Goal: Task Accomplishment & Management: Manage account settings

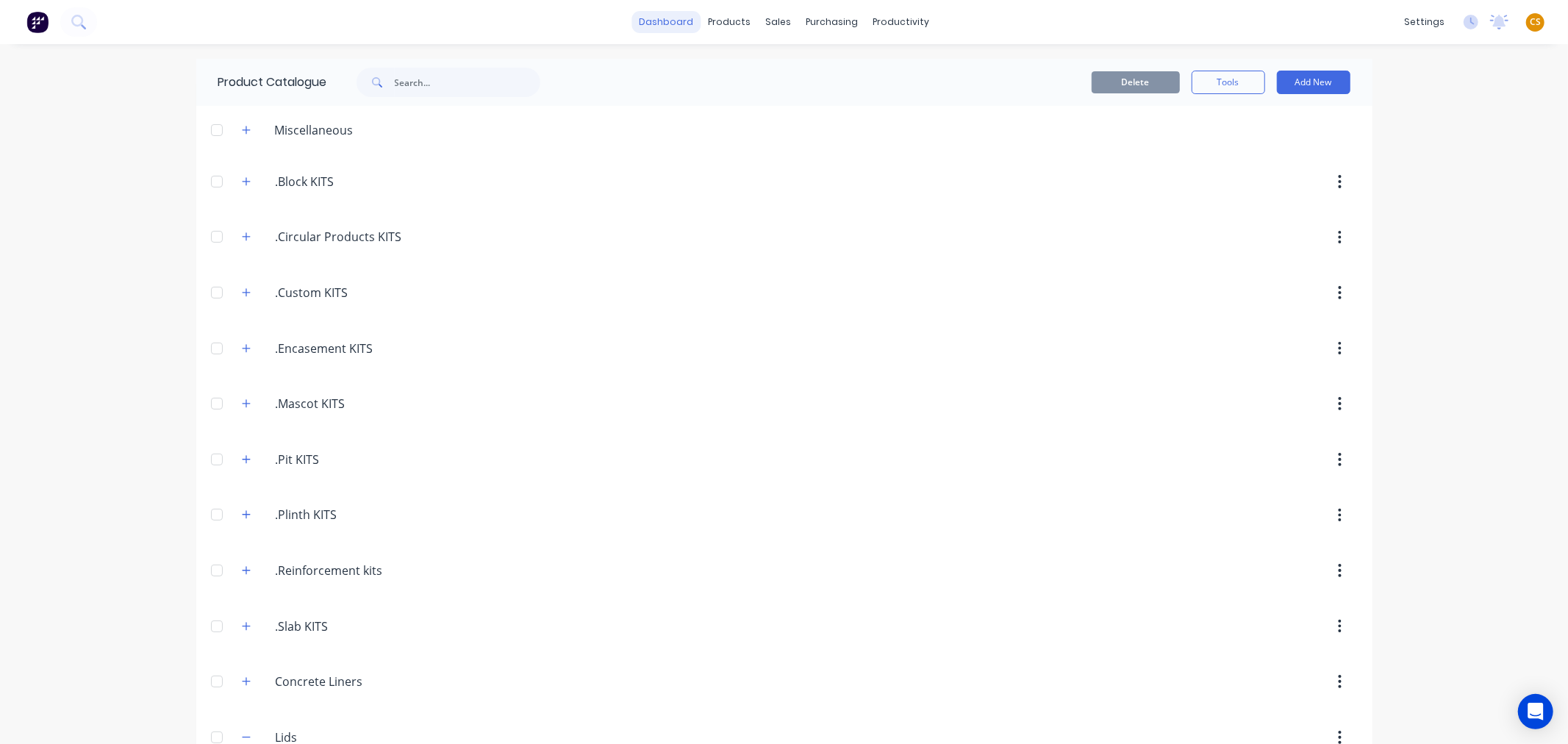
click at [673, 15] on link "dashboard" at bounding box center [666, 22] width 69 height 22
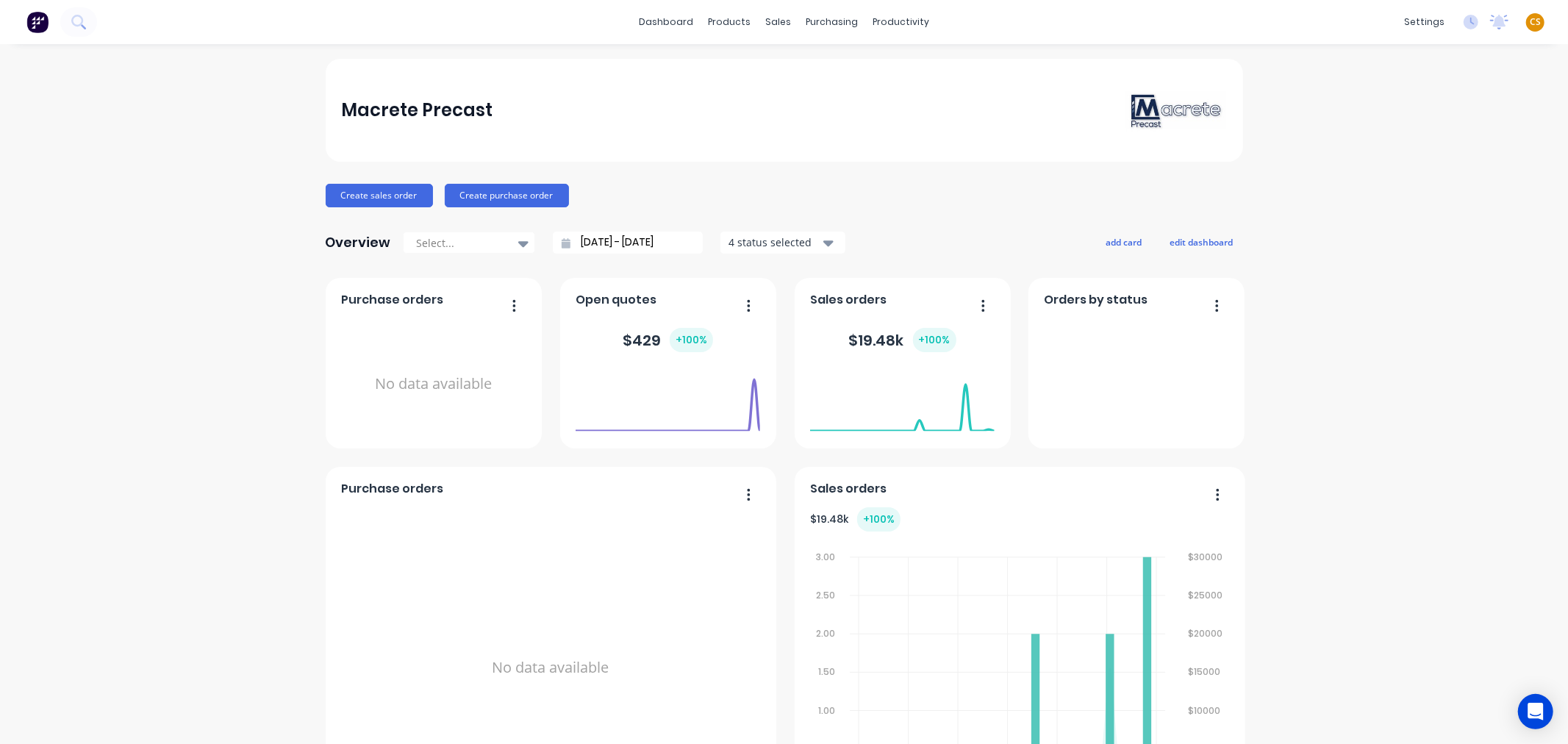
click at [1530, 24] on span "CS" at bounding box center [1535, 22] width 11 height 13
click at [1409, 184] on div "Sign out" at bounding box center [1410, 184] width 40 height 13
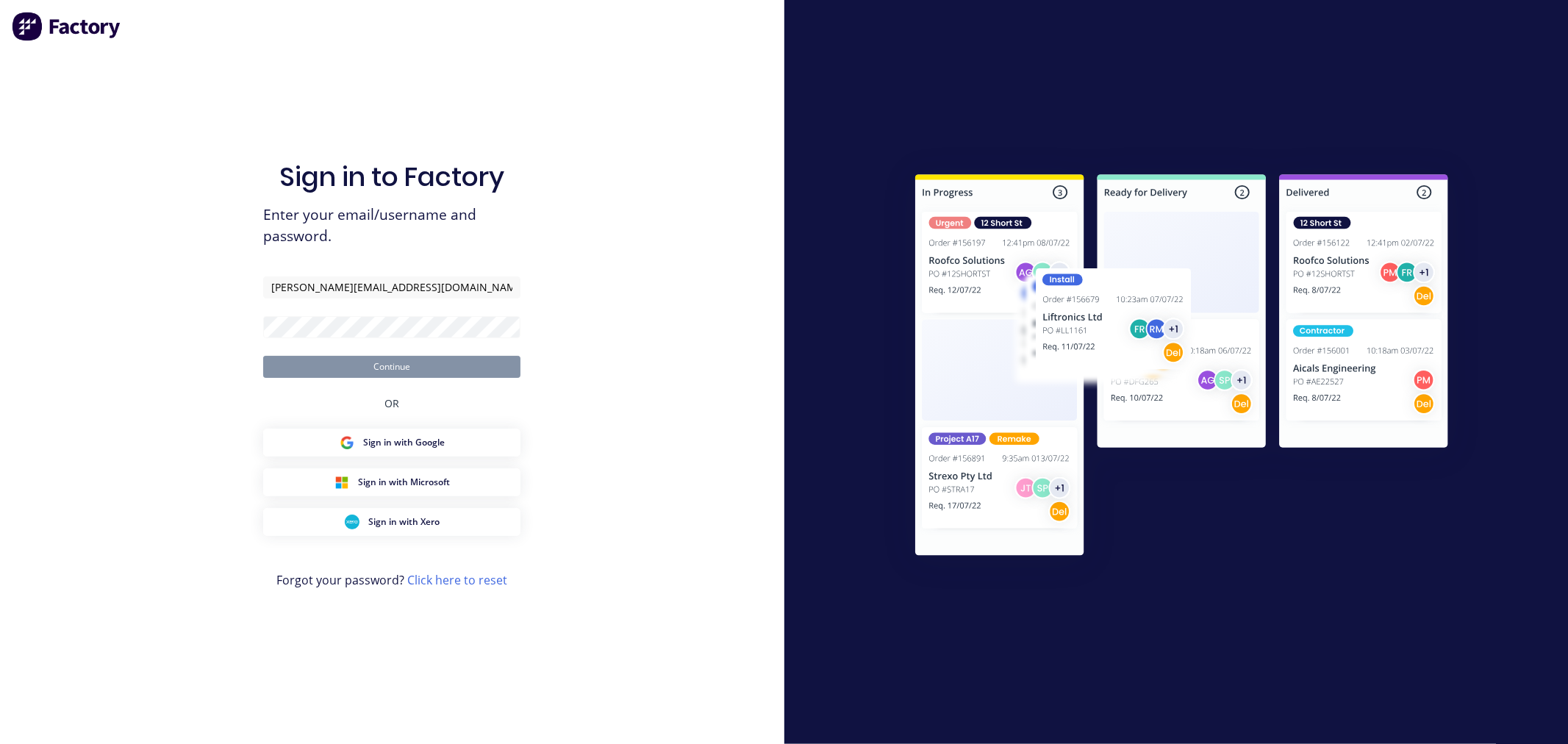
type input "[PERSON_NAME][EMAIL_ADDRESS][DOMAIN_NAME]"
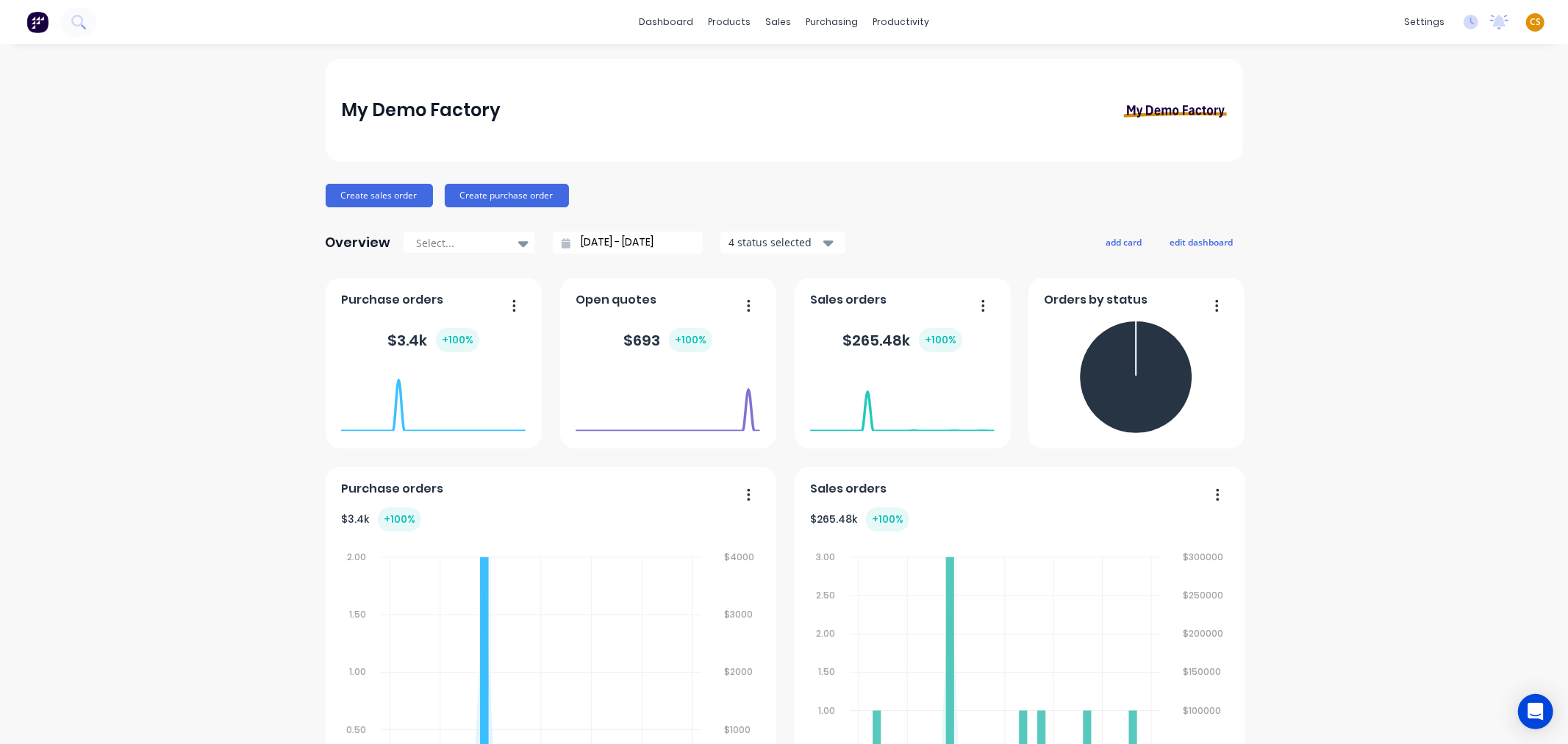
click at [1533, 717] on icon "Open Intercom Messenger" at bounding box center [1535, 712] width 17 height 19
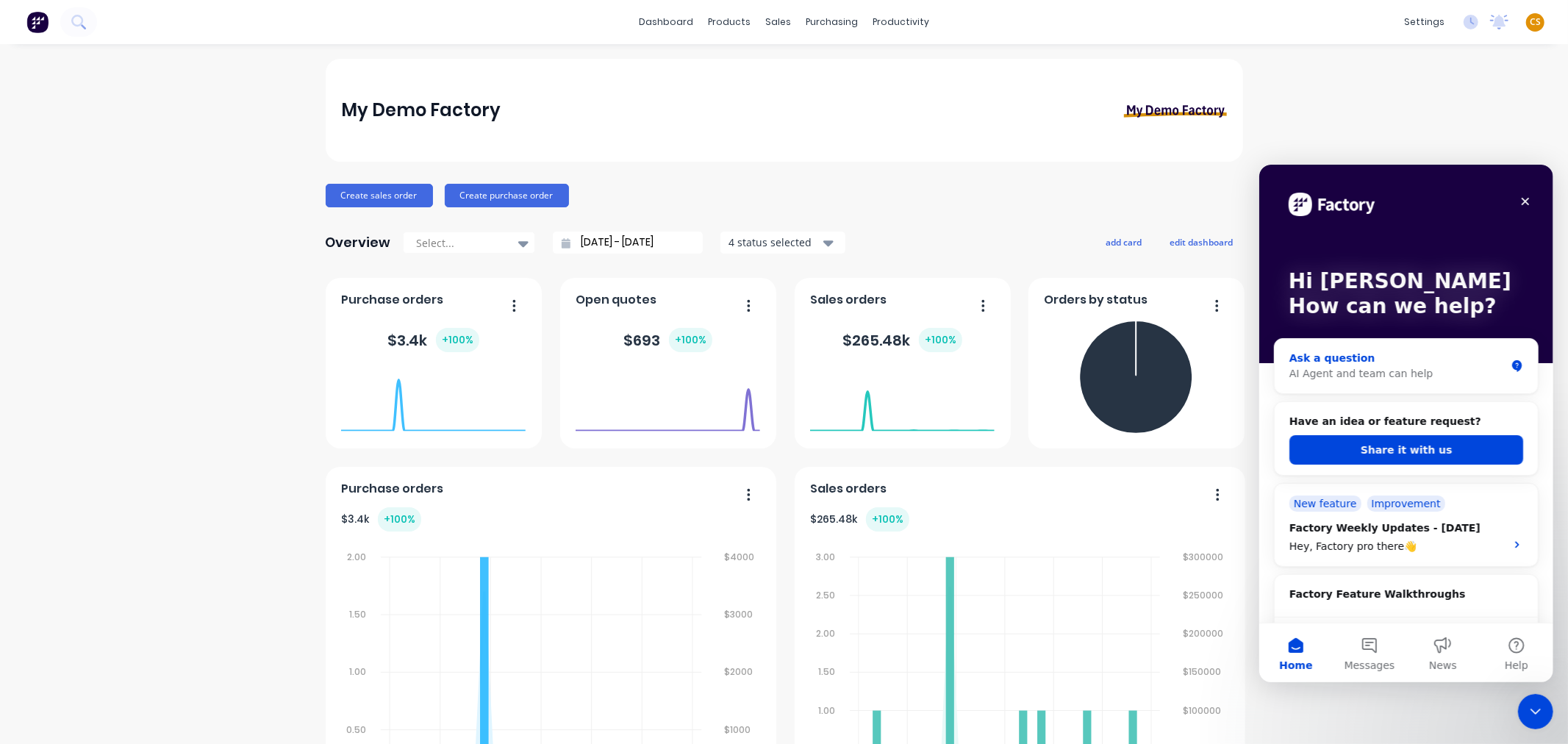
click at [1347, 356] on div "Ask a question" at bounding box center [1396, 357] width 216 height 16
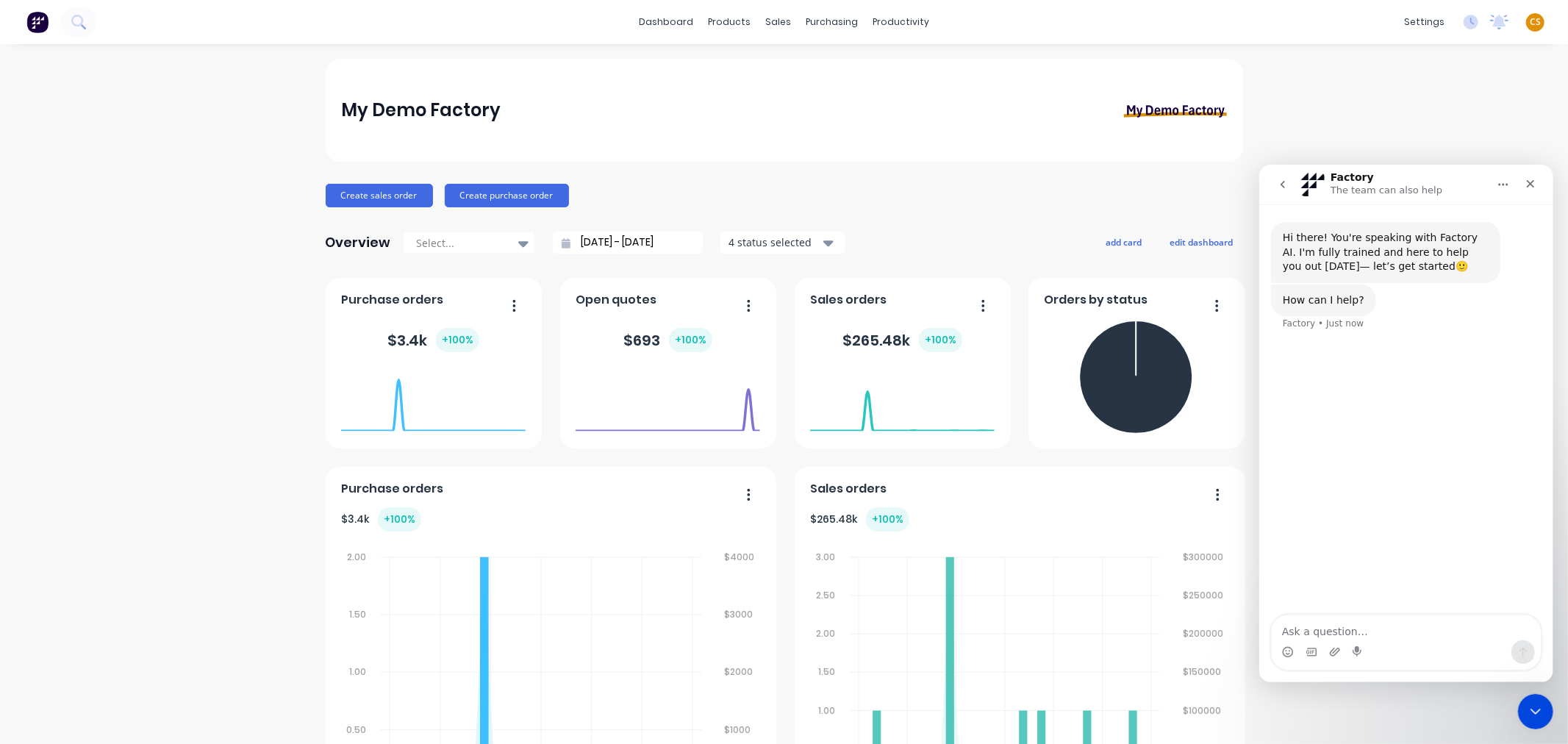
click at [1282, 183] on icon "go back" at bounding box center [1282, 184] width 4 height 7
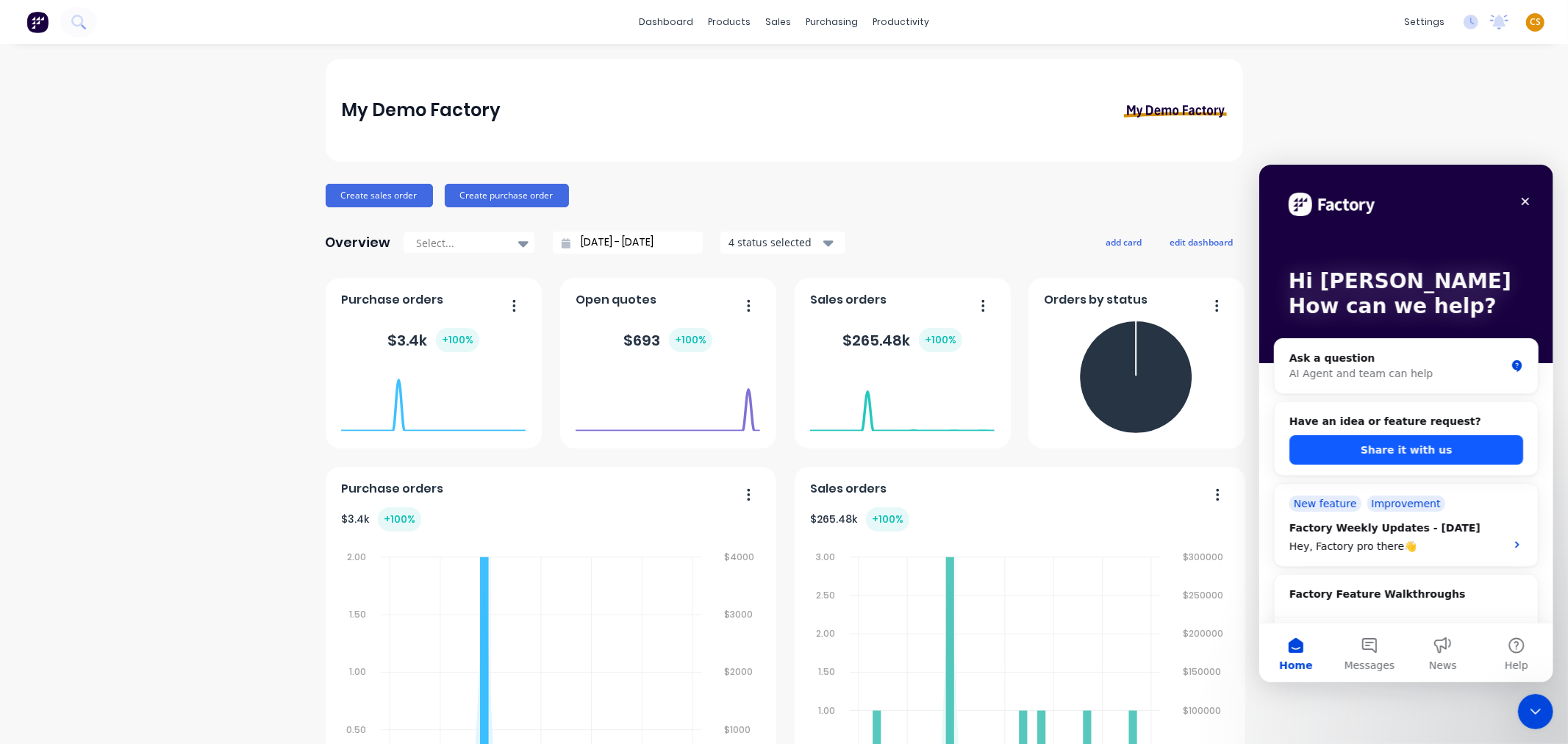
click at [1357, 453] on button "Share it with us" at bounding box center [1405, 449] width 234 height 30
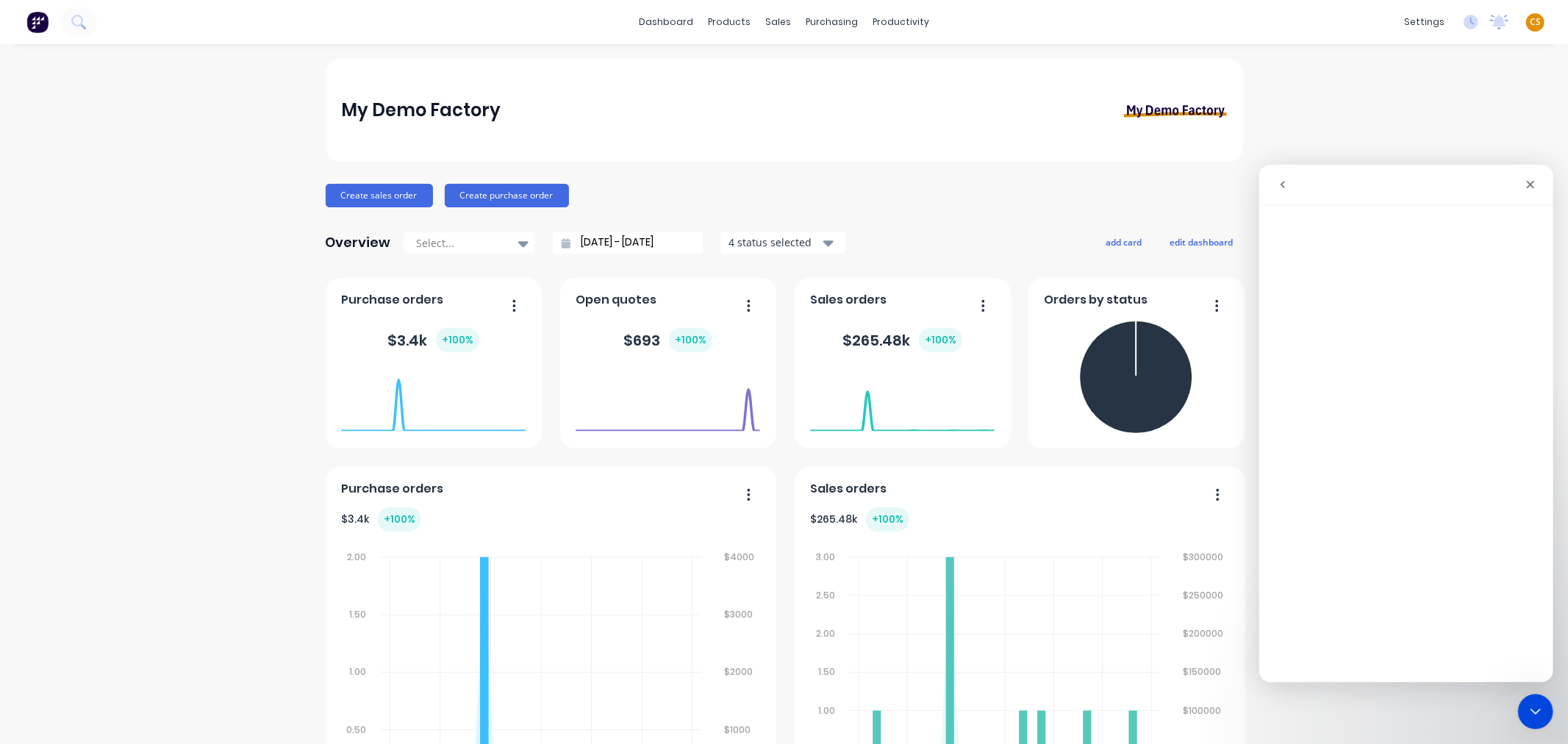
click at [1419, 179] on div "Intercom messenger" at bounding box center [1477, 184] width 131 height 27
click at [1284, 187] on icon "go back" at bounding box center [1282, 184] width 12 height 12
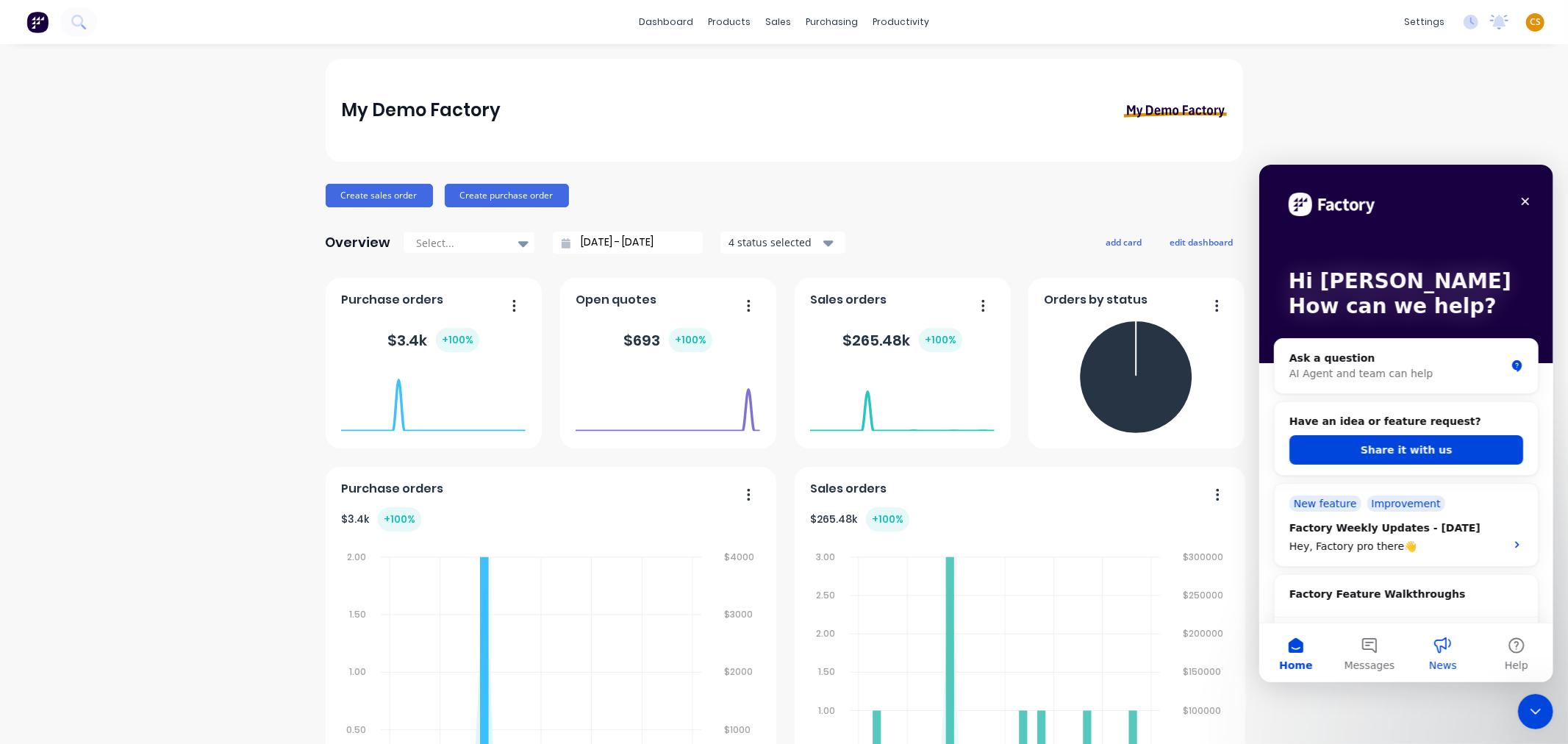
click at [1439, 649] on button "News" at bounding box center [1443, 652] width 74 height 59
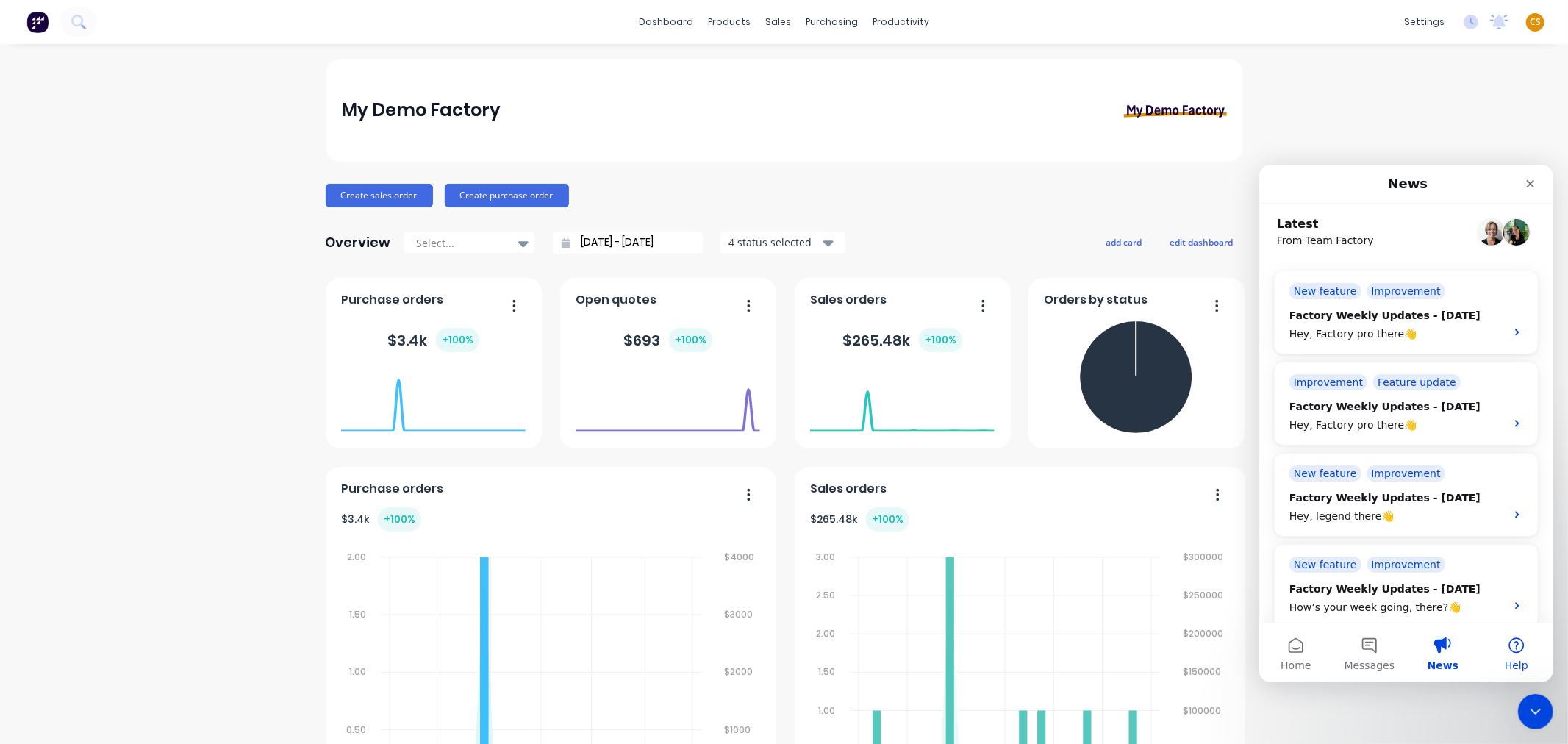
click at [1516, 653] on button "Help" at bounding box center [1516, 652] width 74 height 59
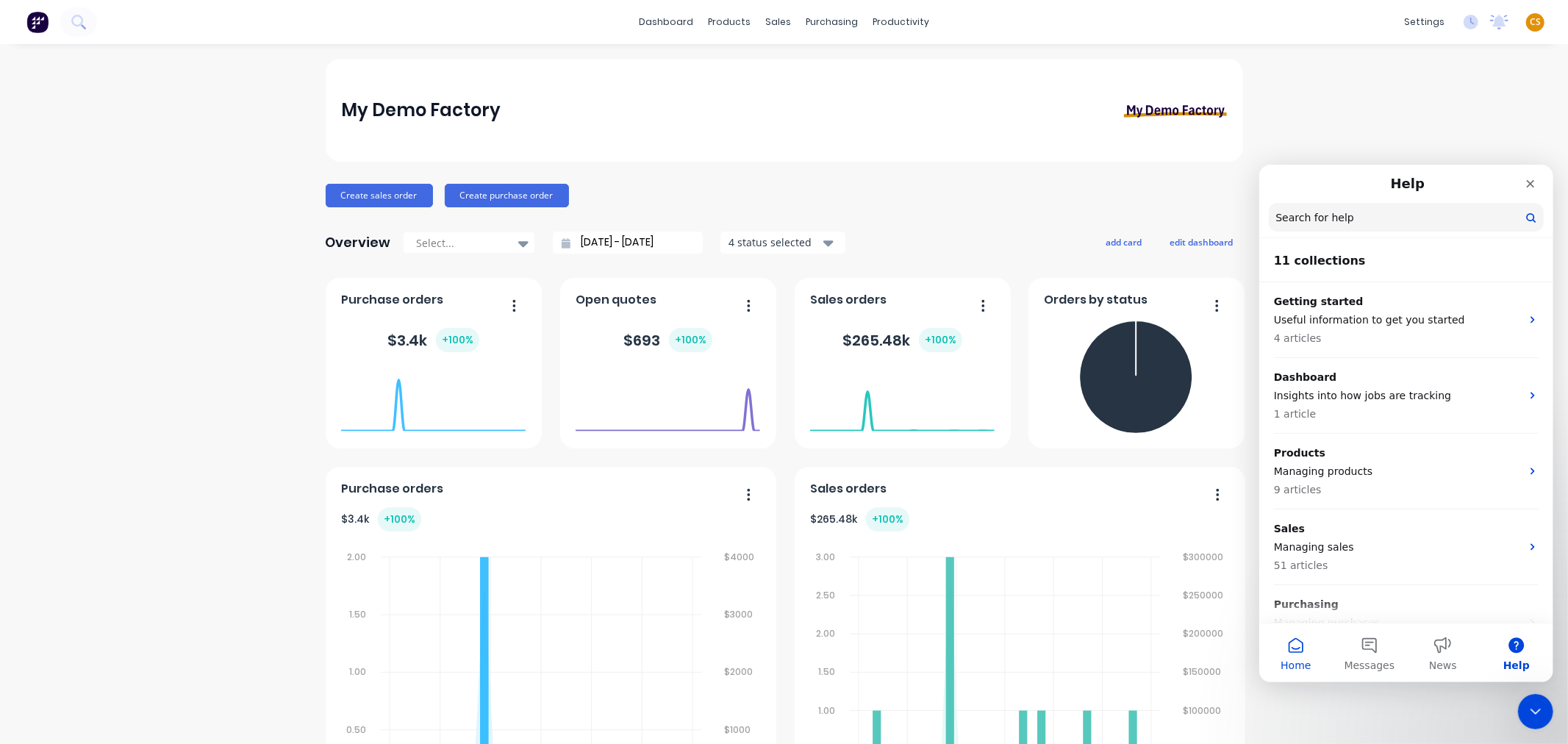
click at [1295, 660] on span "Home" at bounding box center [1295, 664] width 30 height 10
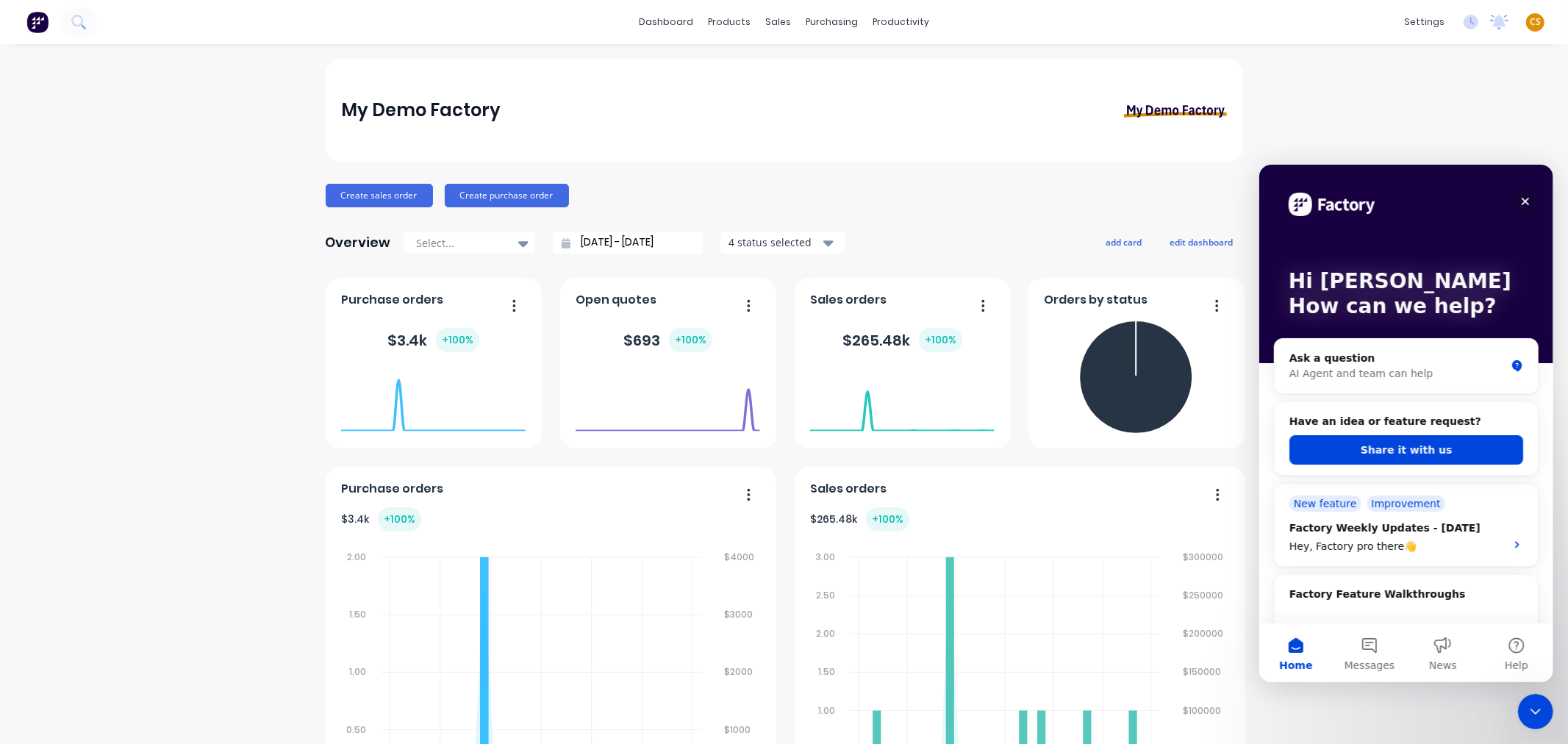
click at [1525, 202] on icon "Close" at bounding box center [1524, 201] width 8 height 8
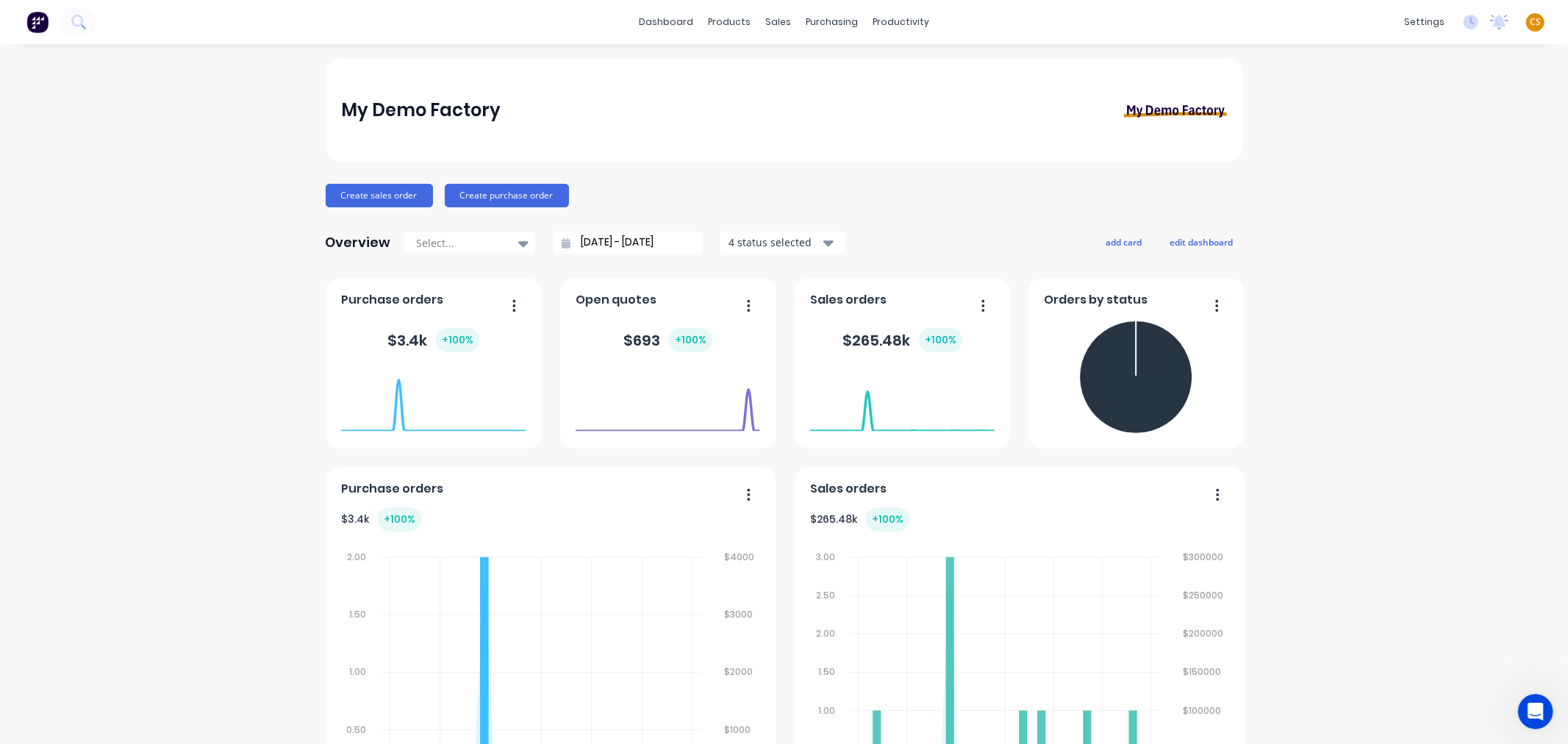
click at [1108, 241] on button "add card" at bounding box center [1124, 242] width 55 height 19
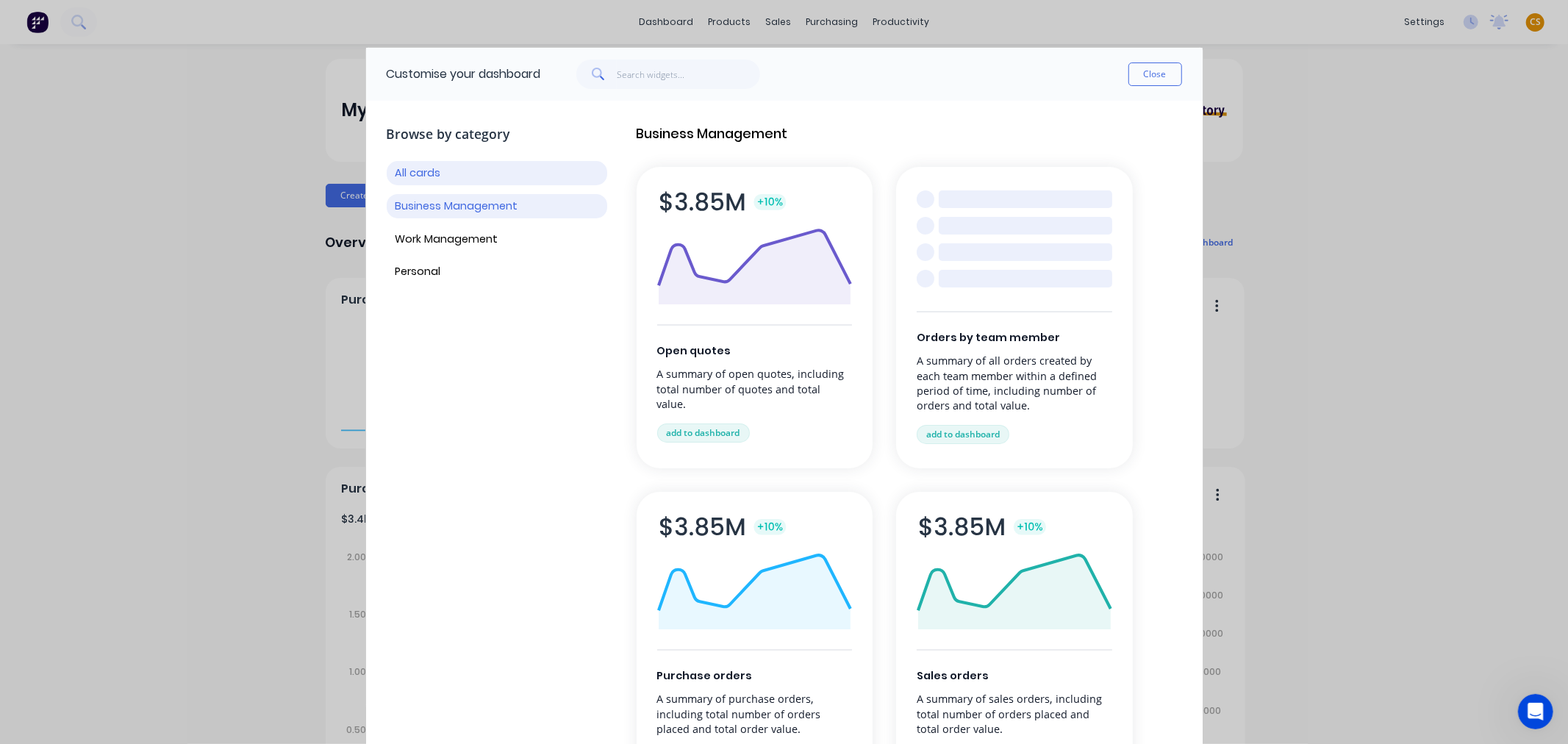
click at [461, 210] on button "Business Management" at bounding box center [497, 206] width 221 height 24
click at [461, 248] on button "Work Management" at bounding box center [497, 239] width 221 height 24
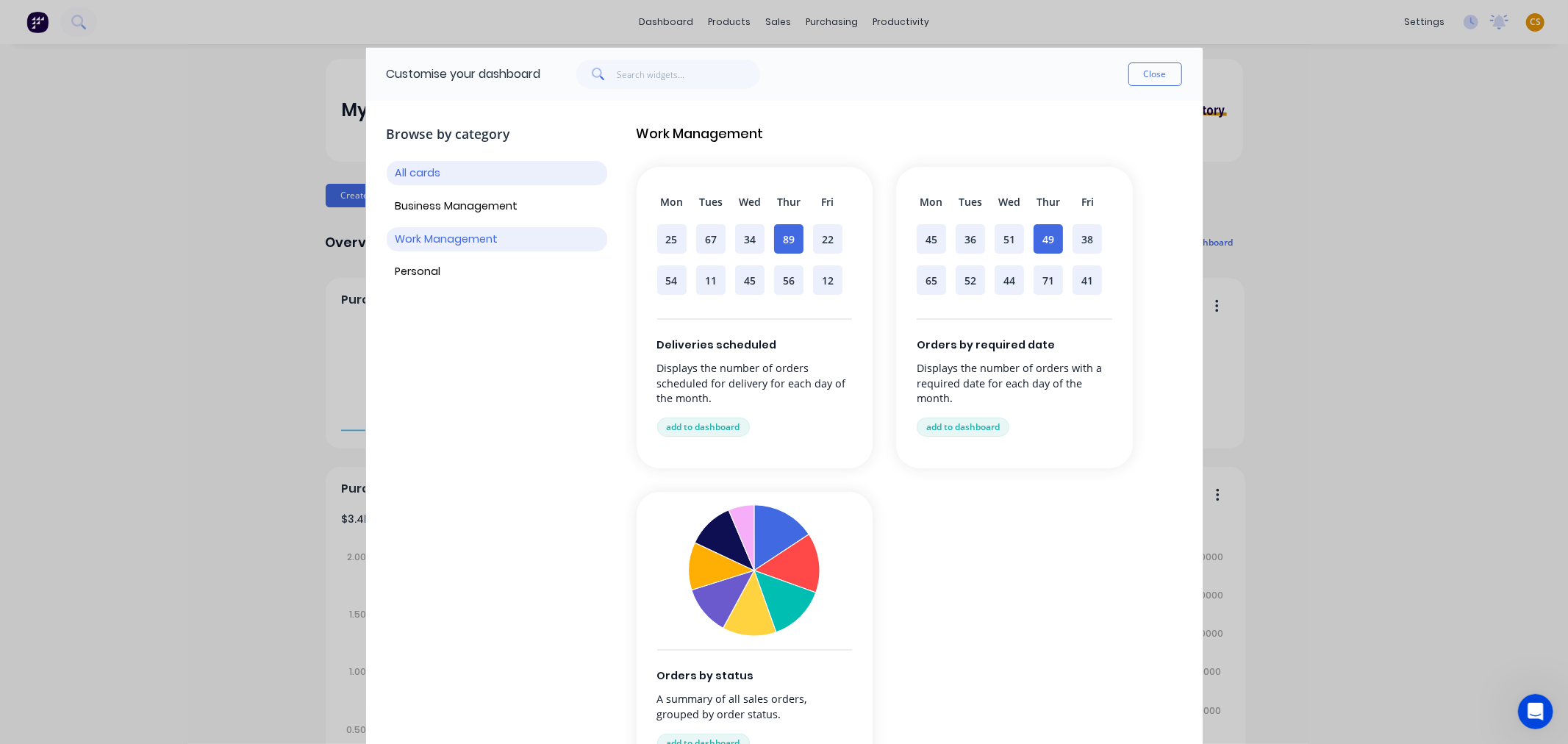
click at [434, 170] on button "All cards" at bounding box center [497, 173] width 221 height 24
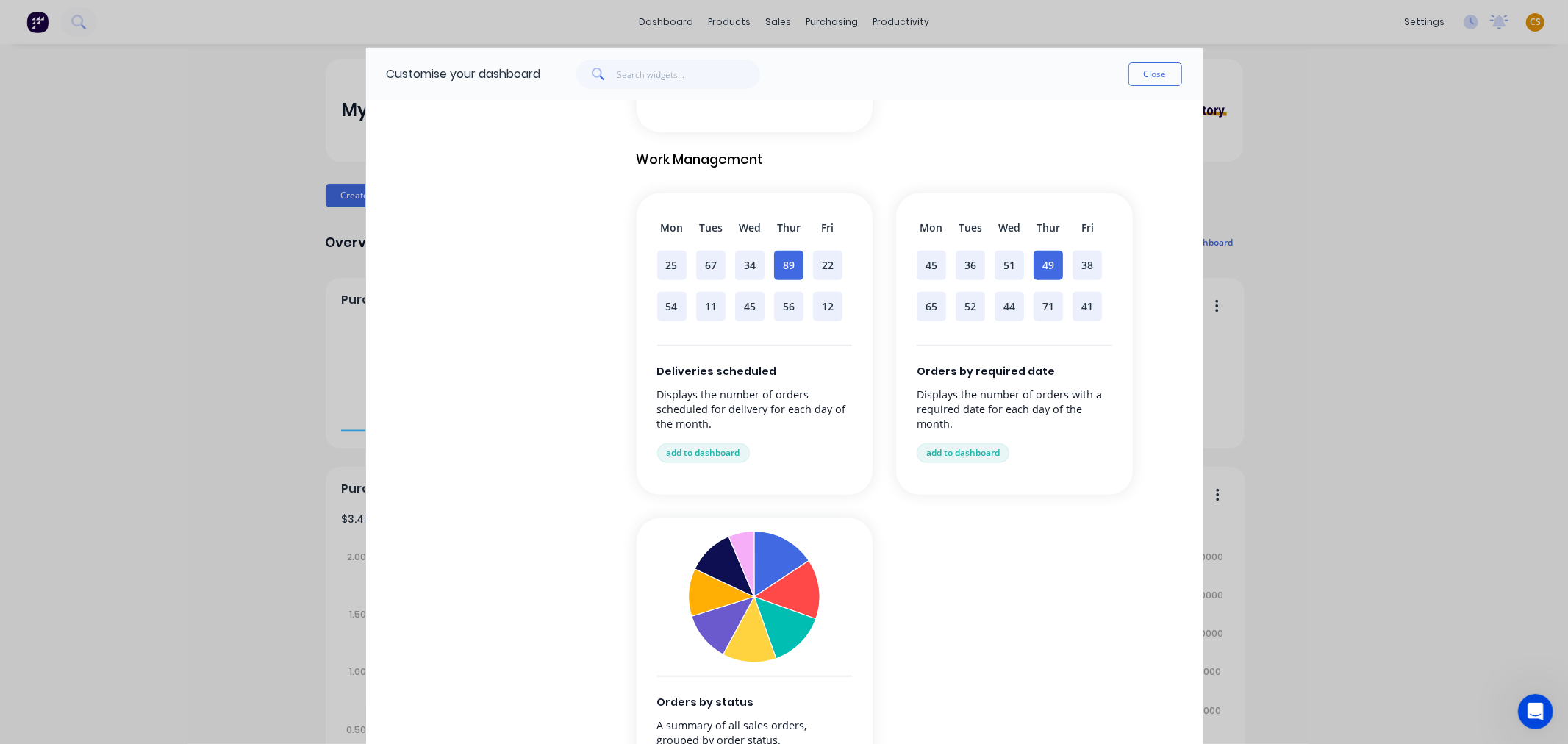
scroll to position [466, 0]
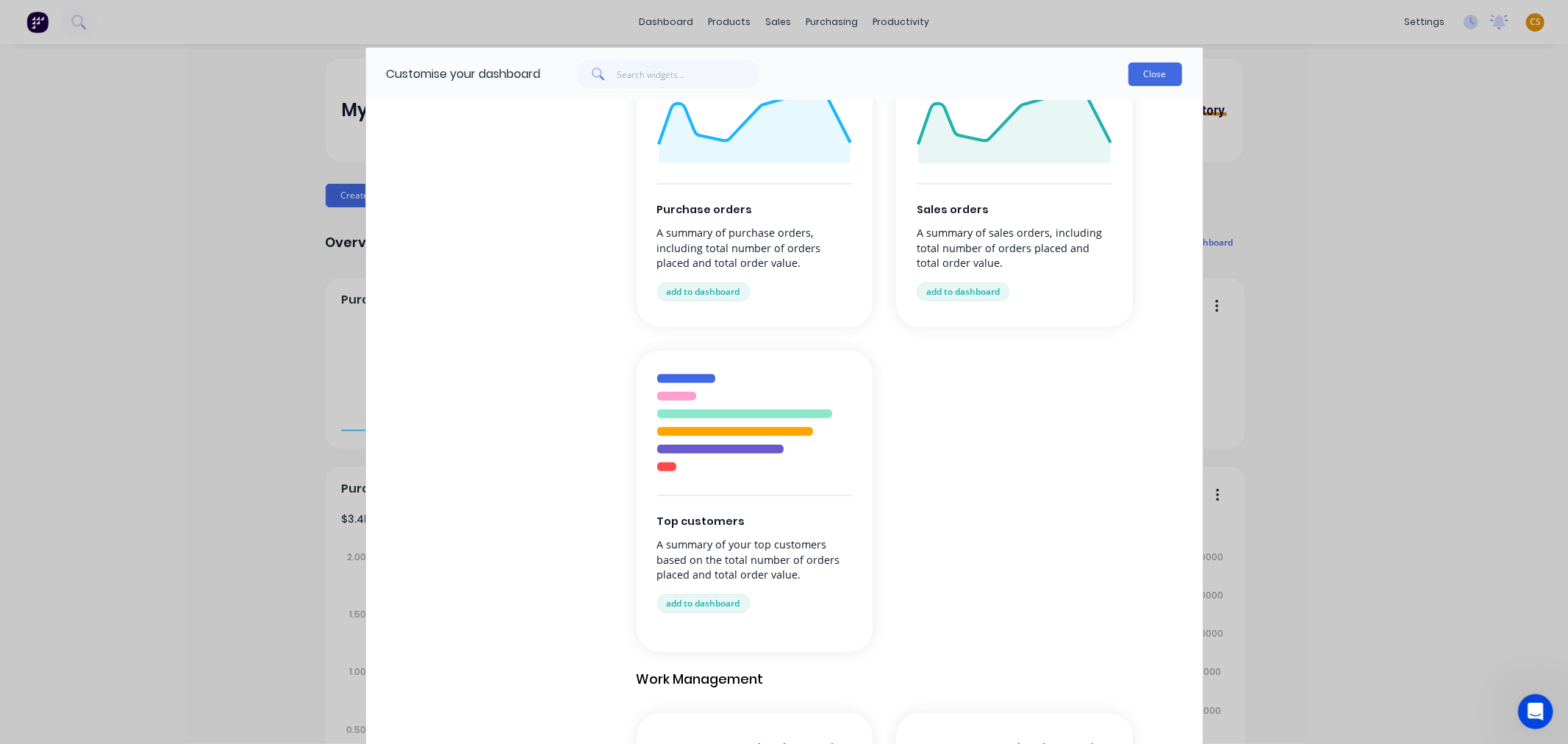
click at [1156, 77] on button "Close" at bounding box center [1155, 75] width 54 height 24
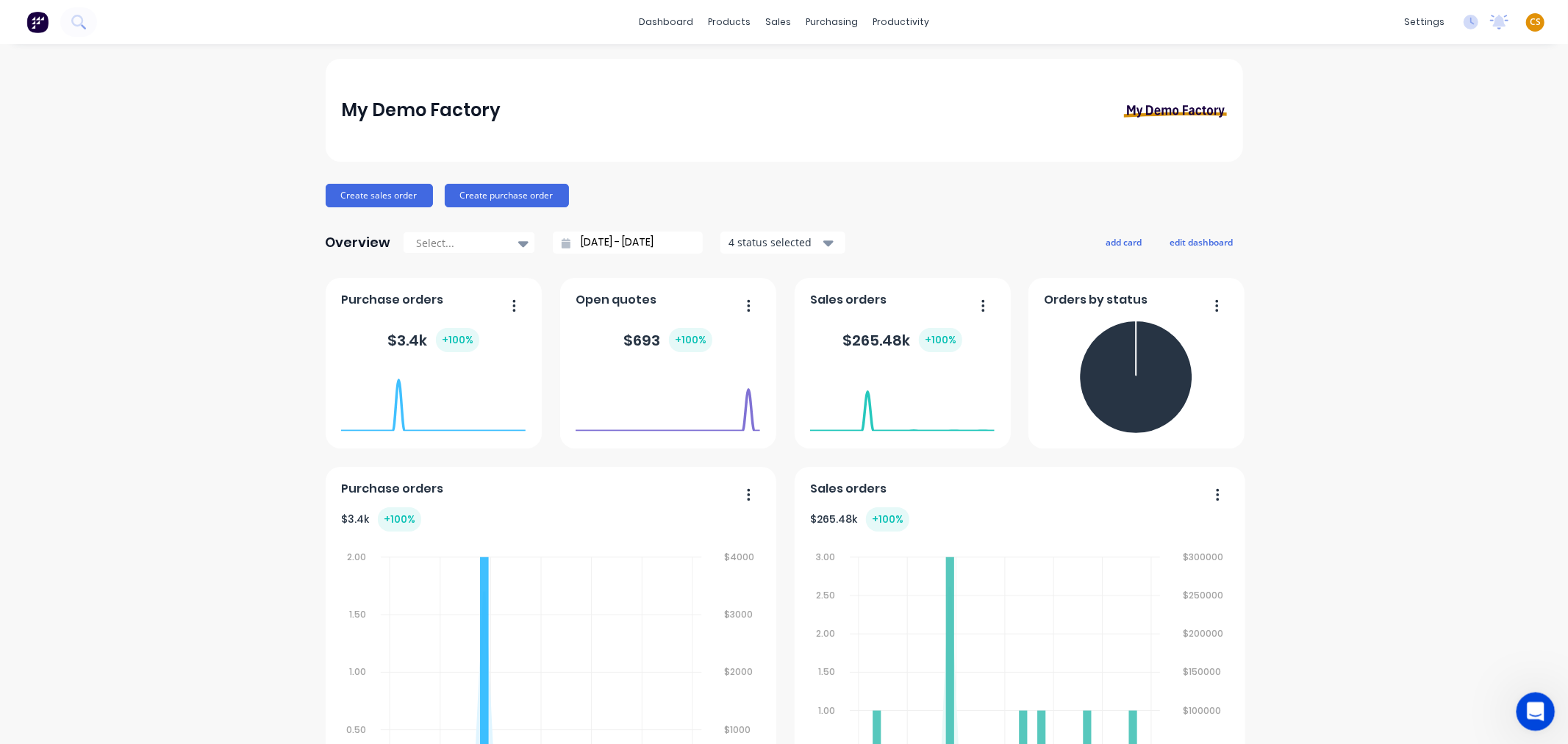
click at [1525, 712] on icon "Open Intercom Messenger" at bounding box center [1533, 709] width 24 height 24
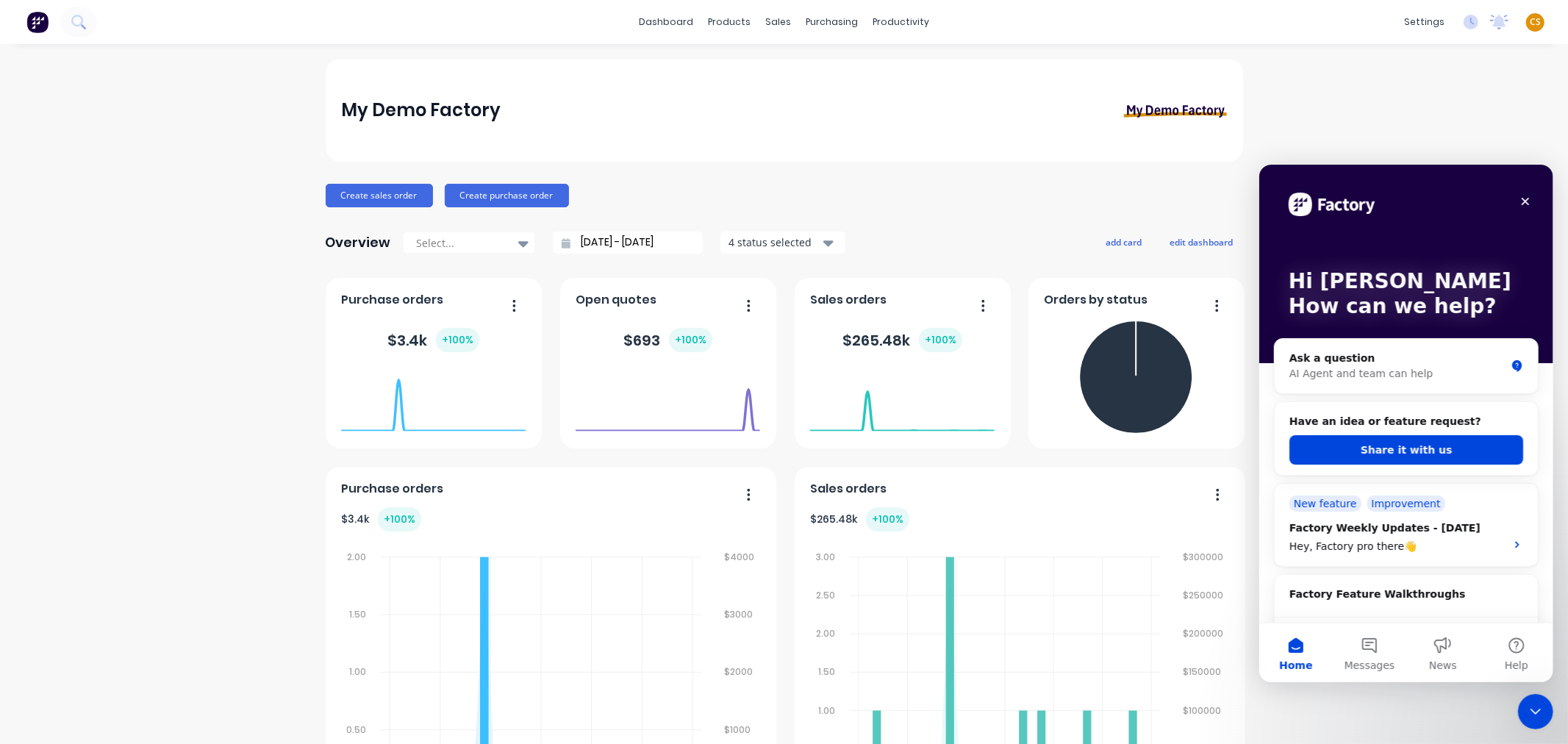
click at [1532, 717] on icon "Close Intercom Messenger" at bounding box center [1533, 709] width 18 height 18
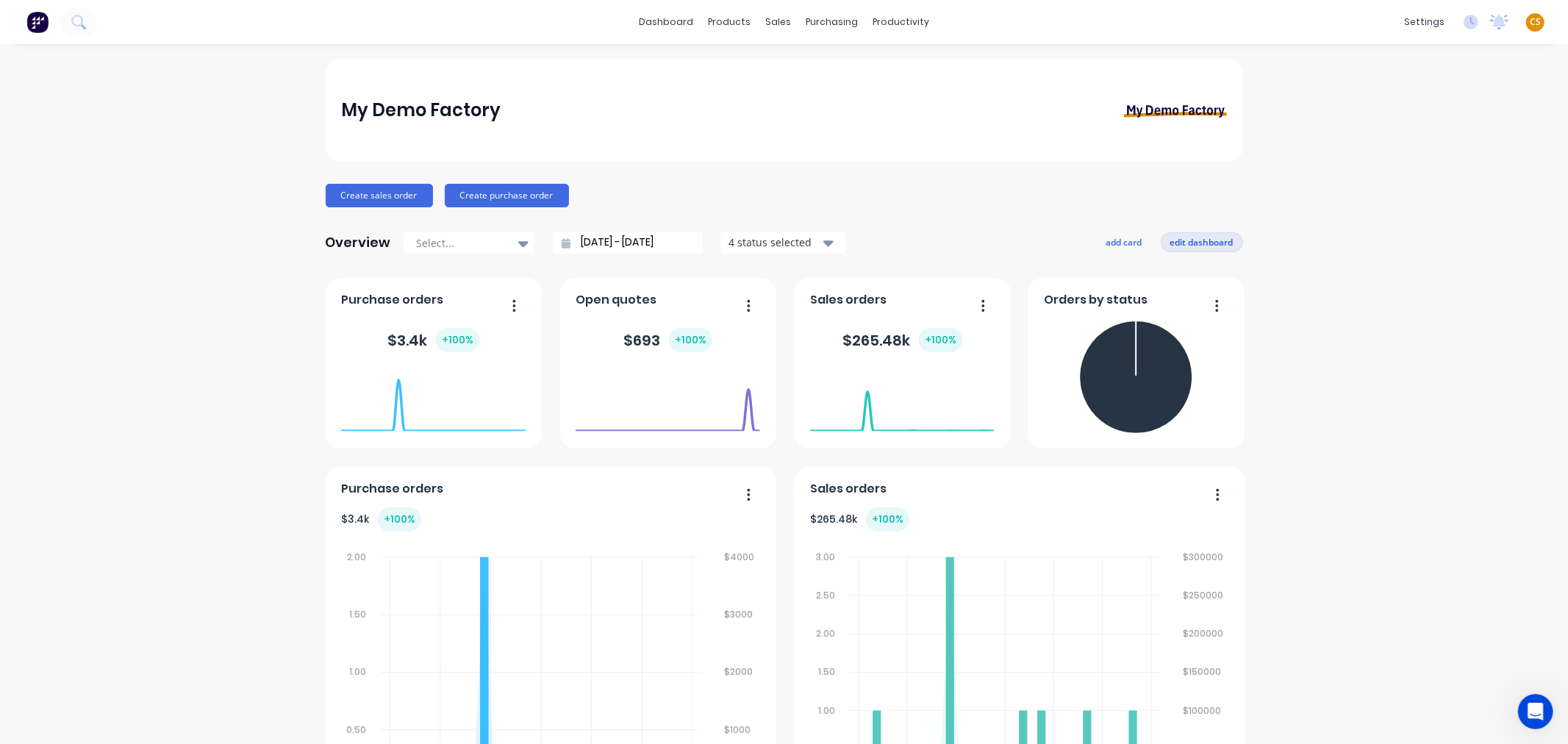
click at [1216, 239] on button "edit dashboard" at bounding box center [1202, 242] width 83 height 19
click at [1192, 239] on button "save dashboard" at bounding box center [1200, 242] width 86 height 19
click at [1200, 246] on button "edit dashboard" at bounding box center [1202, 242] width 83 height 19
drag, startPoint x: 1439, startPoint y: 191, endPoint x: 1423, endPoint y: 192, distance: 16.0
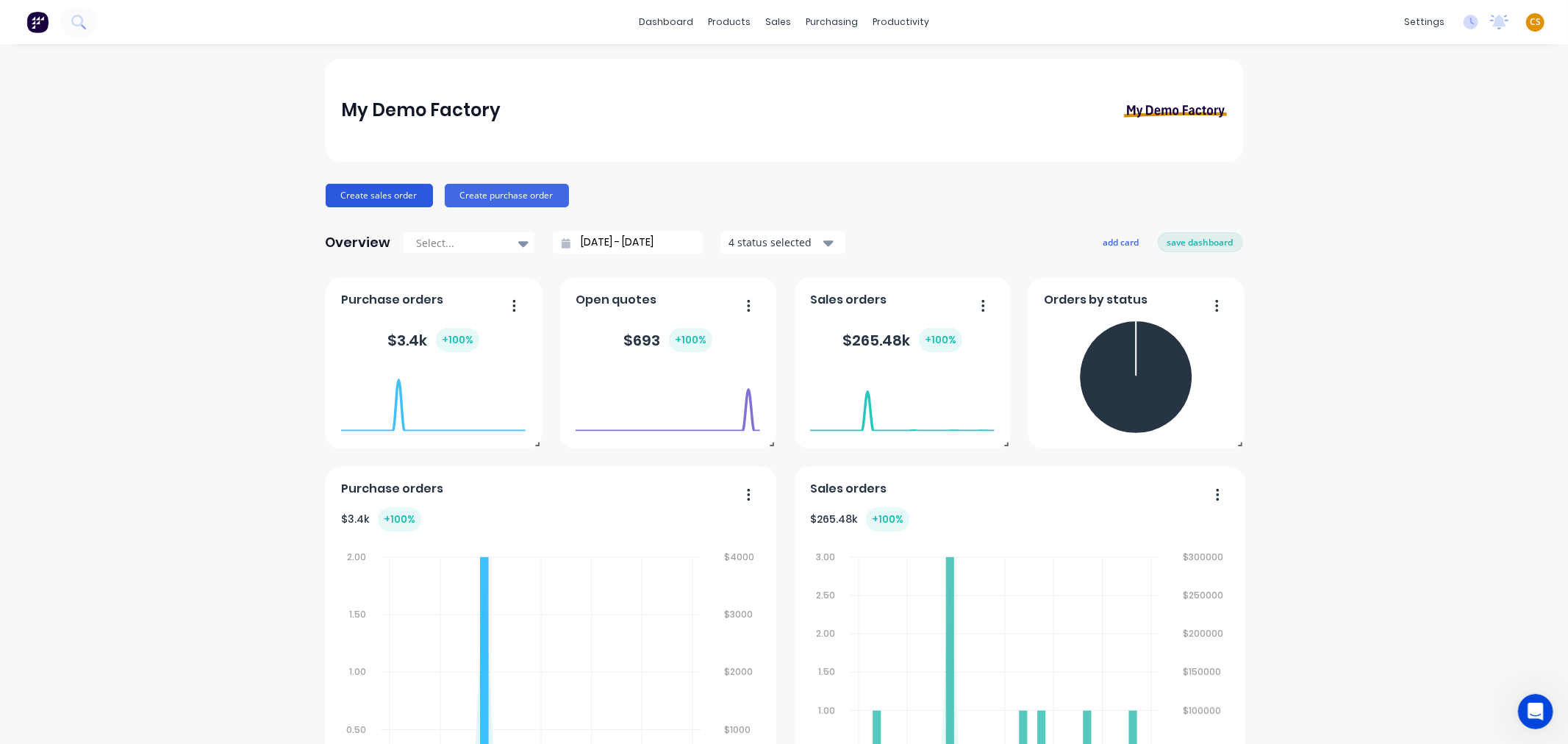
click at [374, 196] on button "Create sales order" at bounding box center [379, 196] width 107 height 24
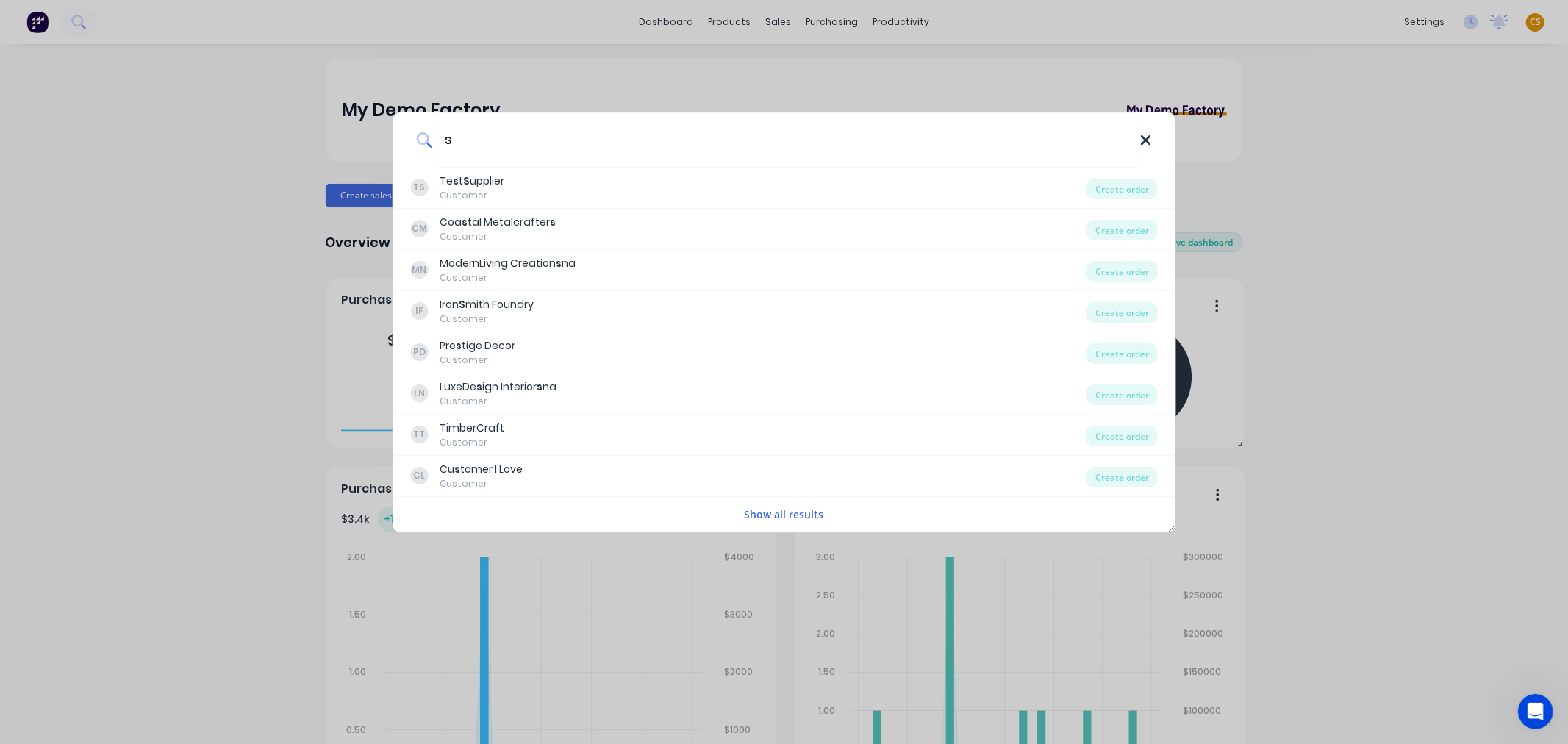
type input "s"
click at [1144, 140] on icon at bounding box center [1146, 140] width 12 height 16
click at [1394, 166] on div "s TS Te s t S upplier Customer Create order CM Coa s tal Metalcrafter s Custome…" at bounding box center [784, 372] width 1568 height 744
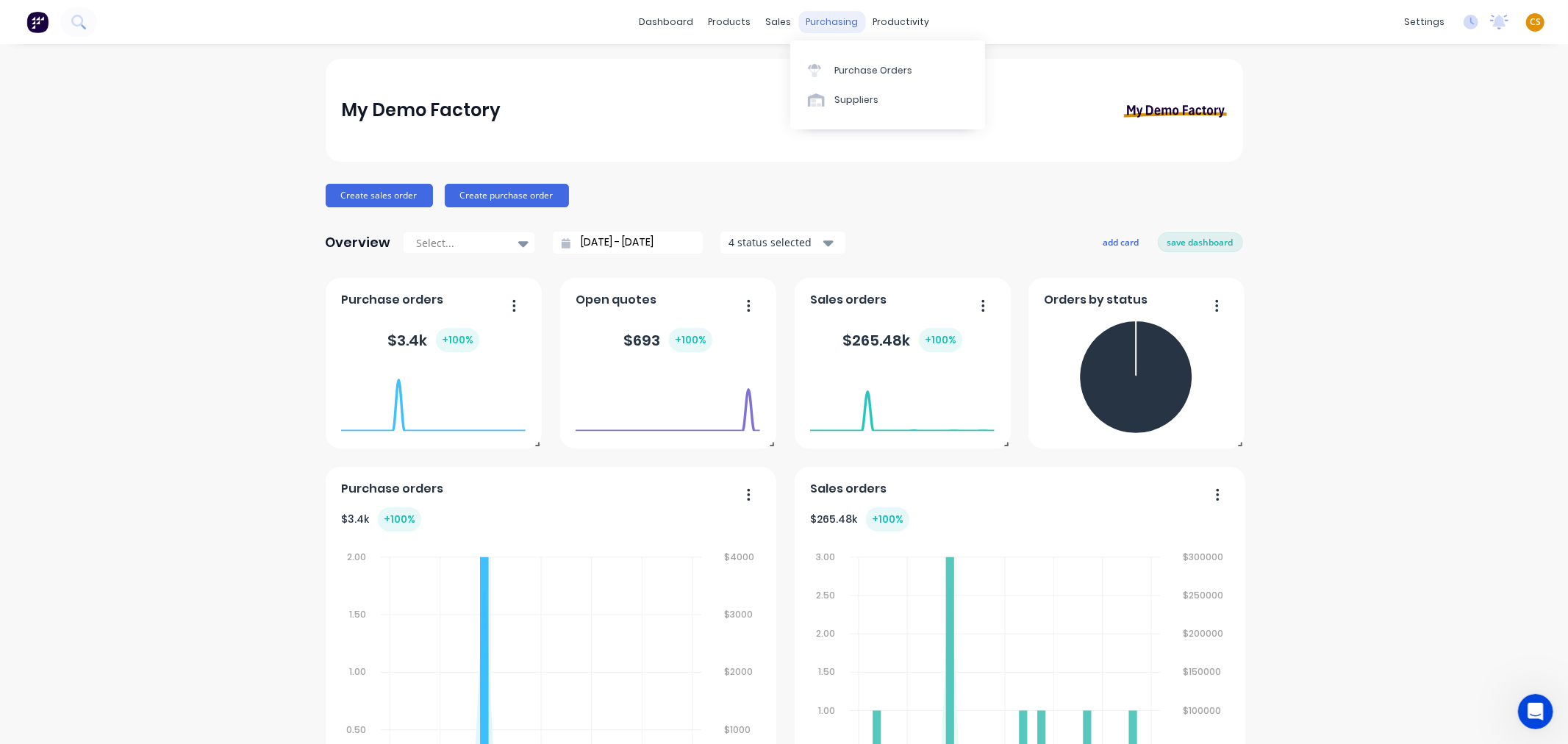
click at [823, 24] on div "purchasing" at bounding box center [831, 22] width 67 height 22
click at [864, 67] on div "Purchase Orders" at bounding box center [873, 71] width 78 height 13
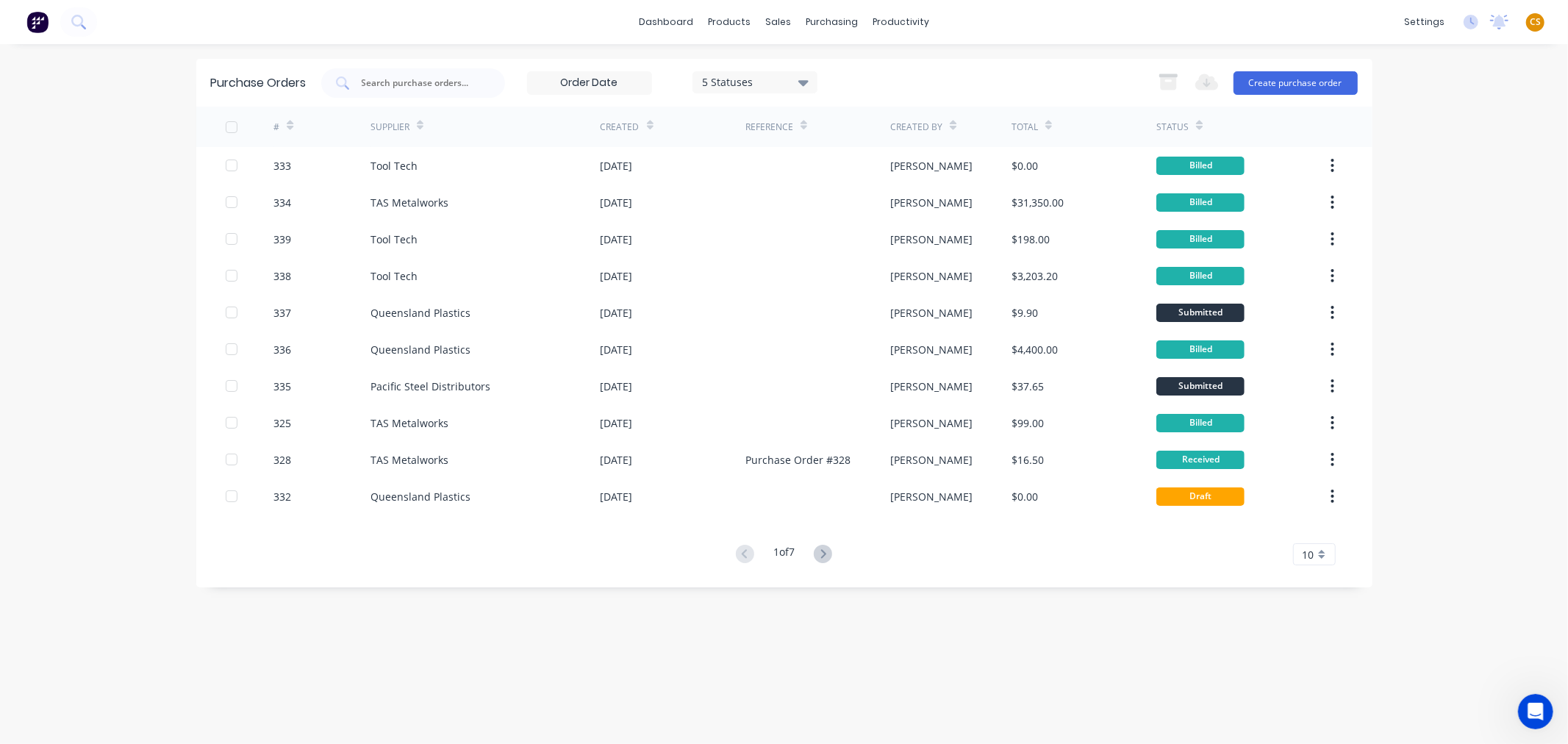
click at [44, 23] on img at bounding box center [38, 22] width 22 height 22
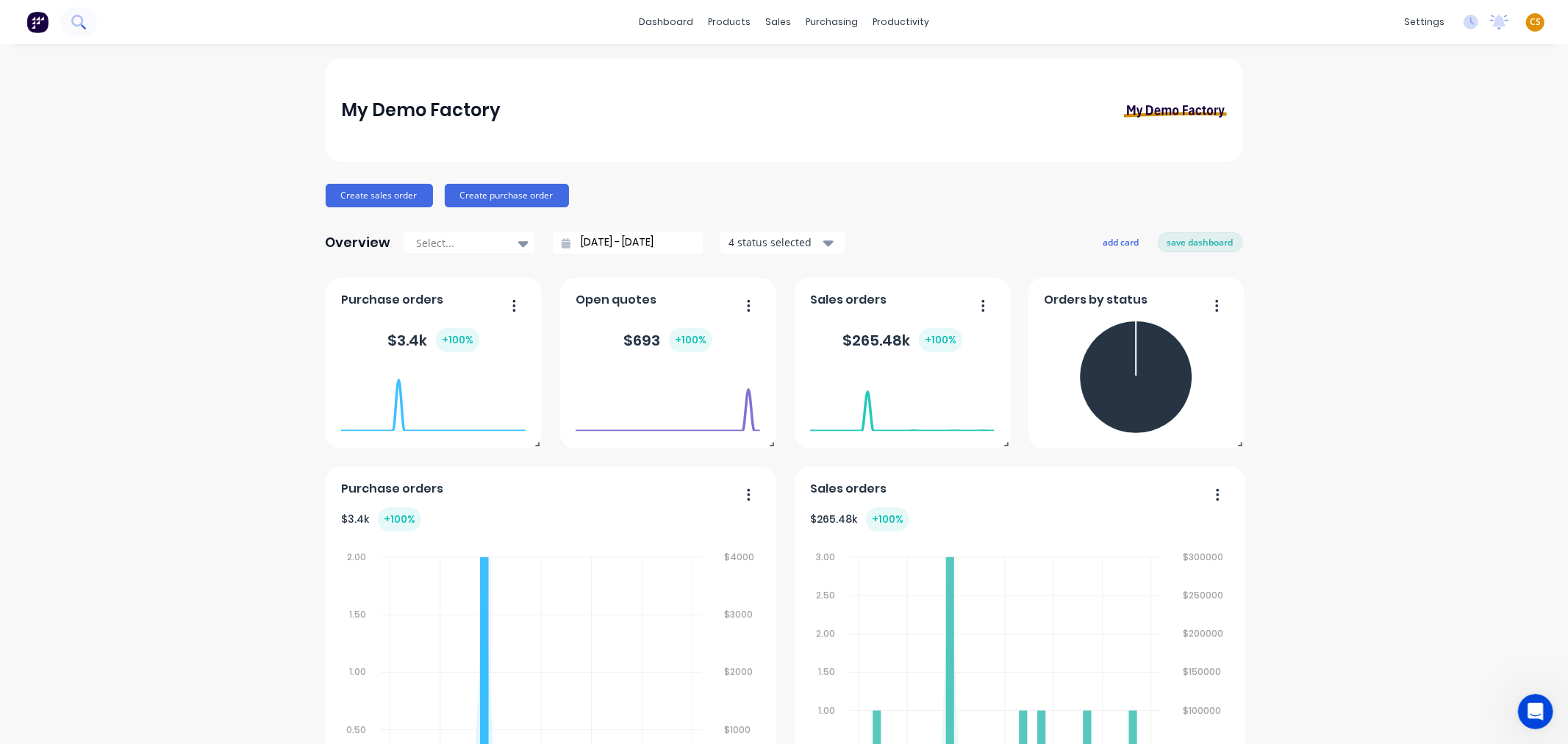
click at [78, 27] on icon at bounding box center [78, 21] width 14 height 14
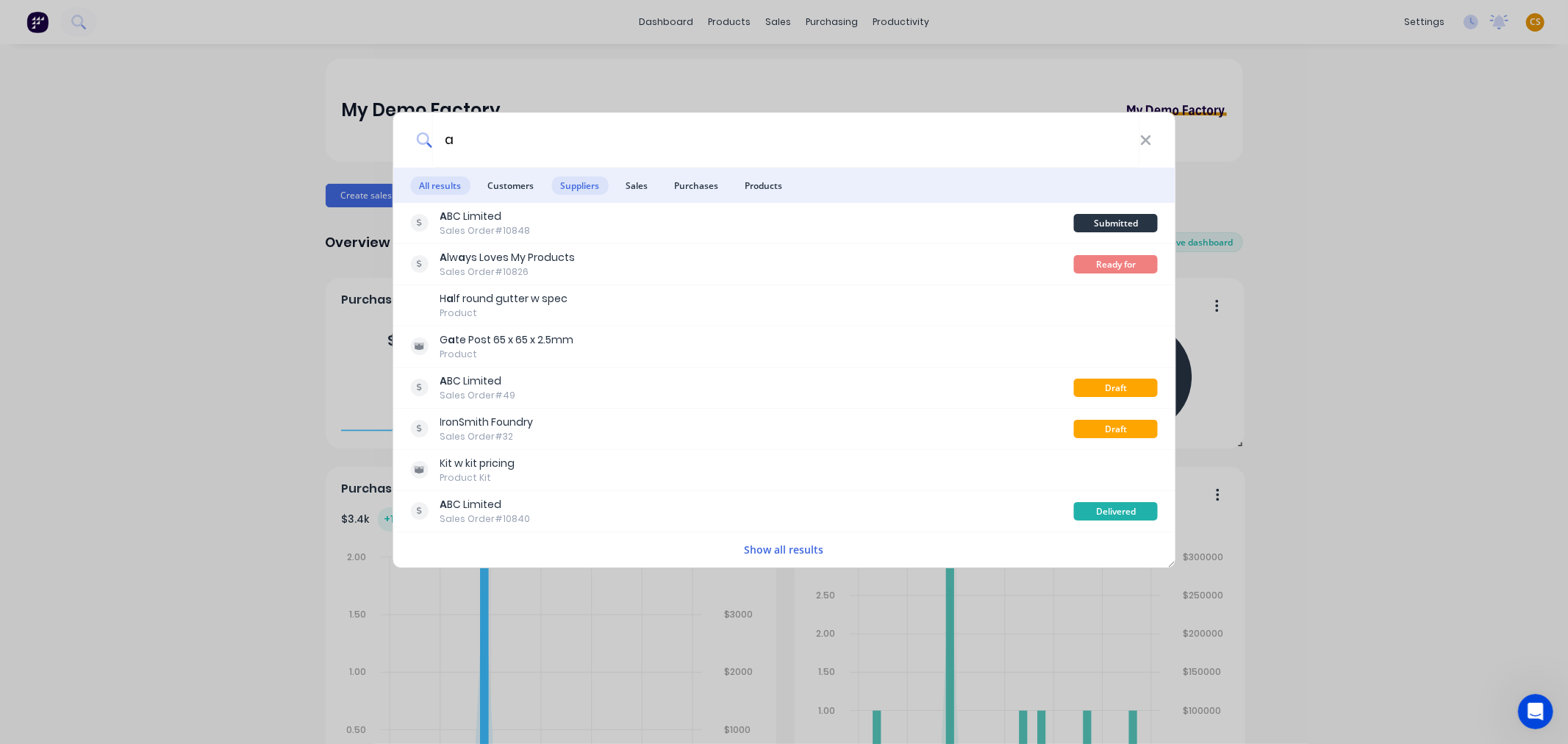
type input "a"
click at [574, 191] on span "Suppliers" at bounding box center [580, 185] width 57 height 18
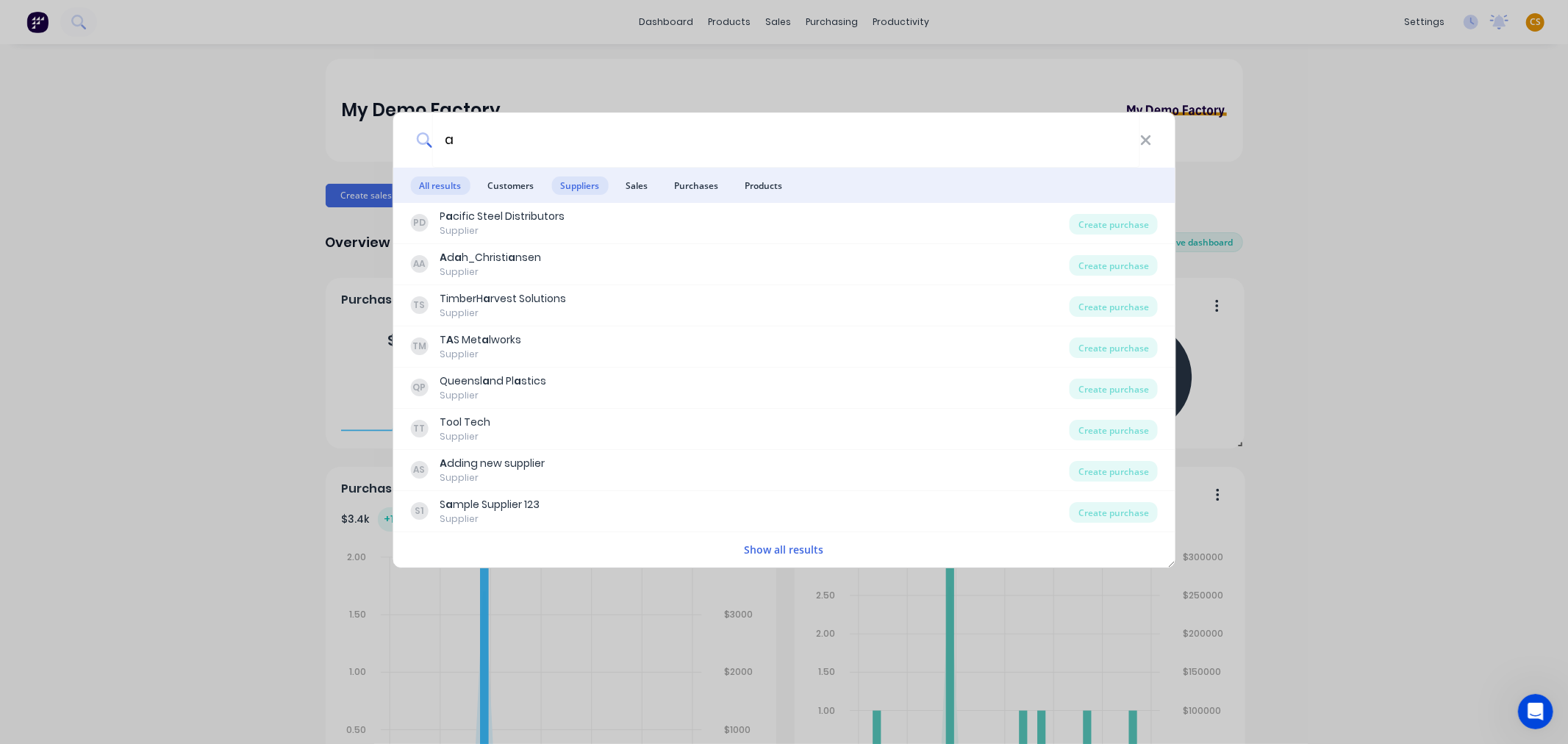
click at [435, 192] on span "All results" at bounding box center [440, 185] width 60 height 18
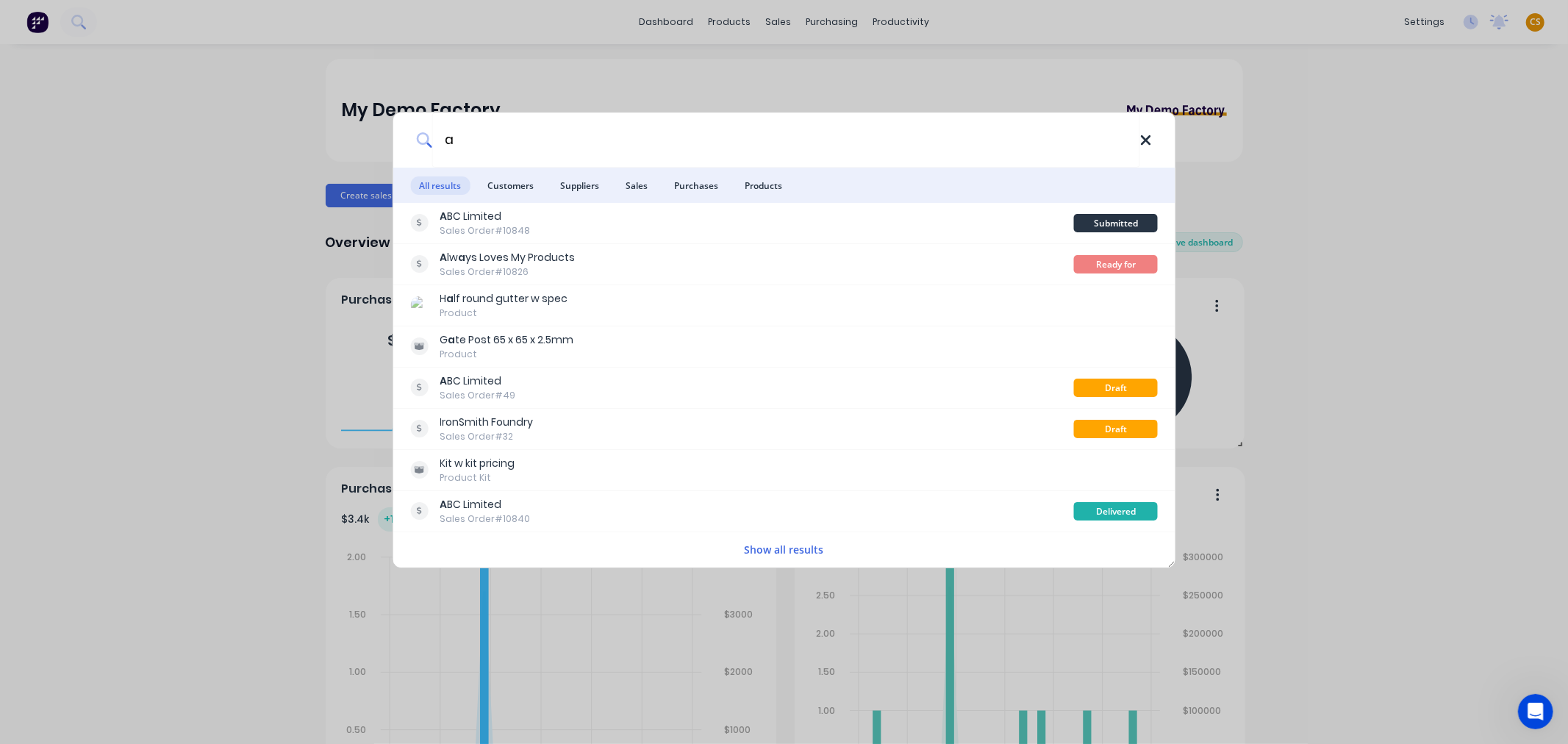
click at [1144, 143] on icon at bounding box center [1146, 140] width 12 height 16
click at [1140, 143] on input "a" at bounding box center [785, 140] width 708 height 55
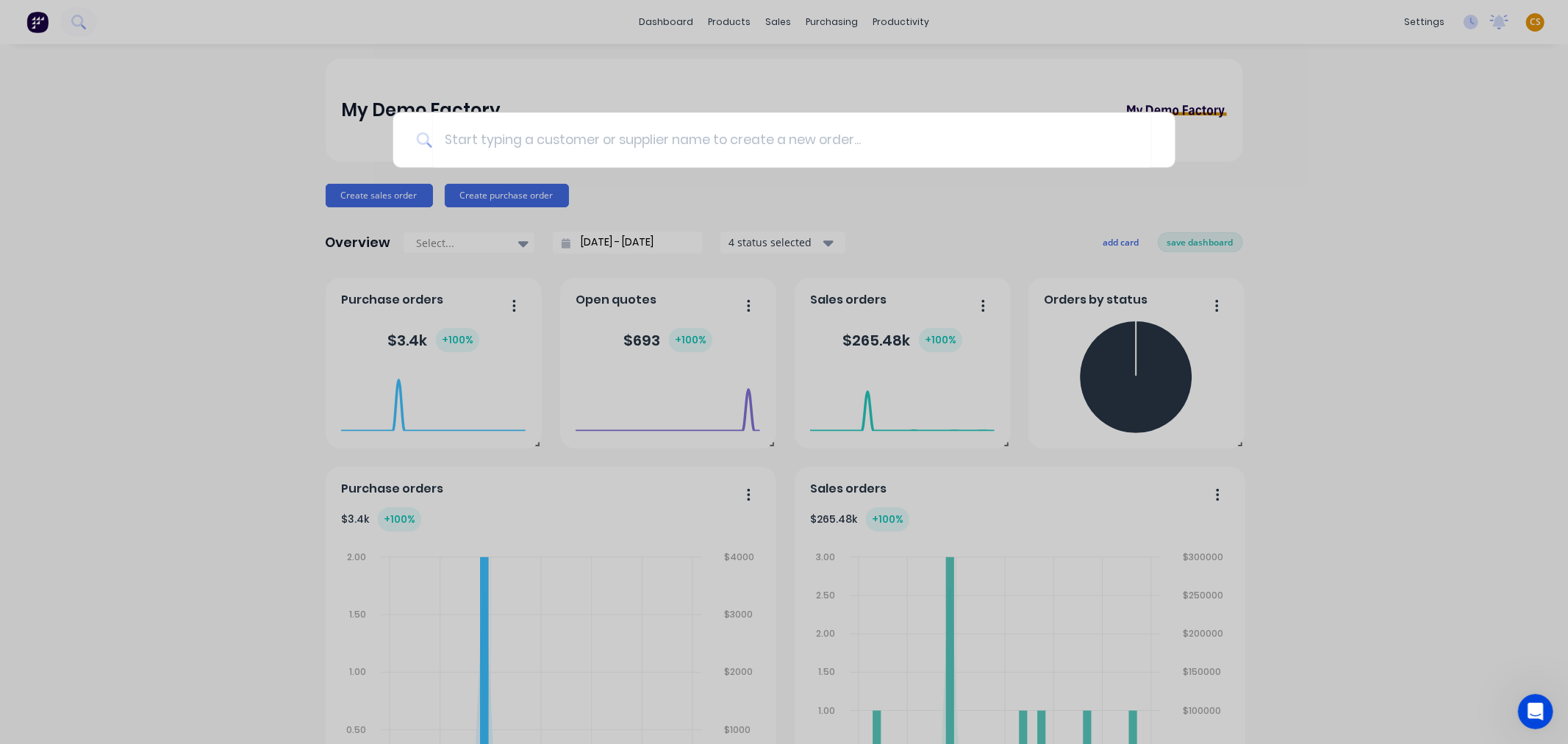
click at [304, 218] on div at bounding box center [784, 372] width 1568 height 744
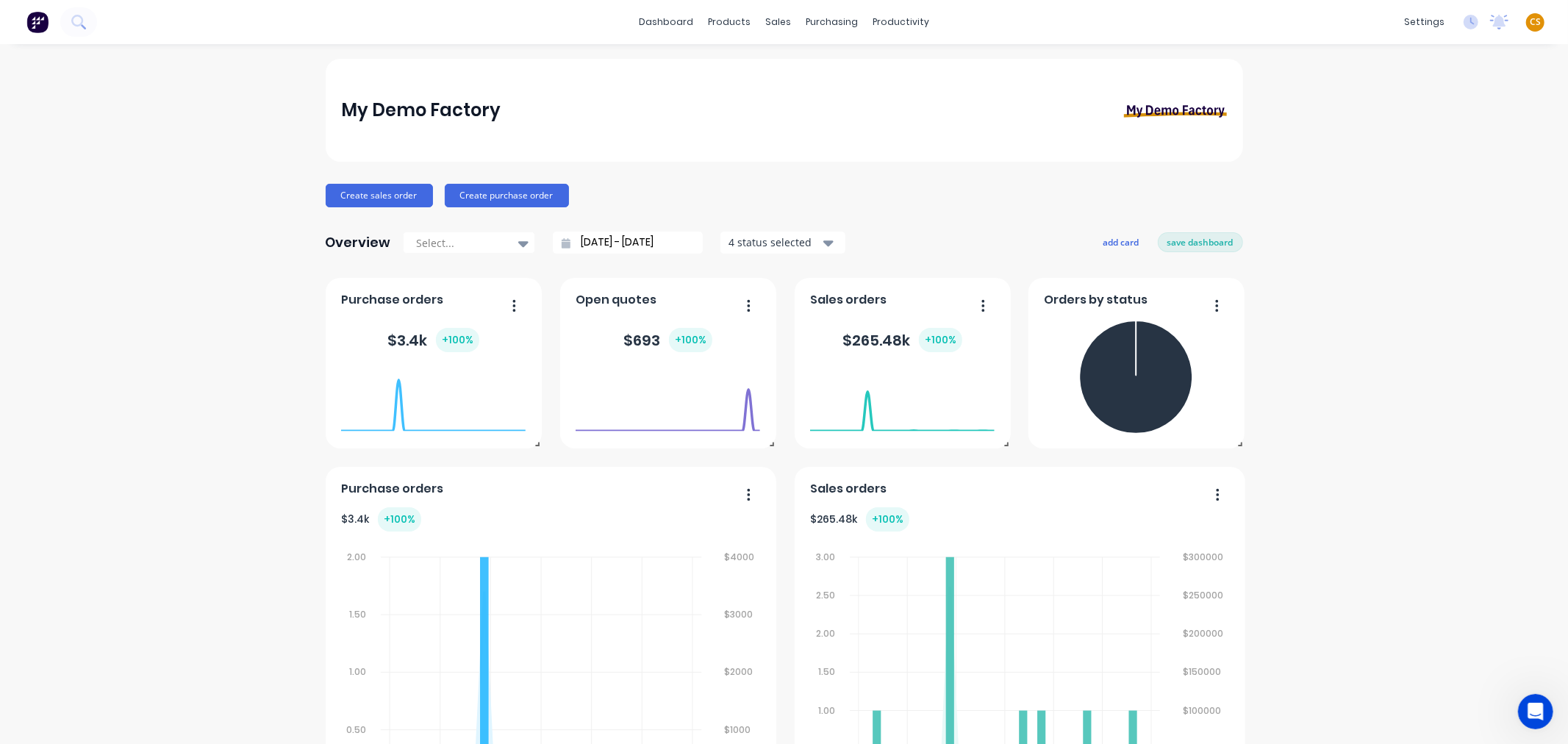
drag, startPoint x: 1535, startPoint y: 707, endPoint x: 1762, endPoint y: 1203, distance: 545.5
click at [1536, 707] on icon "Open Intercom Messenger" at bounding box center [1533, 709] width 24 height 24
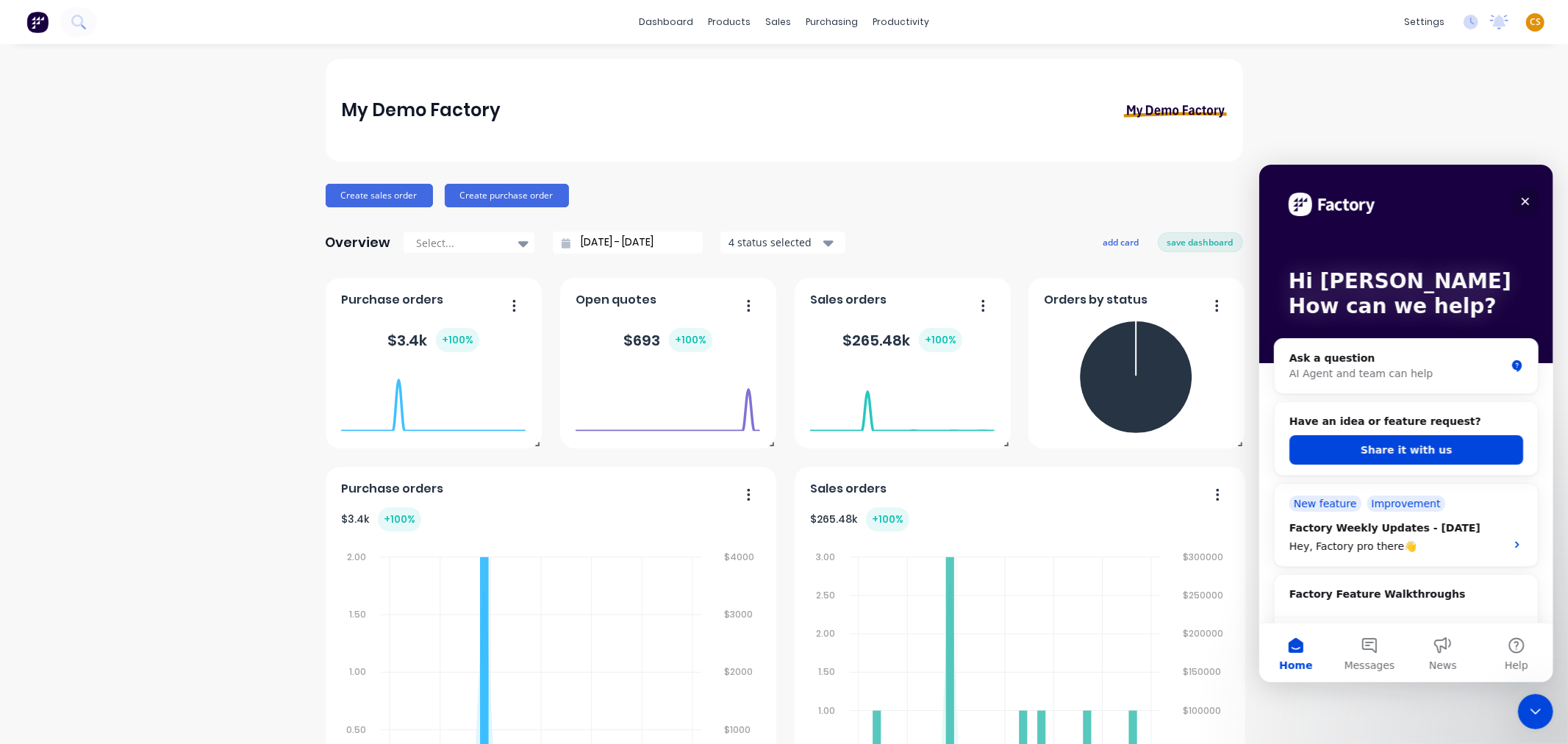
click at [1520, 201] on icon "Close" at bounding box center [1524, 201] width 12 height 12
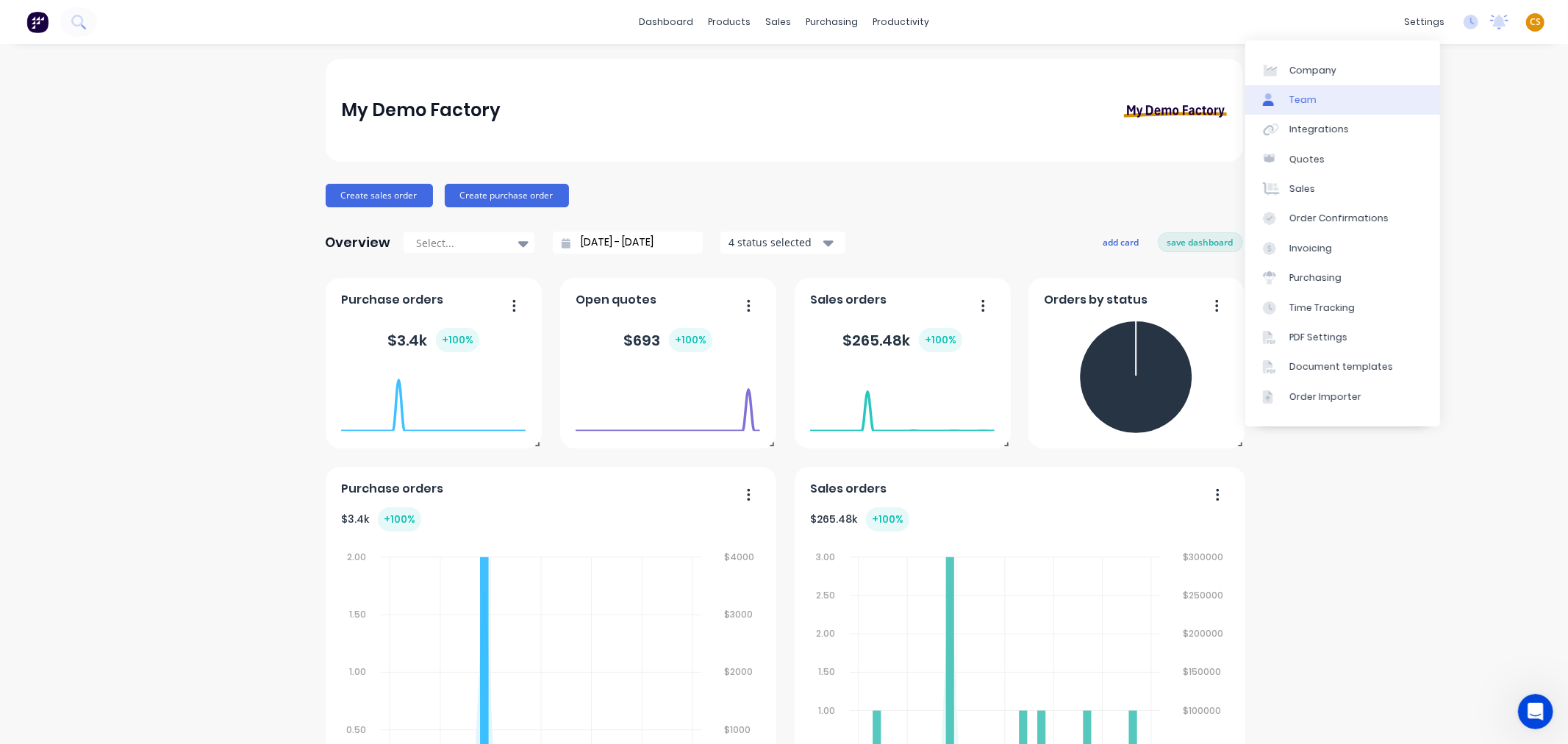
click at [1309, 100] on div "Team" at bounding box center [1302, 100] width 27 height 13
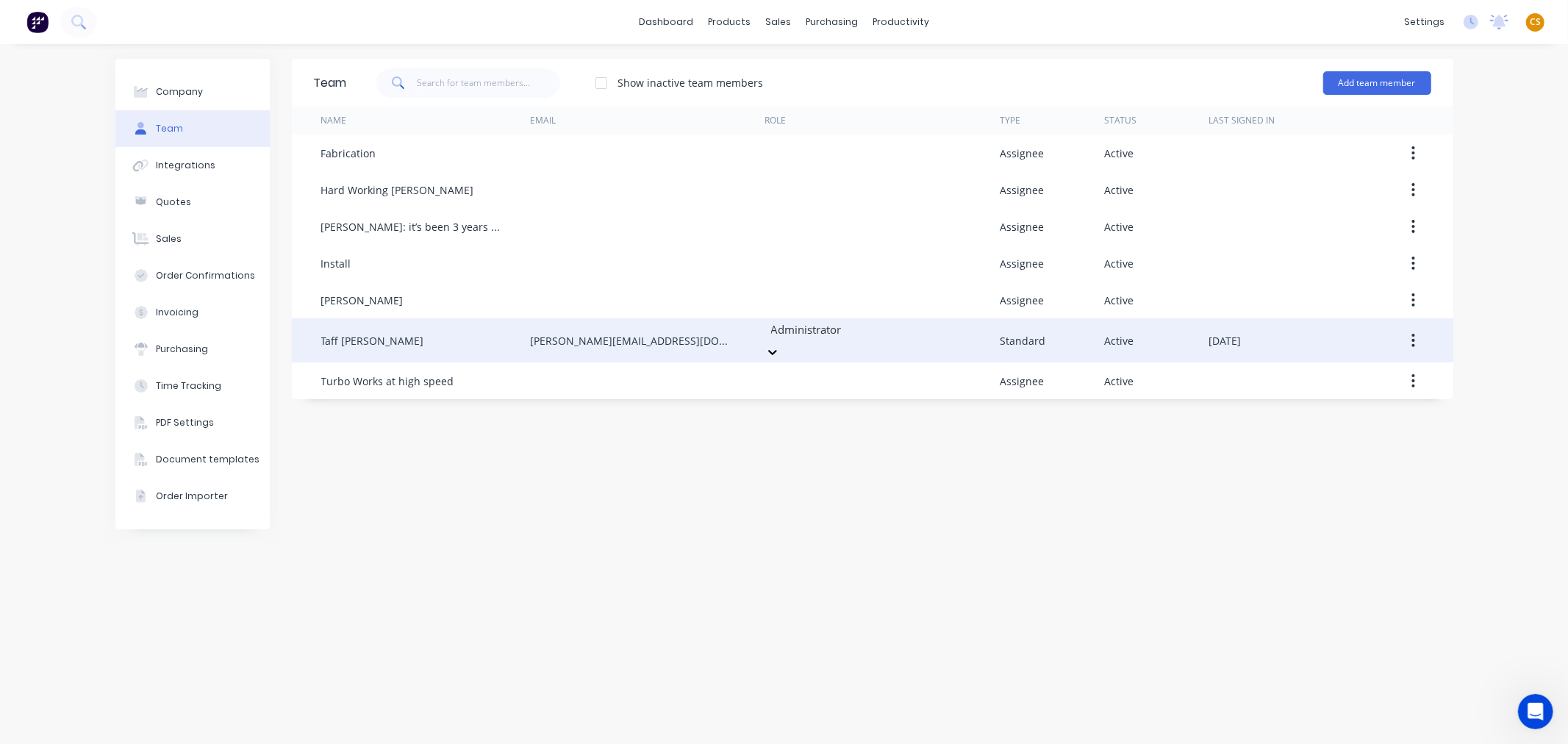
click at [780, 345] on icon at bounding box center [773, 352] width 15 height 15
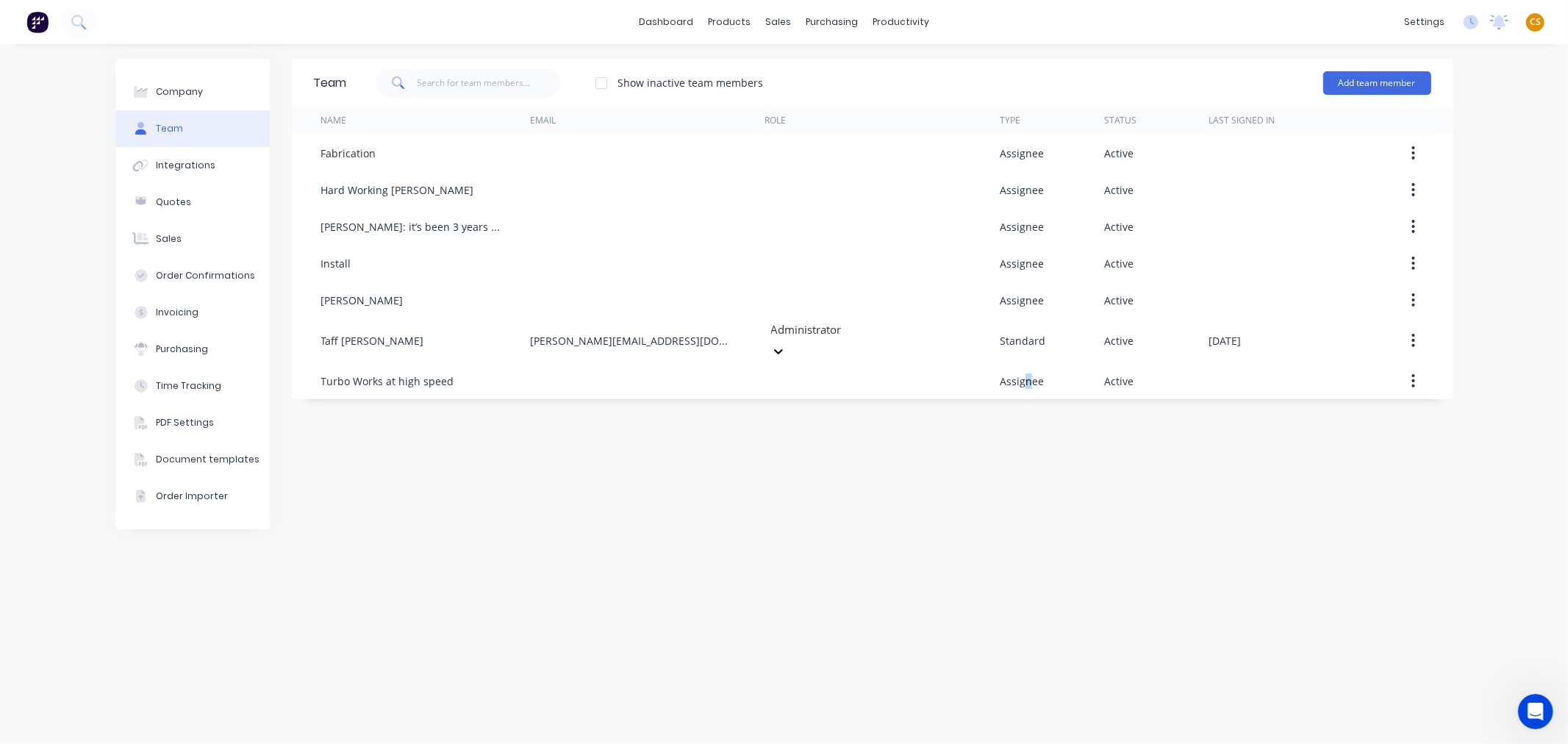
drag, startPoint x: 1031, startPoint y: 509, endPoint x: 1033, endPoint y: 525, distance: 16.1
click at [1033, 525] on div "Team Show inactive team members Add team member Name Email Role Type Status Las…" at bounding box center [872, 394] width 1161 height 670
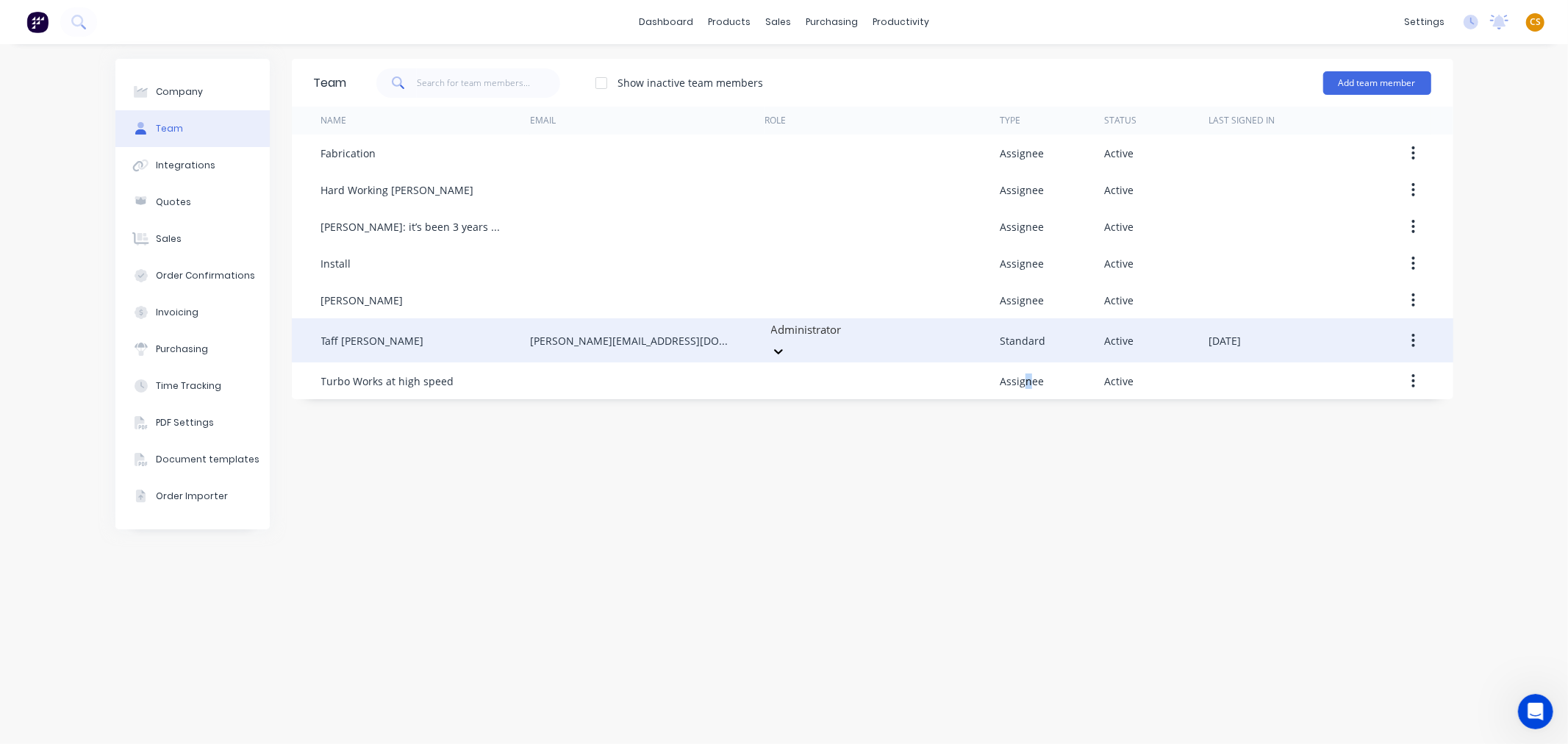
click at [785, 344] on icon at bounding box center [779, 351] width 15 height 15
click at [777, 350] on icon at bounding box center [773, 352] width 9 height 5
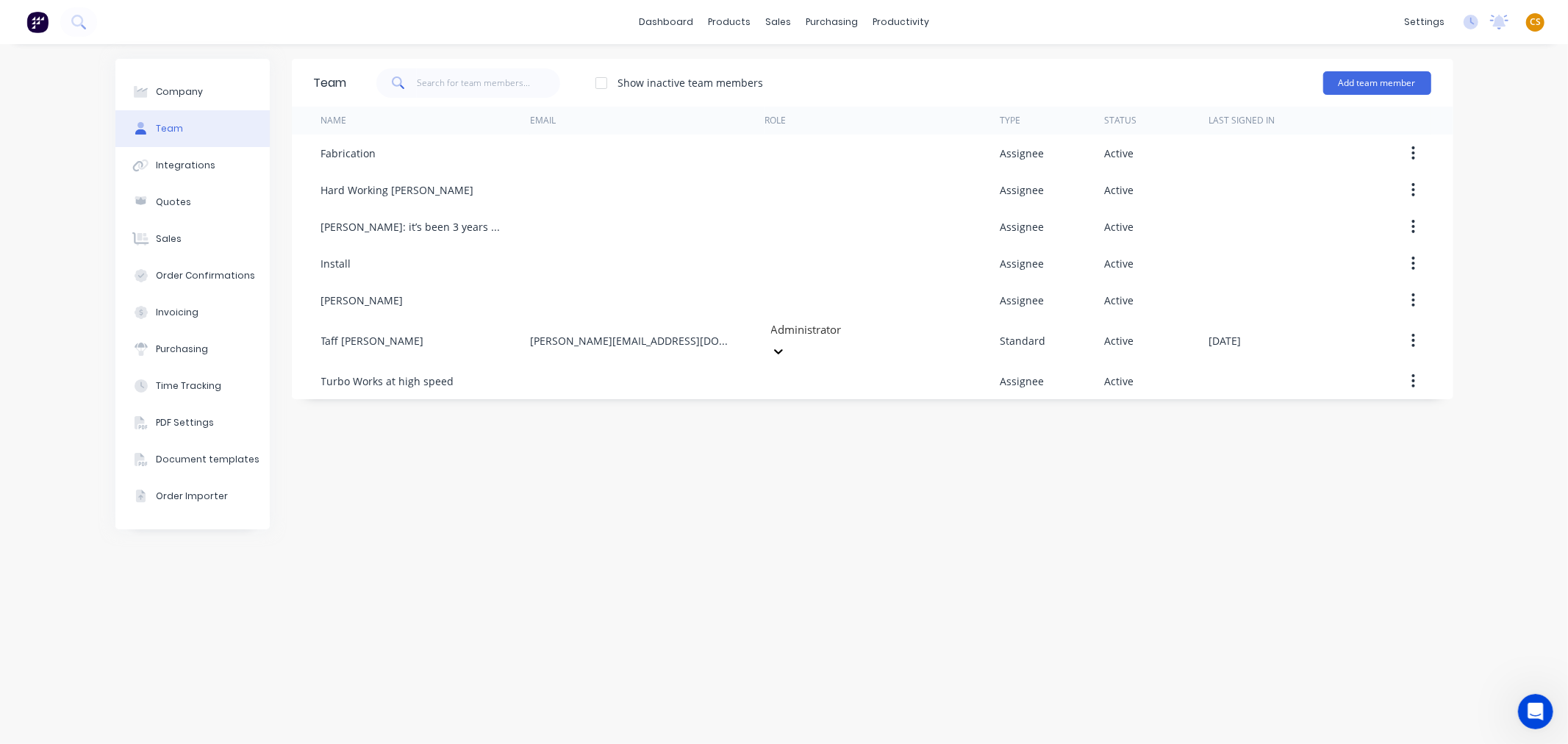
click at [1162, 522] on div "Team Show inactive team members Add team member Name Email Role Type Status Las…" at bounding box center [872, 394] width 1161 height 670
click at [658, 23] on link "dashboard" at bounding box center [666, 22] width 69 height 22
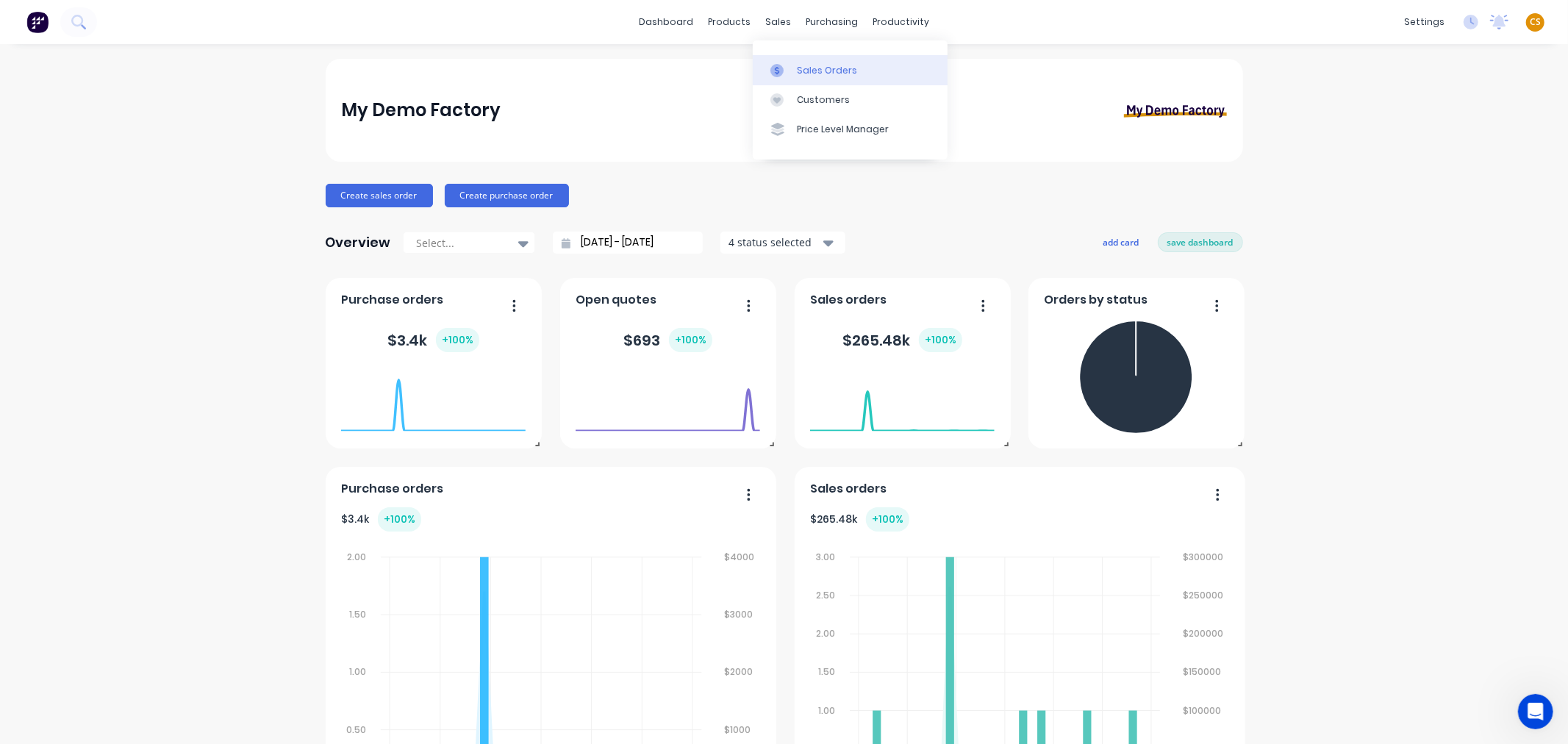
click at [809, 72] on div "Sales Orders" at bounding box center [827, 71] width 61 height 13
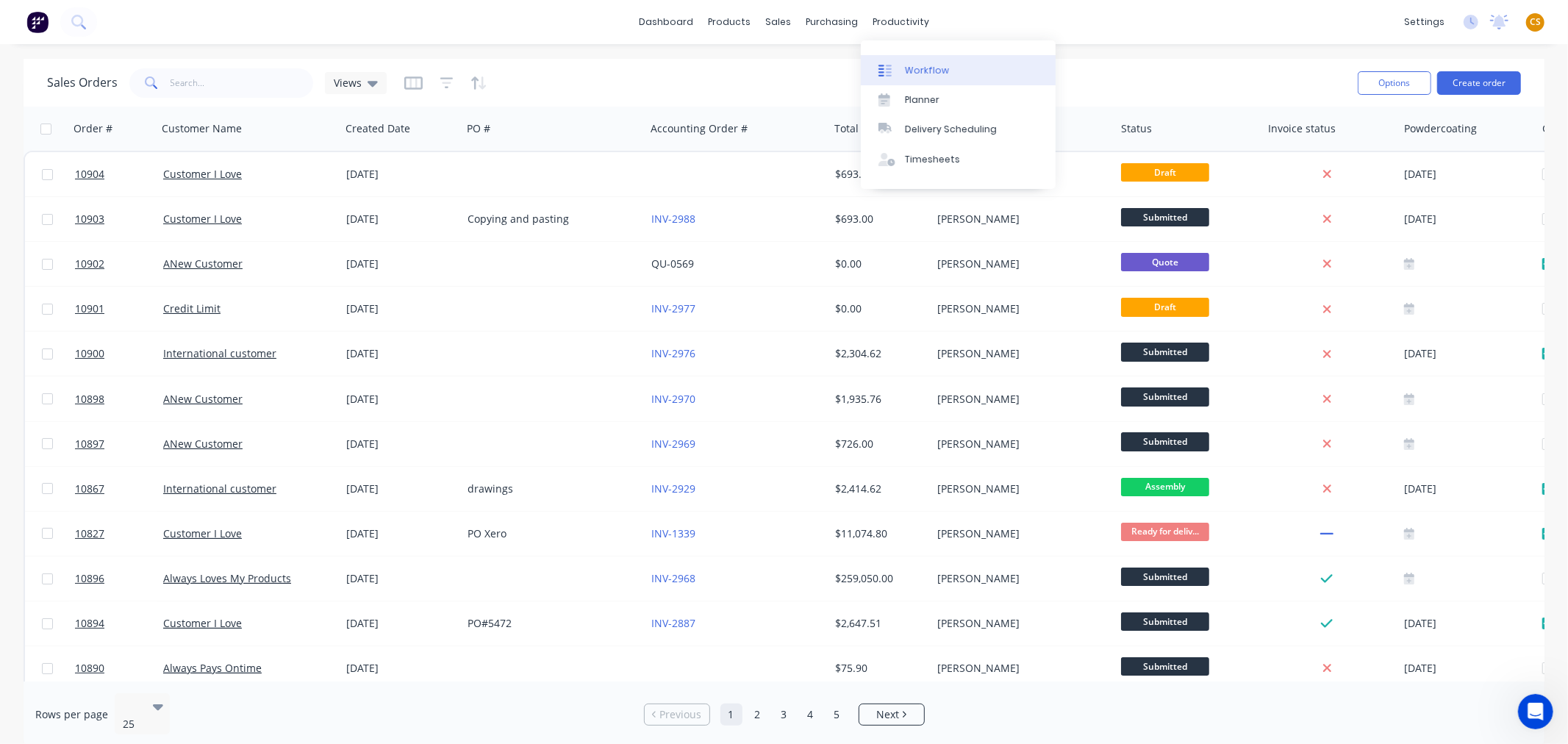
click at [918, 71] on div "Workflow" at bounding box center [927, 71] width 44 height 13
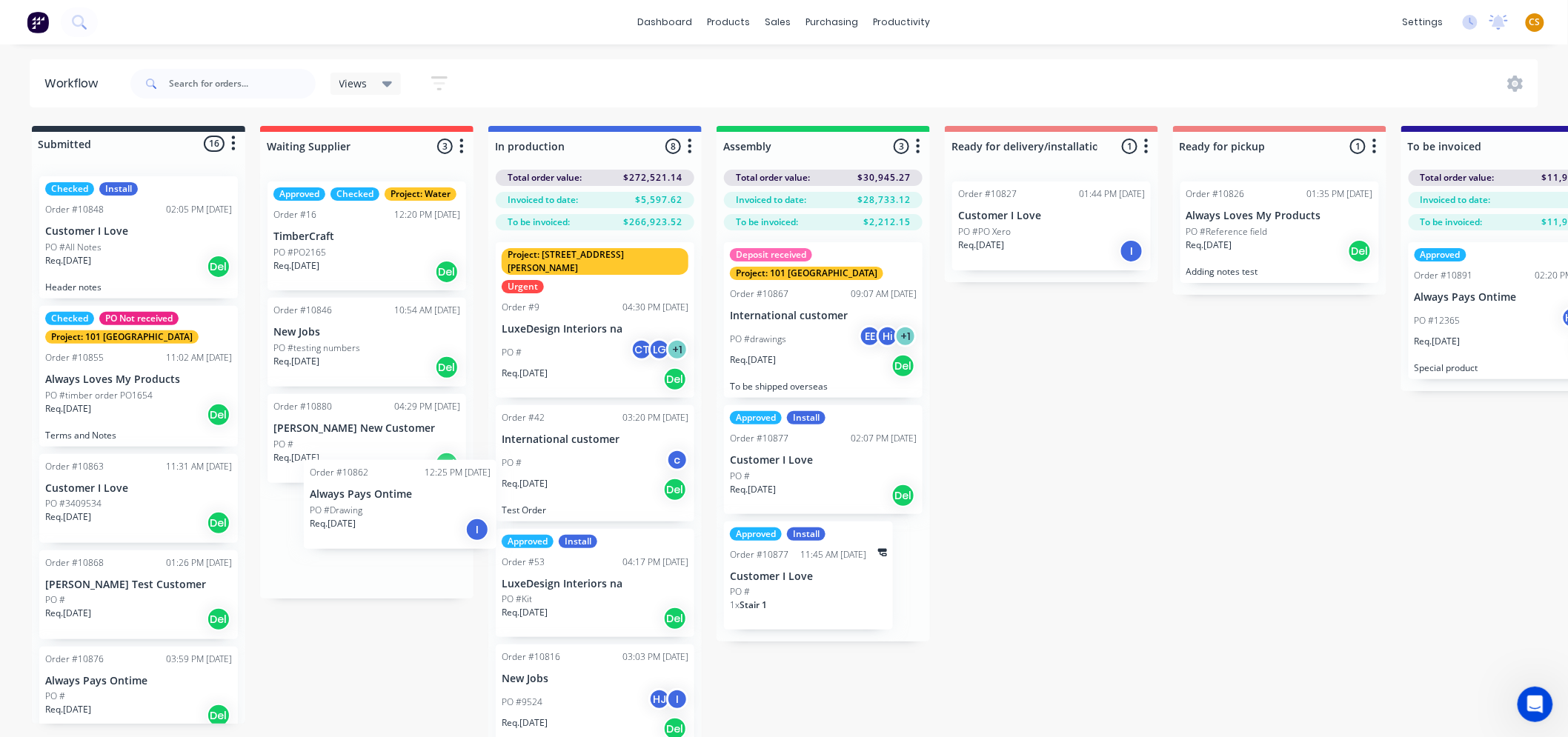
drag, startPoint x: 202, startPoint y: 527, endPoint x: 377, endPoint y: 531, distance: 175.0
click at [378, 528] on div "Submitted 16 Status colour #273444 hex #273444 Save Cancel Summaries Total orde…" at bounding box center [1009, 457] width 2041 height 663
click at [1185, 19] on div "dashboard products sales purchasing productivity dashboard products Product Cat…" at bounding box center [784, 22] width 1568 height 45
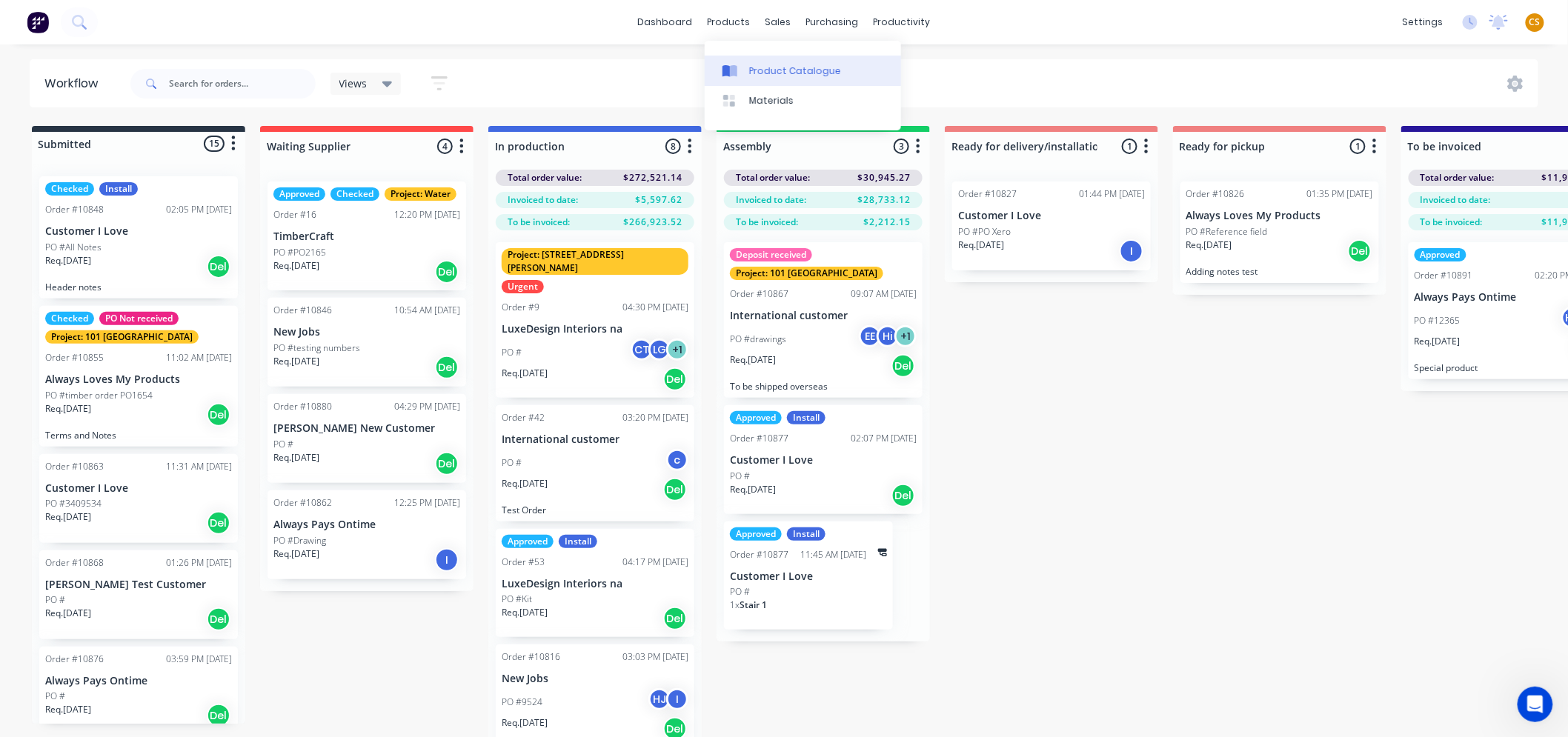
click at [772, 71] on div "Product Catalogue" at bounding box center [795, 71] width 92 height 13
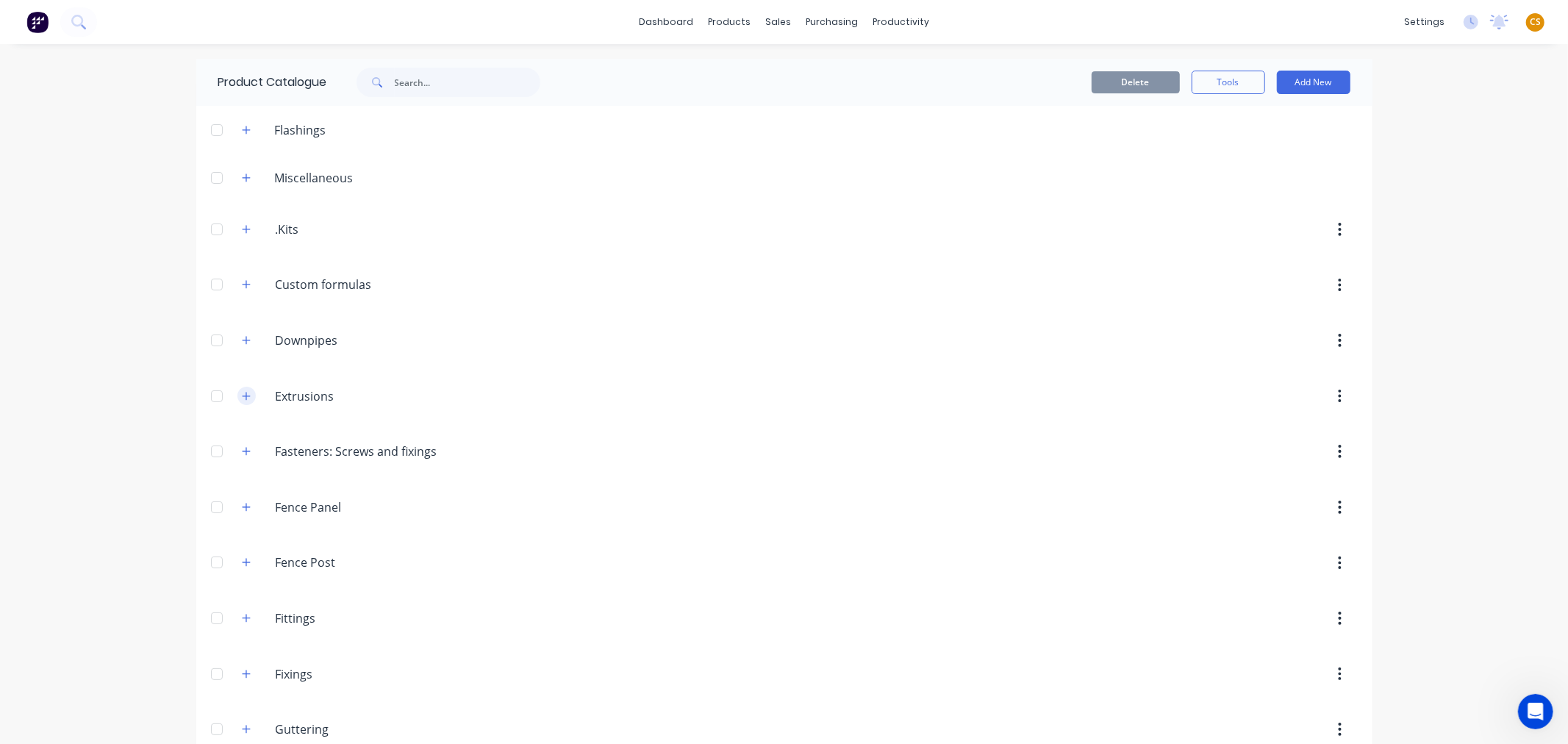
click at [242, 398] on icon "button" at bounding box center [247, 396] width 9 height 10
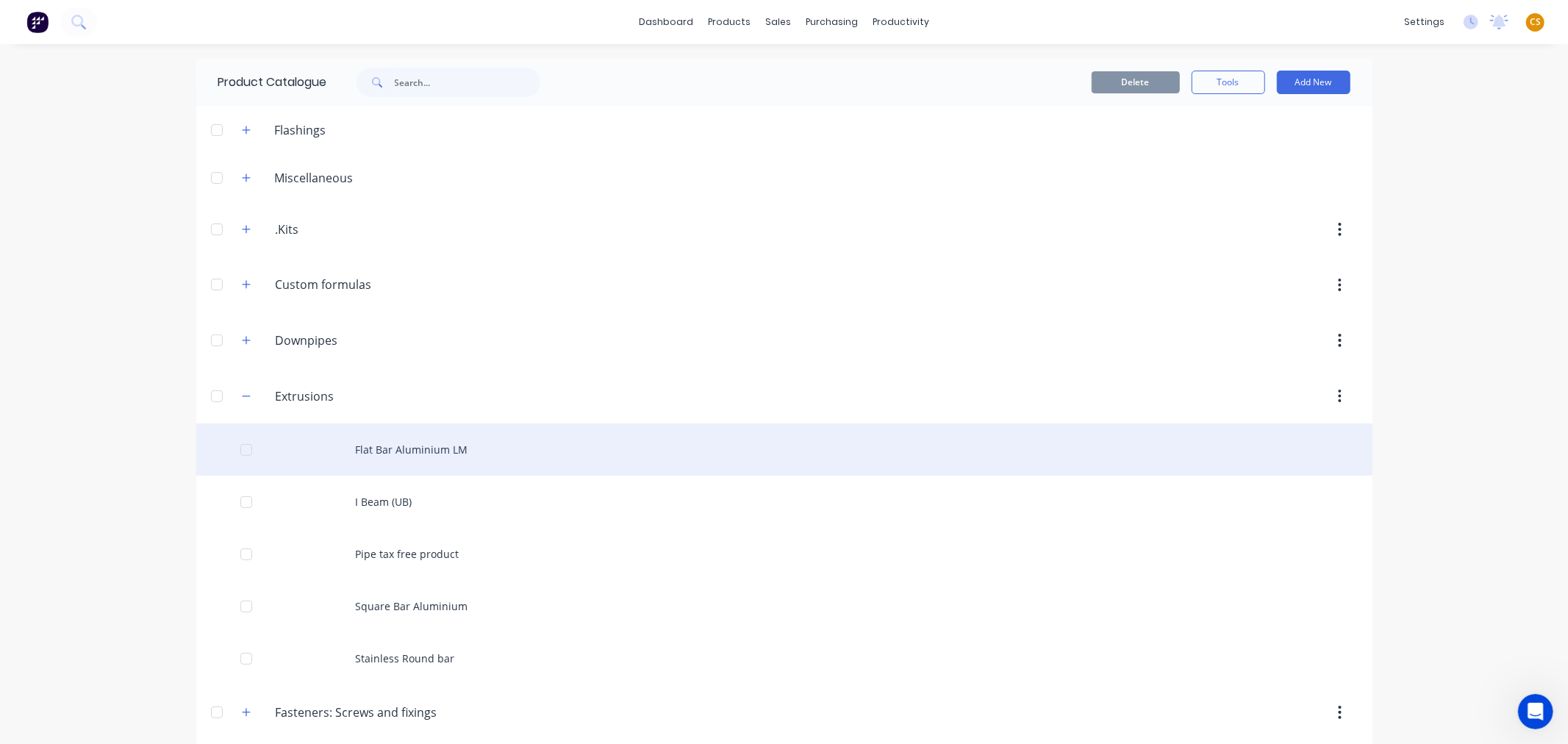
click at [376, 453] on div "Flat Bar Aluminium LM" at bounding box center [784, 450] width 1176 height 52
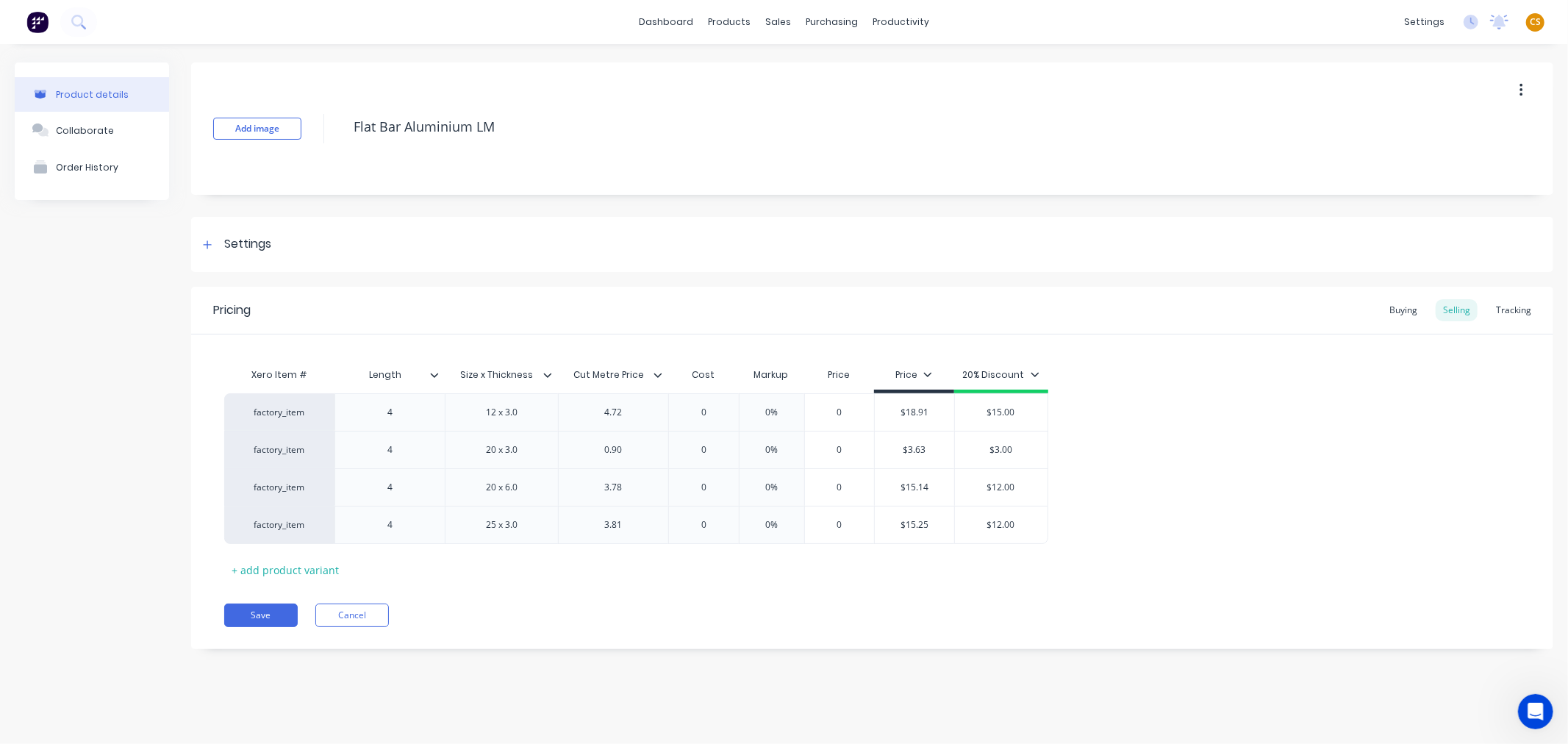
click at [258, 373] on div "Xero Item #" at bounding box center [279, 375] width 110 height 30
drag, startPoint x: 258, startPoint y: 373, endPoint x: 319, endPoint y: 373, distance: 61.0
click at [319, 373] on div "Xero Item #" at bounding box center [279, 375] width 110 height 30
click at [1036, 22] on div "dashboard products sales purchasing productivity dashboard products Product Cat…" at bounding box center [784, 22] width 1568 height 44
click at [769, 69] on div "Product Catalogue" at bounding box center [794, 71] width 91 height 13
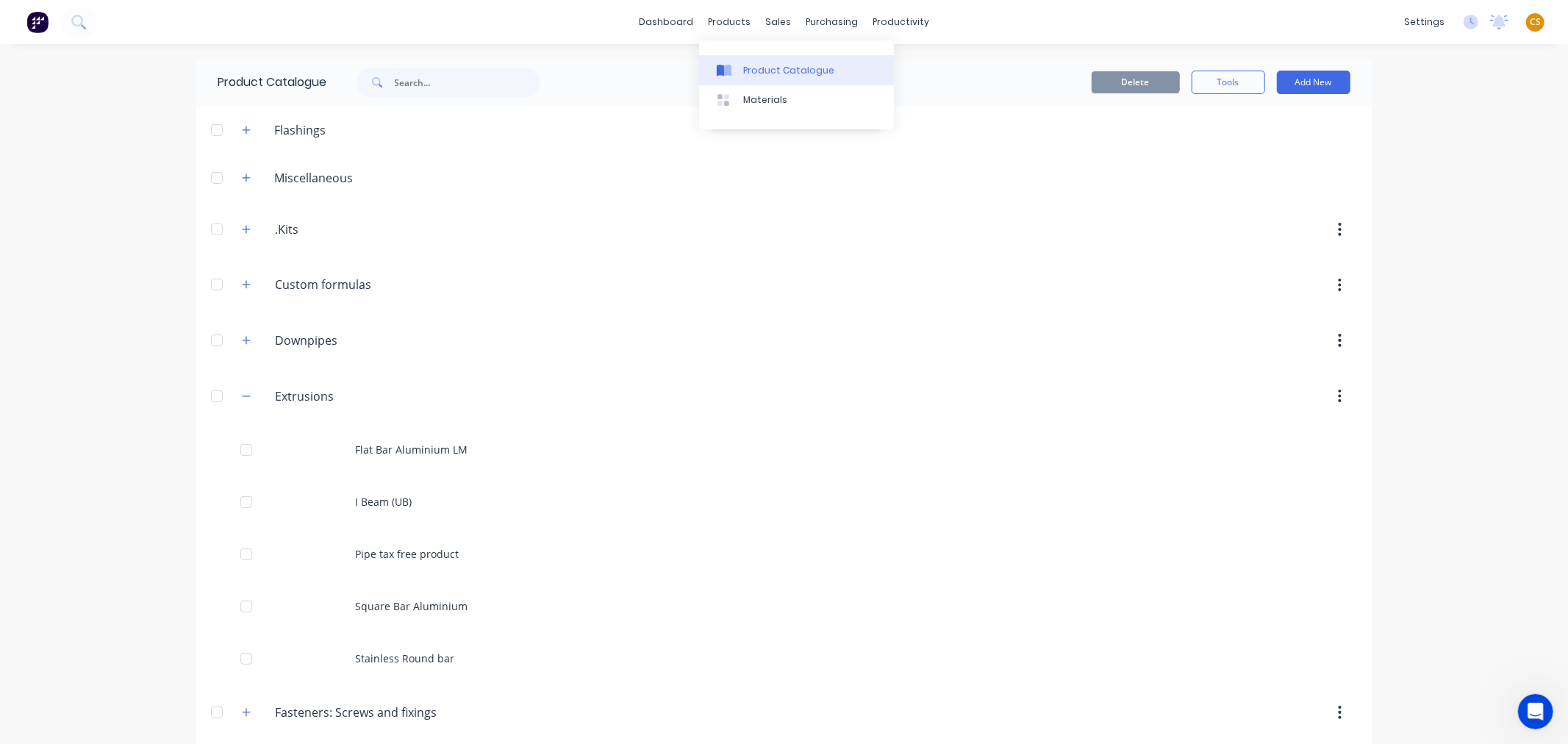
click at [757, 68] on div "Product Catalogue" at bounding box center [788, 71] width 91 height 13
click at [242, 394] on icon "button" at bounding box center [247, 396] width 9 height 10
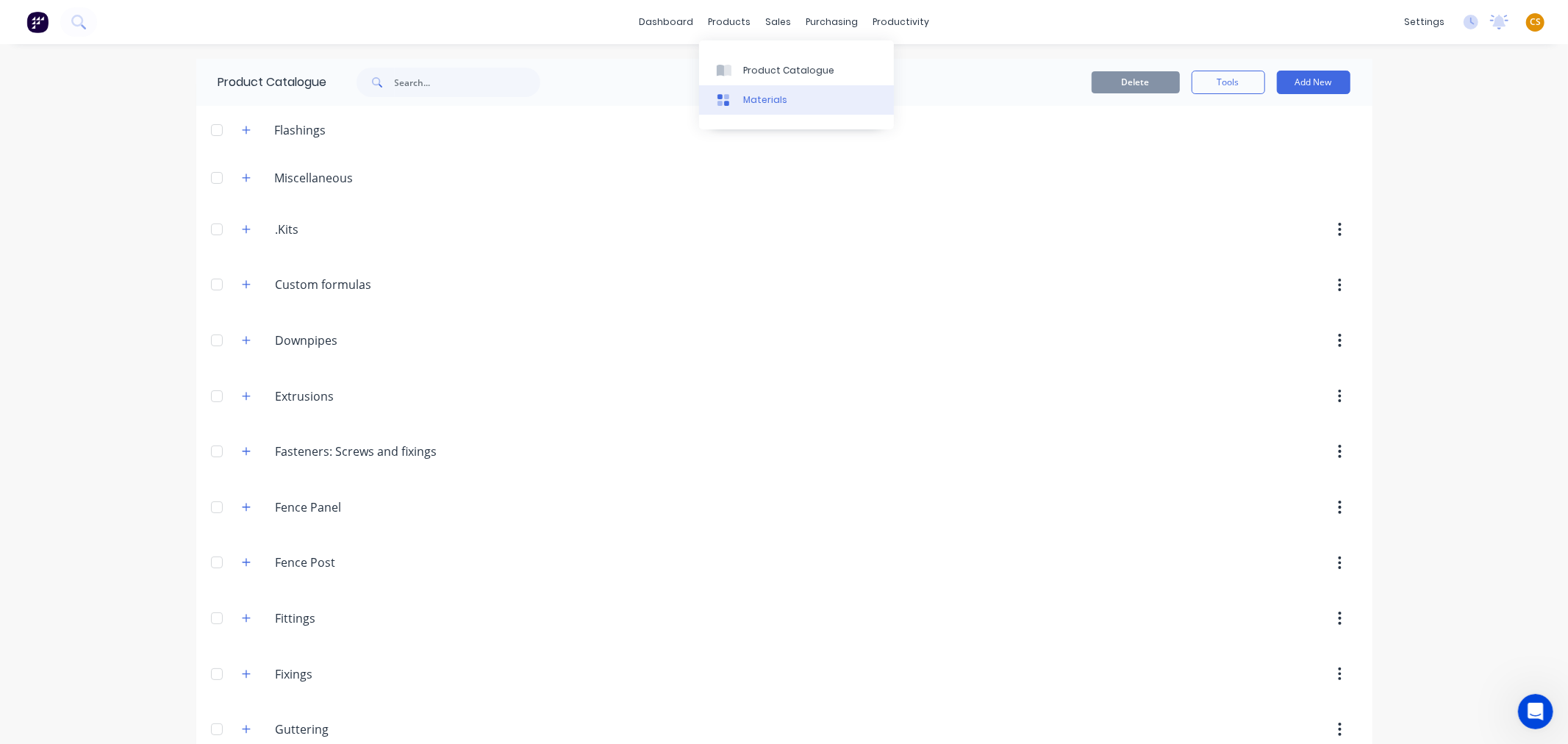
click at [754, 95] on div "Materials" at bounding box center [766, 100] width 44 height 13
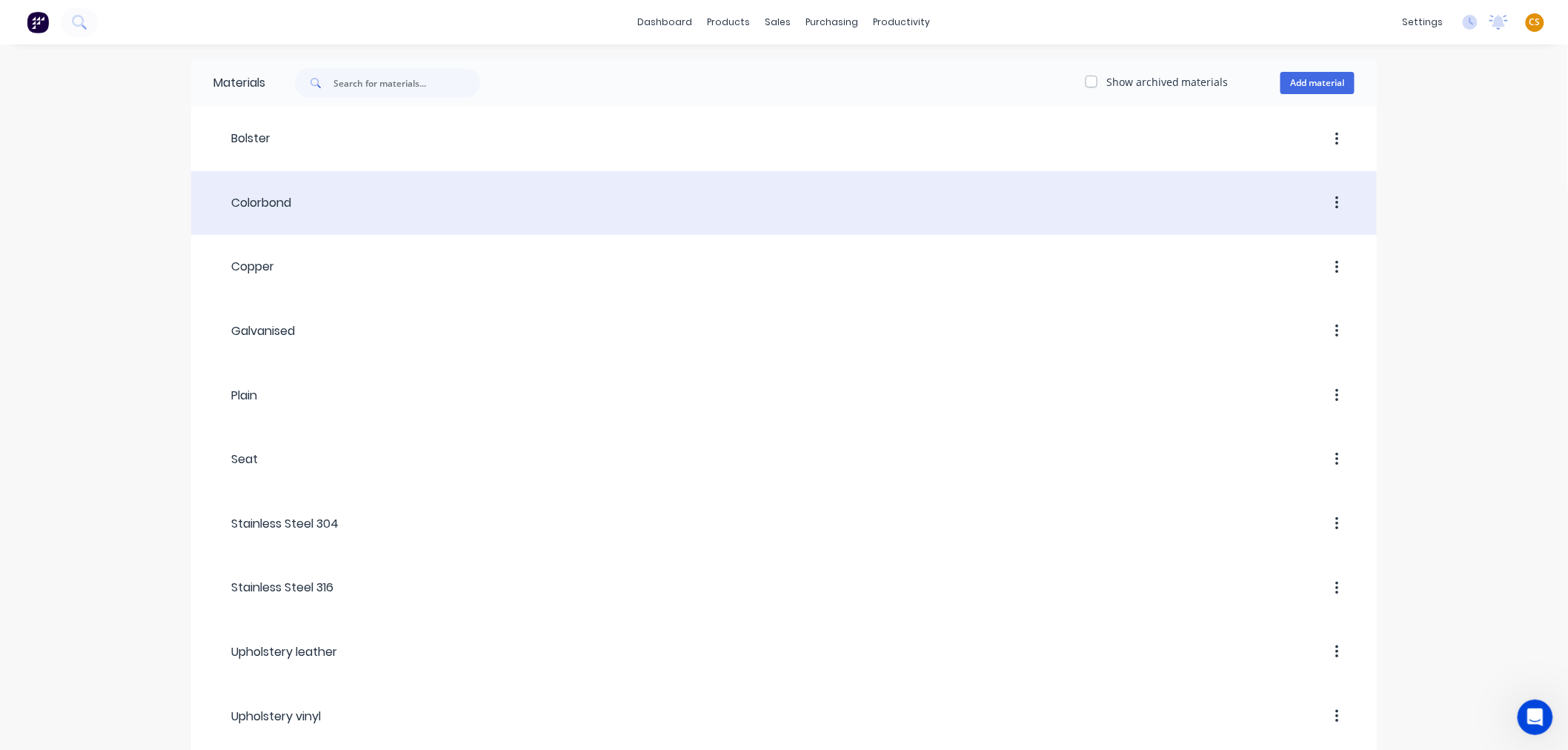
click at [277, 200] on div "Colorbond" at bounding box center [252, 203] width 78 height 18
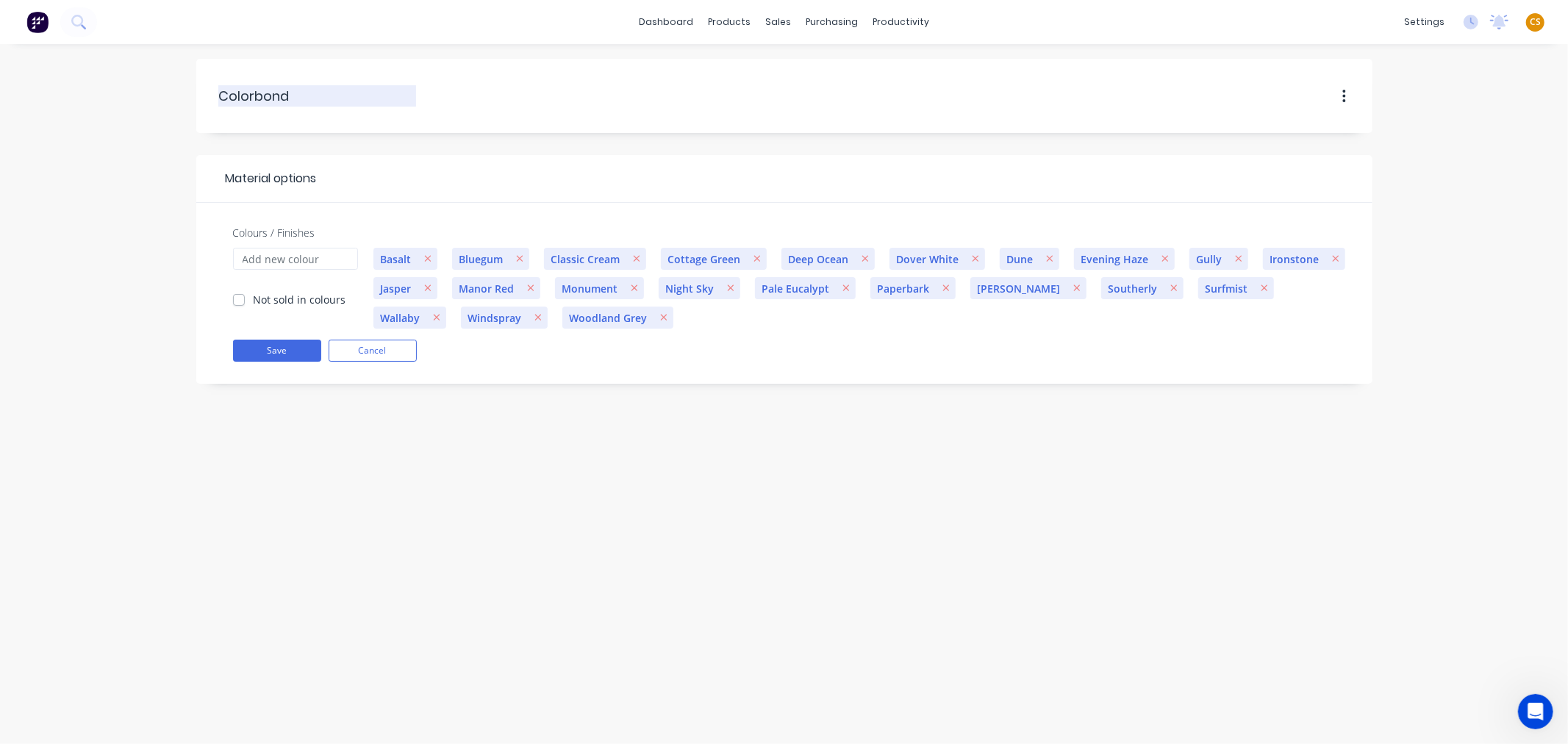
click at [249, 92] on input "Colorbond" at bounding box center [318, 95] width 198 height 20
click at [379, 355] on button "Cancel" at bounding box center [372, 351] width 88 height 22
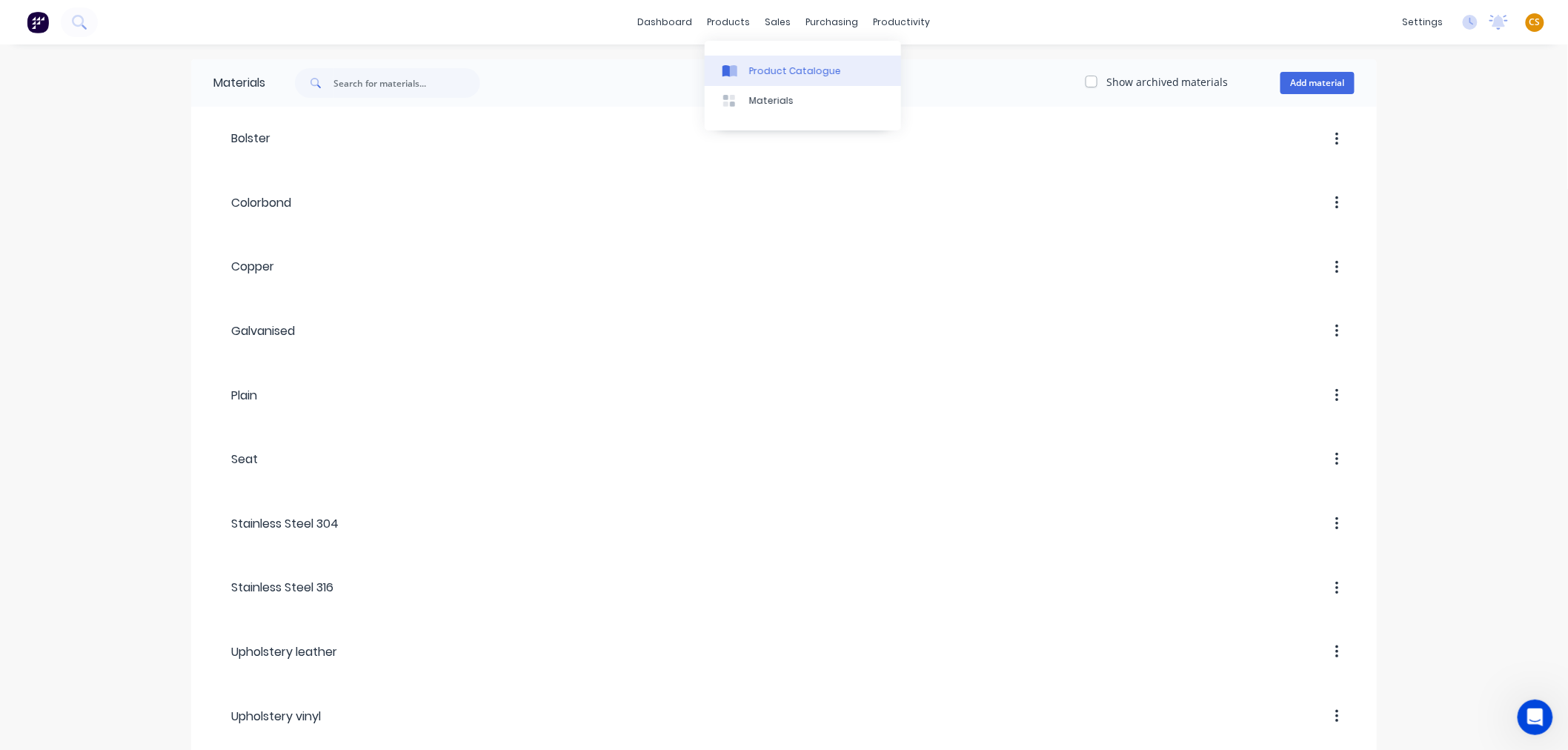
click at [765, 68] on div "Product Catalogue" at bounding box center [795, 71] width 92 height 13
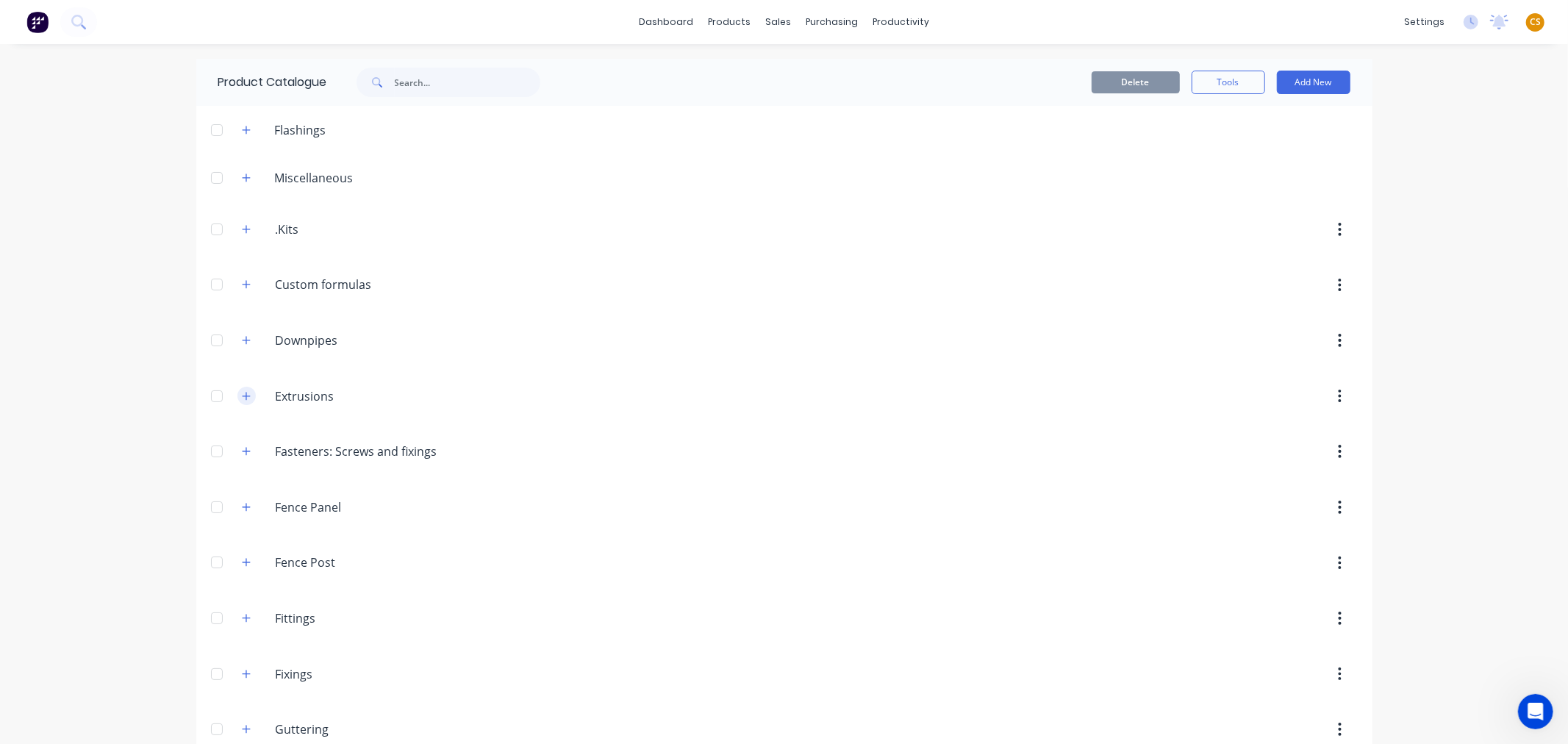
click at [242, 398] on icon "button" at bounding box center [246, 396] width 8 height 8
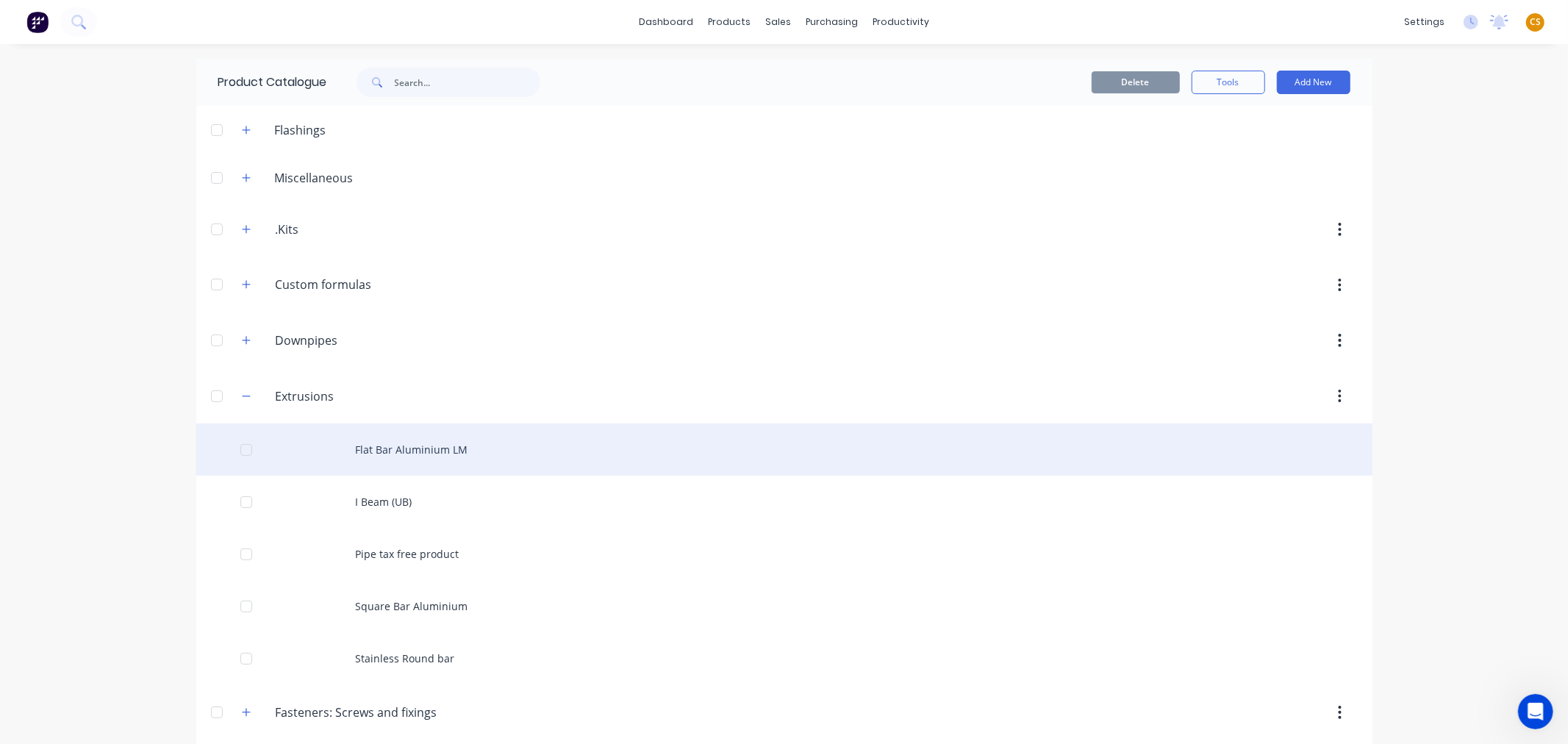
click at [371, 450] on div "Flat Bar Aluminium LM" at bounding box center [784, 450] width 1176 height 52
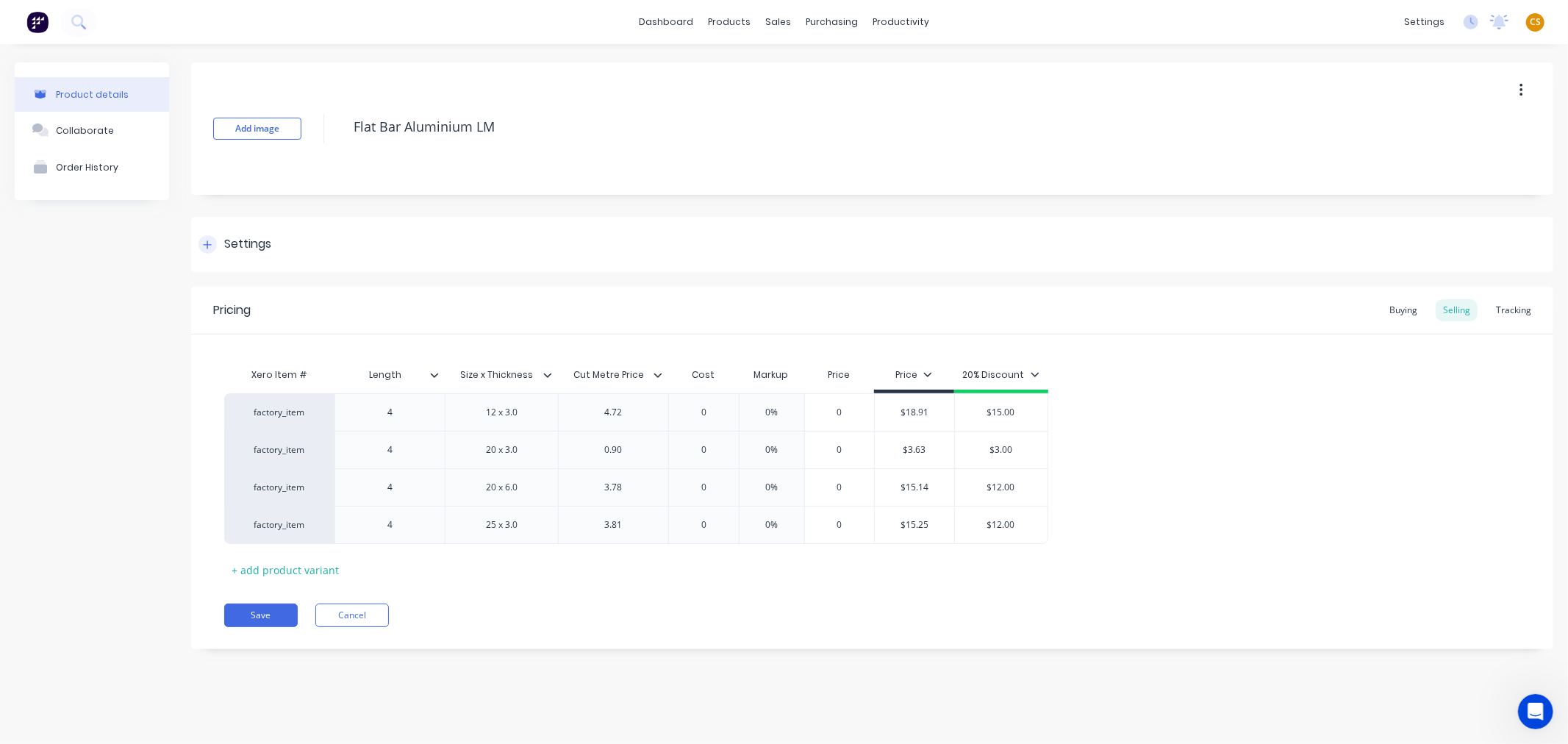
click at [212, 245] on div at bounding box center [207, 244] width 18 height 18
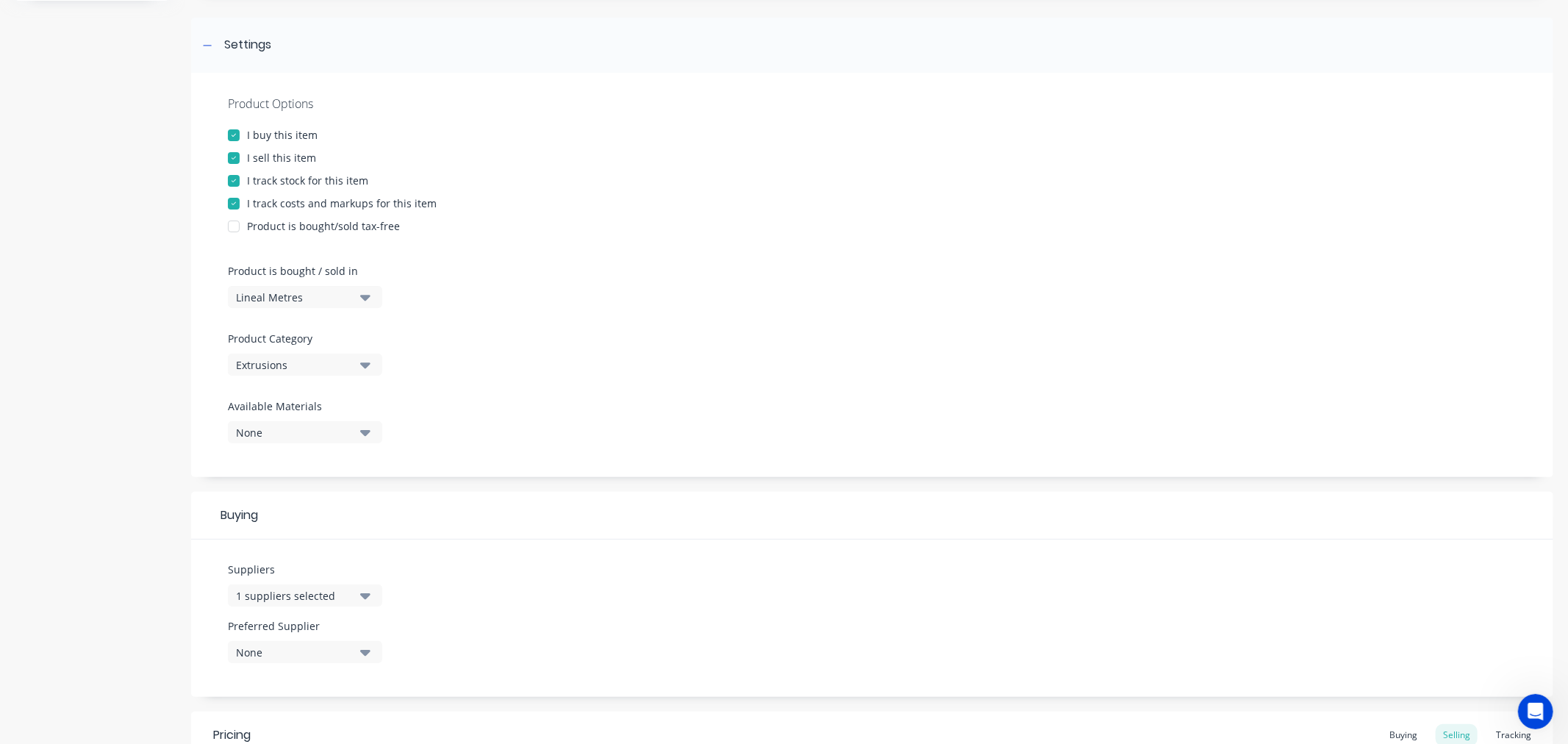
scroll to position [245, 0]
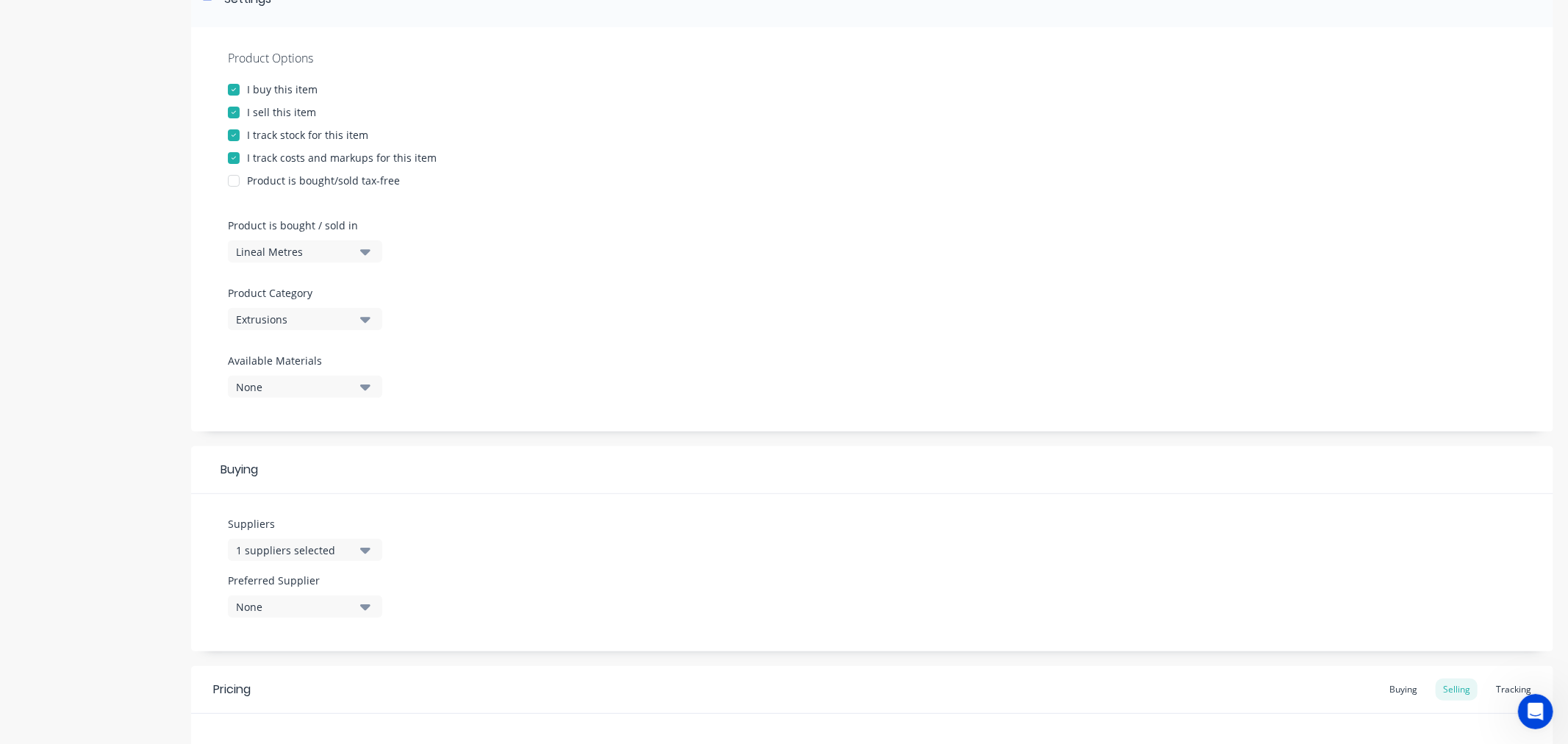
click at [294, 387] on div "None" at bounding box center [295, 387] width 117 height 16
drag, startPoint x: 284, startPoint y: 496, endPoint x: 289, endPoint y: 505, distance: 10.3
click at [285, 496] on div "Bolster" at bounding box center [345, 496] width 147 height 16
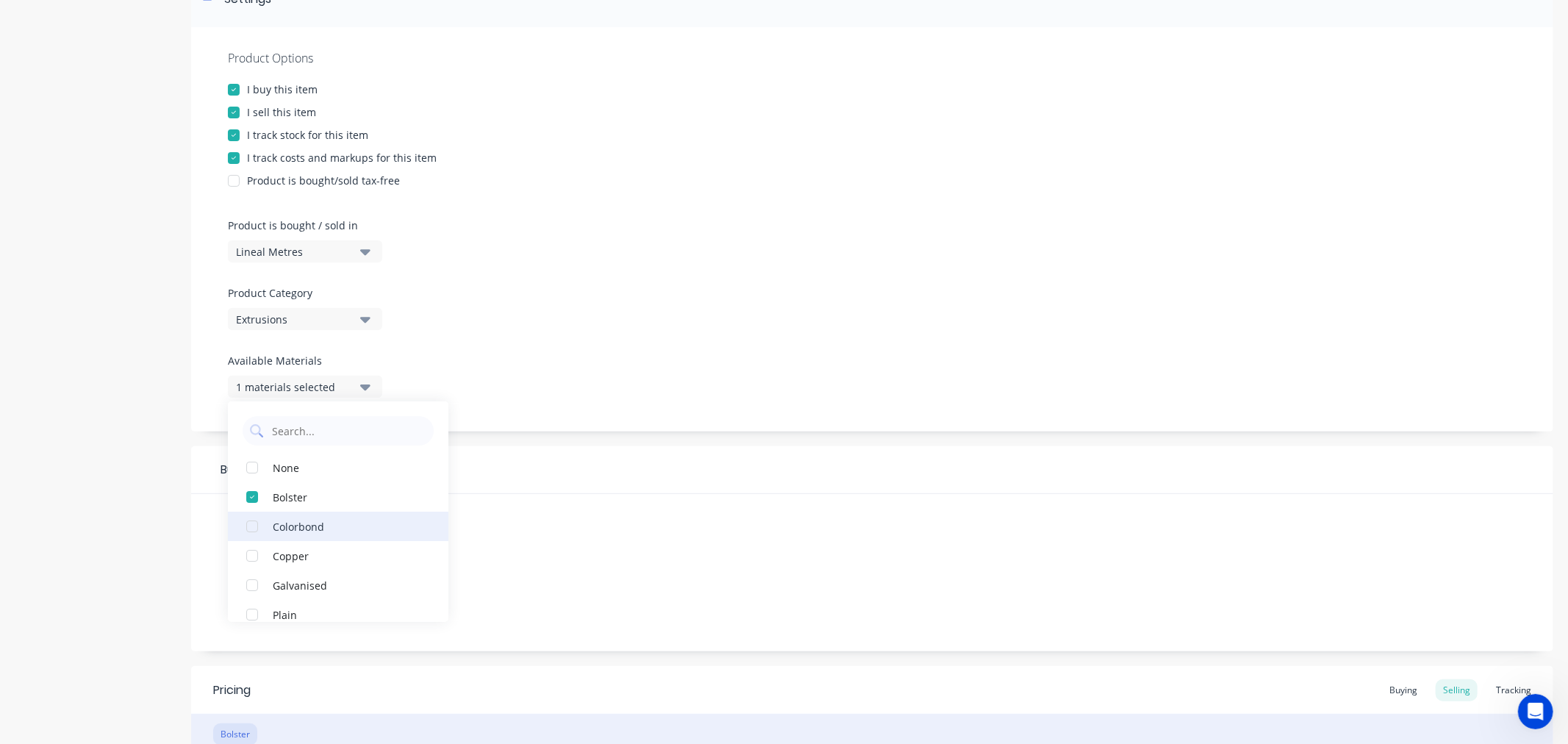
click at [296, 526] on div "Colorbond" at bounding box center [345, 526] width 147 height 16
click at [291, 555] on div "Copper" at bounding box center [345, 555] width 147 height 16
click at [200, 571] on div "Suppliers 1 suppliers selected Preferred Supplier None" at bounding box center [872, 572] width 1362 height 157
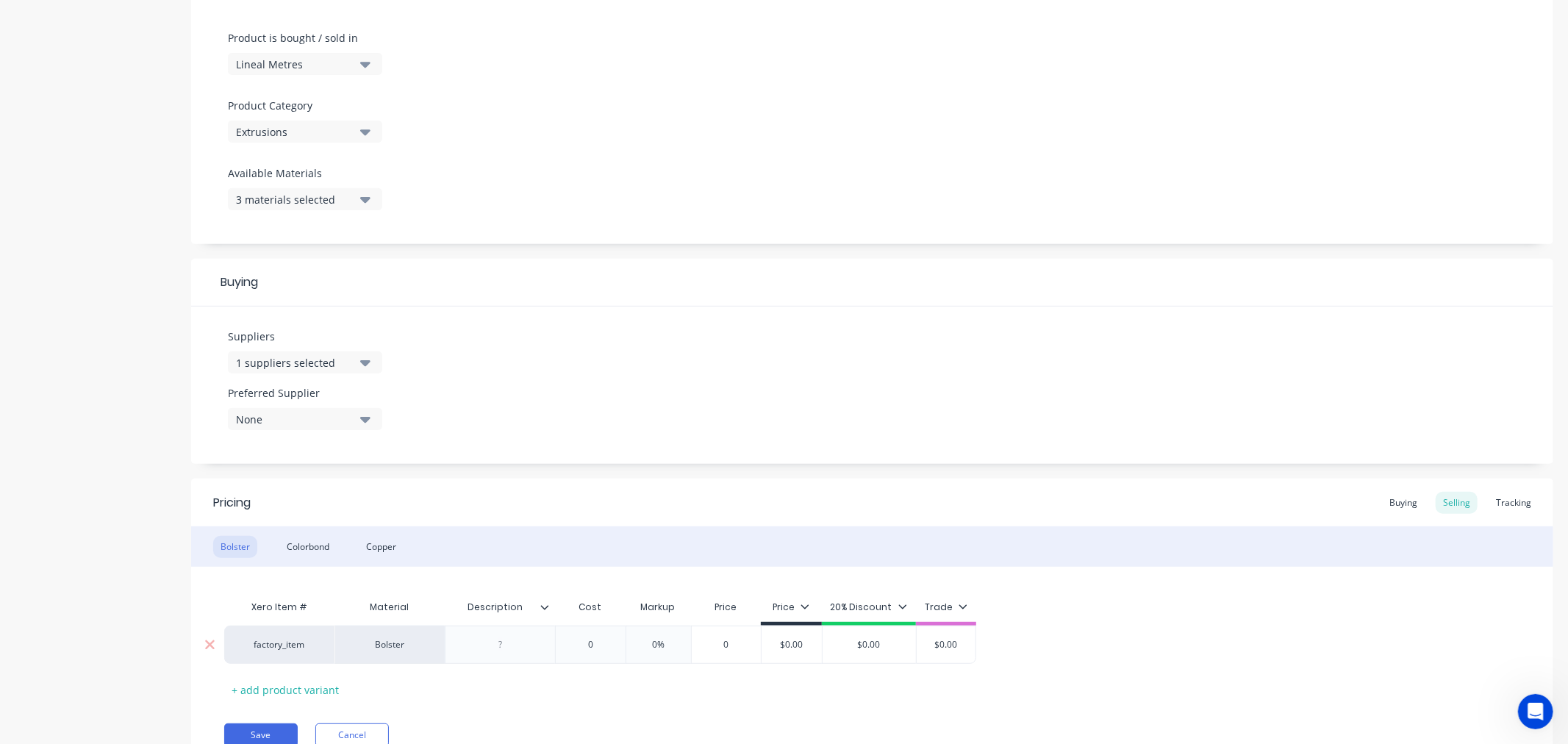
scroll to position [497, 0]
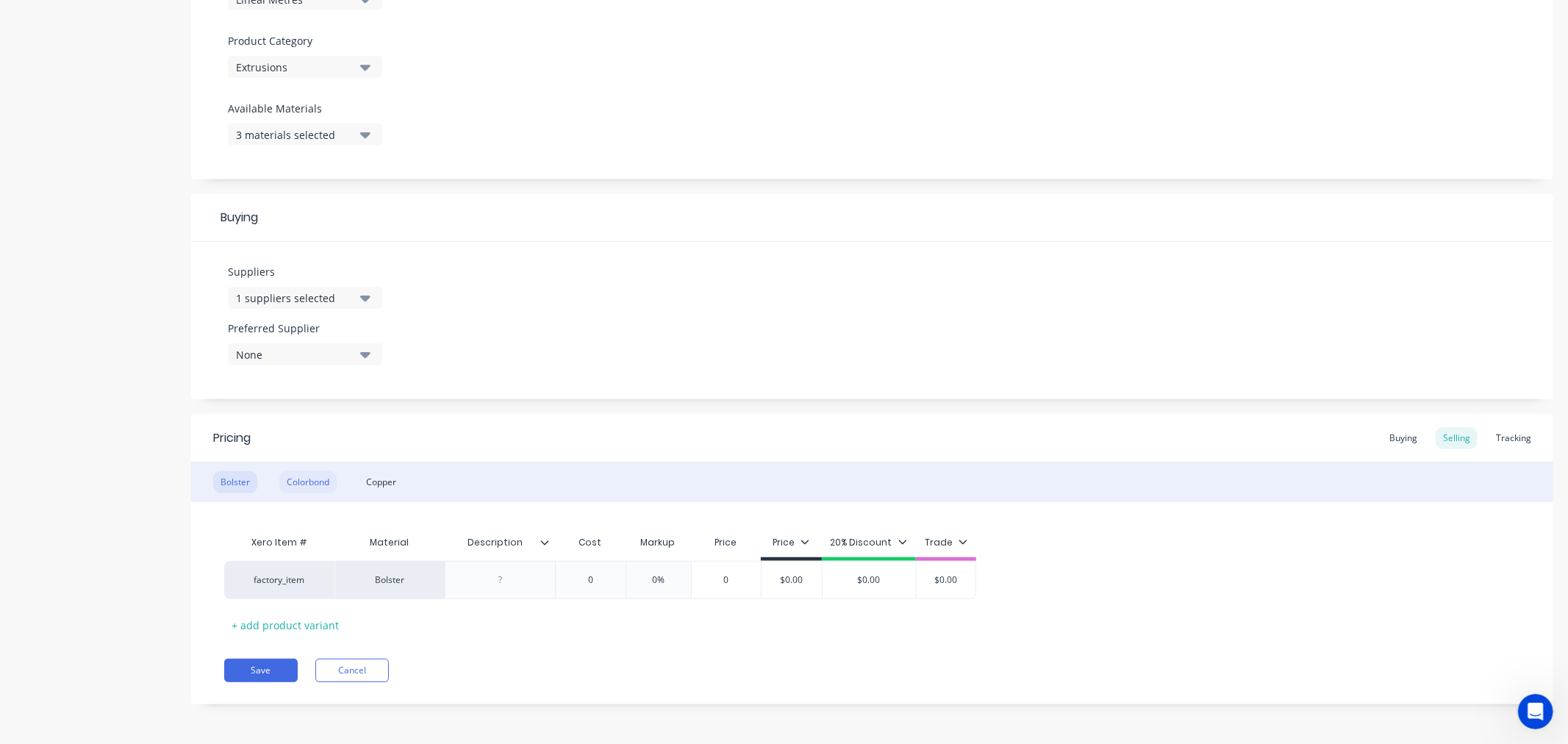
drag, startPoint x: 309, startPoint y: 487, endPoint x: 329, endPoint y: 486, distance: 20.0
click at [309, 486] on div "Colorbond" at bounding box center [308, 482] width 58 height 22
click at [388, 483] on div "Copper" at bounding box center [381, 482] width 45 height 22
click at [309, 481] on div "Colorbond" at bounding box center [308, 482] width 58 height 22
click at [223, 483] on div "Bolster" at bounding box center [235, 482] width 44 height 22
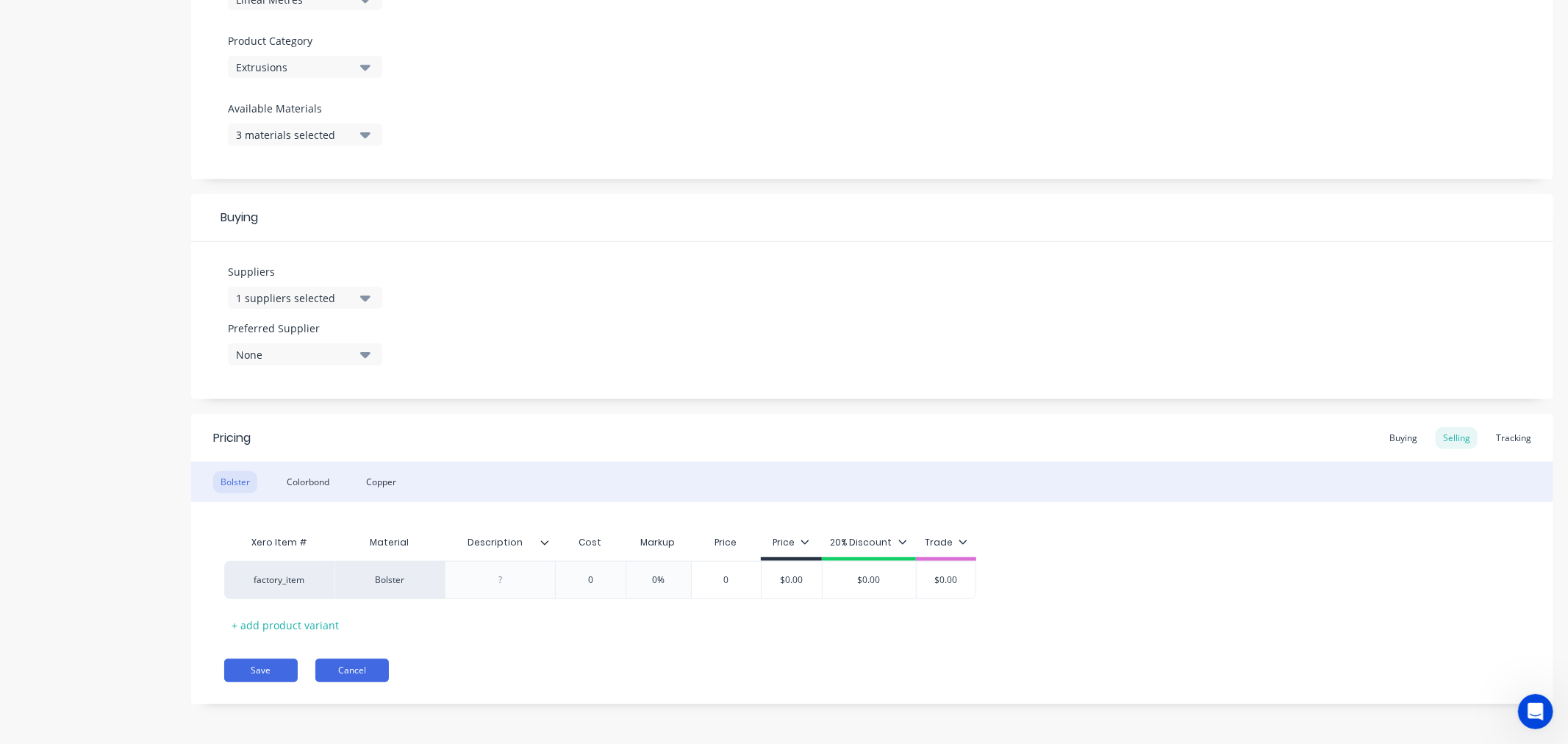
click at [364, 669] on button "Cancel" at bounding box center [352, 670] width 74 height 24
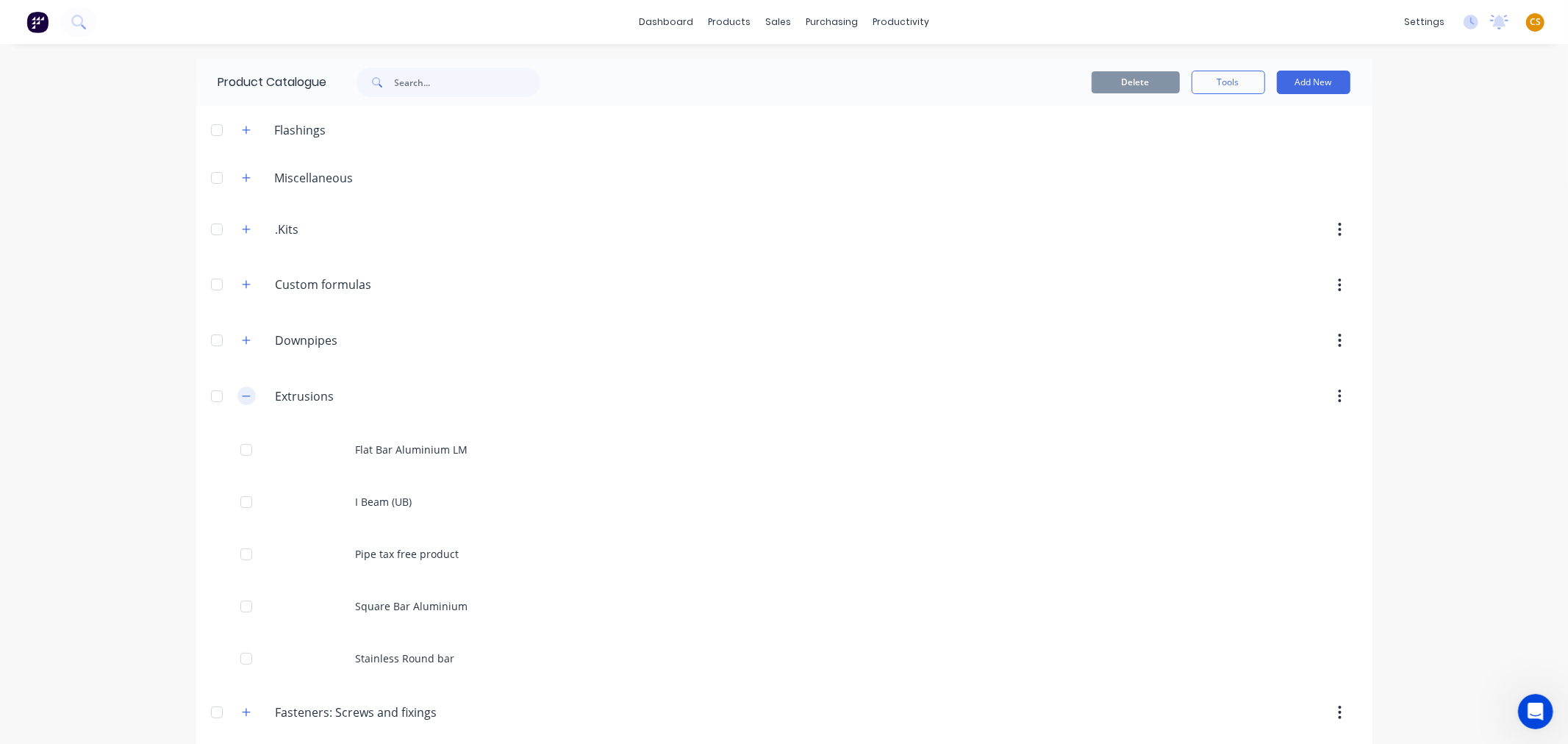
click at [238, 392] on button "button" at bounding box center [247, 396] width 18 height 18
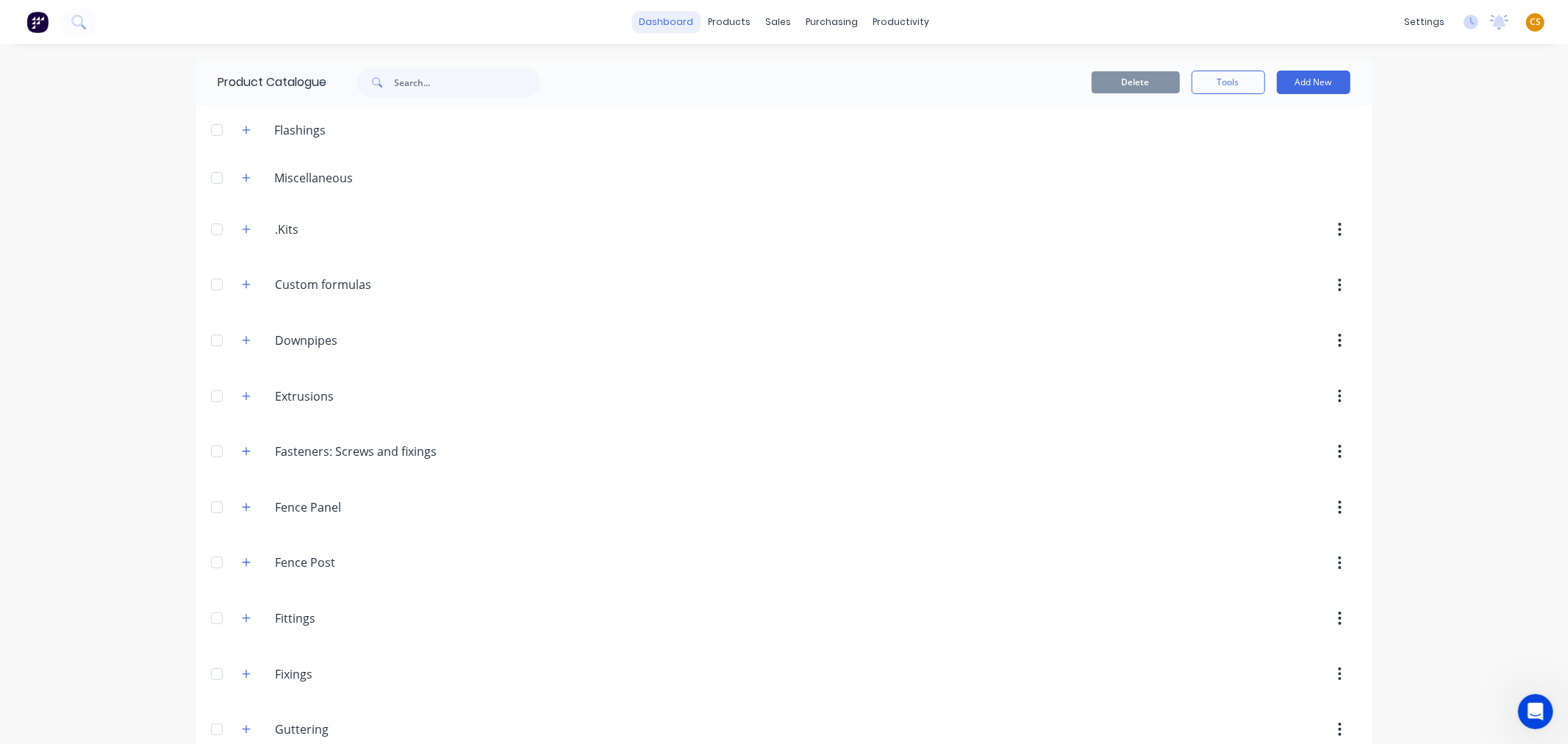
click at [652, 27] on link "dashboard" at bounding box center [666, 22] width 69 height 22
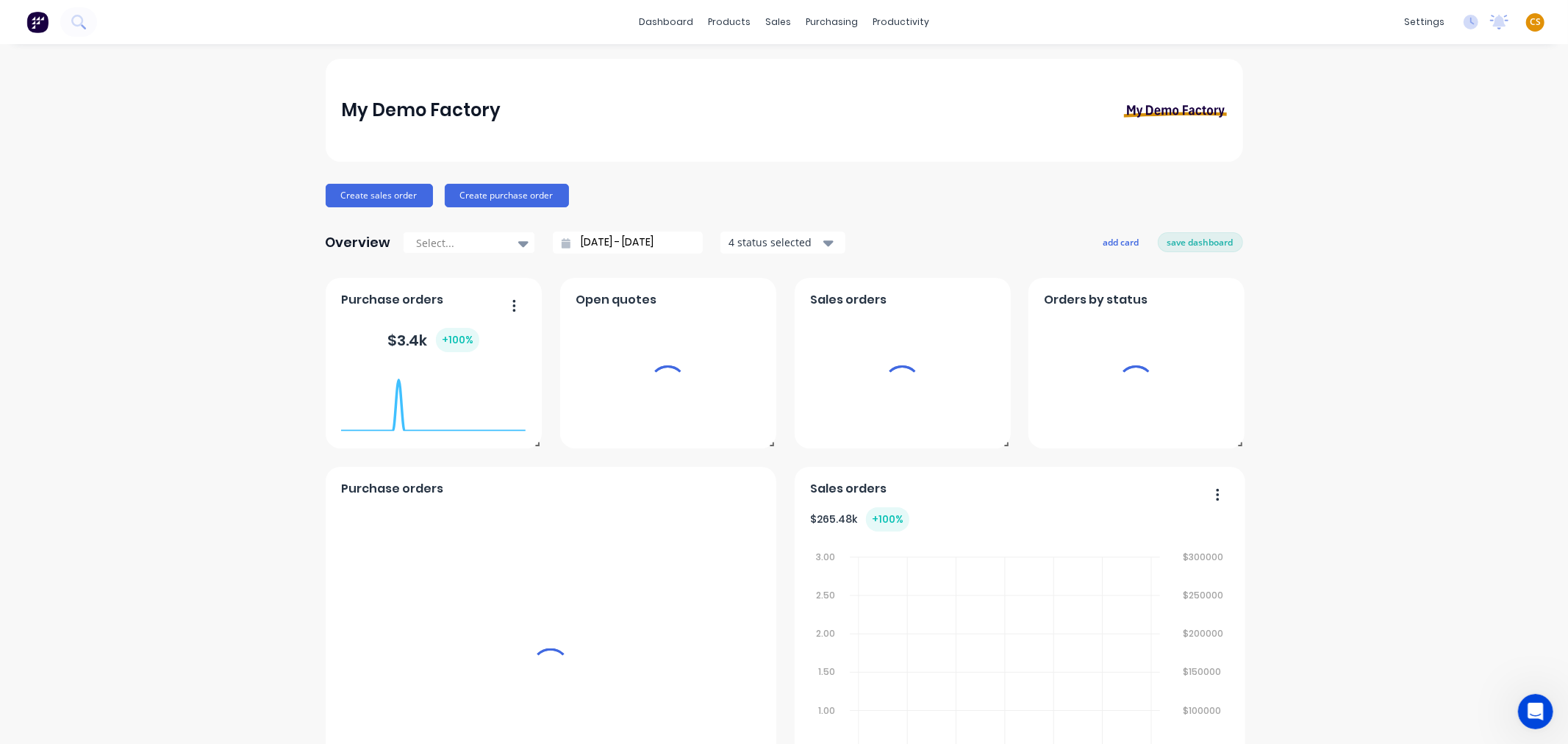
click at [1530, 16] on span "CS" at bounding box center [1535, 22] width 11 height 13
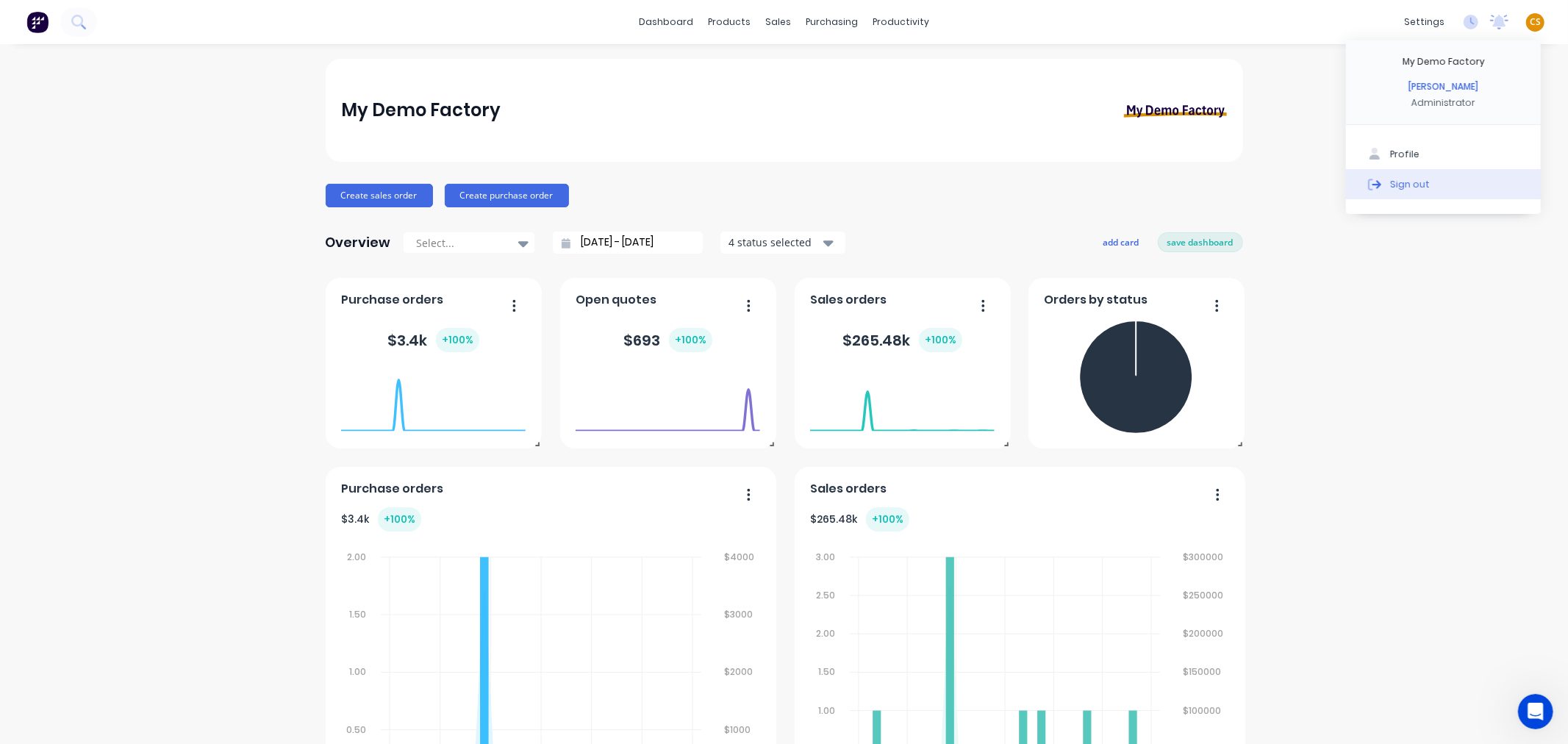
click at [1494, 181] on button "Sign out" at bounding box center [1443, 184] width 195 height 30
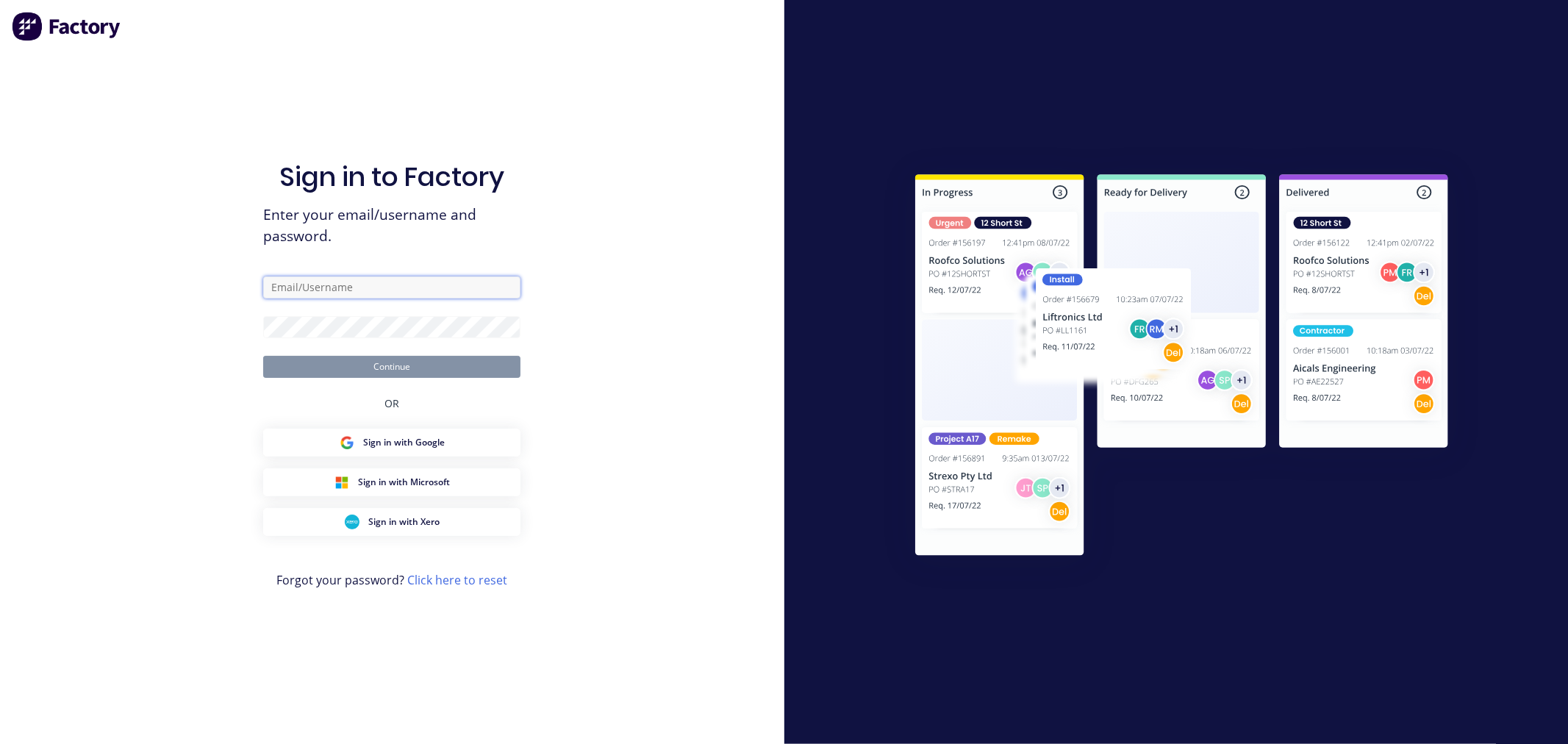
click at [371, 279] on input "text" at bounding box center [391, 287] width 258 height 22
type input "cathy@factory.app"
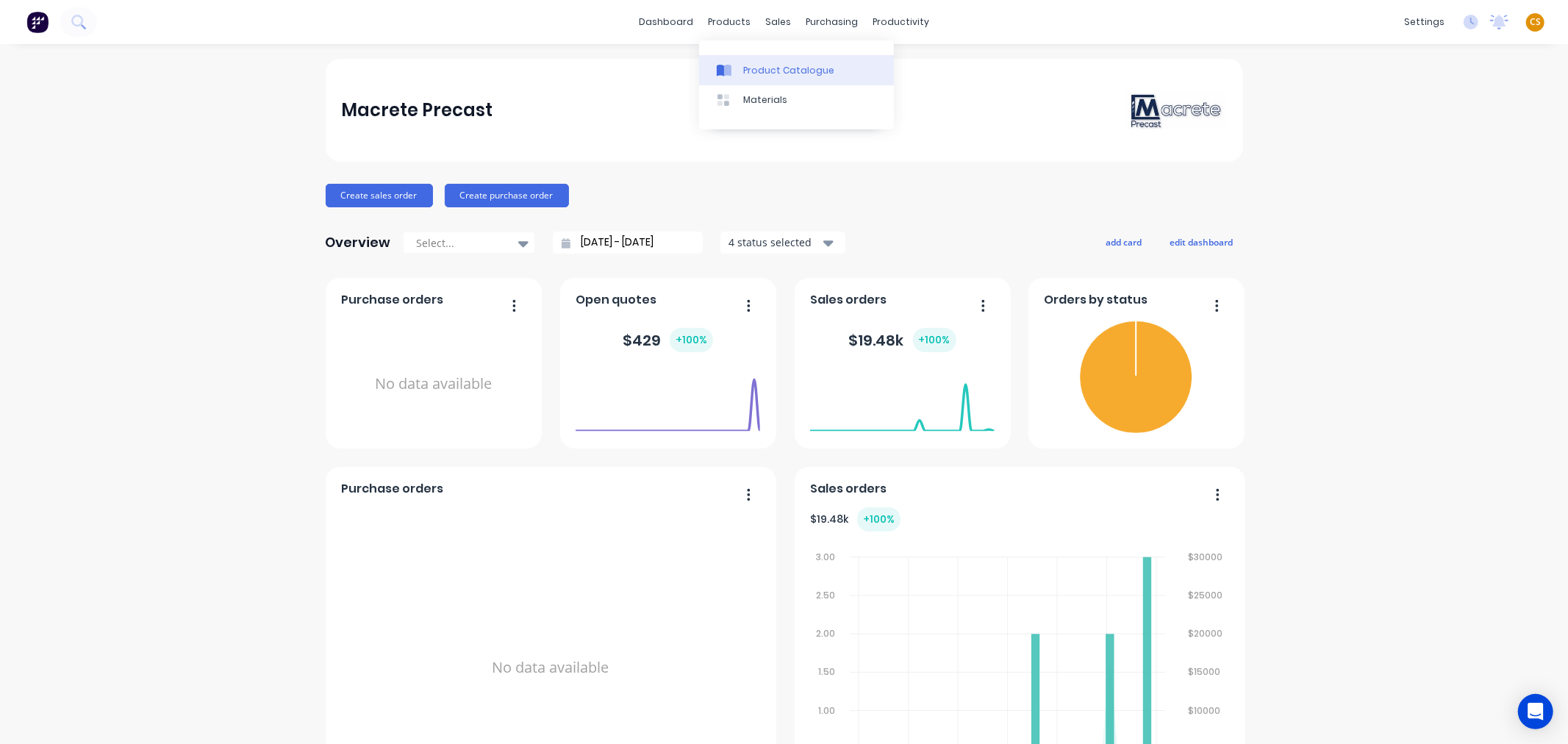
click at [771, 68] on div "Product Catalogue" at bounding box center [788, 71] width 91 height 13
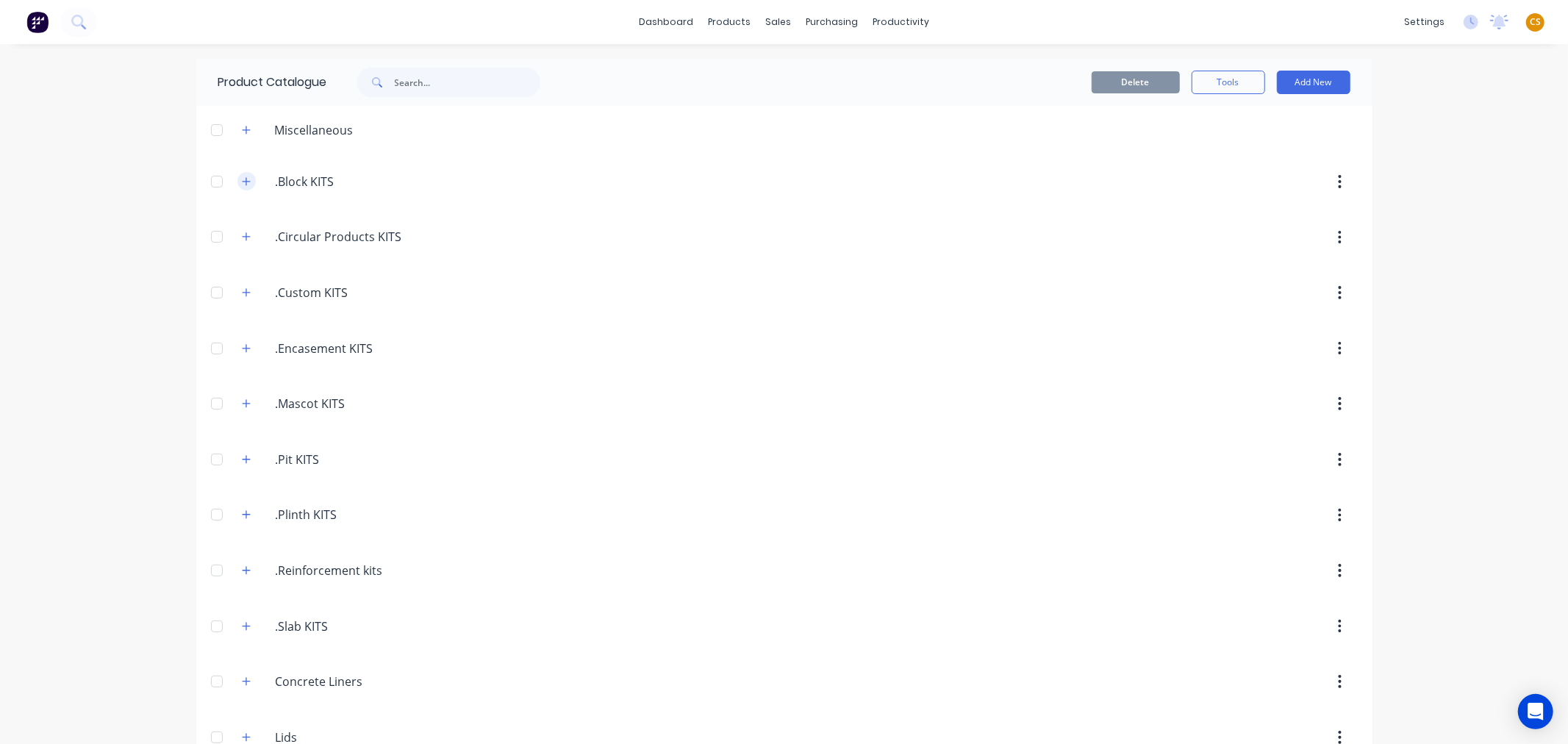
click at [242, 184] on icon "button" at bounding box center [247, 182] width 9 height 10
click at [242, 234] on icon "button" at bounding box center [247, 237] width 9 height 10
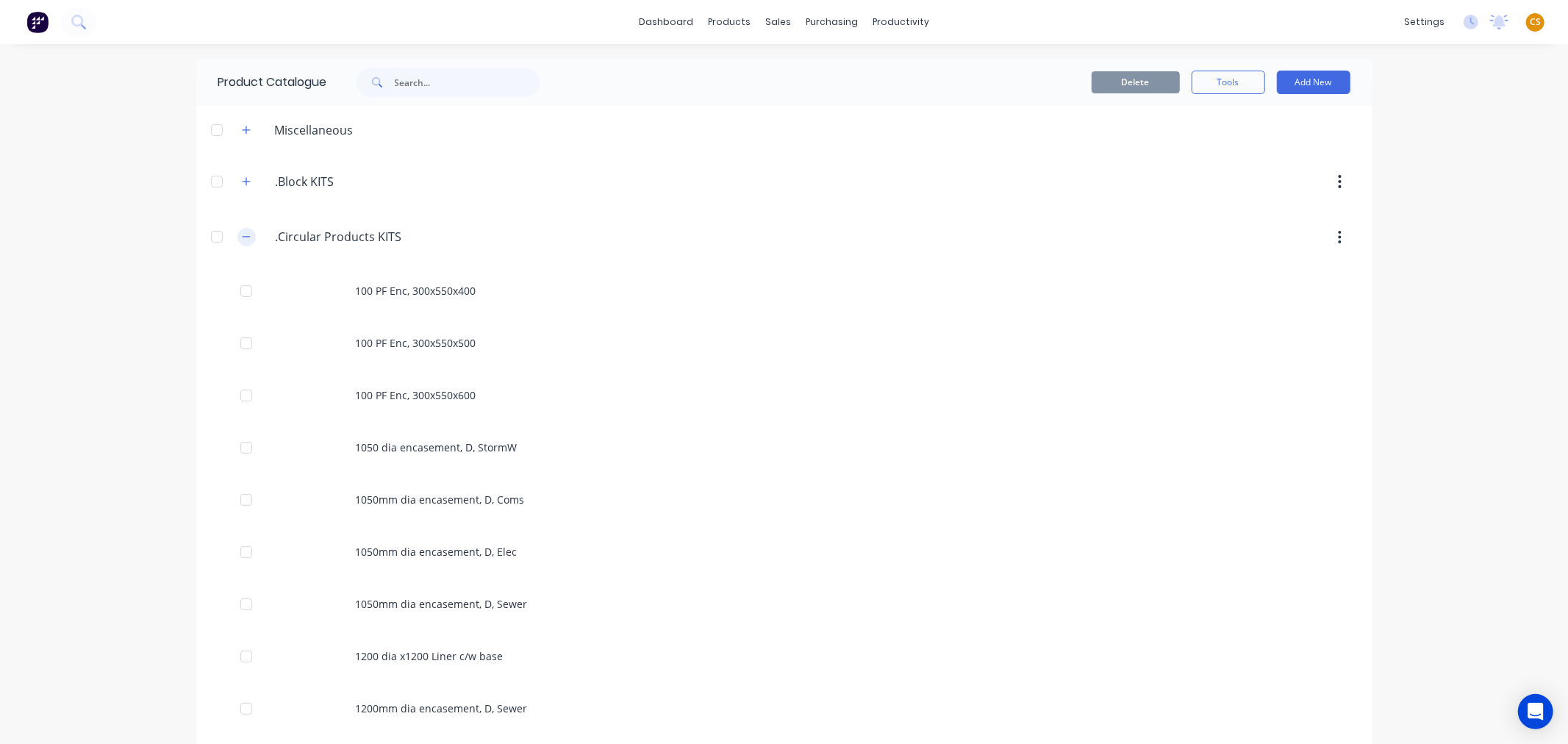
click at [243, 238] on icon "button" at bounding box center [246, 237] width 8 height 1
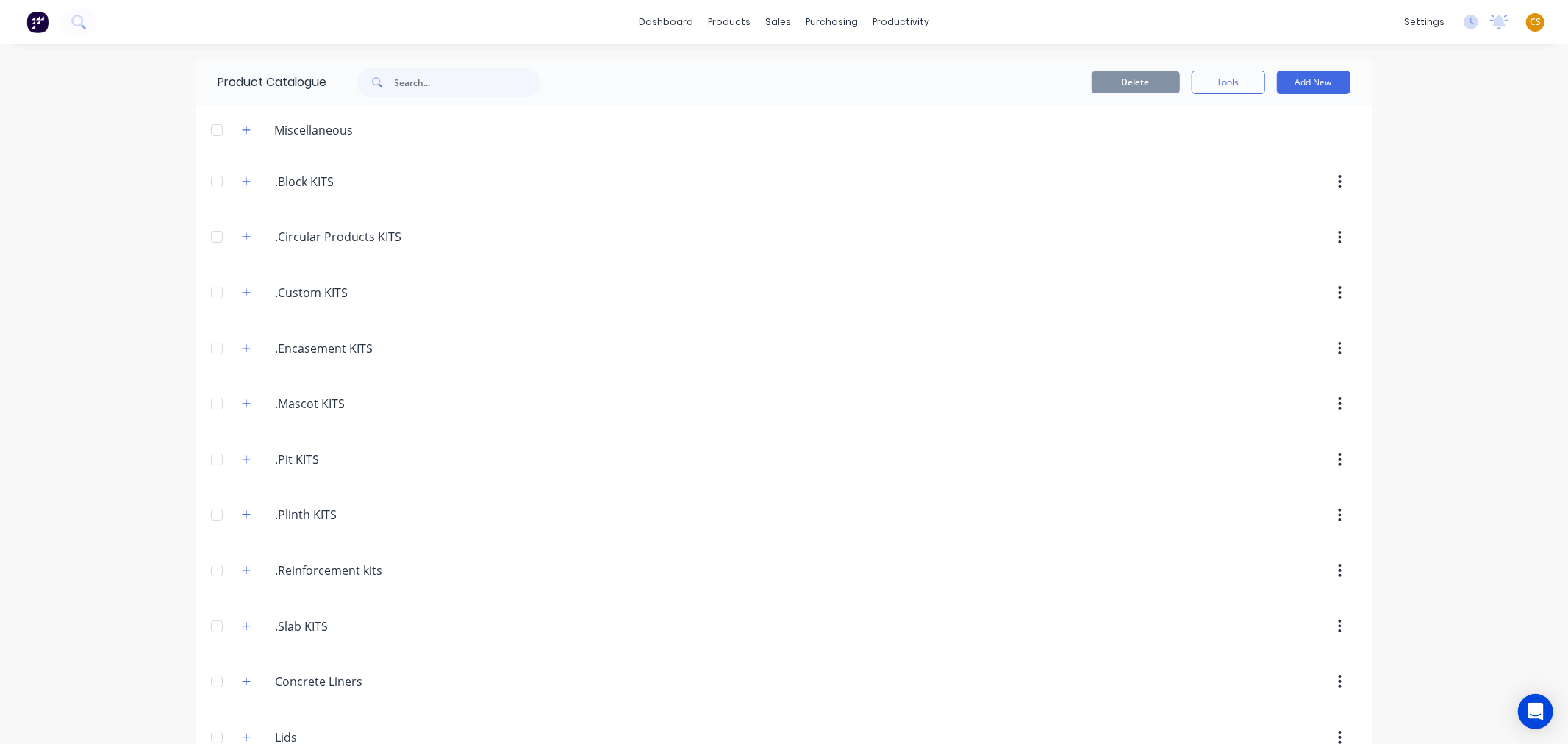
scroll to position [482, 0]
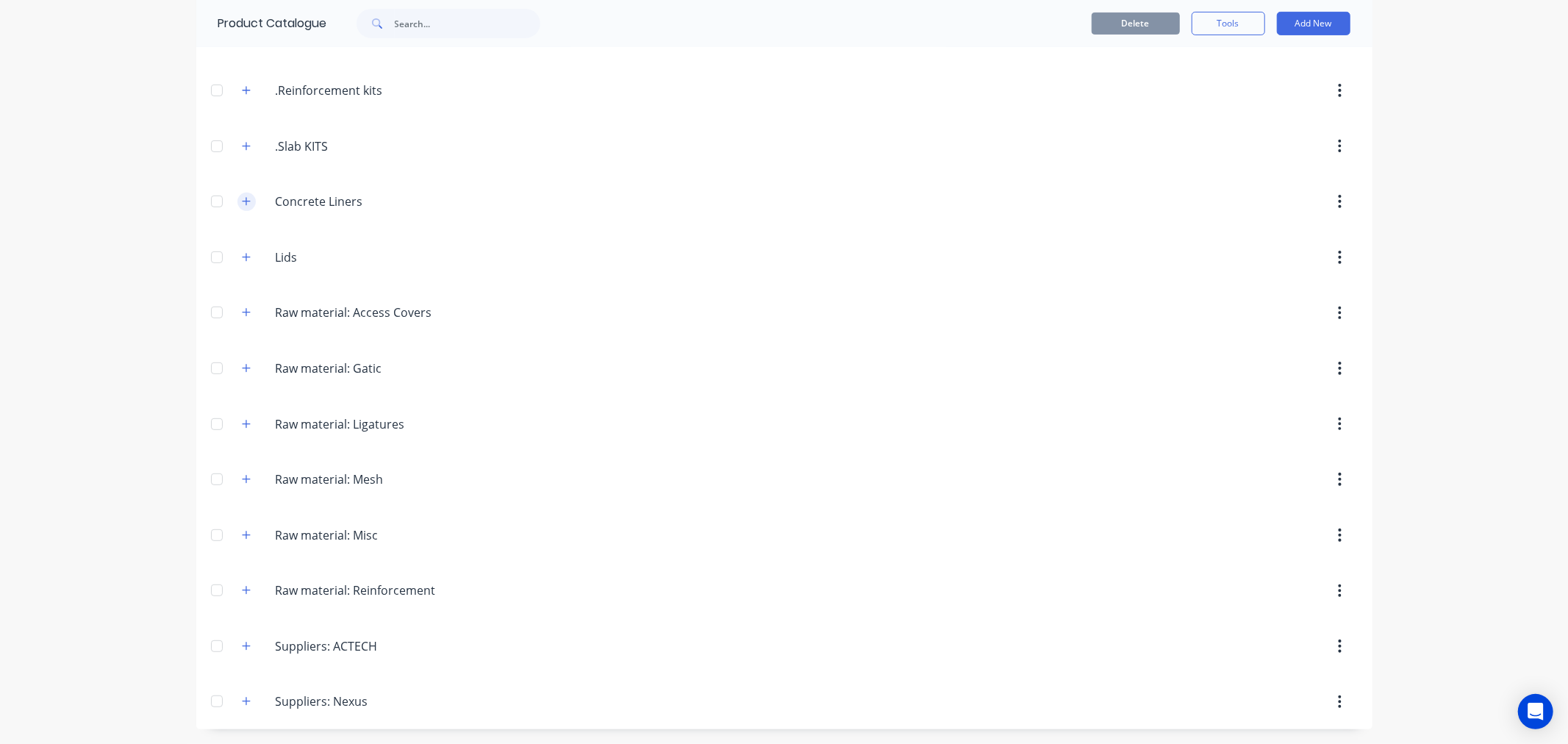
click at [243, 202] on icon "button" at bounding box center [247, 202] width 9 height 10
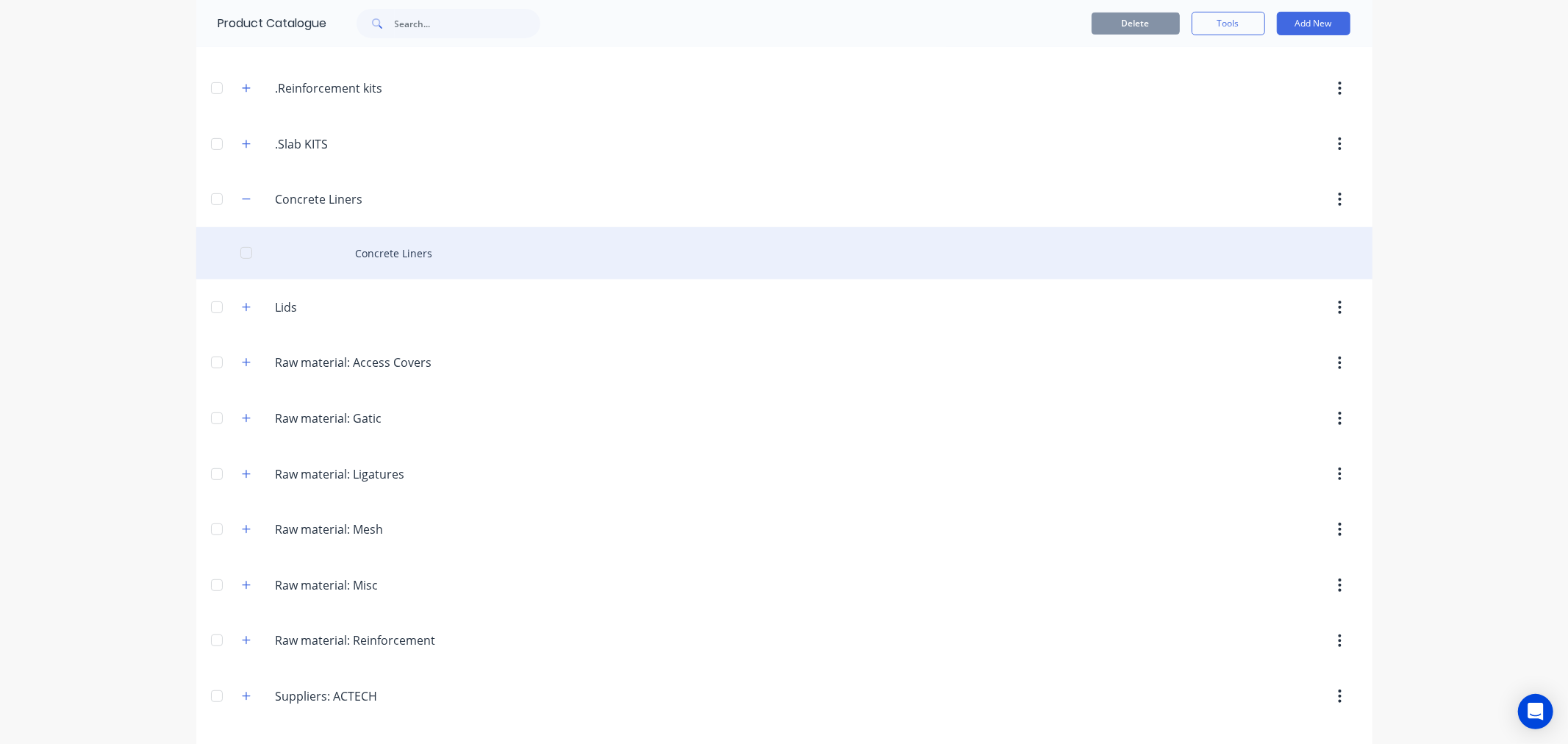
click at [399, 252] on div "Concrete Liners" at bounding box center [784, 253] width 1176 height 52
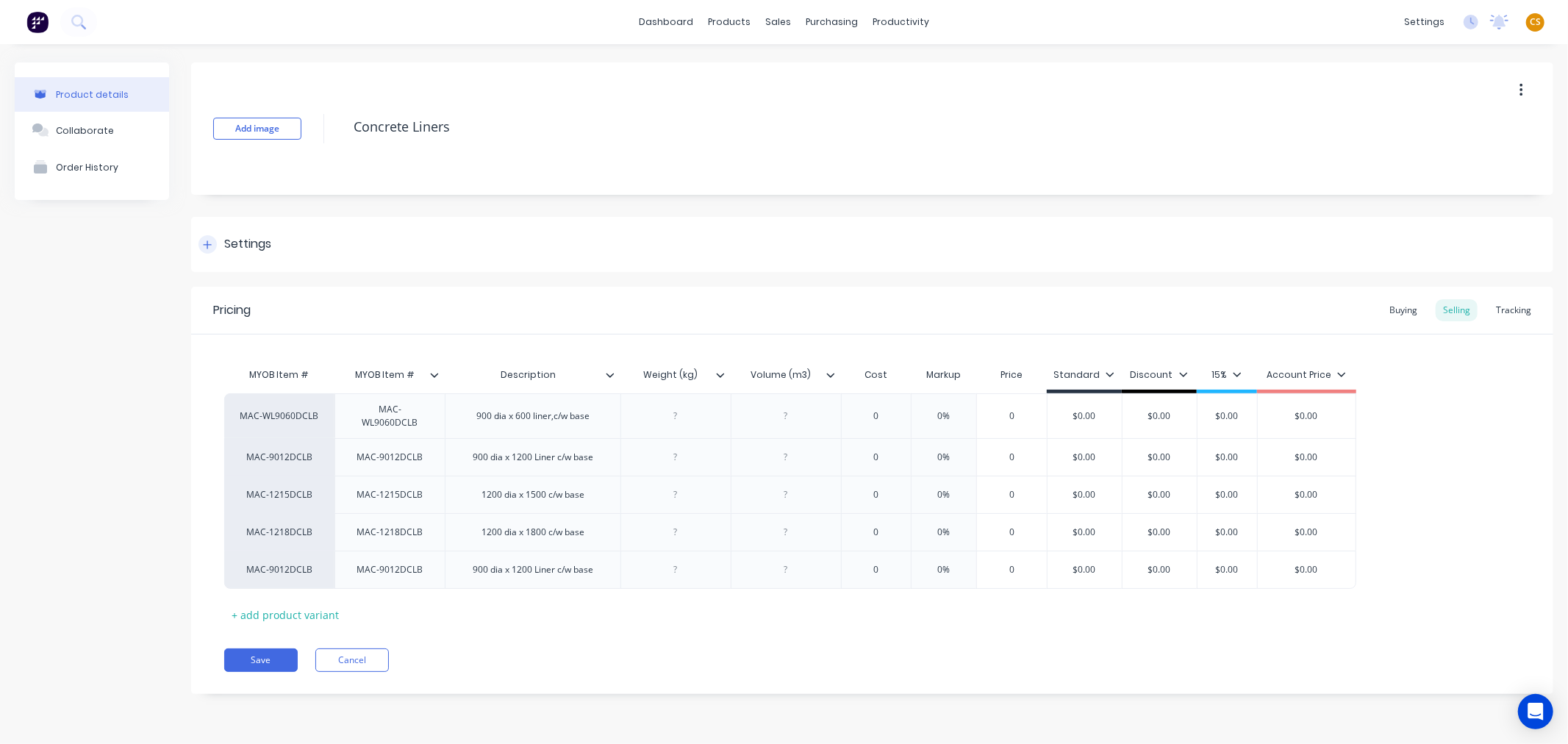
click at [210, 248] on icon at bounding box center [207, 245] width 9 height 10
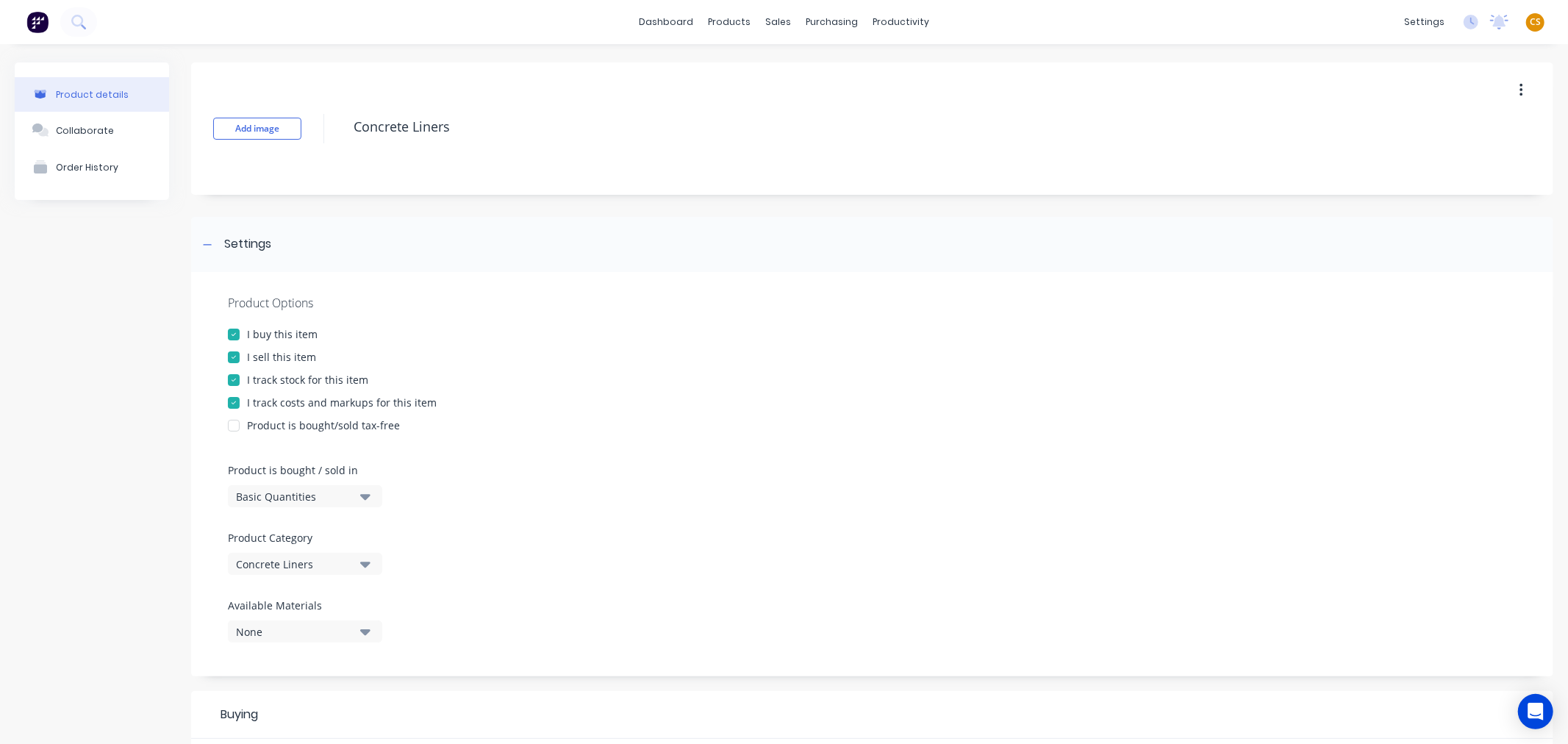
scroll to position [614, 0]
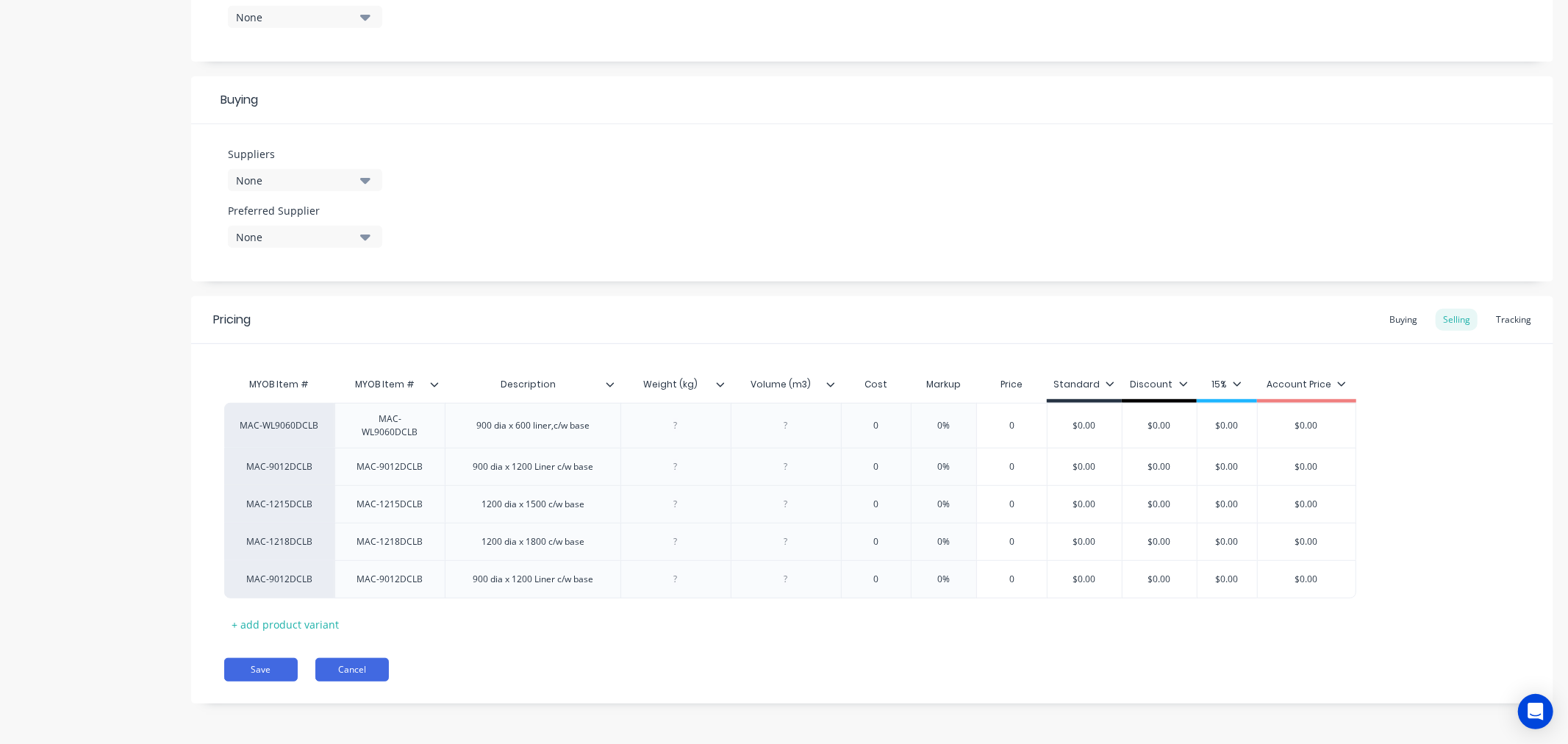
click at [355, 669] on button "Cancel" at bounding box center [352, 669] width 74 height 24
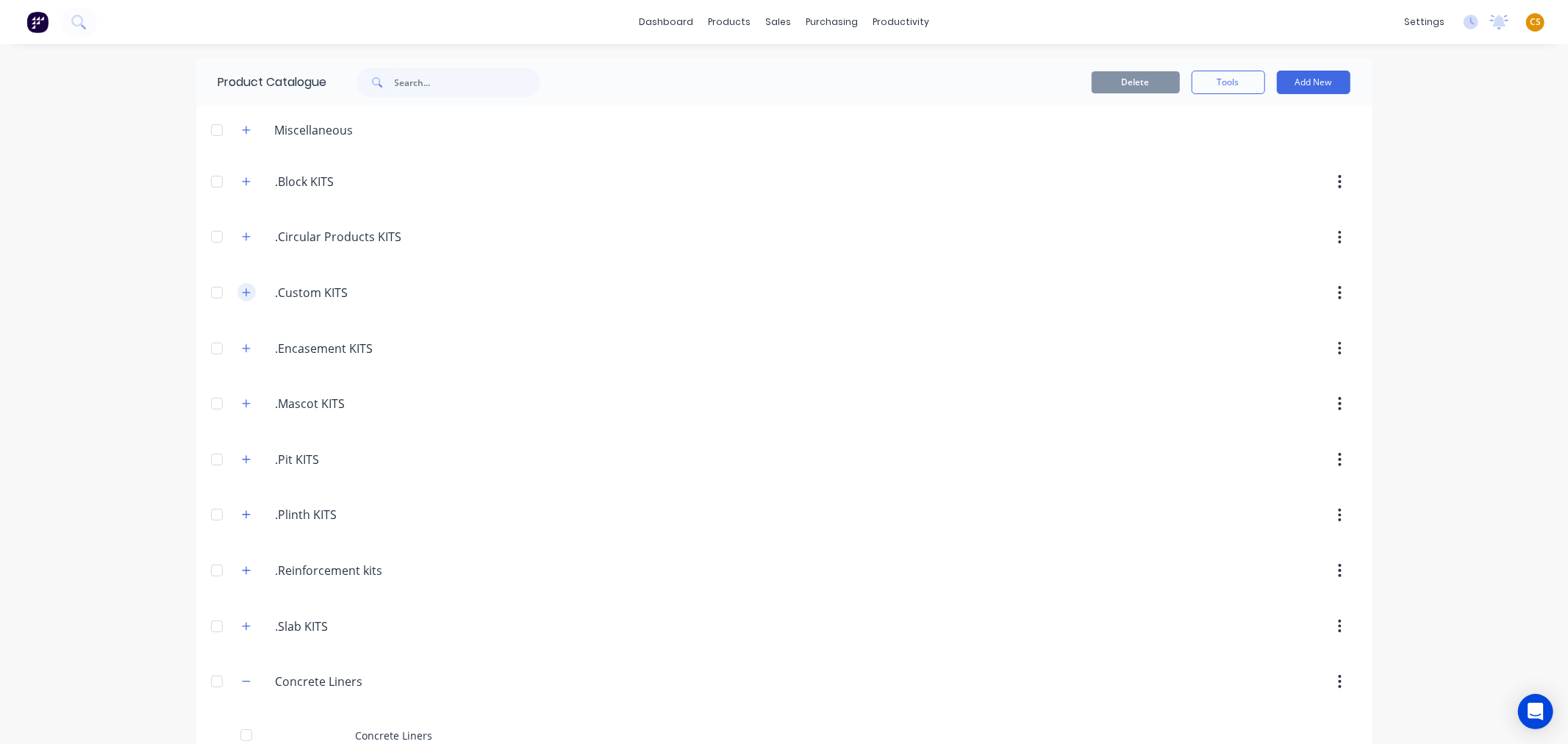
click at [242, 294] on icon "button" at bounding box center [247, 292] width 9 height 10
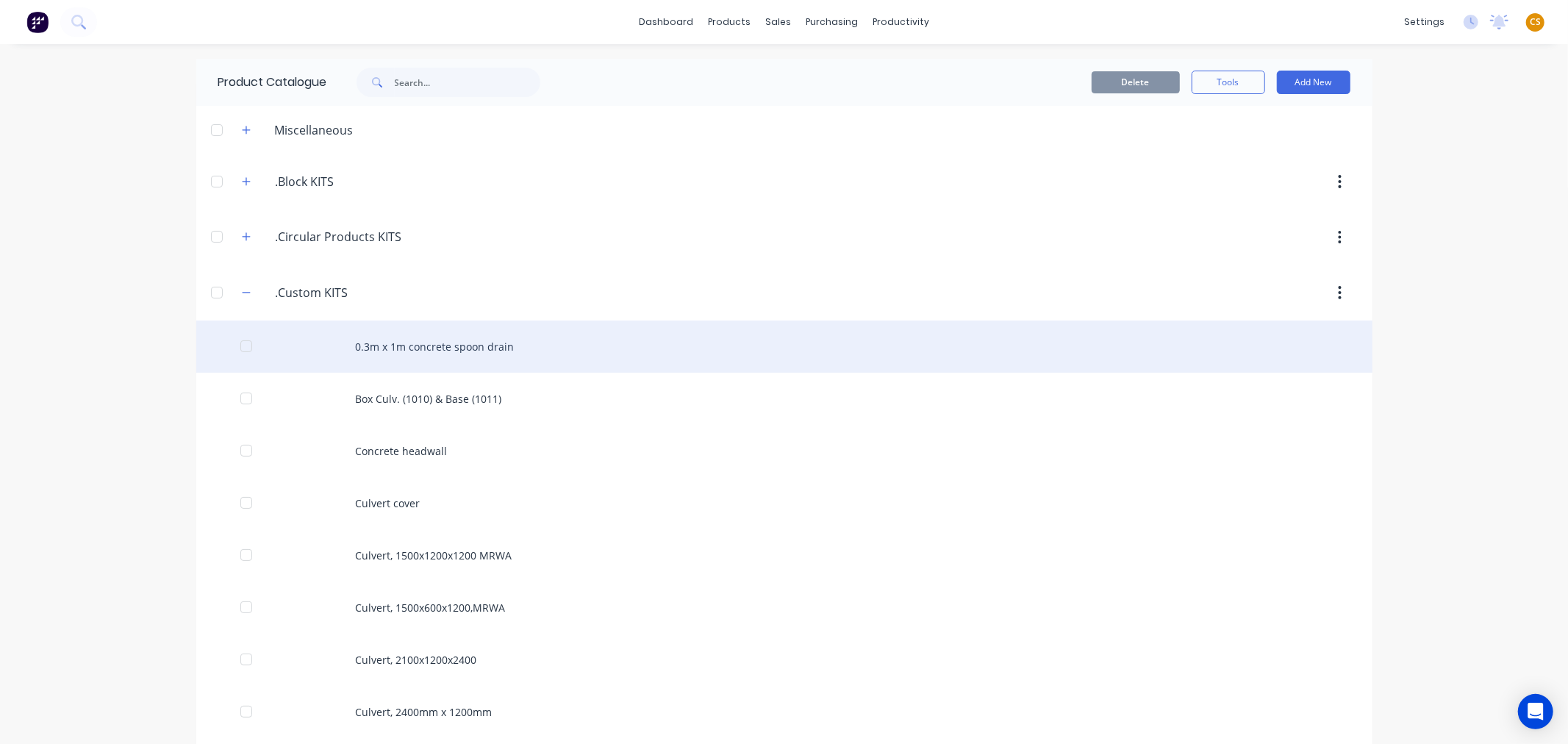
click at [407, 350] on div "0.3m x 1m concrete spoon drain" at bounding box center [784, 346] width 1176 height 52
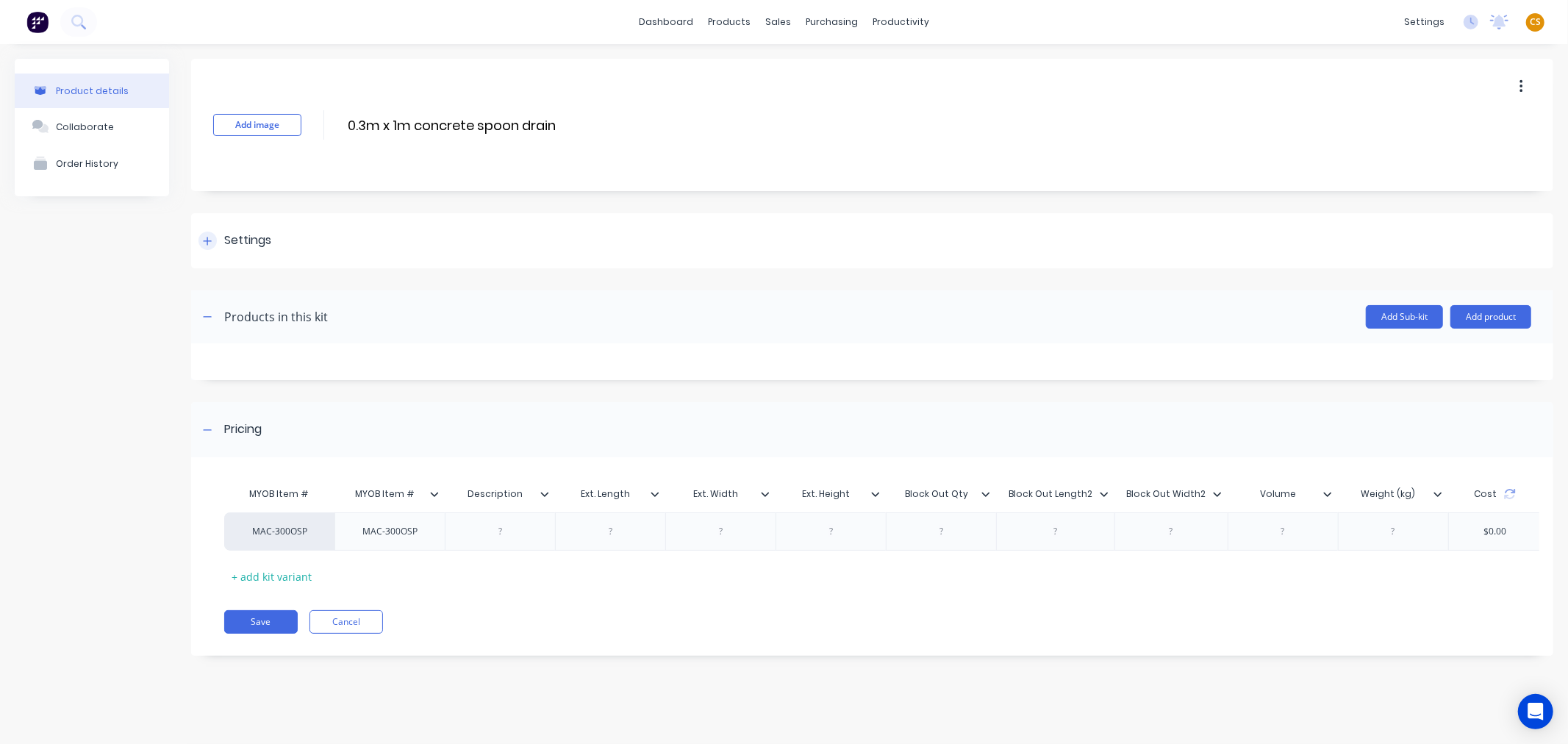
click at [208, 244] on icon at bounding box center [207, 241] width 9 height 10
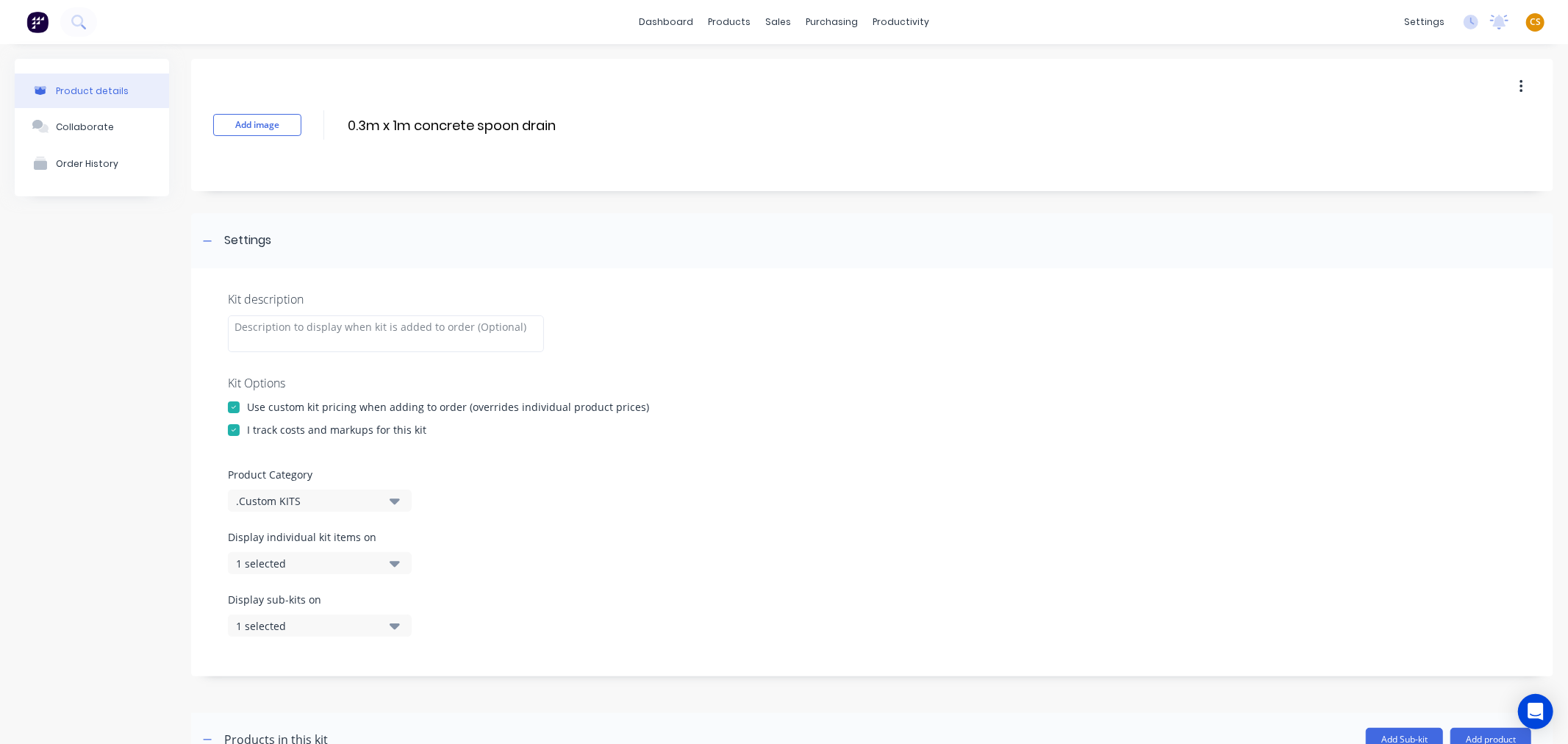
click at [509, 399] on div "Use custom kit pricing when adding to order (overrides individual product price…" at bounding box center [448, 407] width 402 height 16
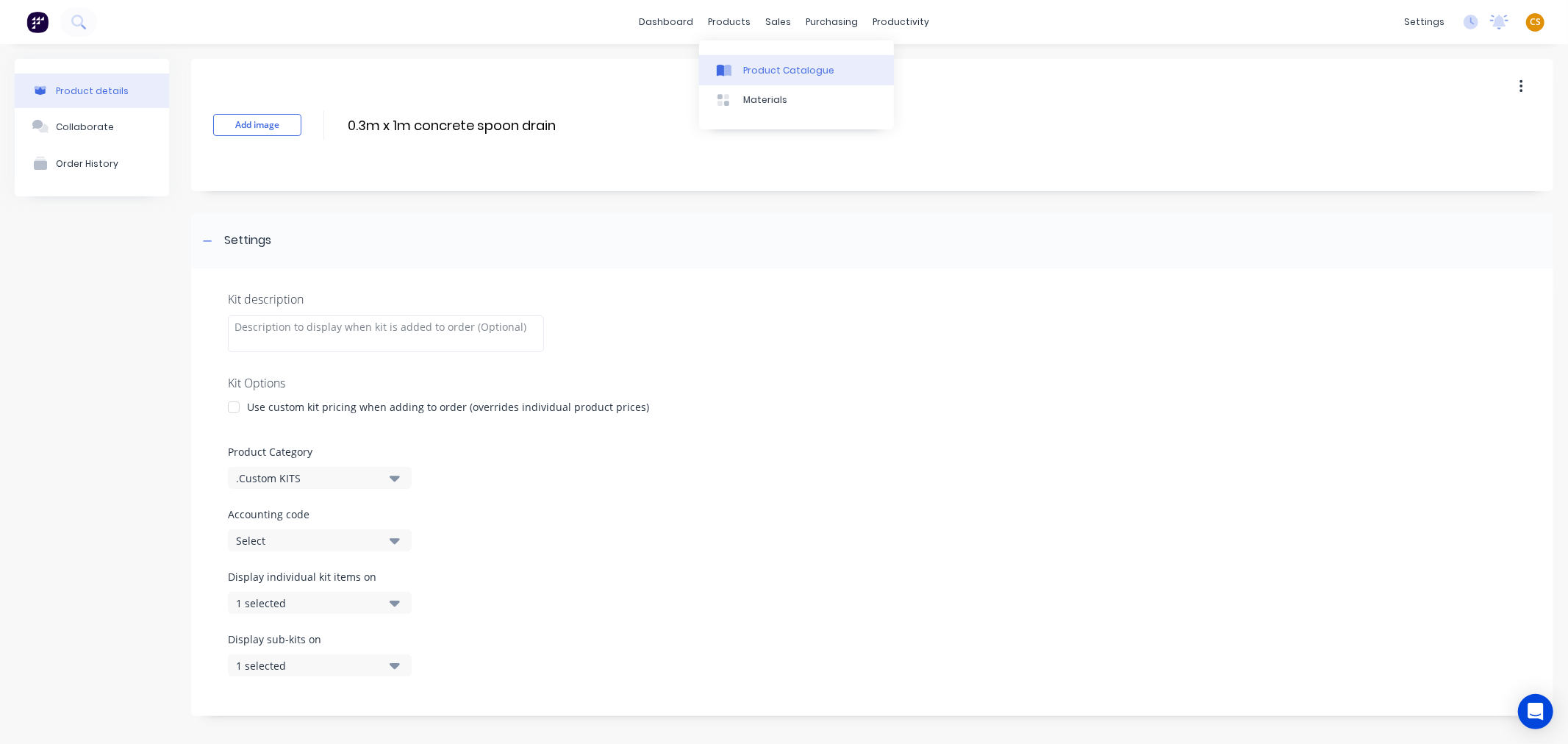
click at [766, 72] on div "Product Catalogue" at bounding box center [788, 71] width 91 height 13
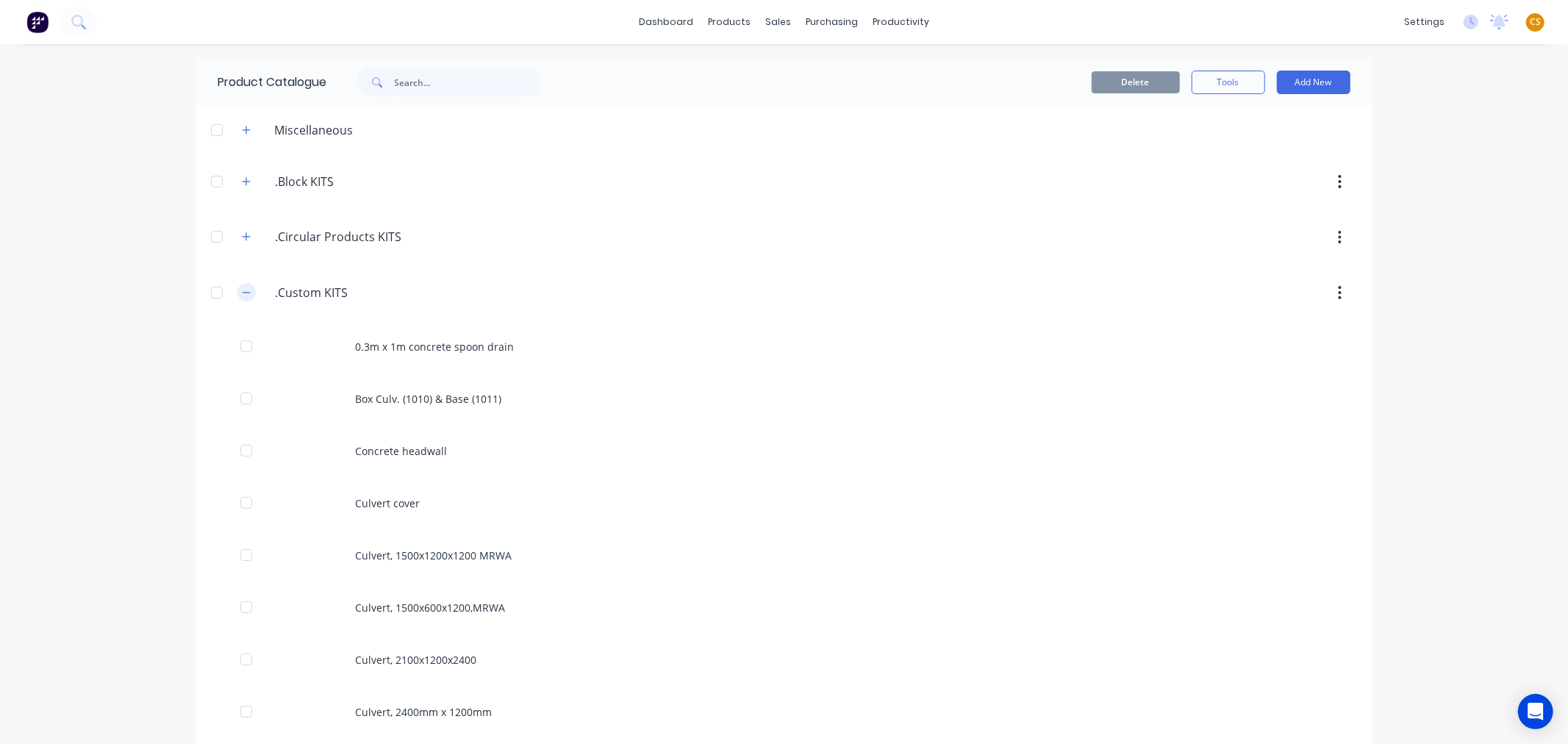
click at [242, 294] on icon "button" at bounding box center [247, 292] width 9 height 10
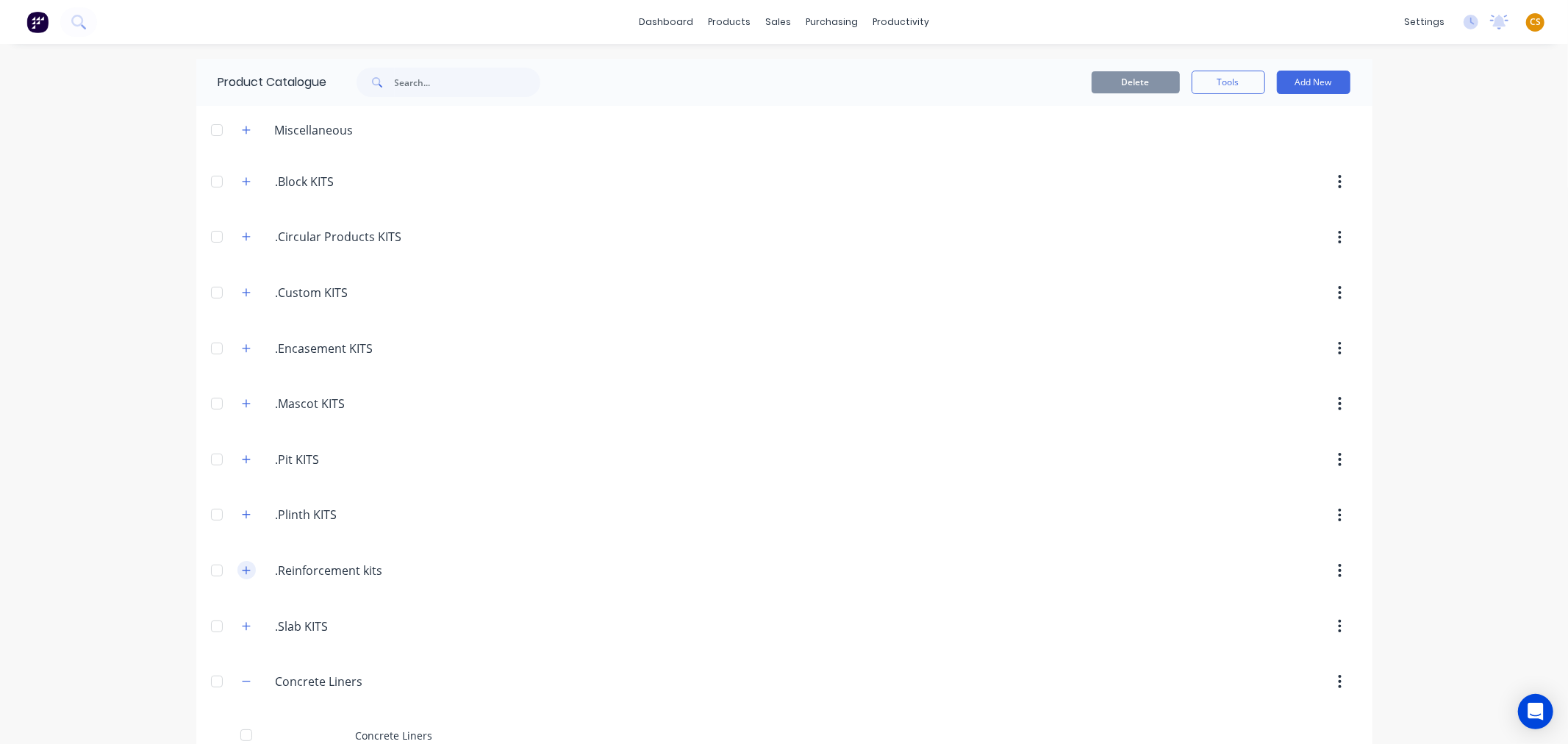
click at [242, 570] on icon "button" at bounding box center [247, 571] width 9 height 10
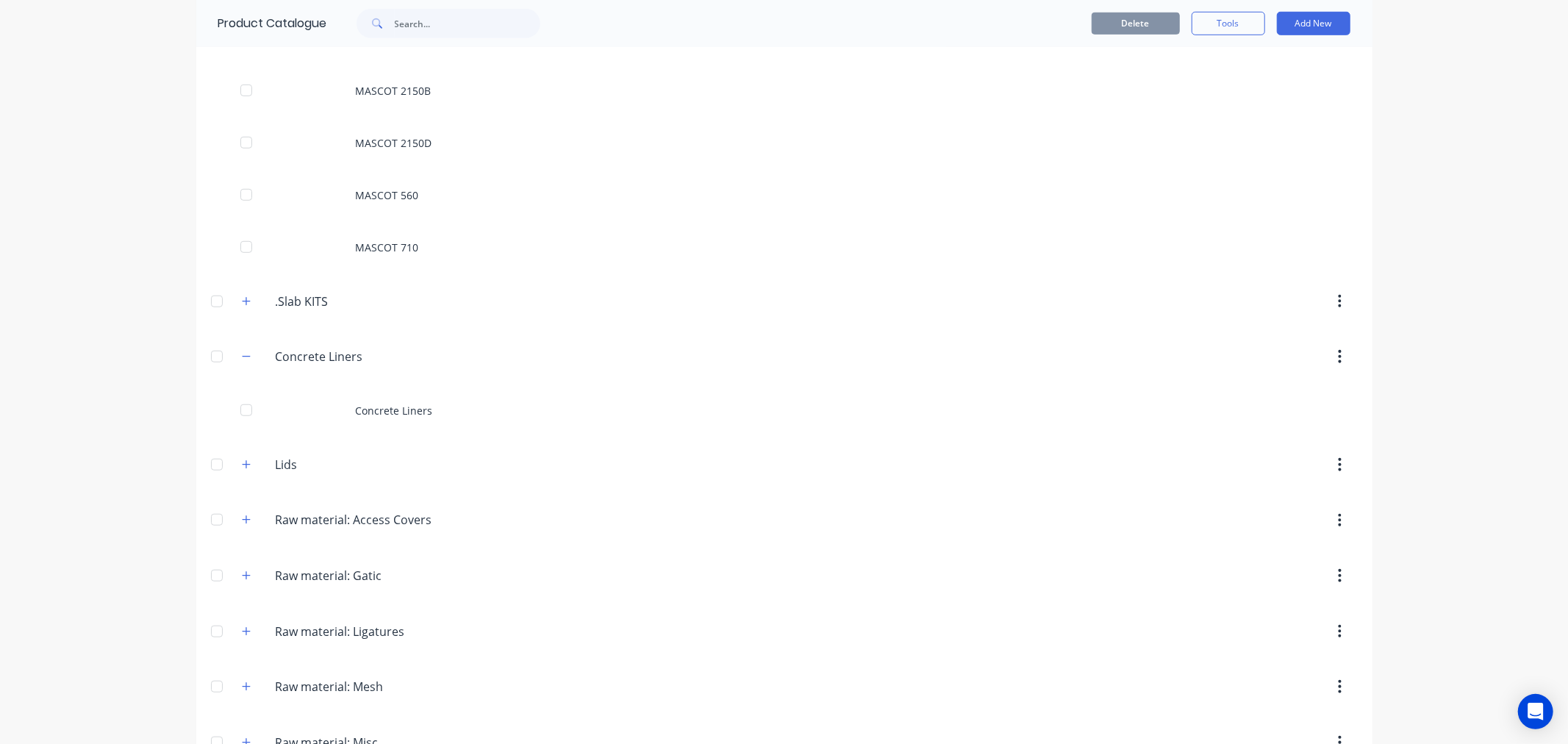
scroll to position [1056, 0]
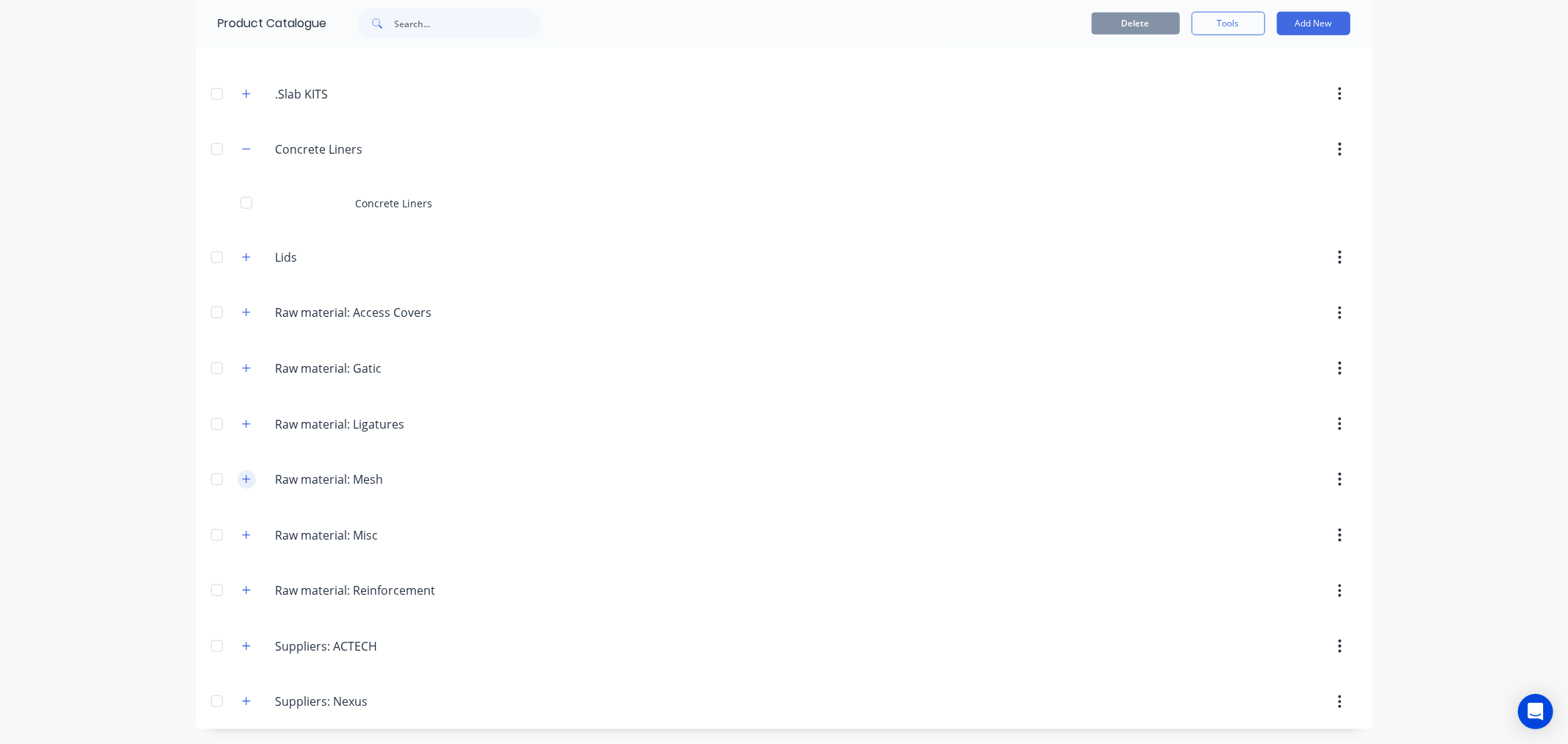
click at [242, 483] on icon "button" at bounding box center [247, 479] width 9 height 10
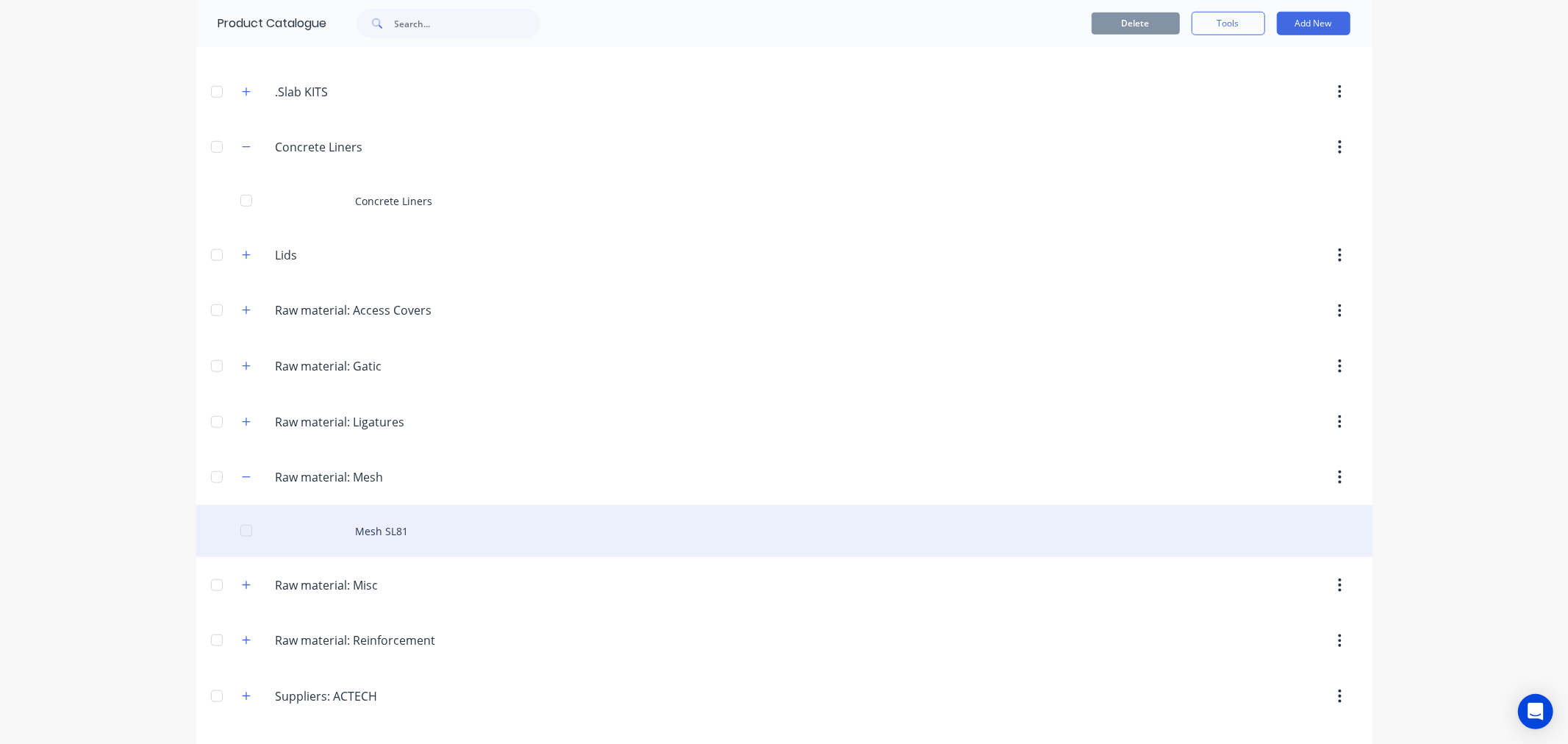
click at [399, 530] on div "Mesh SL81" at bounding box center [784, 531] width 1176 height 52
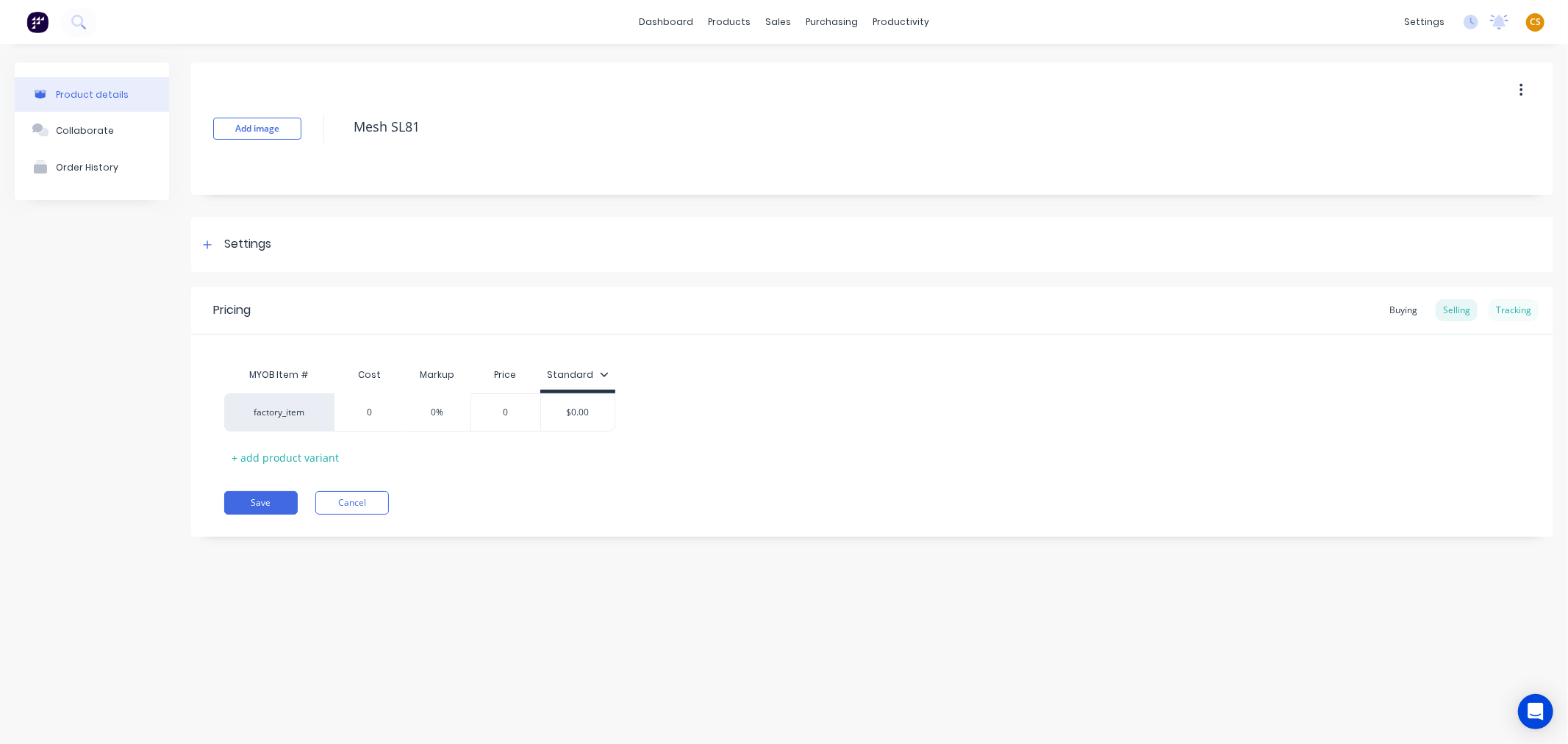
click at [1513, 304] on div "Tracking" at bounding box center [1513, 310] width 50 height 22
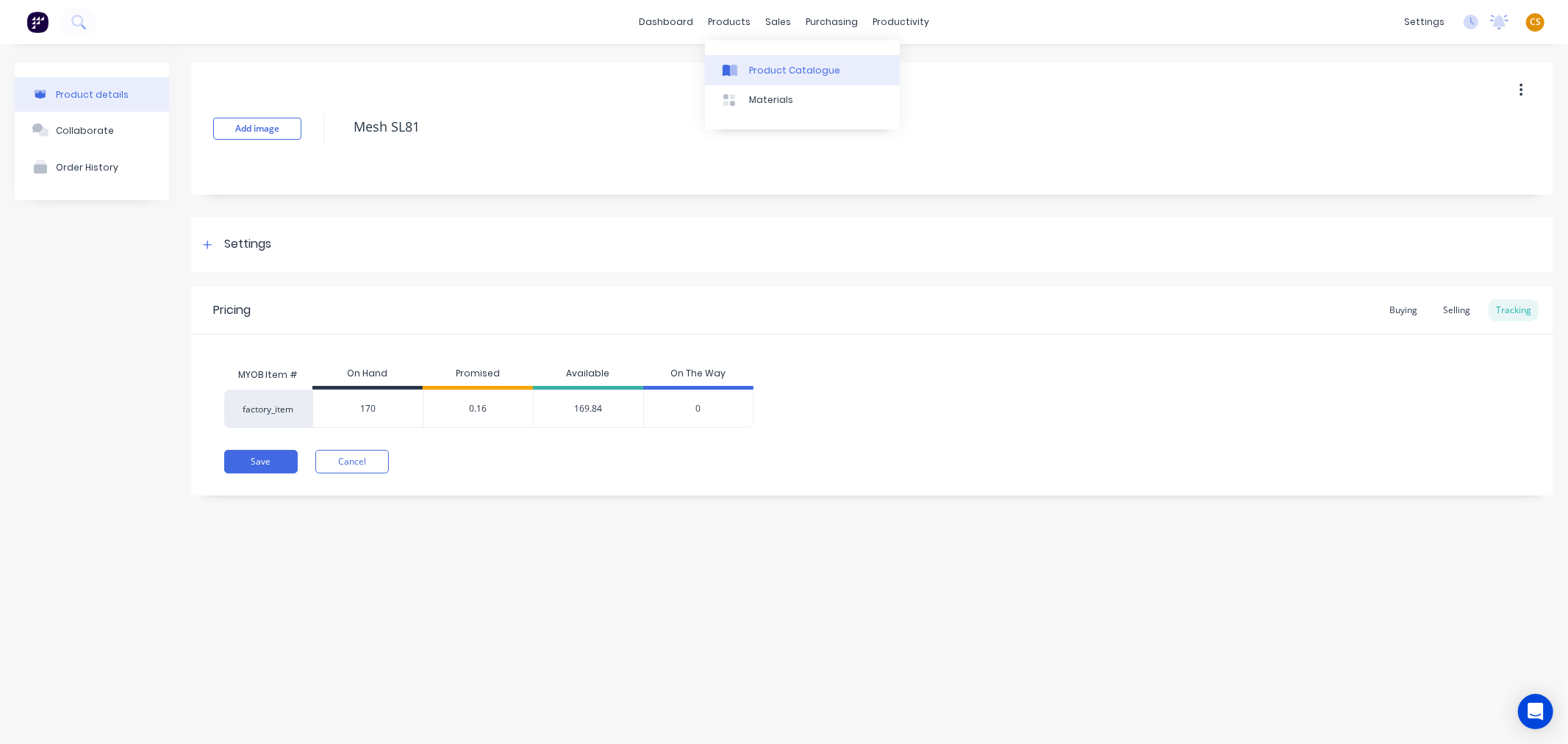
click at [765, 64] on div "Product Catalogue" at bounding box center [794, 71] width 91 height 13
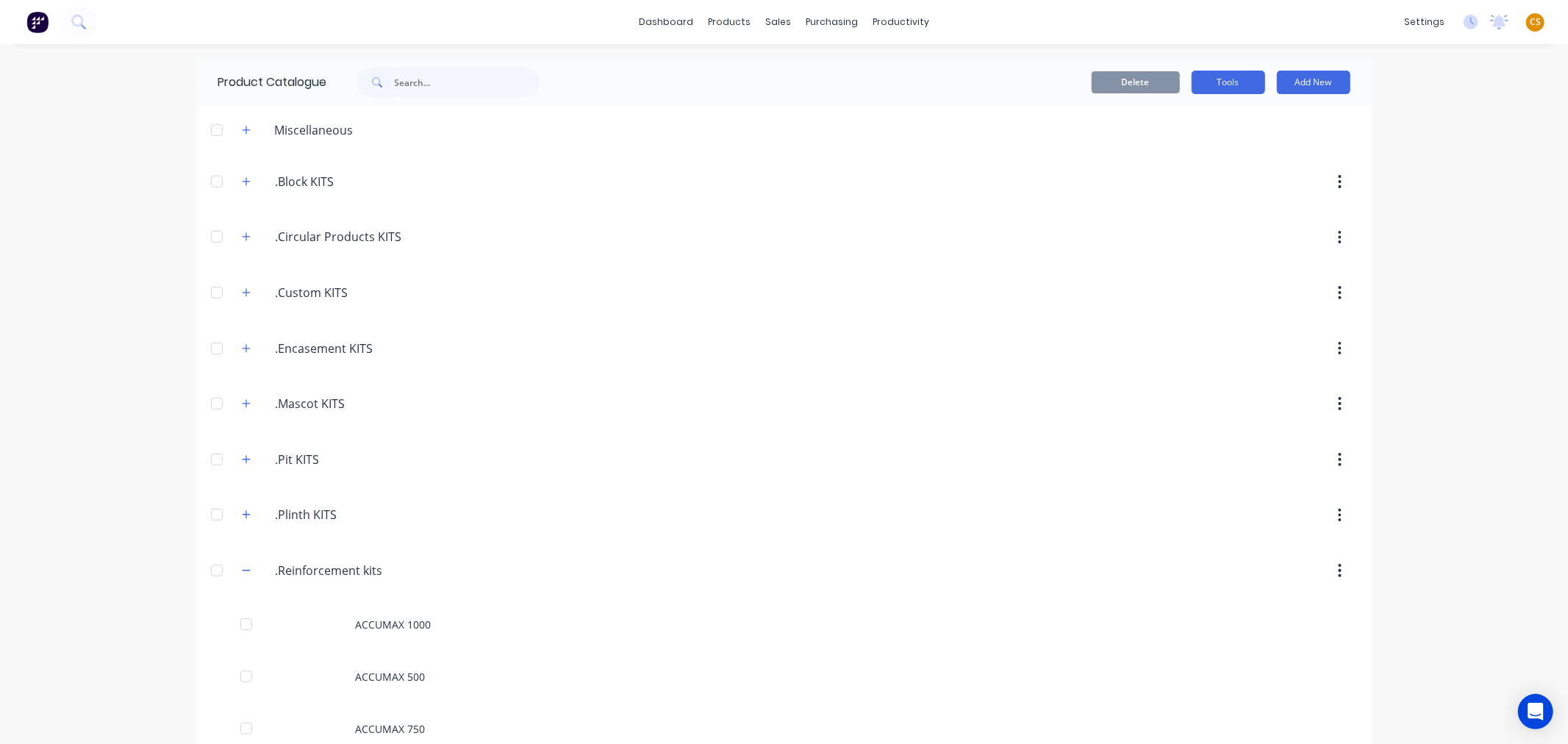
click at [1222, 81] on button "Tools" at bounding box center [1228, 83] width 74 height 24
click at [1162, 151] on div "Stocktake" at bounding box center [1194, 149] width 113 height 21
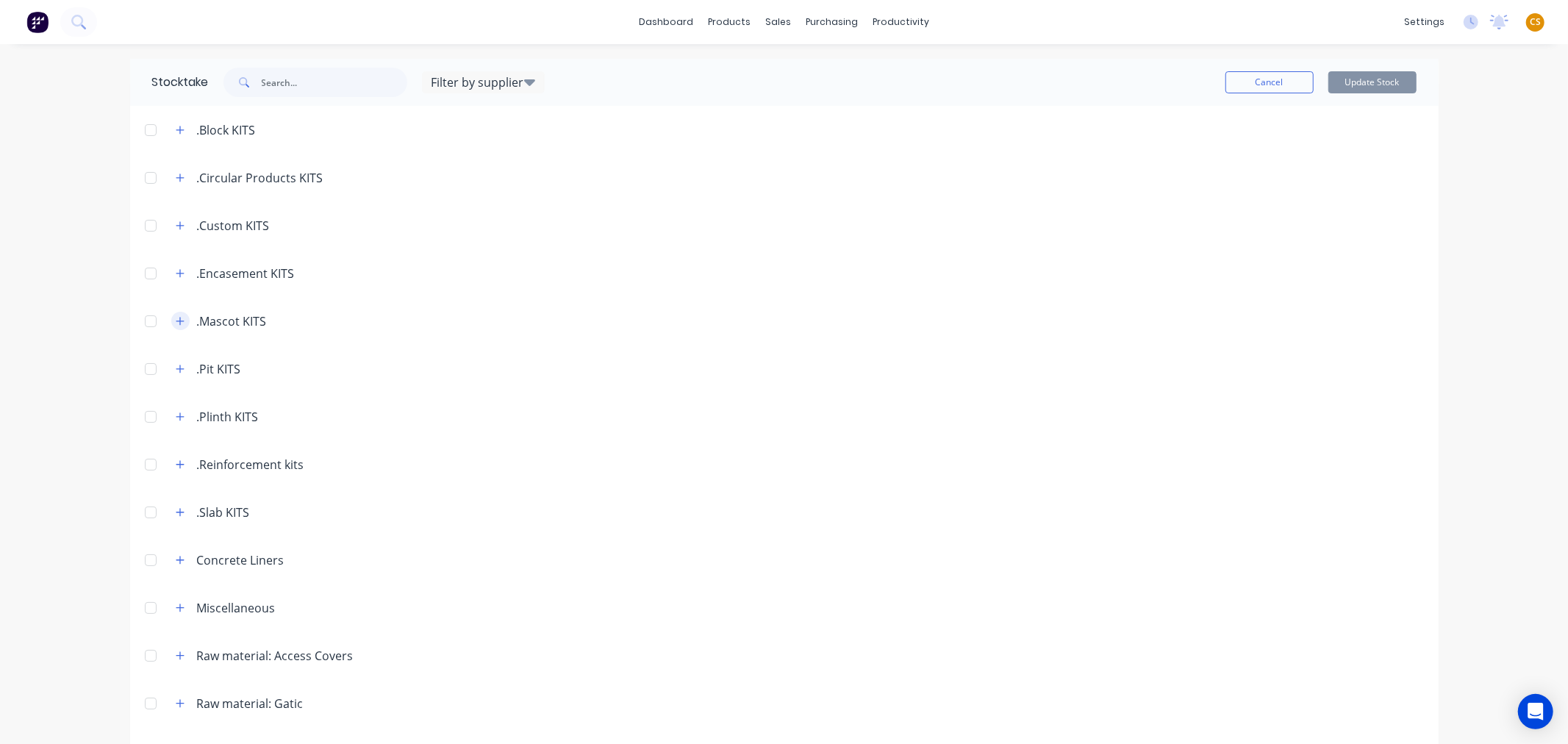
click at [176, 323] on icon "button" at bounding box center [179, 320] width 8 height 8
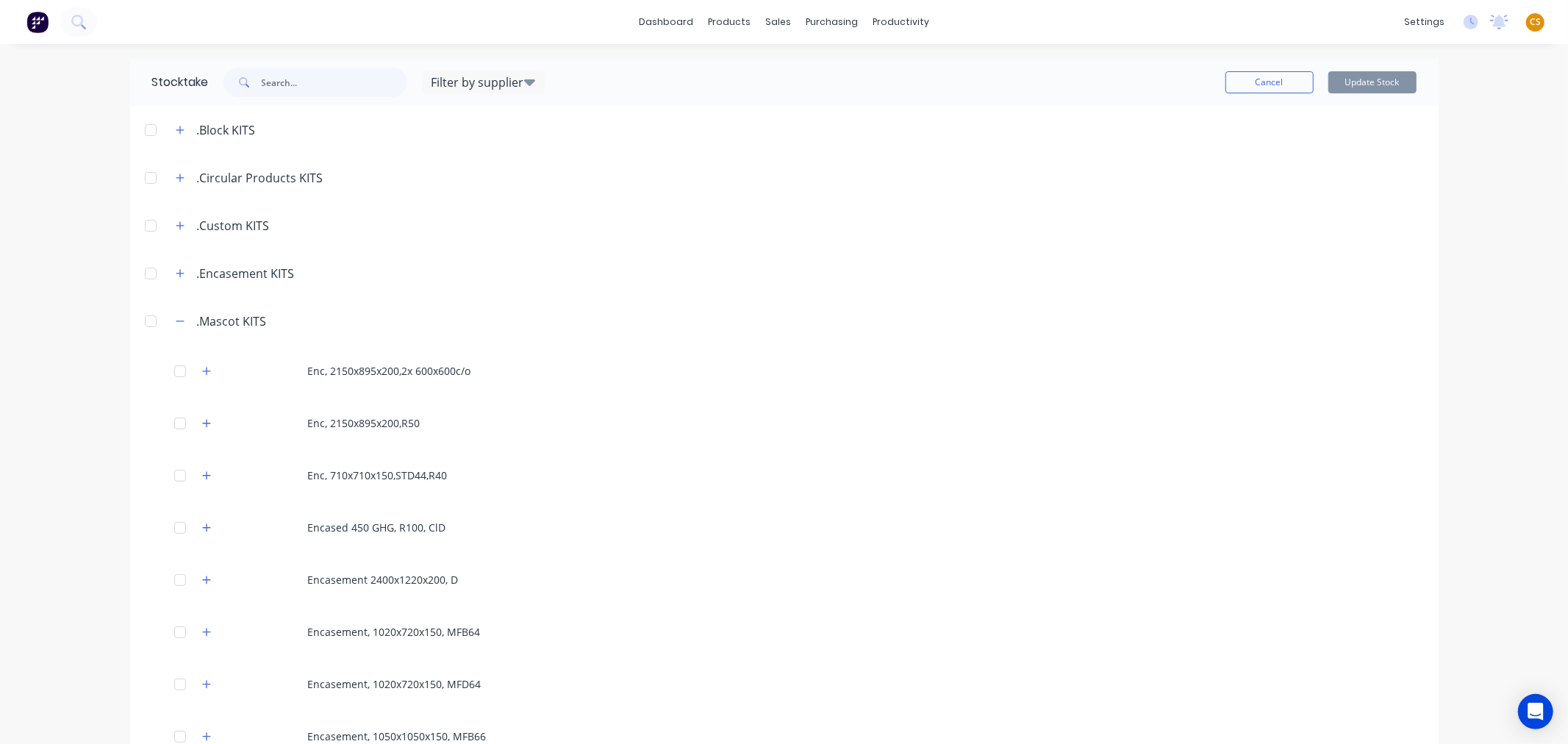
drag, startPoint x: 171, startPoint y: 693, endPoint x: 42, endPoint y: 619, distance: 148.7
click at [42, 619] on div "dashboard products sales purchasing productivity dashboard products Product Cat…" at bounding box center [784, 372] width 1568 height 744
click at [162, 75] on div "Stocktake" at bounding box center [169, 83] width 79 height 47
click at [769, 75] on div "Product Catalogue" at bounding box center [788, 71] width 91 height 13
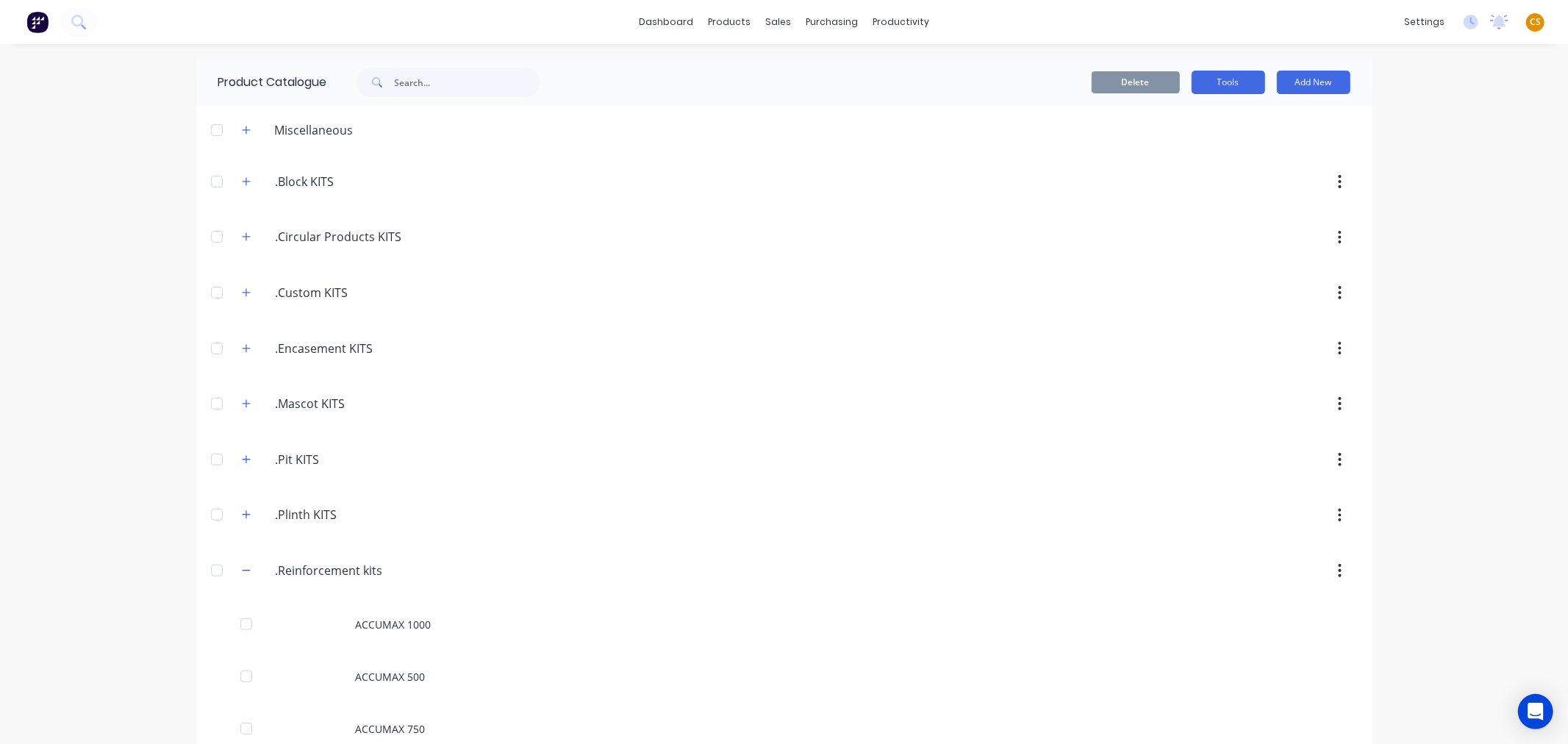
click at [1219, 82] on button "Tools" at bounding box center [1228, 83] width 74 height 24
click at [1166, 151] on div "Stocktake" at bounding box center [1194, 149] width 113 height 21
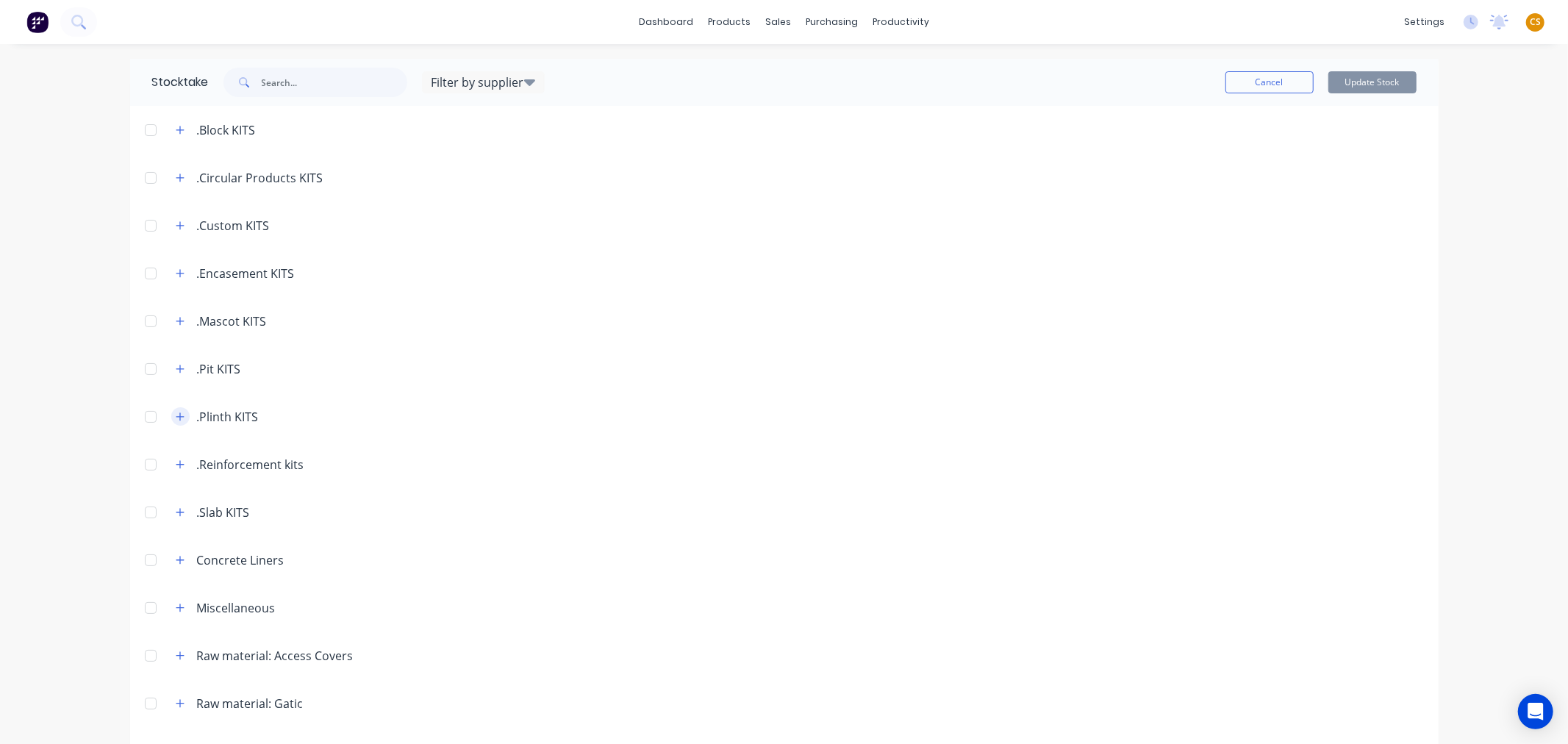
click at [176, 420] on icon "button" at bounding box center [179, 416] width 8 height 8
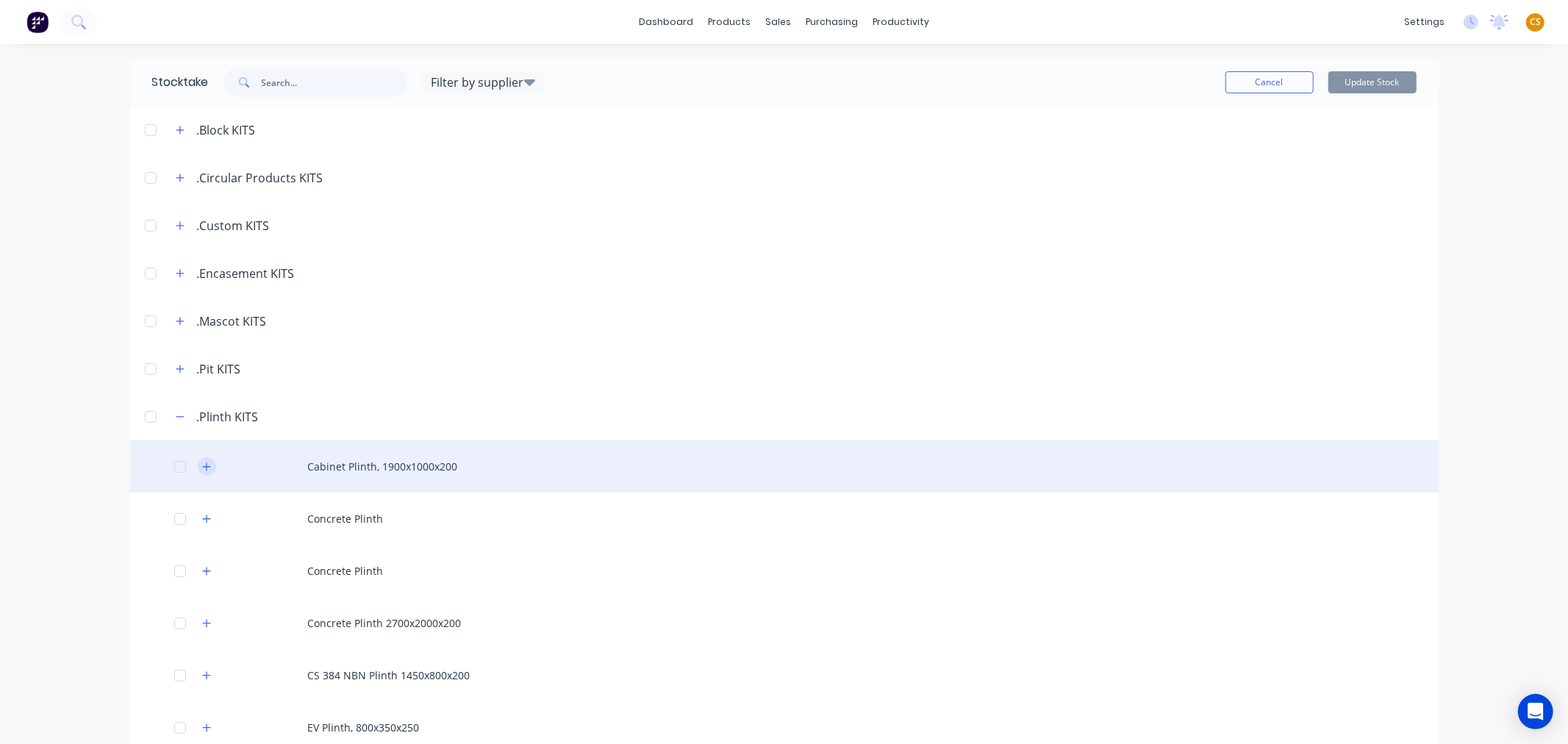
click at [202, 471] on icon "button" at bounding box center [207, 466] width 9 height 10
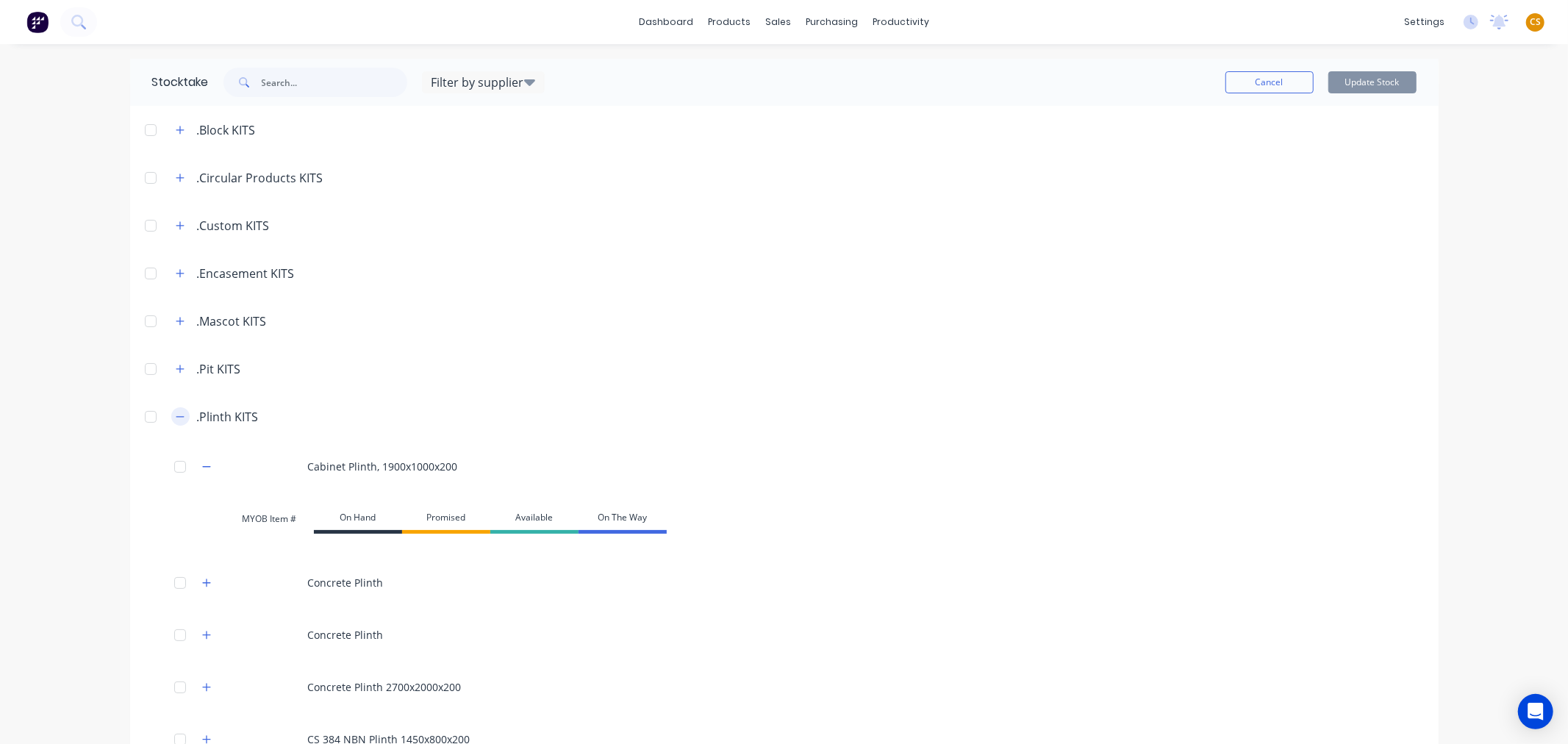
click at [176, 418] on icon "button" at bounding box center [180, 417] width 9 height 10
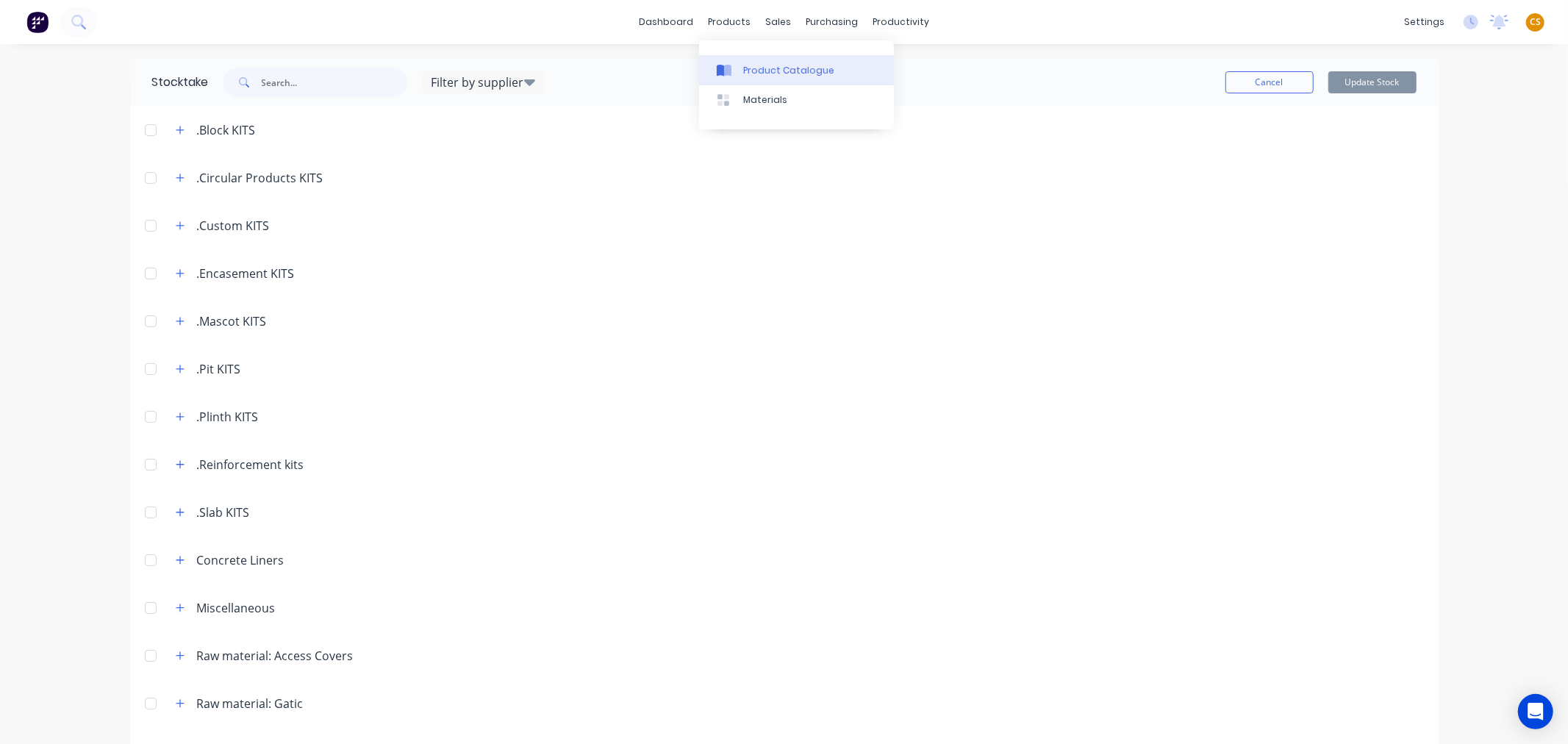
click at [769, 72] on div "Product Catalogue" at bounding box center [788, 71] width 91 height 13
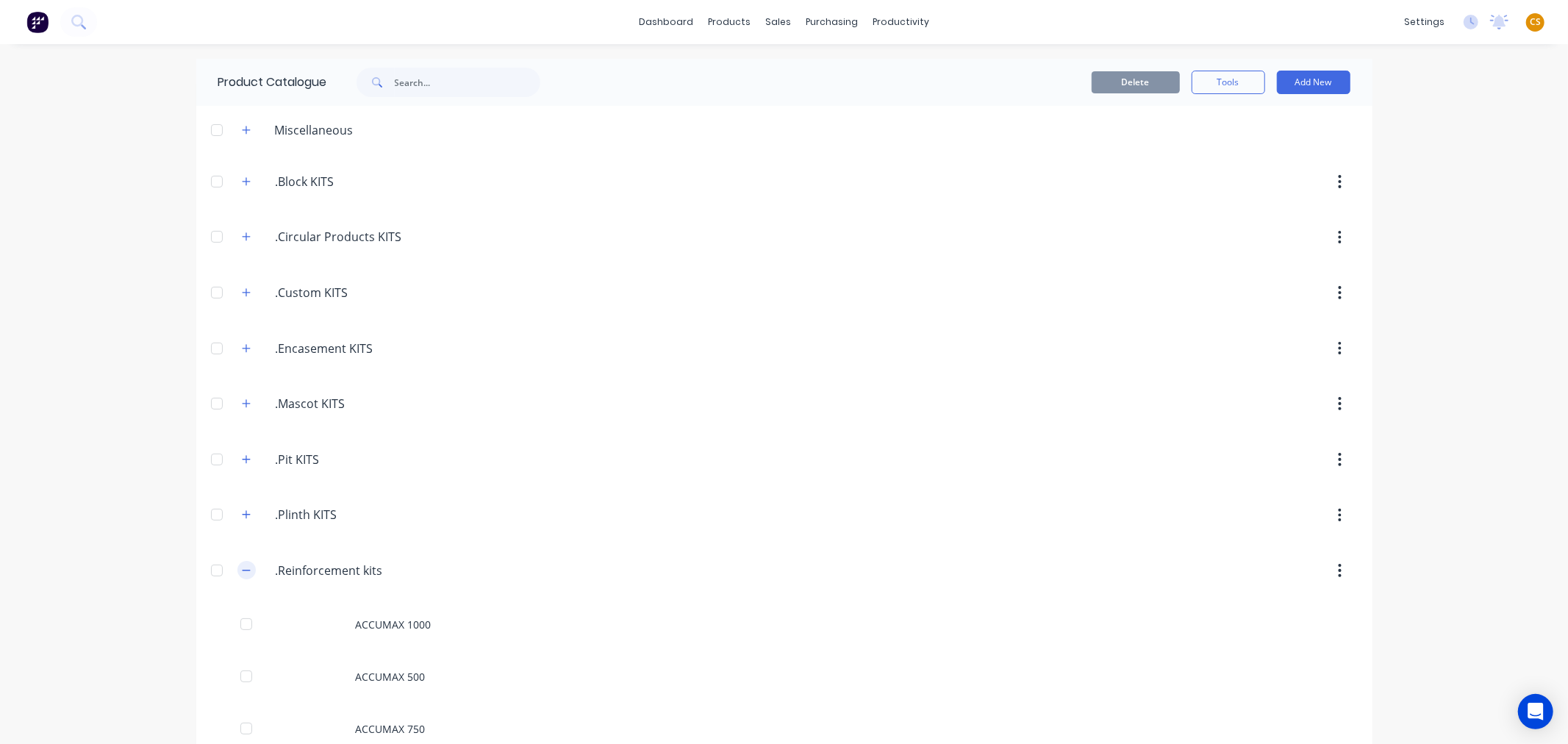
click at [242, 570] on icon "button" at bounding box center [247, 571] width 9 height 10
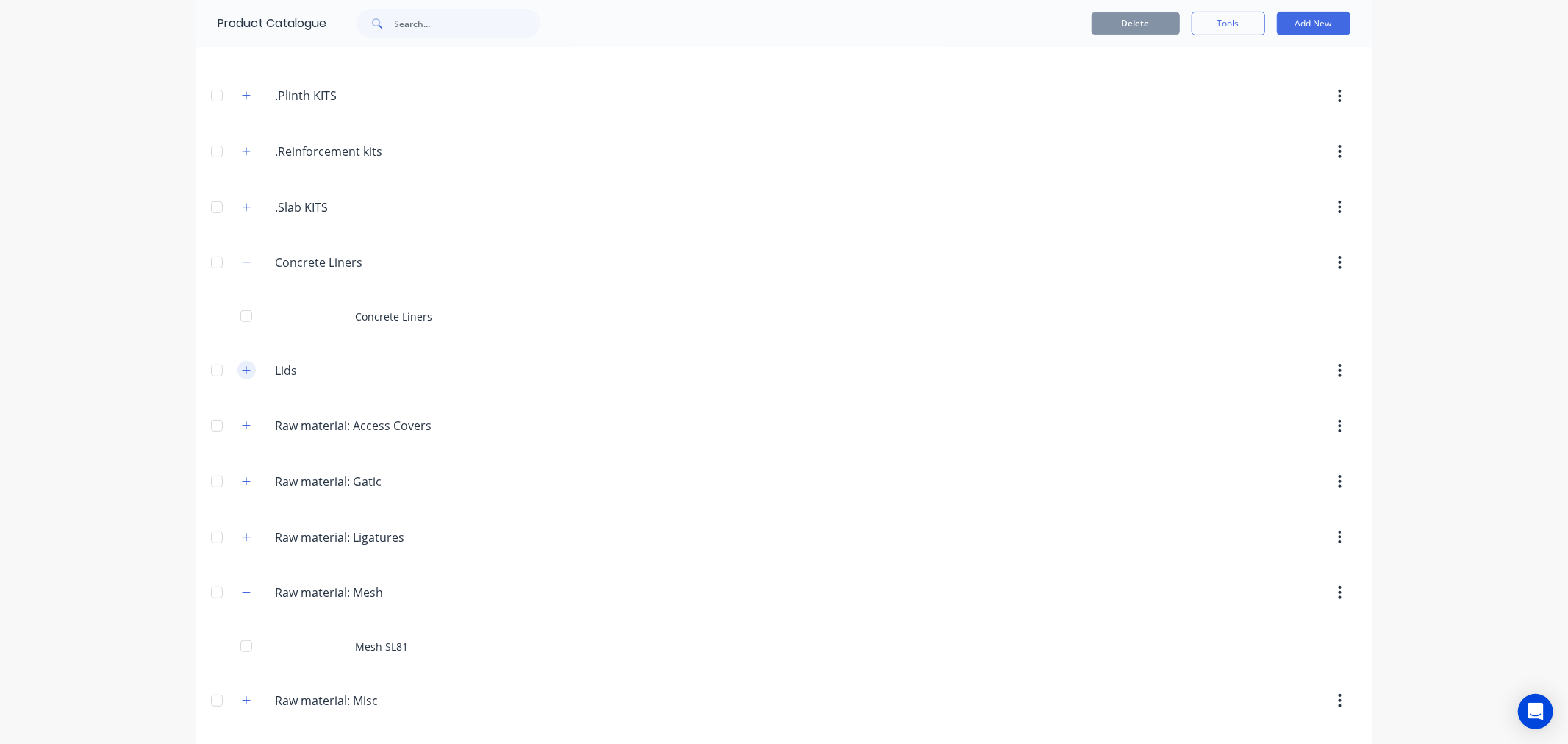
click at [242, 376] on icon "button" at bounding box center [247, 371] width 9 height 10
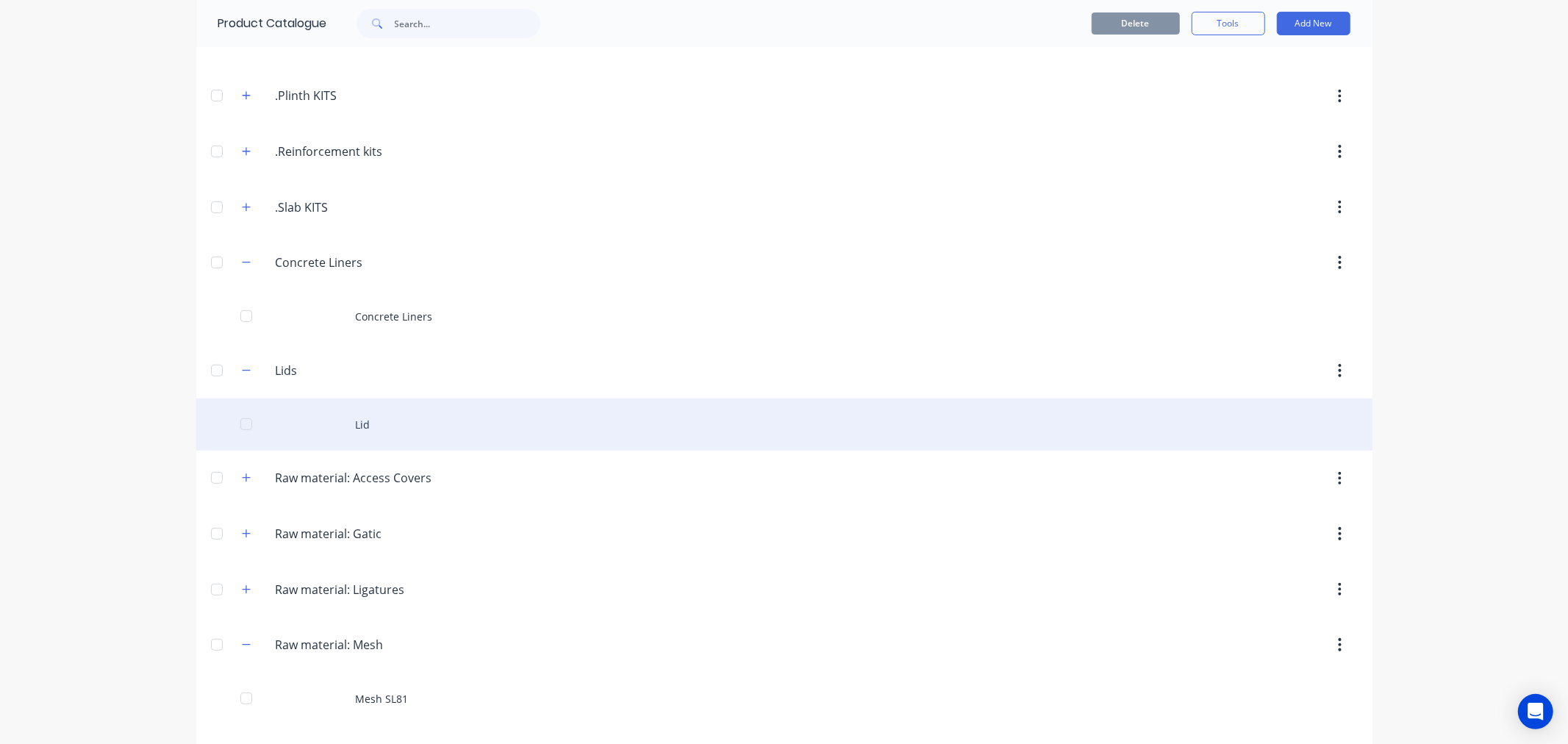
click at [370, 421] on div "Lid" at bounding box center [784, 424] width 1176 height 52
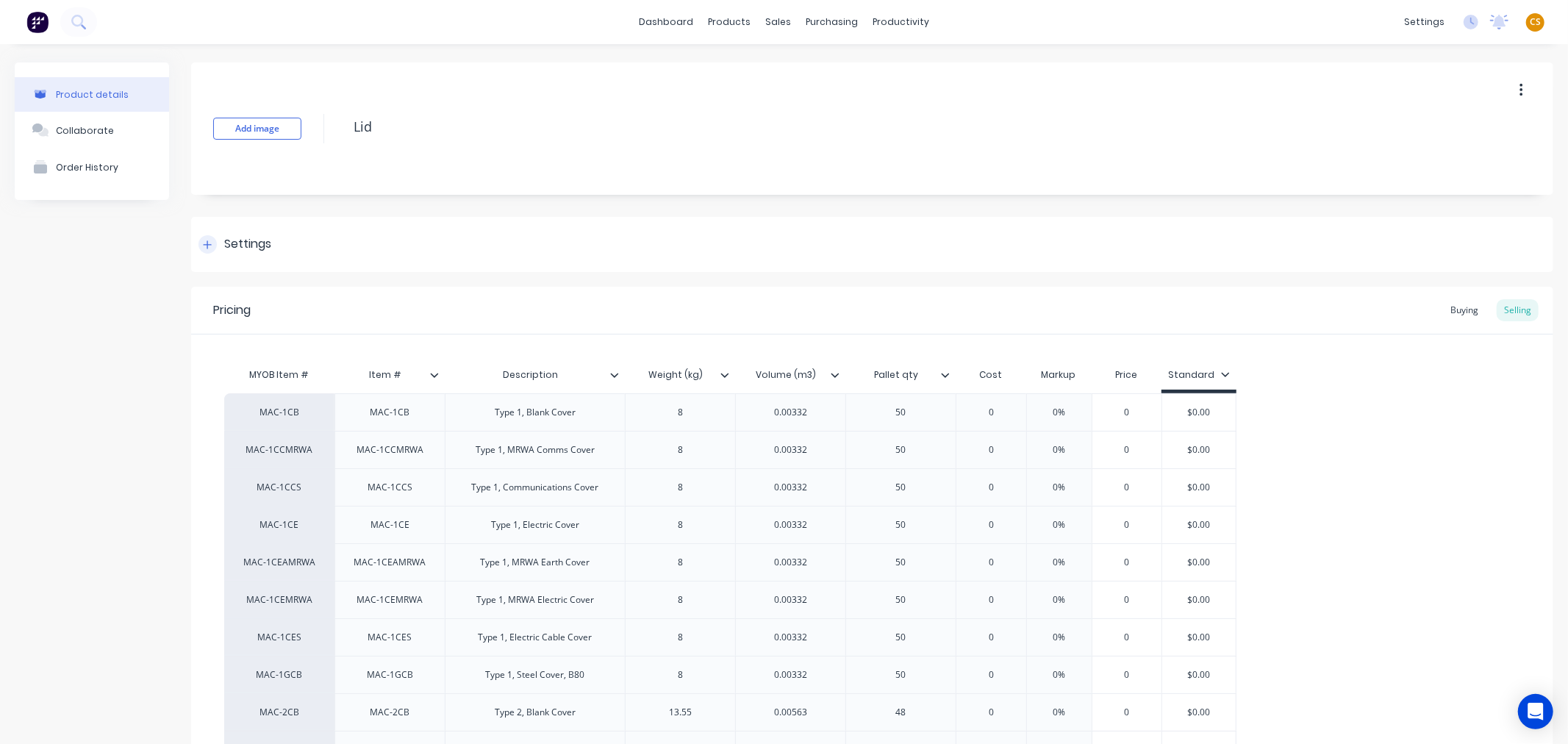
click at [208, 244] on icon at bounding box center [207, 245] width 9 height 10
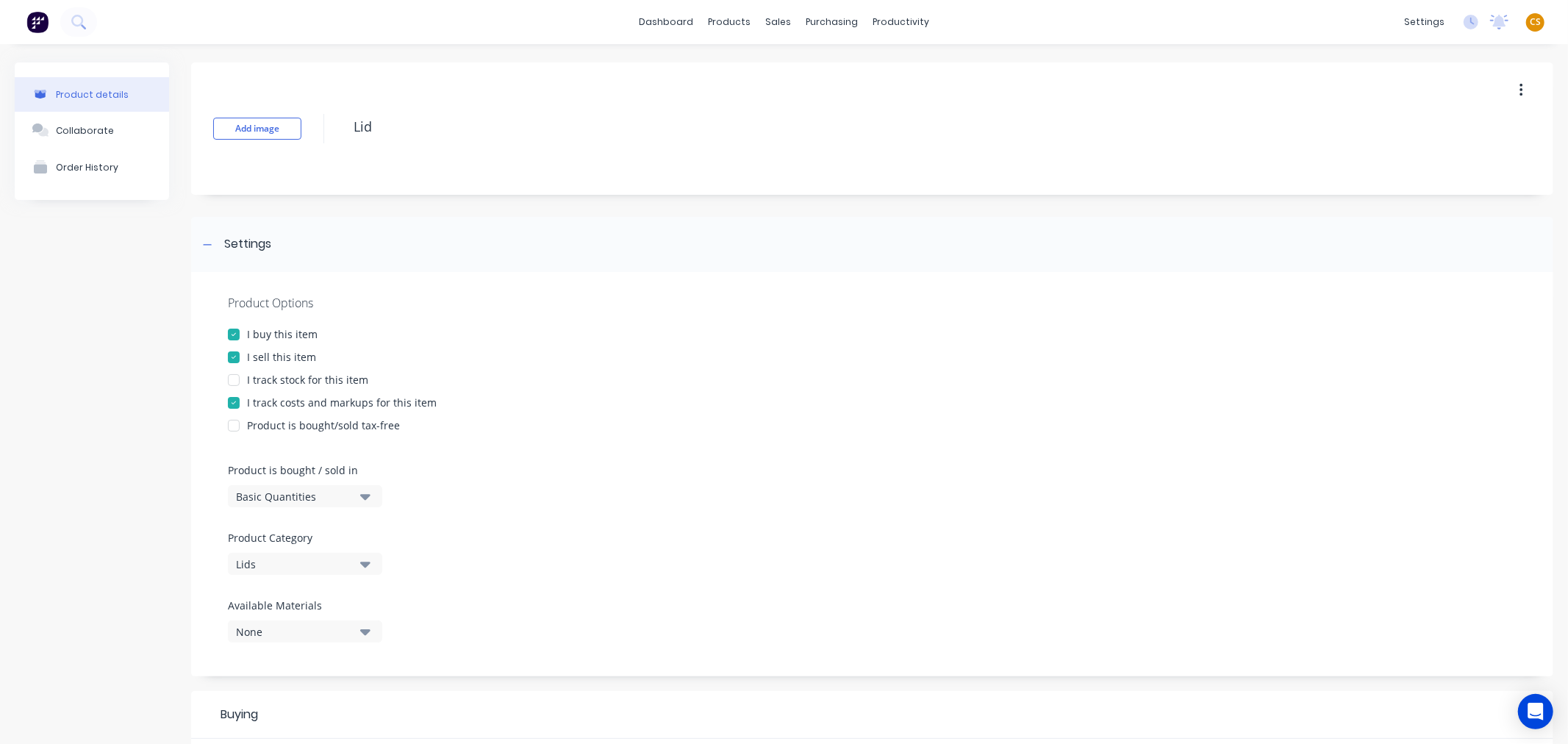
click at [235, 378] on div at bounding box center [234, 380] width 30 height 30
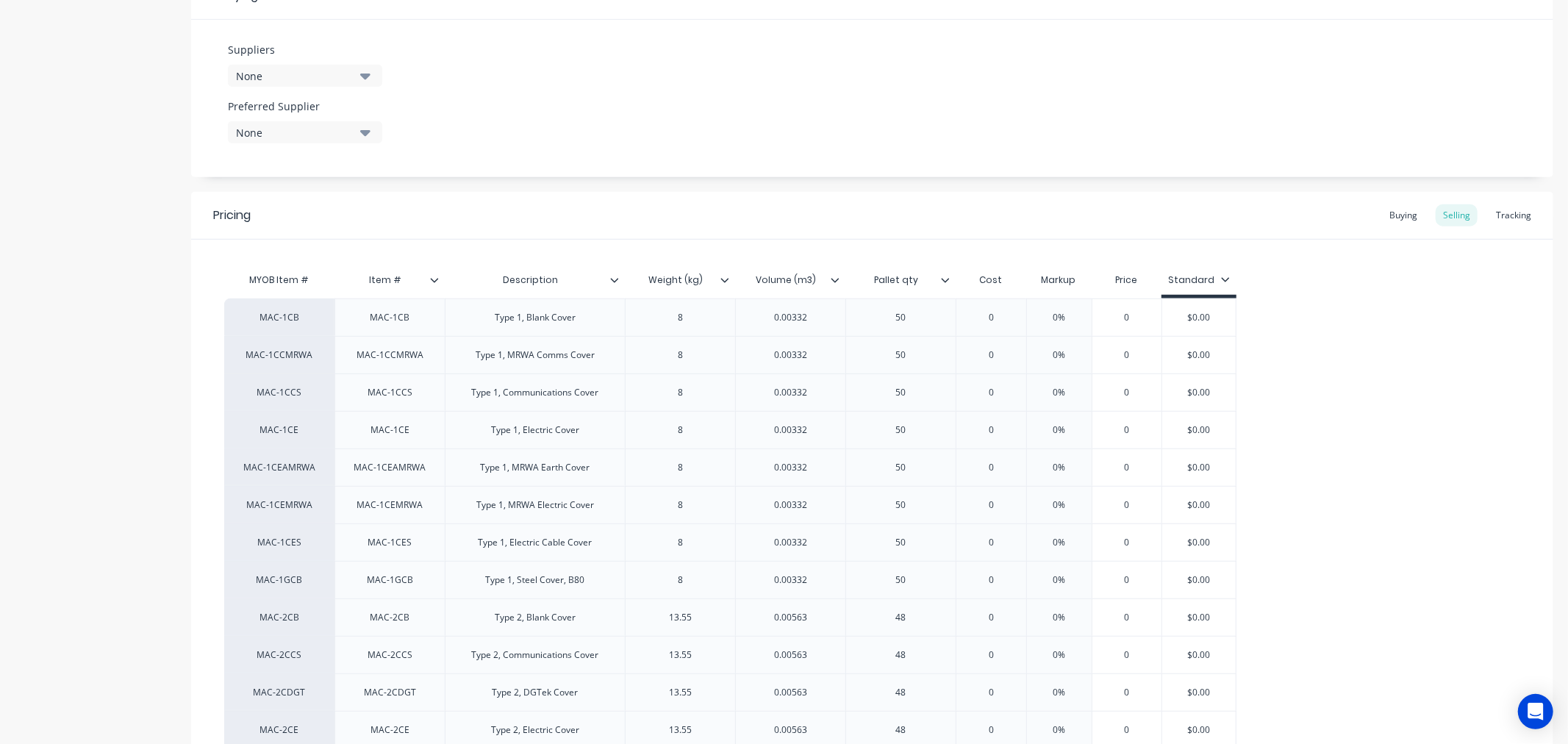
scroll to position [708, 0]
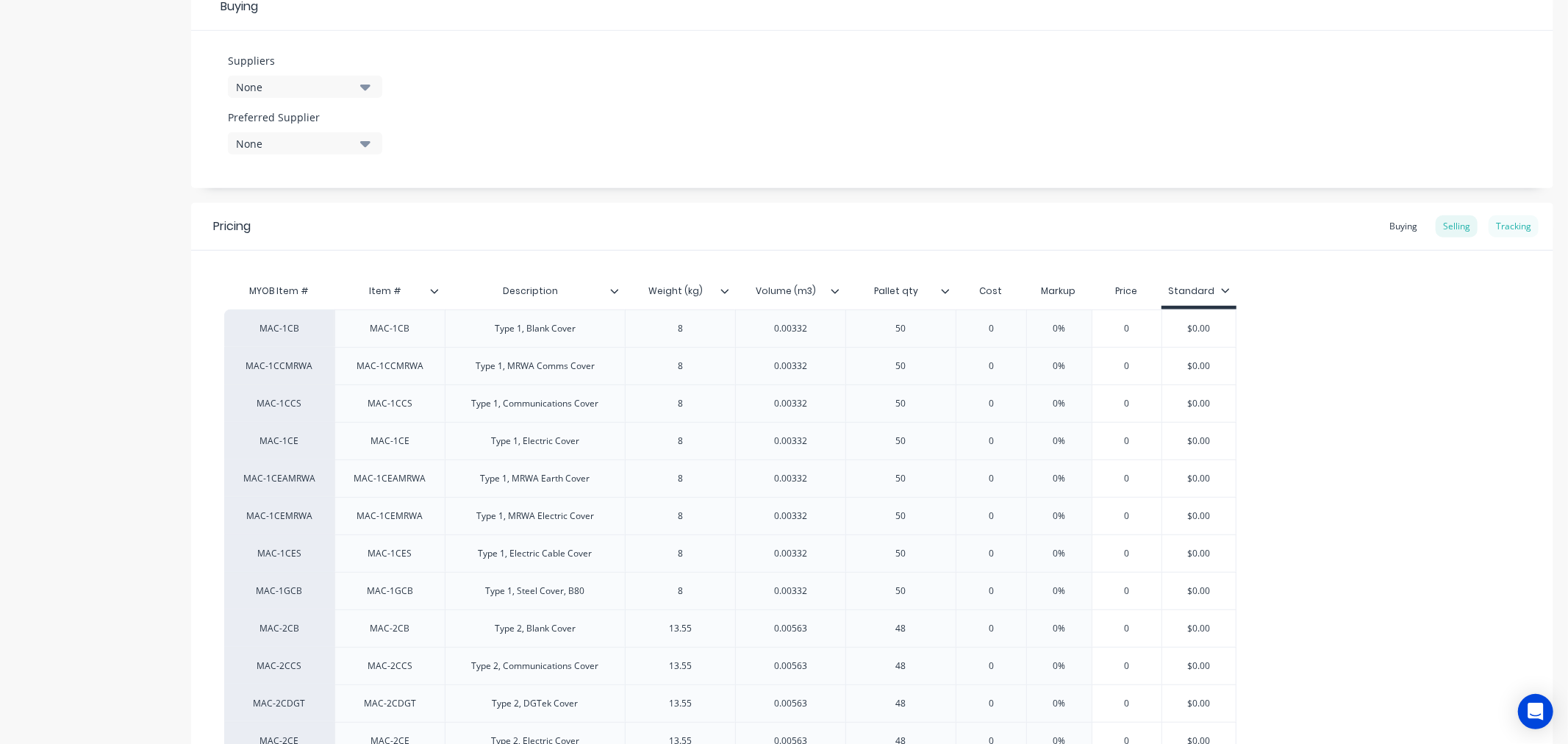
click at [1496, 222] on div "Tracking" at bounding box center [1513, 227] width 50 height 22
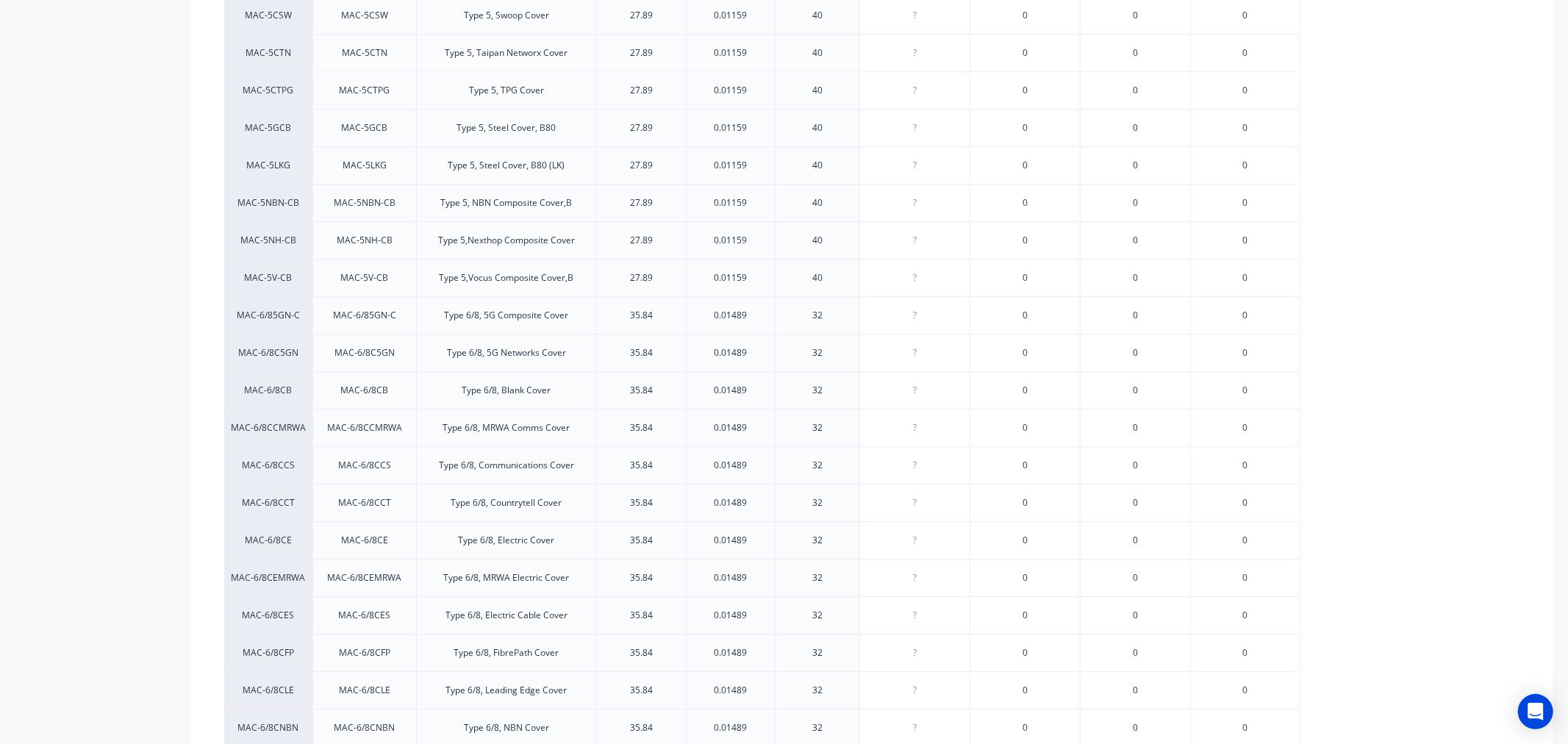
scroll to position [4060, 0]
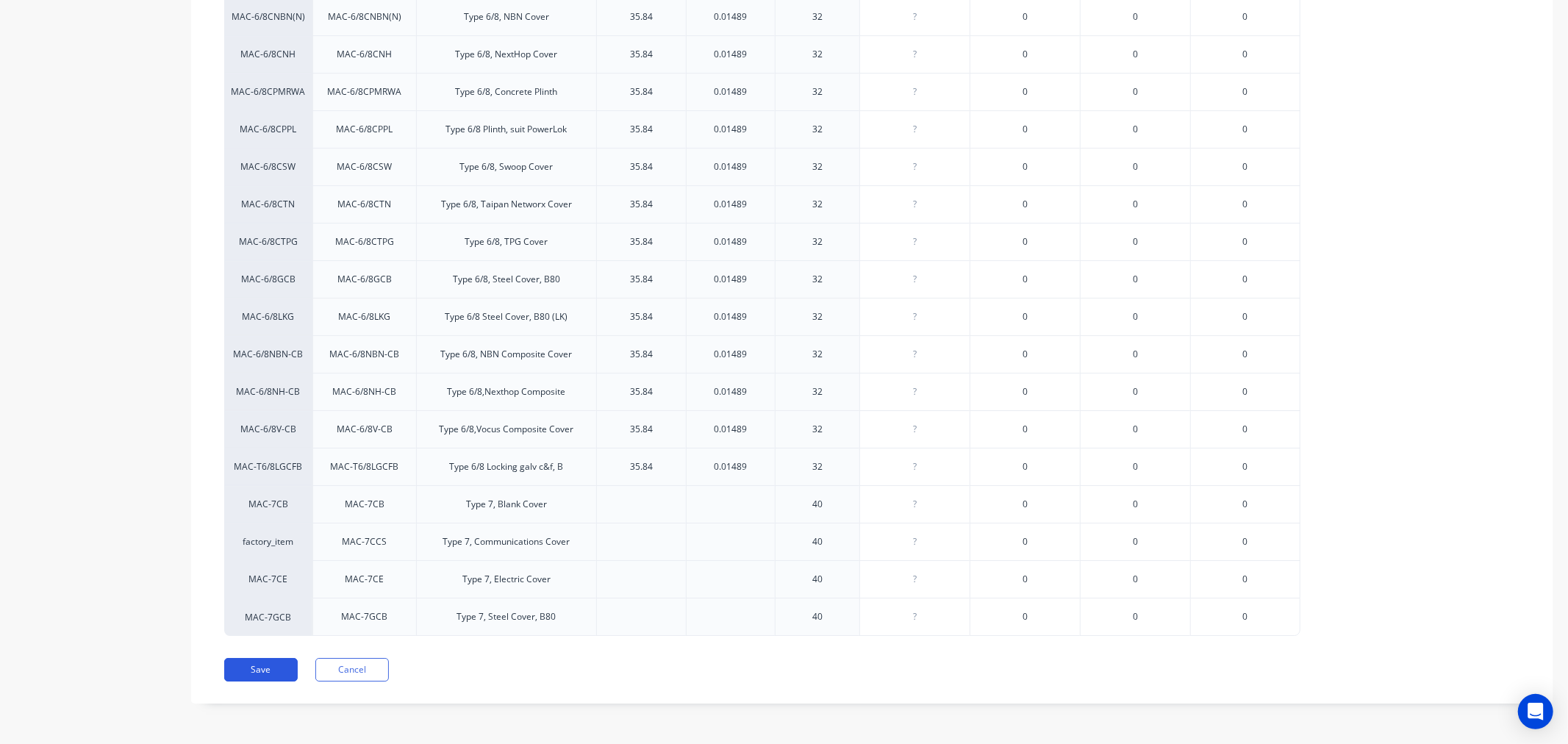
click at [251, 672] on button "Save" at bounding box center [261, 669] width 74 height 24
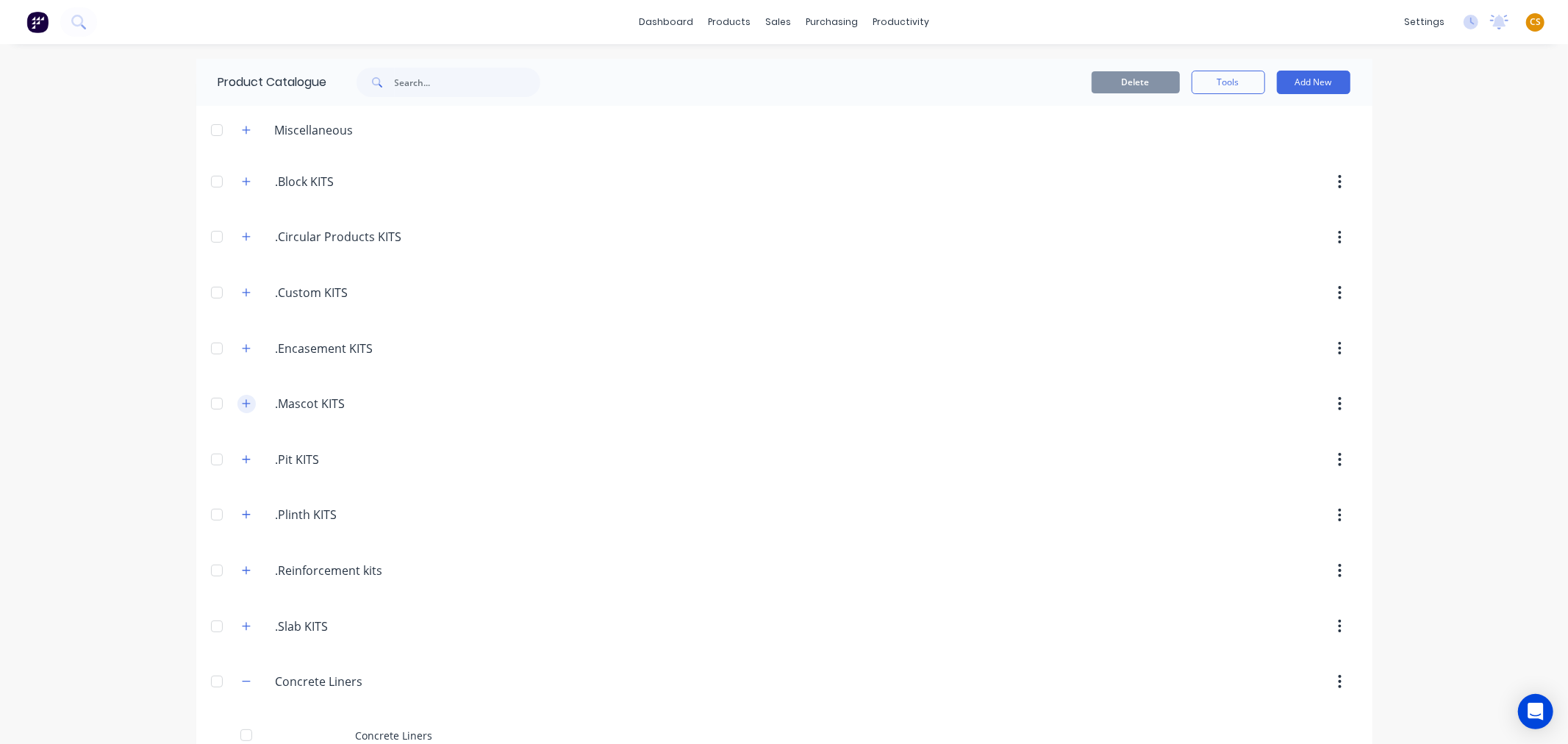
click at [238, 403] on button "button" at bounding box center [247, 404] width 18 height 18
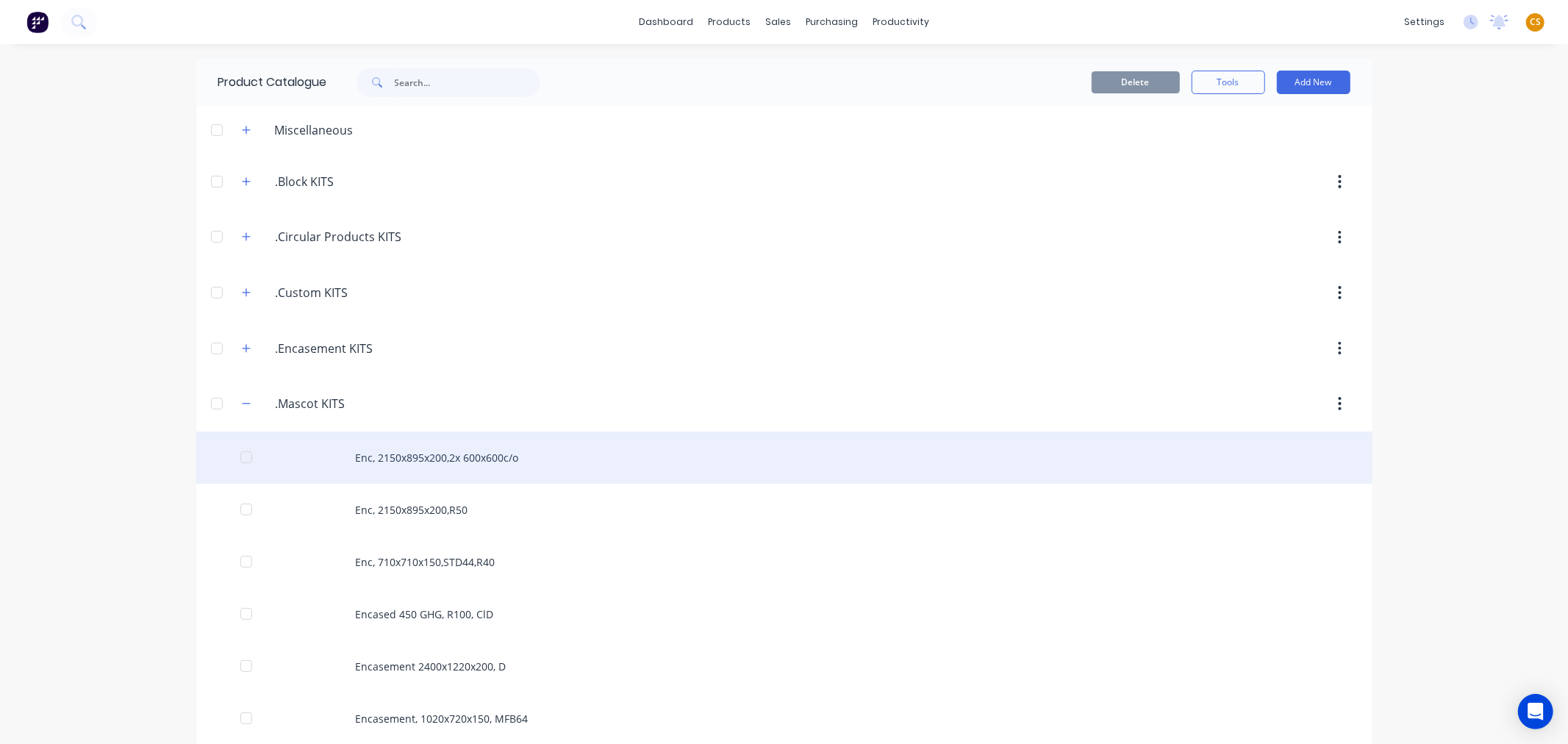
click at [384, 457] on div "Enc, 2150x895x200,2x 600x600c/o" at bounding box center [784, 457] width 1176 height 52
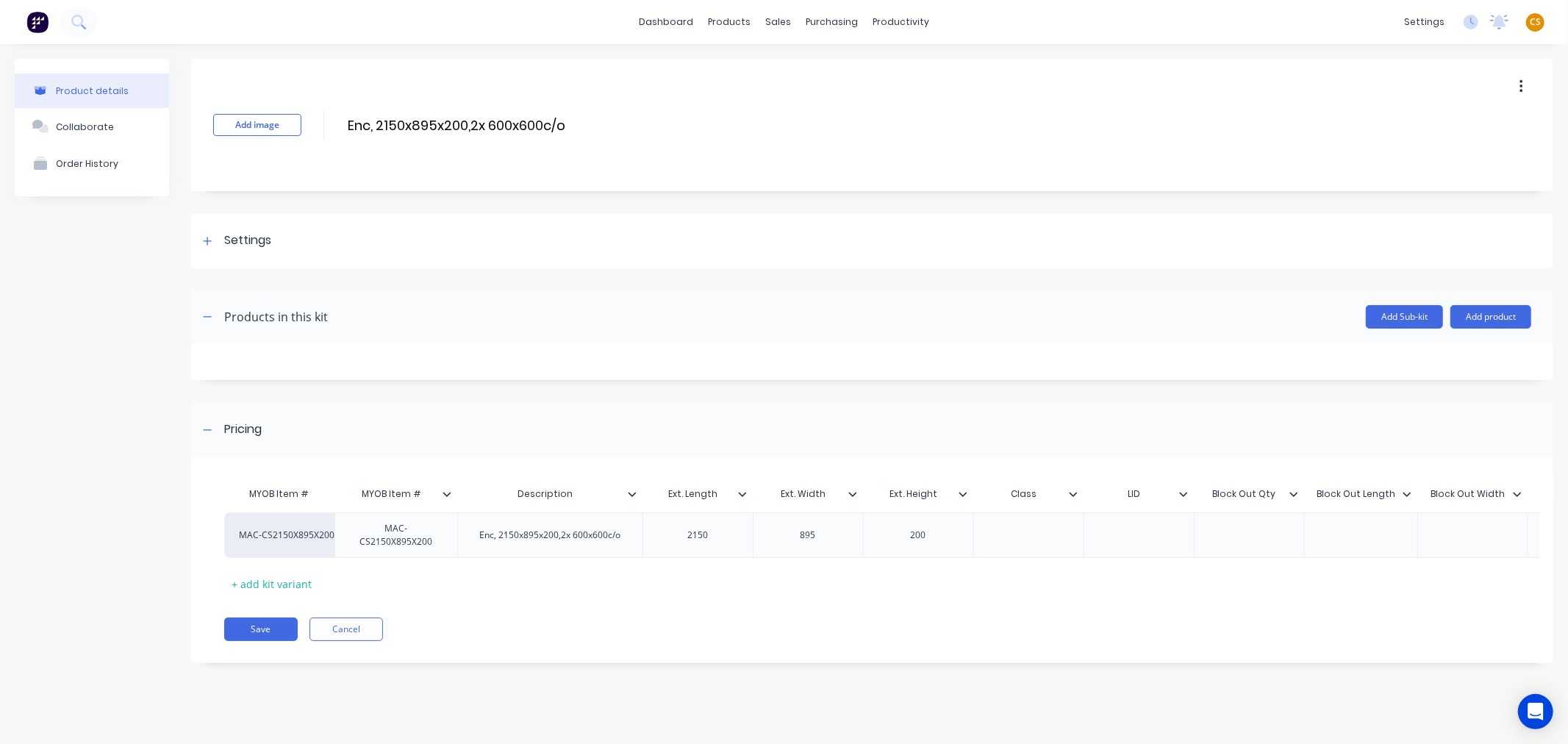
click at [258, 491] on div "MYOB Item #" at bounding box center [279, 494] width 110 height 30
drag, startPoint x: 258, startPoint y: 491, endPoint x: 302, endPoint y: 491, distance: 44.0
click at [302, 491] on div "MYOB Item #" at bounding box center [279, 494] width 110 height 30
click at [63, 495] on div "Product details Collaborate Order History" at bounding box center [92, 372] width 154 height 626
click at [263, 494] on div "MYOB Item #" at bounding box center [279, 494] width 110 height 30
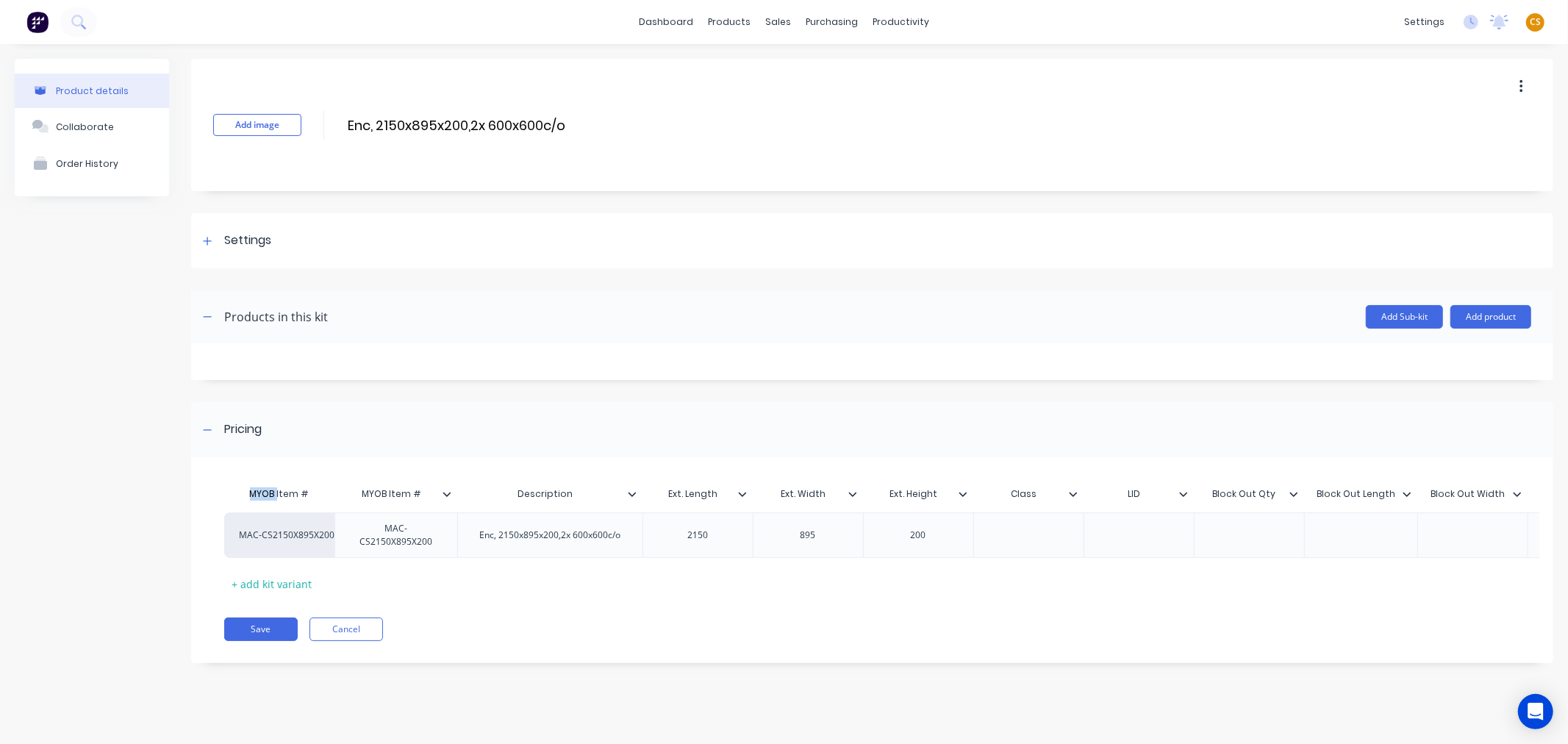
click at [263, 494] on div "MYOB Item #" at bounding box center [279, 494] width 110 height 30
click at [347, 641] on button "Cancel" at bounding box center [346, 629] width 74 height 24
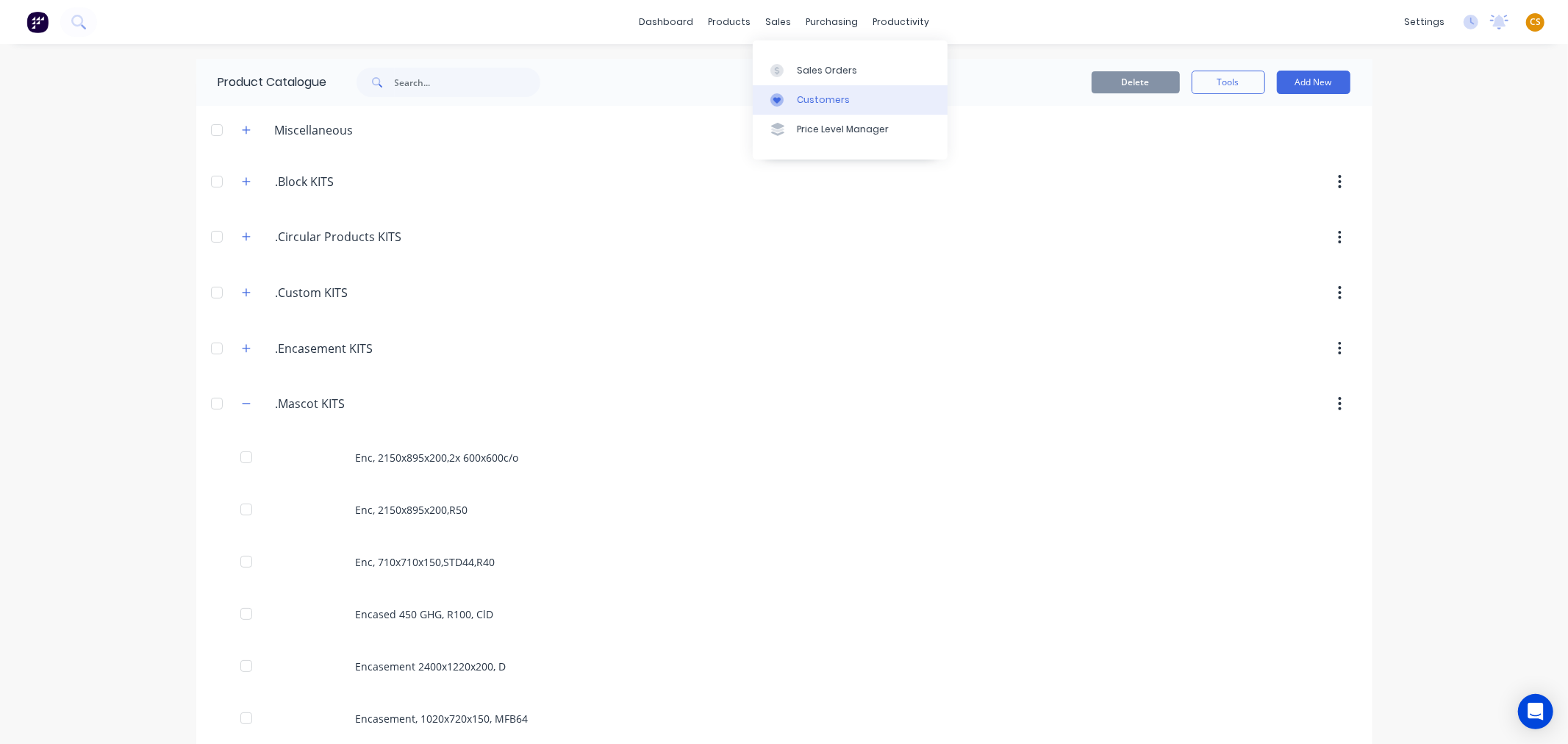
click at [818, 97] on div "Customers" at bounding box center [823, 100] width 53 height 13
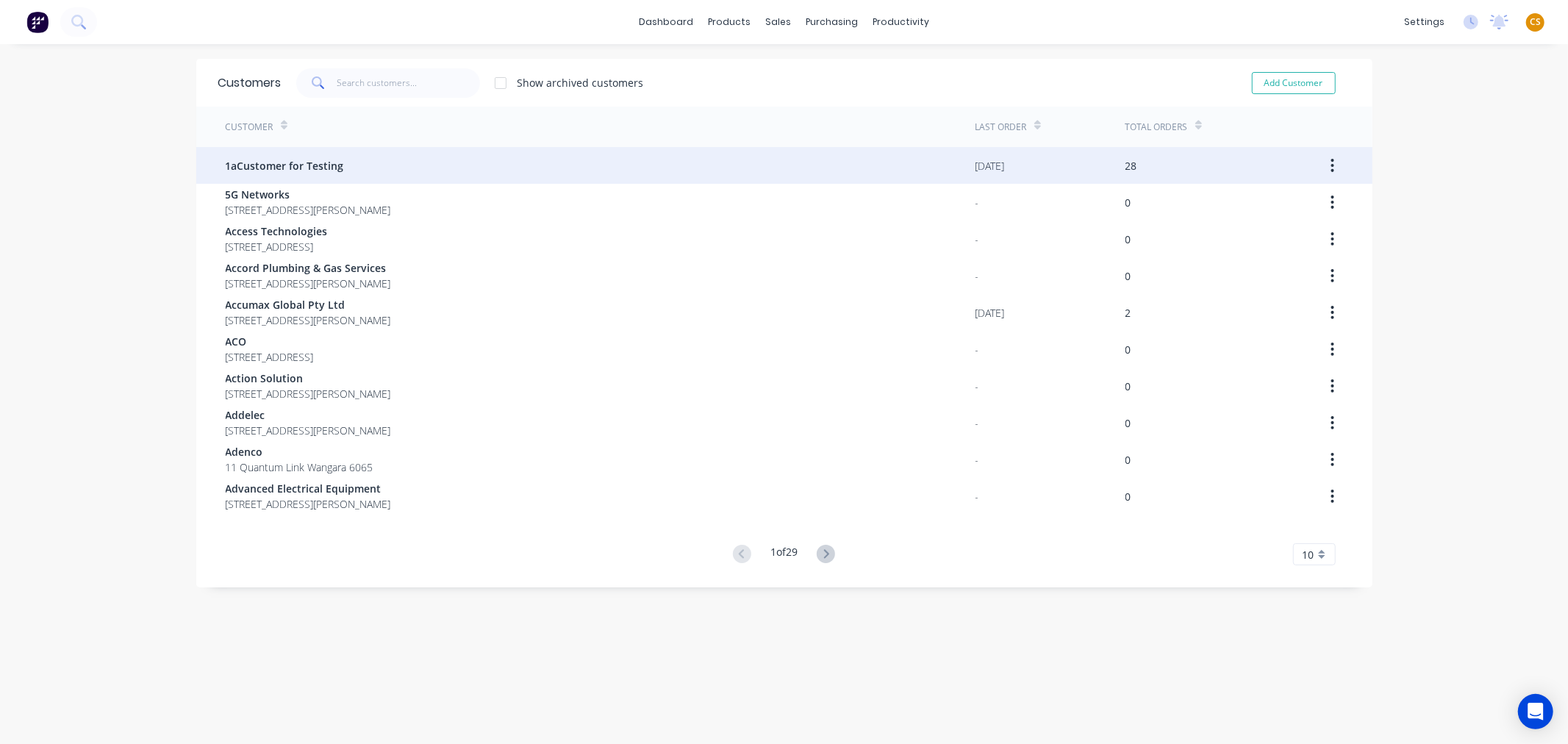
click at [323, 170] on span "1aCustomer for Testing" at bounding box center [285, 165] width 118 height 16
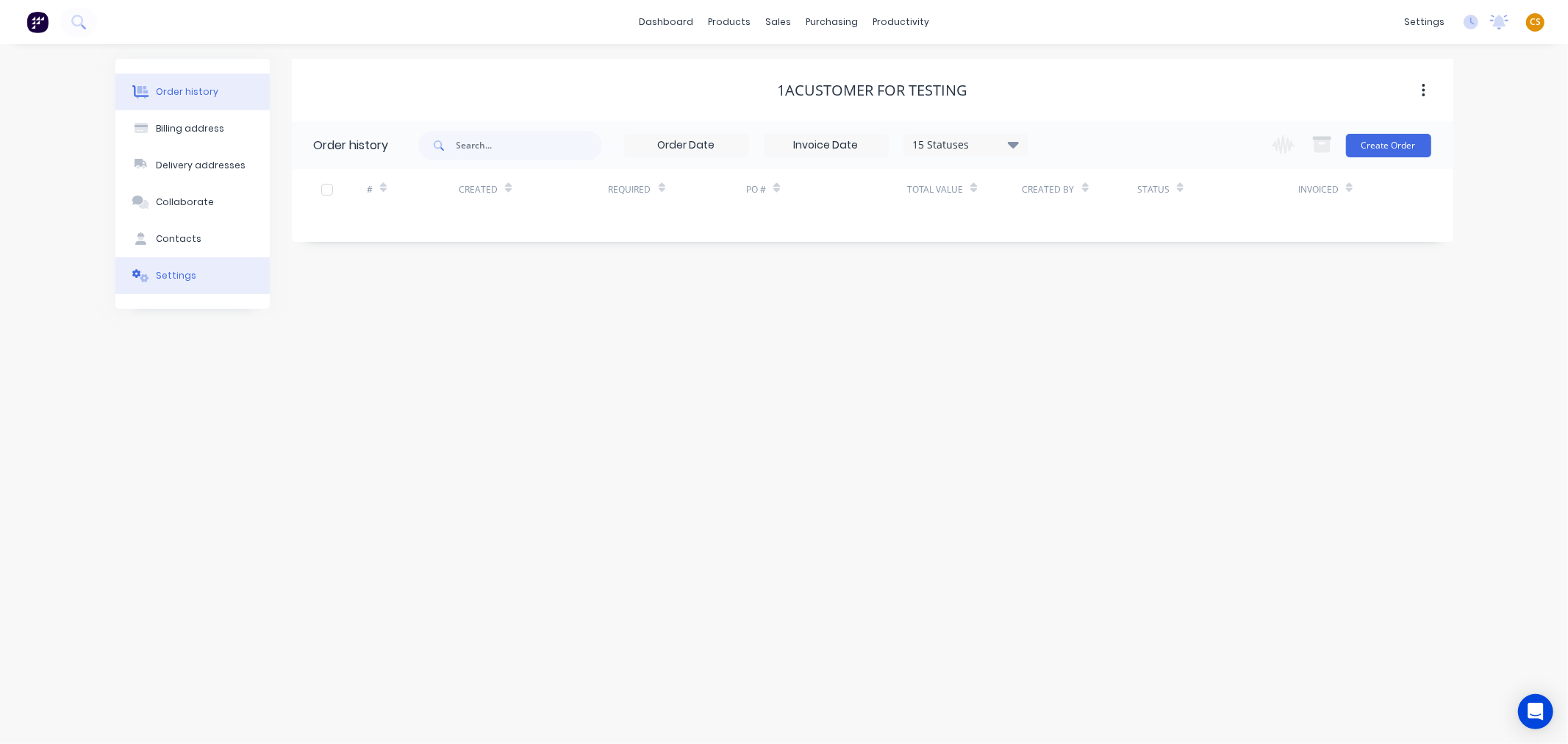
click at [175, 281] on div "Settings" at bounding box center [176, 275] width 41 height 13
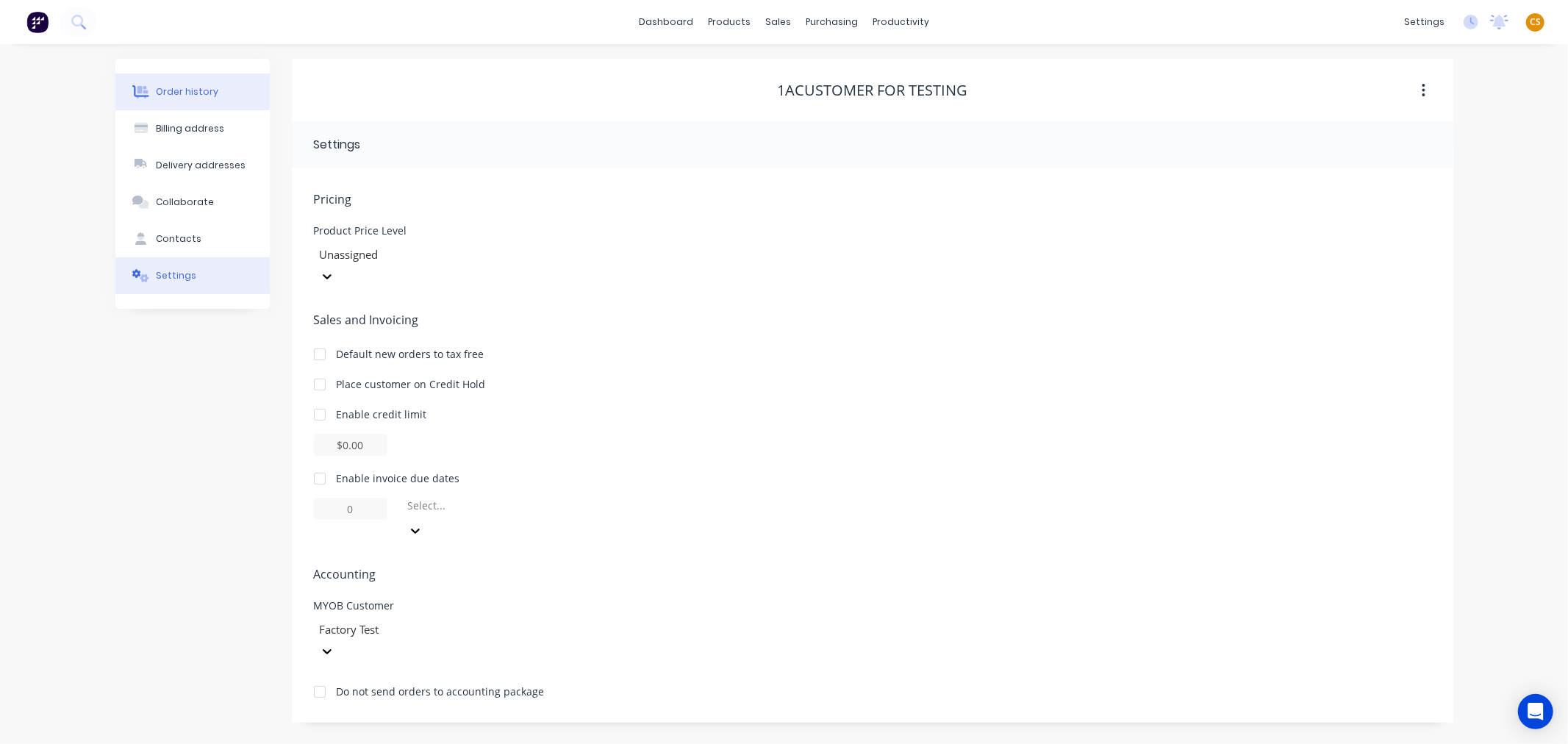
click at [185, 92] on div "Order history" at bounding box center [187, 92] width 63 height 13
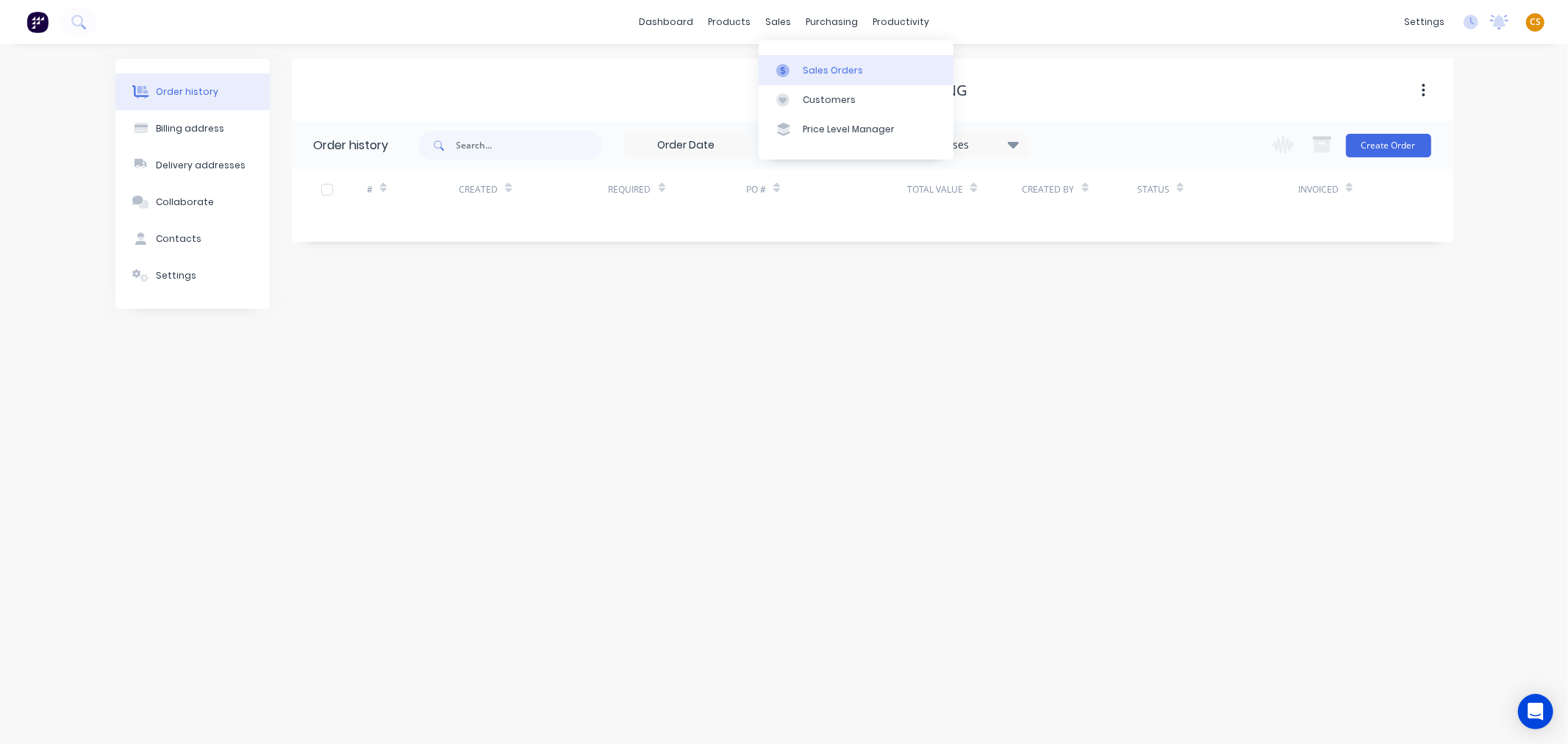
click at [820, 71] on div "Sales Orders" at bounding box center [833, 71] width 61 height 13
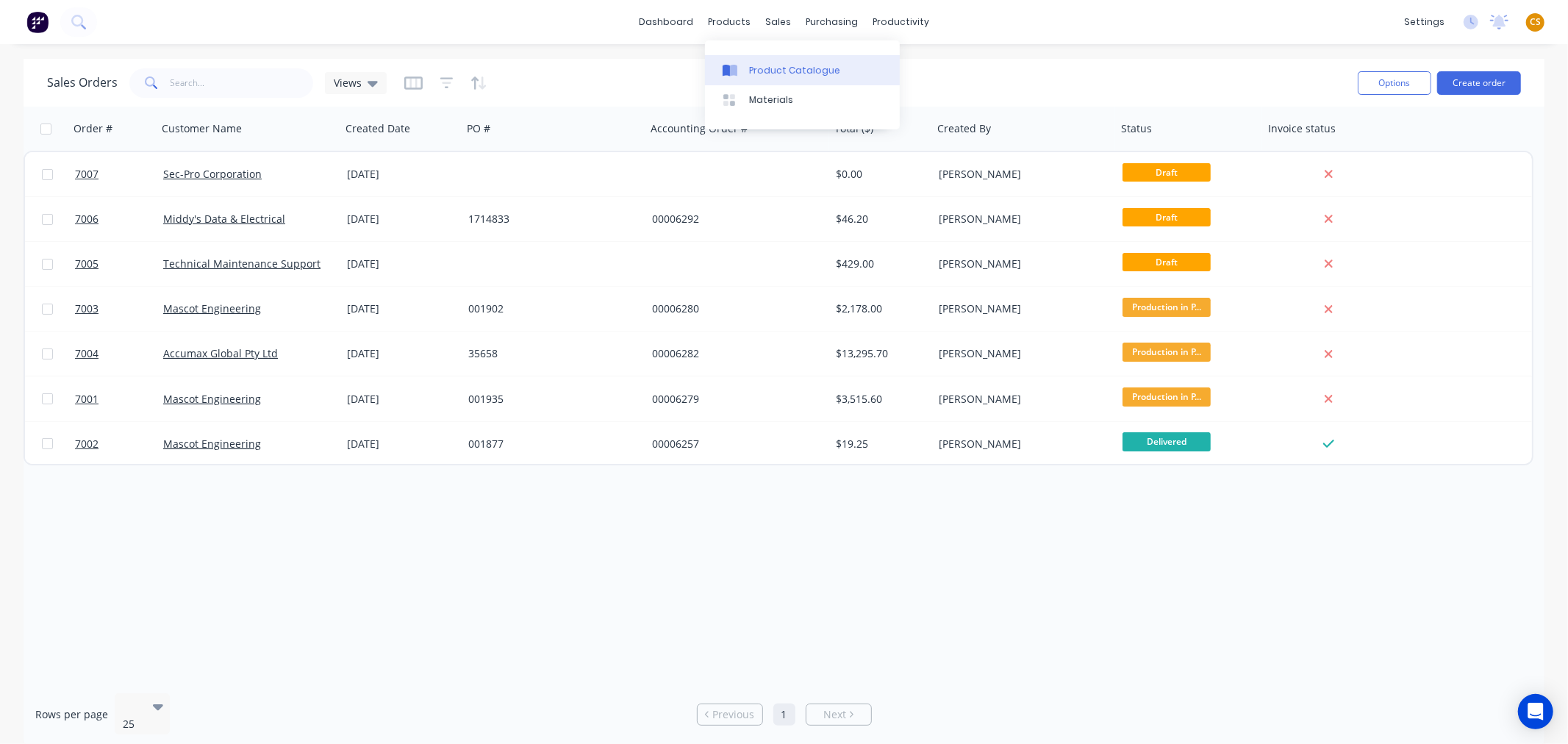
click at [763, 68] on div "Product Catalogue" at bounding box center [794, 71] width 91 height 13
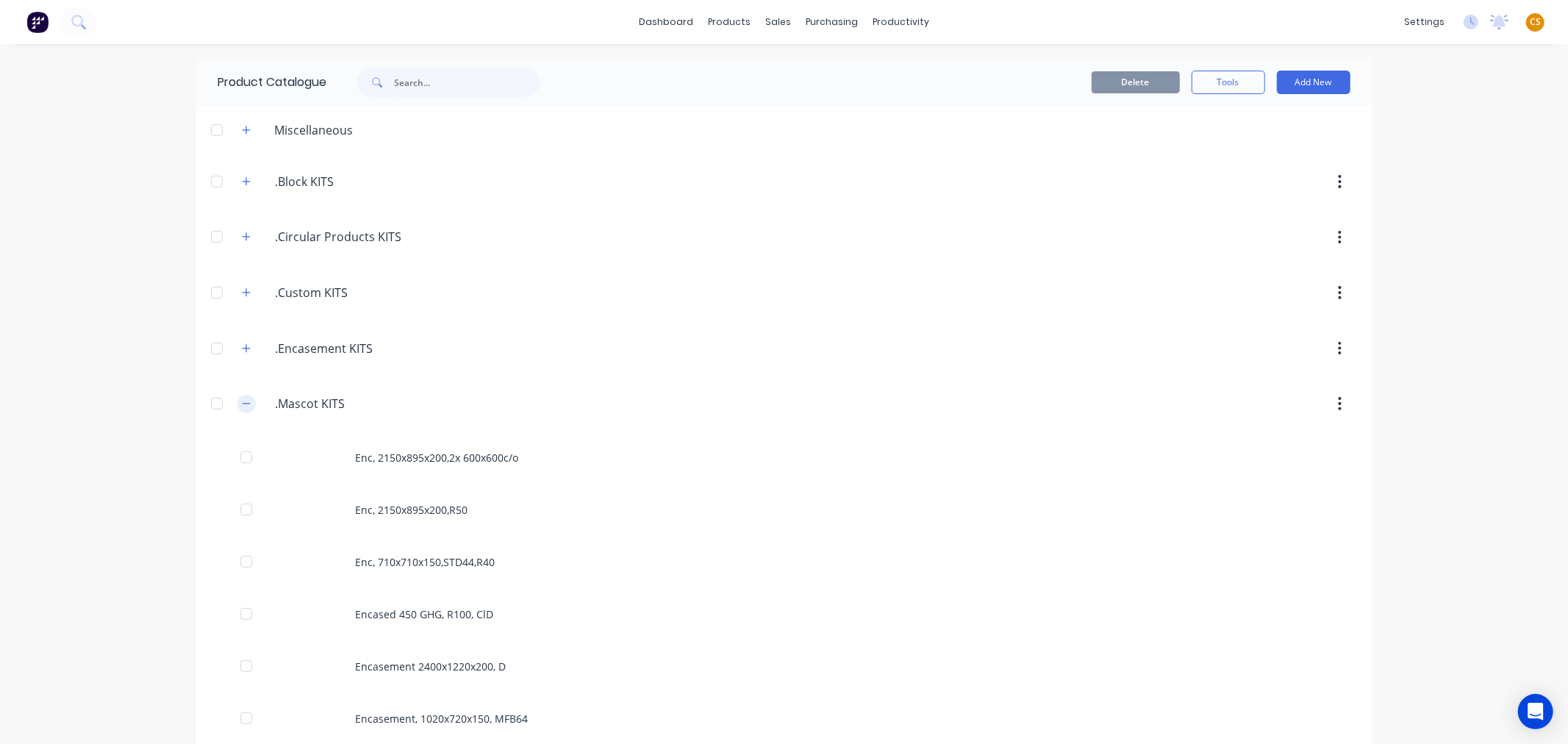
click at [242, 405] on icon "button" at bounding box center [247, 404] width 9 height 10
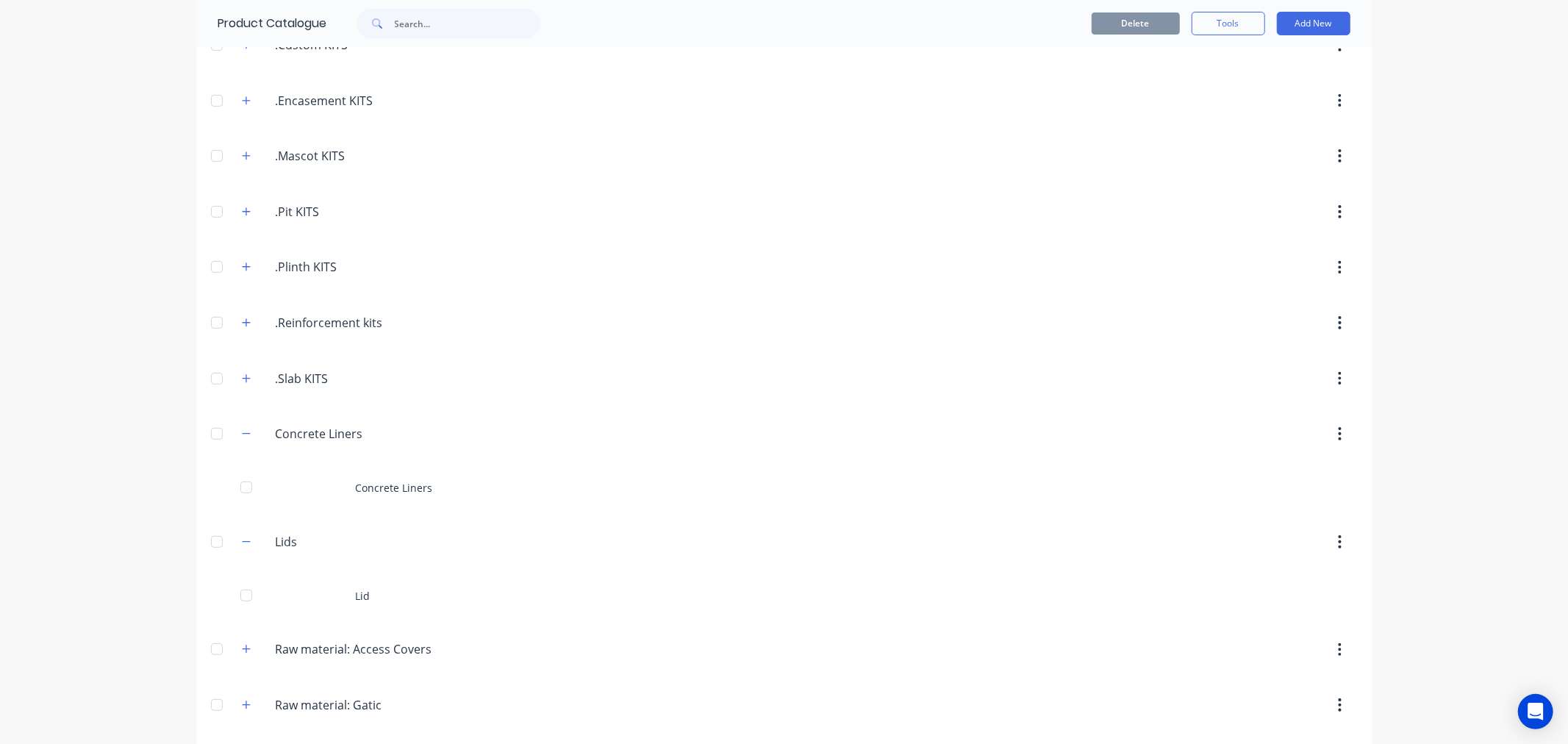
scroll to position [267, 0]
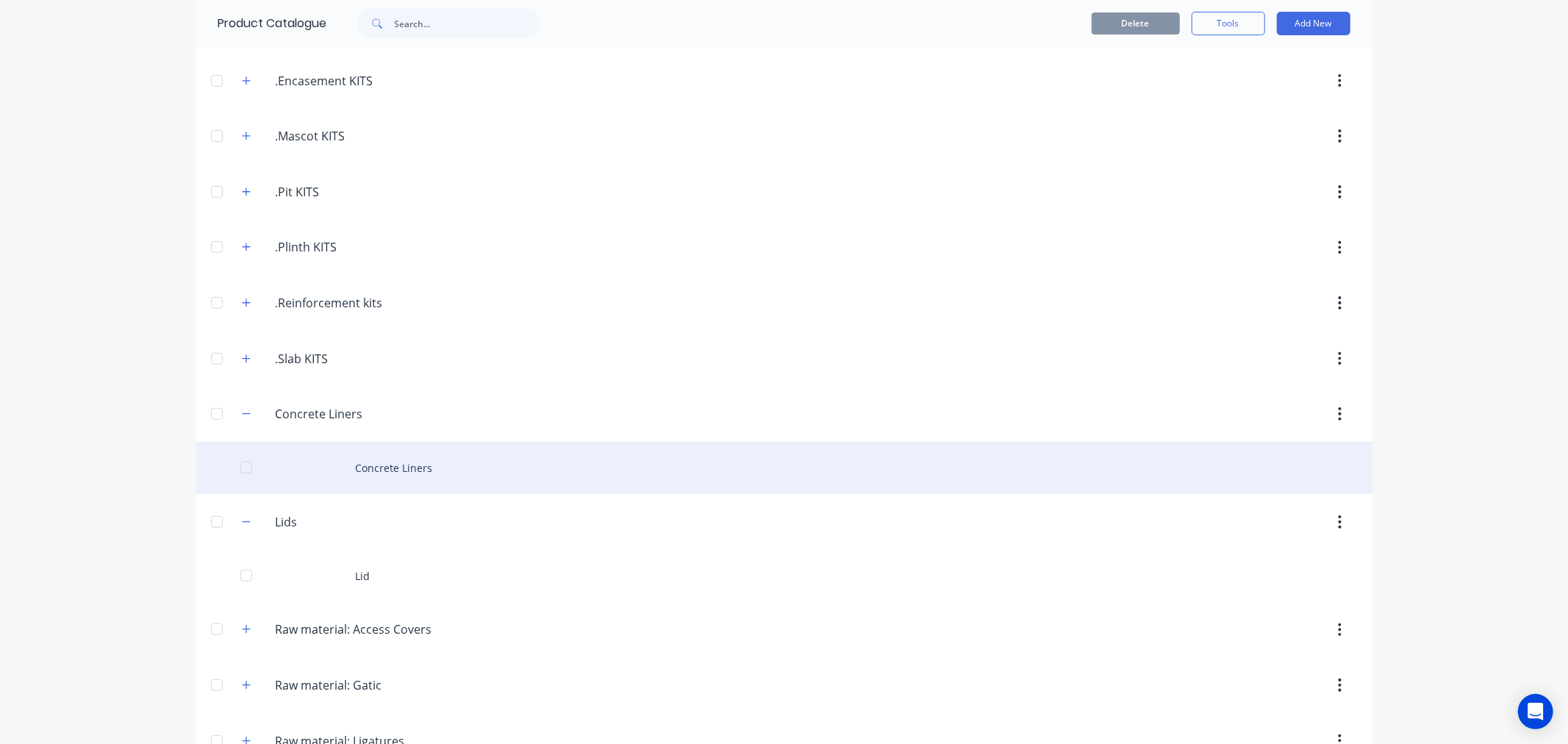
click at [386, 472] on div "Concrete Liners" at bounding box center [784, 467] width 1176 height 52
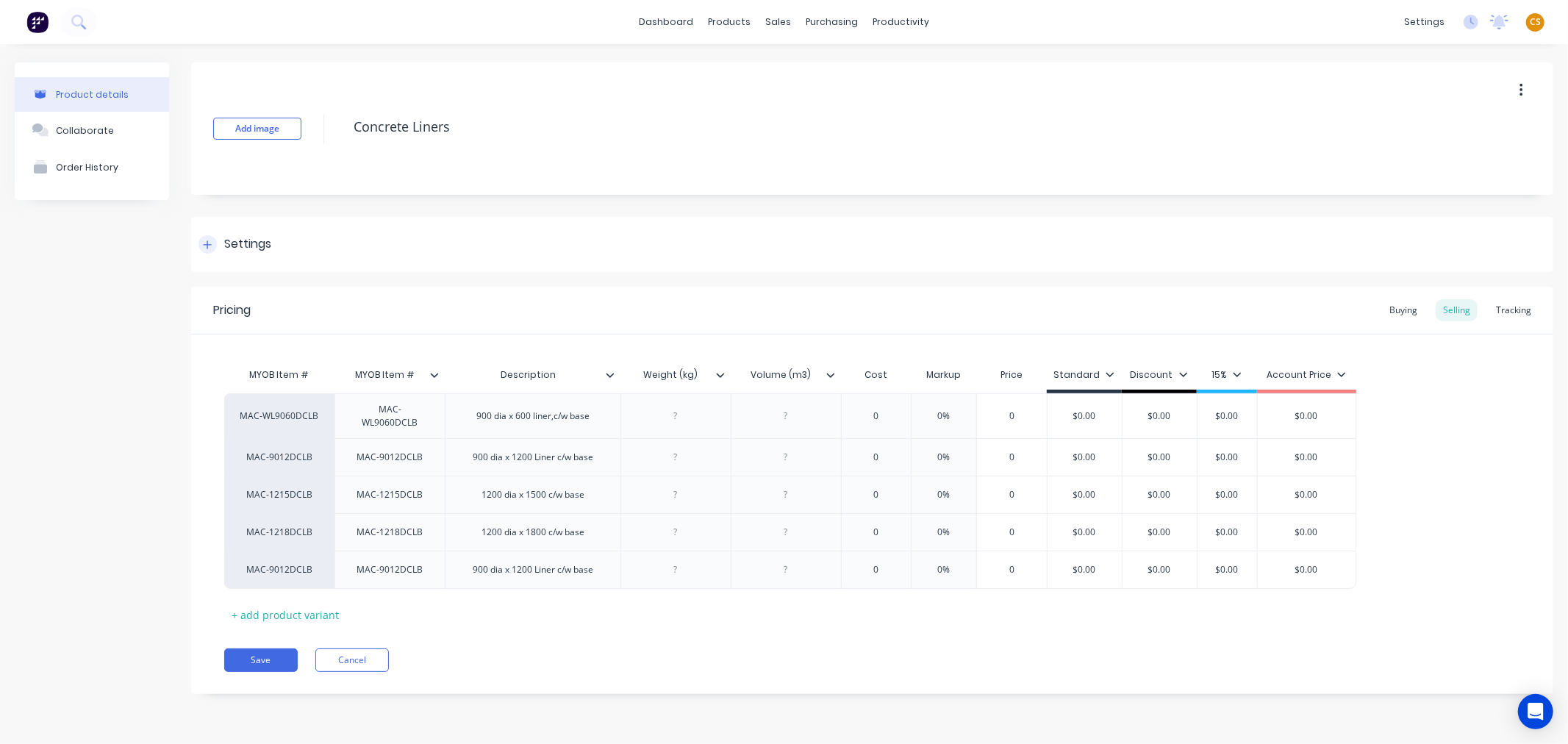
click at [213, 241] on div at bounding box center [207, 244] width 18 height 18
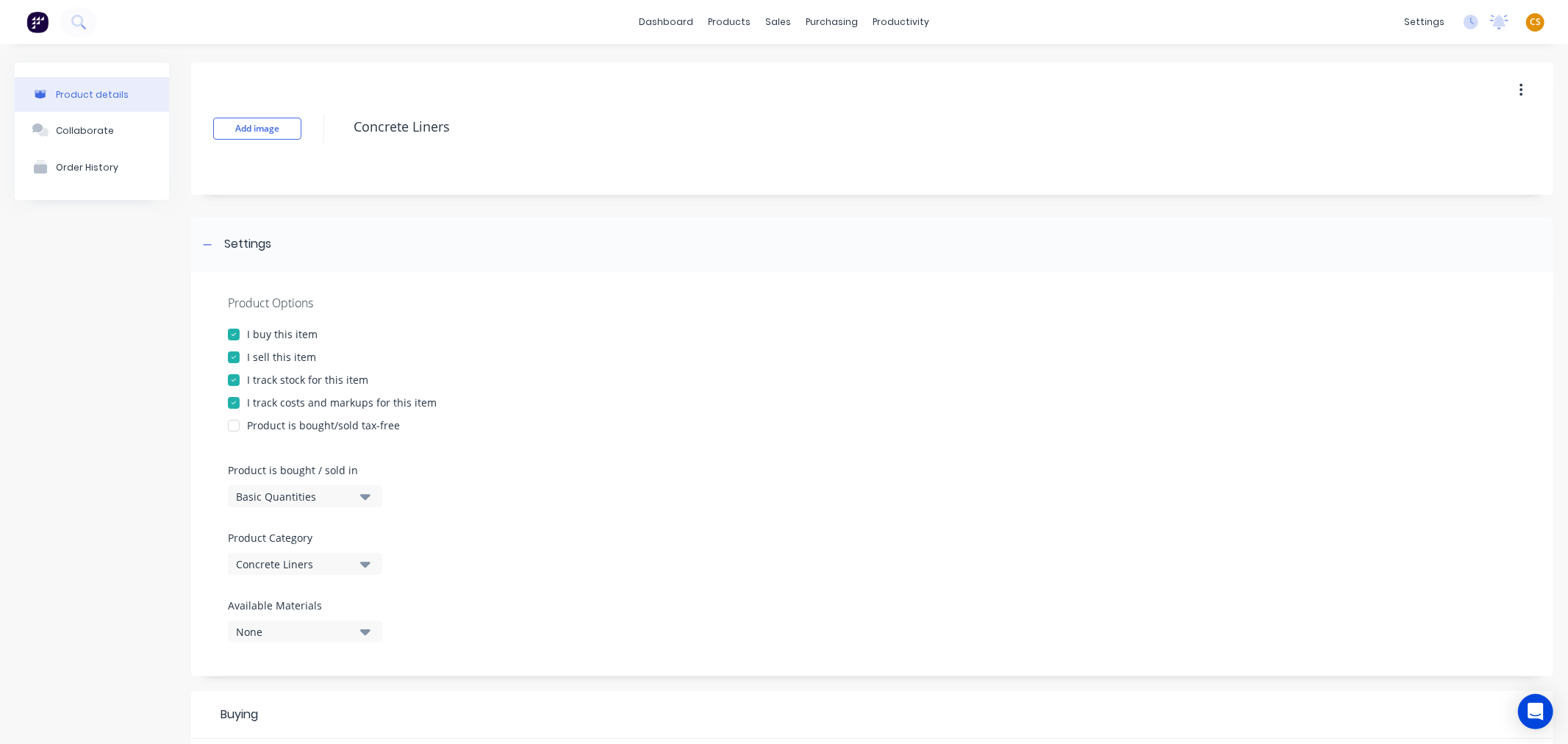
click at [238, 381] on div at bounding box center [234, 380] width 30 height 30
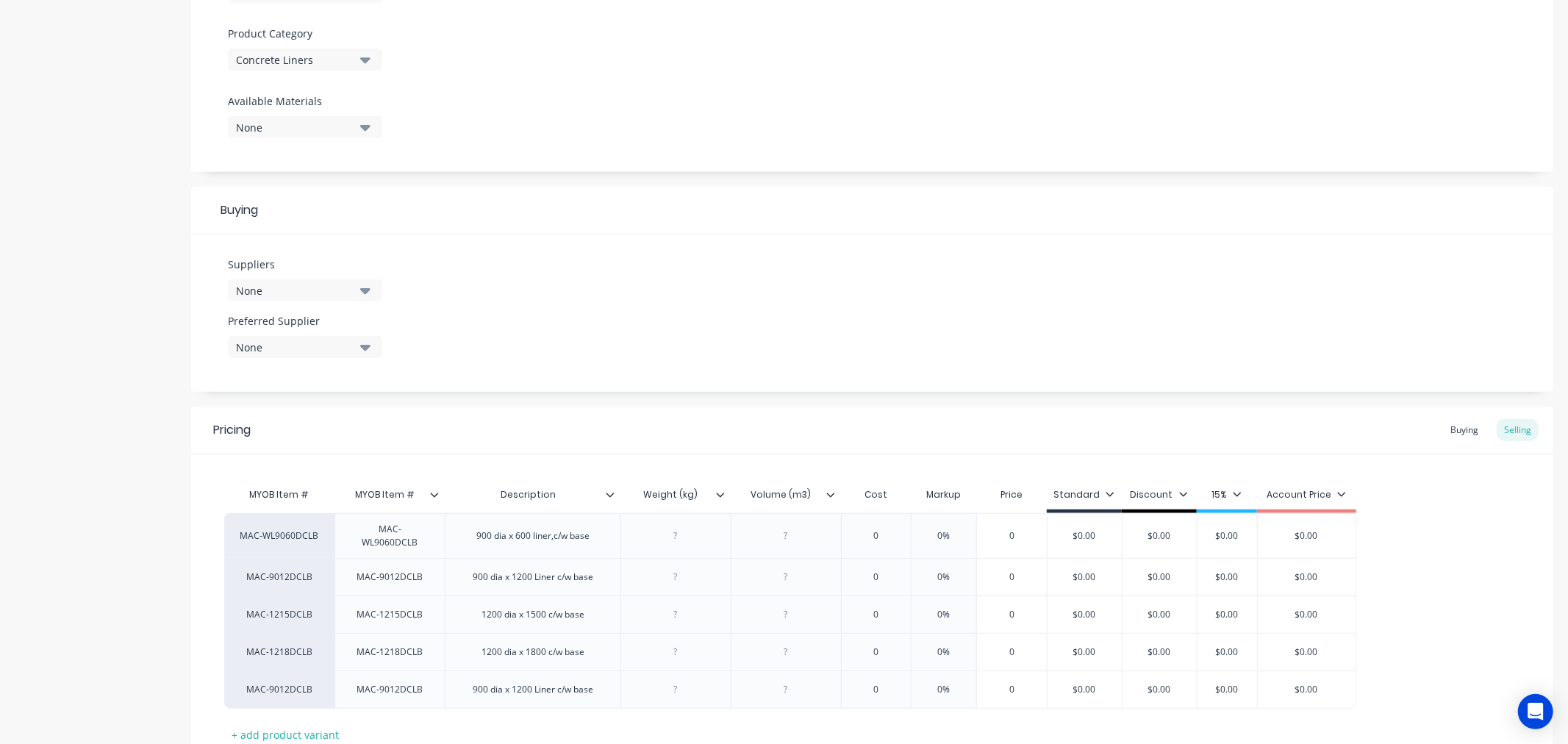
scroll to position [614, 0]
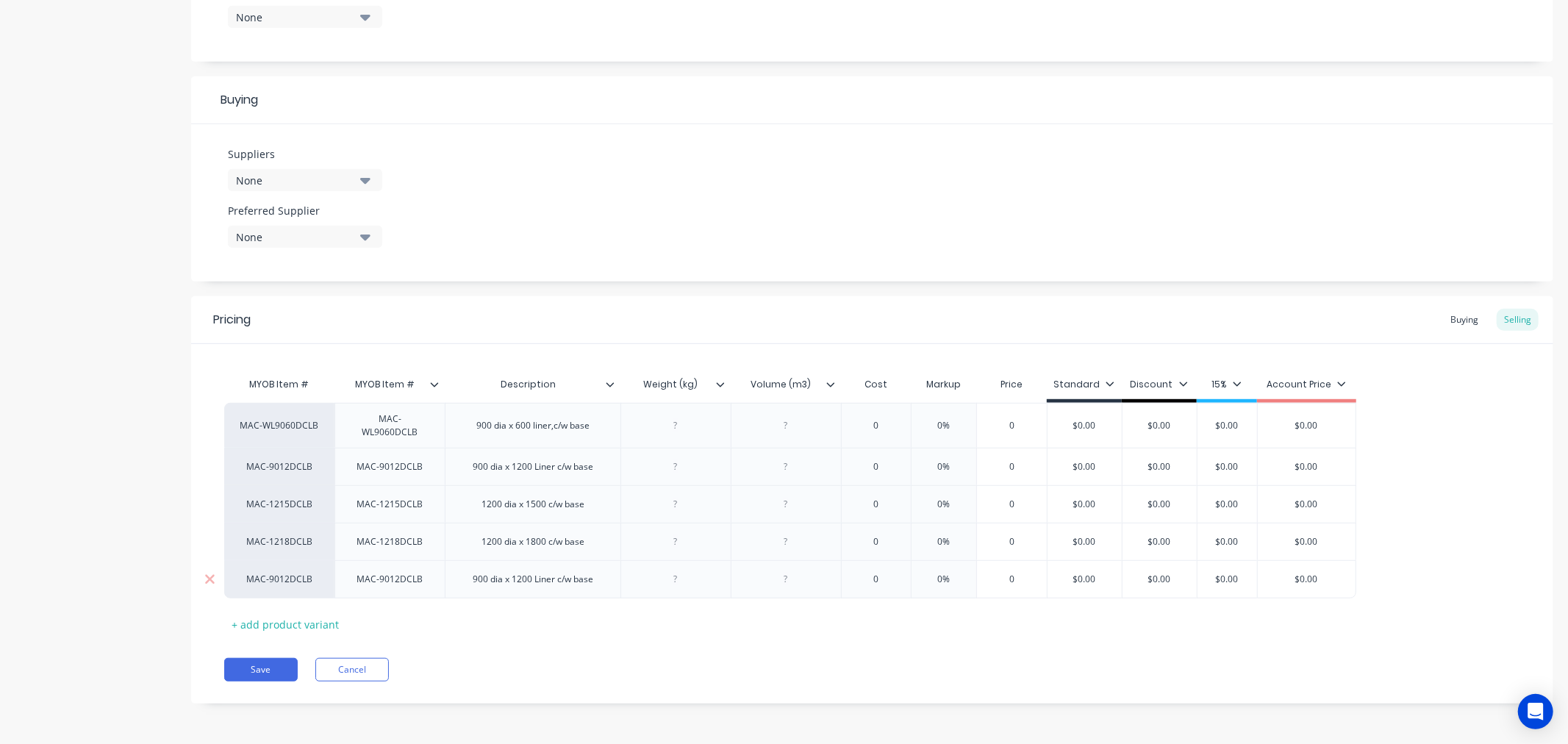
click at [281, 584] on div "MAC-9012DCLB" at bounding box center [280, 579] width 81 height 13
type input "facto"
click at [275, 515] on button "factory_item" at bounding box center [286, 511] width 92 height 22
click at [479, 582] on div "900 dia x 1200 Liner c/w base" at bounding box center [532, 579] width 144 height 19
drag, startPoint x: 479, startPoint y: 582, endPoint x: 598, endPoint y: 585, distance: 119.0
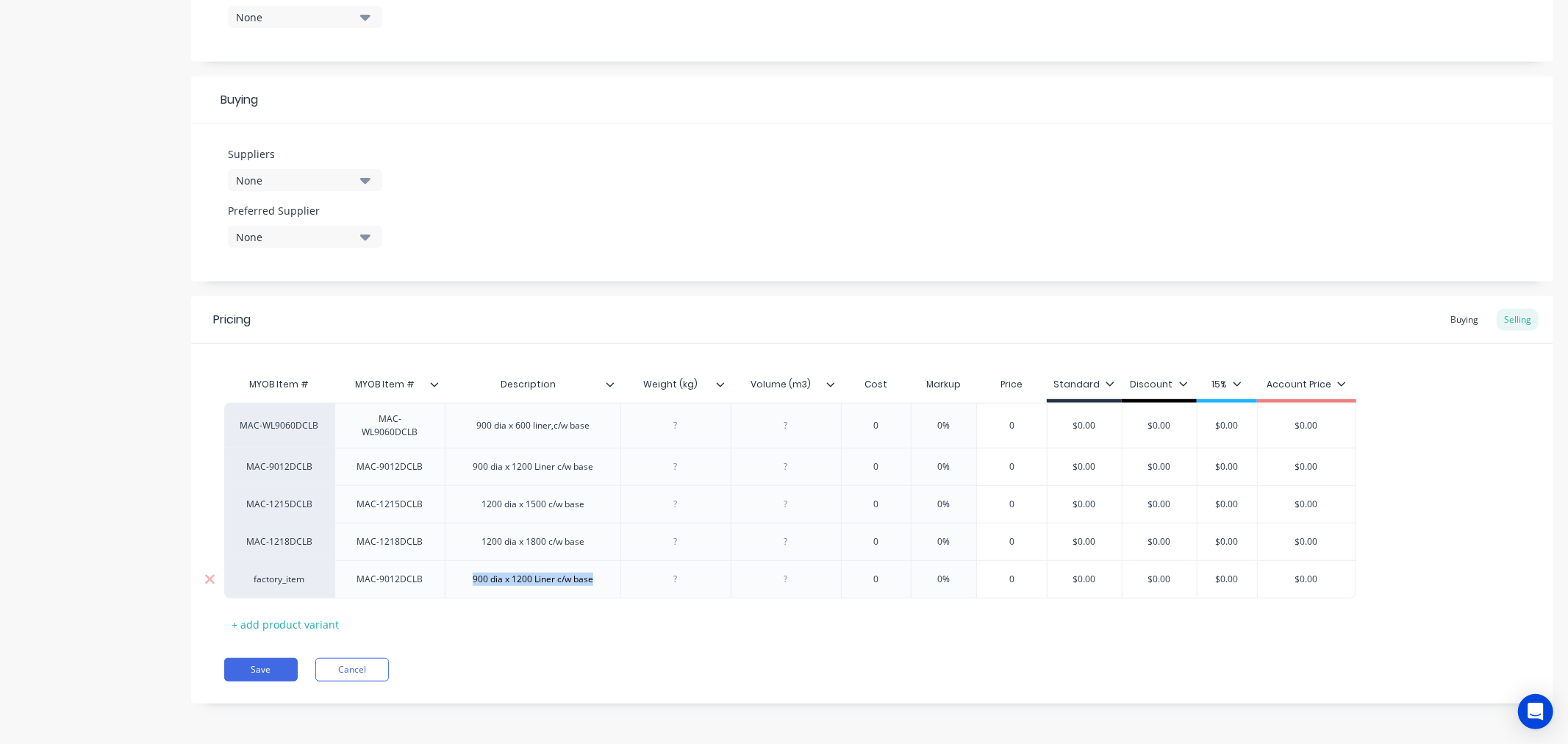
click at [598, 585] on div "900 dia x 1200 Liner c/w base" at bounding box center [532, 579] width 144 height 19
copy div "900 dia x 1200 Liner c/w base"
click at [249, 667] on button "Save" at bounding box center [261, 669] width 74 height 24
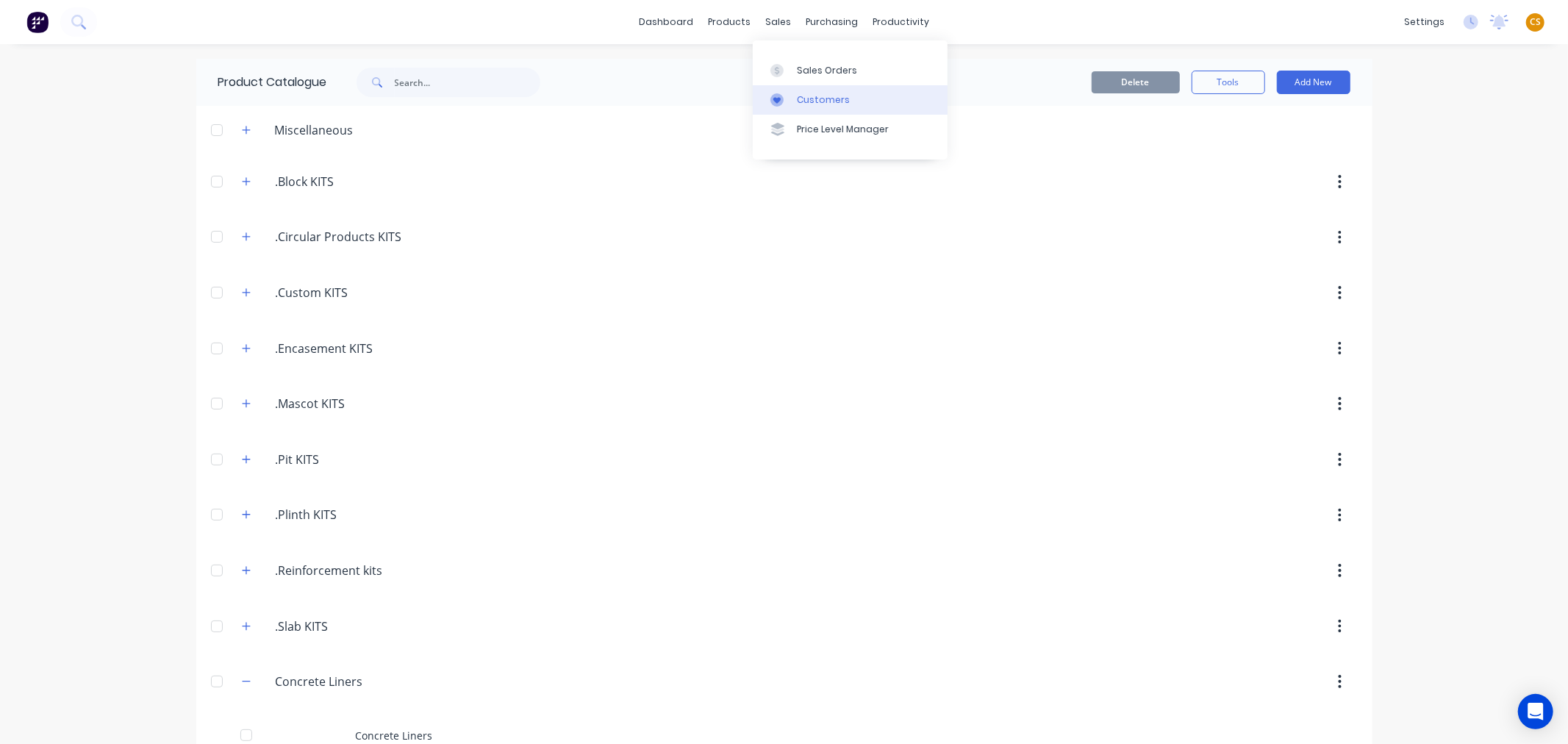
click at [826, 106] on div "Customers" at bounding box center [823, 100] width 53 height 13
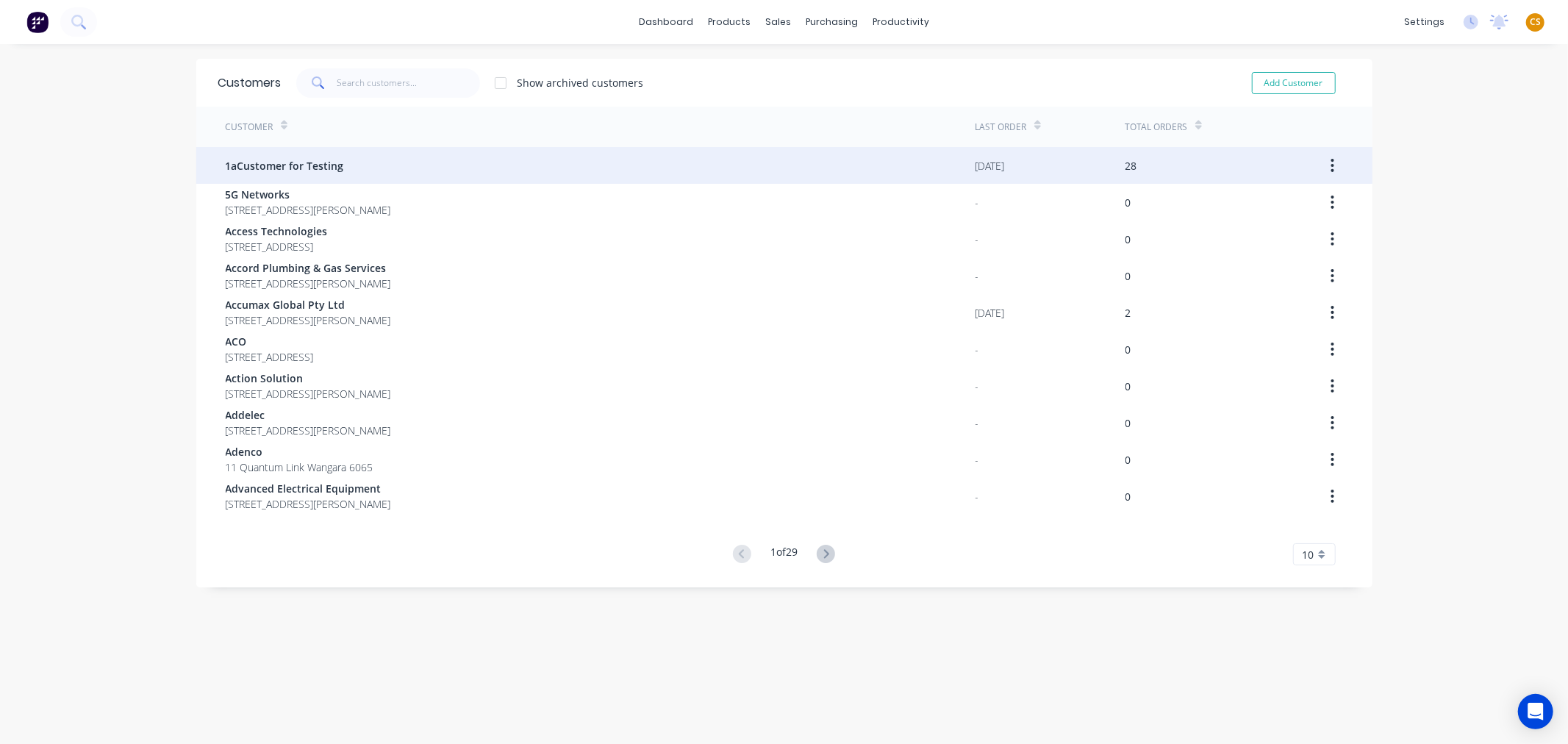
click at [912, 170] on div "1aCustomer for Testing" at bounding box center [601, 165] width 750 height 37
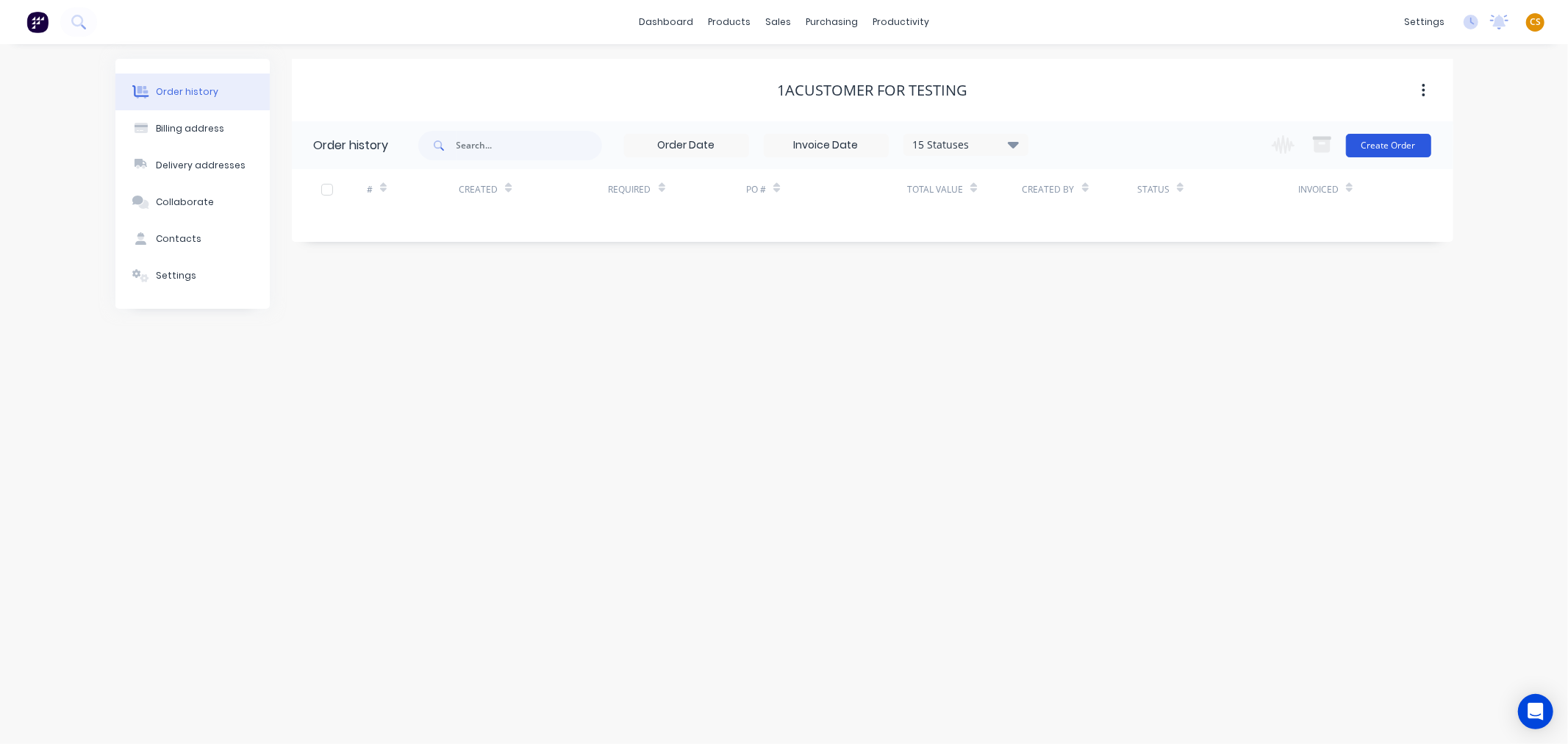
click at [1367, 142] on button "Create Order" at bounding box center [1389, 145] width 86 height 24
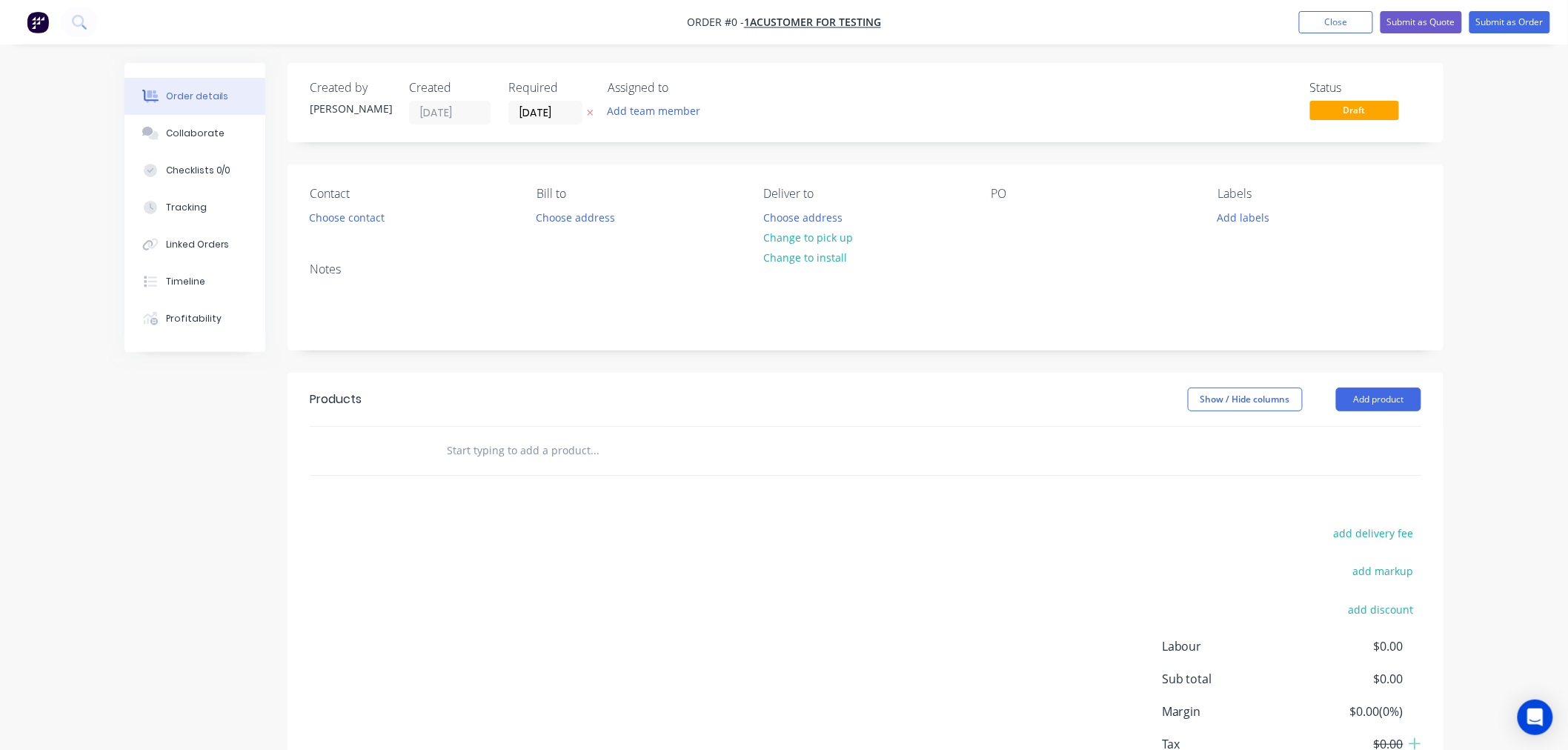
click at [527, 455] on input "text" at bounding box center [594, 450] width 296 height 30
paste input "900 dia x 1200 Liner c/w base"
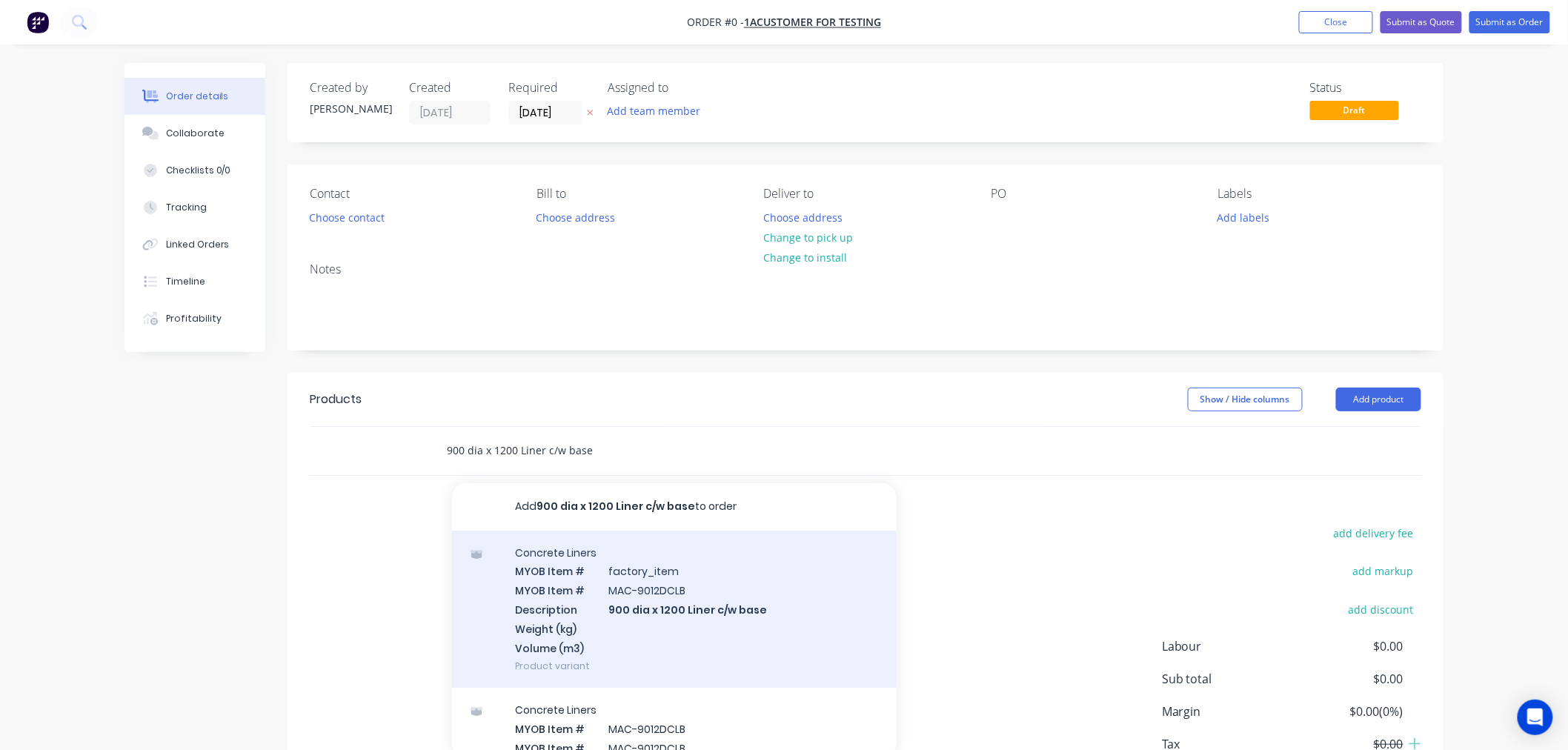
type input "900 dia x 1200 Liner c/w base"
click at [639, 603] on div "Concrete Liners MYOB Item # factory_item MYOB Item # MAC-9012DCLB Description 9…" at bounding box center [673, 609] width 444 height 158
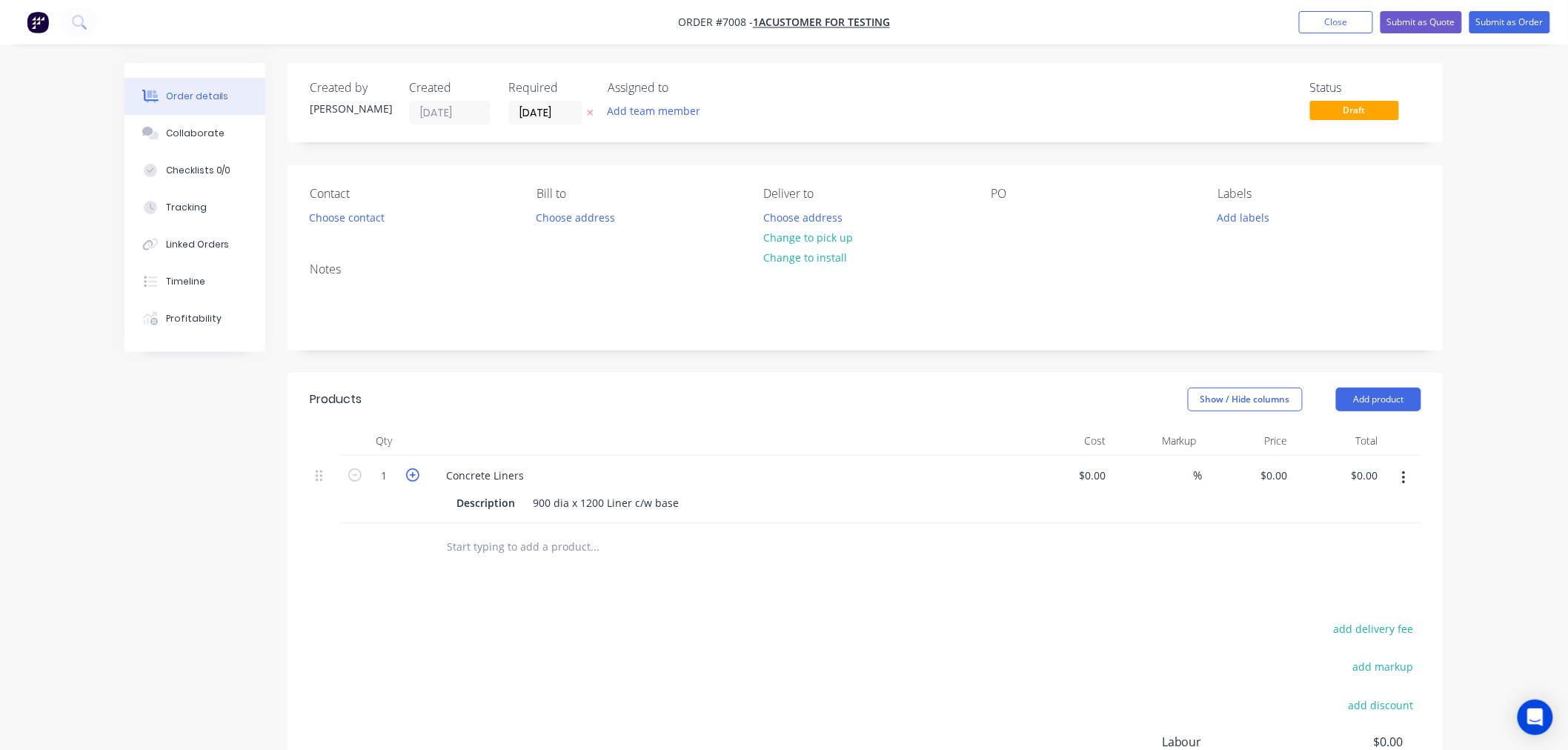
click at [411, 475] on icon "button" at bounding box center [413, 475] width 13 height 13
type input "4"
click at [1092, 472] on div at bounding box center [1101, 475] width 23 height 22
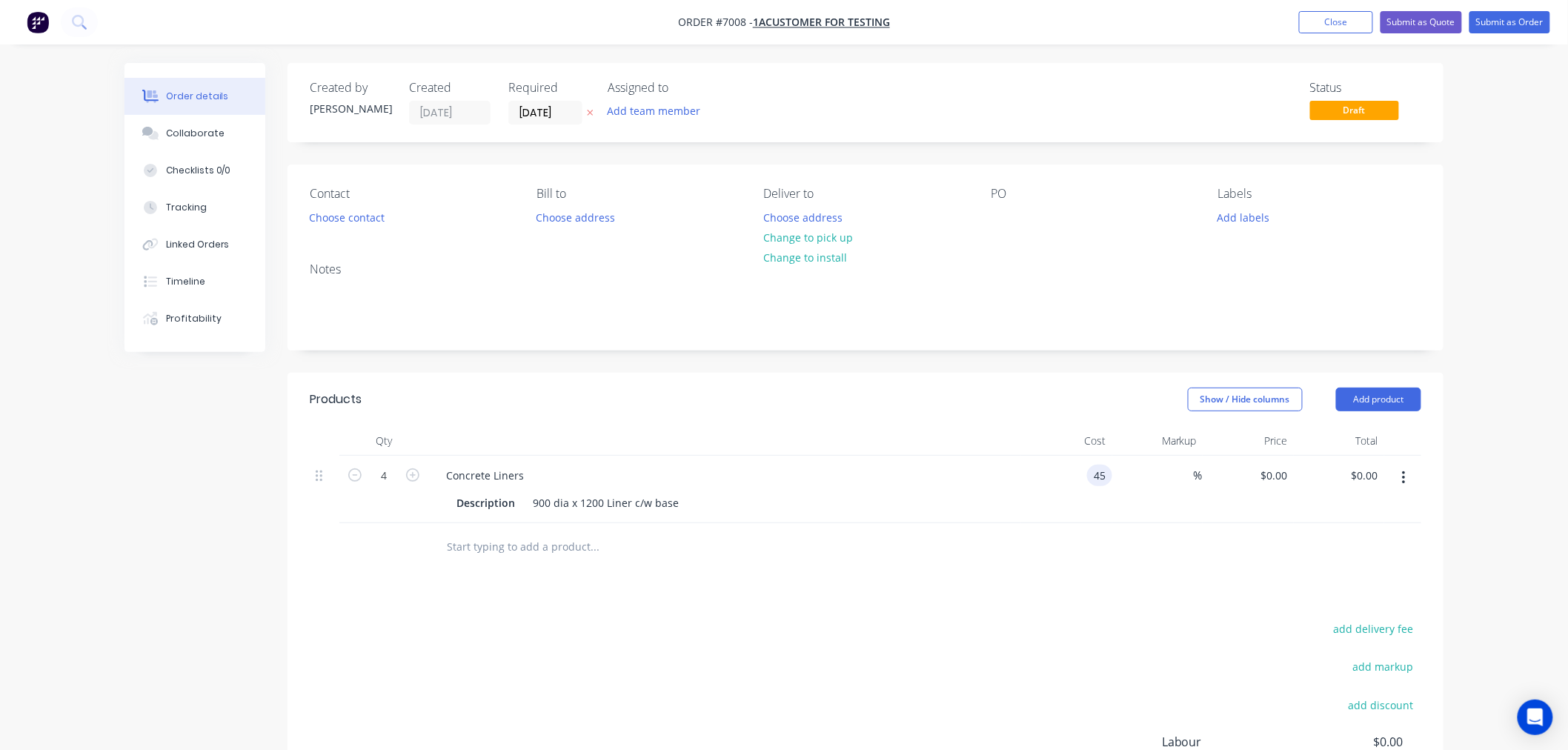
type input "$45.00"
type input "$180.00"
click at [1535, 233] on div "Order details Collaborate Checklists 0/0 Tracking Linked Orders Timeline Profit…" at bounding box center [784, 475] width 1568 height 949
click at [1517, 25] on button "Submit as Order" at bounding box center [1510, 22] width 81 height 22
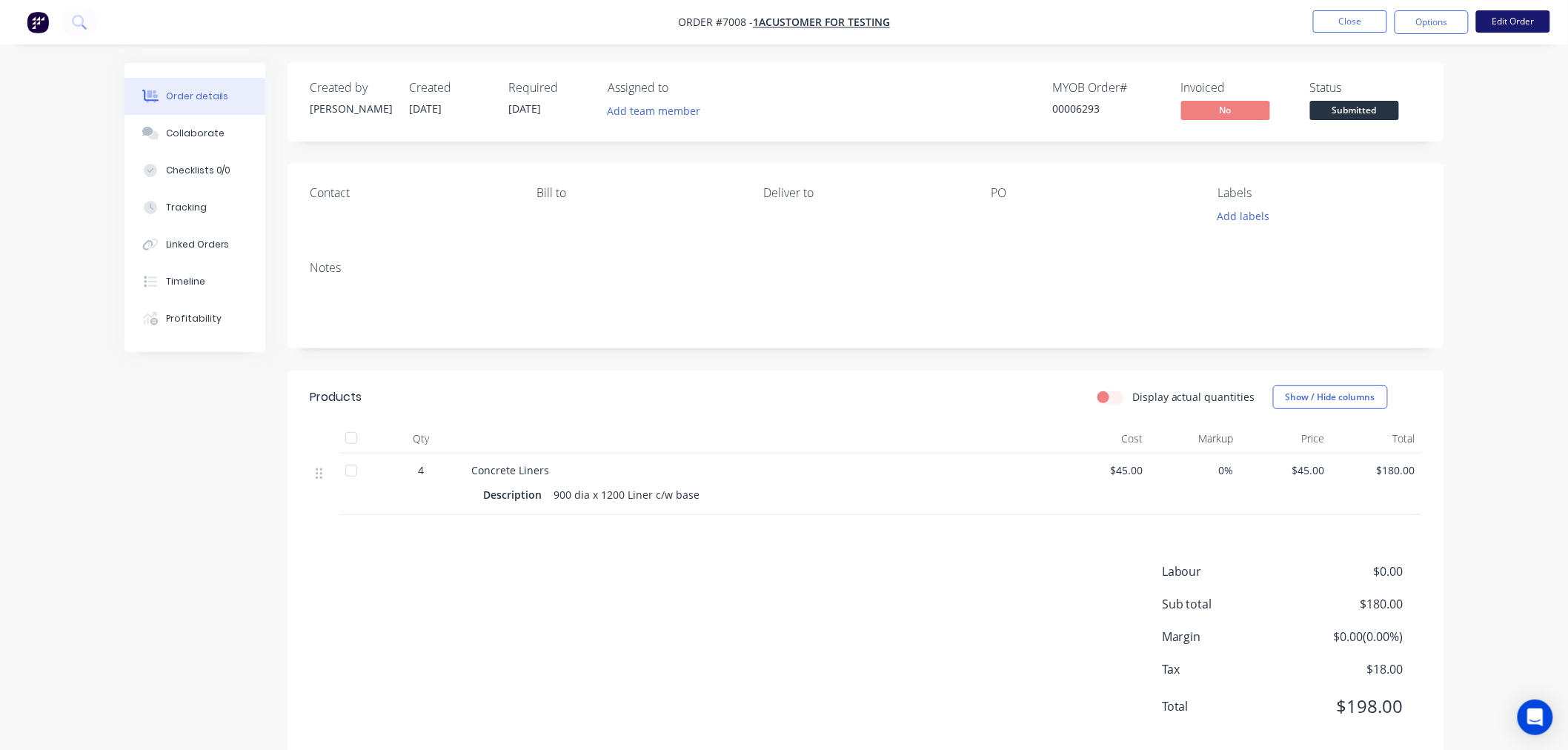
click at [1515, 18] on button "Edit Order" at bounding box center [1513, 22] width 74 height 22
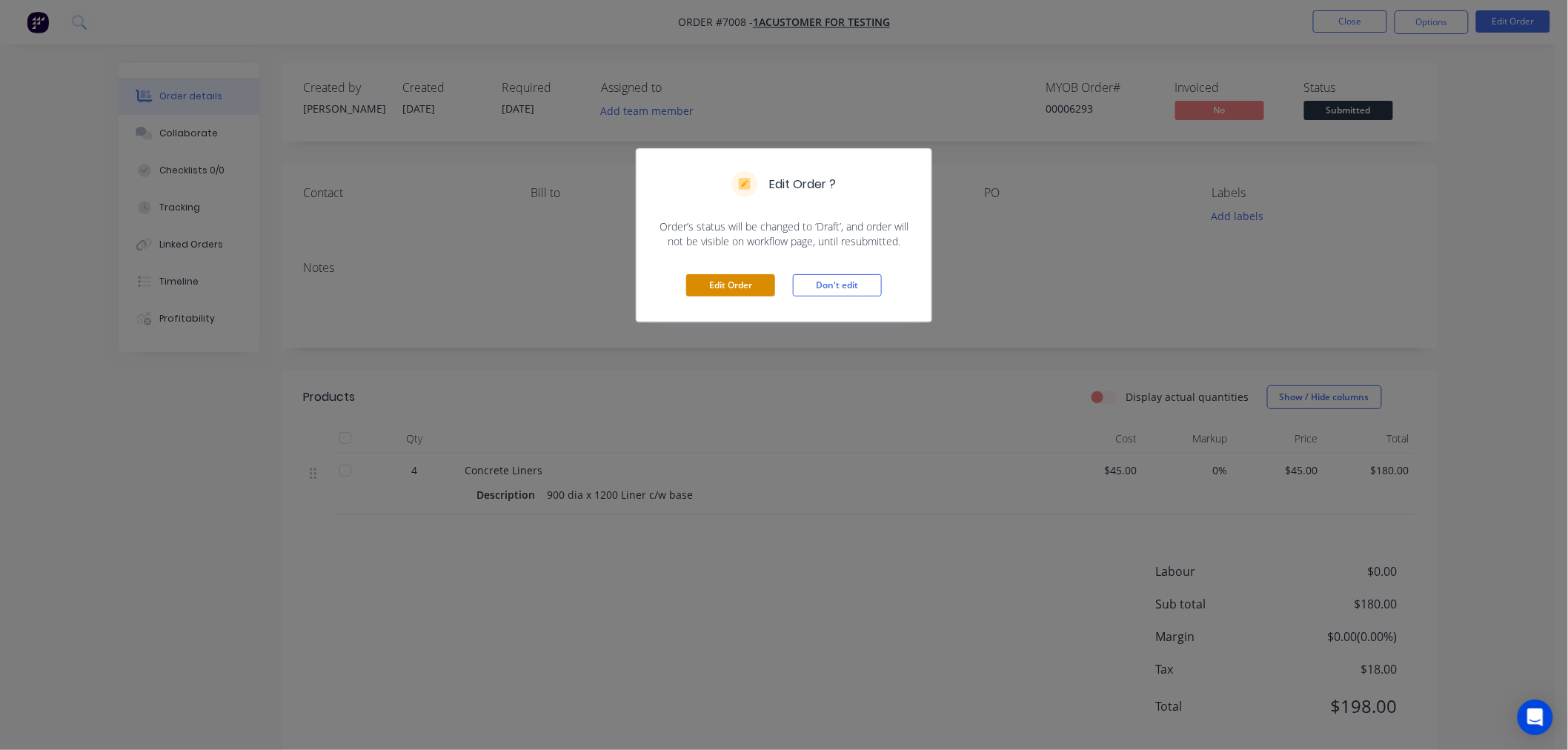
click at [737, 285] on button "Edit Order" at bounding box center [730, 285] width 89 height 22
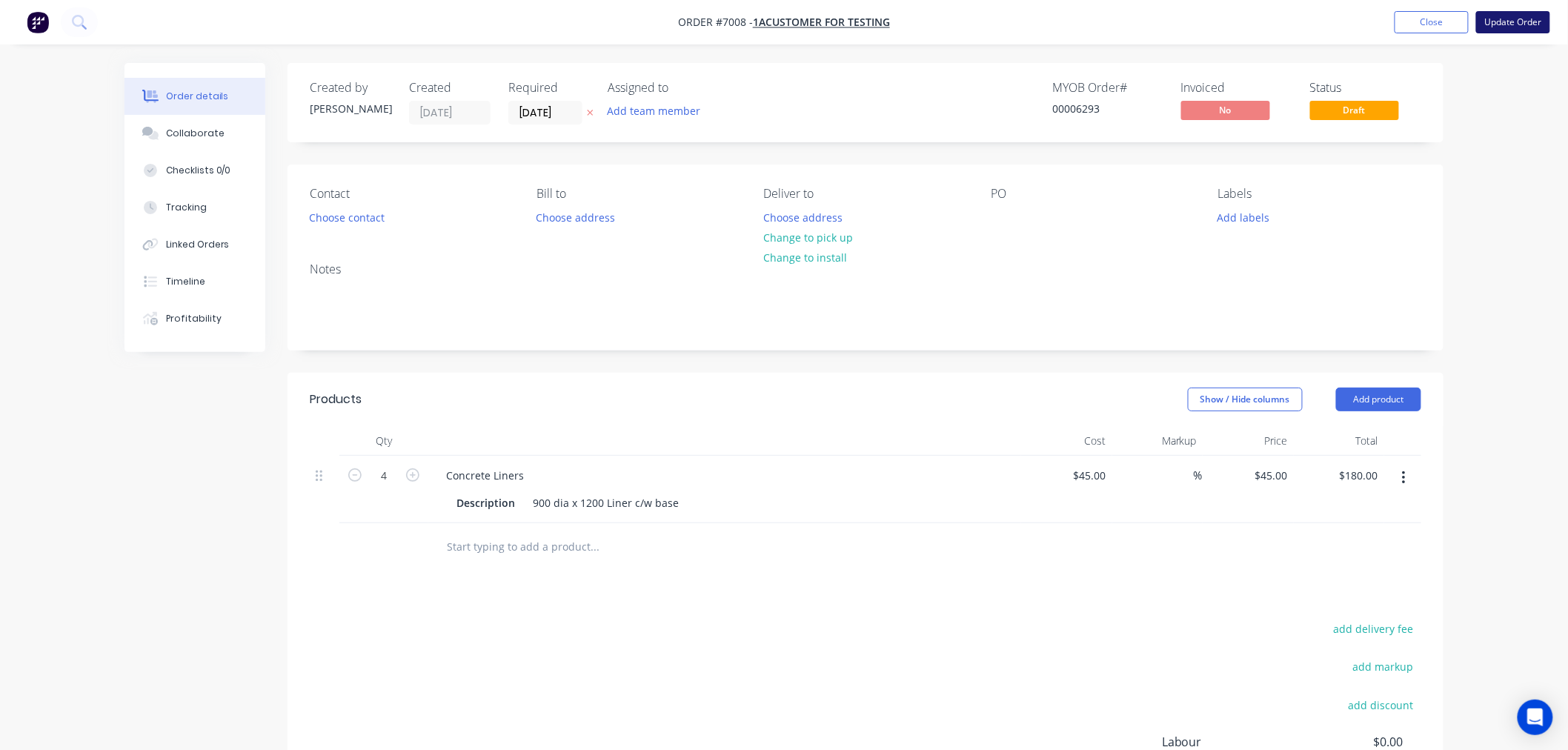
click at [1509, 21] on button "Update Order" at bounding box center [1513, 22] width 74 height 22
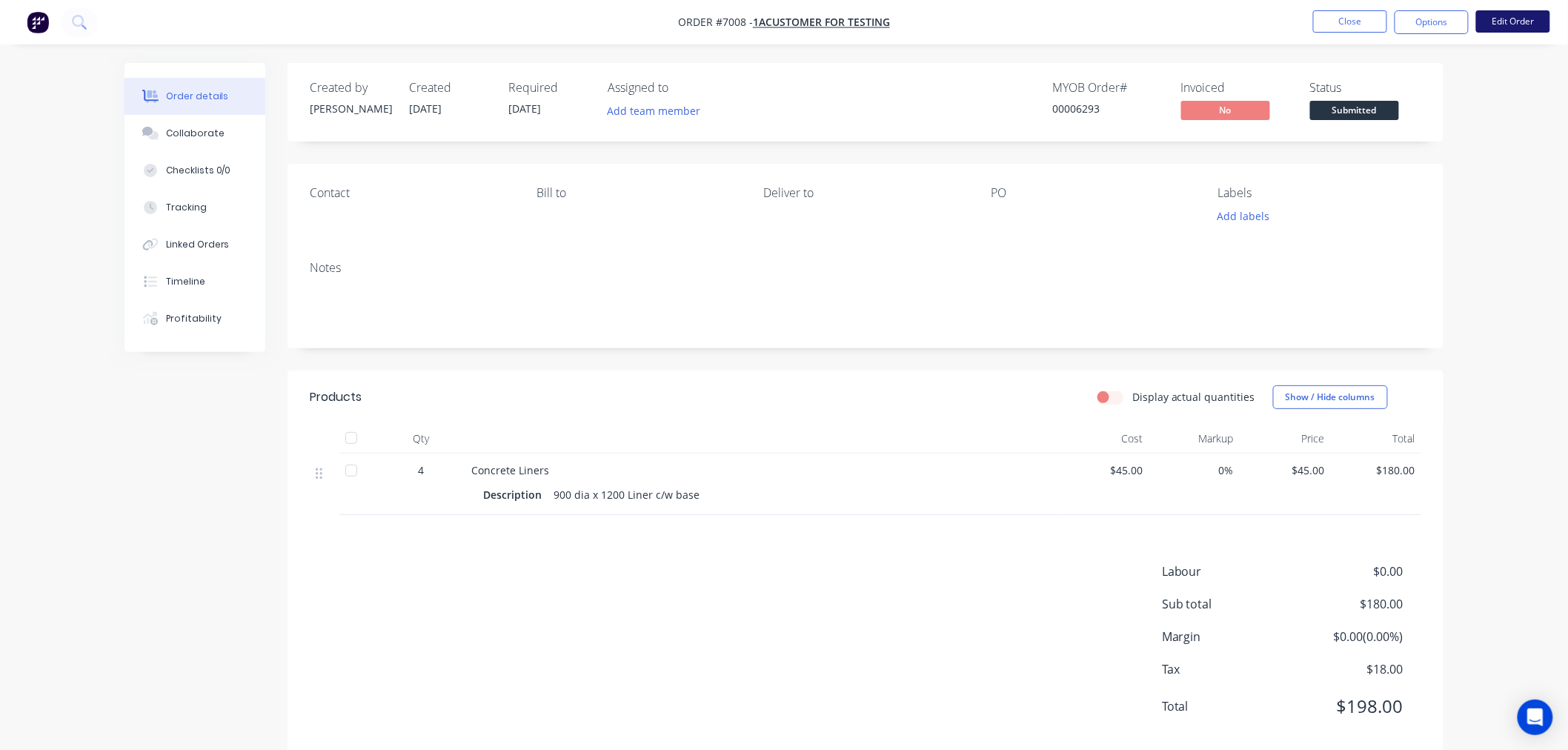
click at [1512, 20] on button "Edit Order" at bounding box center [1513, 22] width 74 height 22
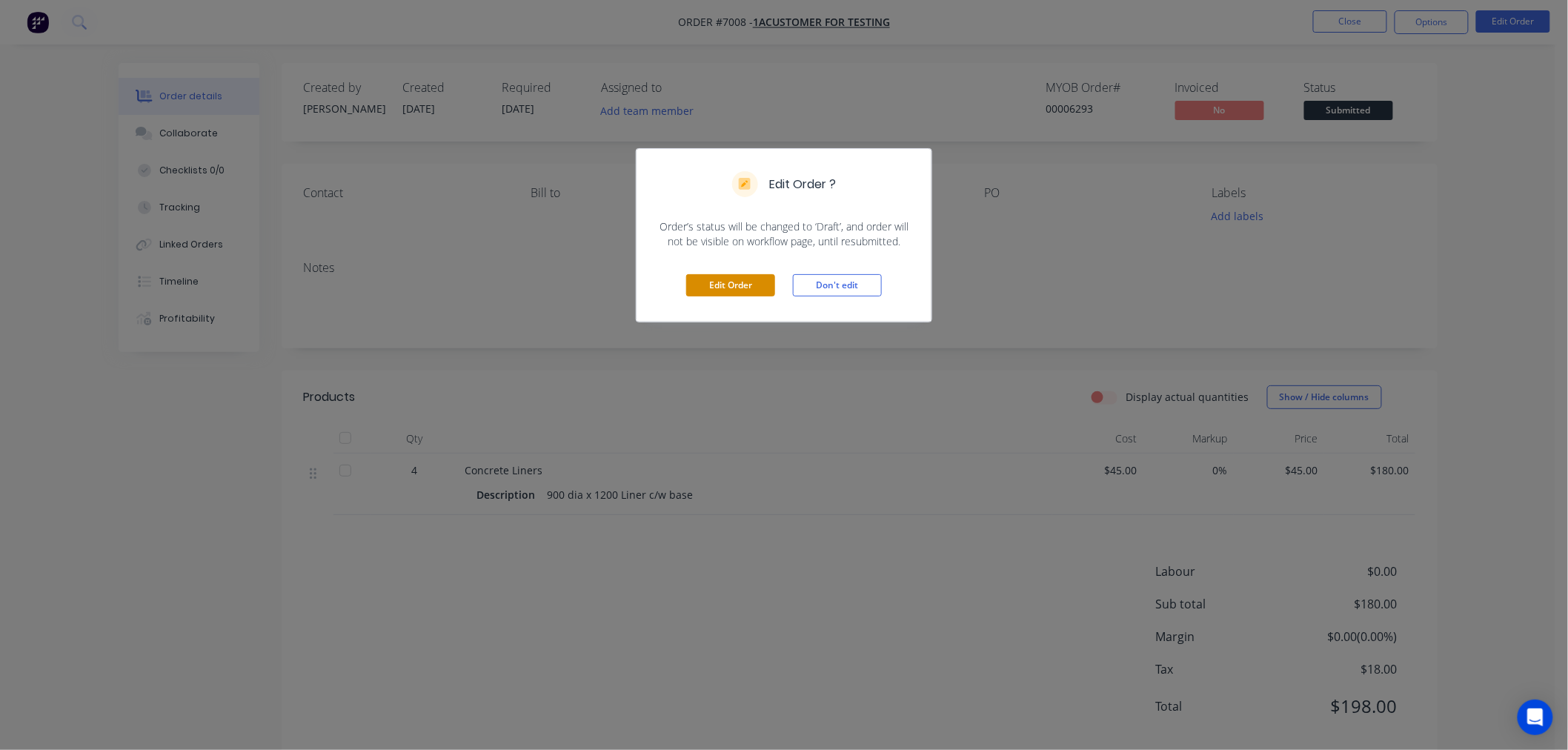
click at [716, 283] on button "Edit Order" at bounding box center [730, 285] width 89 height 22
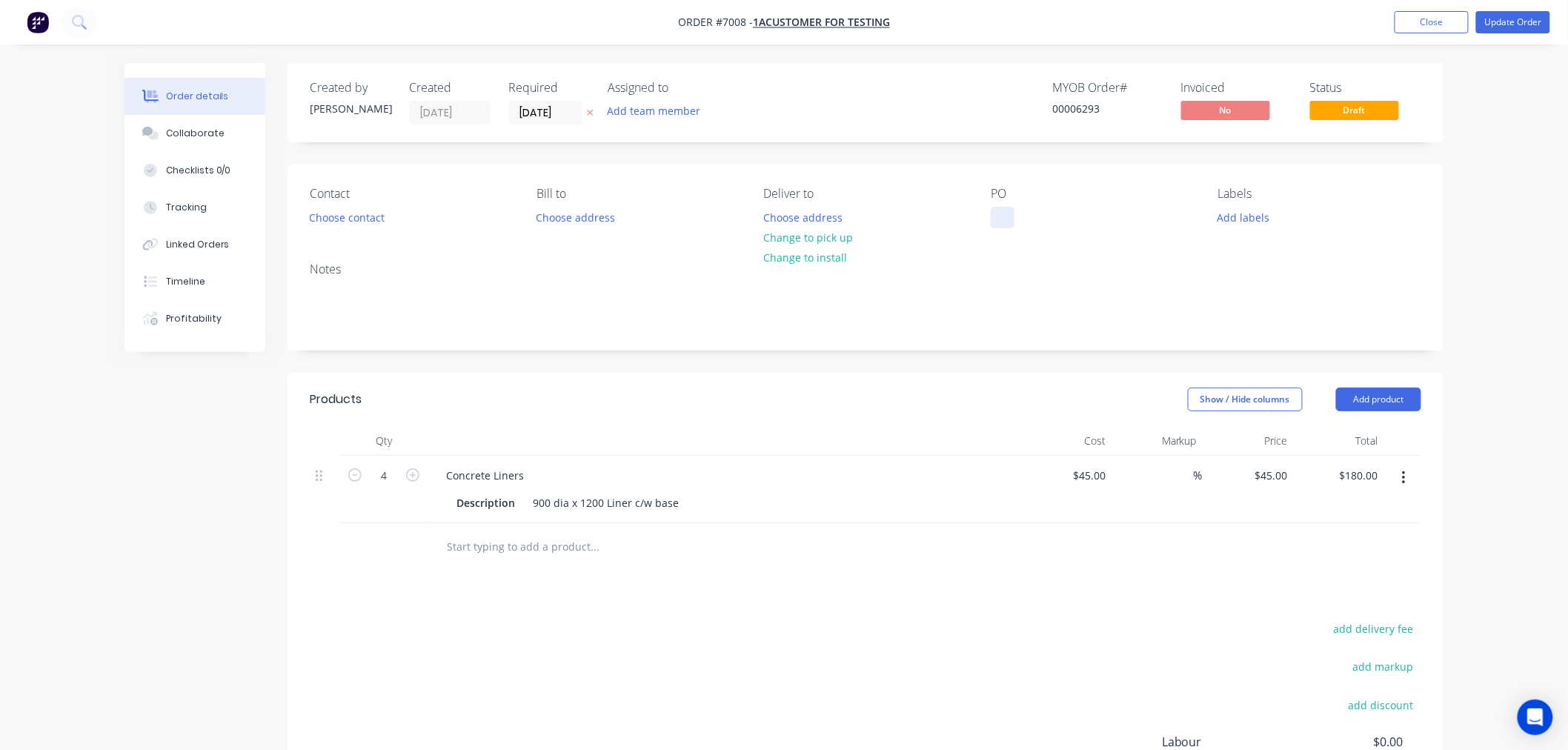
click at [991, 215] on div at bounding box center [1002, 217] width 24 height 22
click at [785, 215] on button "Choose address" at bounding box center [803, 217] width 95 height 20
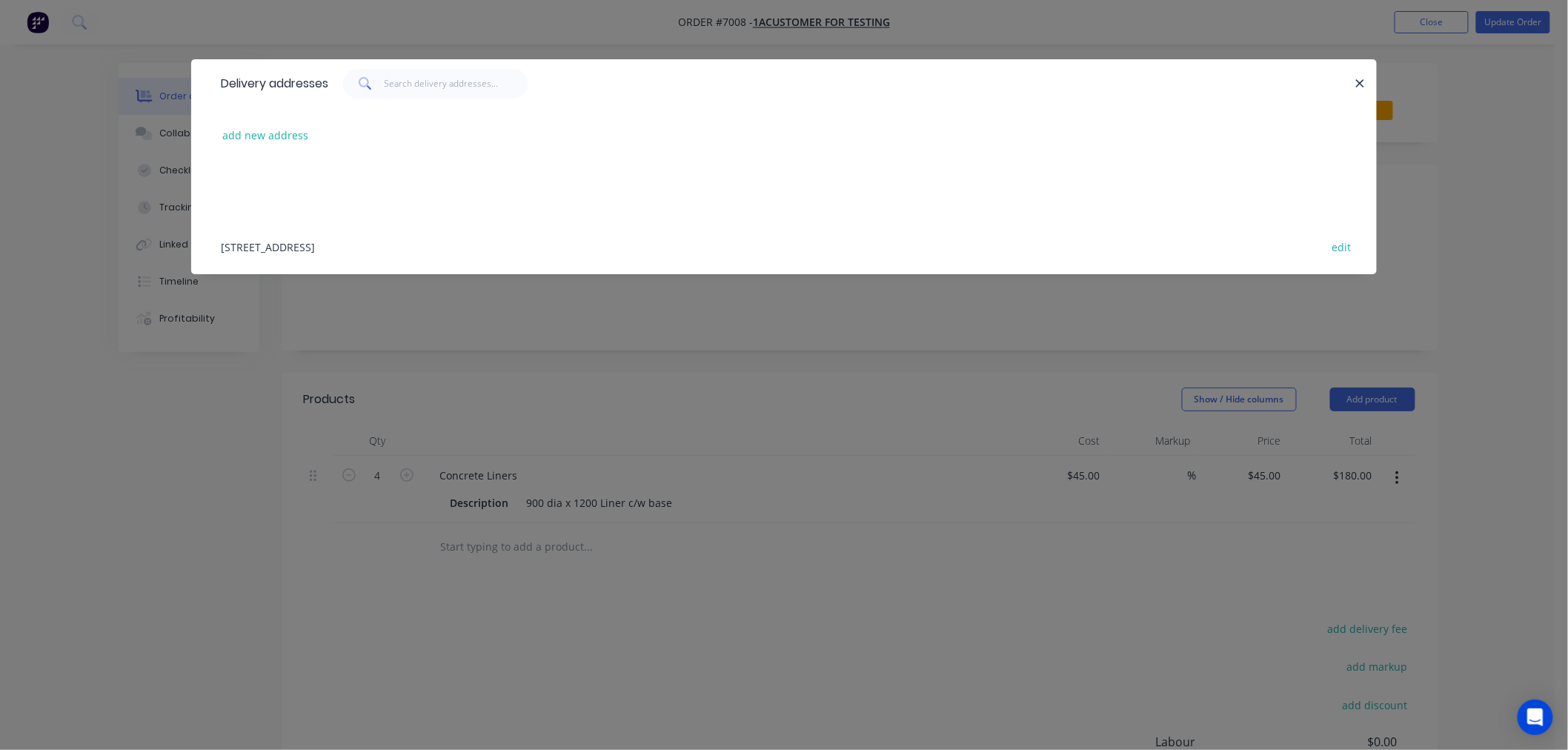
click at [289, 245] on div "30 Boom St, Gnangara, Western Australia, Australia, 6077 edit" at bounding box center [784, 246] width 1141 height 56
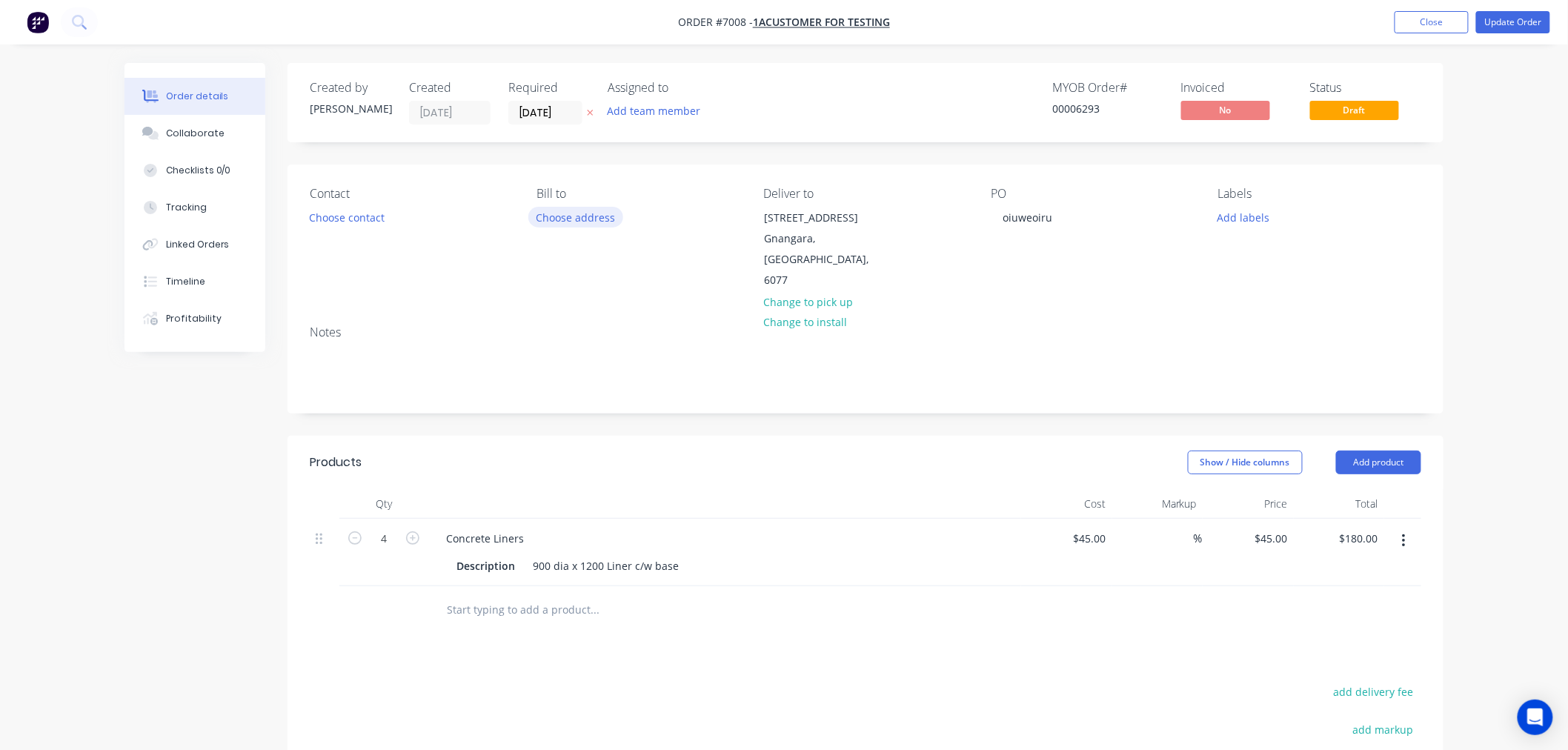
click at [551, 218] on button "Choose address" at bounding box center [575, 217] width 95 height 20
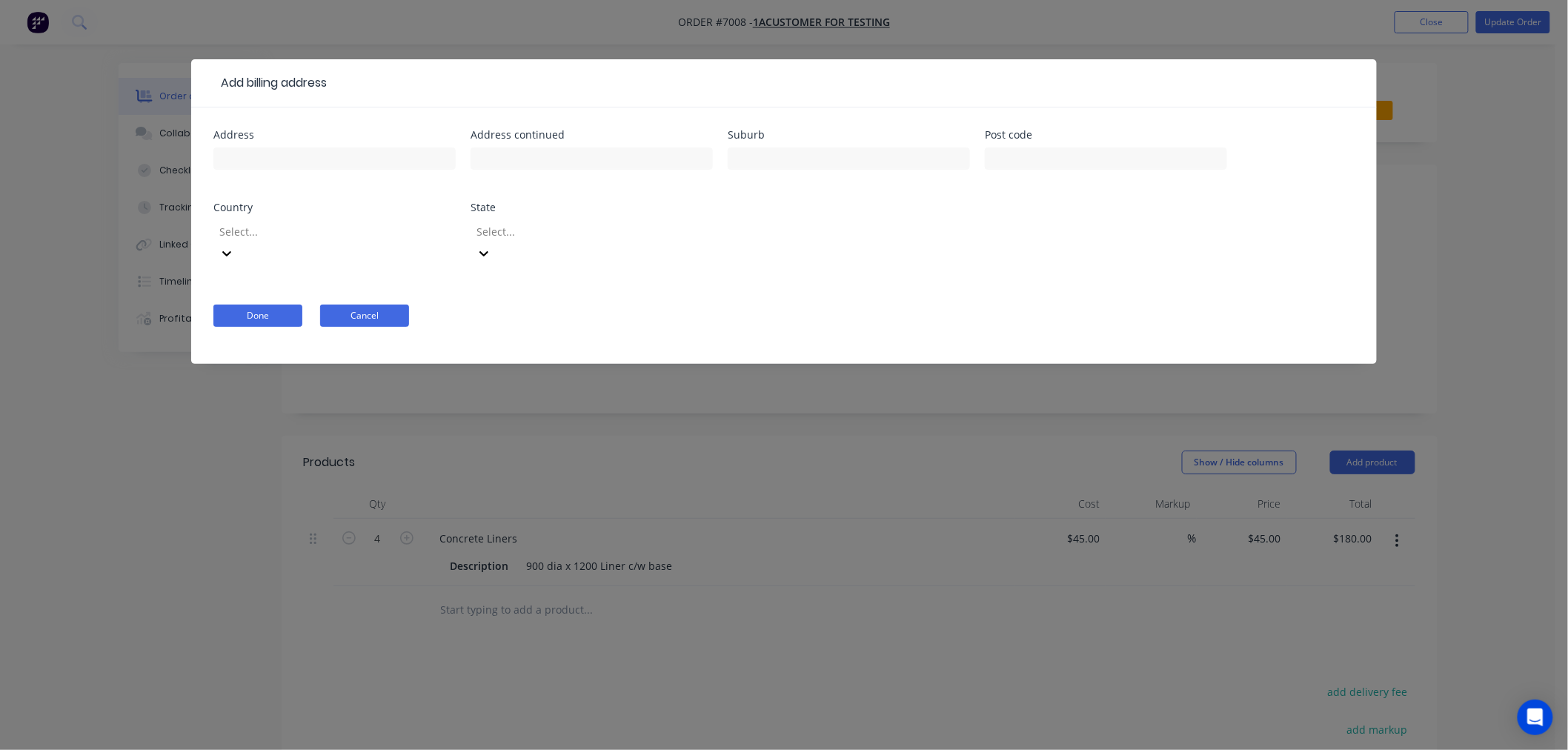
click at [344, 304] on button "Cancel" at bounding box center [364, 315] width 89 height 22
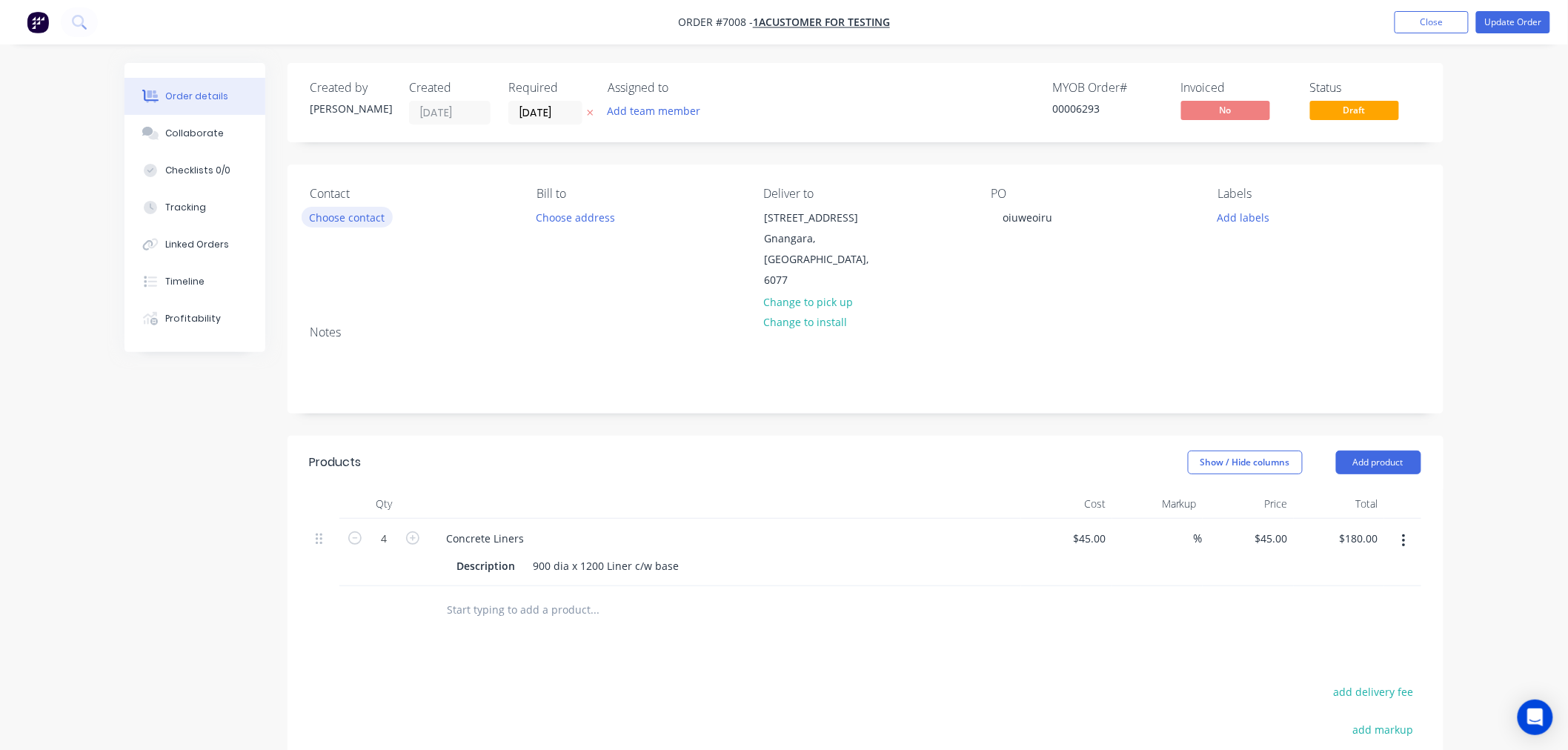
click at [348, 219] on button "Choose contact" at bounding box center [347, 217] width 91 height 20
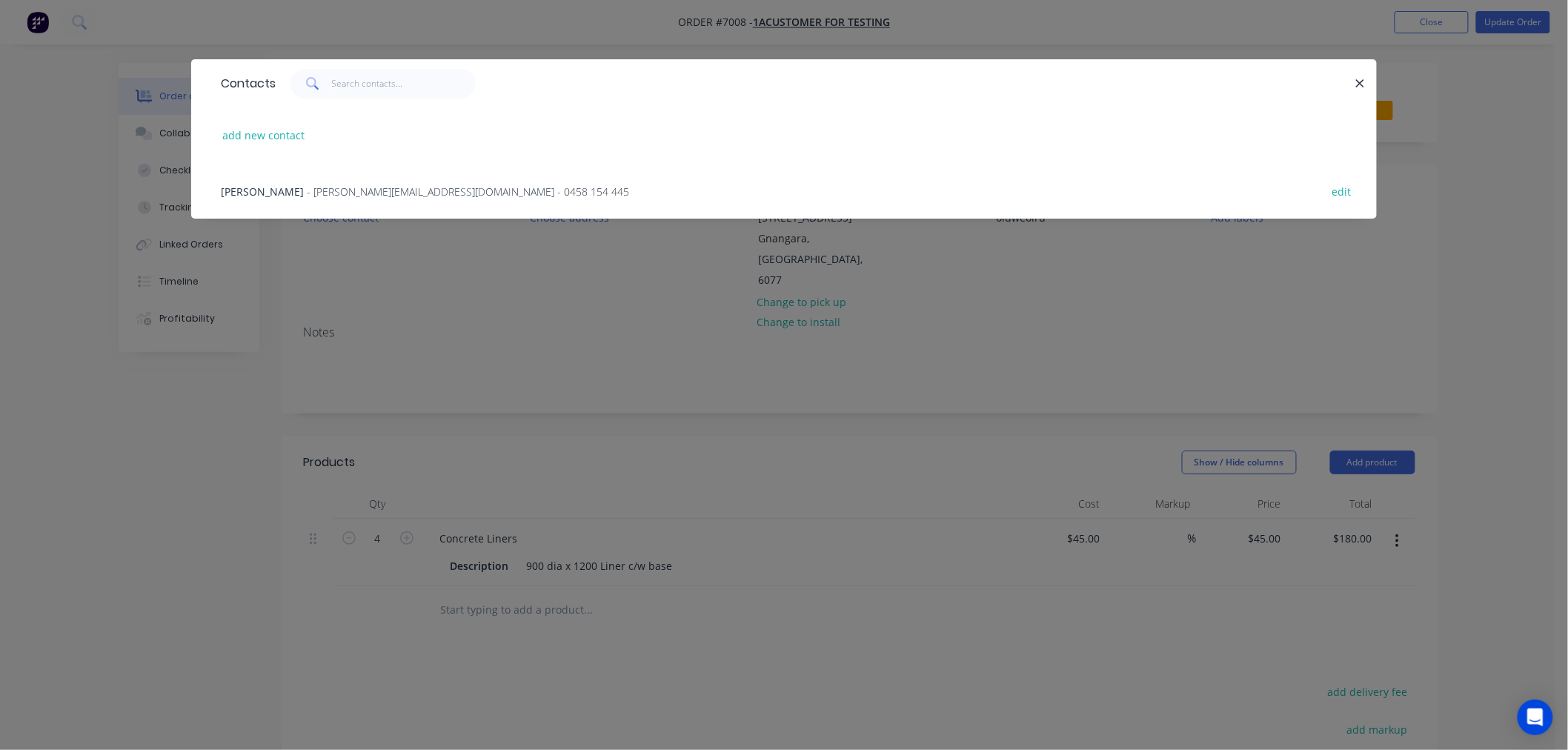
click at [307, 194] on span "- sally@macrete.com.au - 0458 154 445" at bounding box center [467, 191] width 322 height 14
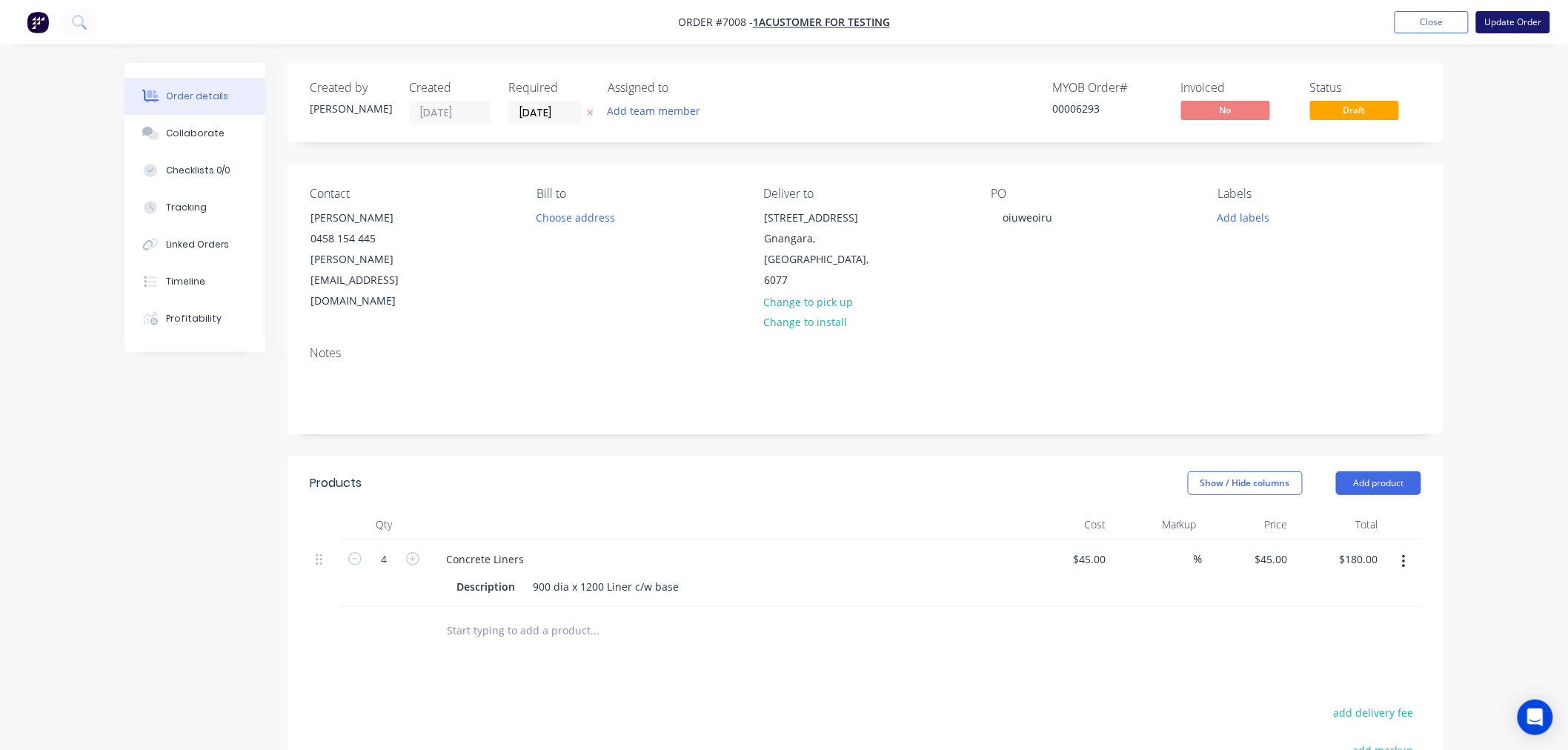
click at [1508, 22] on button "Update Order" at bounding box center [1513, 22] width 74 height 22
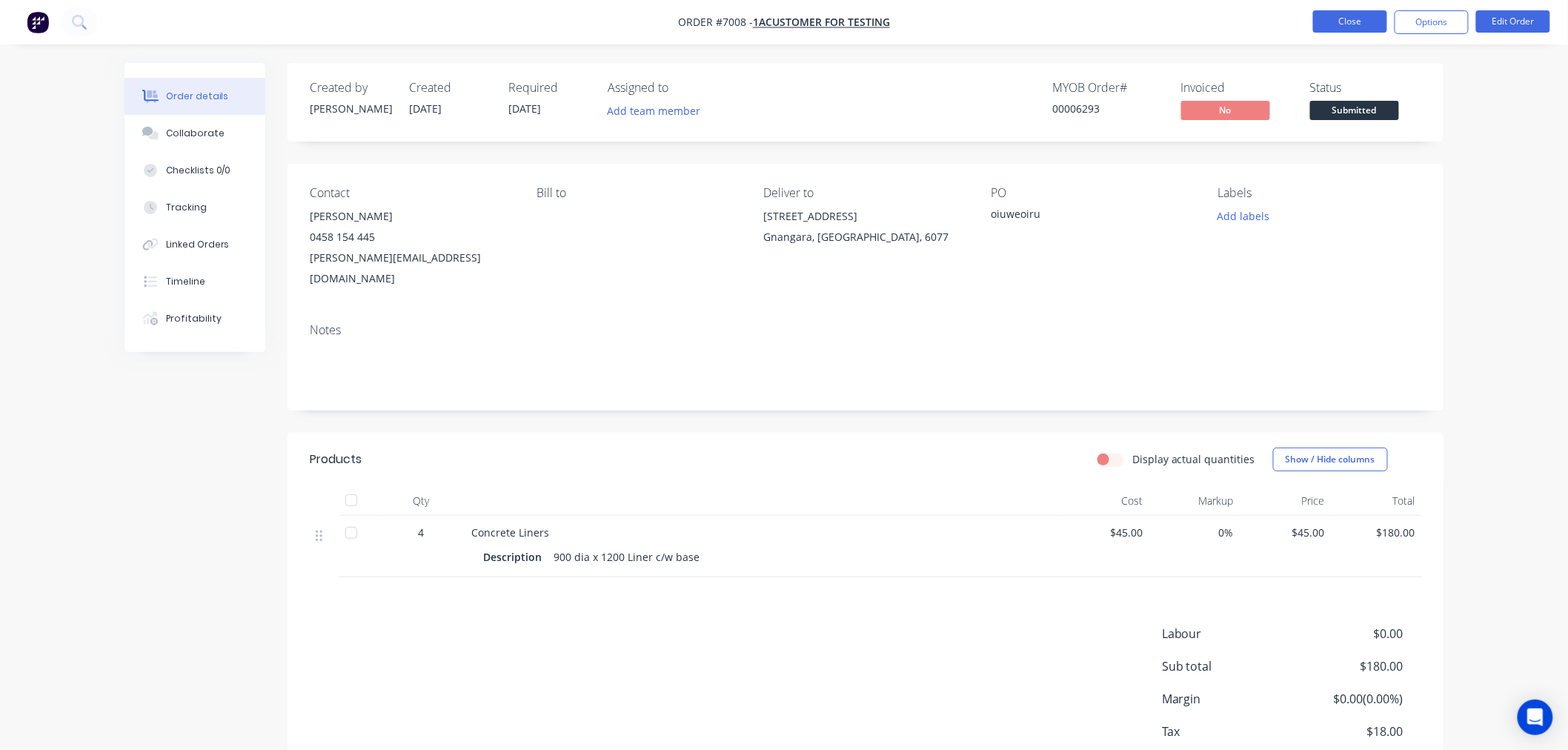
click at [1344, 25] on button "Close" at bounding box center [1350, 22] width 74 height 22
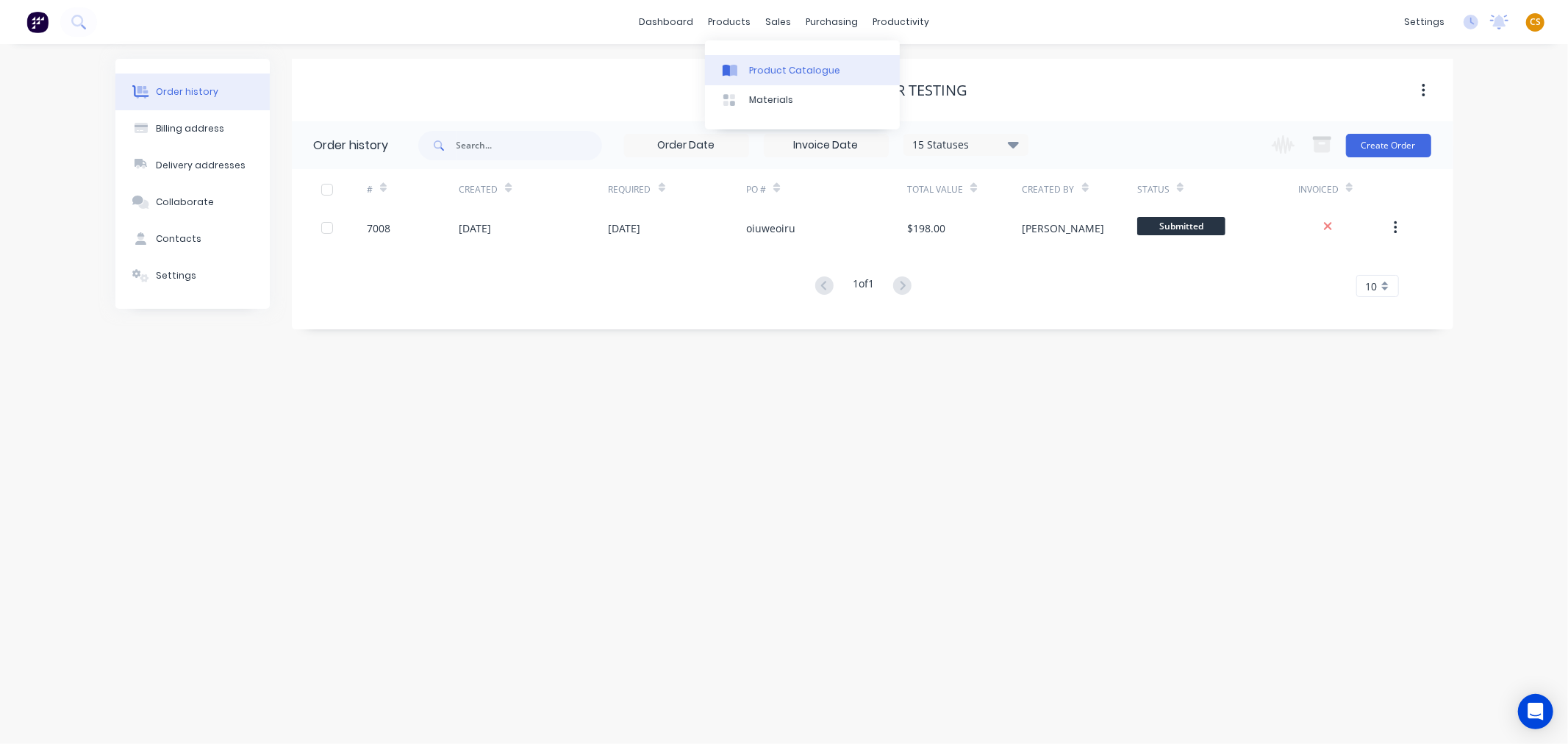
click at [788, 69] on div "Product Catalogue" at bounding box center [794, 71] width 91 height 13
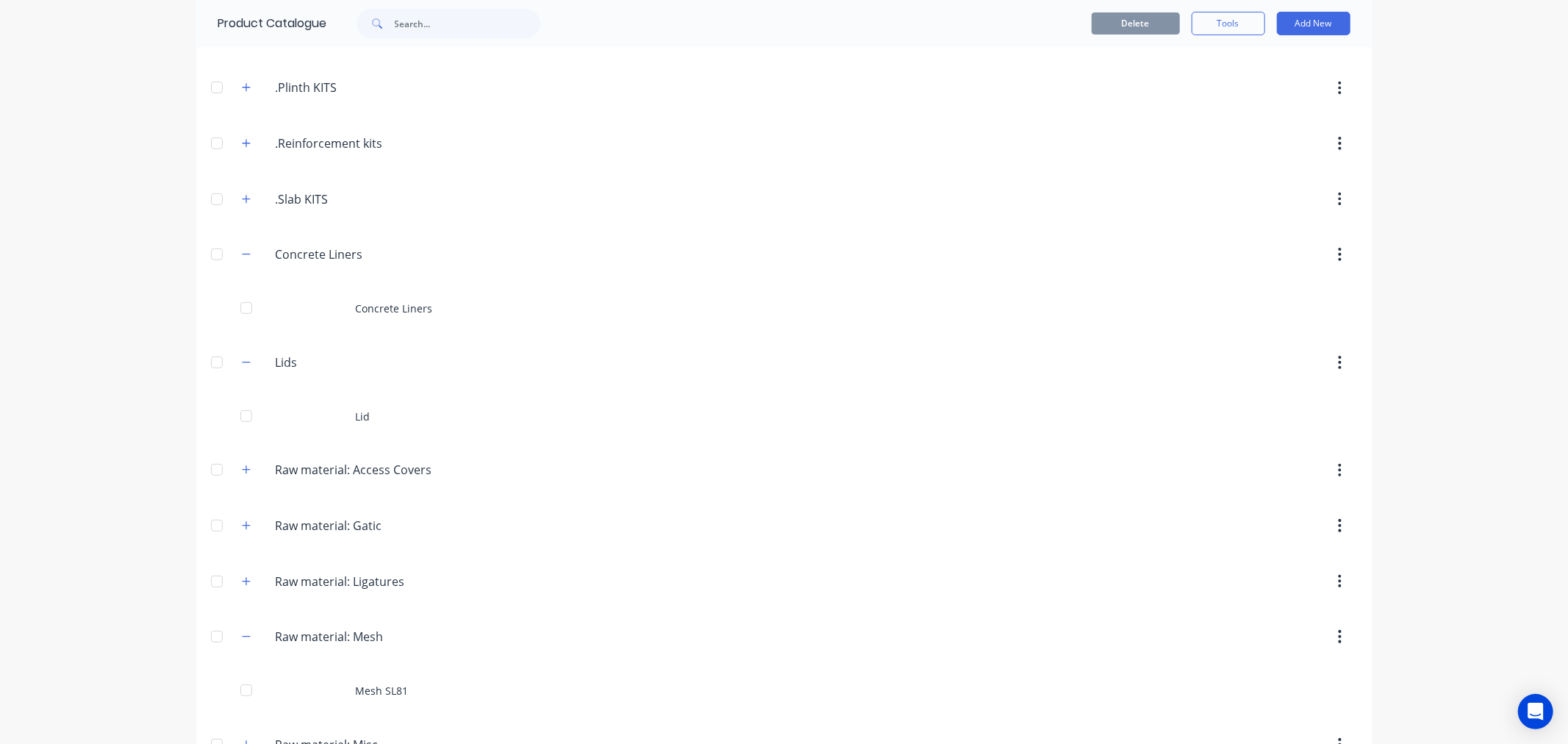
scroll to position [381, 0]
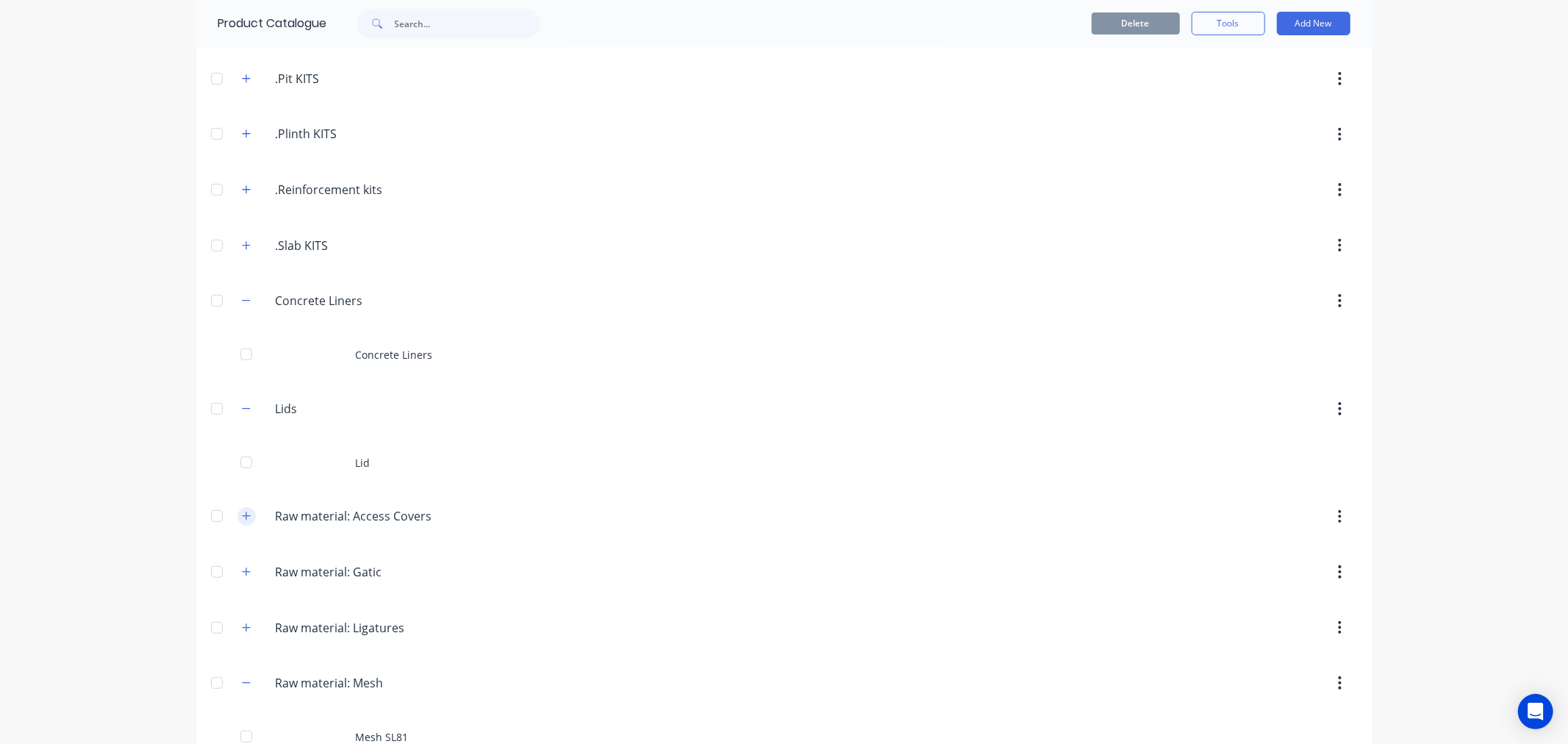
click at [242, 519] on icon "button" at bounding box center [247, 516] width 9 height 10
click at [242, 408] on icon "button" at bounding box center [247, 409] width 9 height 10
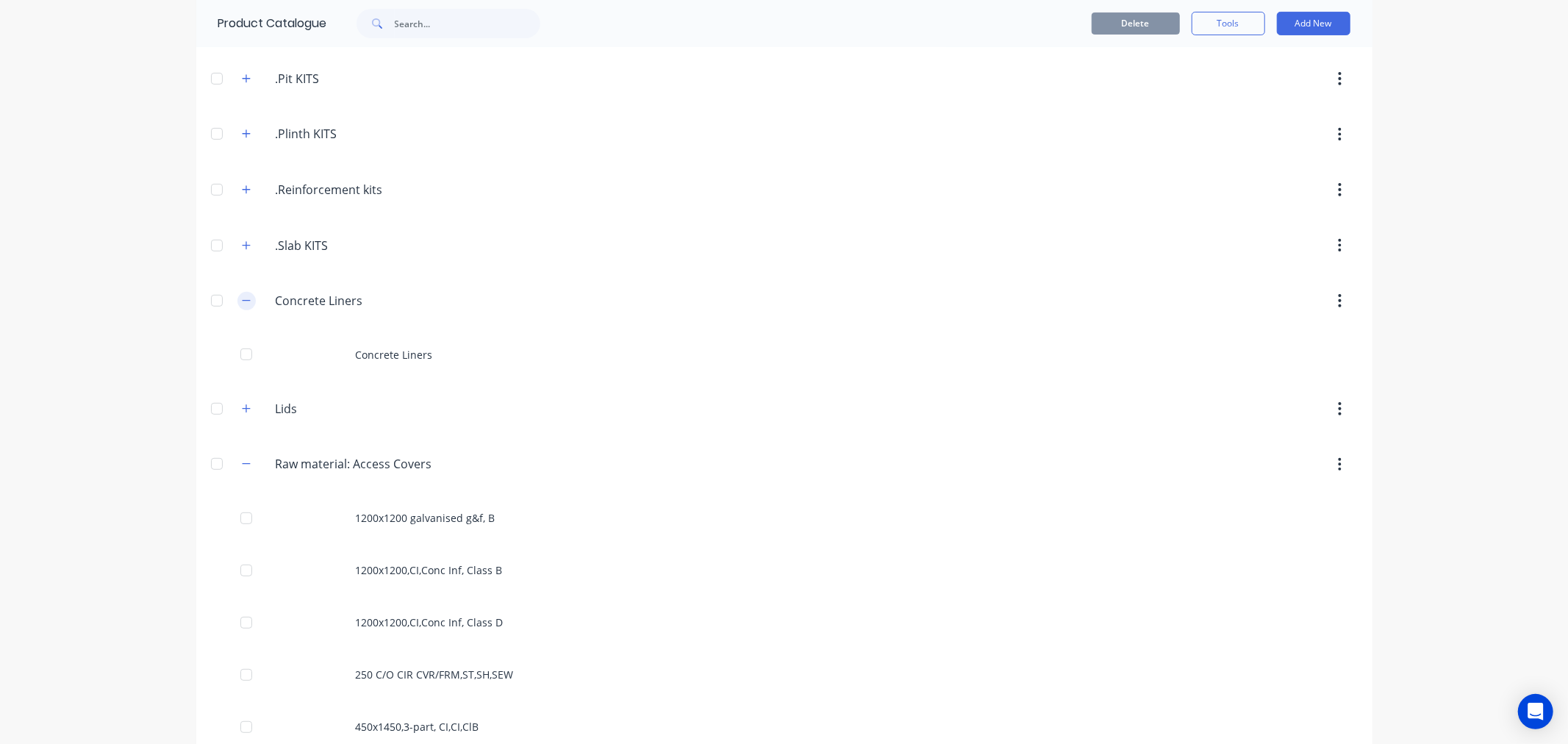
click at [242, 300] on icon "button" at bounding box center [246, 300] width 8 height 1
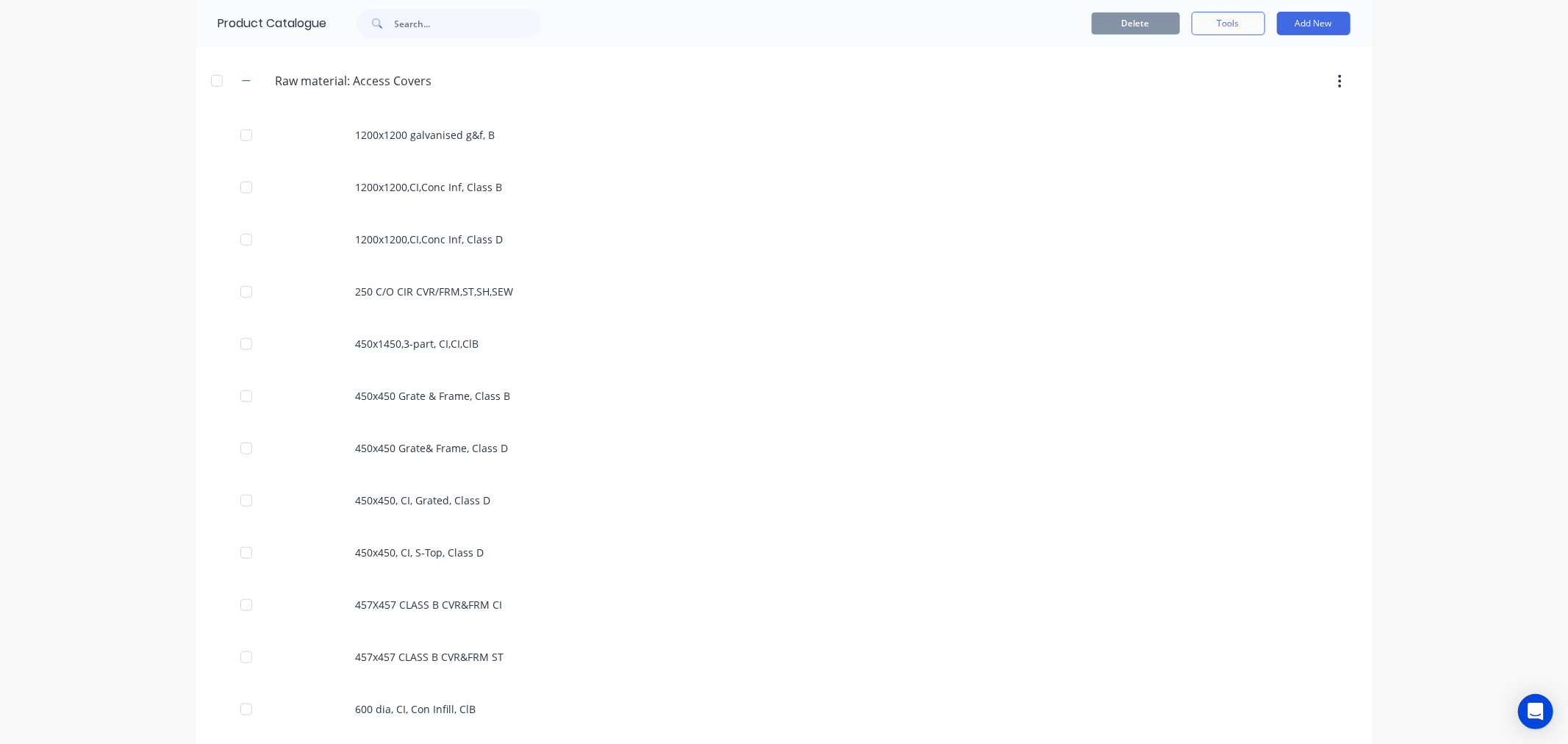
scroll to position [704, 0]
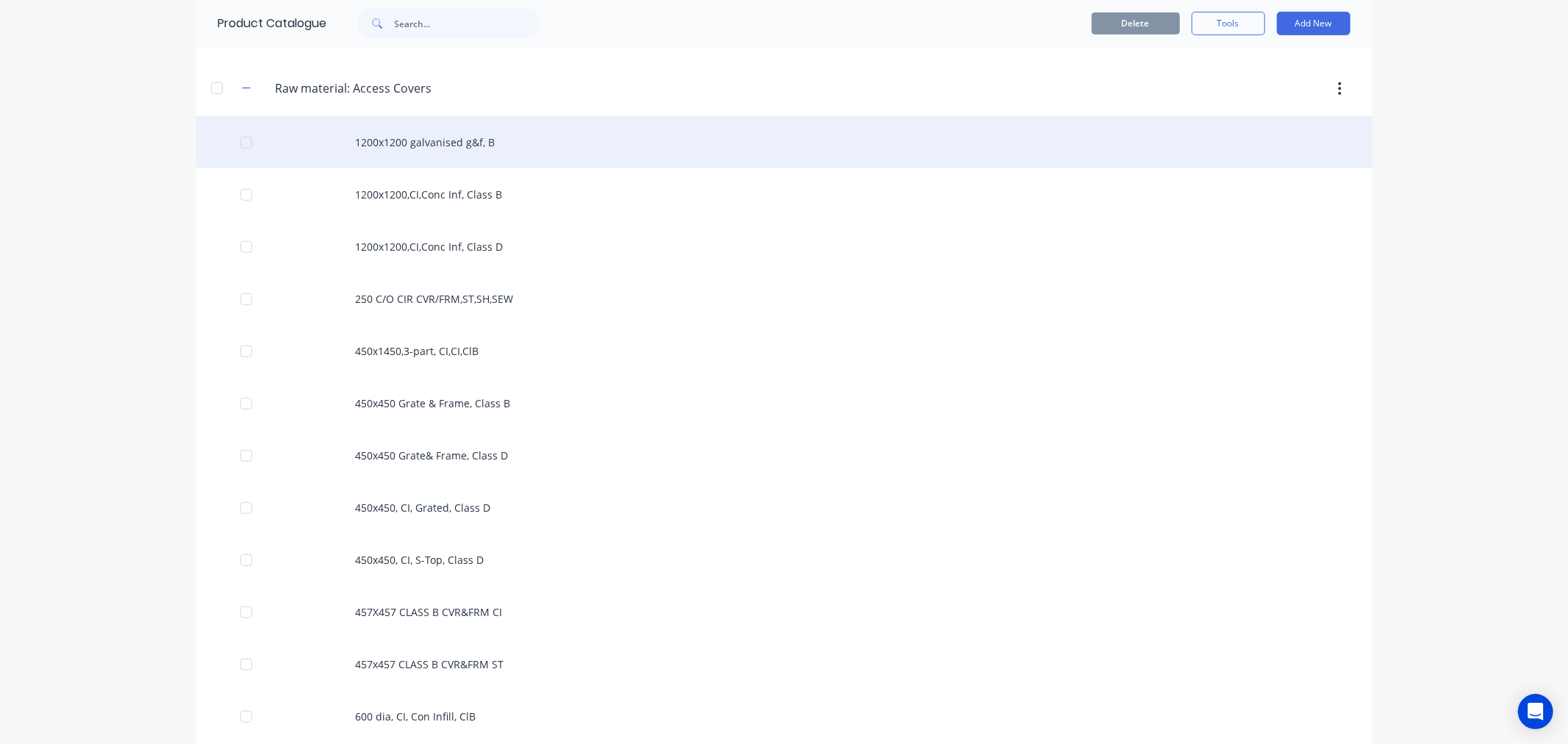
click at [424, 137] on div "1200x1200 galvanised g&f, B" at bounding box center [784, 142] width 1176 height 52
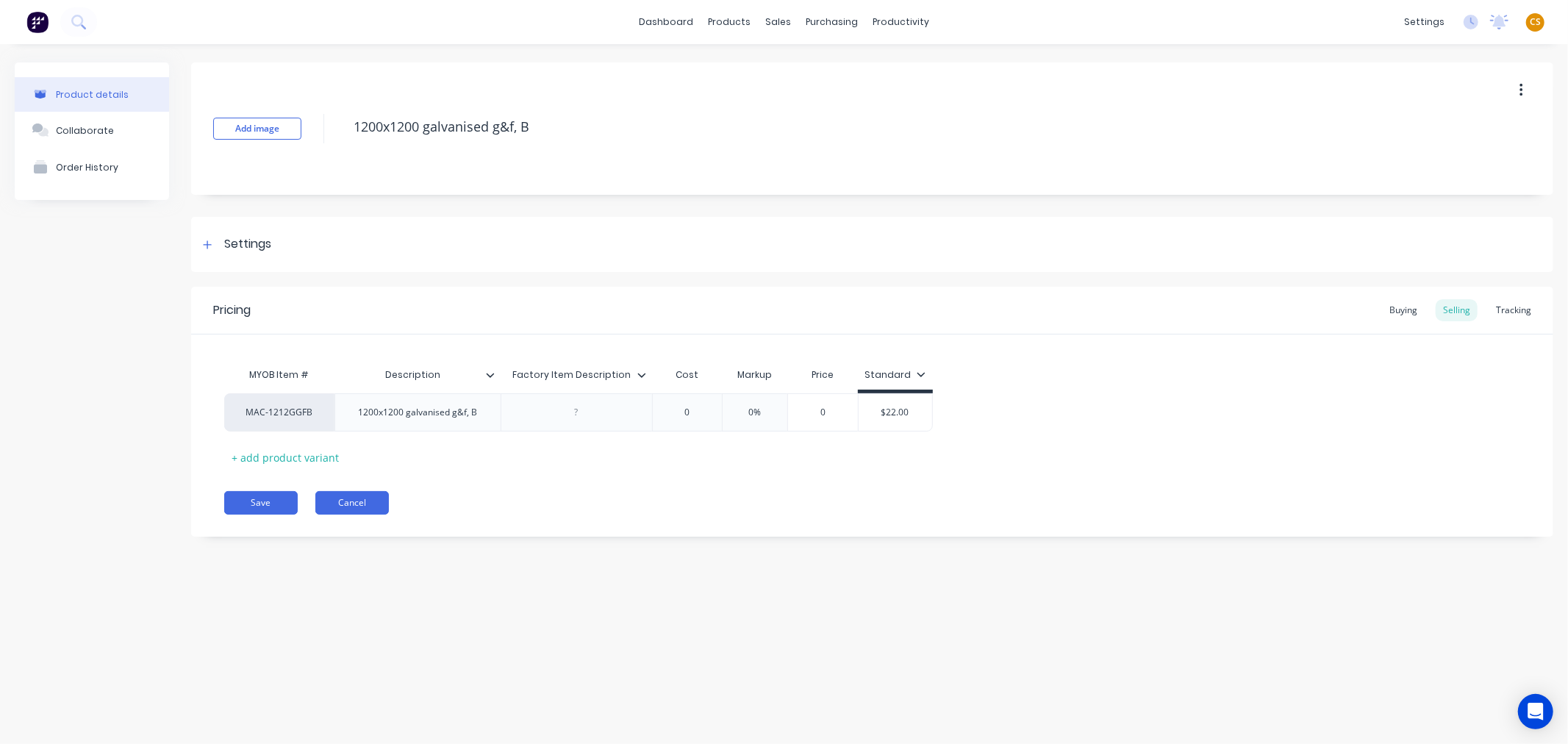
click at [354, 506] on button "Cancel" at bounding box center [352, 503] width 74 height 24
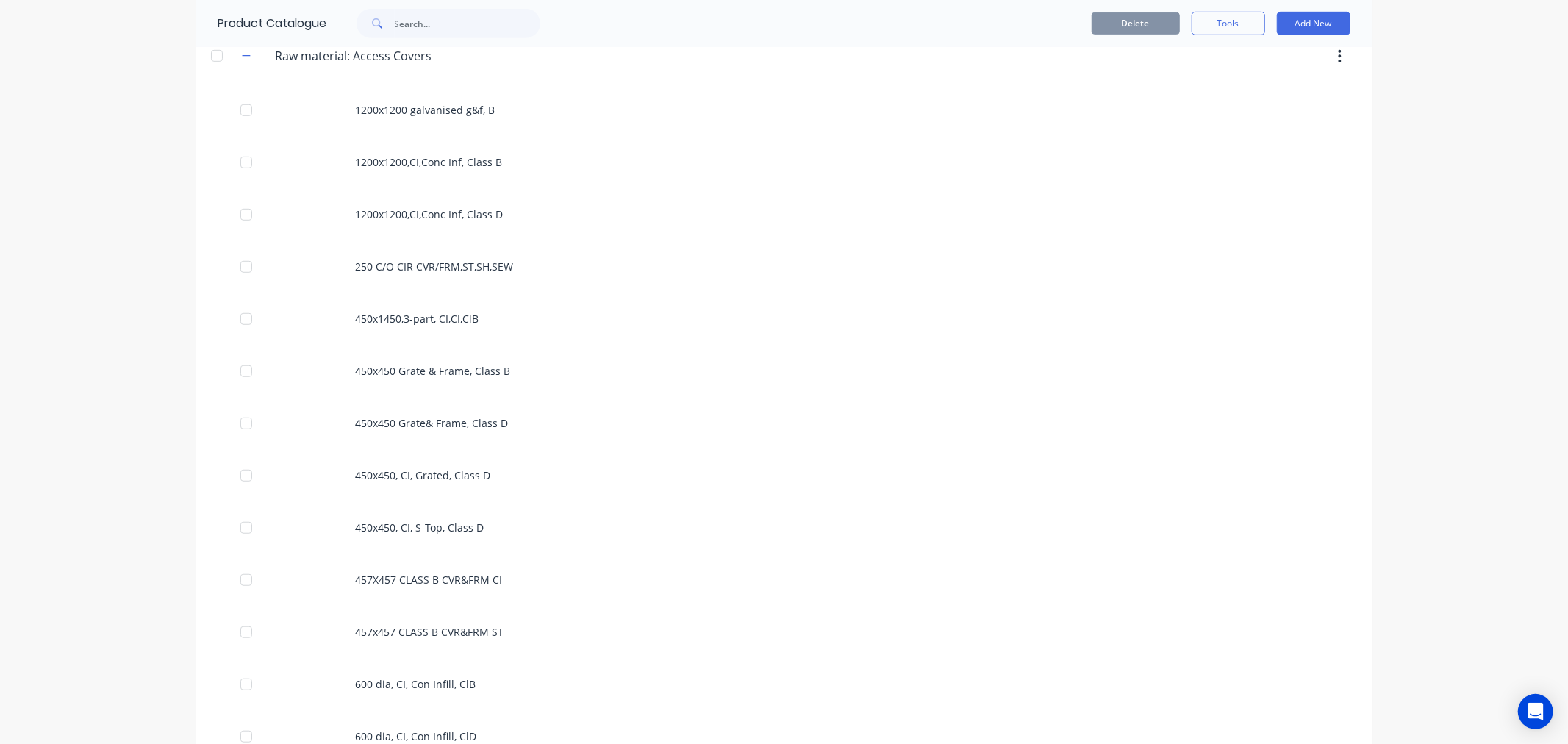
scroll to position [695, 0]
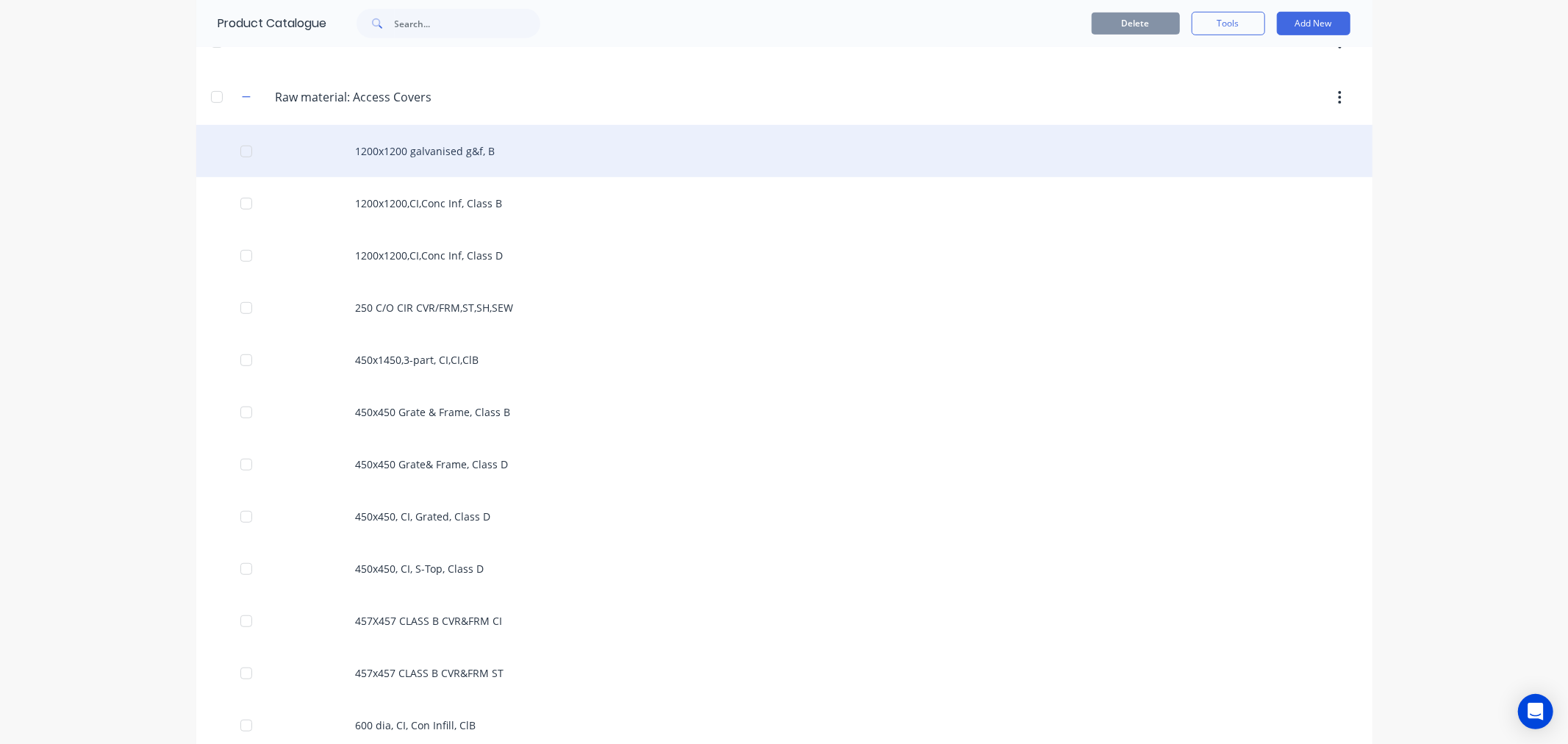
click at [414, 157] on div "1200x1200 galvanised g&f, B" at bounding box center [784, 151] width 1176 height 52
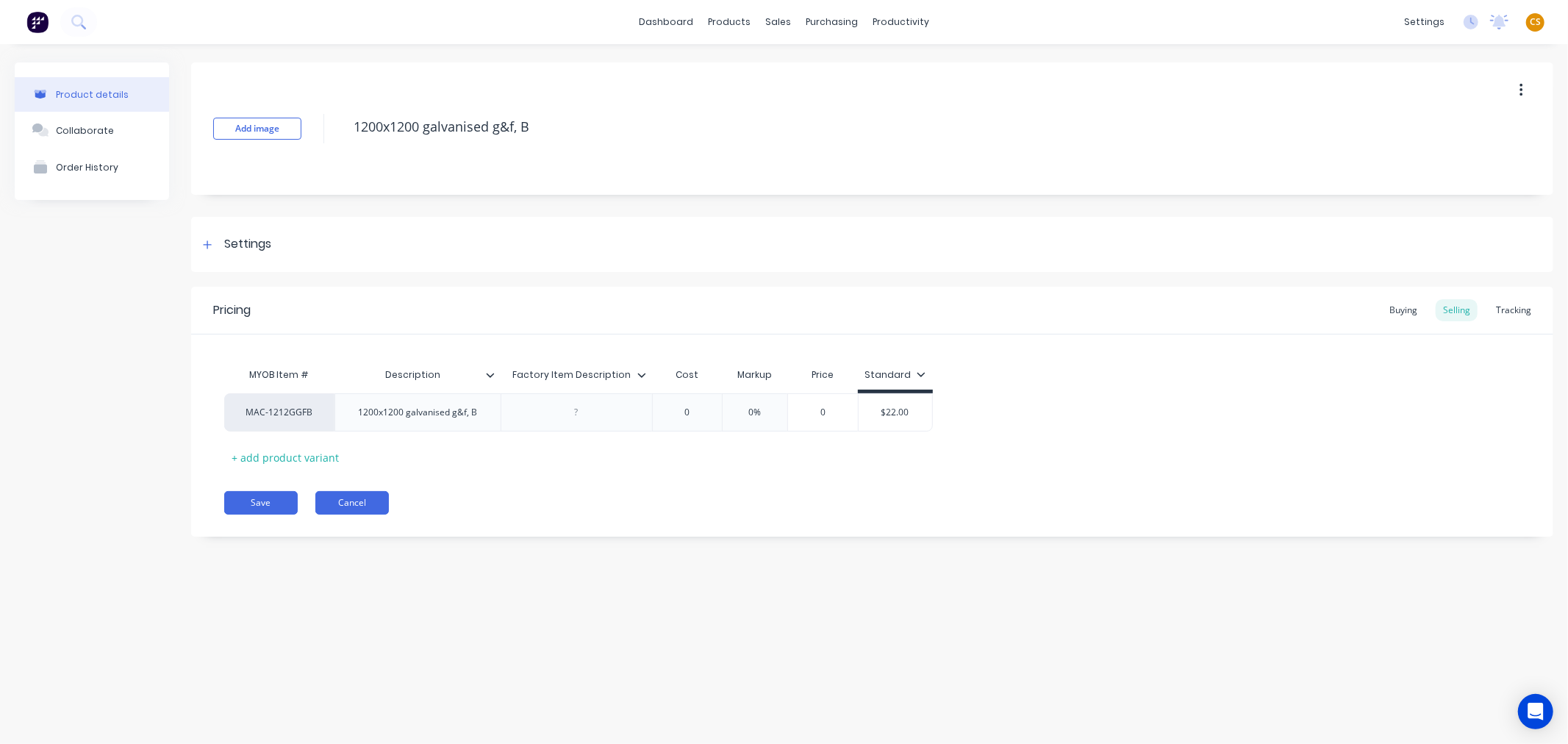
click at [350, 505] on button "Cancel" at bounding box center [352, 503] width 74 height 24
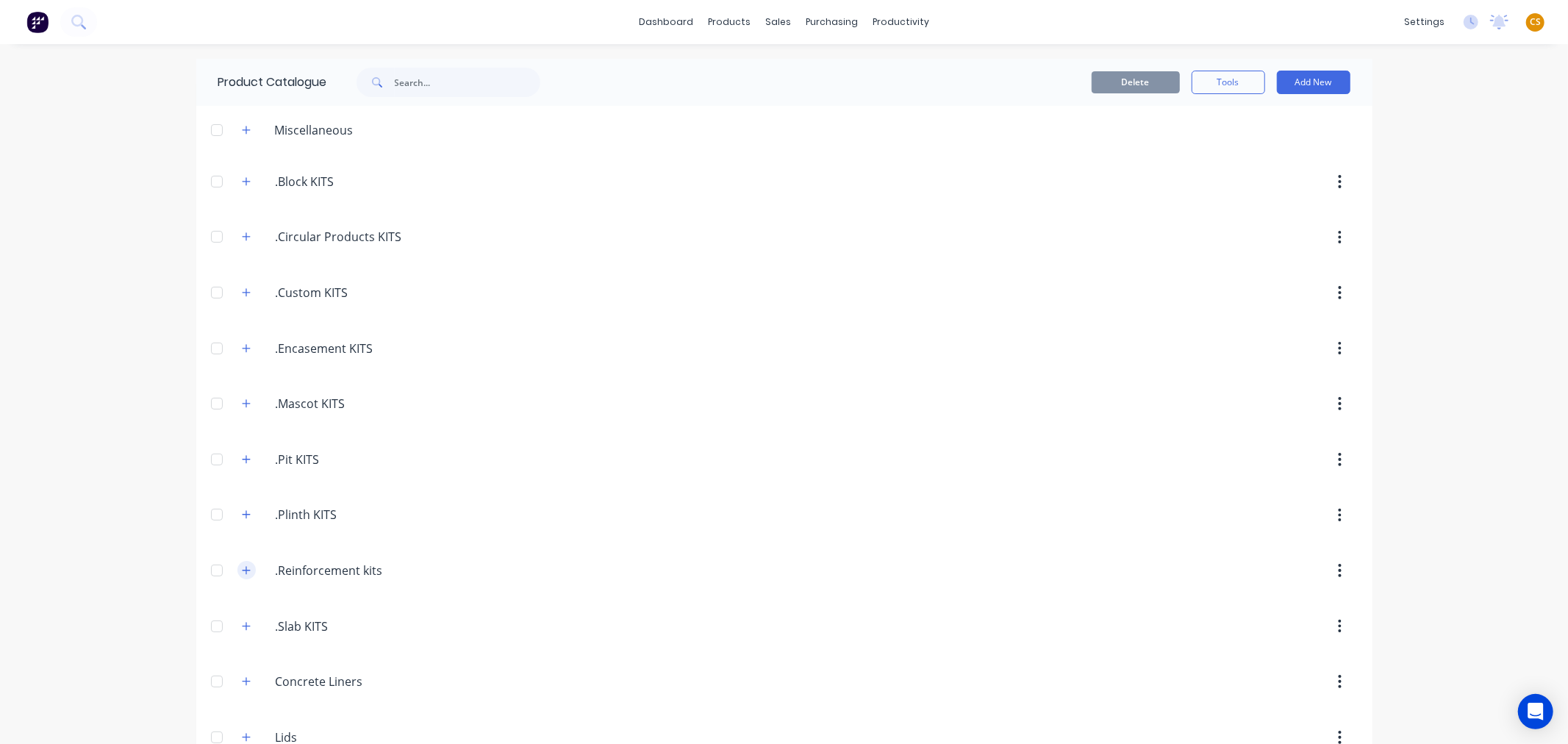
click at [242, 571] on icon "button" at bounding box center [247, 571] width 9 height 10
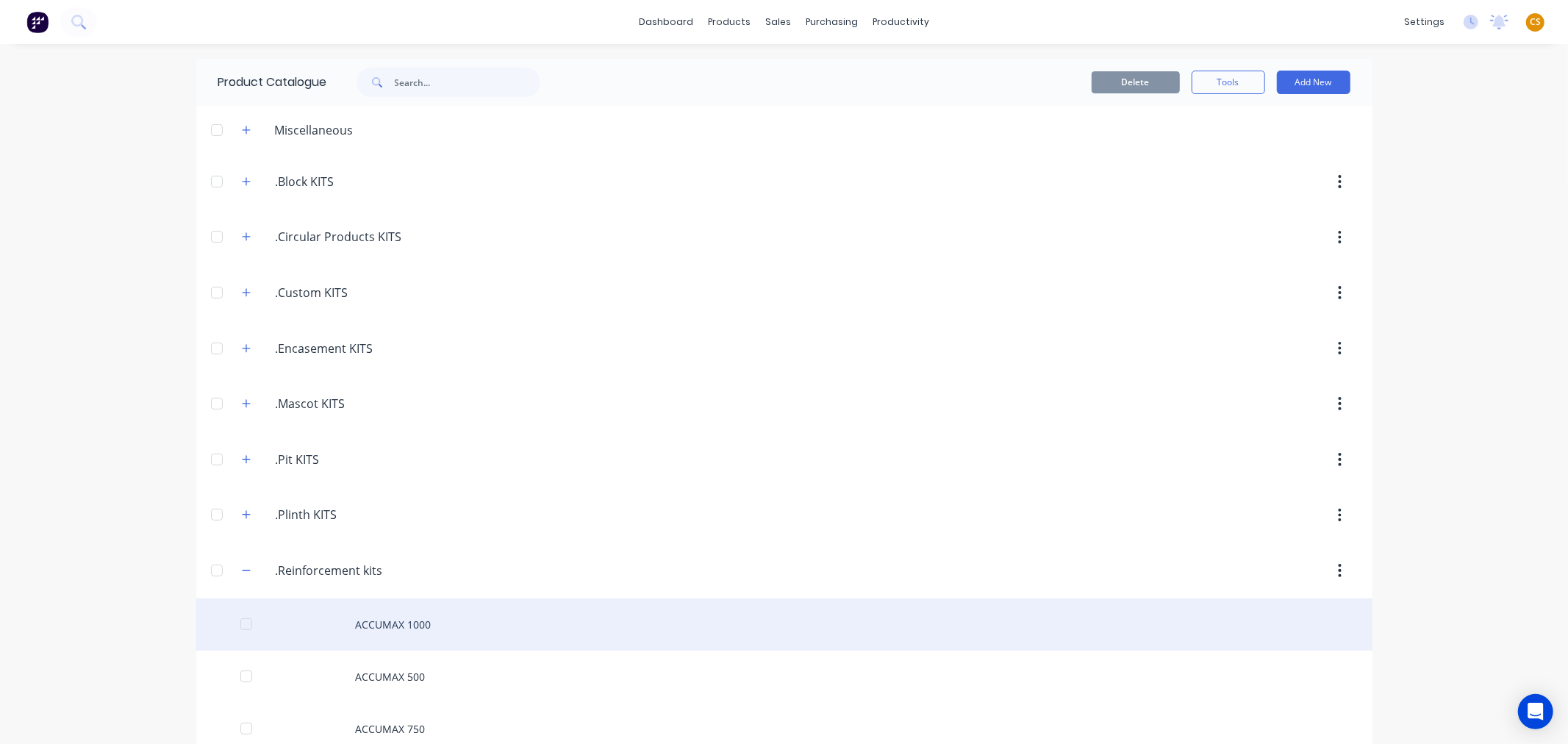
click at [368, 624] on div "ACCUMAX 1000" at bounding box center [784, 624] width 1176 height 52
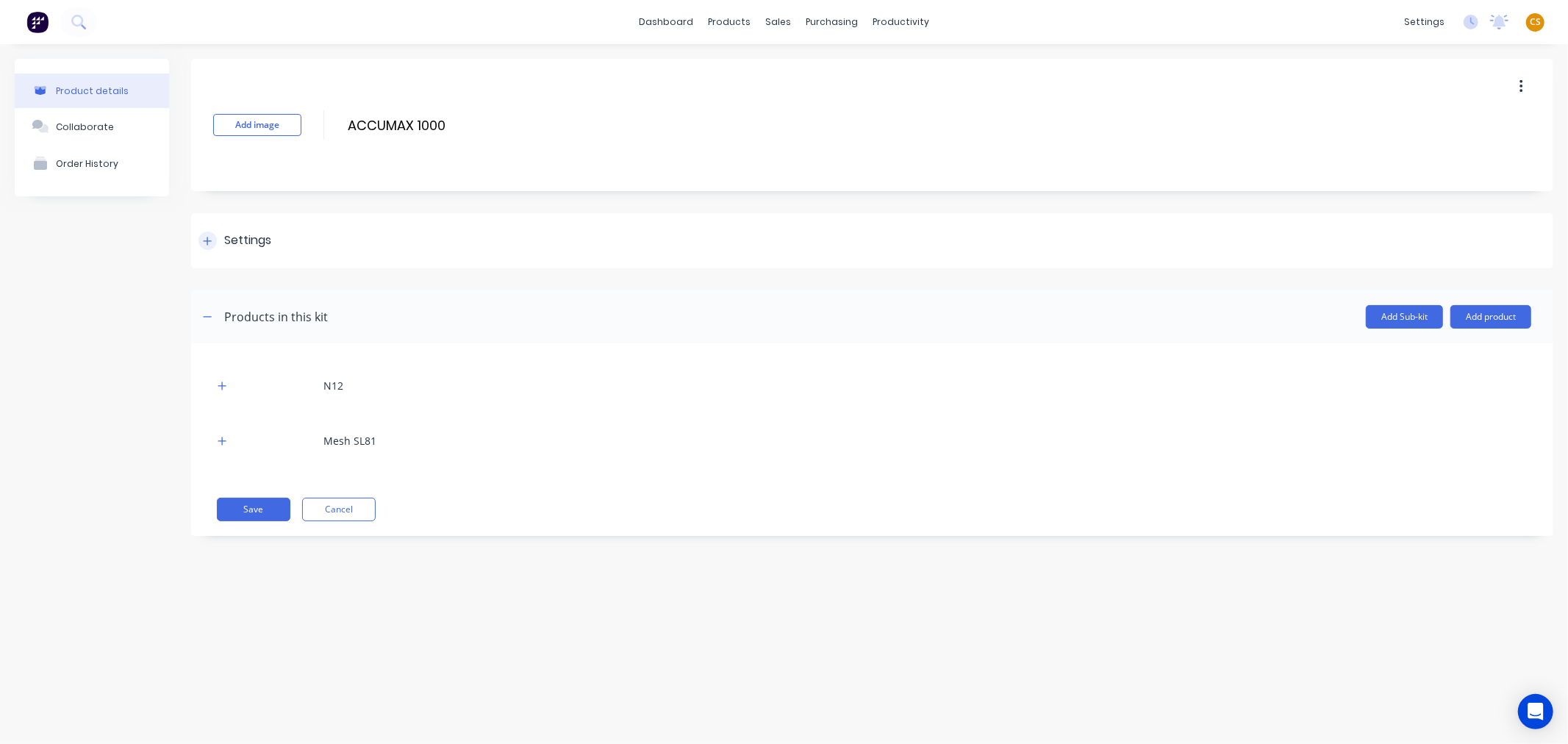
click at [204, 244] on icon at bounding box center [207, 241] width 9 height 10
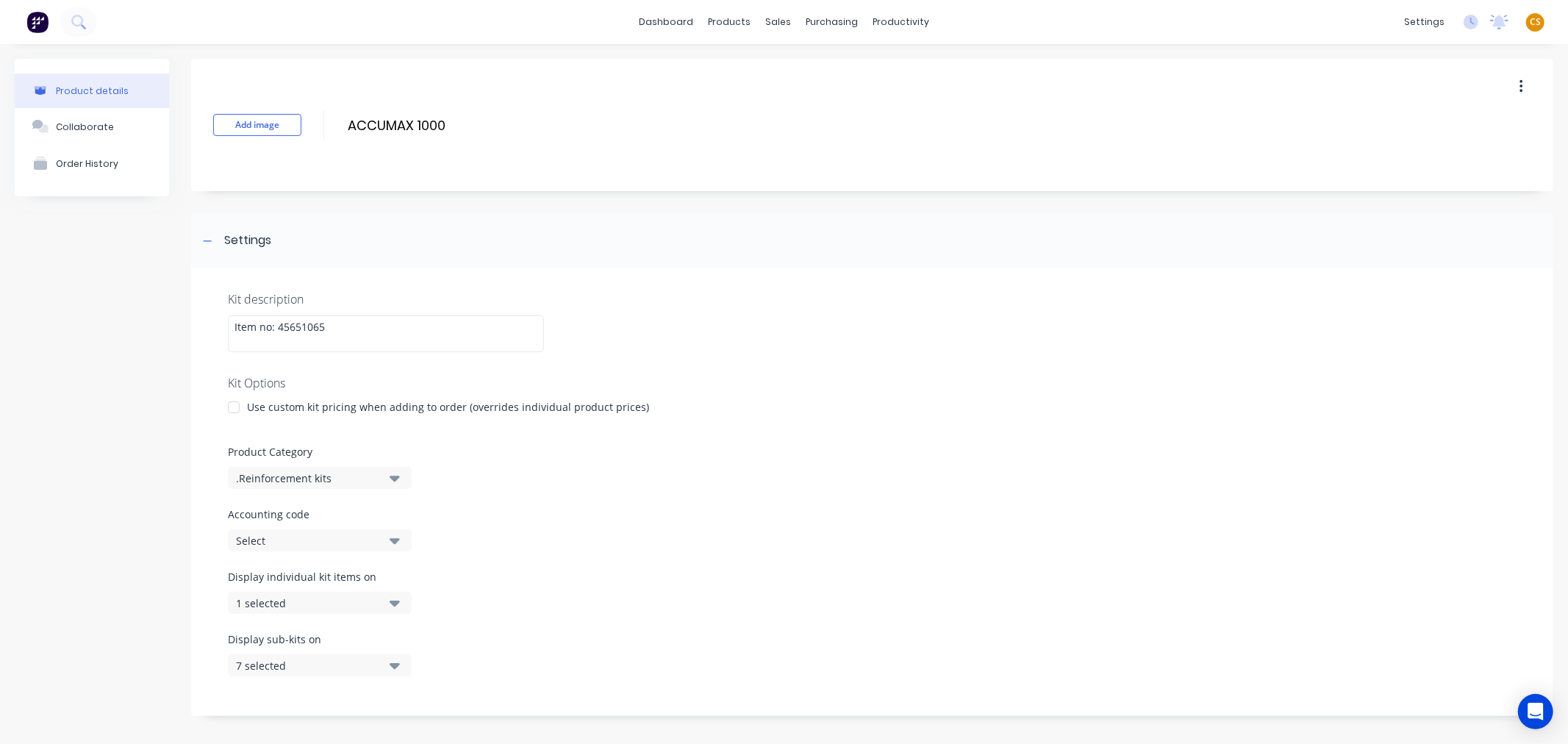
click at [274, 544] on div "Select" at bounding box center [307, 540] width 142 height 16
click at [133, 528] on div "Product details Collaborate Order History" at bounding box center [92, 540] width 154 height 961
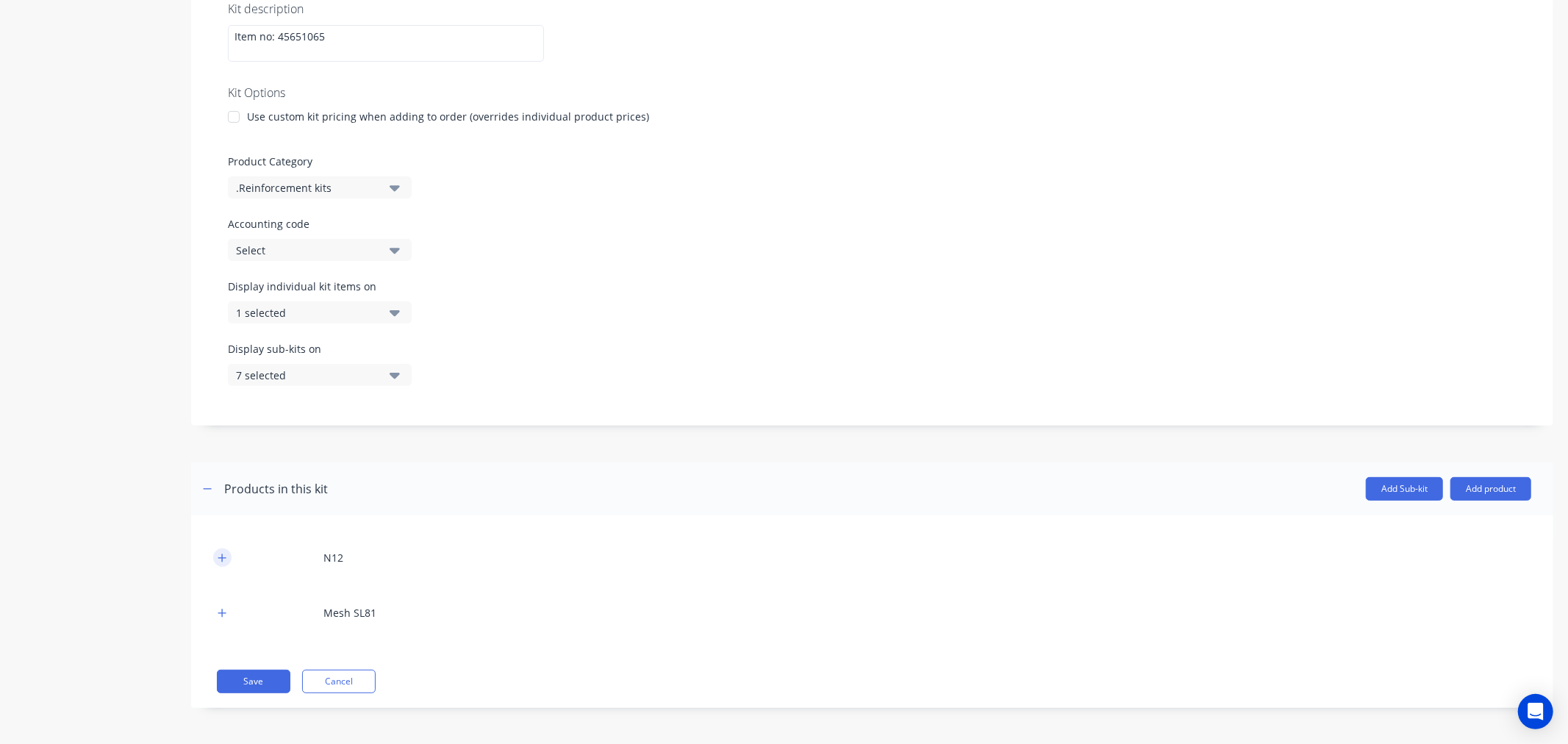
click at [219, 557] on icon "button" at bounding box center [222, 557] width 8 height 8
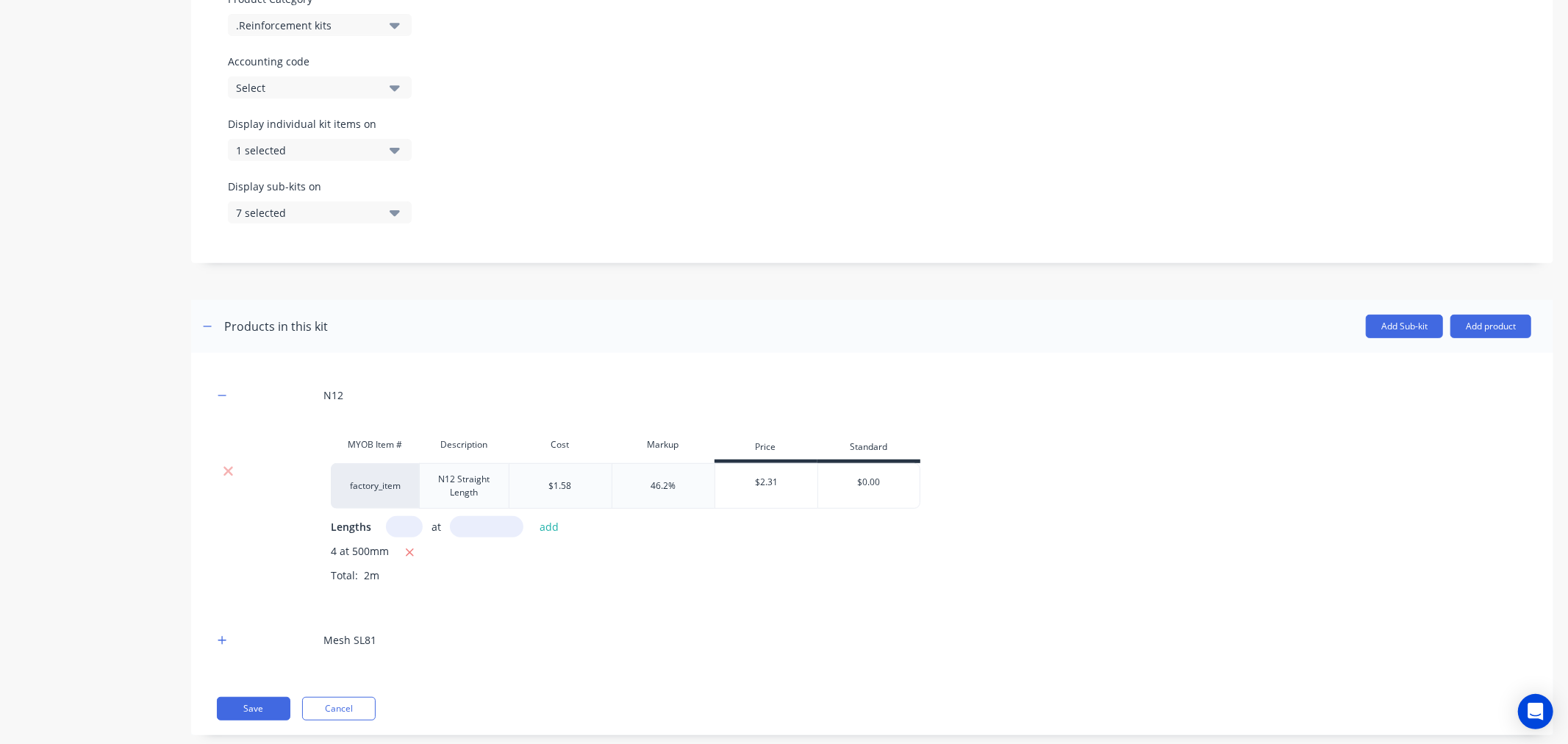
scroll to position [480, 0]
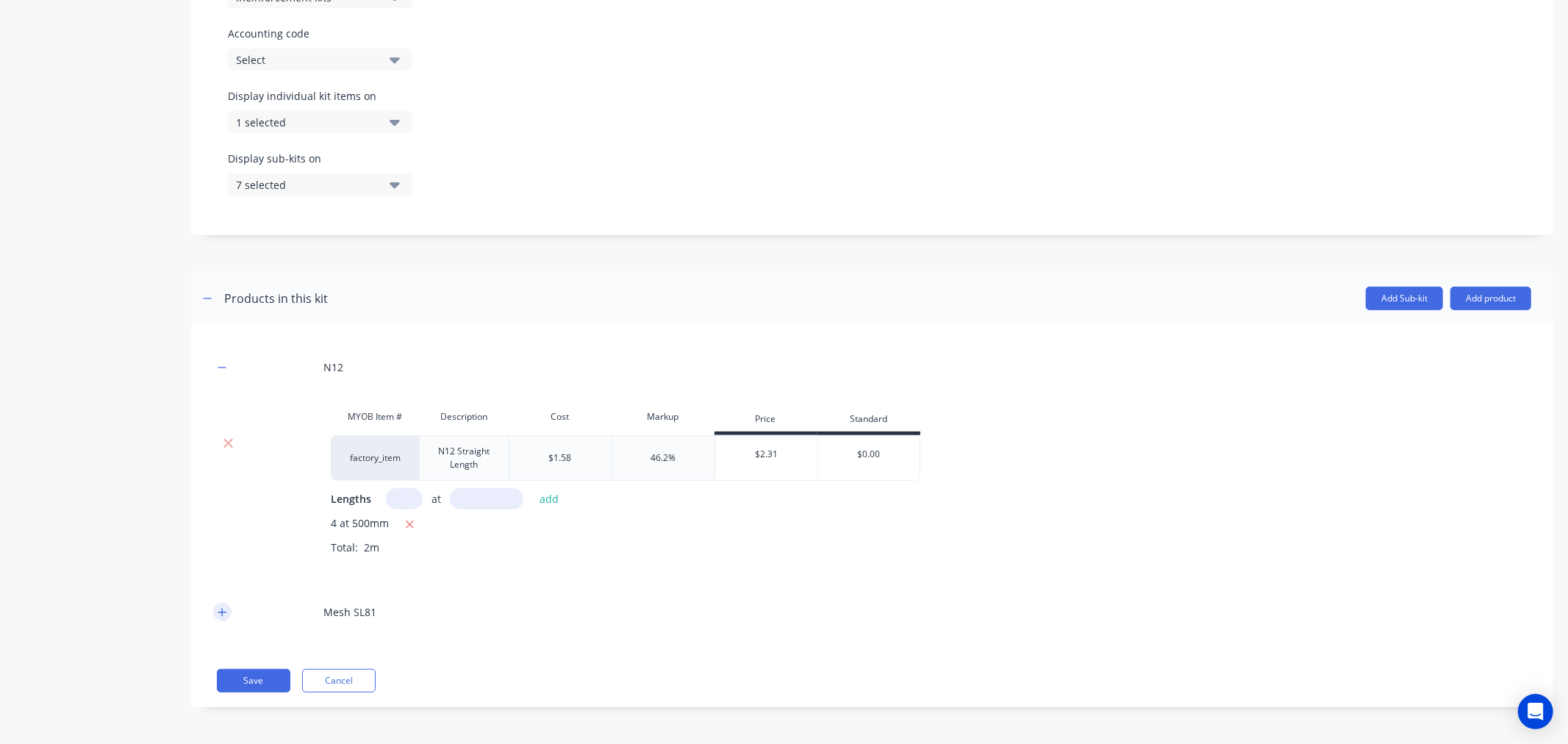
click at [221, 610] on icon "button" at bounding box center [222, 612] width 9 height 10
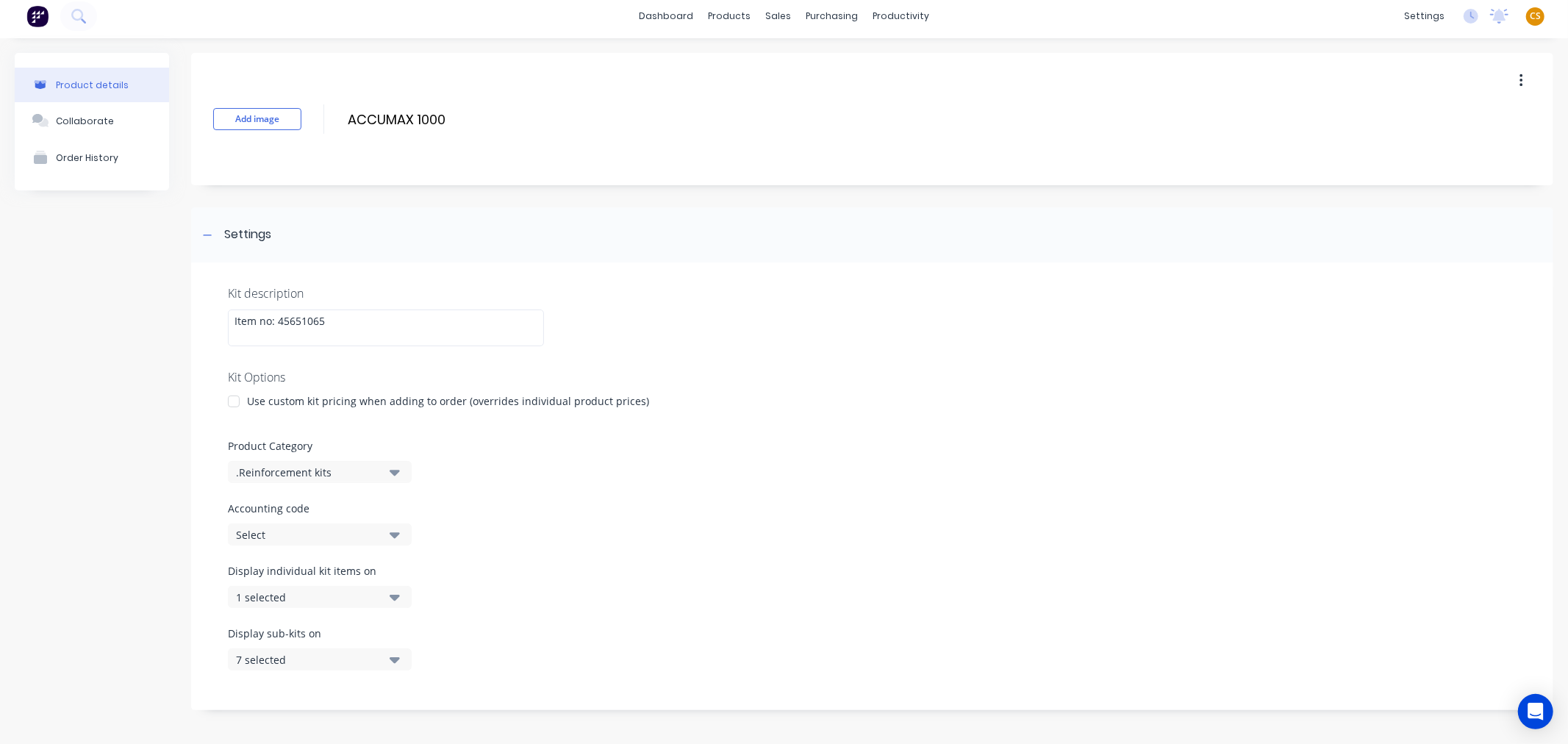
scroll to position [0, 0]
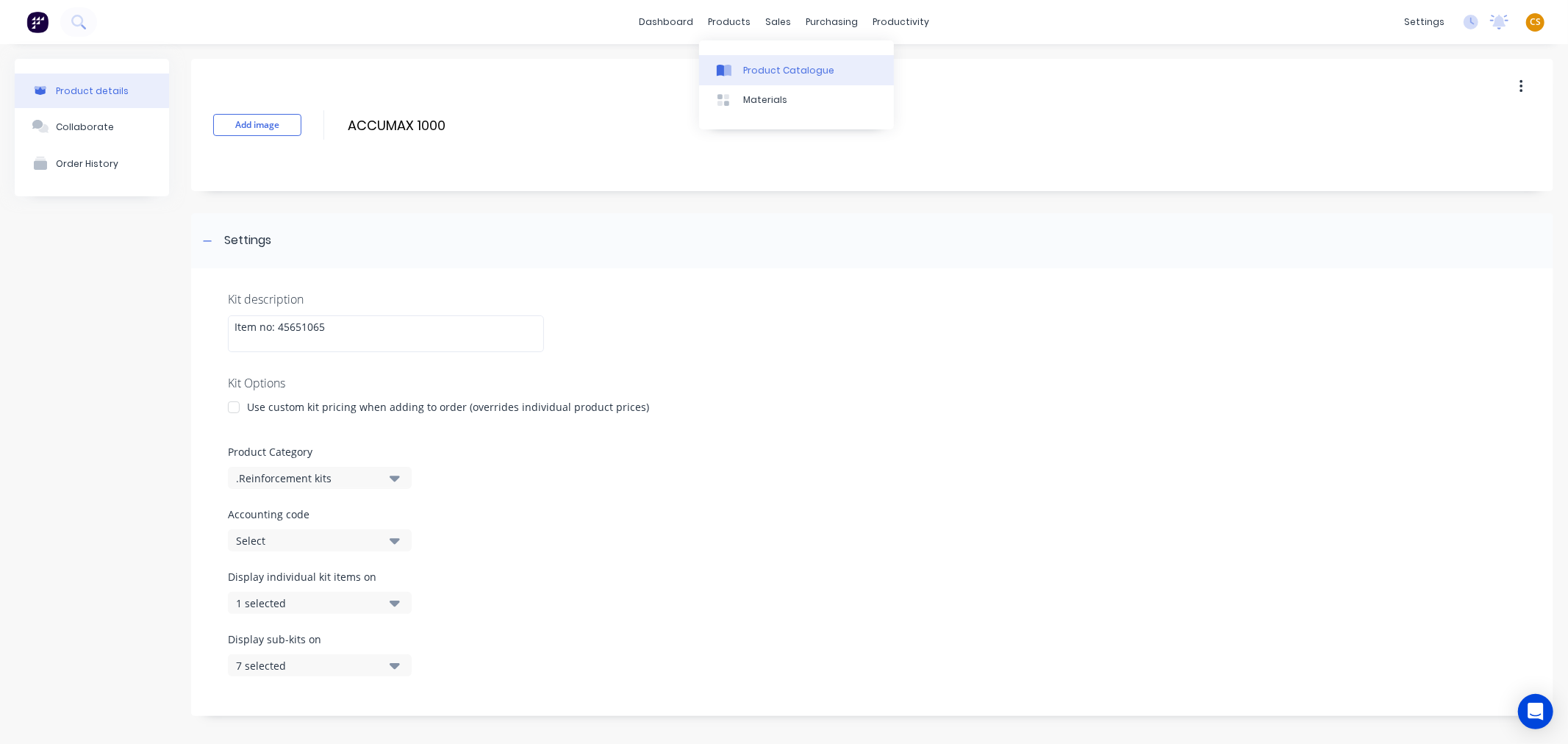
click at [782, 72] on div "Product Catalogue" at bounding box center [788, 71] width 91 height 13
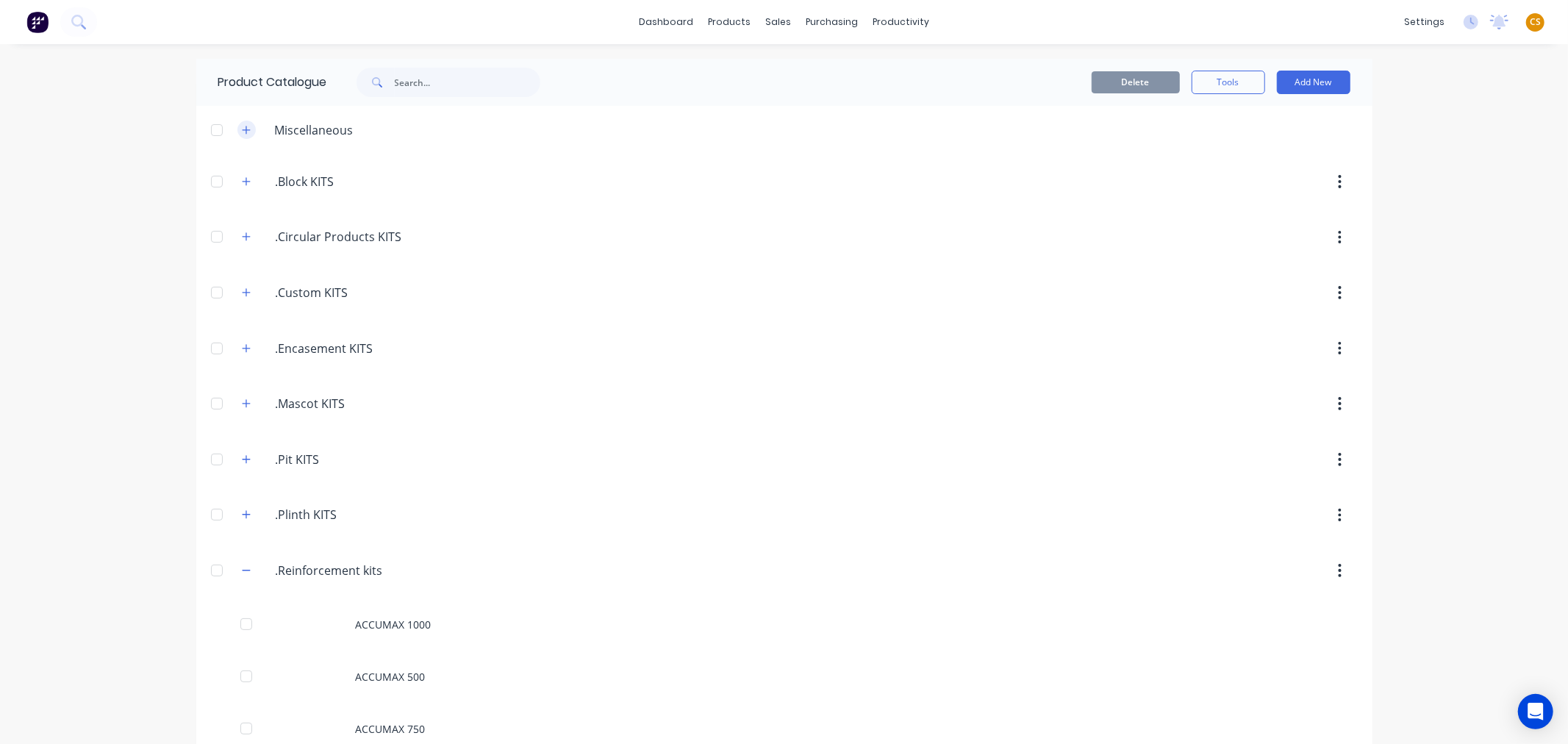
click at [242, 127] on icon "button" at bounding box center [247, 130] width 9 height 10
click at [242, 132] on icon "button" at bounding box center [247, 130] width 9 height 10
click at [242, 571] on icon "button" at bounding box center [247, 571] width 9 height 10
click at [1453, 281] on div "dashboard products sales purchasing productivity dashboard products Product Cat…" at bounding box center [784, 372] width 1568 height 744
click at [242, 629] on icon "button" at bounding box center [246, 625] width 8 height 8
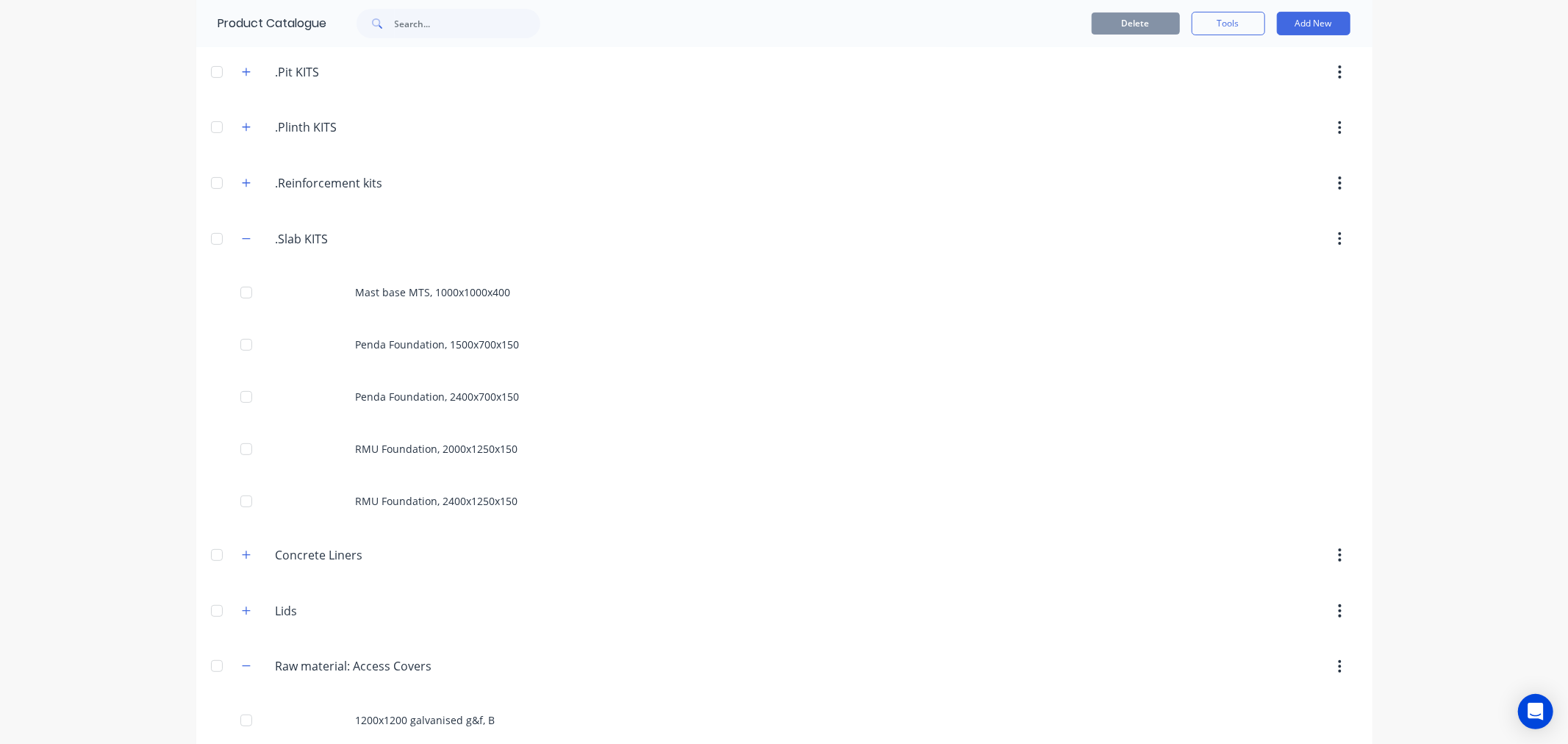
scroll to position [395, 0]
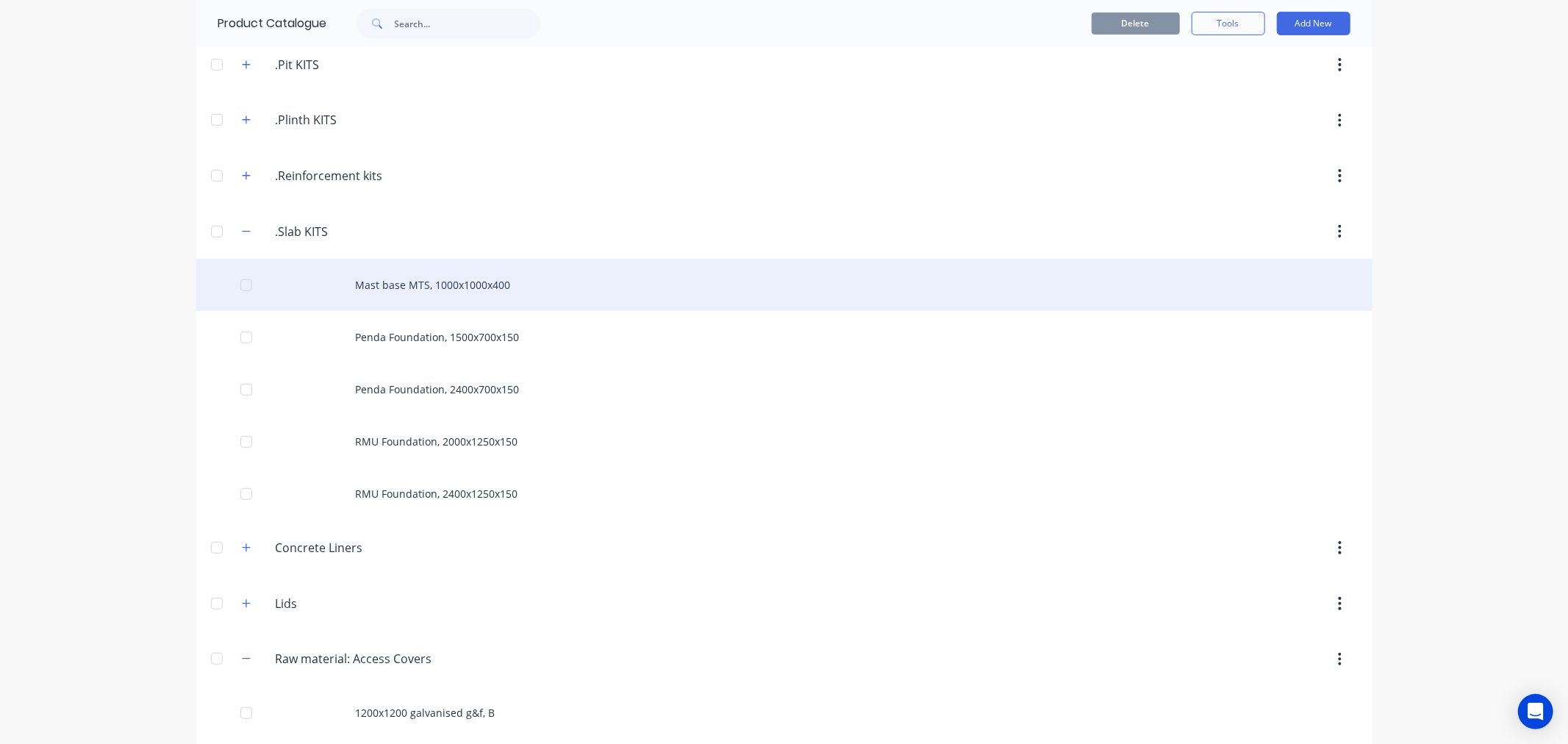
click at [241, 284] on div at bounding box center [247, 285] width 30 height 30
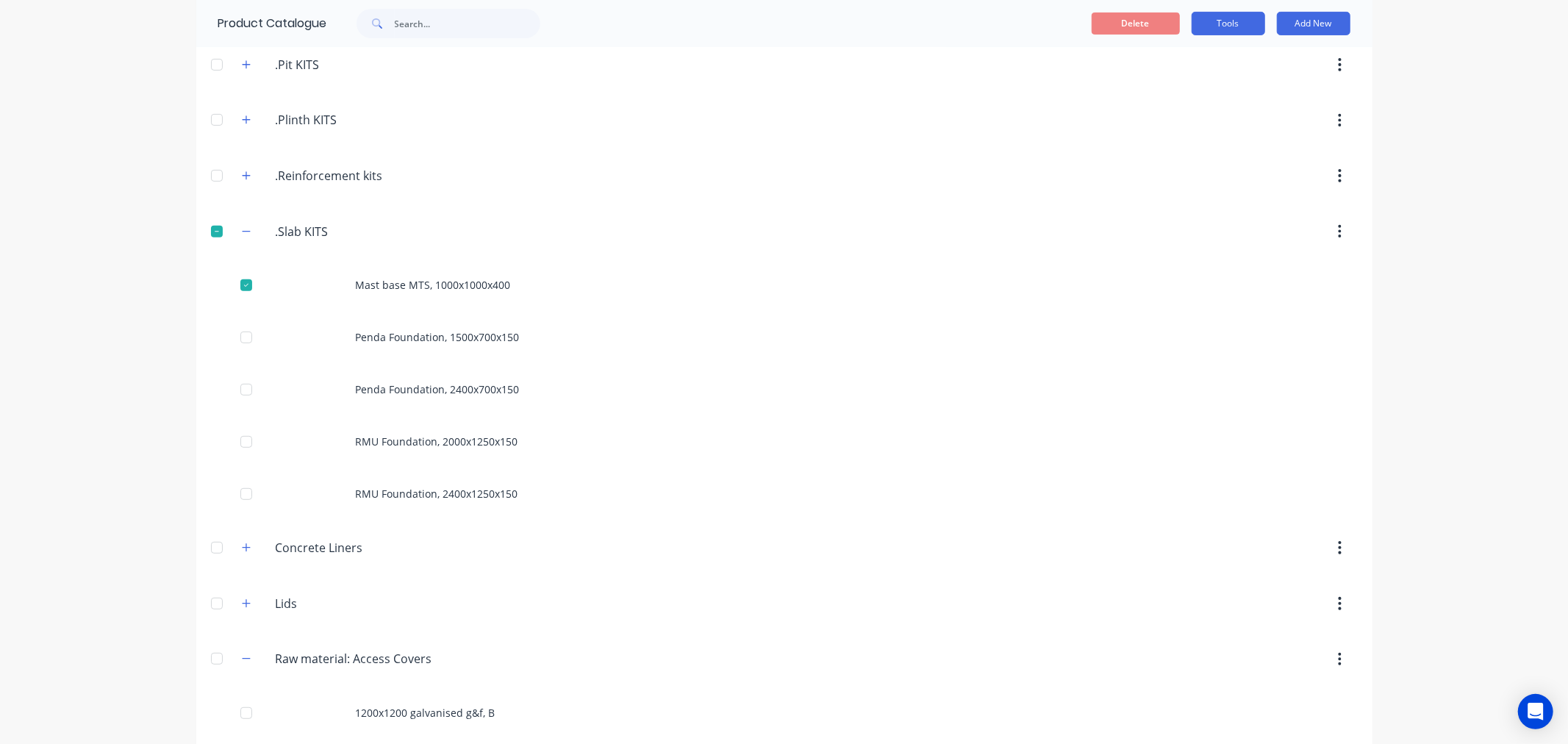
click at [1219, 26] on button "Tools" at bounding box center [1228, 24] width 74 height 24
click at [1155, 63] on span "Duplicate product" at bounding box center [1193, 61] width 110 height 16
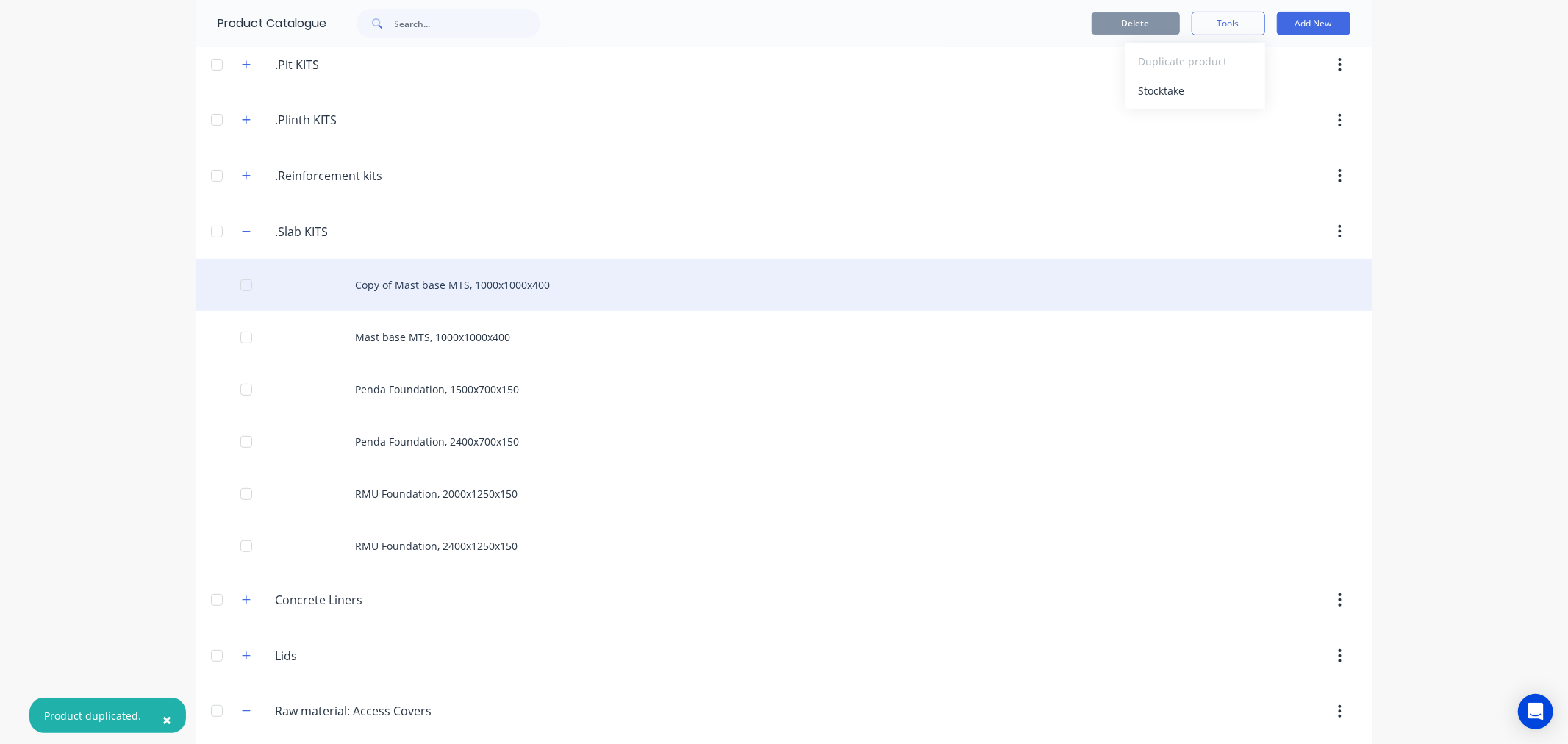
click at [409, 292] on div "Copy of Mast base MTS, 1000x1000x400" at bounding box center [784, 284] width 1176 height 52
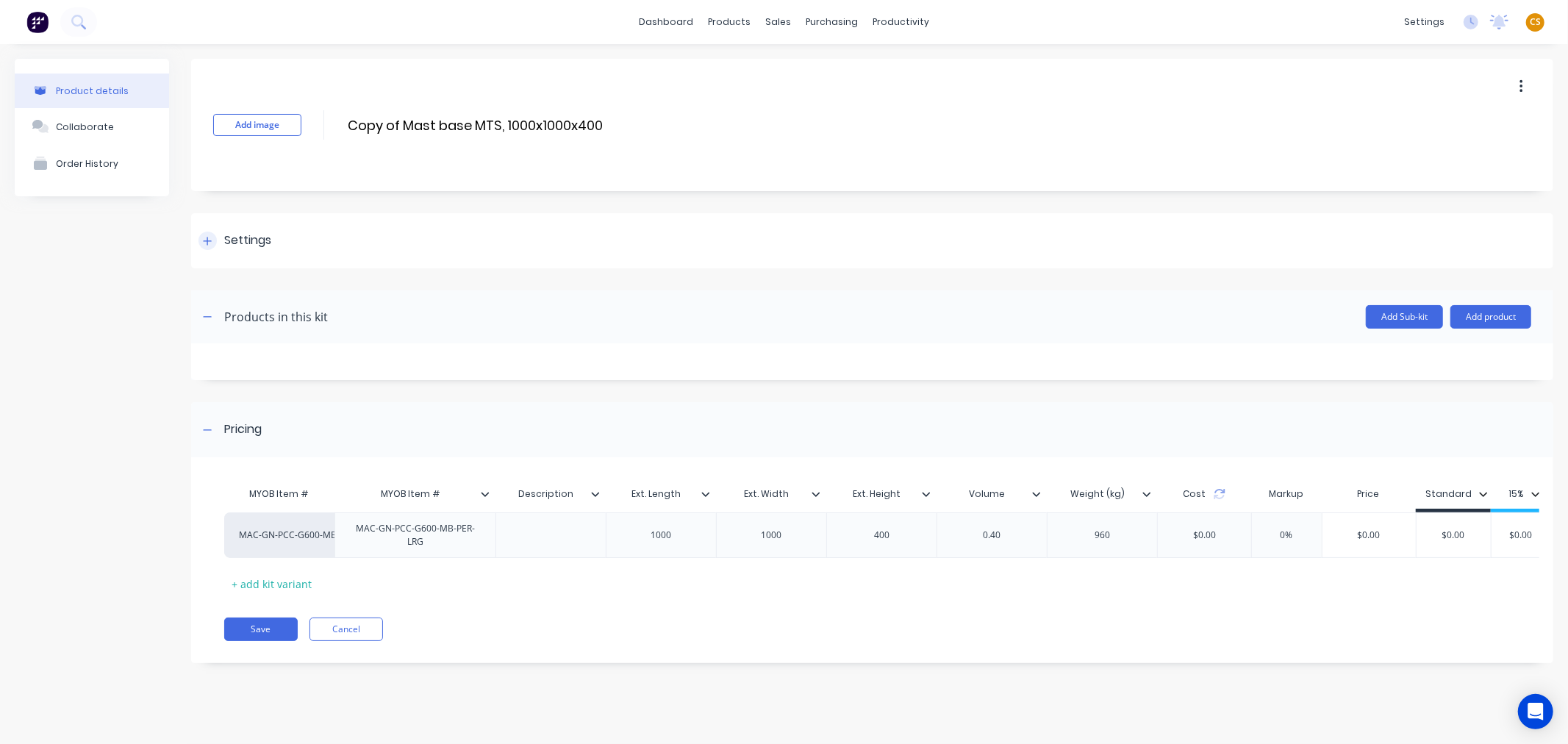
click at [209, 247] on div at bounding box center [207, 241] width 18 height 18
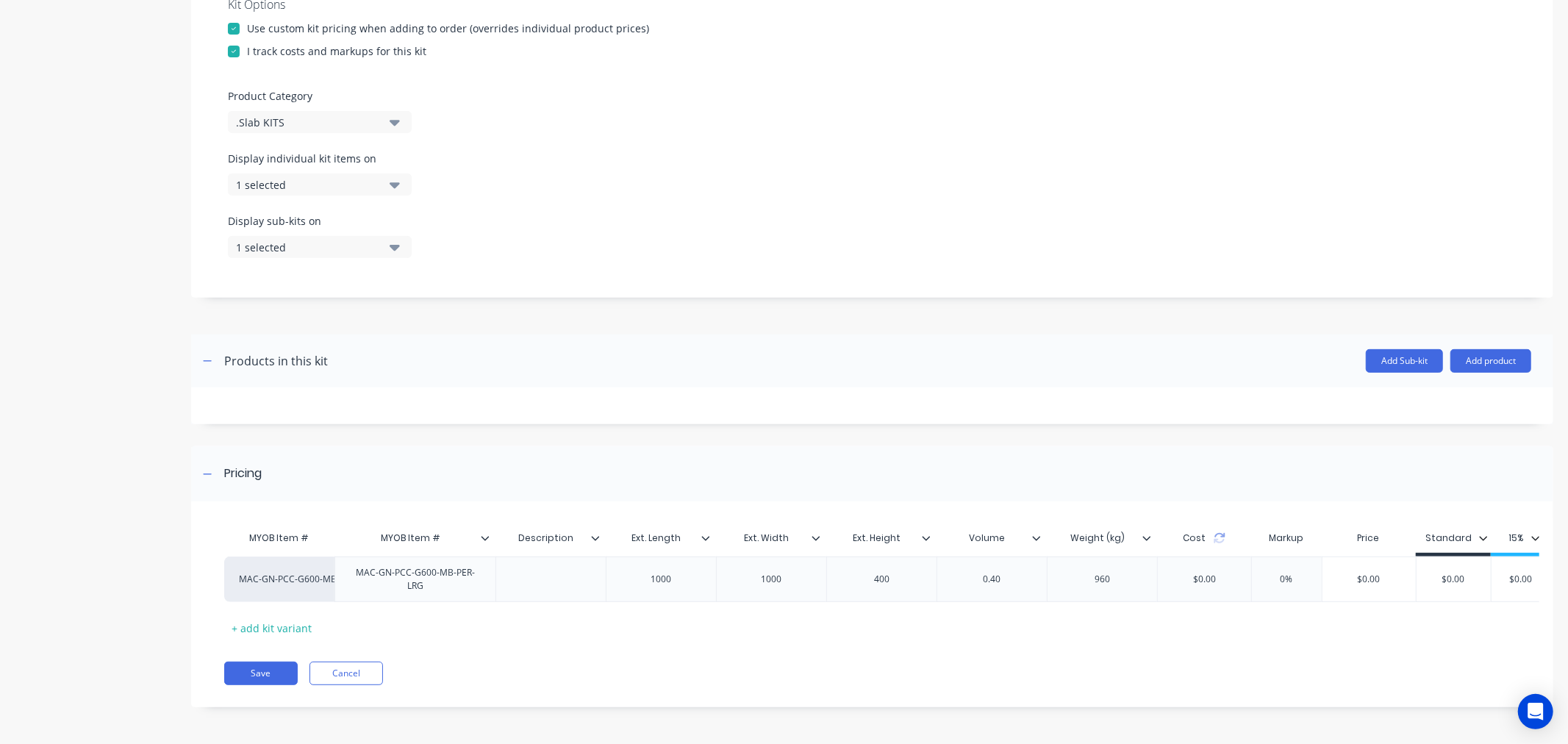
scroll to position [391, 0]
click at [264, 672] on button "Save" at bounding box center [261, 673] width 74 height 24
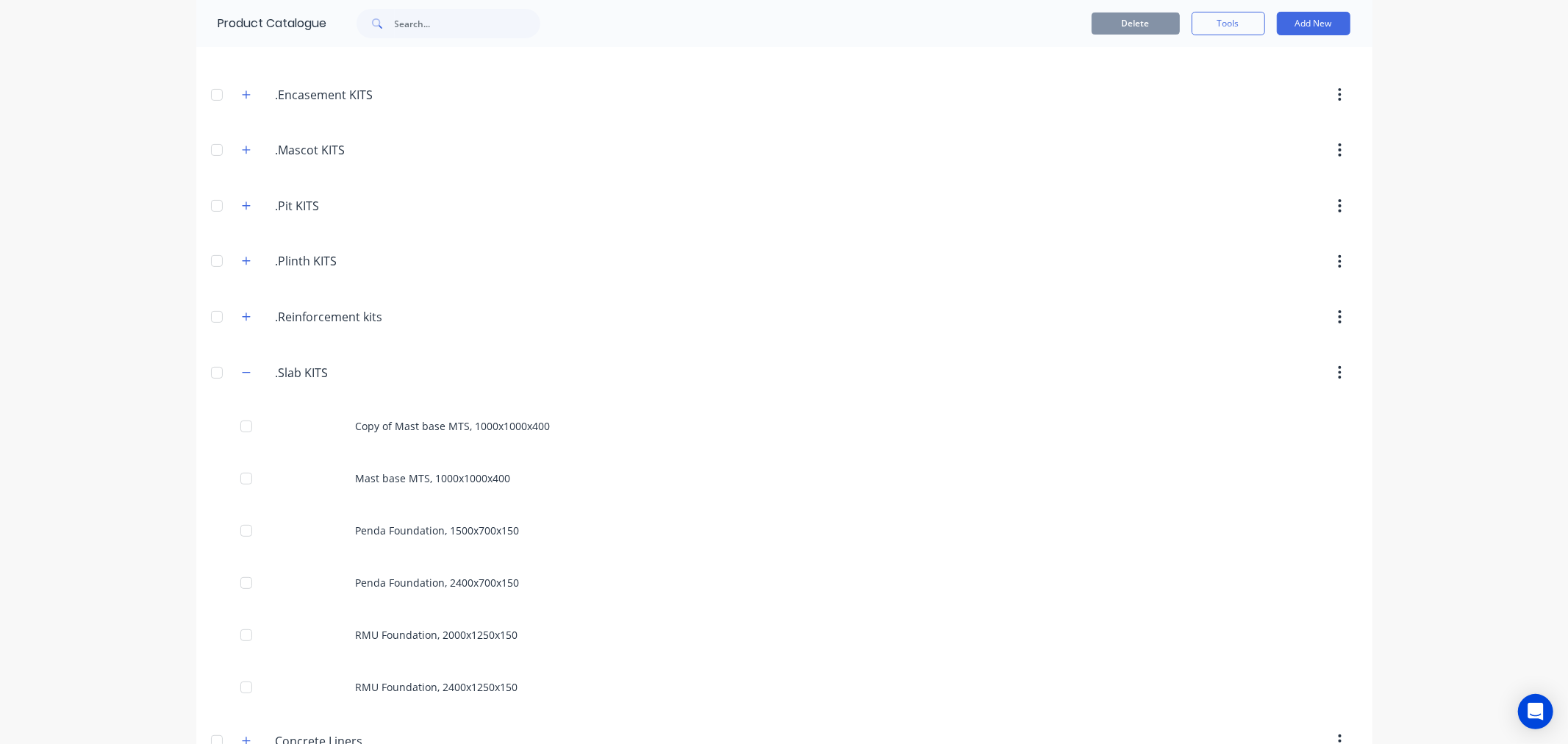
scroll to position [464, 0]
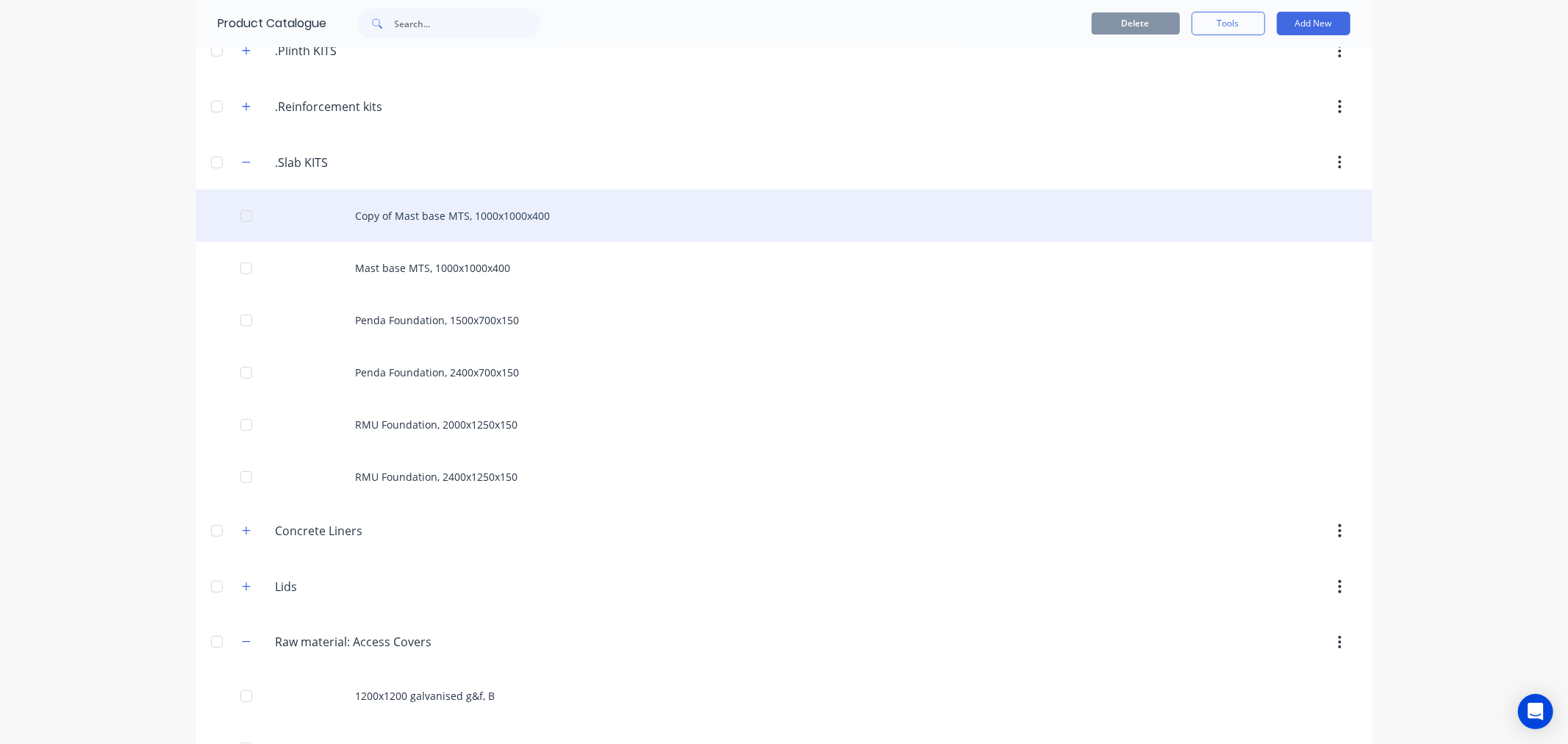
click at [418, 213] on div "Copy of Mast base MTS, 1000x1000x400" at bounding box center [784, 216] width 1176 height 52
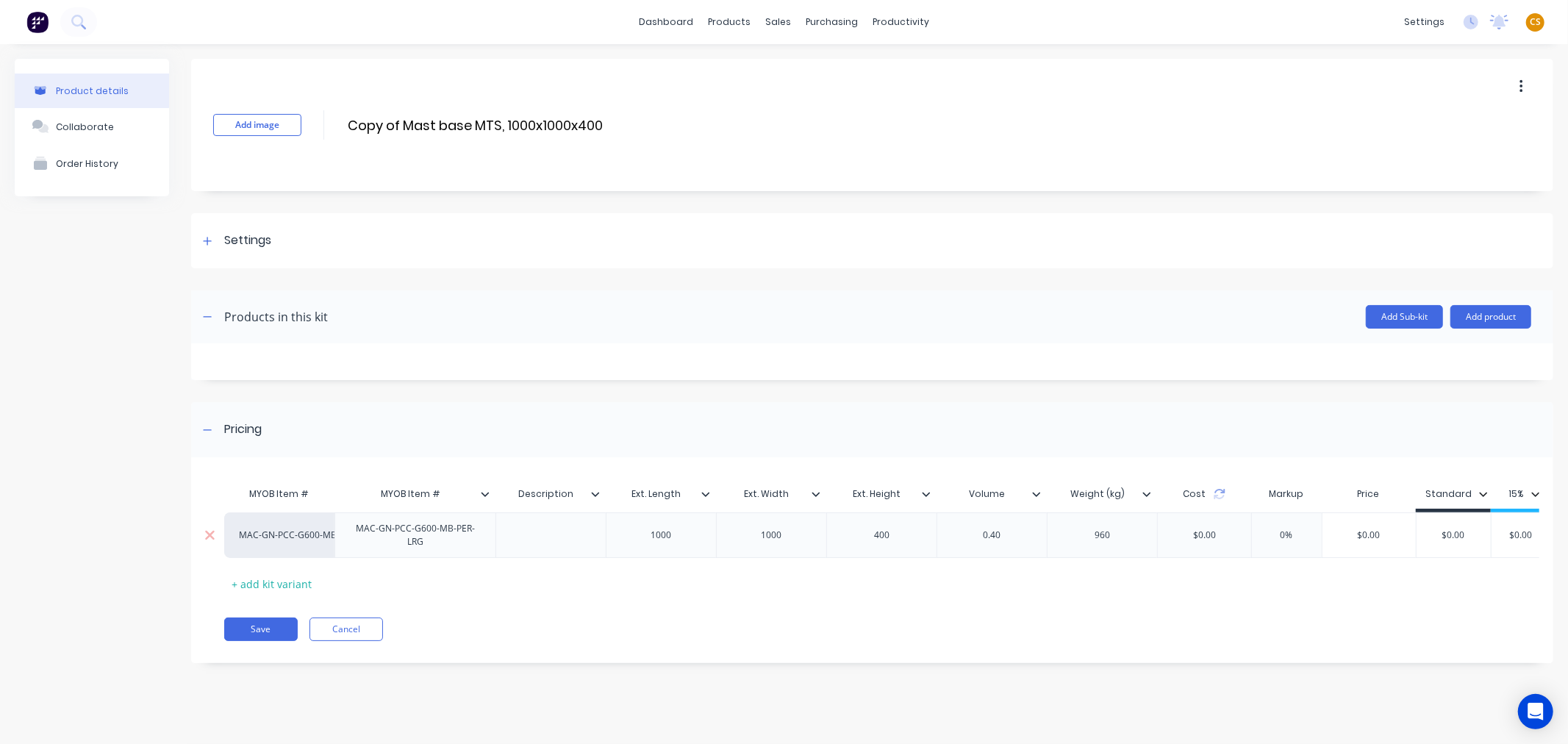
click at [279, 540] on div "MAC-GN-PCC-G600-MB-PER-LRG" at bounding box center [281, 535] width 81 height 13
click at [375, 530] on div "MAC-GN-PCC-G600-MB-PER-LRG" at bounding box center [415, 535] width 148 height 32
click at [660, 540] on div "1000" at bounding box center [661, 535] width 74 height 19
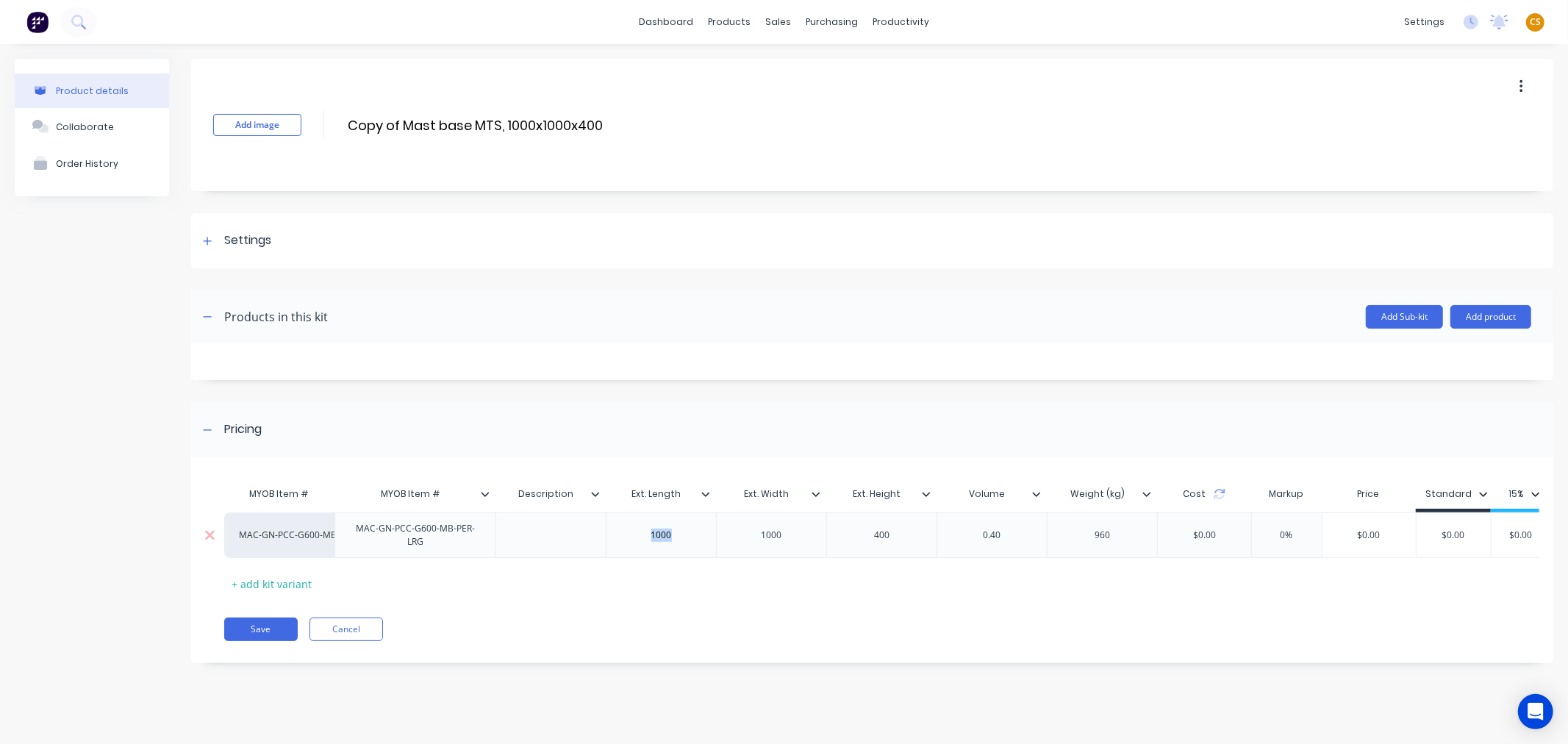
click at [660, 540] on div "1000" at bounding box center [661, 535] width 74 height 19
click at [769, 539] on div "1000" at bounding box center [772, 535] width 74 height 19
click at [656, 537] on div "1000" at bounding box center [661, 535] width 74 height 19
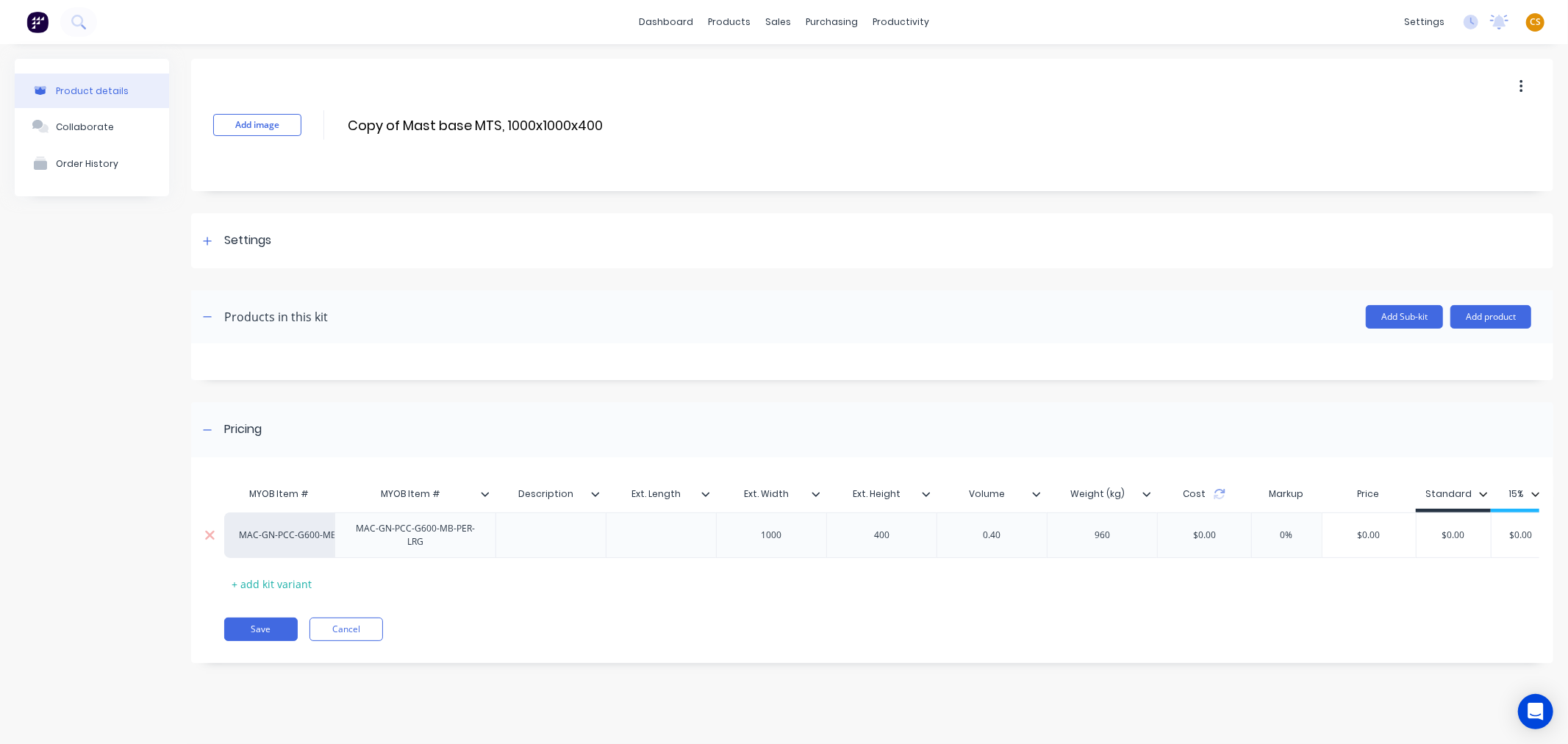
click at [773, 545] on div "1000" at bounding box center [772, 535] width 74 height 19
click at [248, 641] on button "Save" at bounding box center [261, 629] width 74 height 24
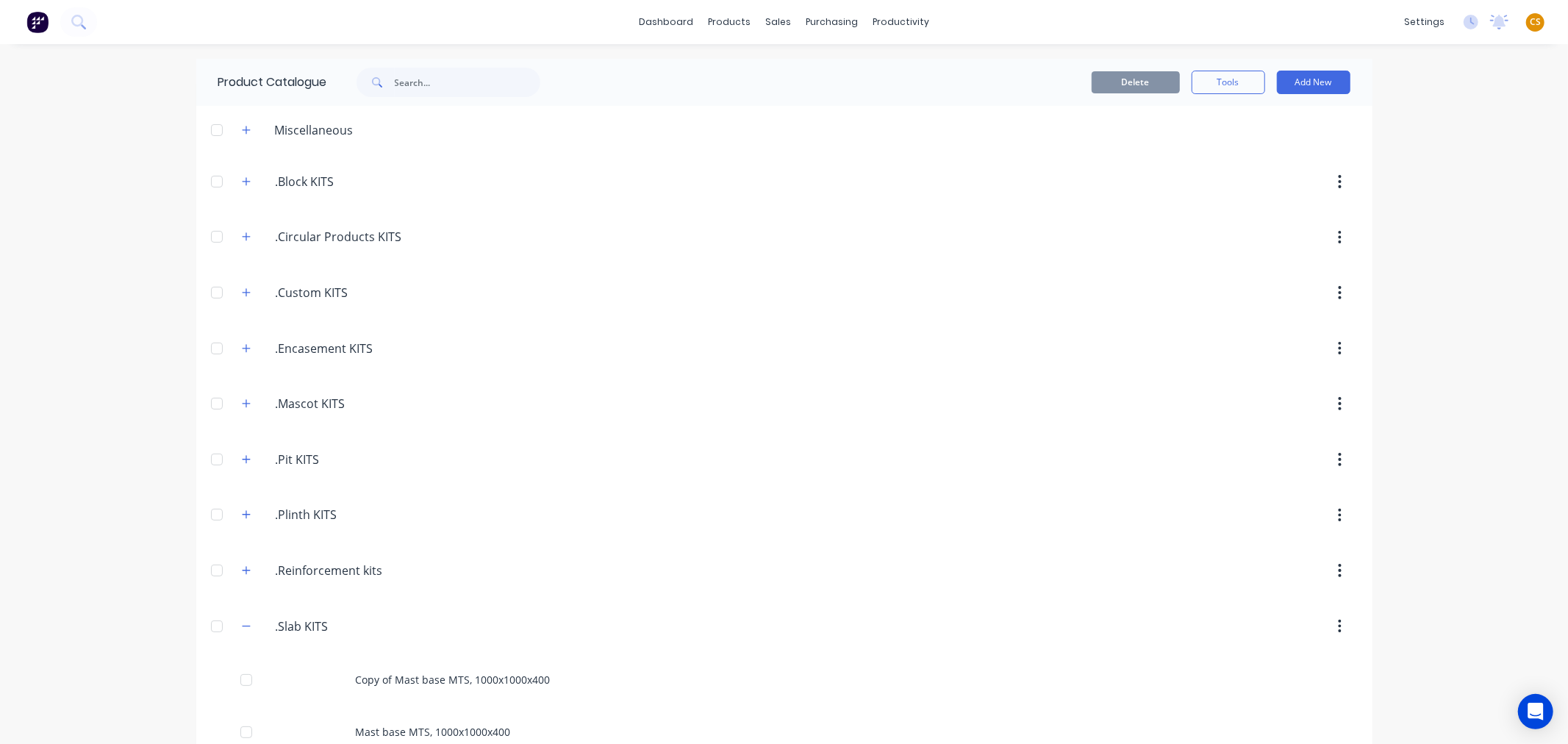
click at [1411, 311] on div "dashboard products sales purchasing productivity dashboard products Product Cat…" at bounding box center [784, 372] width 1568 height 744
click at [1297, 80] on button "Add New" at bounding box center [1314, 83] width 74 height 24
click at [1259, 172] on div "Product Kit" at bounding box center [1280, 179] width 113 height 21
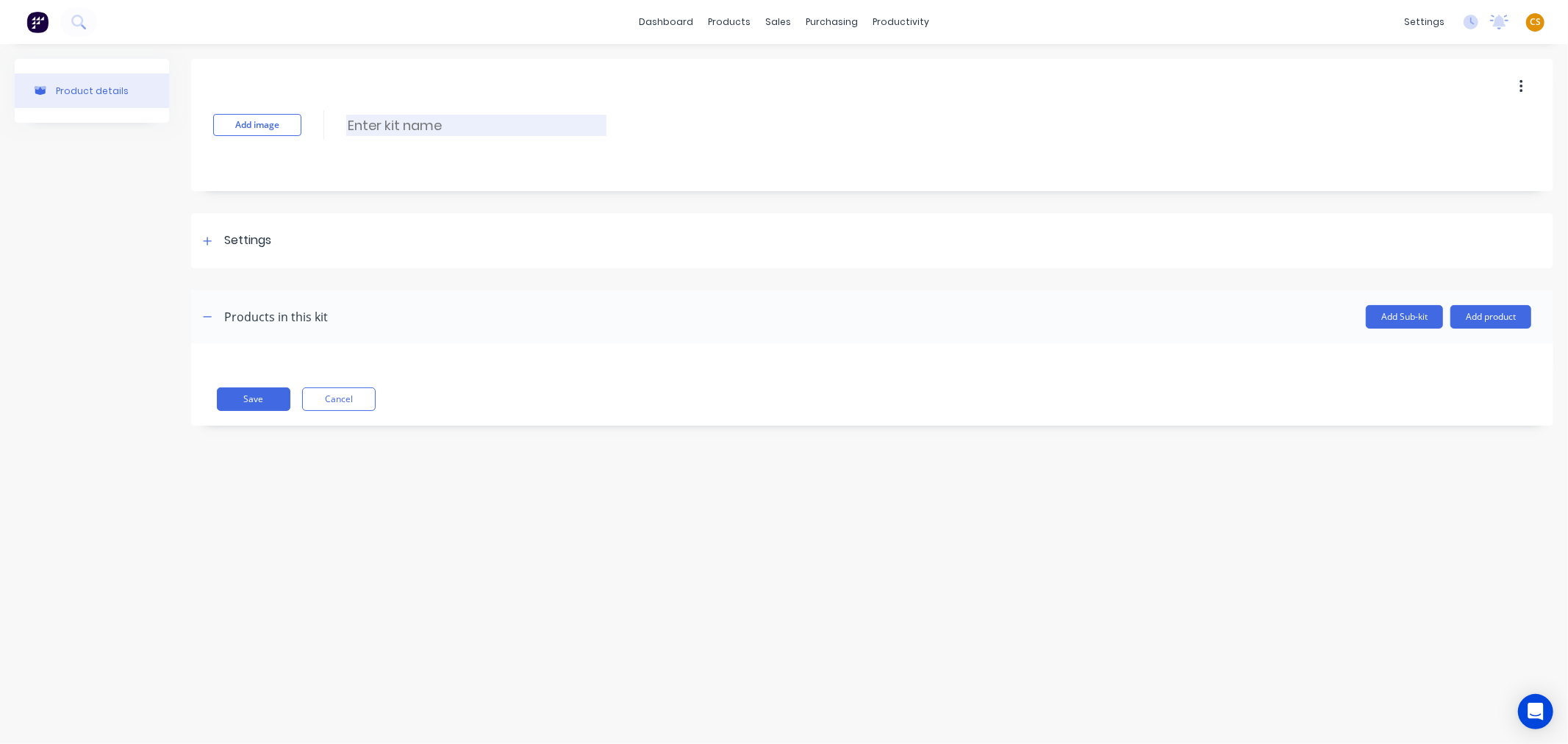
click at [388, 128] on input at bounding box center [476, 125] width 260 height 21
click at [204, 240] on icon at bounding box center [207, 241] width 9 height 10
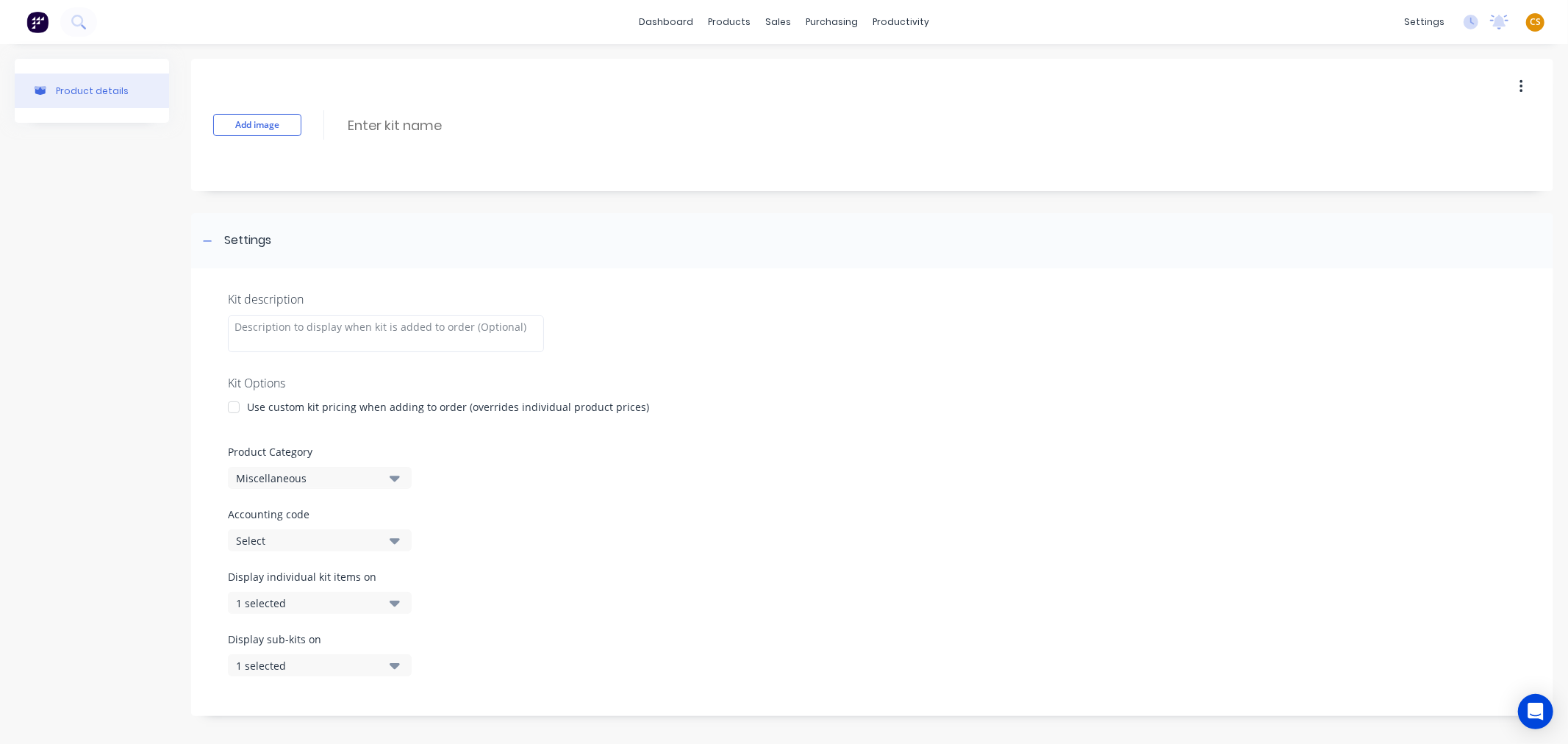
click at [276, 478] on div "Miscellaneous" at bounding box center [307, 478] width 142 height 16
click at [530, 511] on label "Accounting code" at bounding box center [872, 514] width 1288 height 16
click at [233, 412] on div at bounding box center [234, 407] width 30 height 30
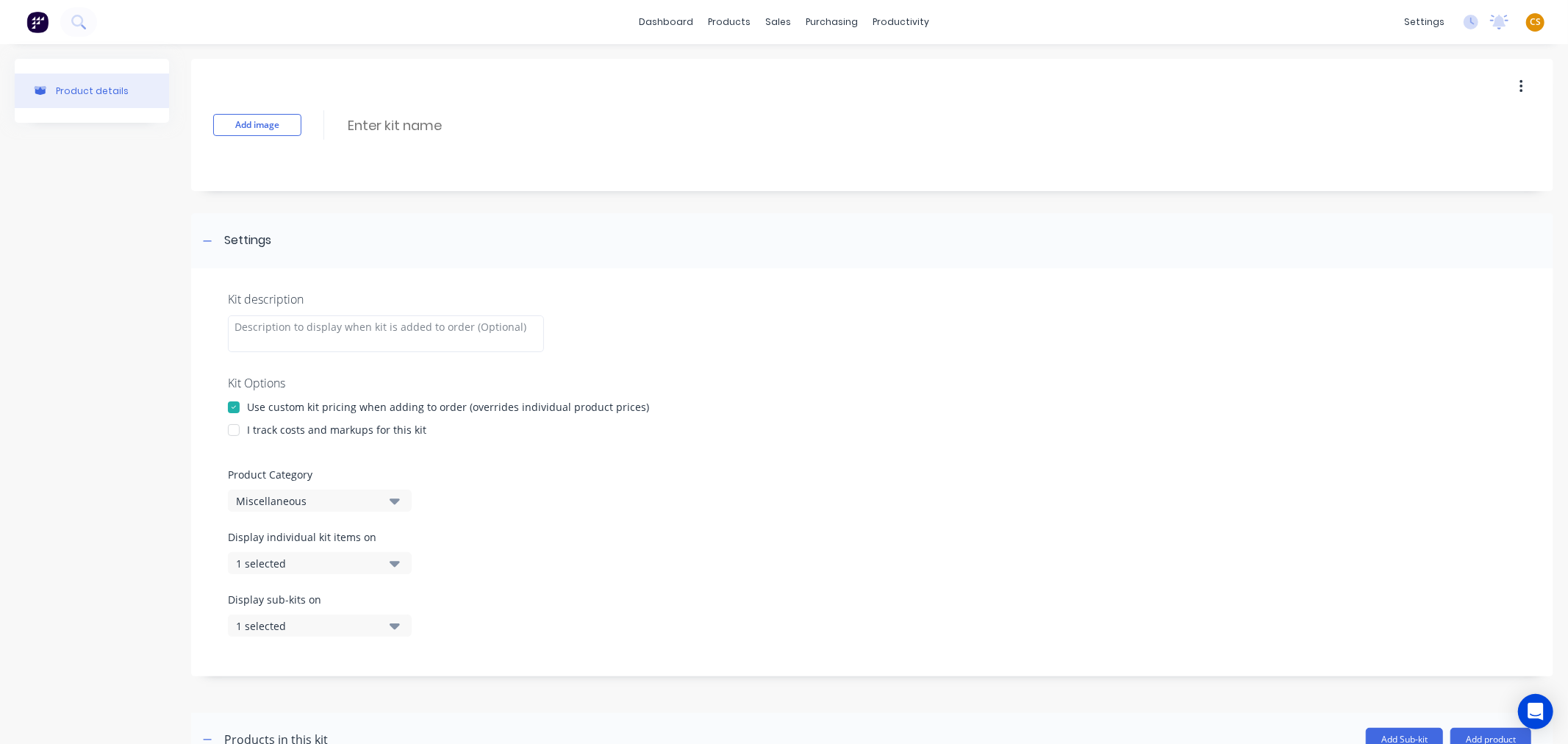
click at [277, 568] on div "1 selected" at bounding box center [307, 563] width 142 height 16
click at [592, 578] on div "Display individual kit items on 1 selected" at bounding box center [872, 560] width 1288 height 63
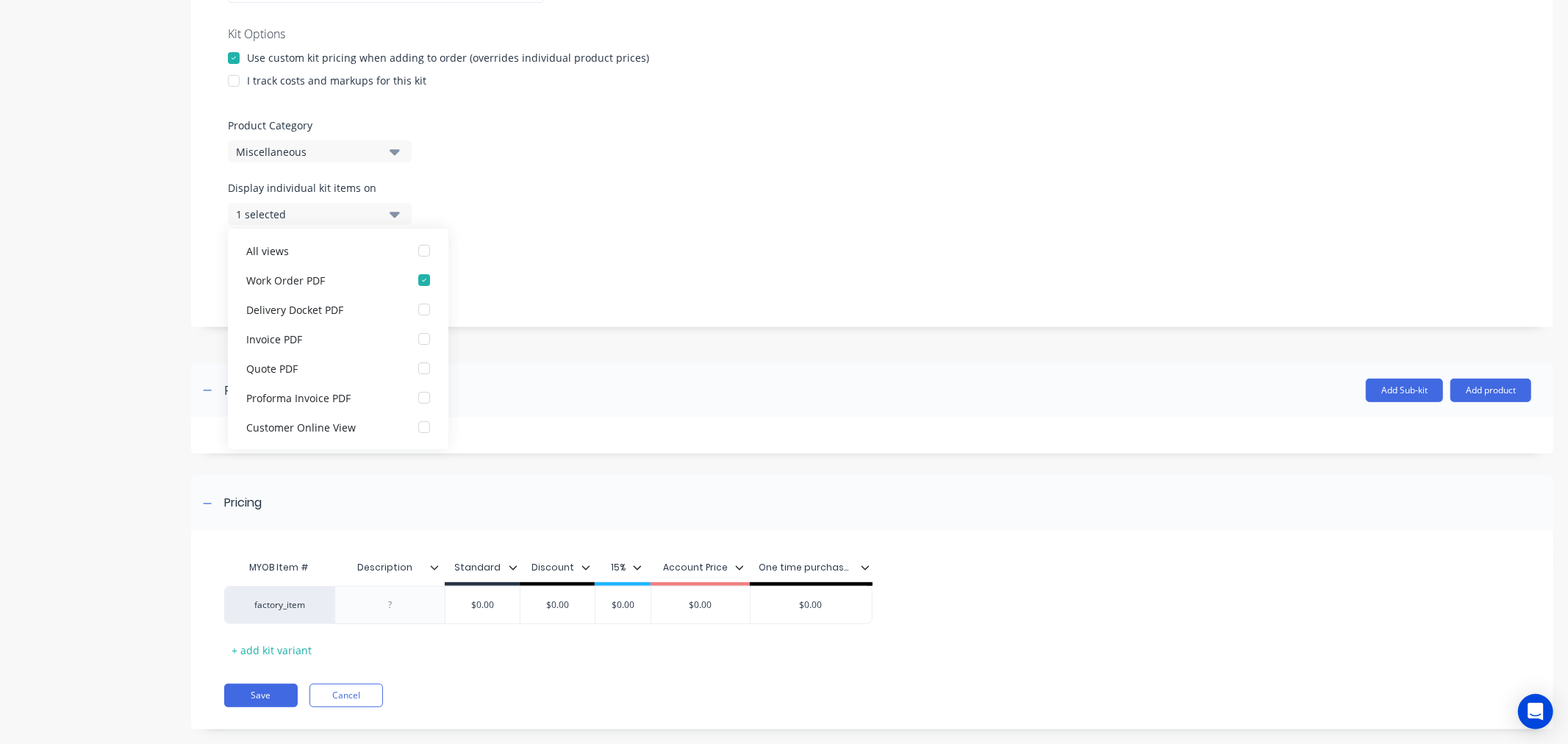
scroll to position [371, 0]
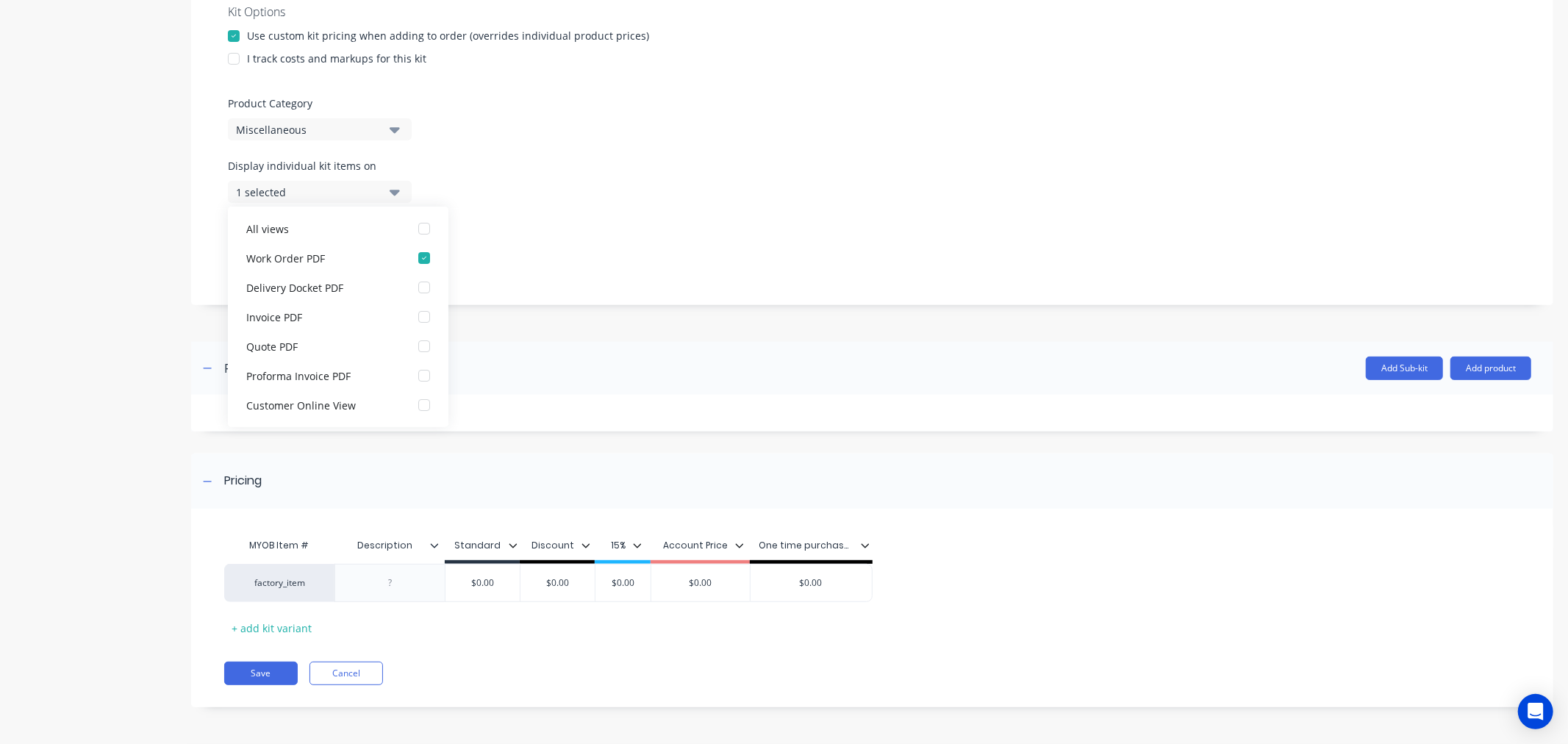
click at [120, 405] on div "Product details" at bounding box center [92, 208] width 154 height 1041
click at [230, 32] on div at bounding box center [234, 36] width 30 height 30
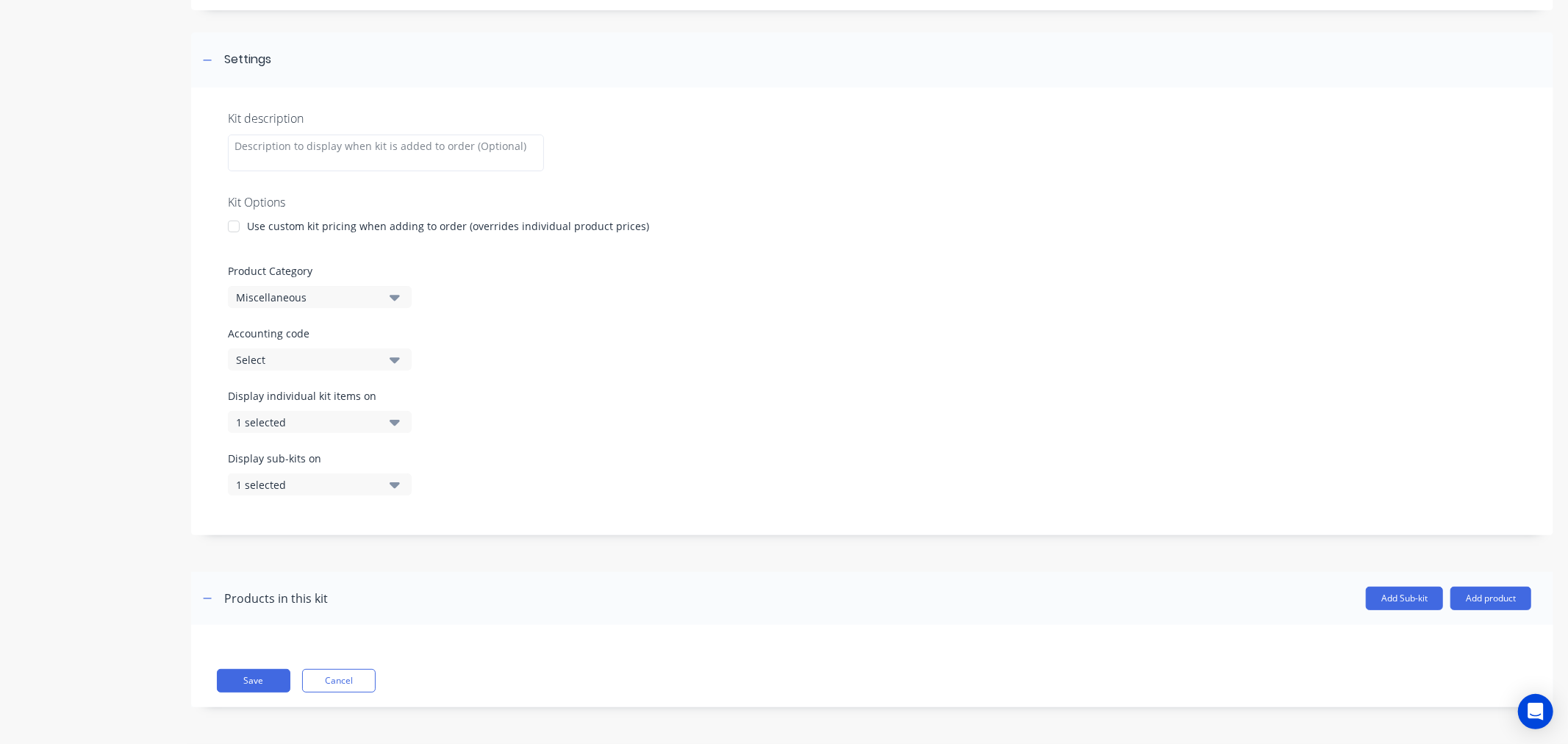
scroll to position [180, 0]
click at [234, 224] on div at bounding box center [234, 227] width 30 height 30
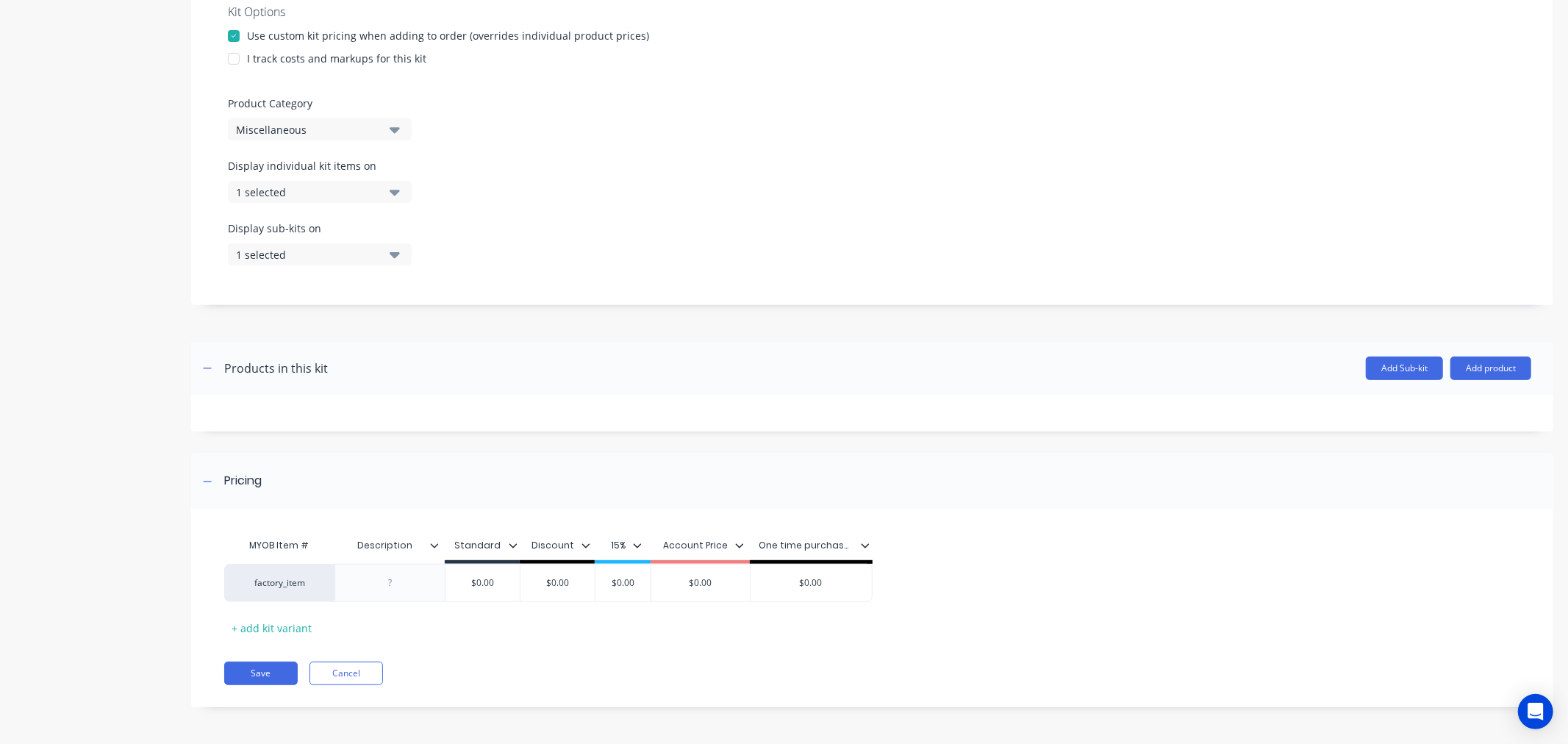
click at [233, 56] on div at bounding box center [234, 59] width 30 height 30
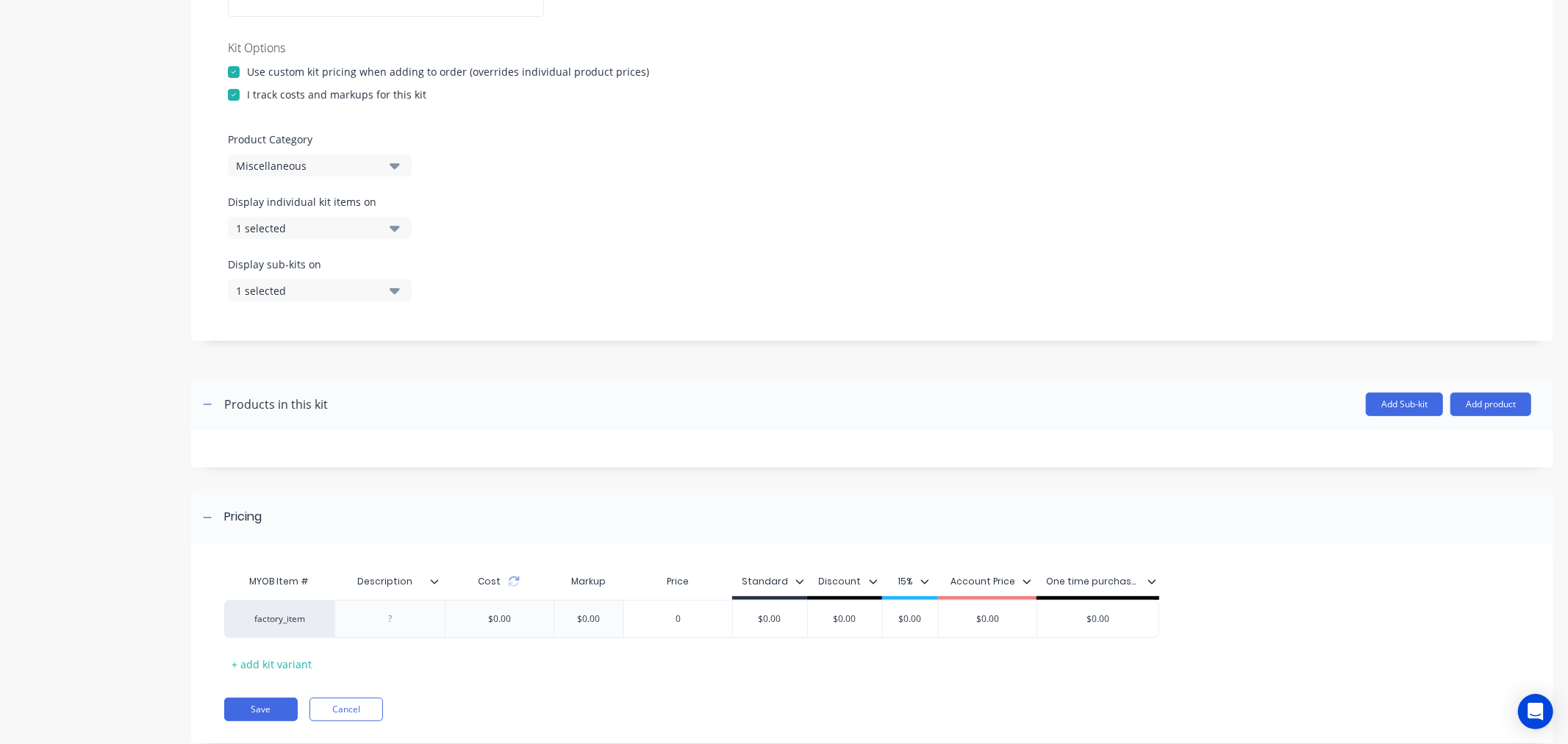
scroll to position [0, 0]
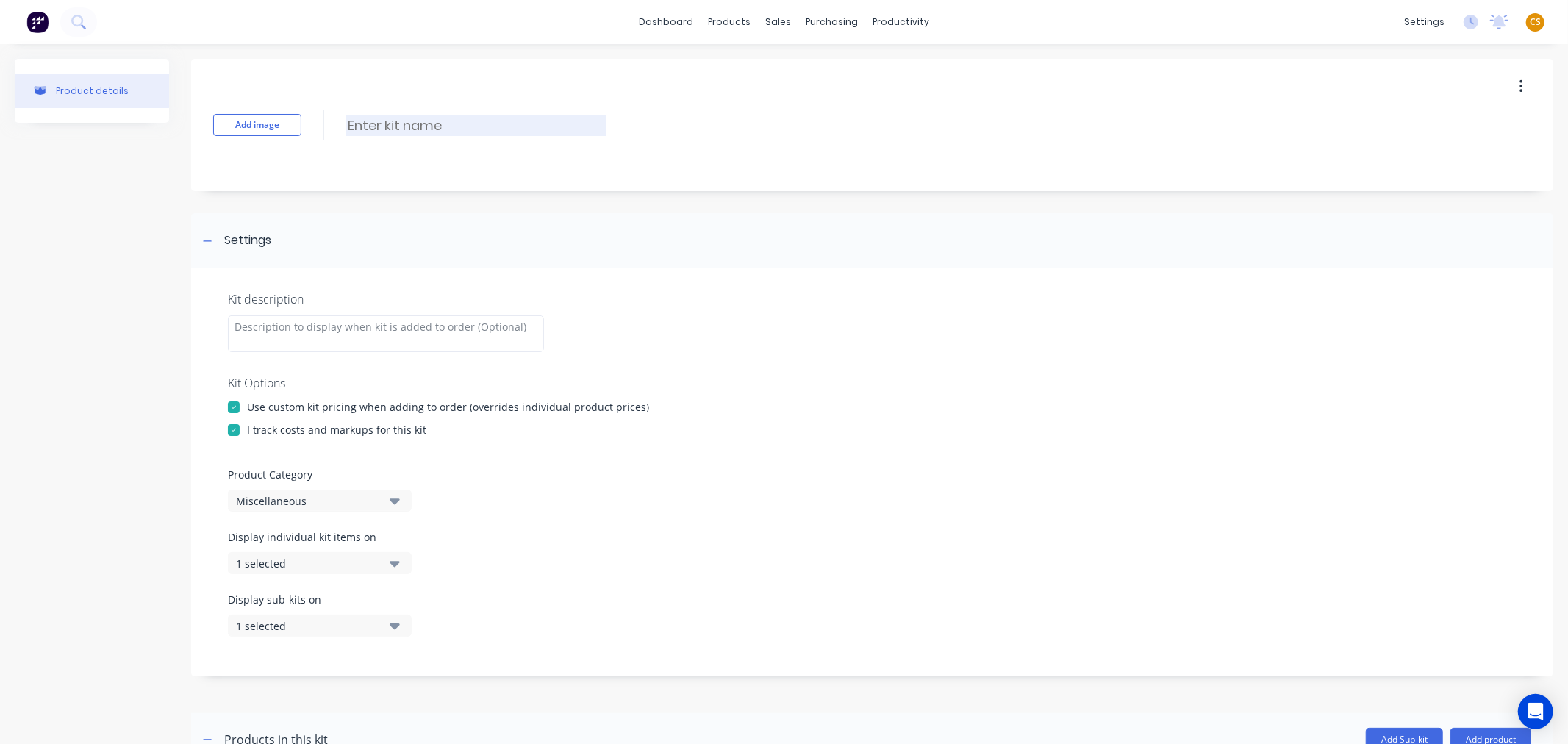
click at [376, 122] on input at bounding box center [476, 125] width 260 height 21
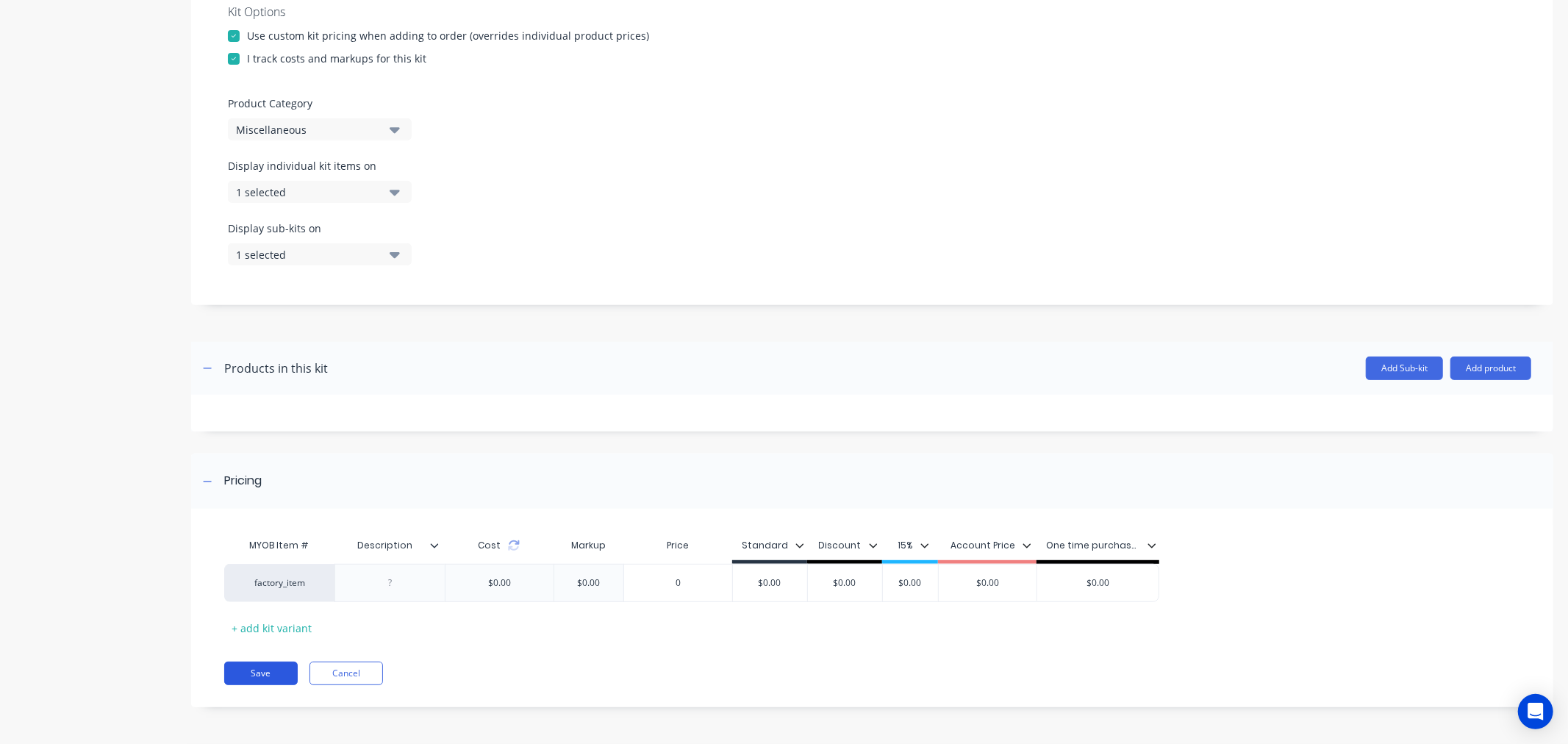
type input "test"
click at [258, 669] on button "Save" at bounding box center [261, 673] width 74 height 24
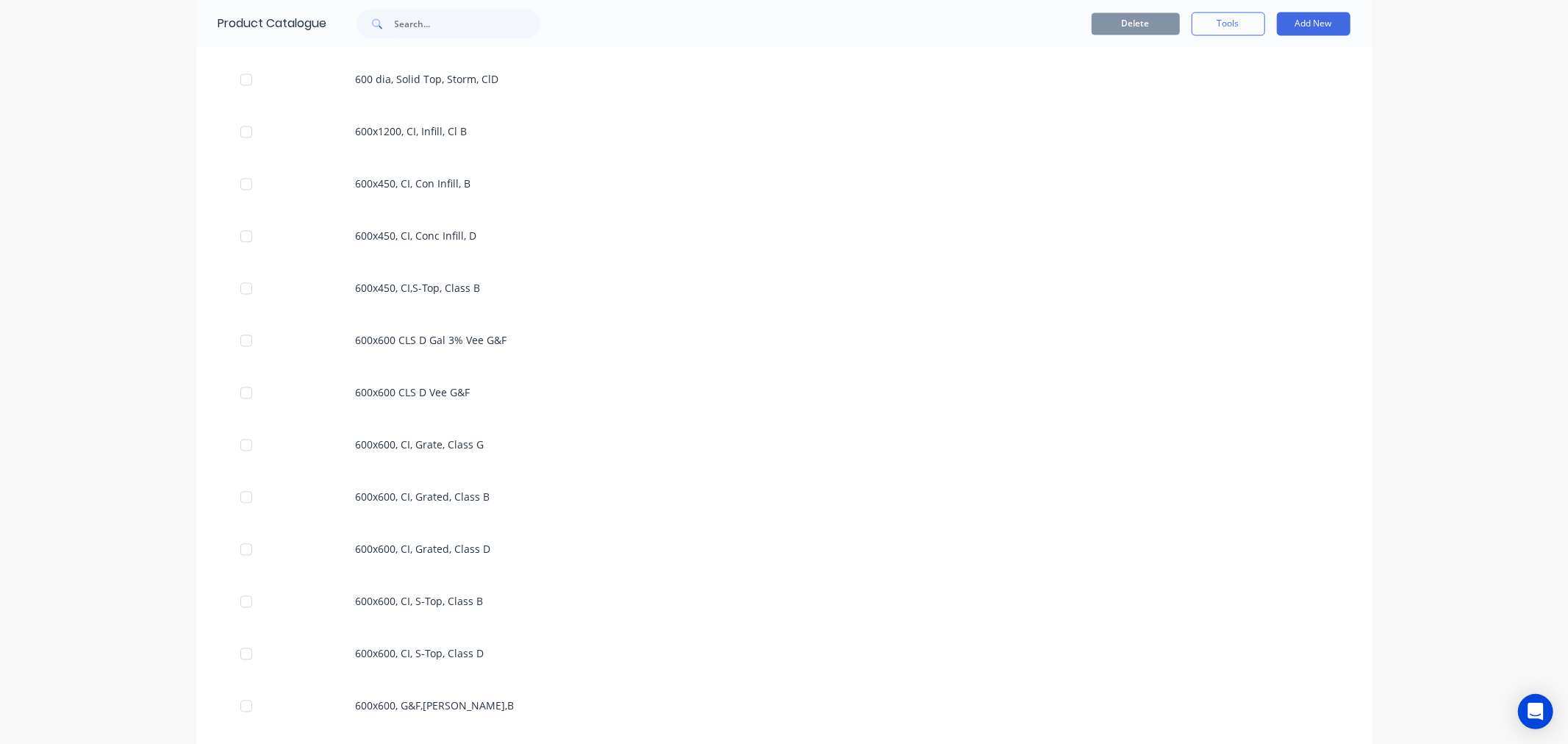
scroll to position [2422, 0]
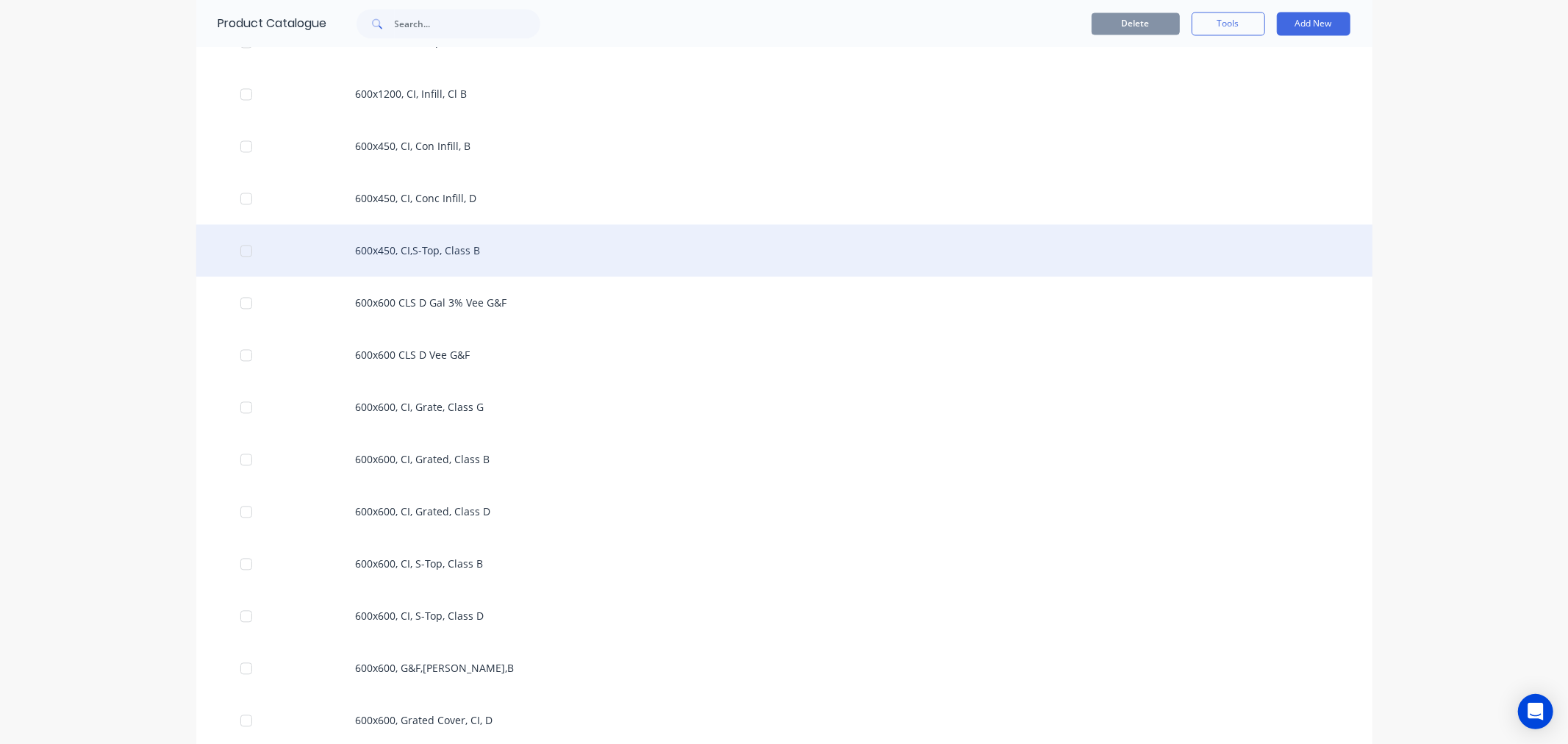
click at [365, 254] on div "600x450, CI,S-Top, Class B" at bounding box center [784, 250] width 1176 height 52
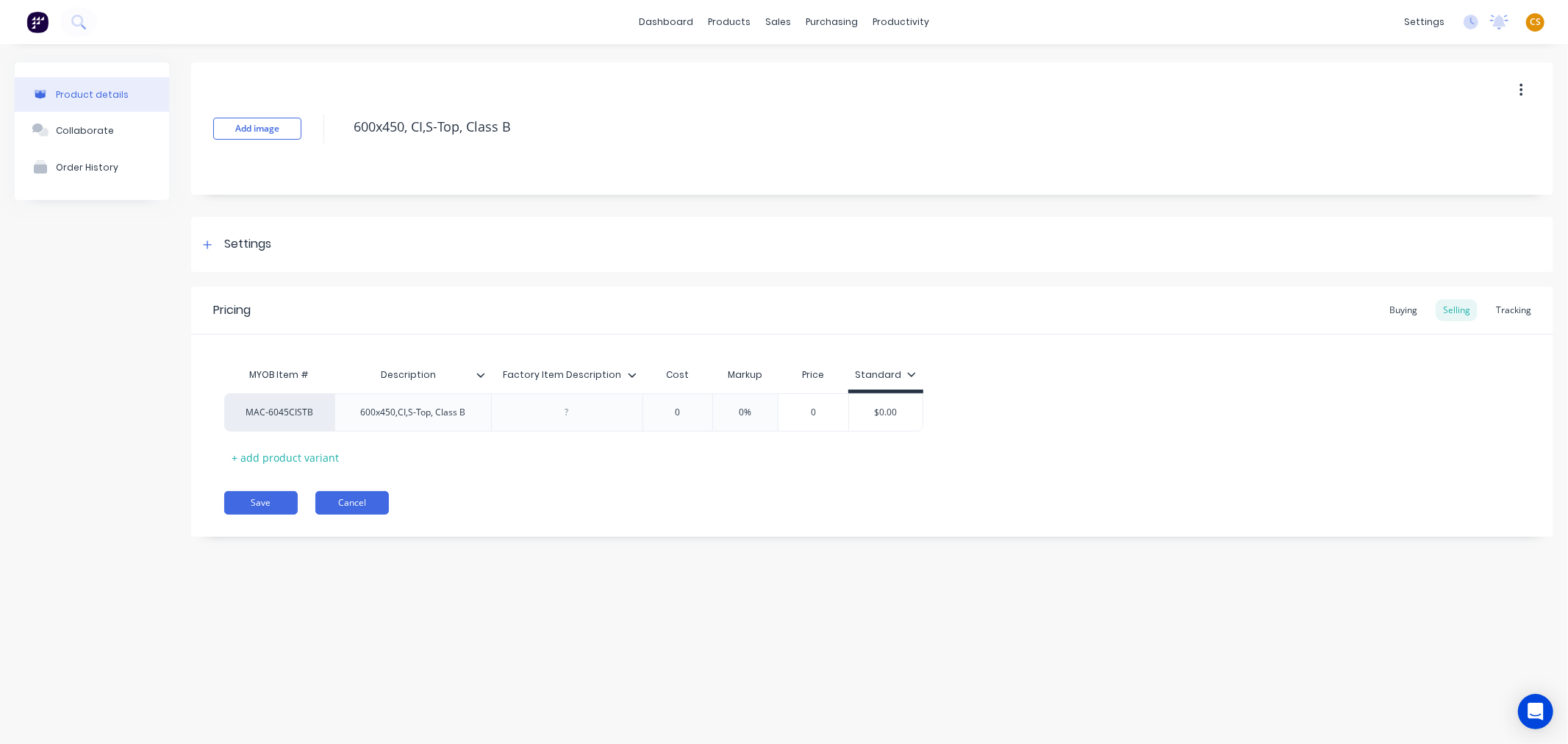
click at [348, 503] on button "Cancel" at bounding box center [352, 503] width 74 height 24
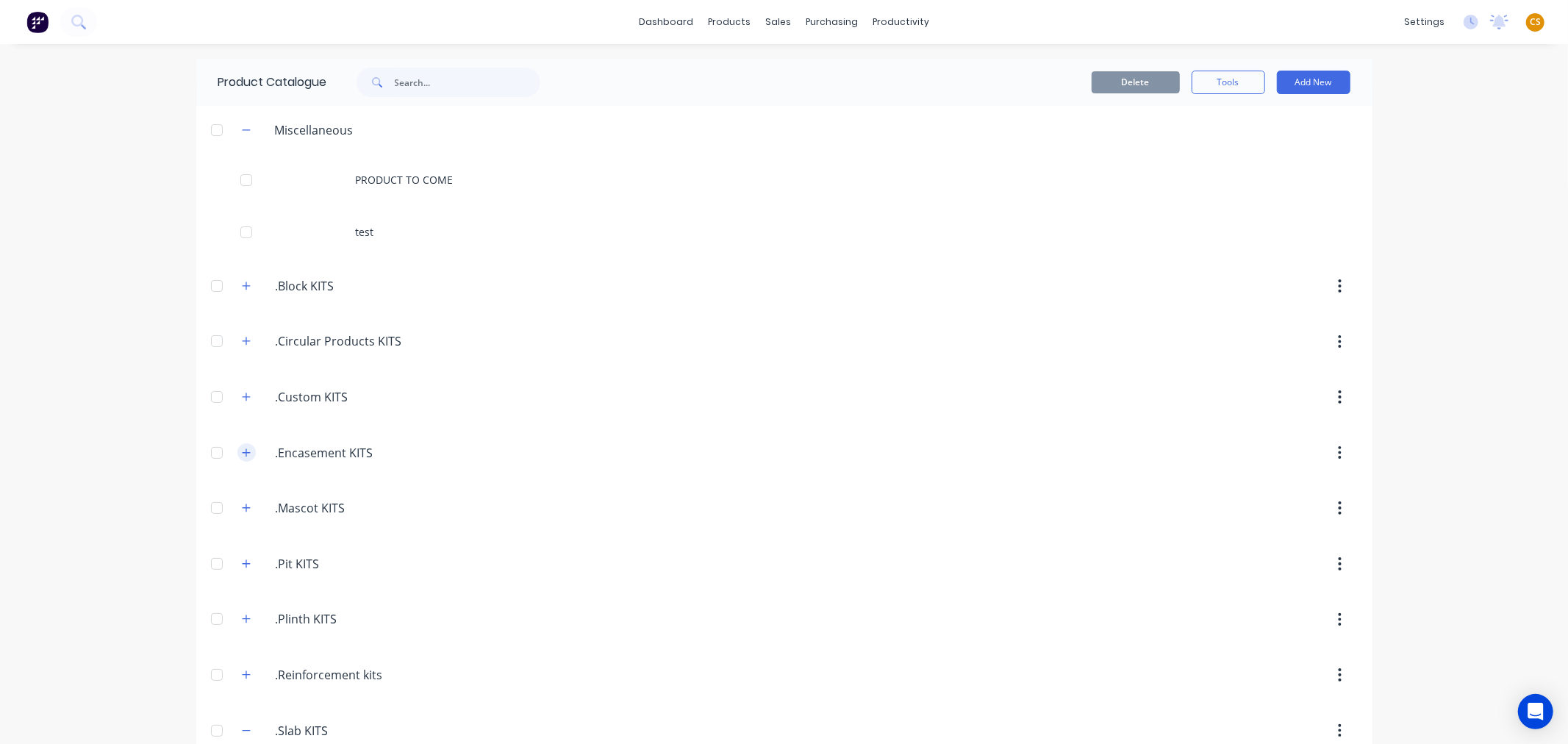
click at [242, 453] on icon "button" at bounding box center [247, 452] width 9 height 10
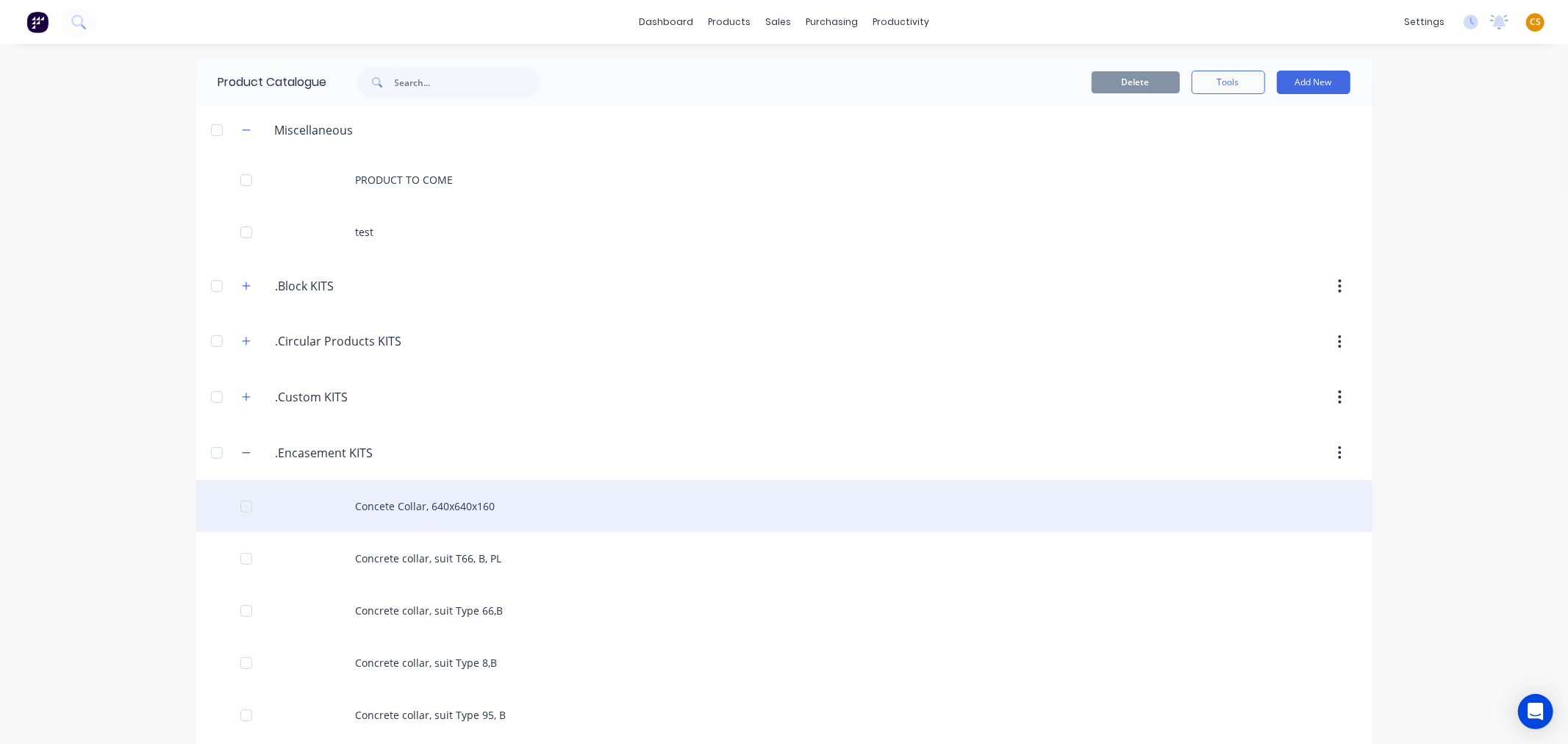
click at [397, 503] on div "Concete Collar, 640x640x160" at bounding box center [784, 506] width 1176 height 52
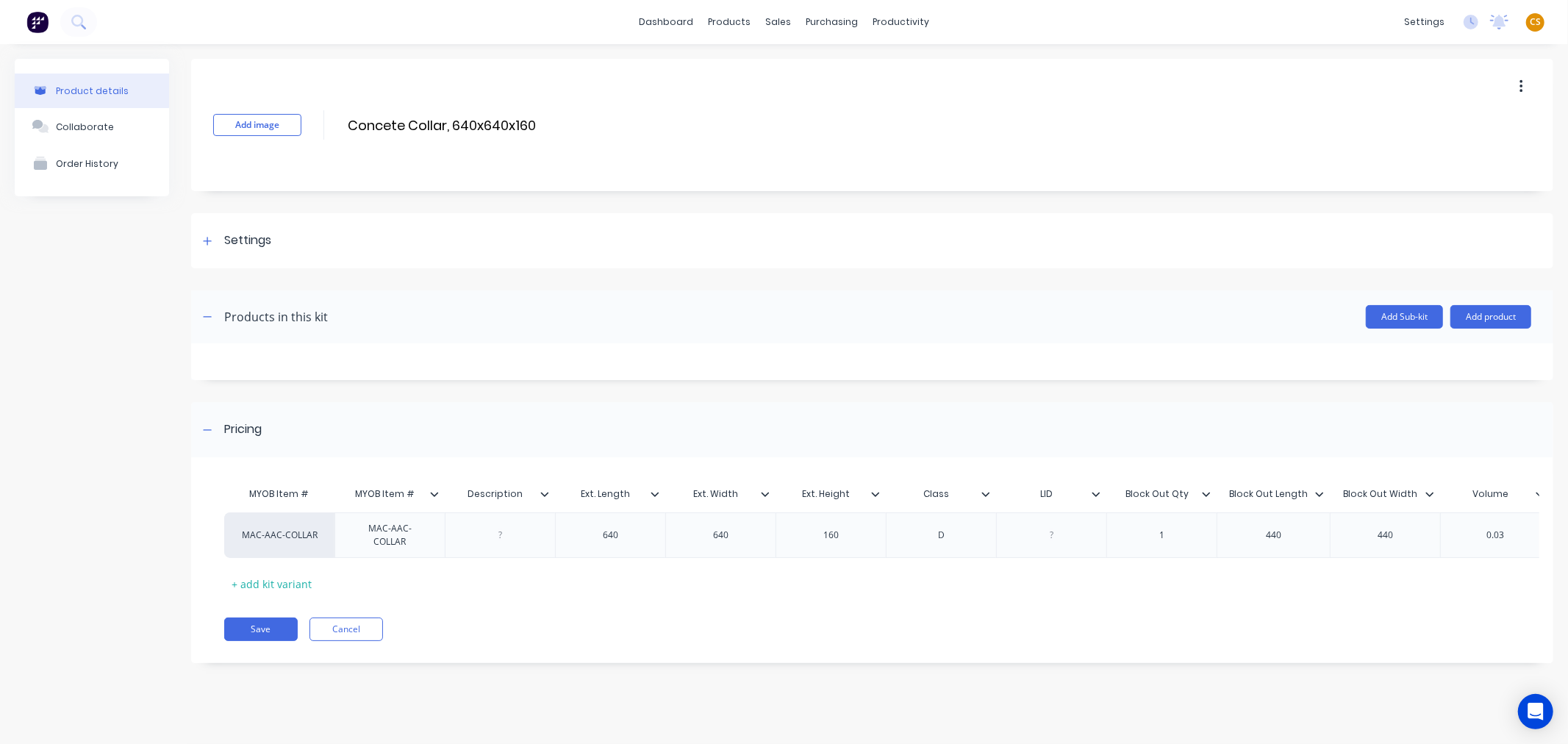
click at [369, 495] on input "MYOB Item #" at bounding box center [385, 494] width 101 height 13
type input "Item #"
drag, startPoint x: 125, startPoint y: 517, endPoint x: 554, endPoint y: 578, distance: 433.3
click at [554, 578] on div "MYOB Item # Item # Description Ext. Length Ext. Width Ext. Height Class LID Blo…" at bounding box center [865, 537] width 1282 height 116
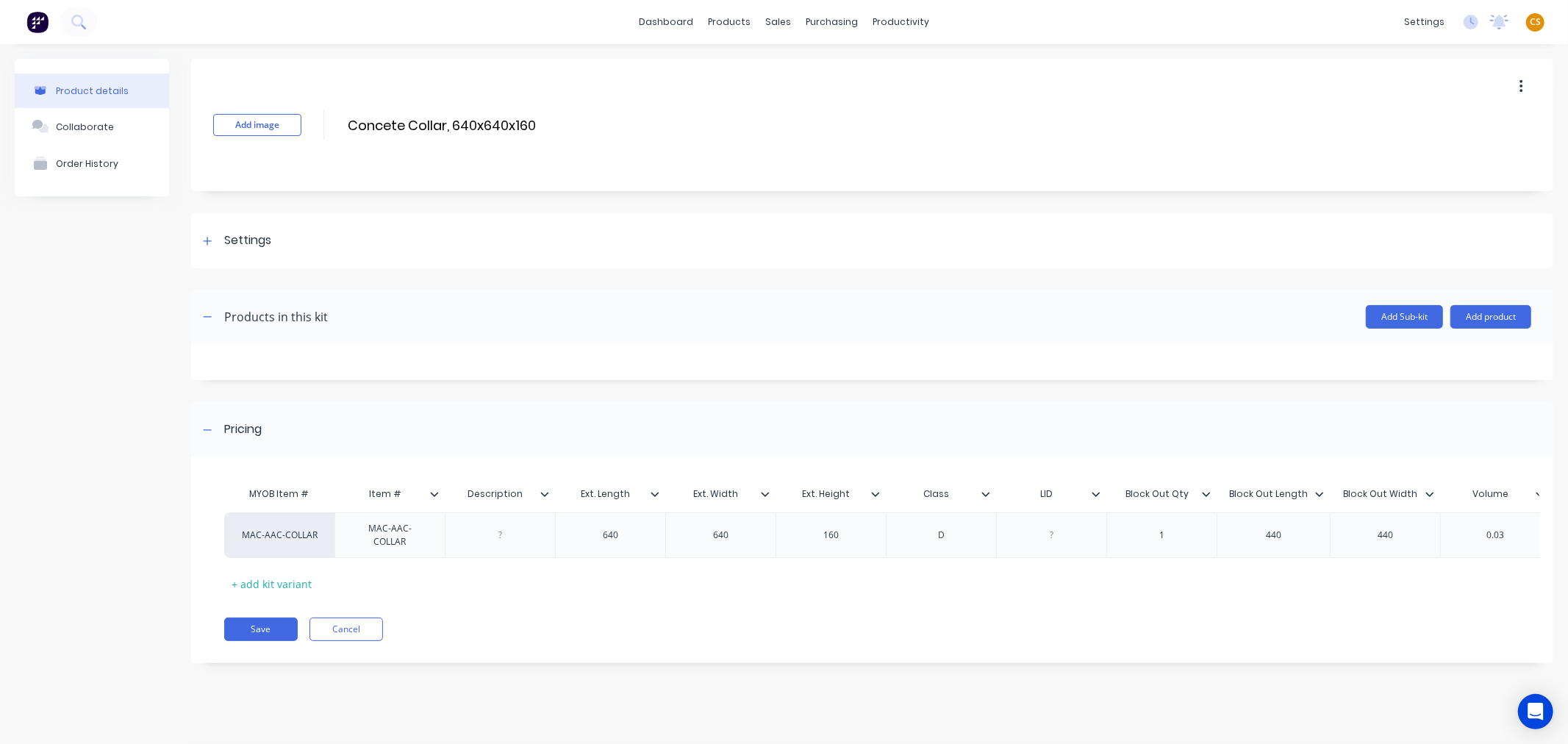
click at [432, 493] on icon at bounding box center [434, 494] width 8 height 4
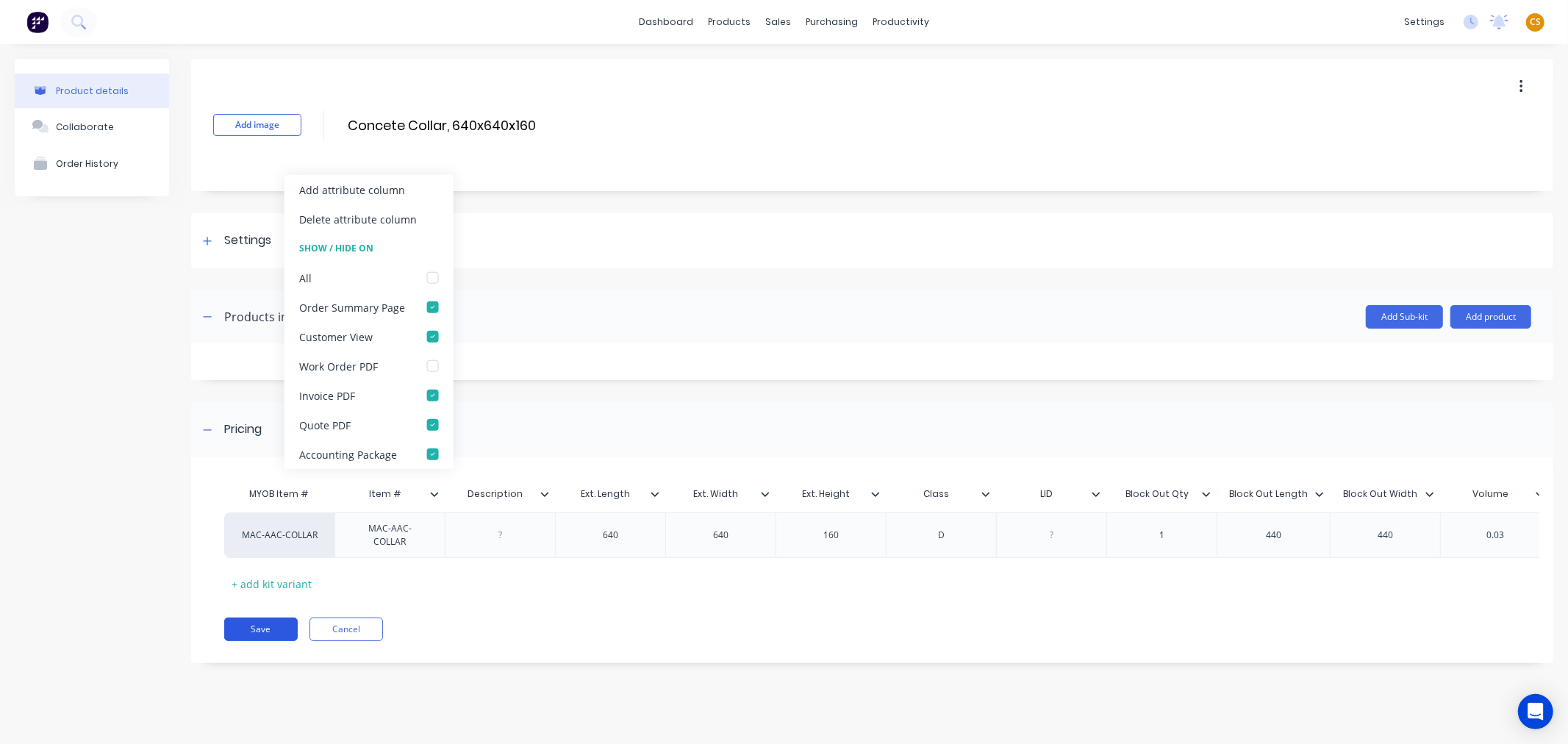
click at [246, 628] on button "Save" at bounding box center [261, 629] width 74 height 24
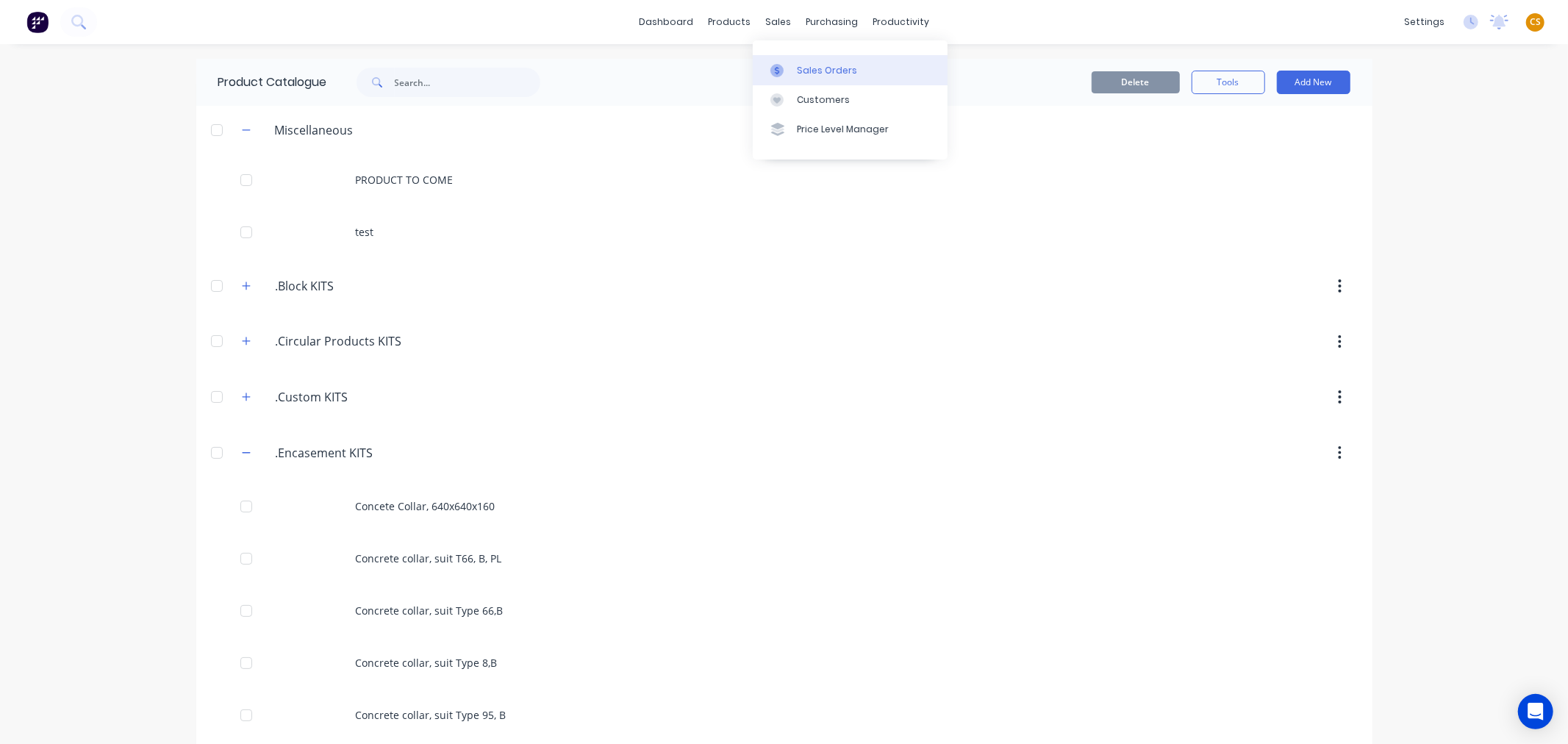
click at [814, 71] on div "Sales Orders" at bounding box center [827, 71] width 61 height 13
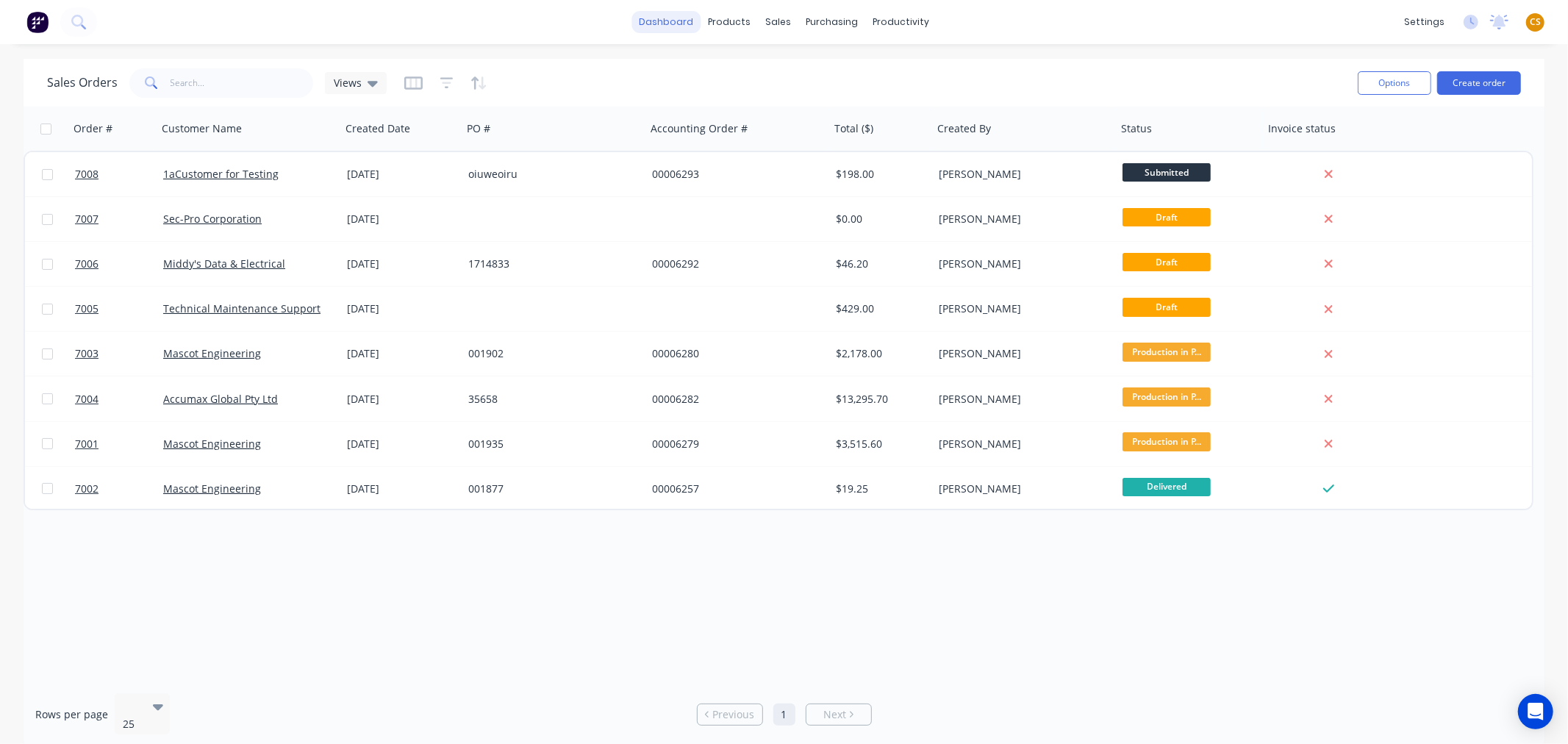
click at [662, 24] on link "dashboard" at bounding box center [666, 22] width 69 height 22
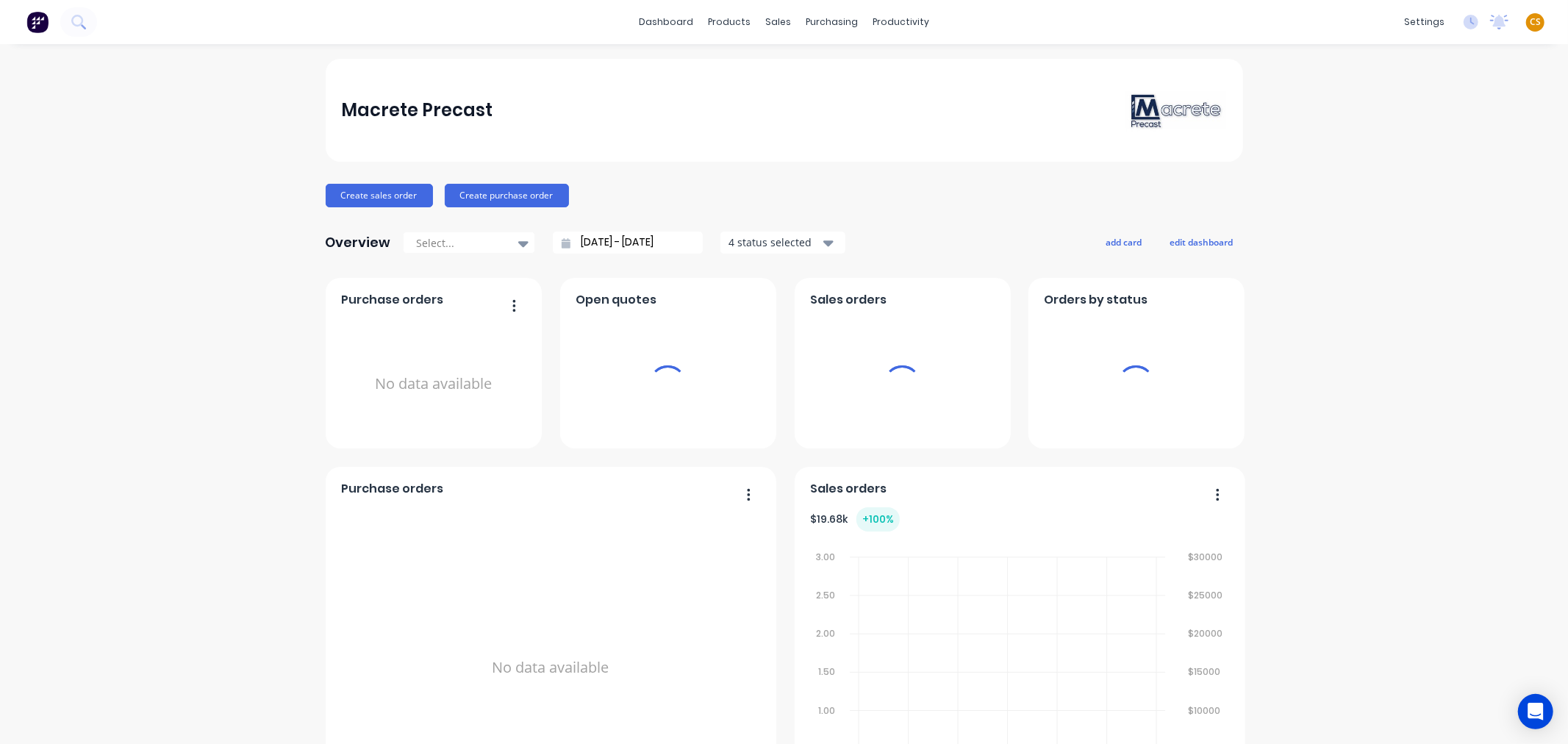
click at [1530, 21] on span "CS" at bounding box center [1535, 22] width 11 height 13
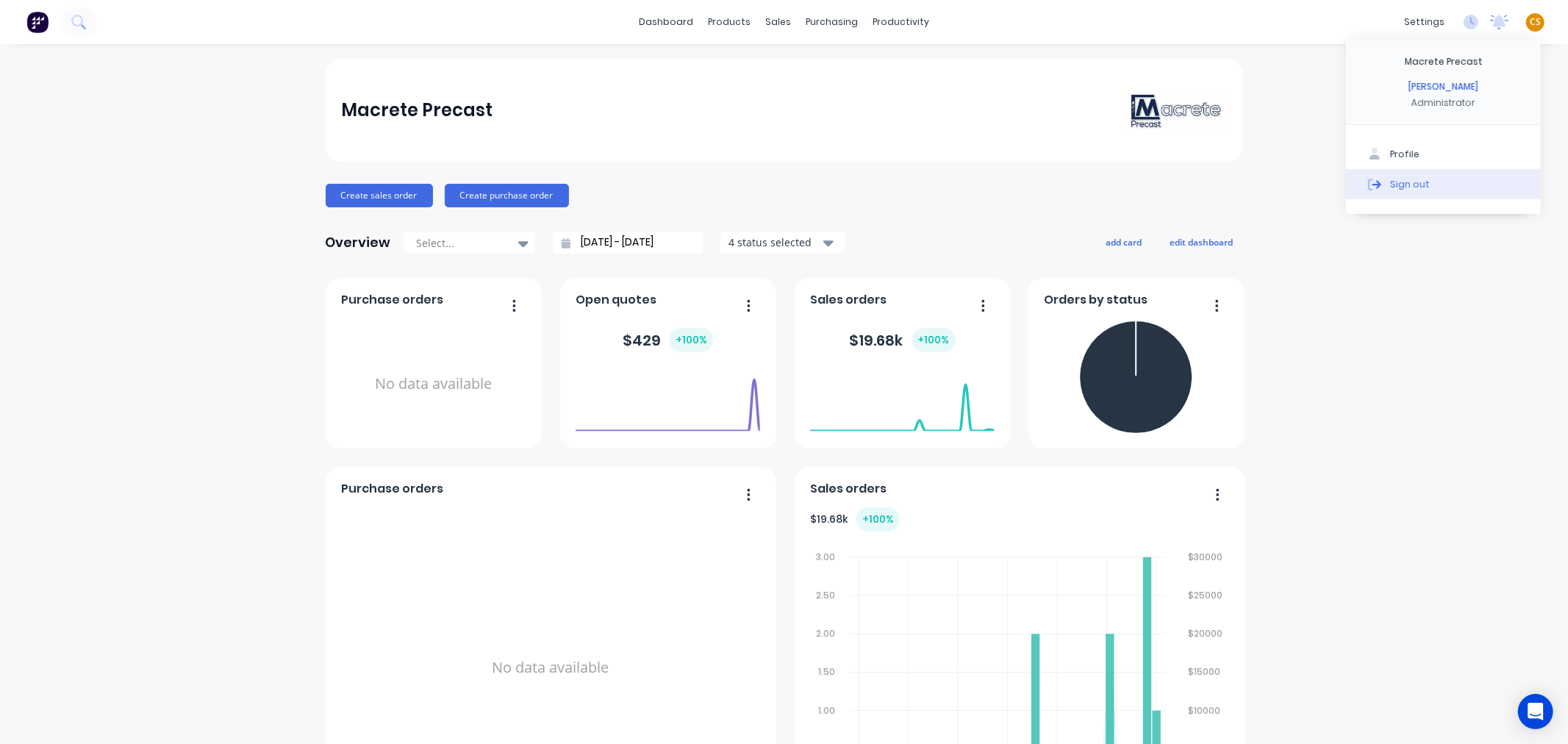
click at [1417, 185] on button "Sign out" at bounding box center [1443, 184] width 195 height 30
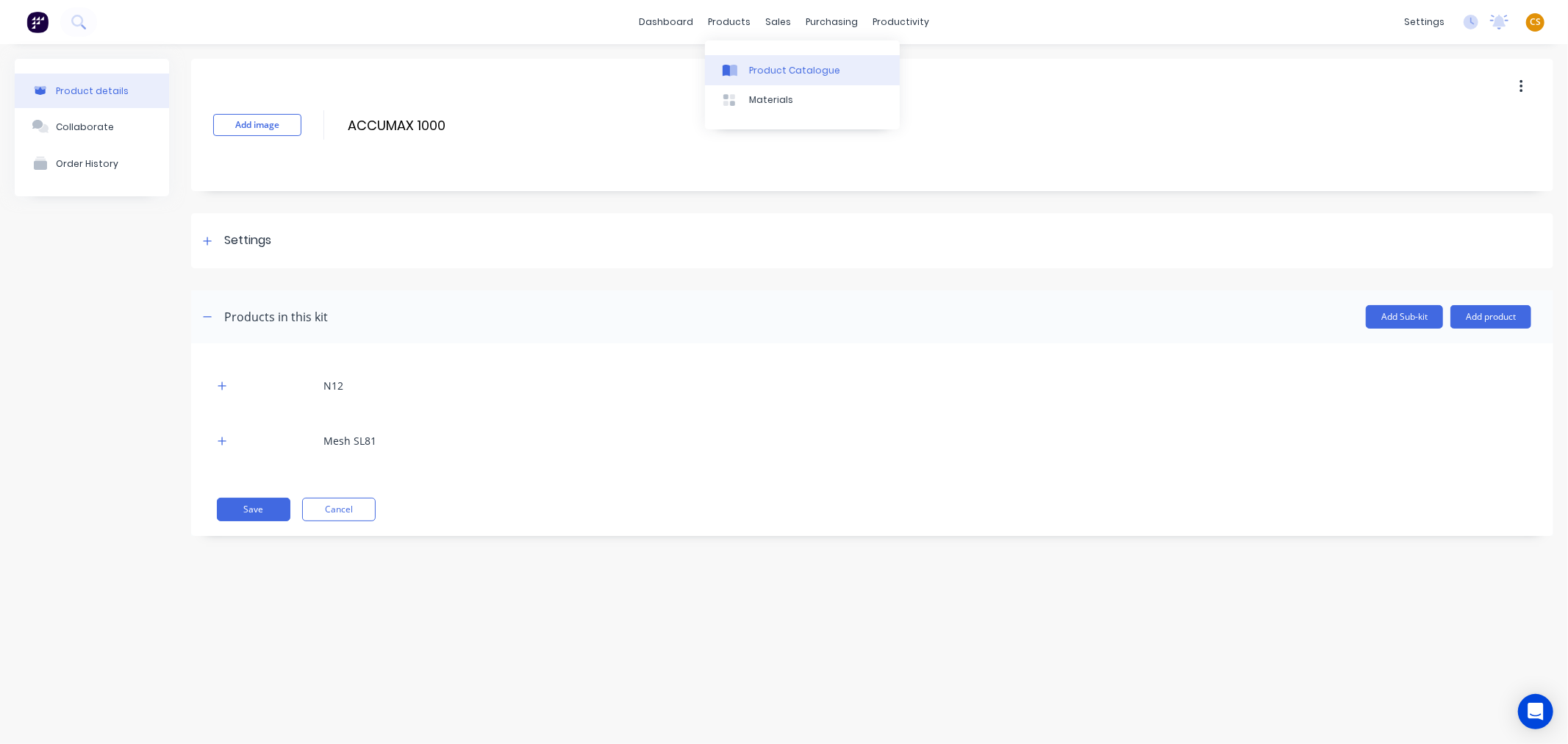
click at [780, 69] on div "Product Catalogue" at bounding box center [794, 71] width 91 height 13
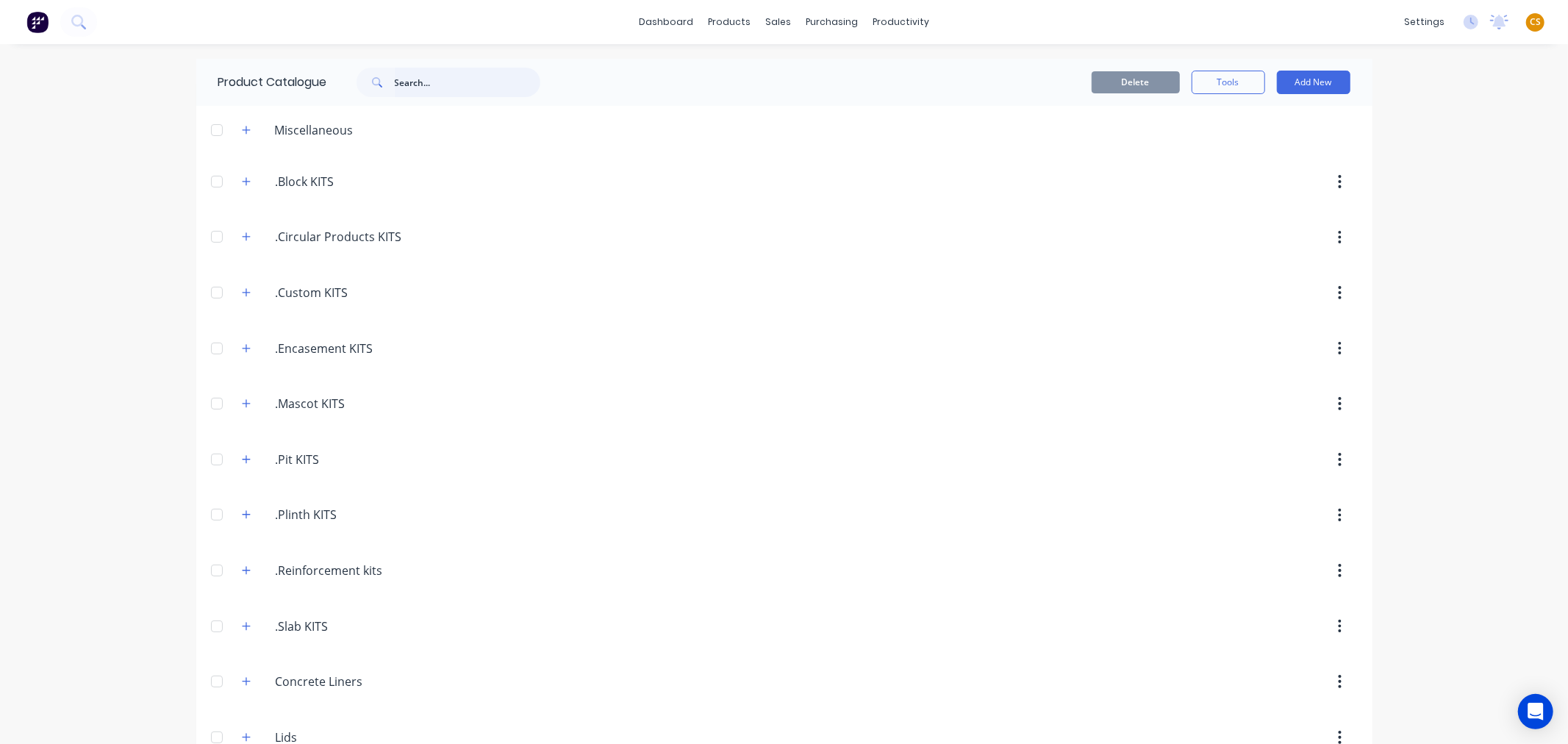
click at [403, 84] on input "text" at bounding box center [467, 83] width 145 height 30
type input "n12"
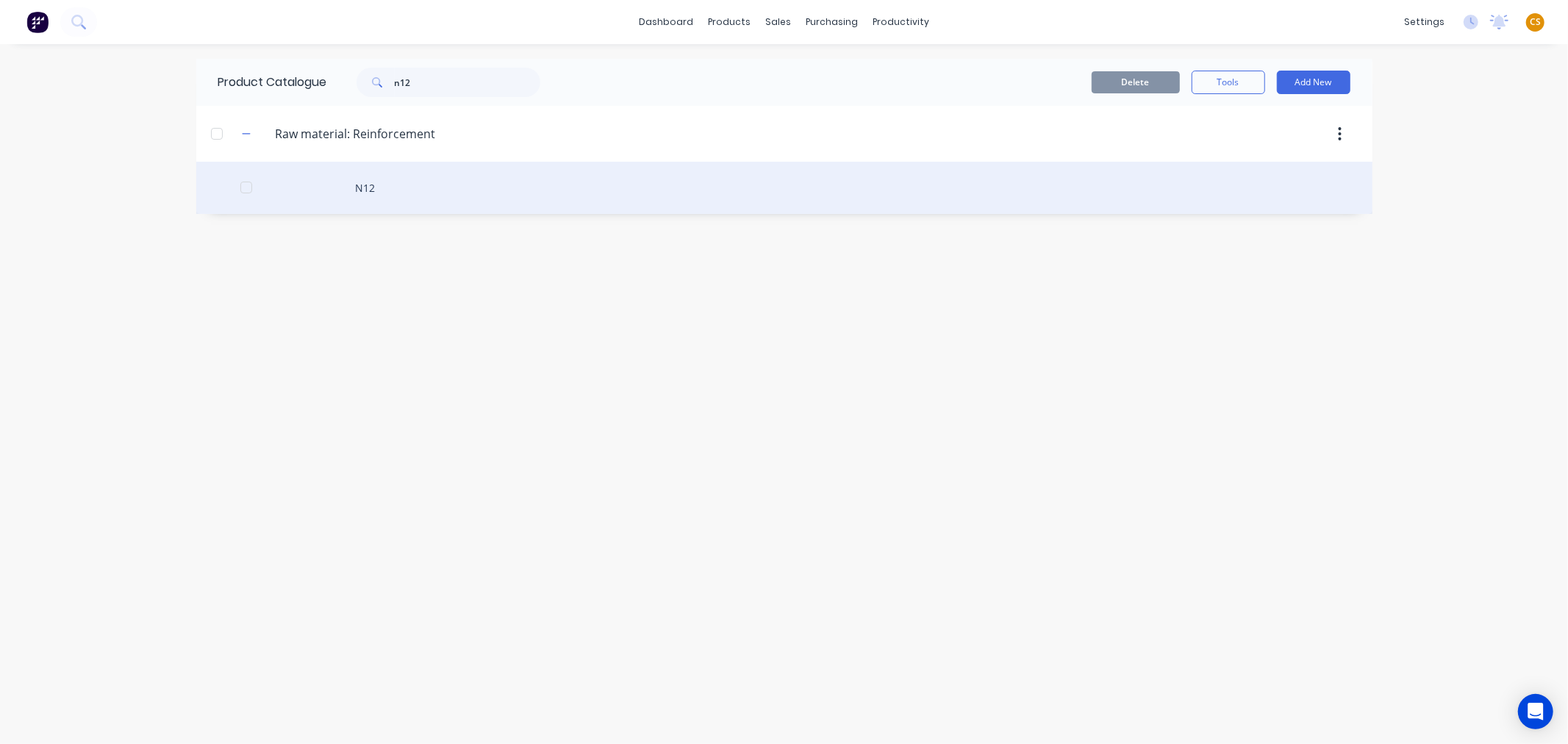
click at [369, 197] on div "N12" at bounding box center [784, 187] width 1176 height 52
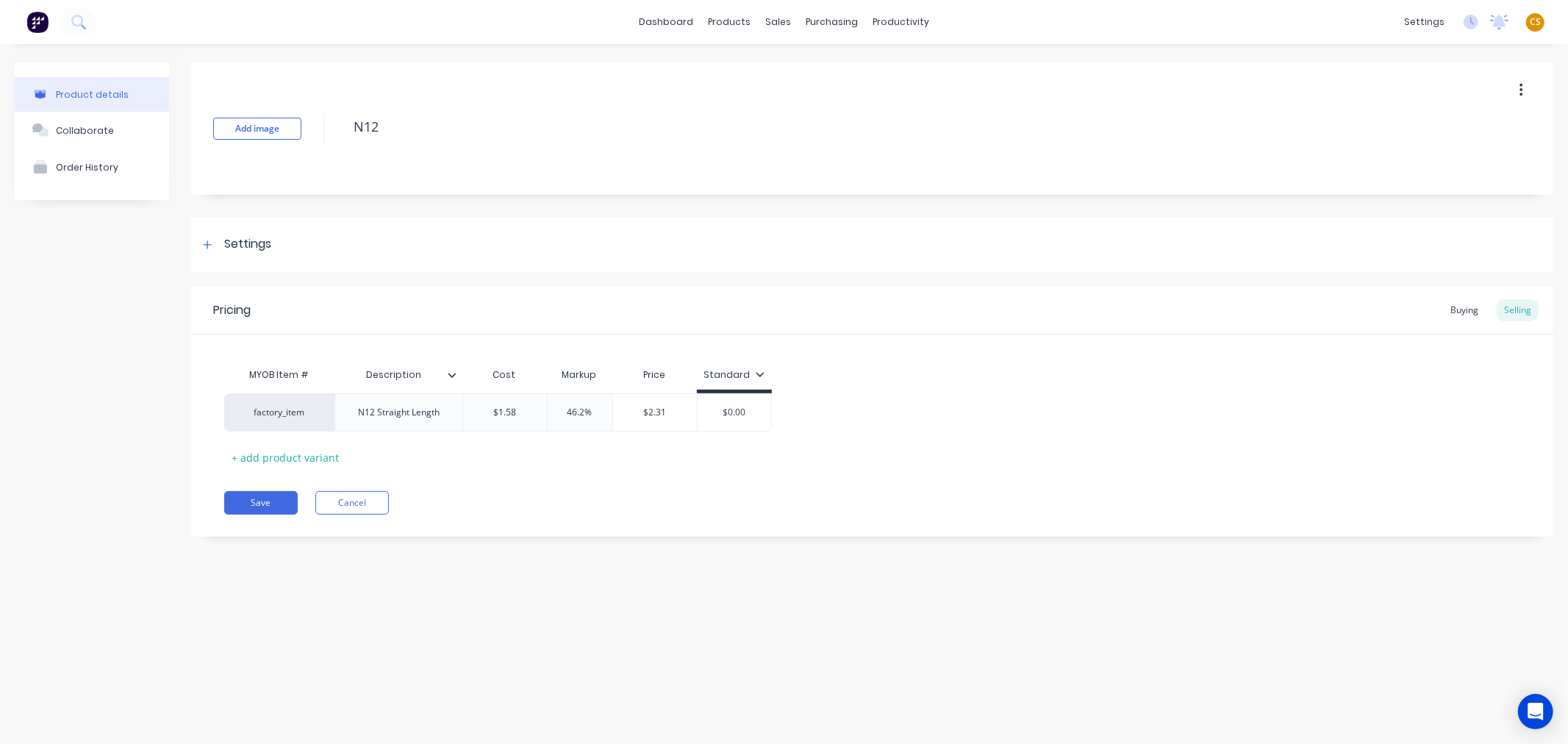
type textarea "x"
click at [272, 413] on div "factory_item" at bounding box center [280, 413] width 81 height 13
type input "n12"
click at [1172, 24] on div "dashboard products sales purchasing productivity dashboard products Product Cat…" at bounding box center [784, 22] width 1568 height 44
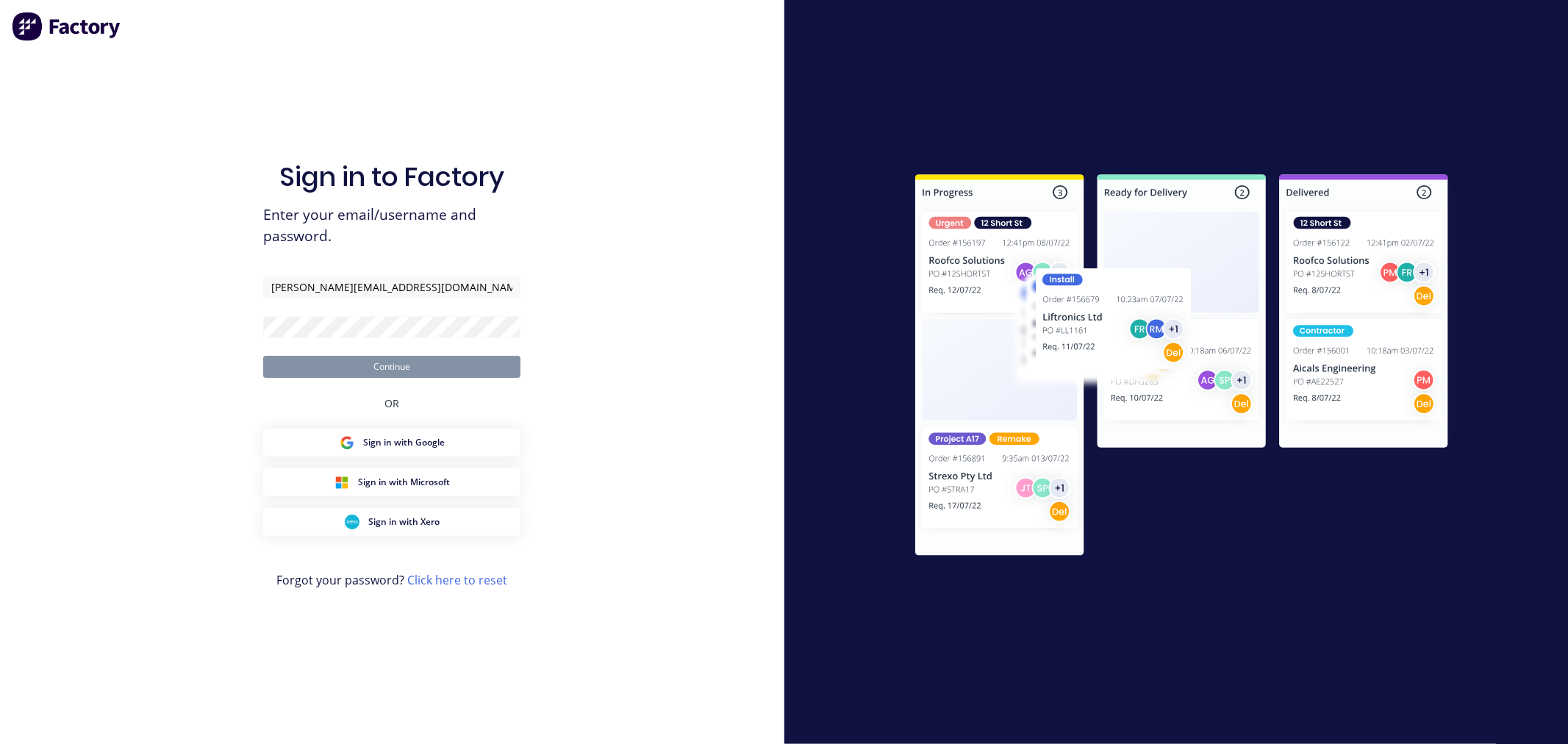
type input "[PERSON_NAME][EMAIL_ADDRESS][DOMAIN_NAME]"
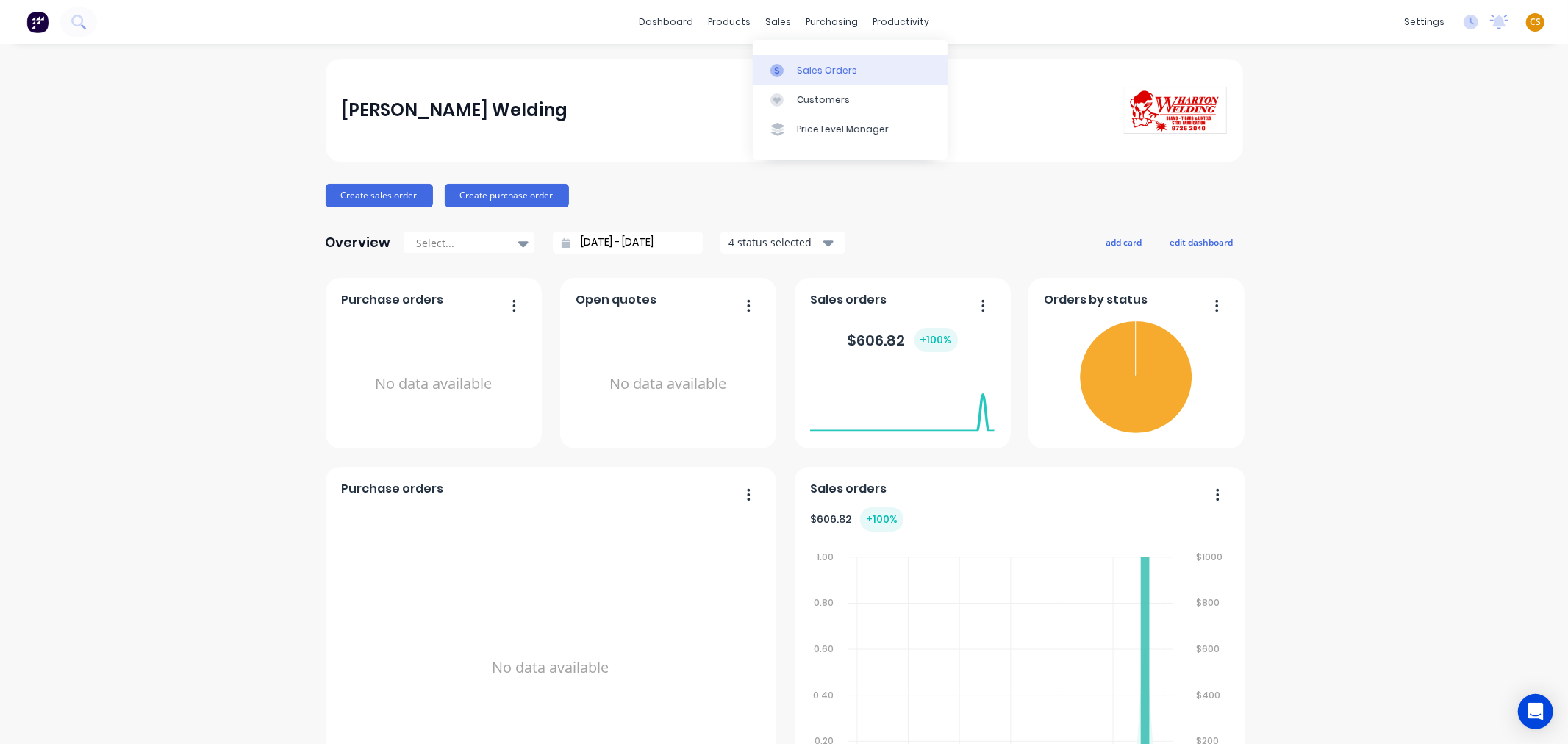
click at [816, 69] on div "Sales Orders" at bounding box center [827, 71] width 61 height 13
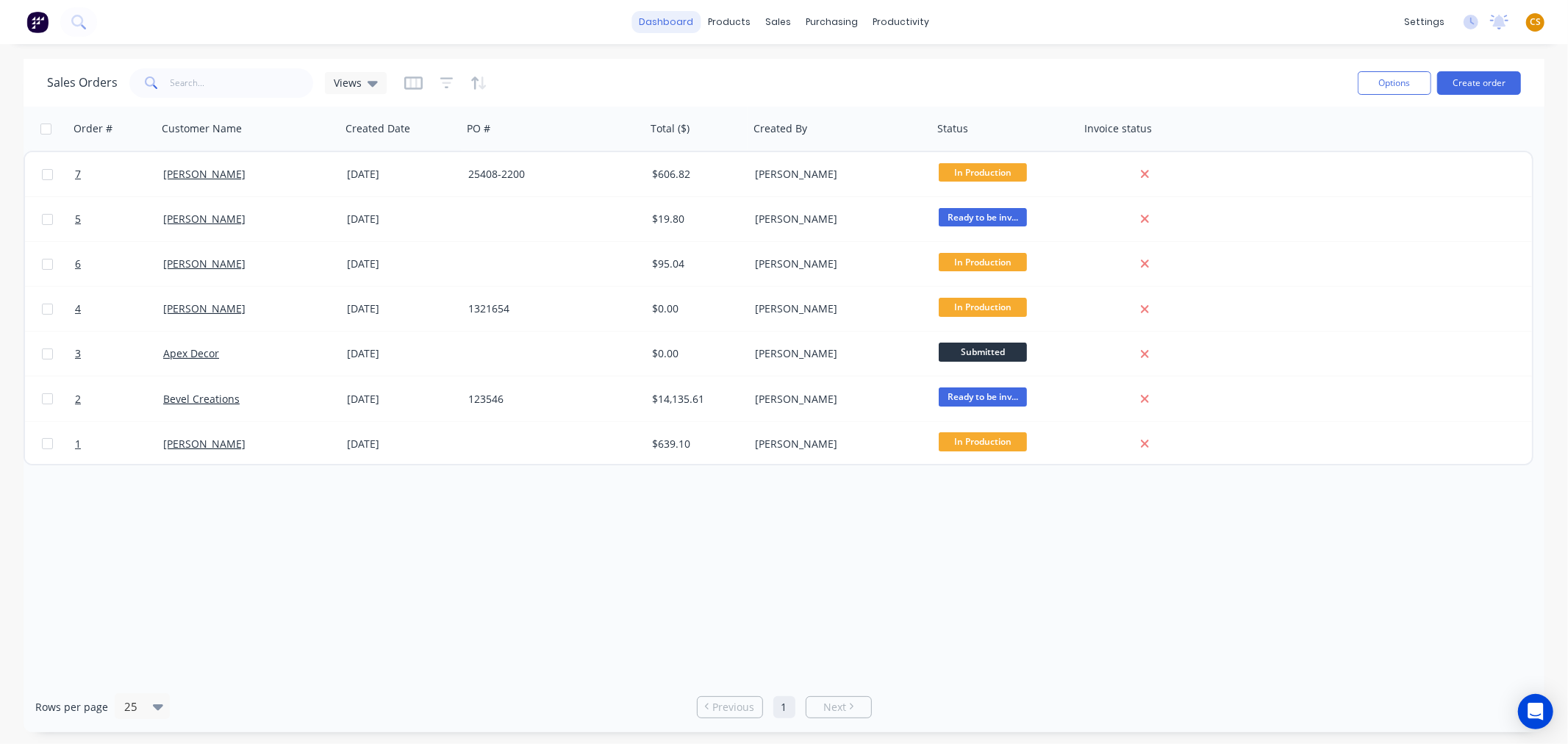
click at [664, 24] on link "dashboard" at bounding box center [666, 22] width 69 height 22
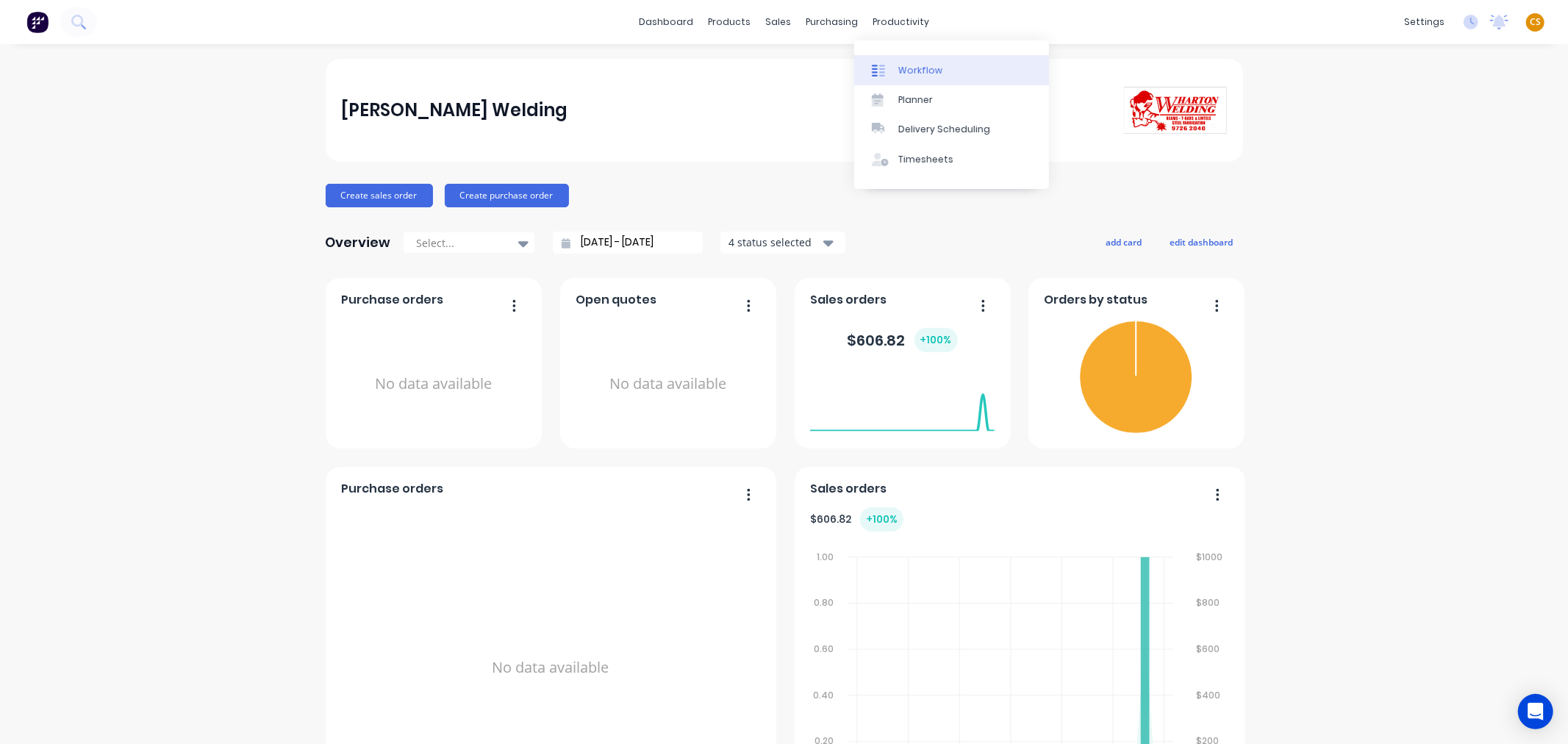
click at [935, 75] on div "Workflow" at bounding box center [921, 71] width 44 height 13
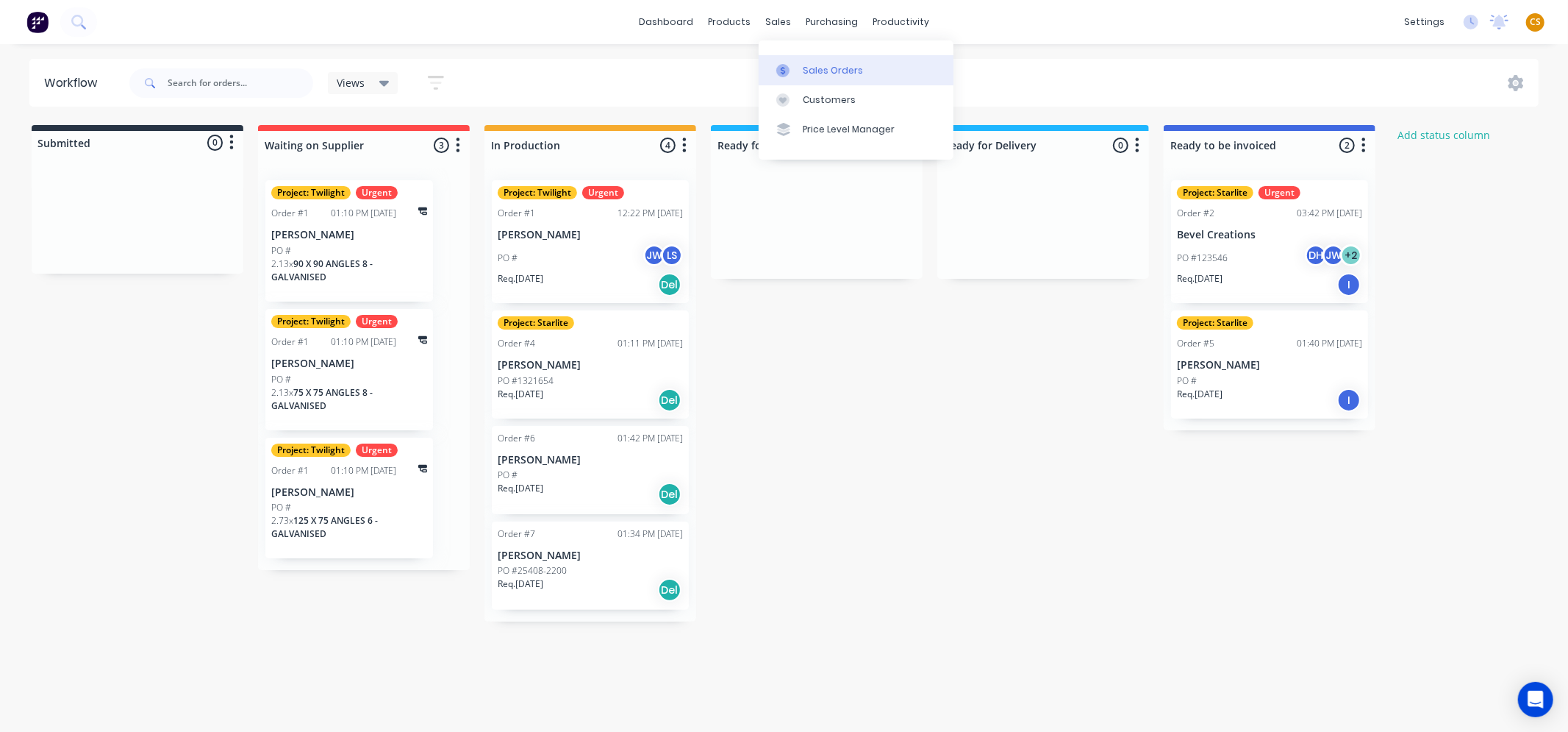
click at [823, 77] on div "Sales Orders" at bounding box center [833, 71] width 61 height 13
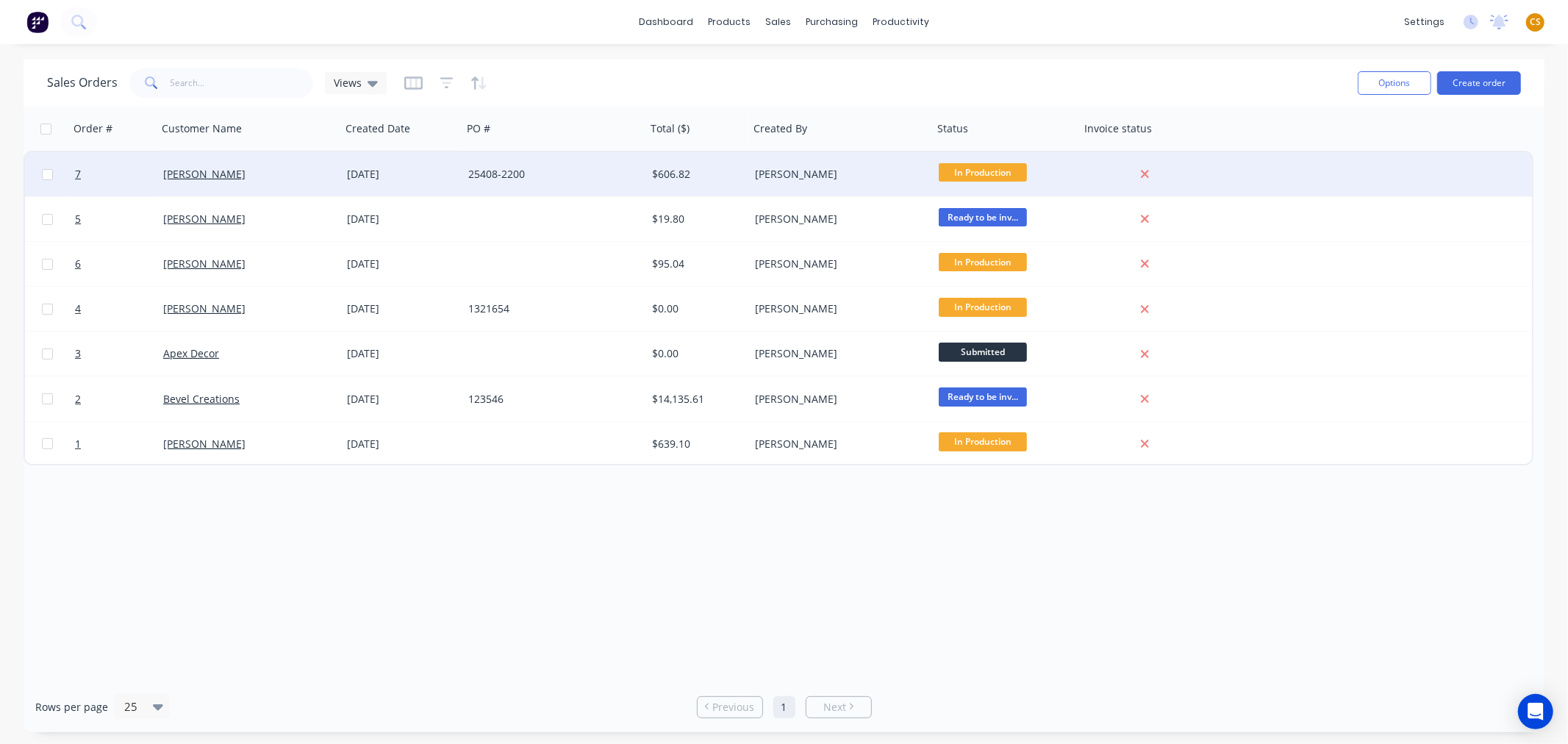
click at [358, 176] on div "[DATE]" at bounding box center [402, 174] width 109 height 15
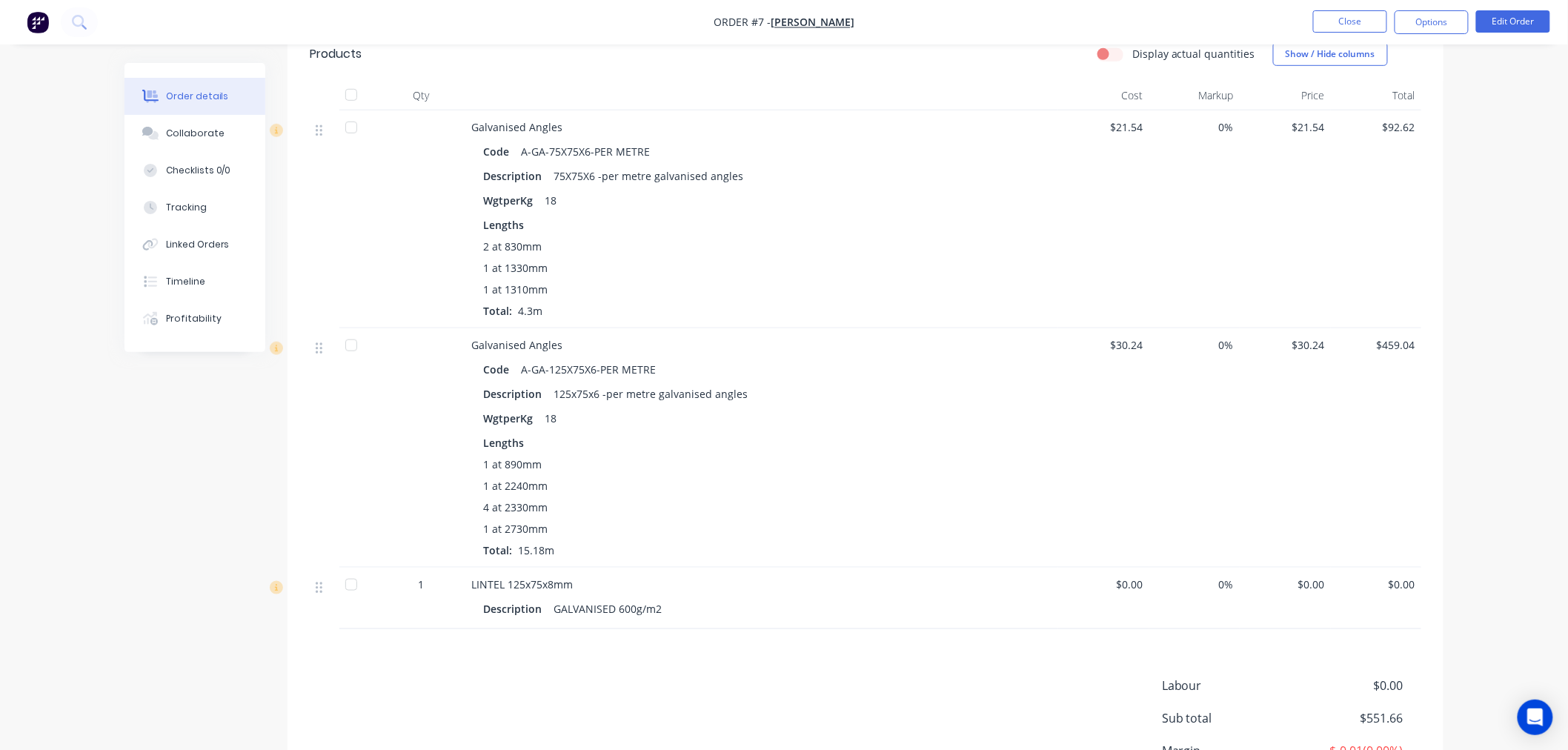
scroll to position [400, 0]
click at [1505, 25] on button "Edit Order" at bounding box center [1513, 22] width 74 height 22
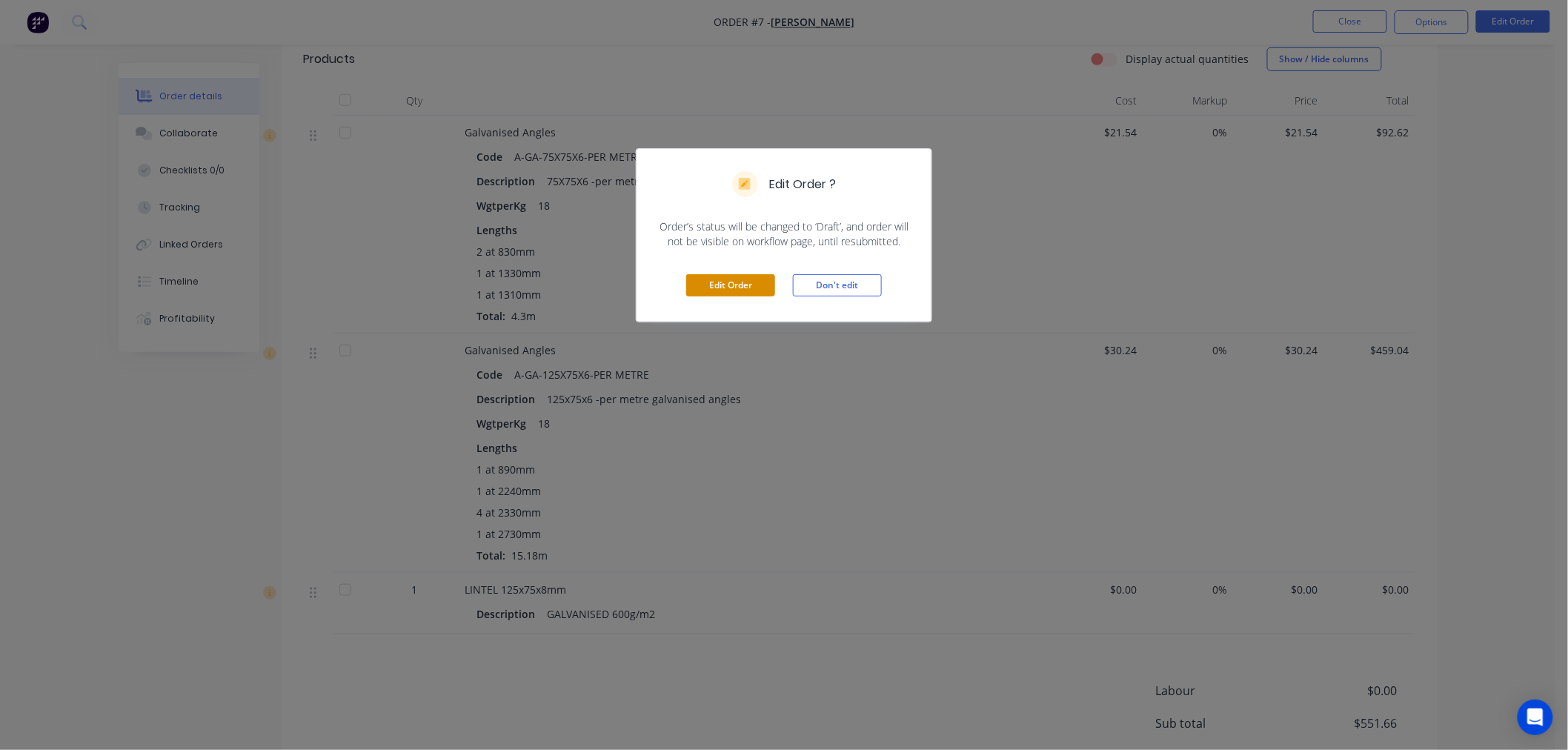
click at [737, 281] on button "Edit Order" at bounding box center [730, 285] width 89 height 22
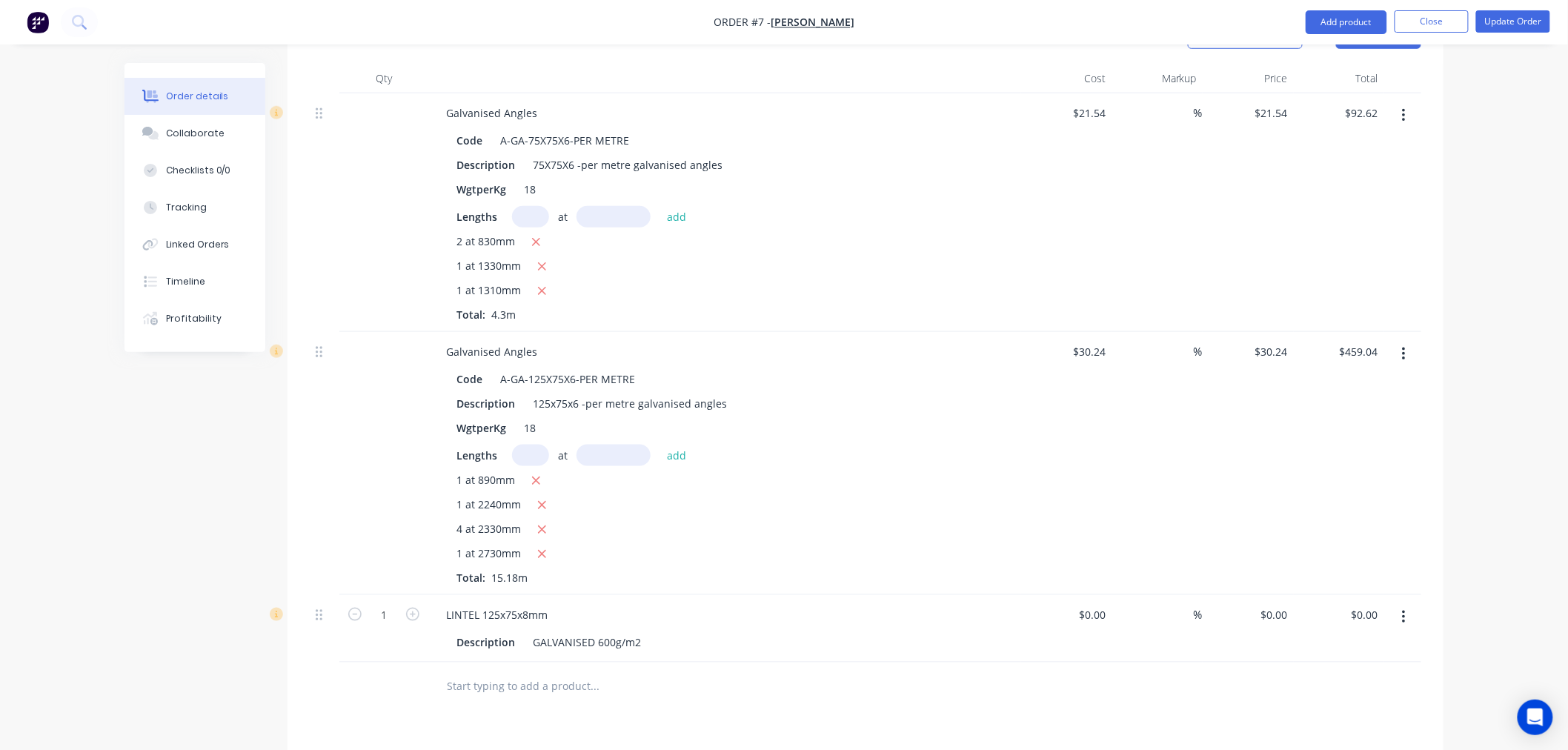
scroll to position [469, 0]
click at [1486, 432] on div "Order details Collaborate Checklists 0/0 Tracking Linked Orders Timeline Profit…" at bounding box center [784, 309] width 1568 height 1555
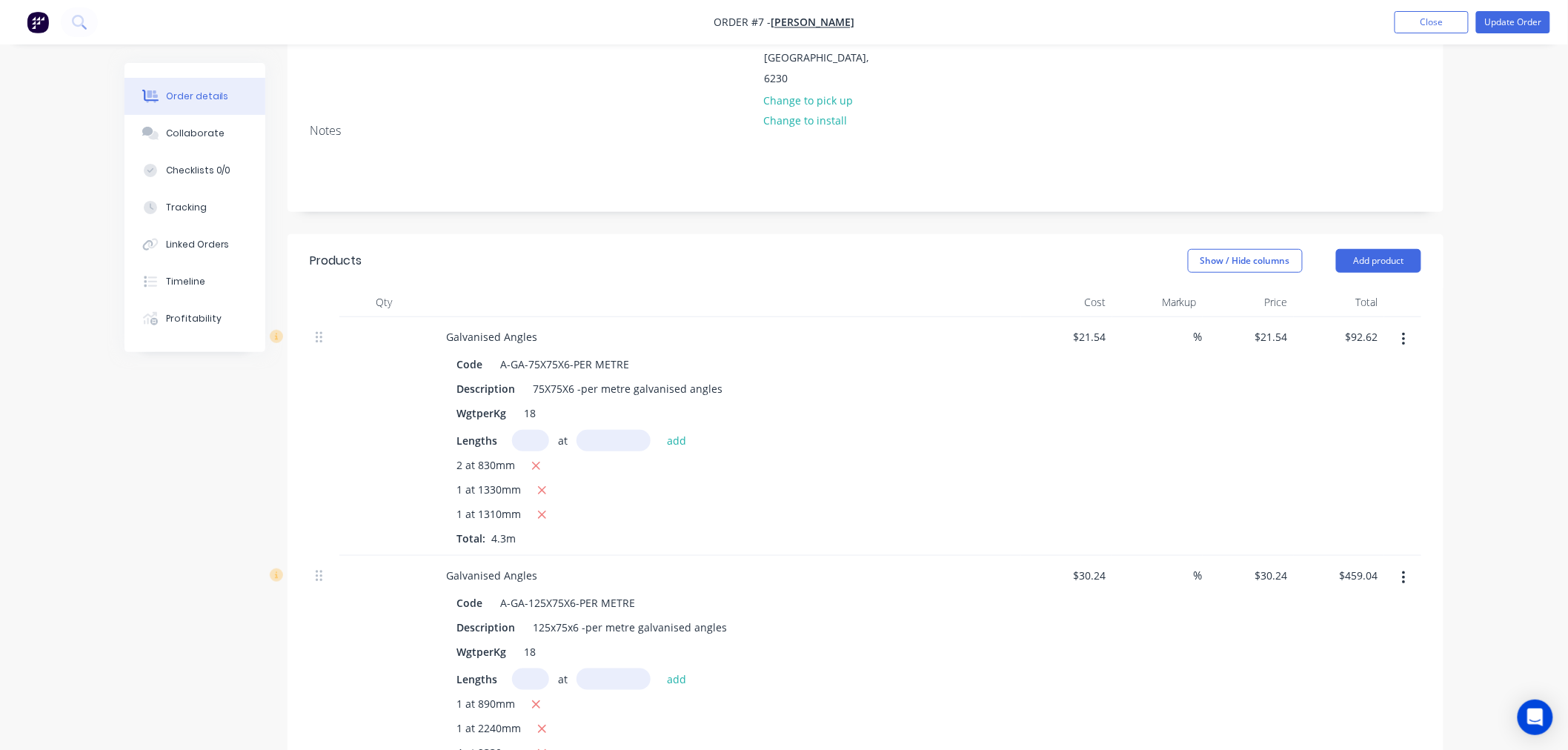
scroll to position [246, 0]
click at [1384, 247] on button "Add product" at bounding box center [1378, 259] width 86 height 24
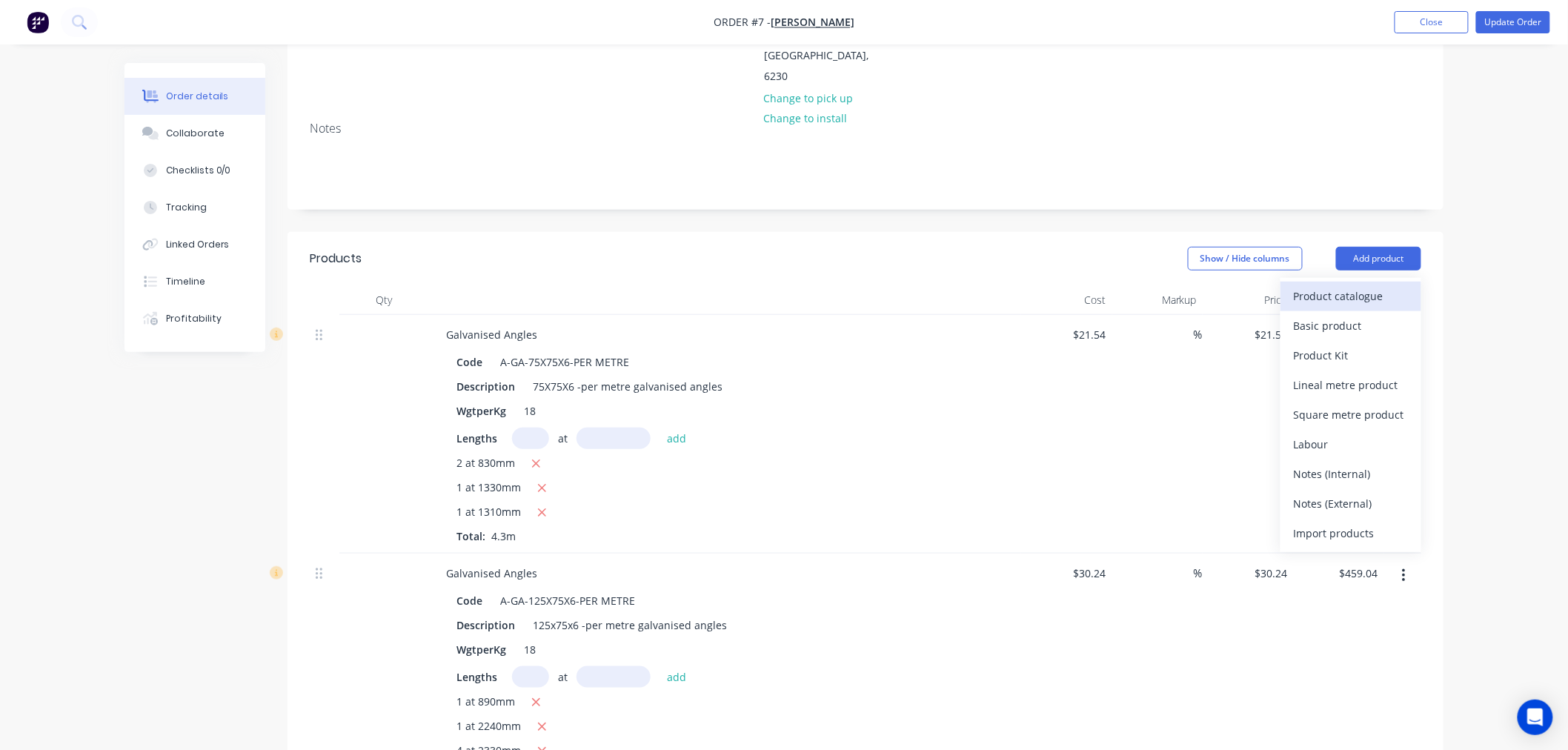
click at [1314, 285] on div "Product catalogue" at bounding box center [1351, 295] width 114 height 22
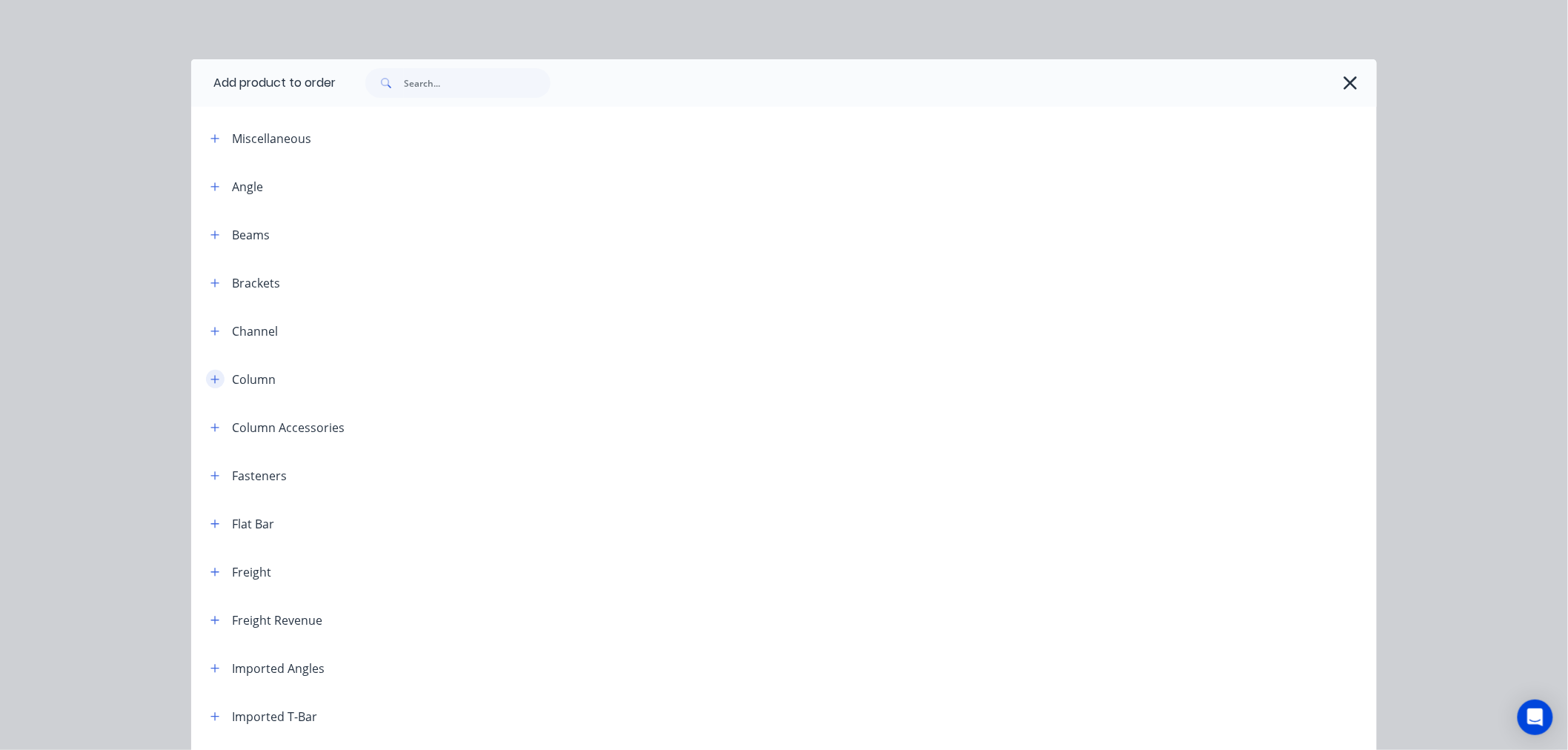
click at [211, 379] on icon "button" at bounding box center [215, 379] width 8 height 8
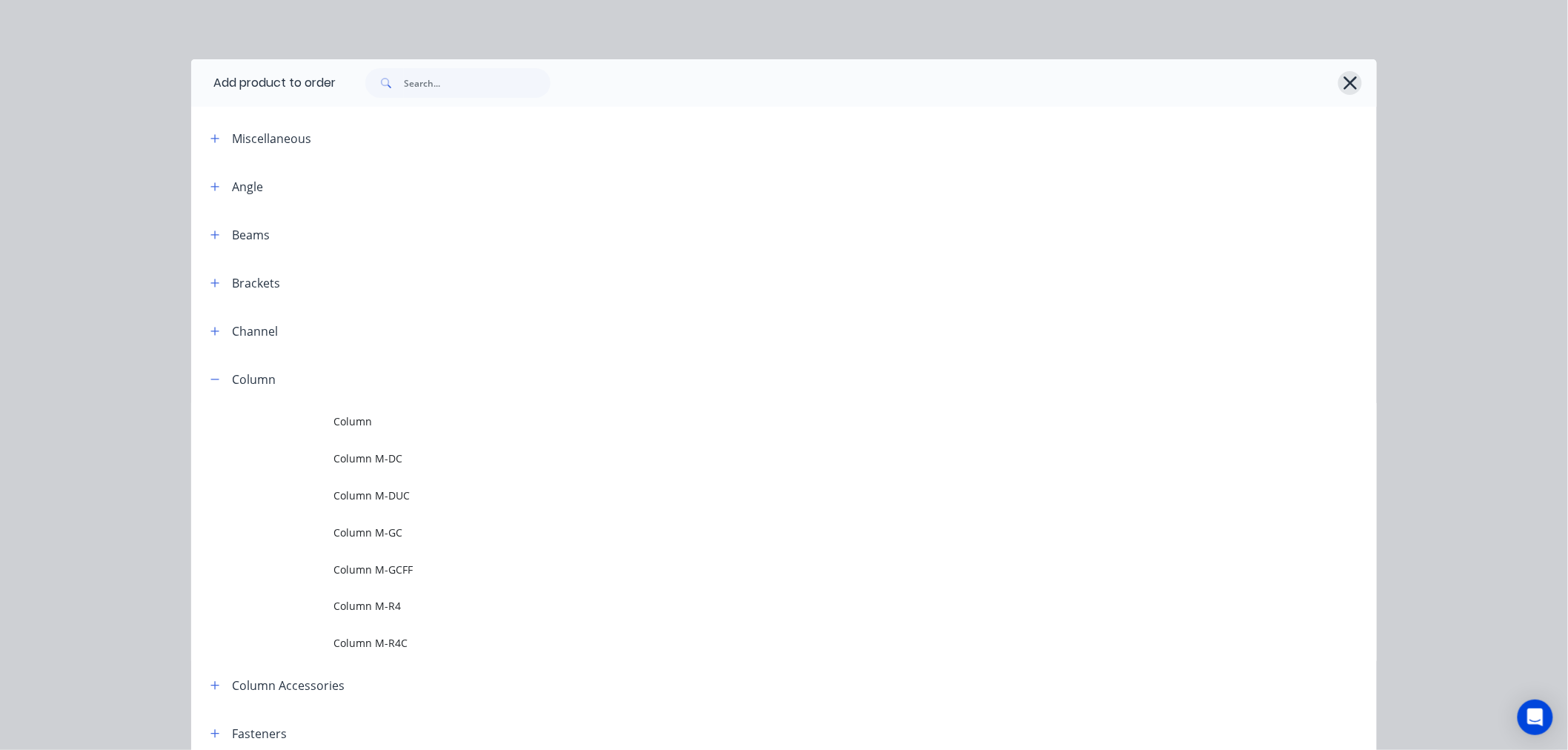
click at [1343, 79] on icon "button" at bounding box center [1350, 83] width 13 height 13
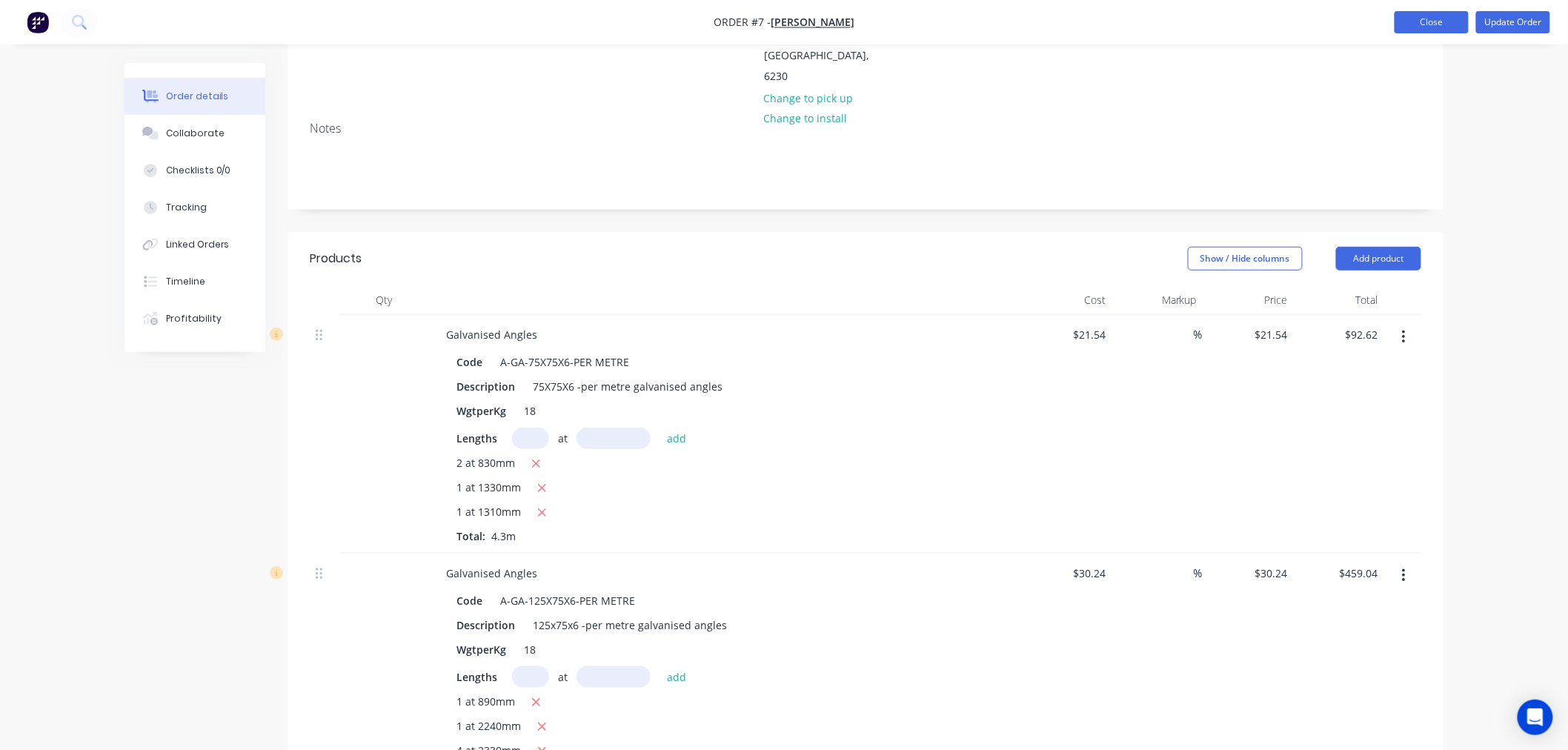
click at [1430, 23] on button "Close" at bounding box center [1432, 22] width 74 height 22
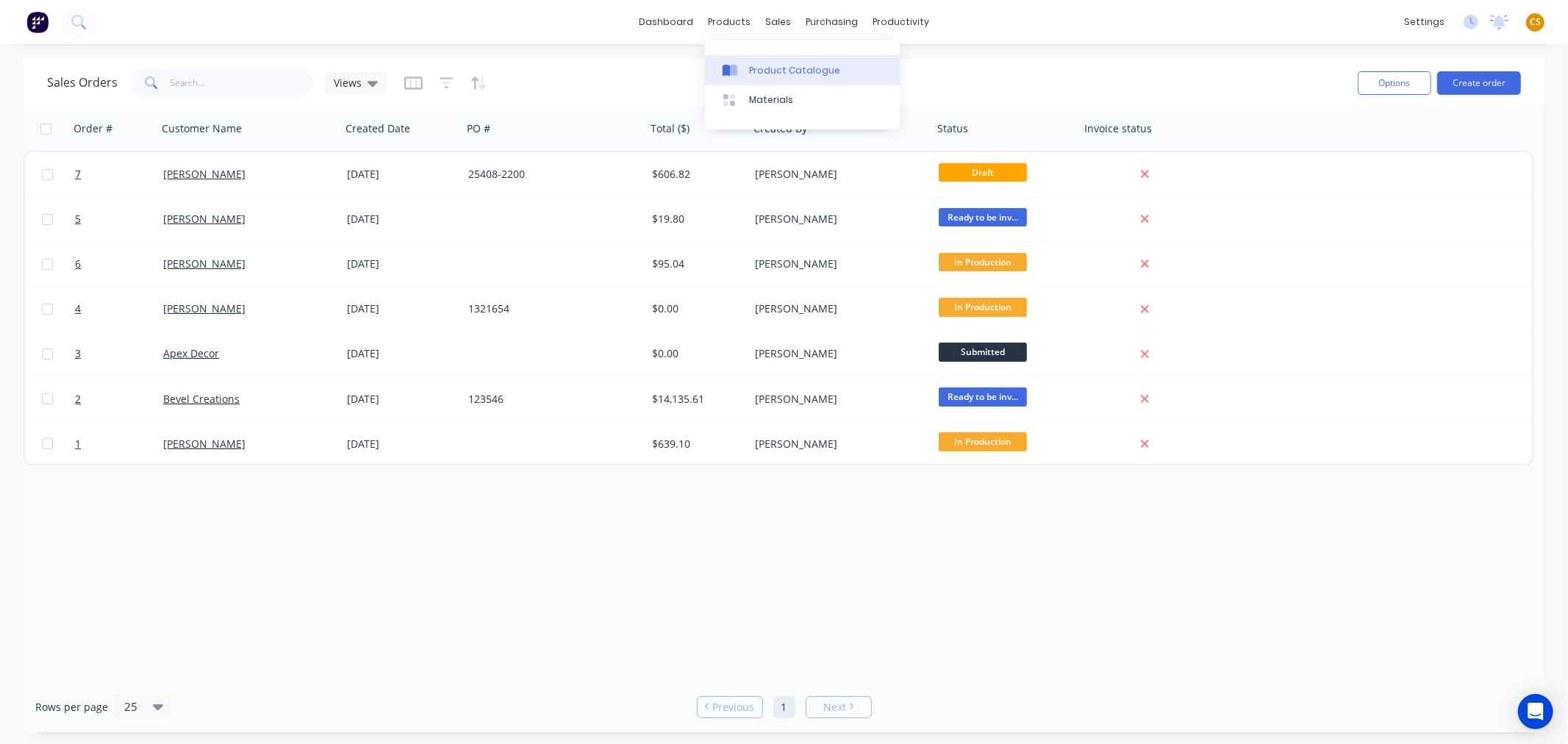
click at [769, 70] on div "Product Catalogue" at bounding box center [794, 71] width 91 height 13
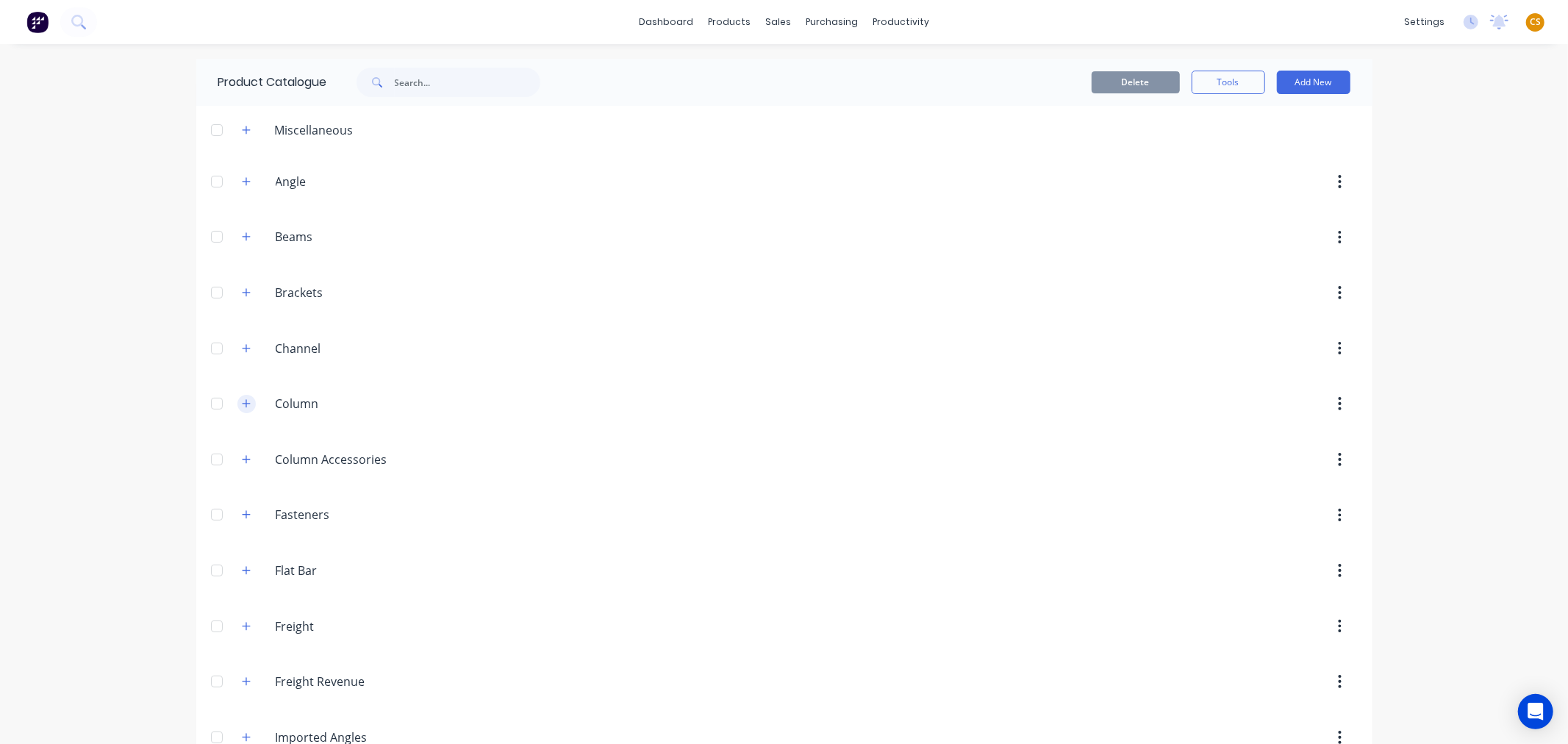
click at [245, 407] on button "button" at bounding box center [247, 404] width 18 height 18
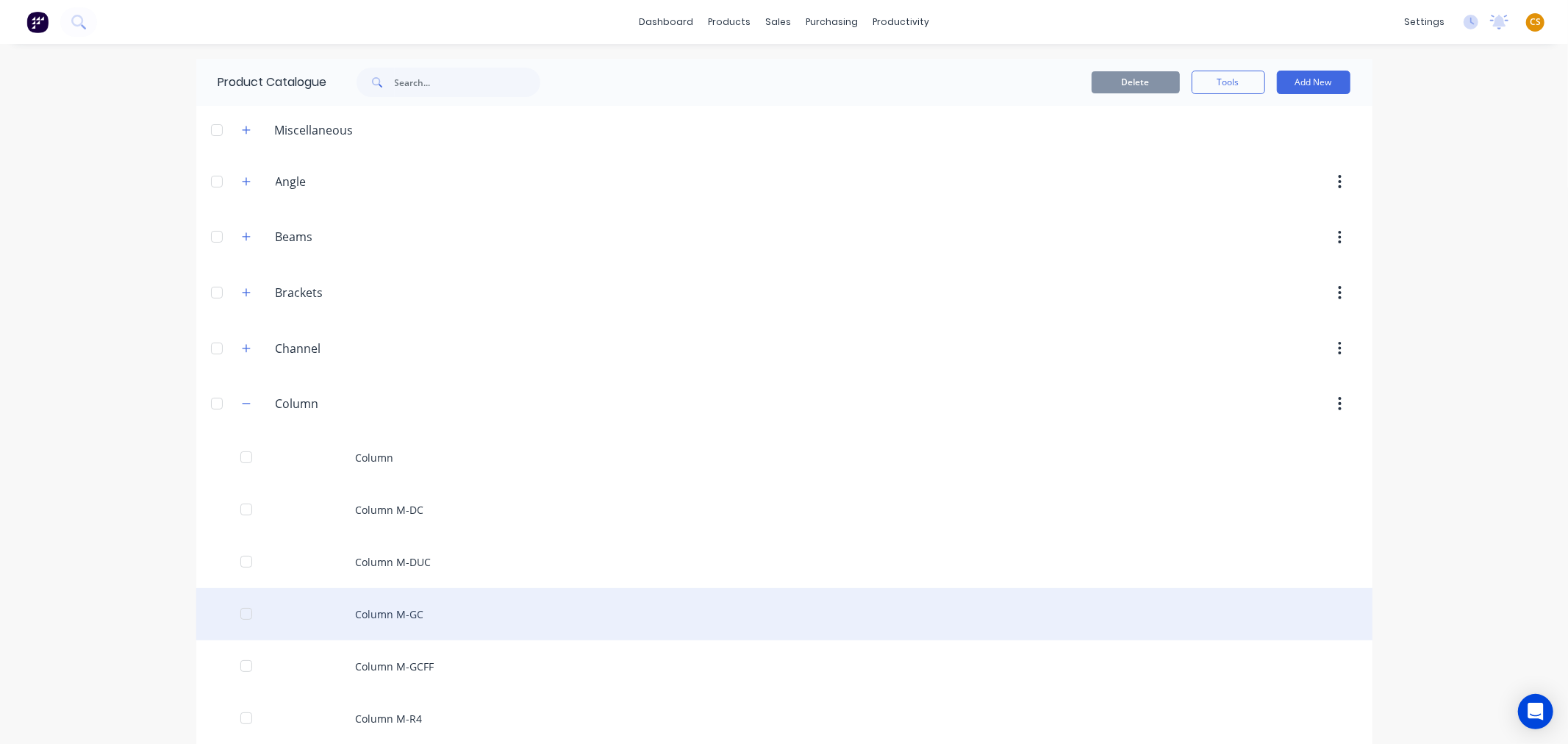
click at [372, 617] on div "Column M-GC" at bounding box center [784, 614] width 1176 height 52
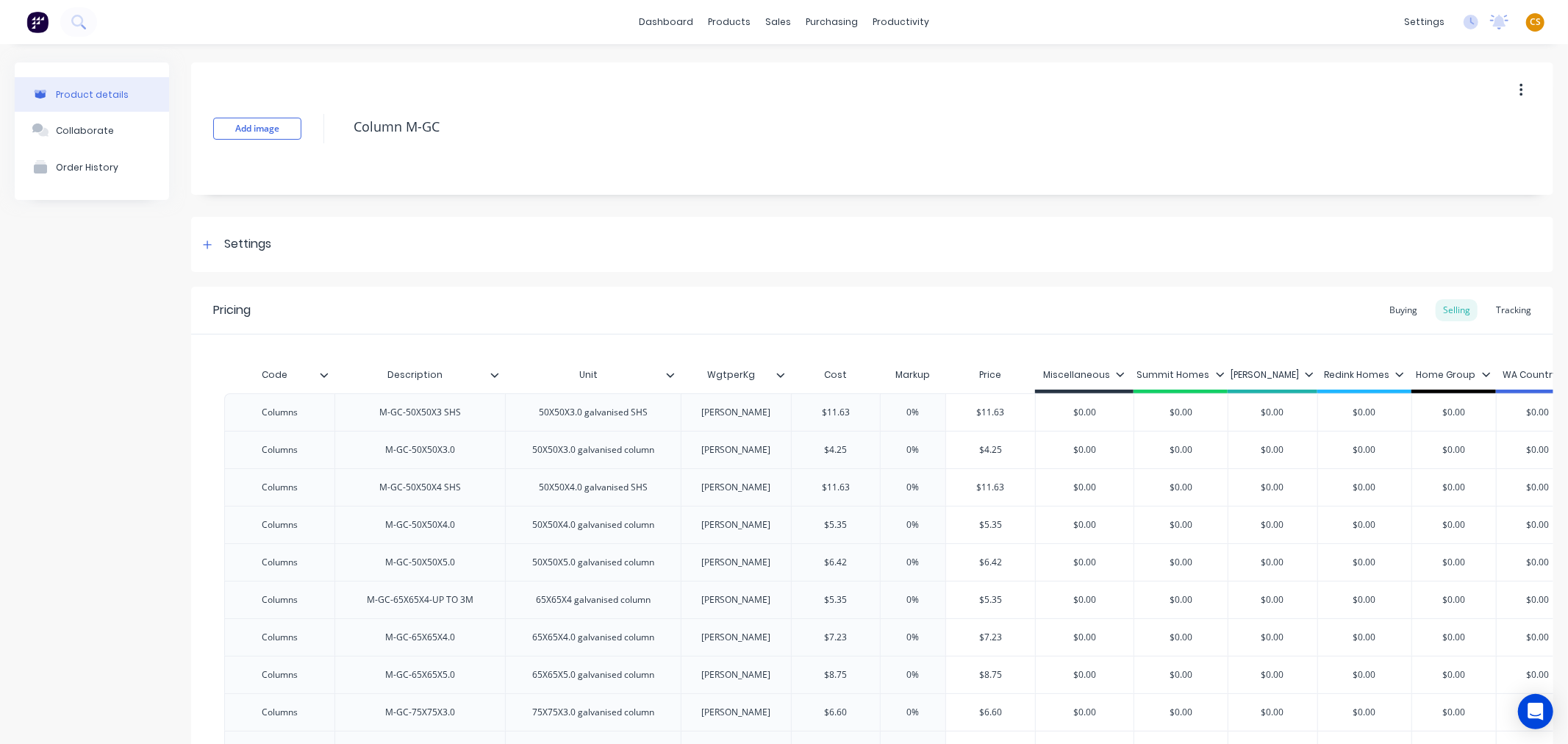
type textarea "x"
type input "$5.35"
drag, startPoint x: 826, startPoint y: 601, endPoint x: 856, endPoint y: 602, distance: 30.0
click at [856, 602] on input "$5.35" at bounding box center [836, 600] width 89 height 13
click at [831, 600] on input "$5.35" at bounding box center [836, 600] width 89 height 13
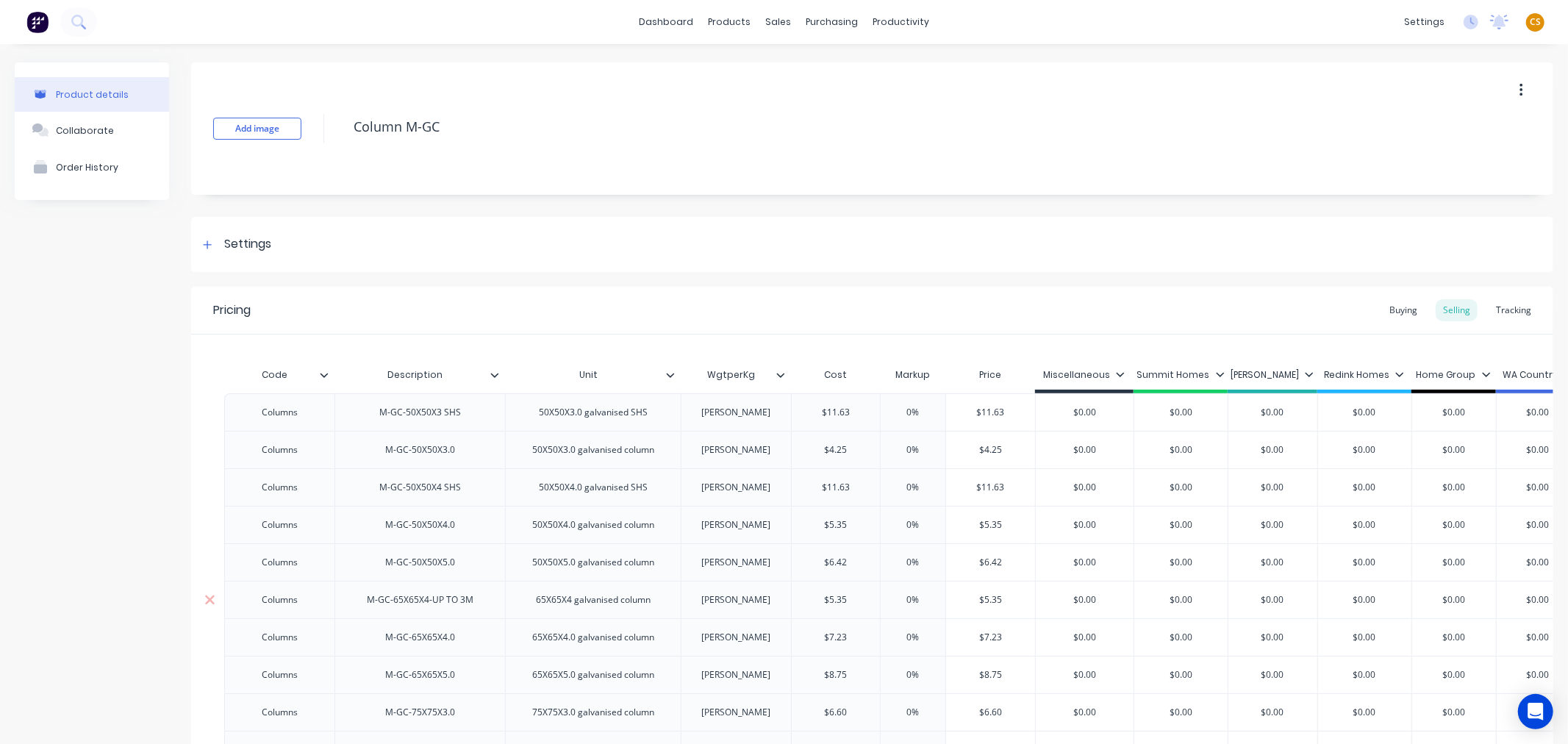
click at [831, 600] on input "$5.35" at bounding box center [836, 600] width 89 height 13
type input "$0.00"
drag, startPoint x: 1207, startPoint y: 601, endPoint x: 1155, endPoint y: 596, distance: 52.2
click at [1155, 596] on input "$0.00" at bounding box center [1180, 600] width 93 height 13
click at [777, 371] on icon at bounding box center [780, 375] width 9 height 9
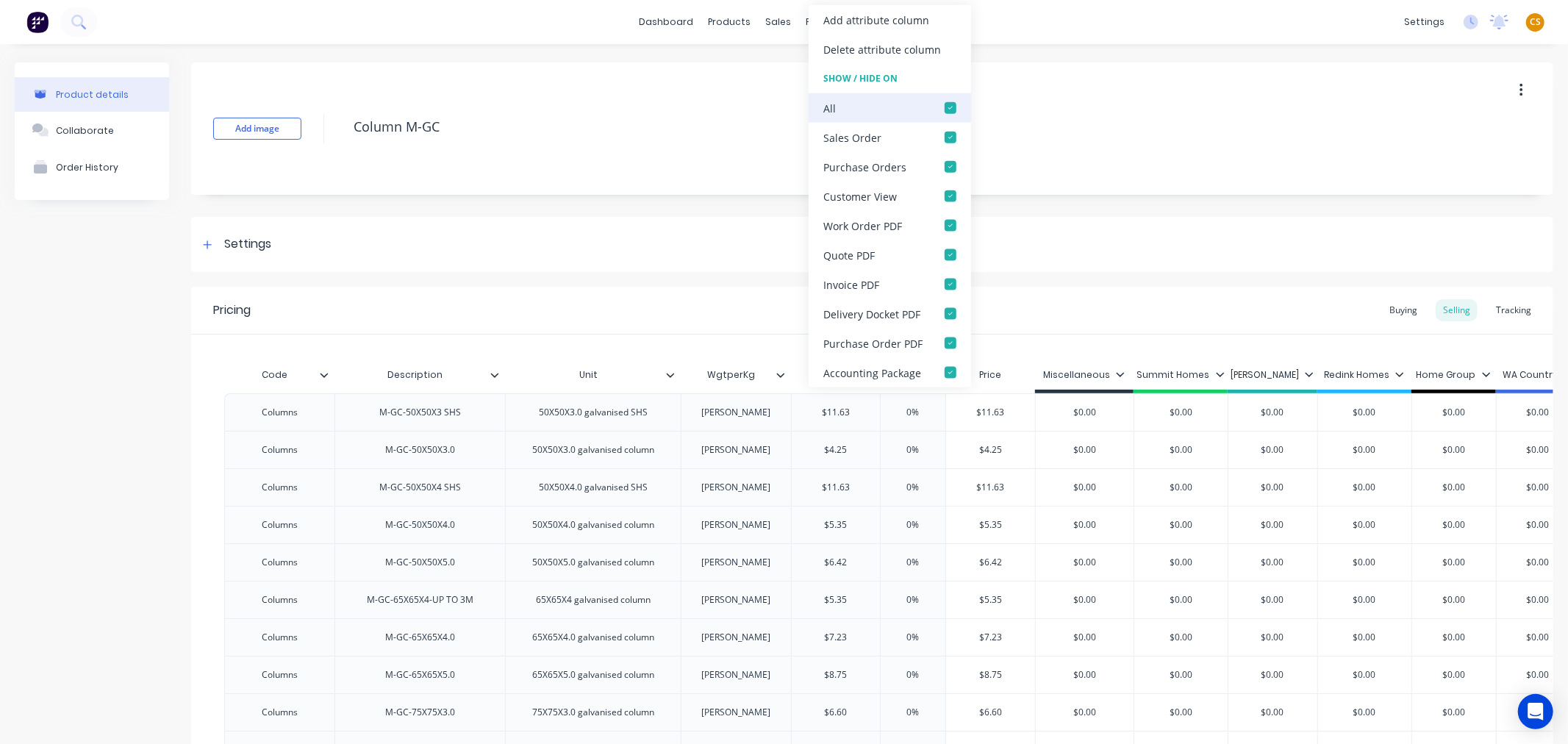
click at [949, 110] on div at bounding box center [951, 108] width 30 height 30
click at [767, 155] on div "Add image Column M-GC" at bounding box center [872, 128] width 1362 height 132
type textarea "x"
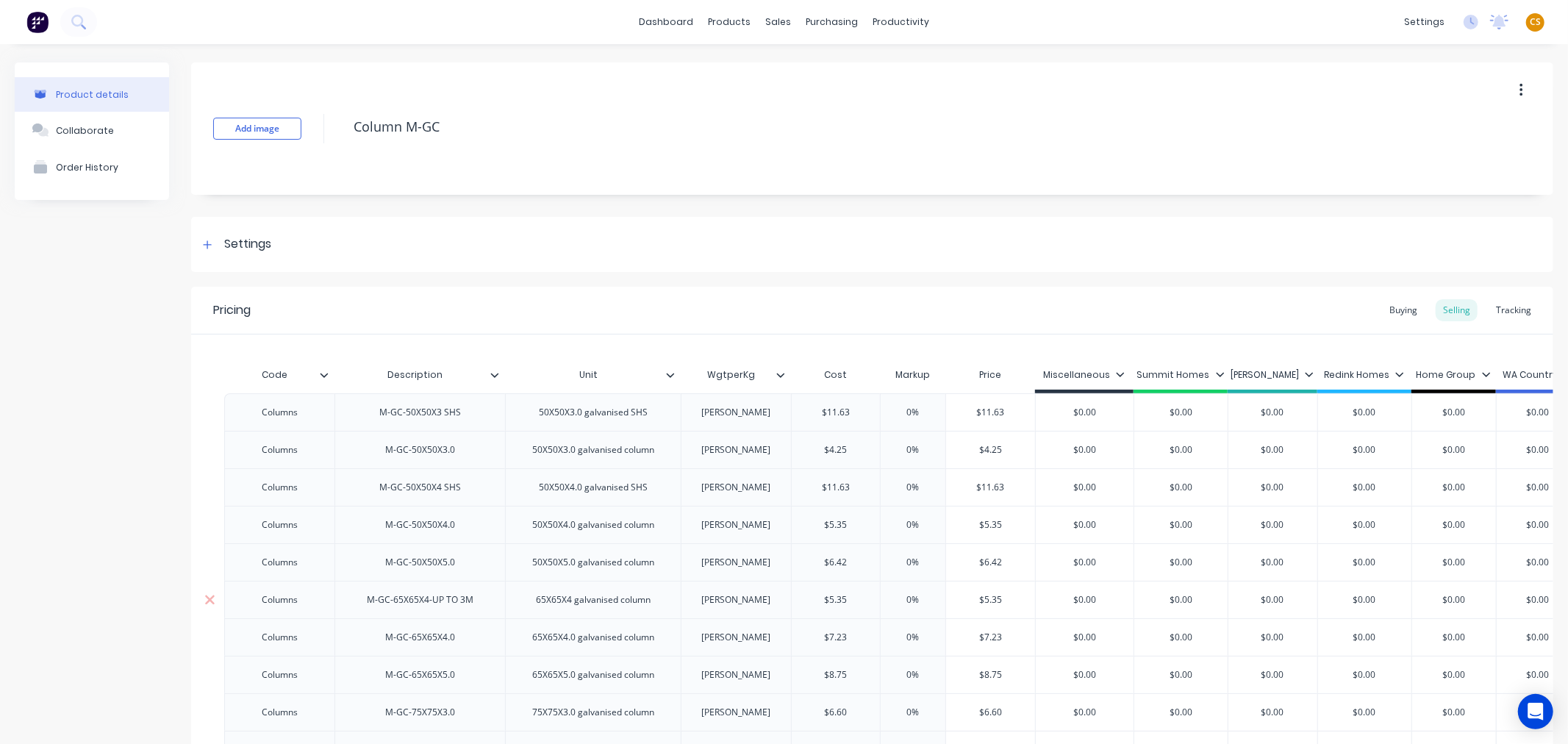
click at [1178, 599] on input "$0.00" at bounding box center [1180, 600] width 93 height 13
paste input "284.06"
type input "$284.06"
type textarea "x"
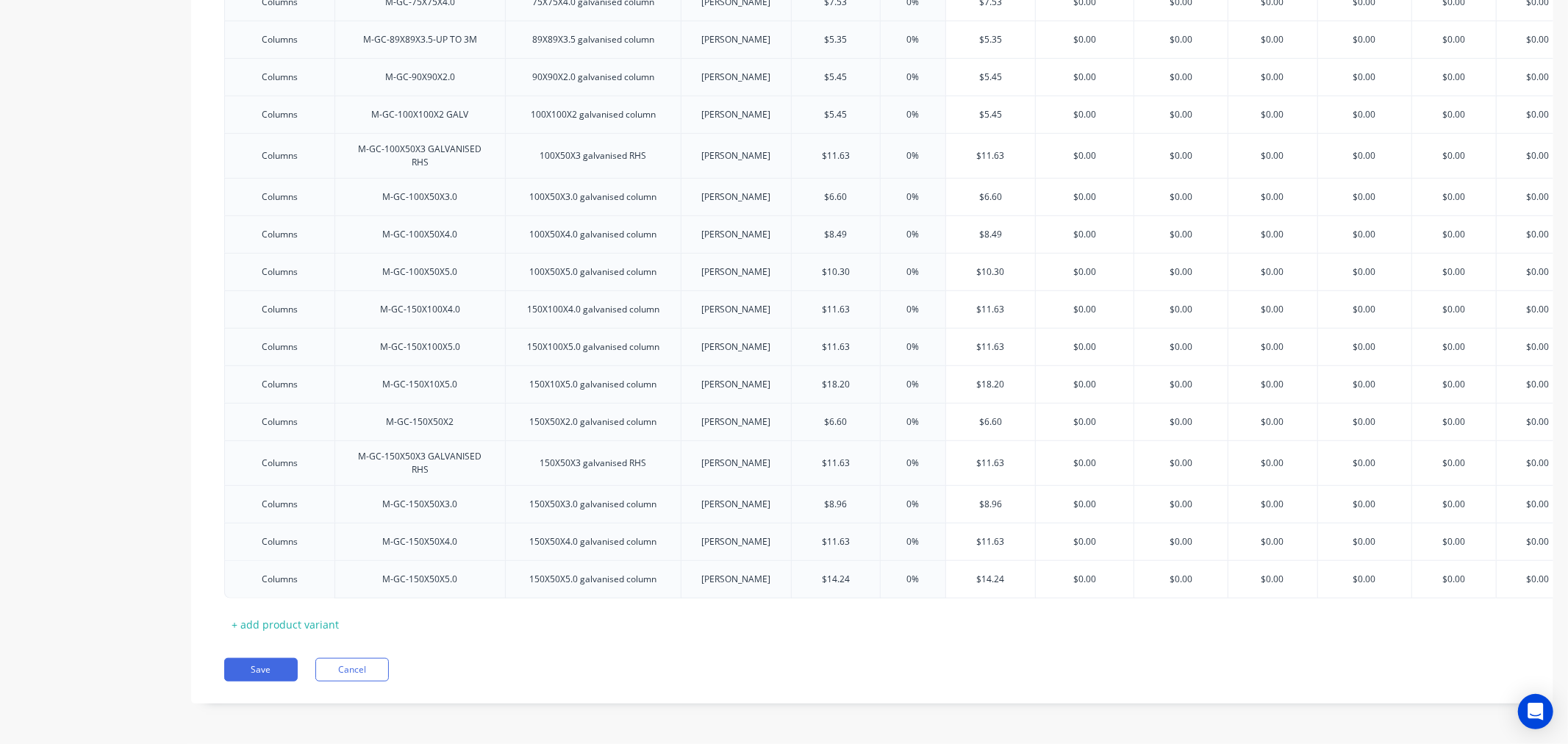
scroll to position [762, 0]
type input "$284.06"
click at [251, 667] on button "Save" at bounding box center [261, 669] width 74 height 24
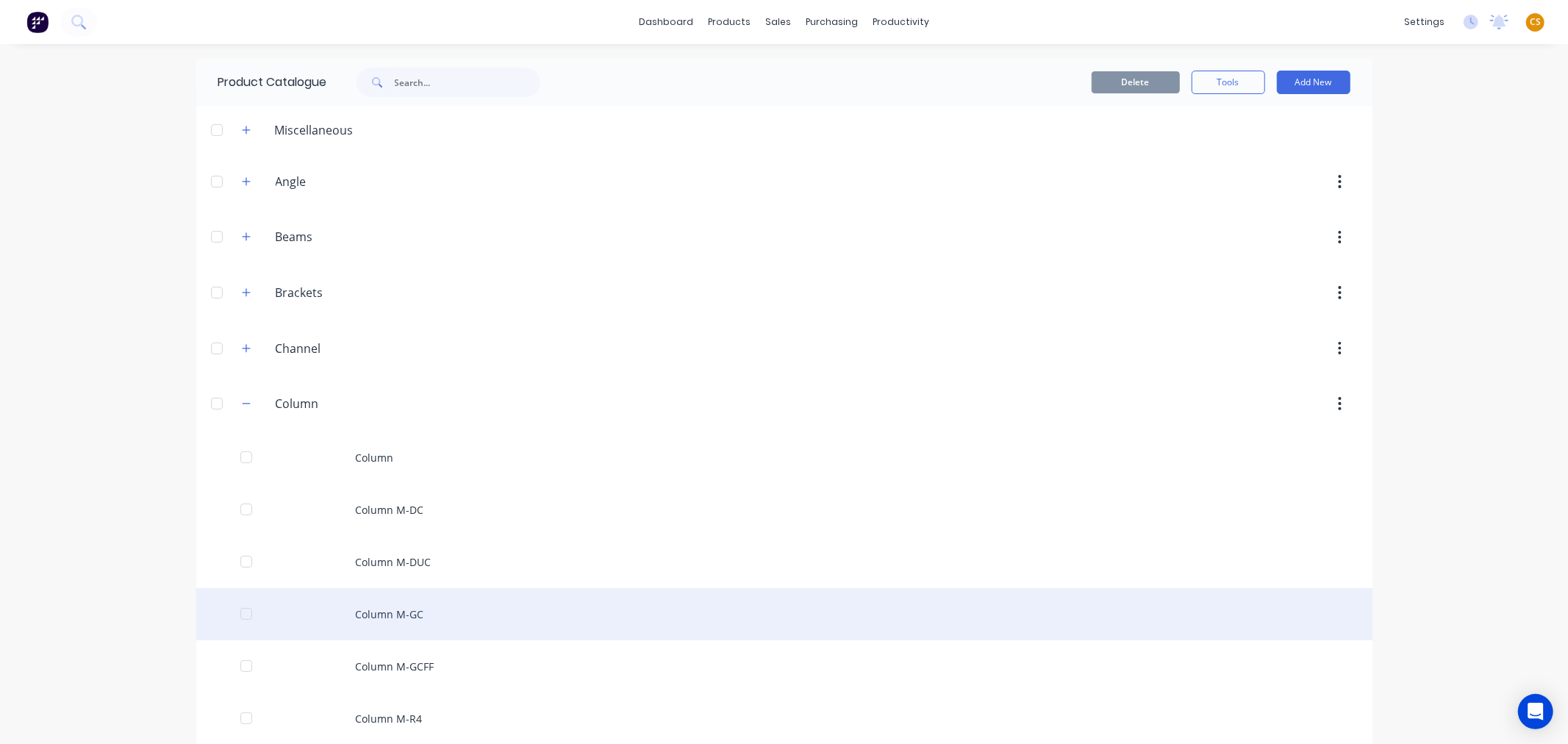
click at [408, 621] on div "Column M-GC" at bounding box center [784, 614] width 1176 height 52
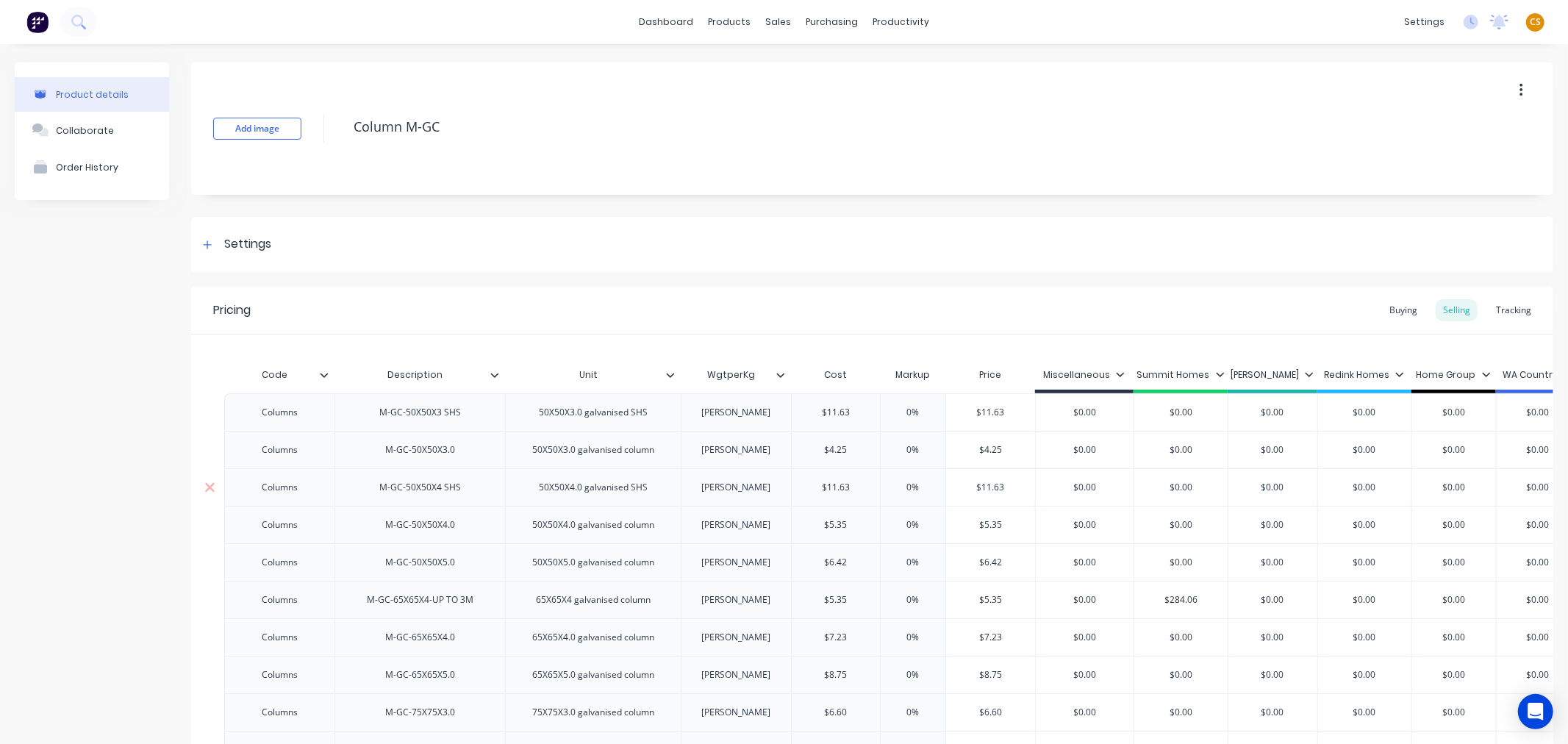
type textarea "x"
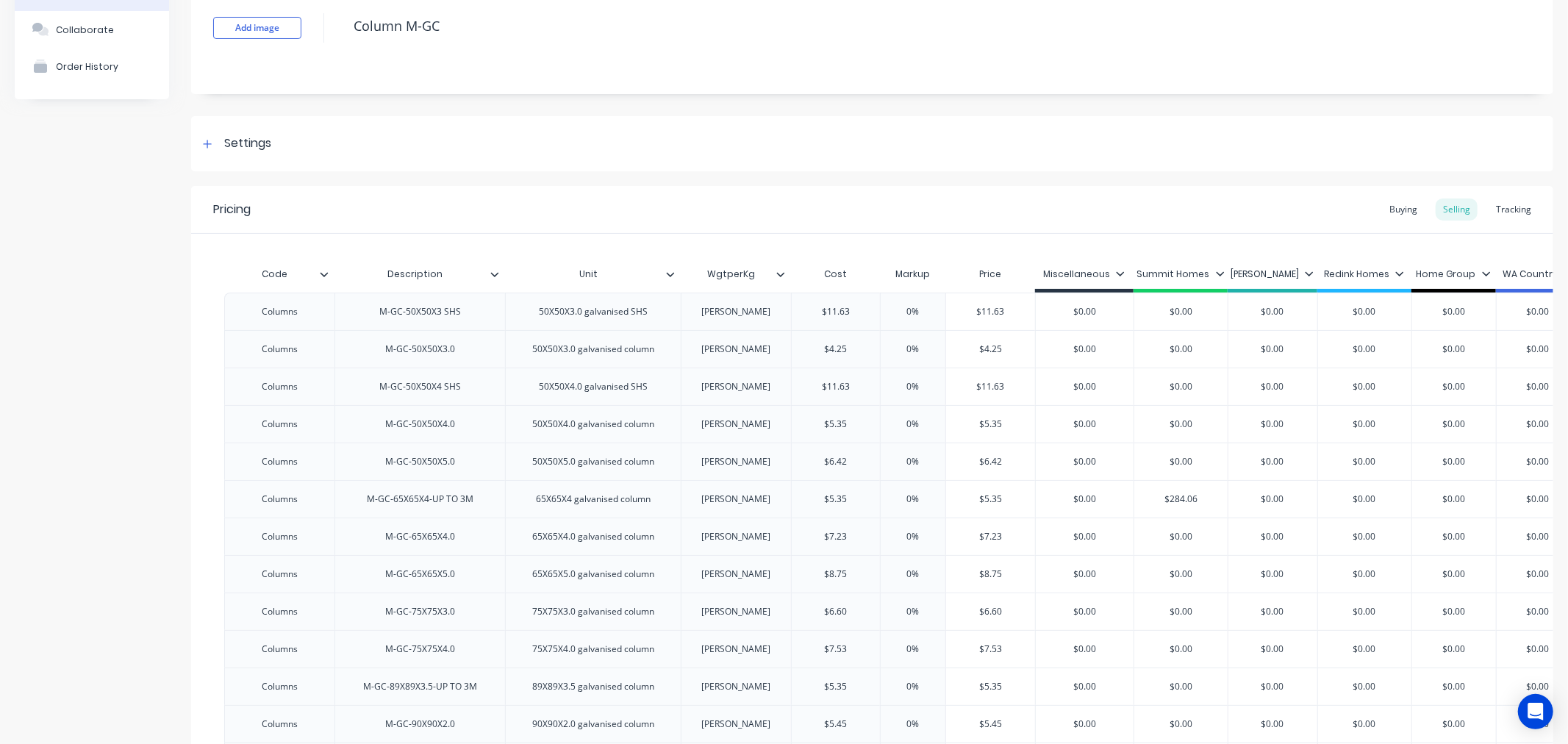
scroll to position [103, 0]
type input "$11.63"
drag, startPoint x: 821, startPoint y: 309, endPoint x: 980, endPoint y: 302, distance: 159.2
click at [980, 302] on div "Columns M-GC-50X50X3 SHS 50X50X3.0 galvanised SHS Warrick Welding $11.63 $11.63…" at bounding box center [902, 309] width 1356 height 38
drag, startPoint x: 824, startPoint y: 275, endPoint x: 1003, endPoint y: 276, distance: 179.0
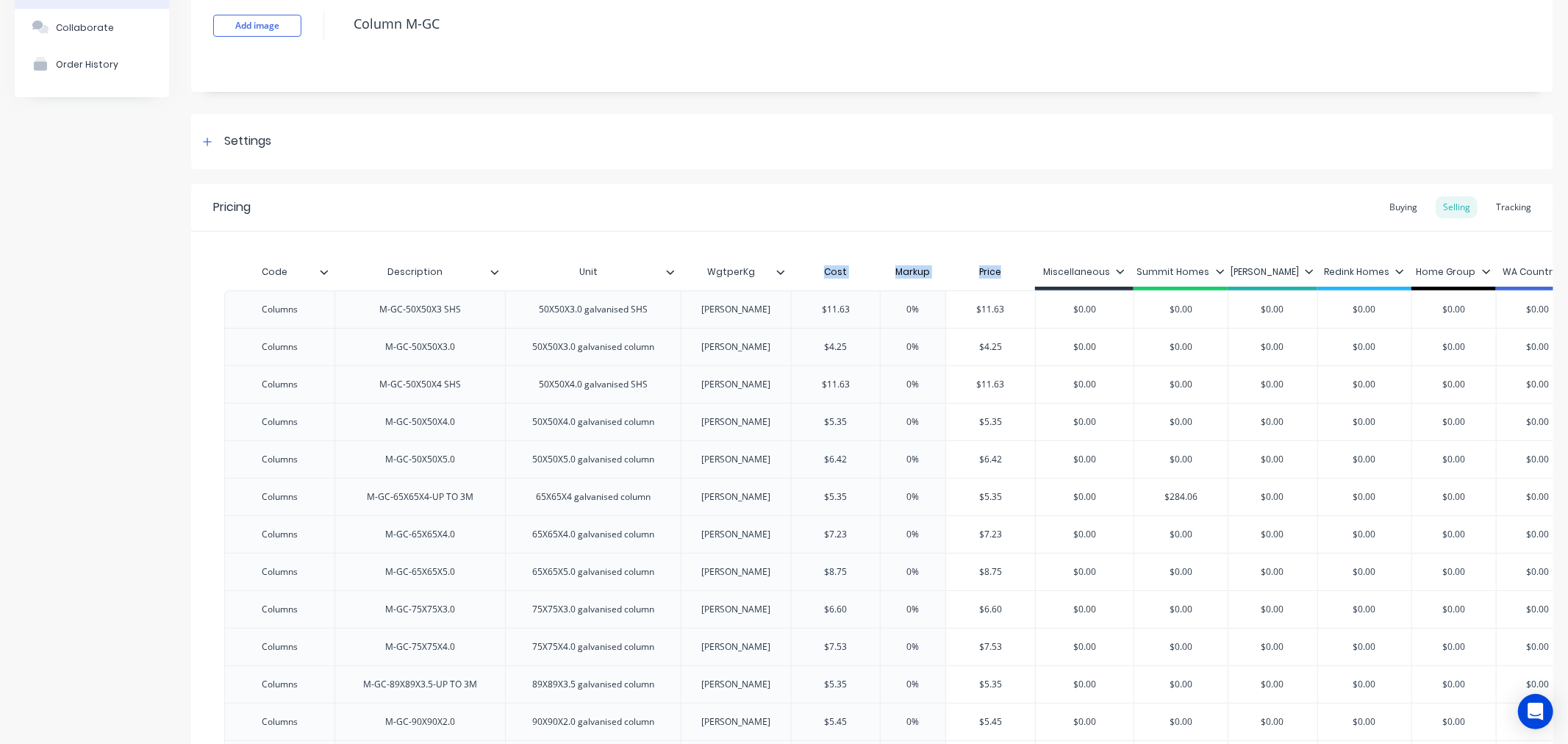
click at [1003, 276] on div "Code Description Unit WgtperKg Cost Markup Price Miscellaneous Summit Homes Dal…" at bounding box center [902, 274] width 1356 height 33
type input "$5.35"
click at [836, 494] on input "$5.35" at bounding box center [836, 497] width 89 height 13
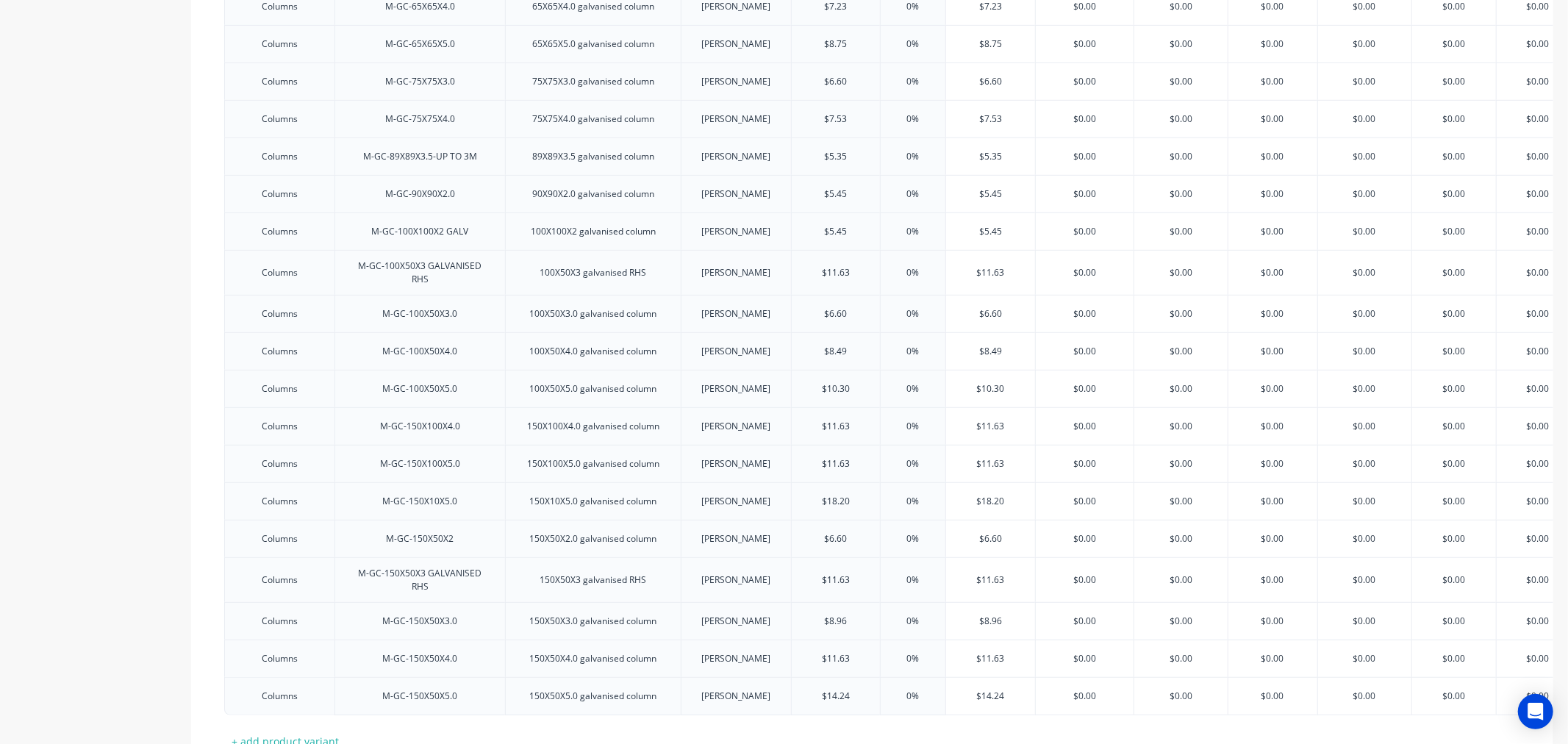
scroll to position [762, 0]
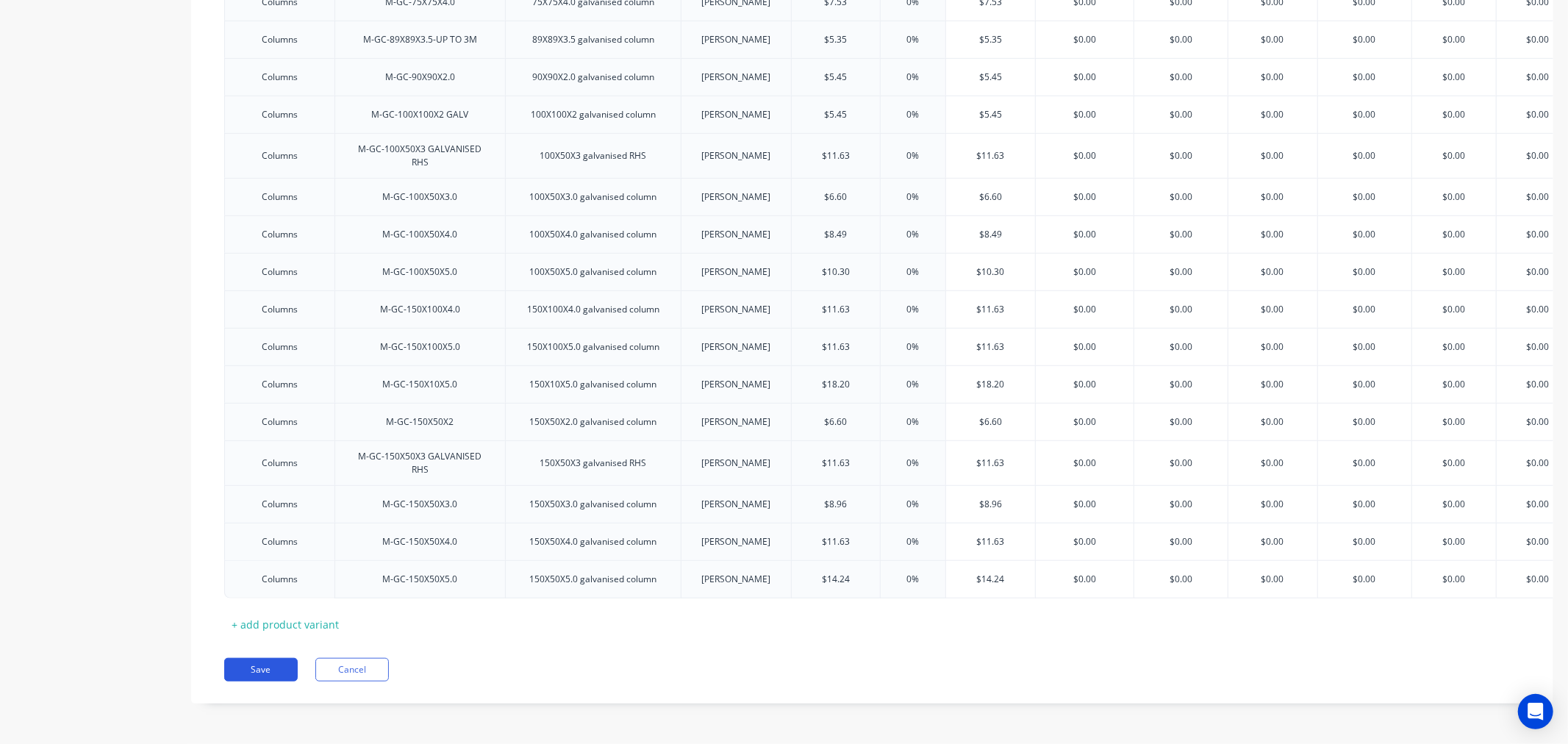
click at [243, 658] on button "Save" at bounding box center [261, 669] width 74 height 24
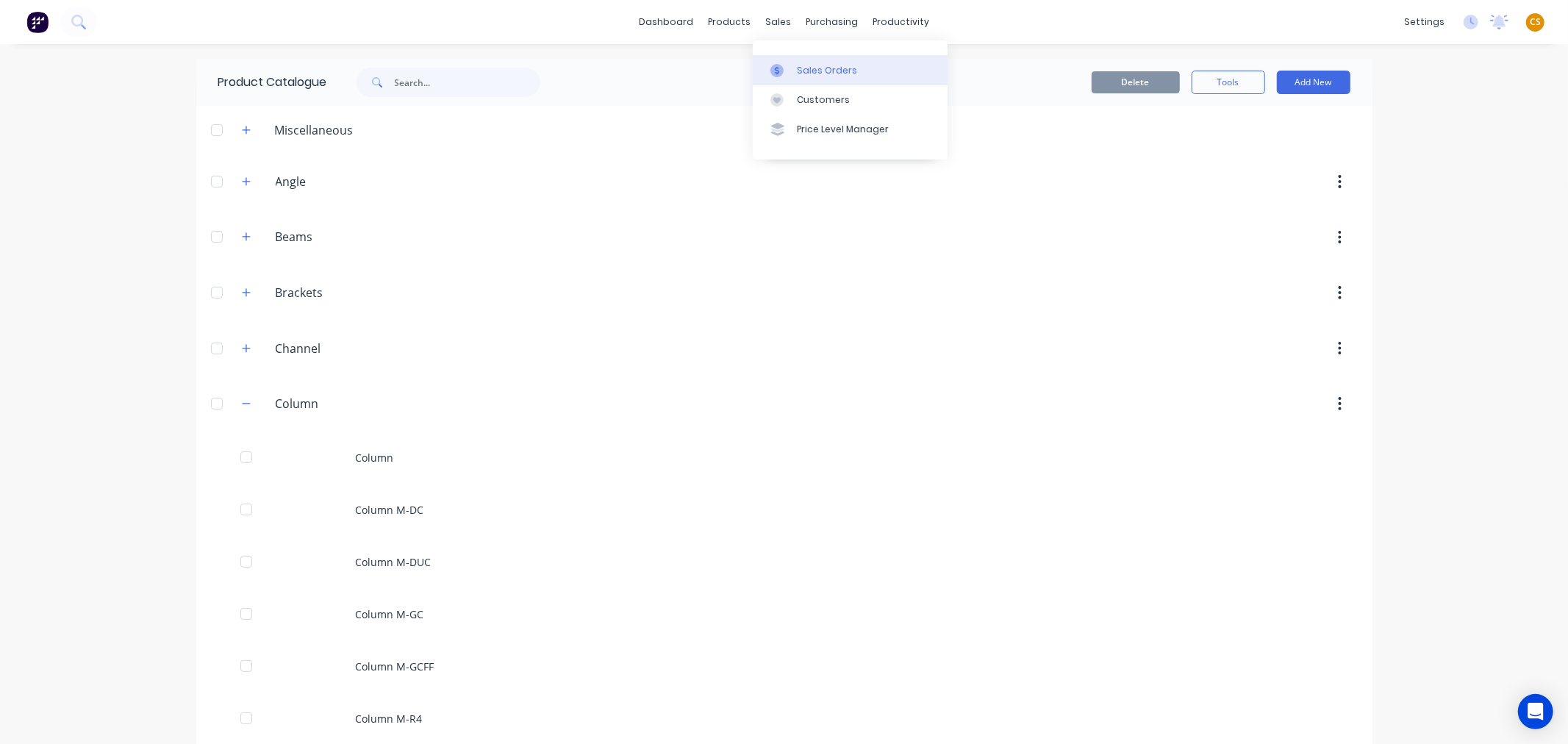
click at [816, 69] on div "Sales Orders" at bounding box center [827, 71] width 61 height 13
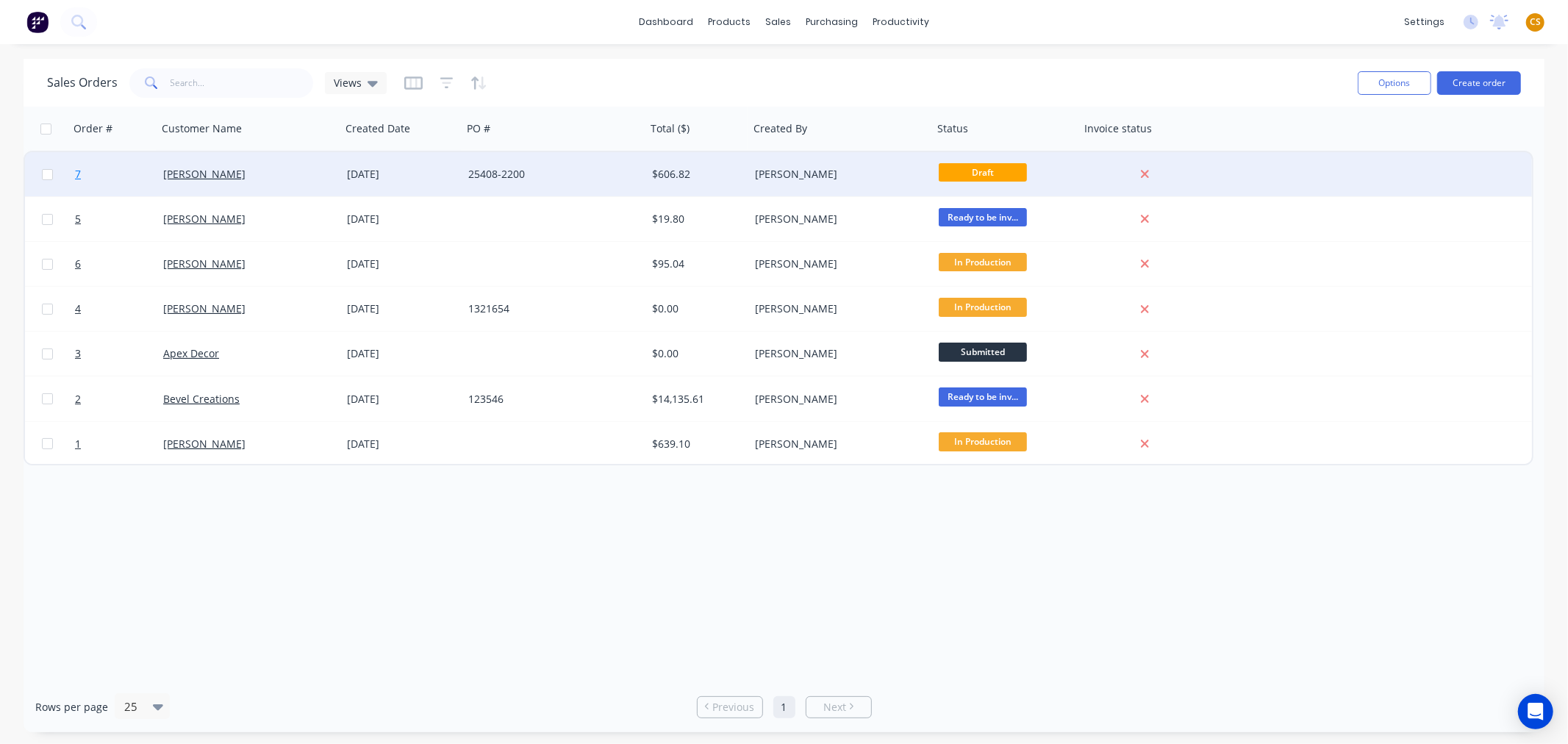
click at [93, 171] on link "7" at bounding box center [119, 174] width 88 height 44
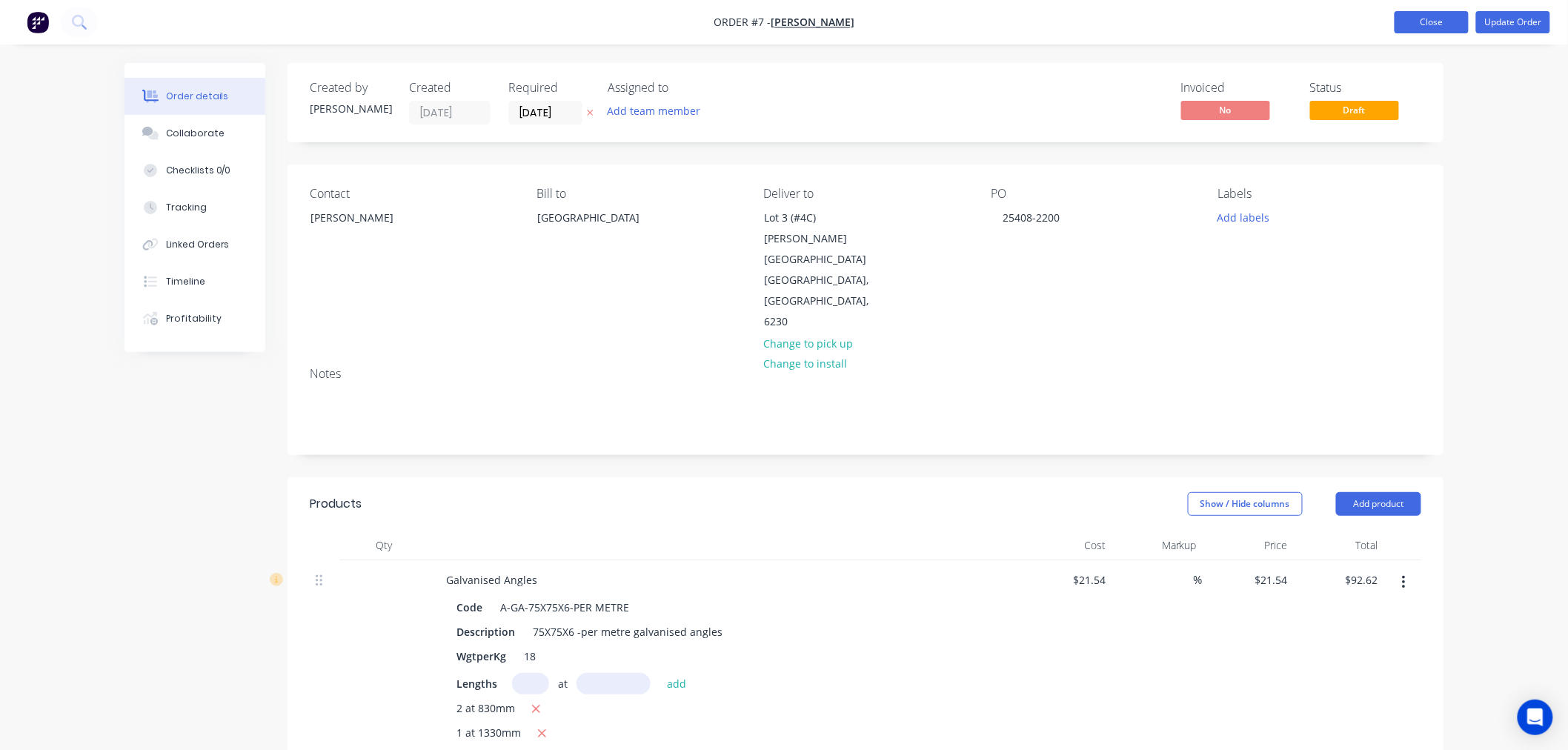
click at [1424, 20] on button "Close" at bounding box center [1432, 22] width 74 height 22
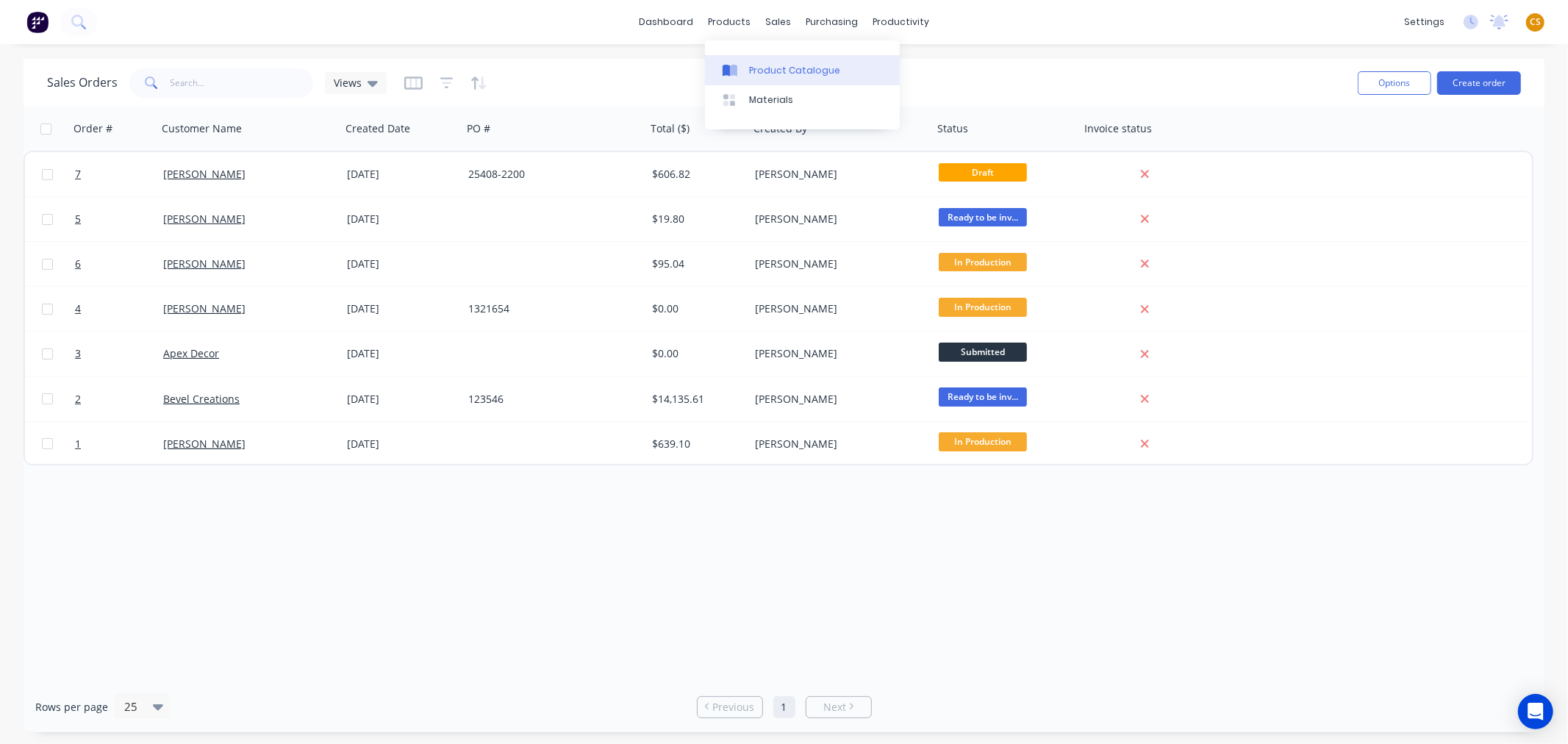
click at [775, 66] on div "Product Catalogue" at bounding box center [794, 71] width 91 height 13
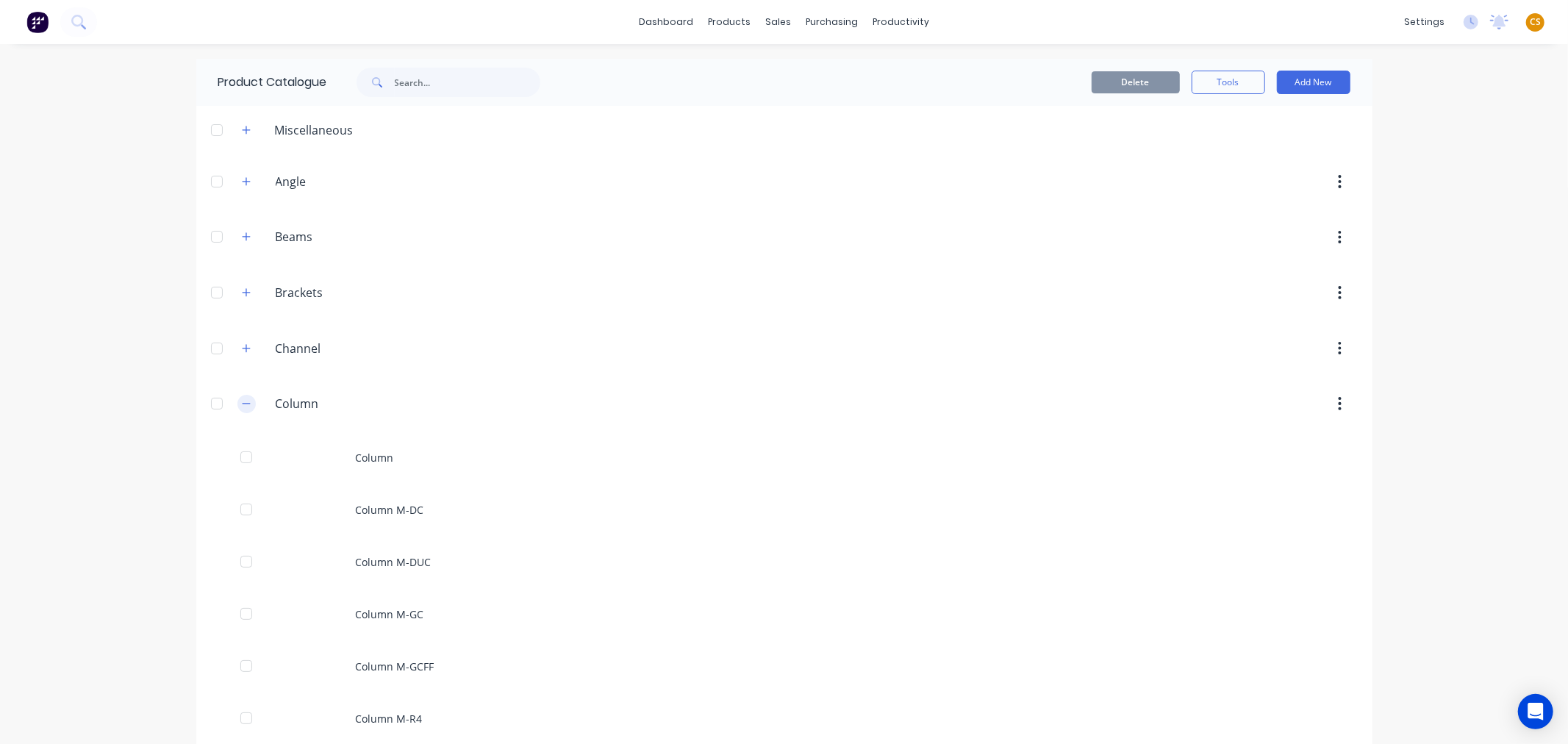
click at [242, 402] on icon "button" at bounding box center [247, 404] width 9 height 10
click at [242, 179] on icon "button" at bounding box center [247, 182] width 9 height 10
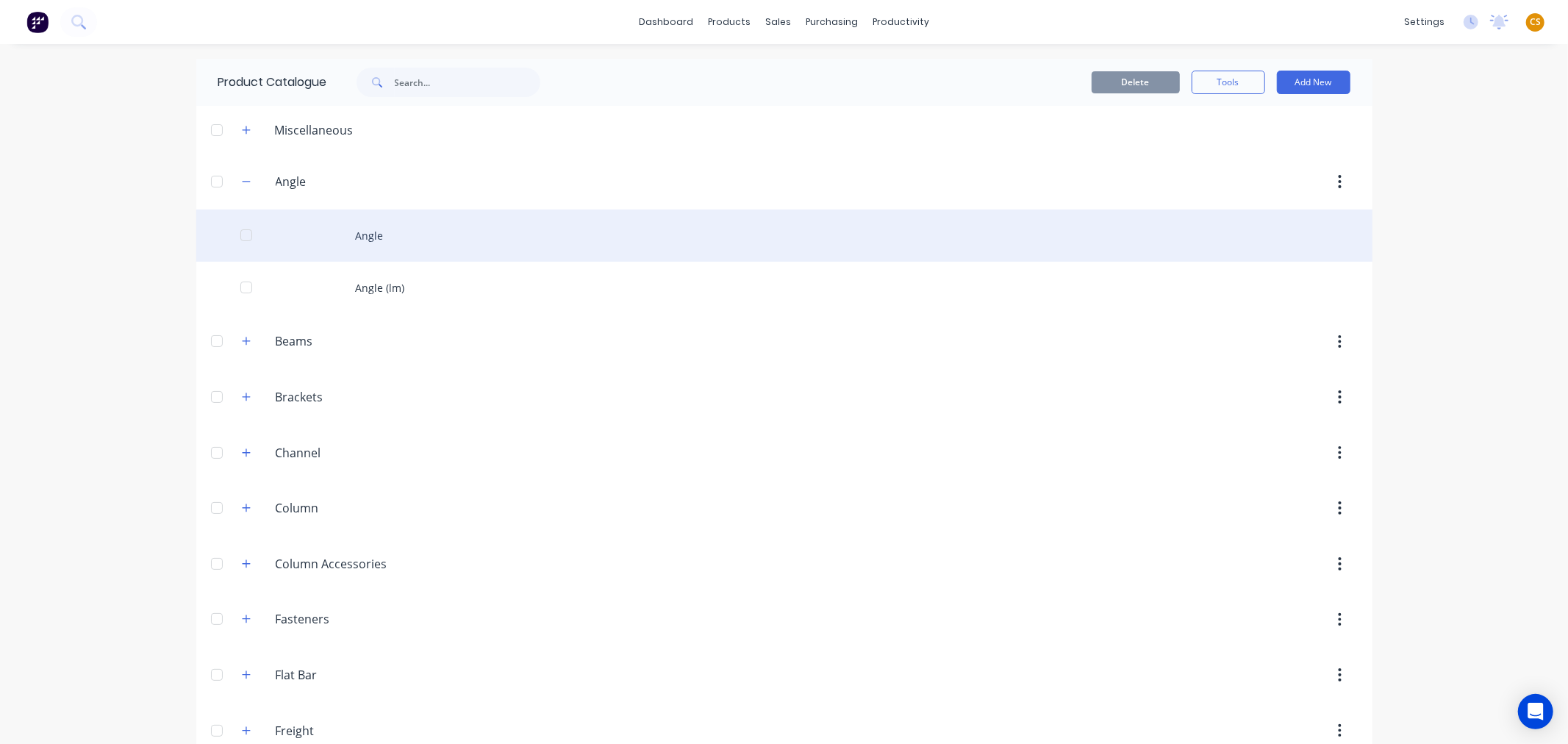
click at [388, 229] on div "Angle" at bounding box center [784, 235] width 1176 height 52
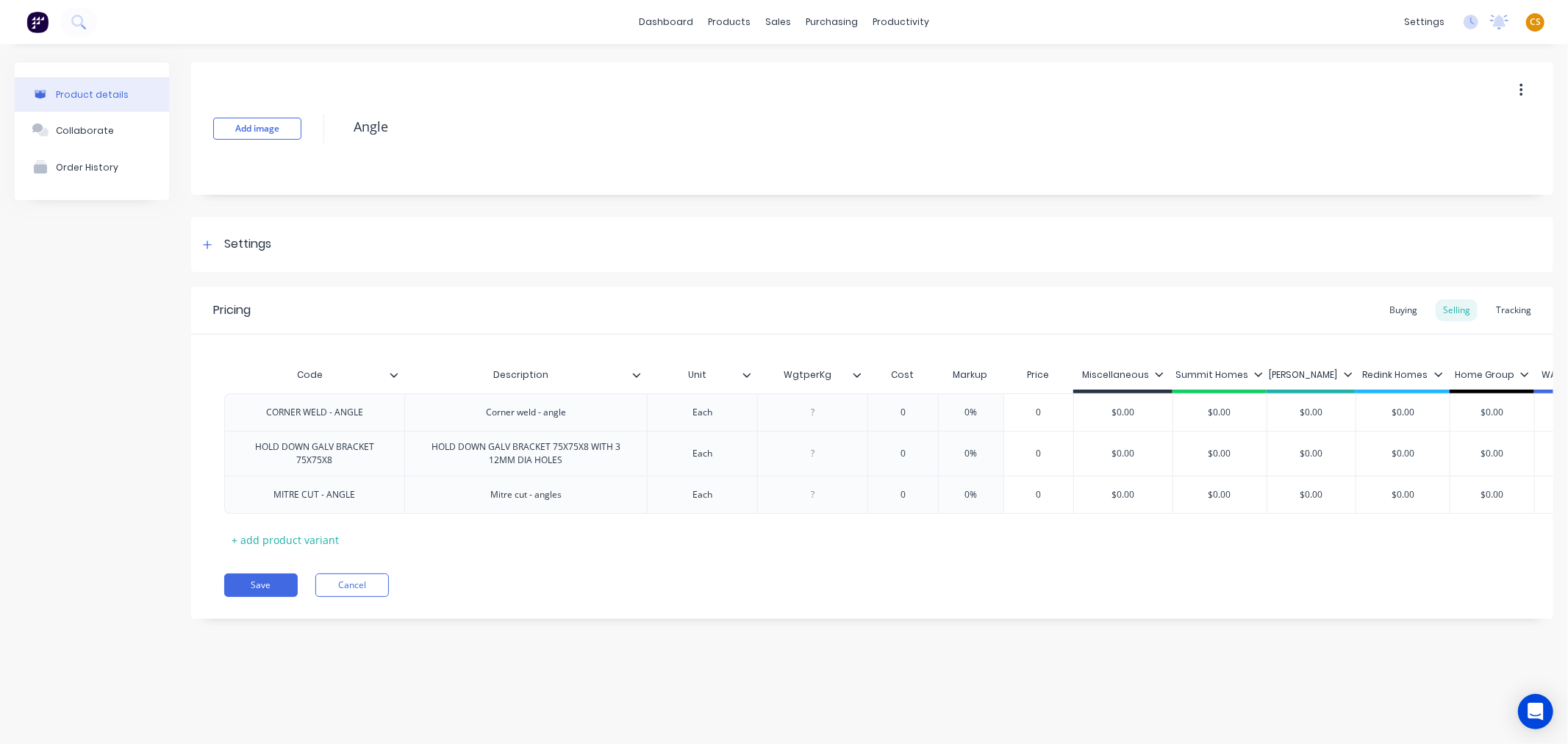
type textarea "x"
type input "$0.00"
click at [1217, 412] on input "$0.00" at bounding box center [1220, 413] width 93 height 13
type input "$0.00"
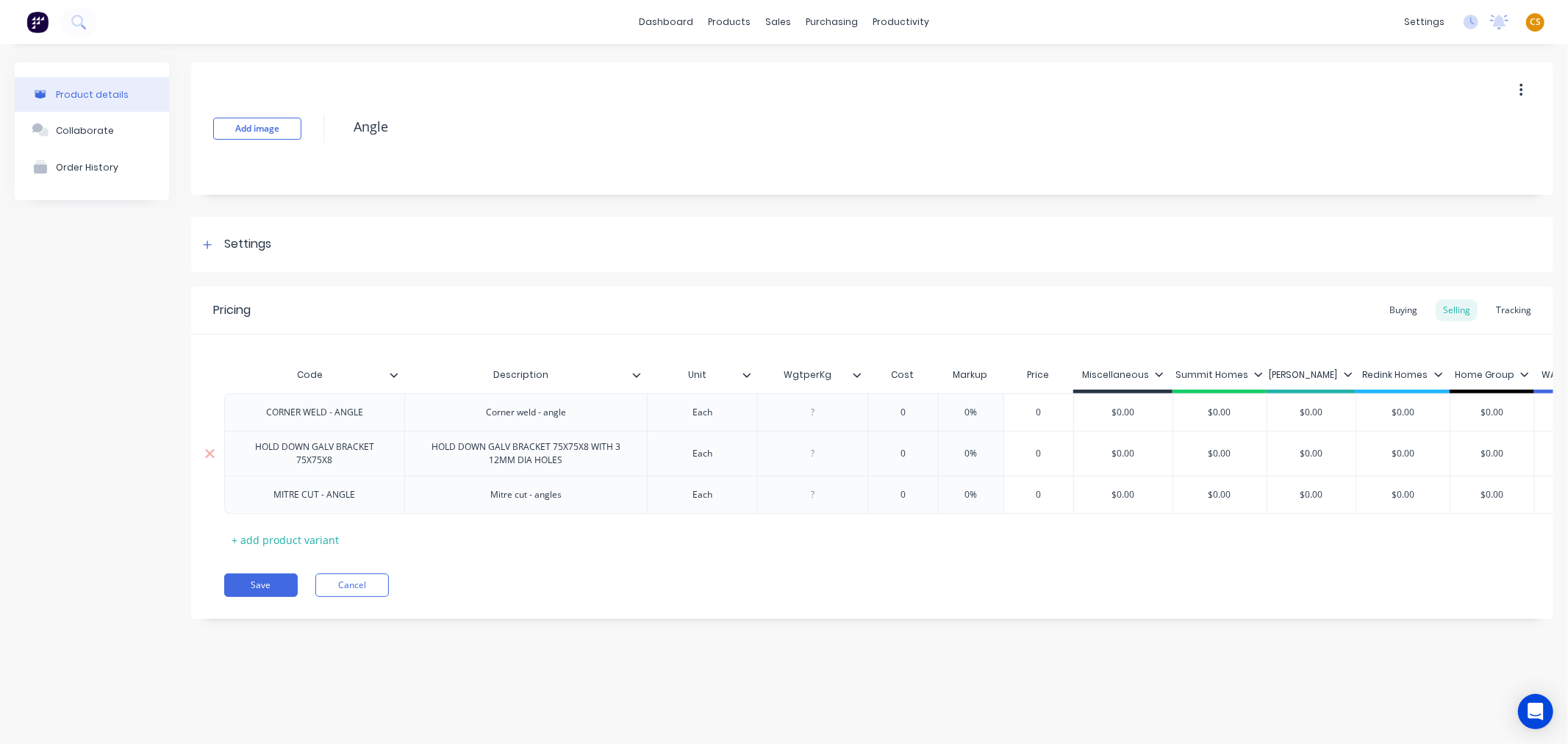
click at [1217, 455] on input "$0.00" at bounding box center [1220, 453] width 93 height 13
type input "$0.00"
click at [1217, 496] on input "$0.00" at bounding box center [1220, 495] width 93 height 13
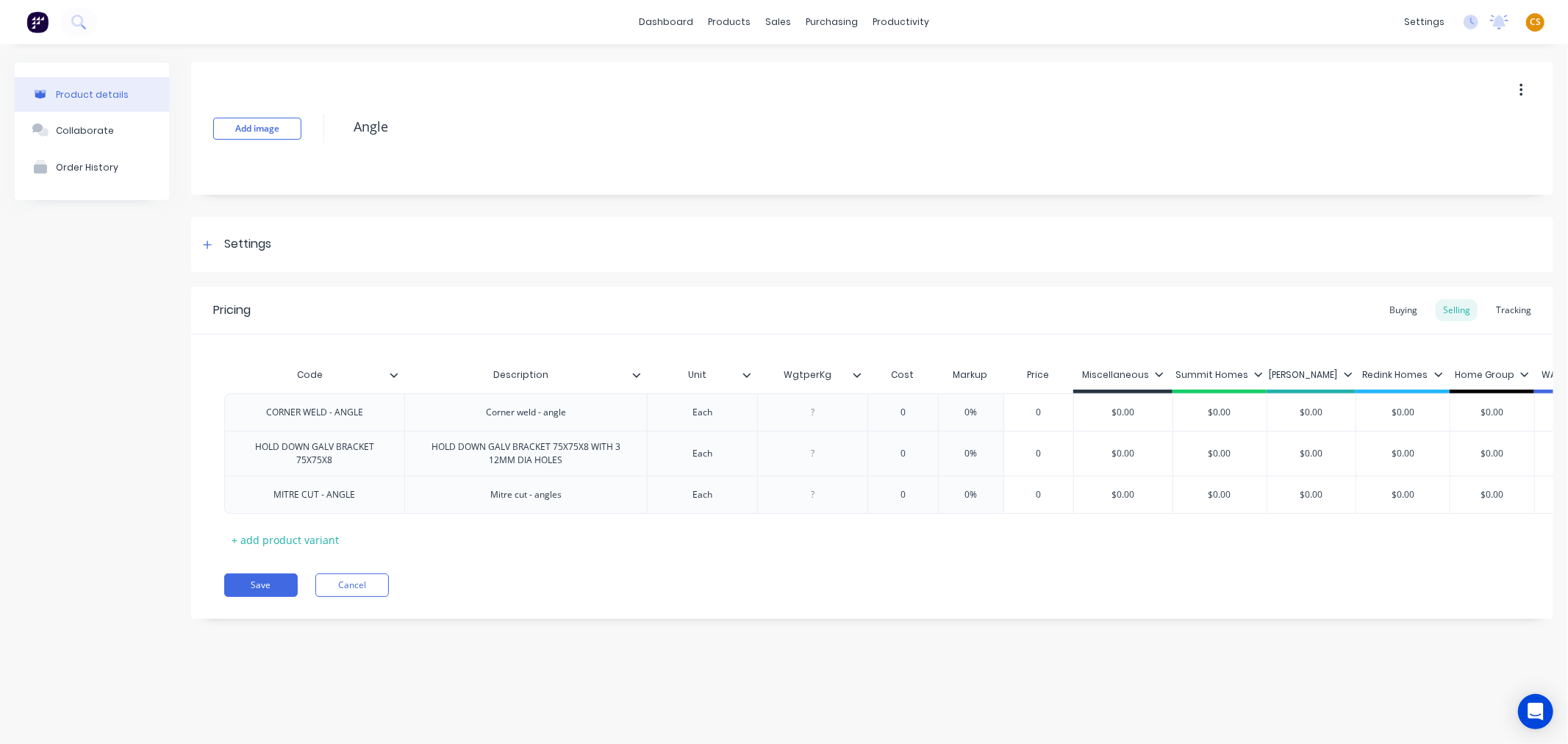
type input "WgtperKg"
click at [856, 368] on input "WgtperKg" at bounding box center [808, 375] width 101 height 13
click at [856, 376] on icon at bounding box center [857, 375] width 9 height 9
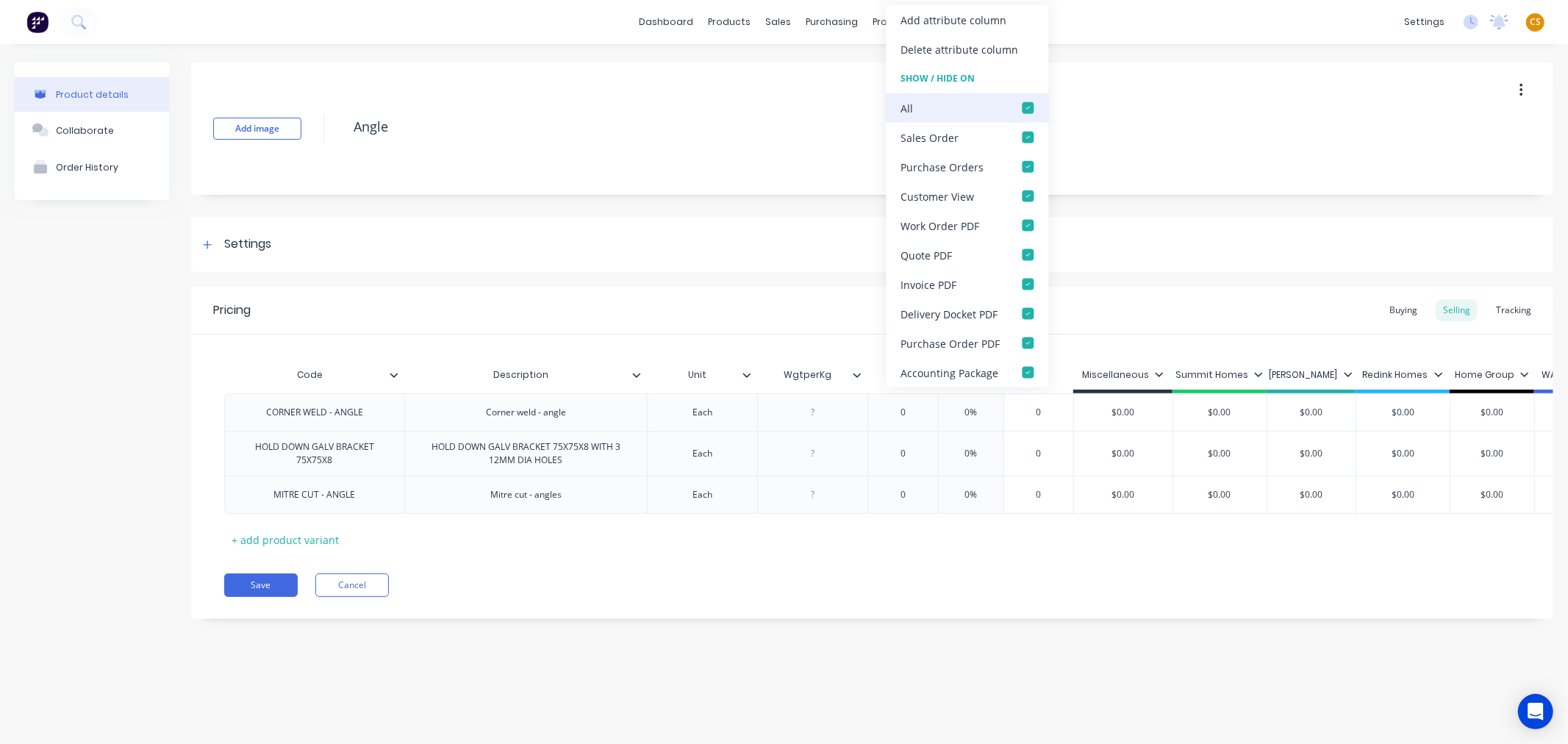
click at [1026, 108] on div at bounding box center [1028, 108] width 30 height 30
click at [777, 597] on div "Save Cancel" at bounding box center [889, 585] width 1329 height 24
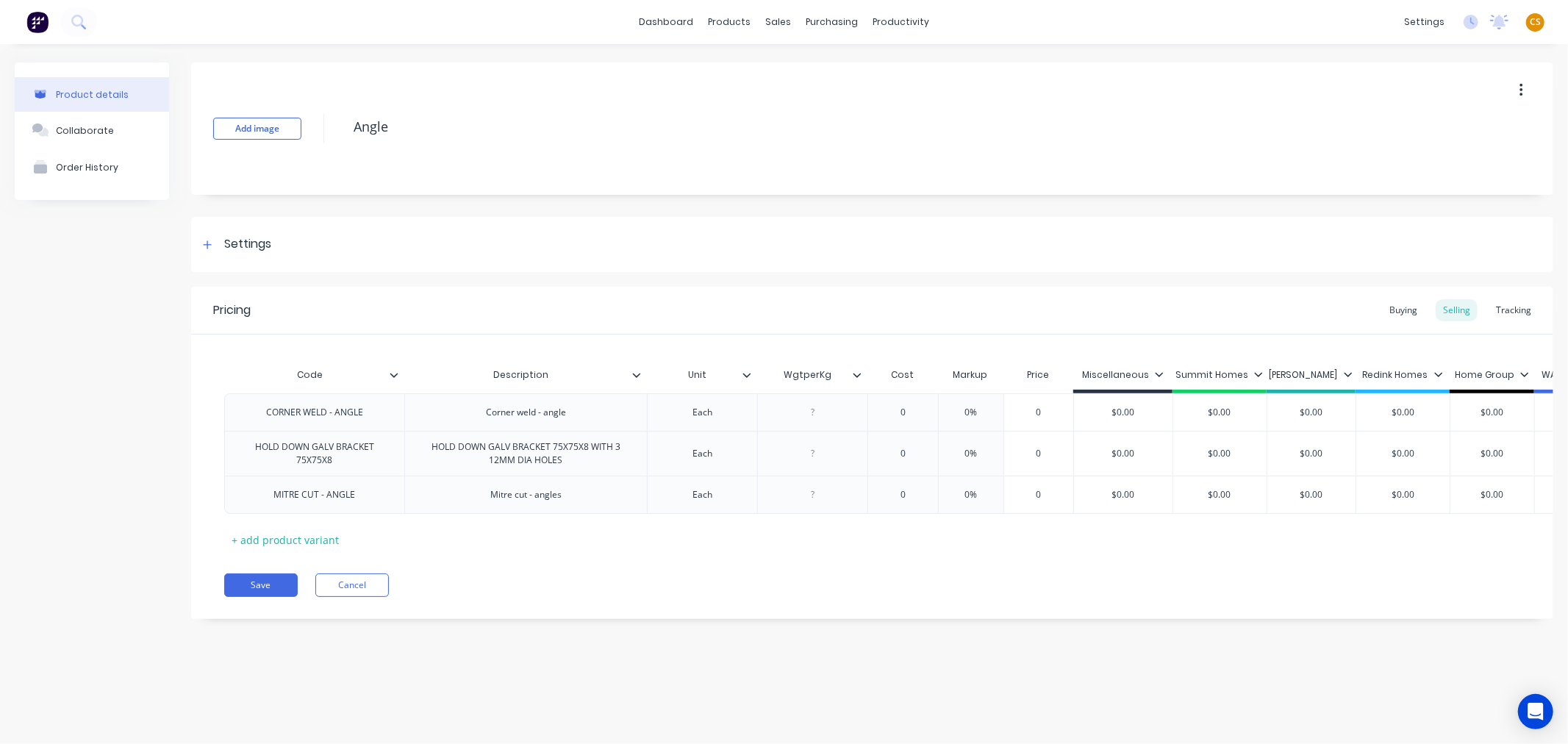
click at [744, 371] on icon at bounding box center [747, 375] width 9 height 9
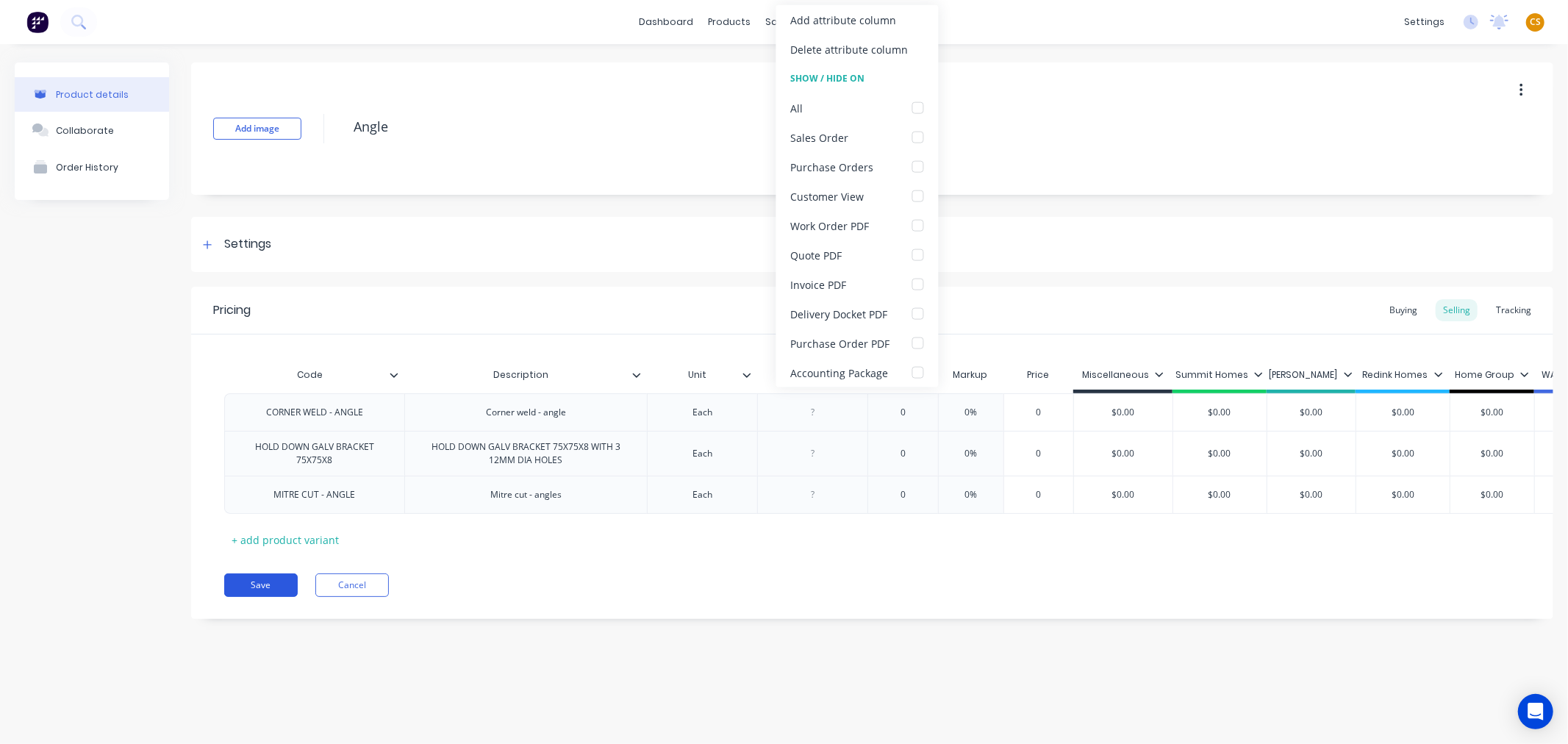
click at [251, 597] on button "Save" at bounding box center [261, 585] width 74 height 24
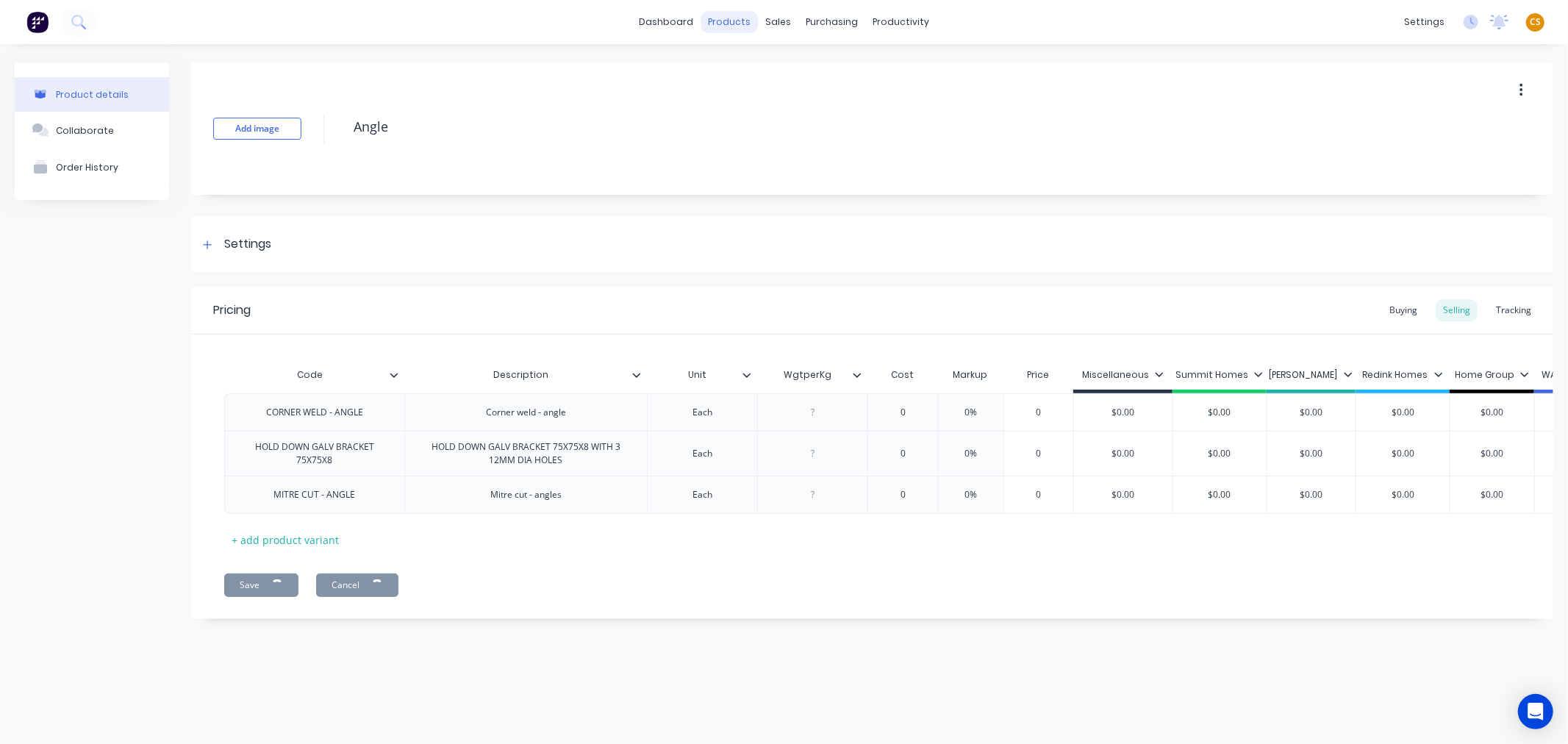
type textarea "x"
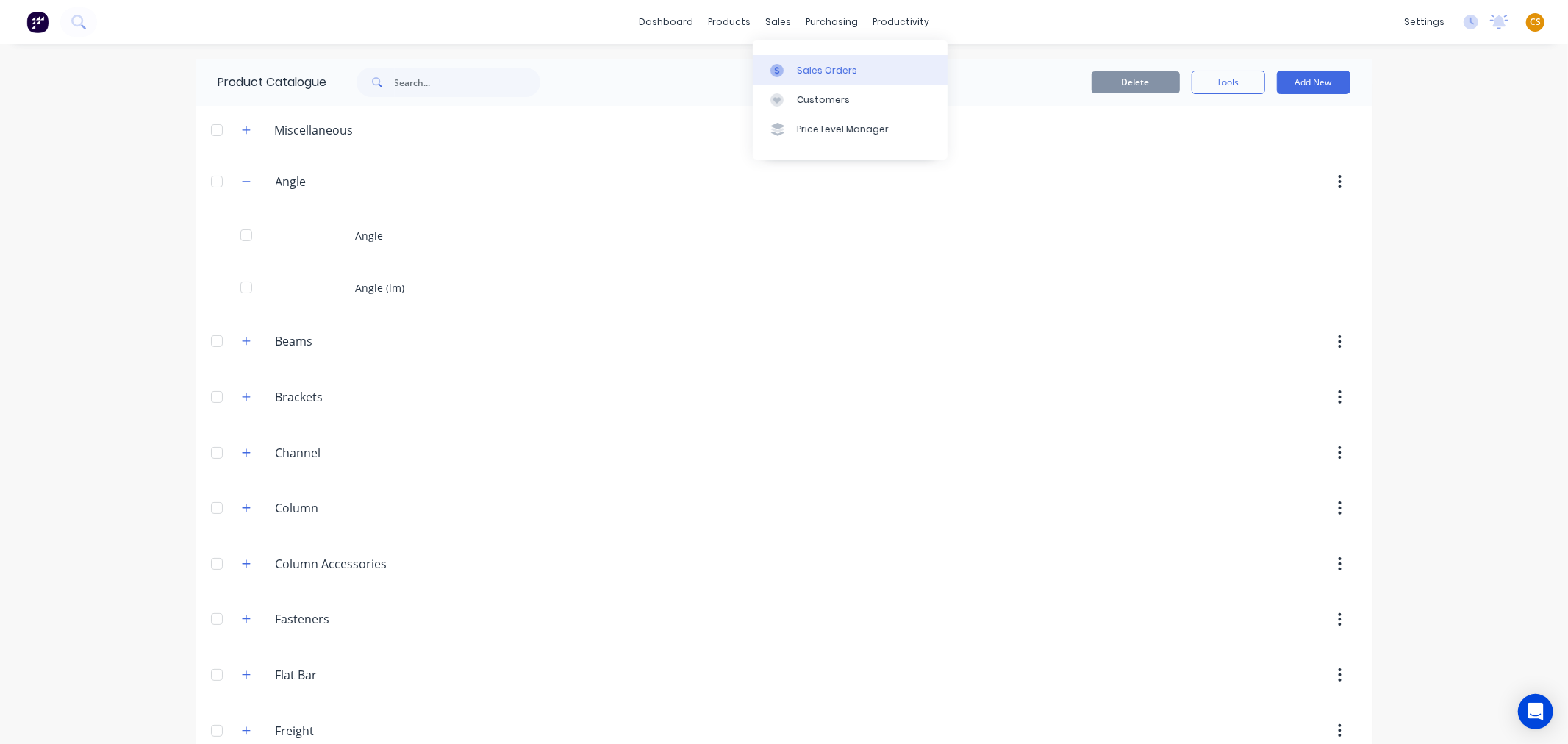
click at [828, 75] on div "Sales Orders" at bounding box center [827, 71] width 61 height 13
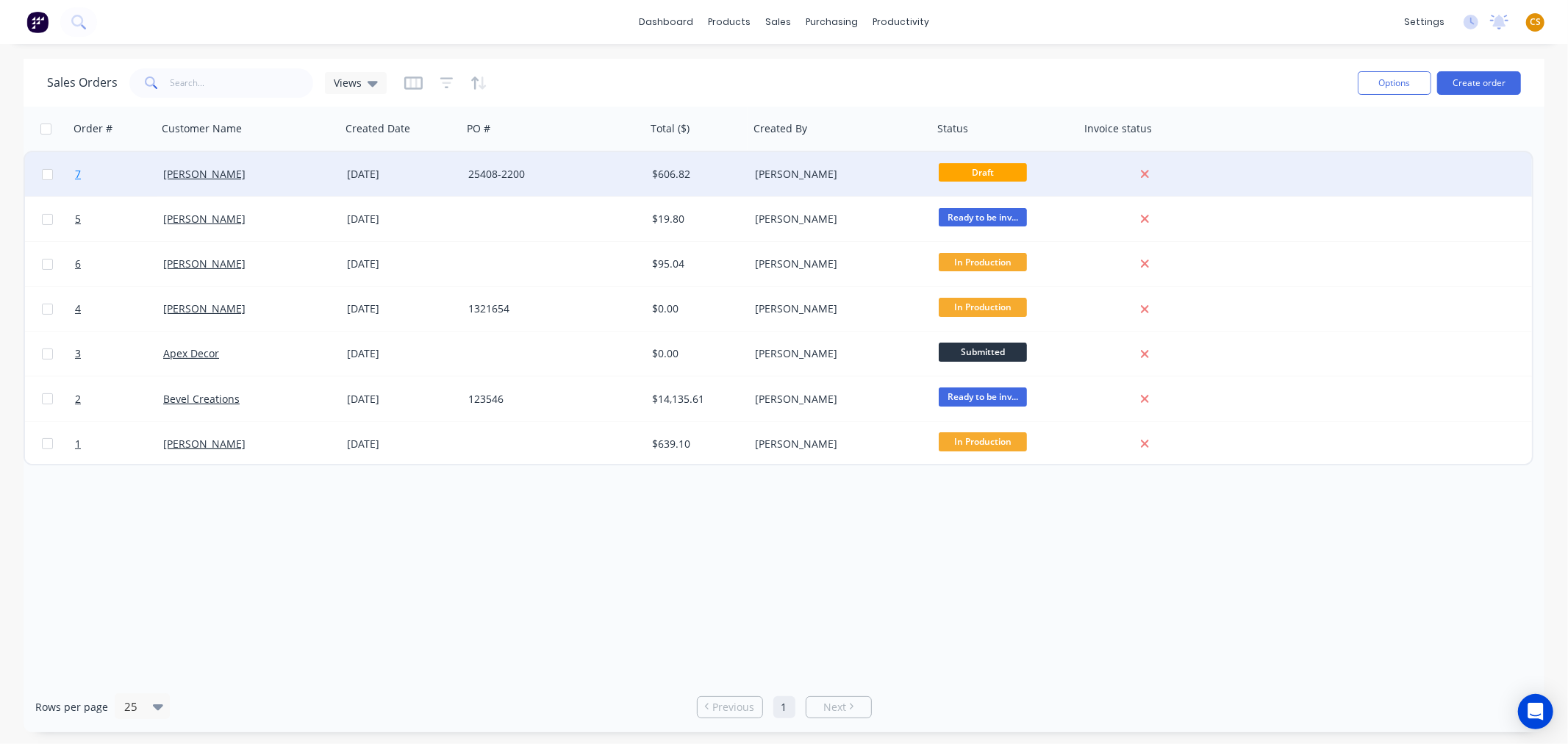
click at [91, 173] on link "7" at bounding box center [119, 174] width 88 height 44
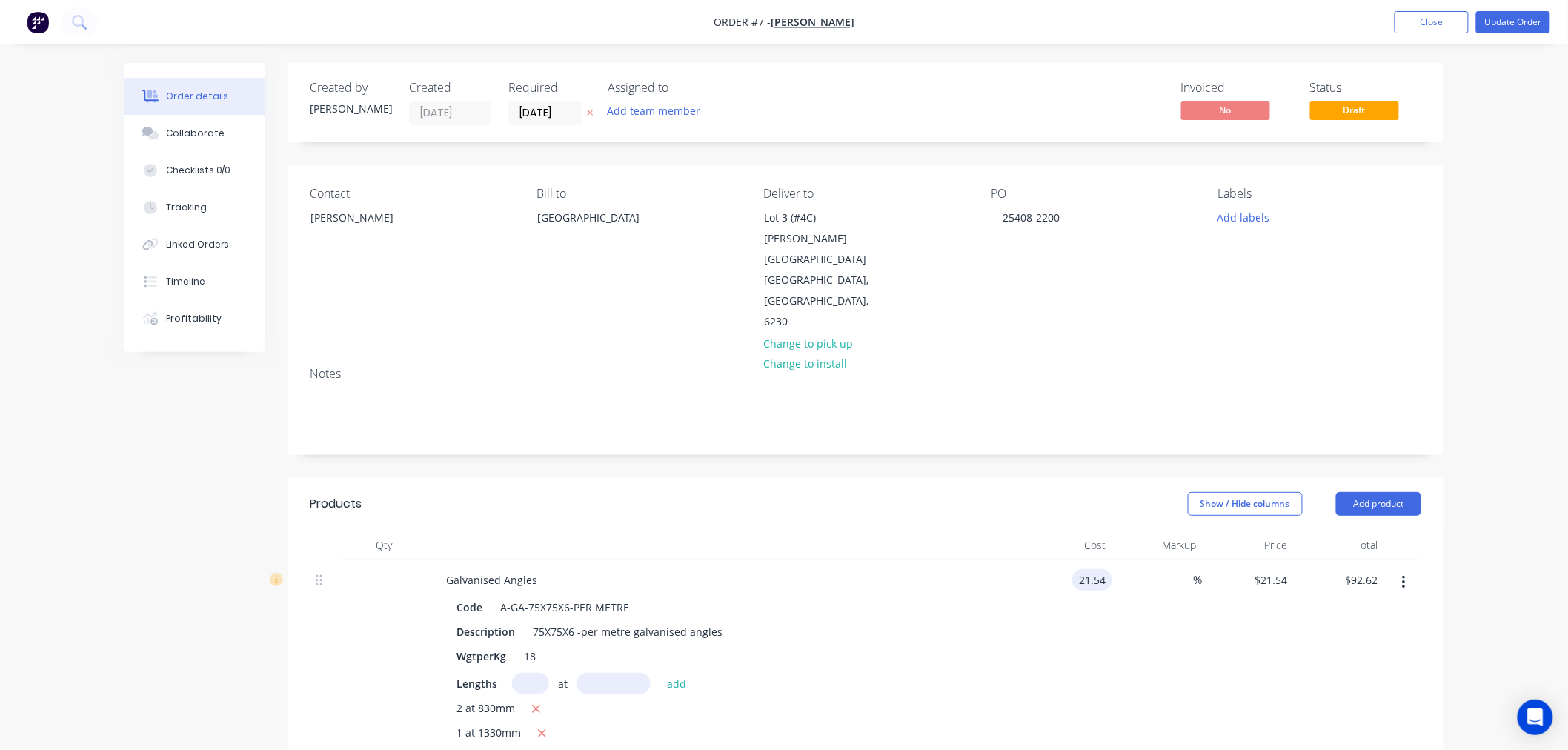
click at [1086, 569] on input "21.54" at bounding box center [1095, 580] width 34 height 22
type input "$21.54"
click at [735, 23] on span "Order #7 -" at bounding box center [742, 22] width 57 height 14
drag, startPoint x: 735, startPoint y: 23, endPoint x: 775, endPoint y: 17, distance: 40.4
click at [771, 17] on span "Order #7 -" at bounding box center [742, 22] width 57 height 14
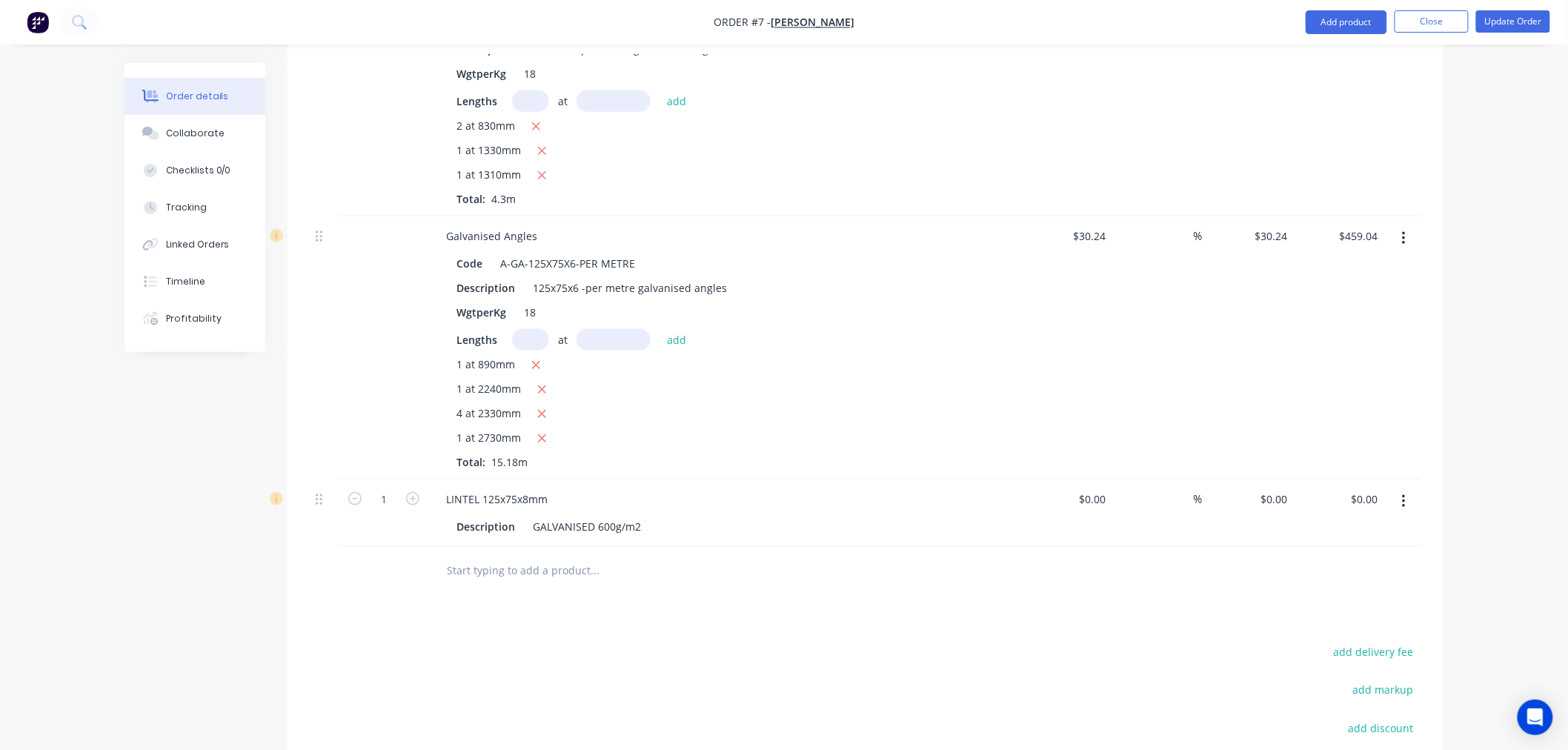
scroll to position [589, 0]
click at [464, 482] on div "LINTEL 125x75x8mm" at bounding box center [496, 493] width 125 height 22
drag, startPoint x: 464, startPoint y: 427, endPoint x: 537, endPoint y: 428, distance: 73.0
click at [537, 482] on div "LINTEL 125x75x8mm" at bounding box center [496, 493] width 125 height 22
copy div "LINTEL 125x75x8mm"
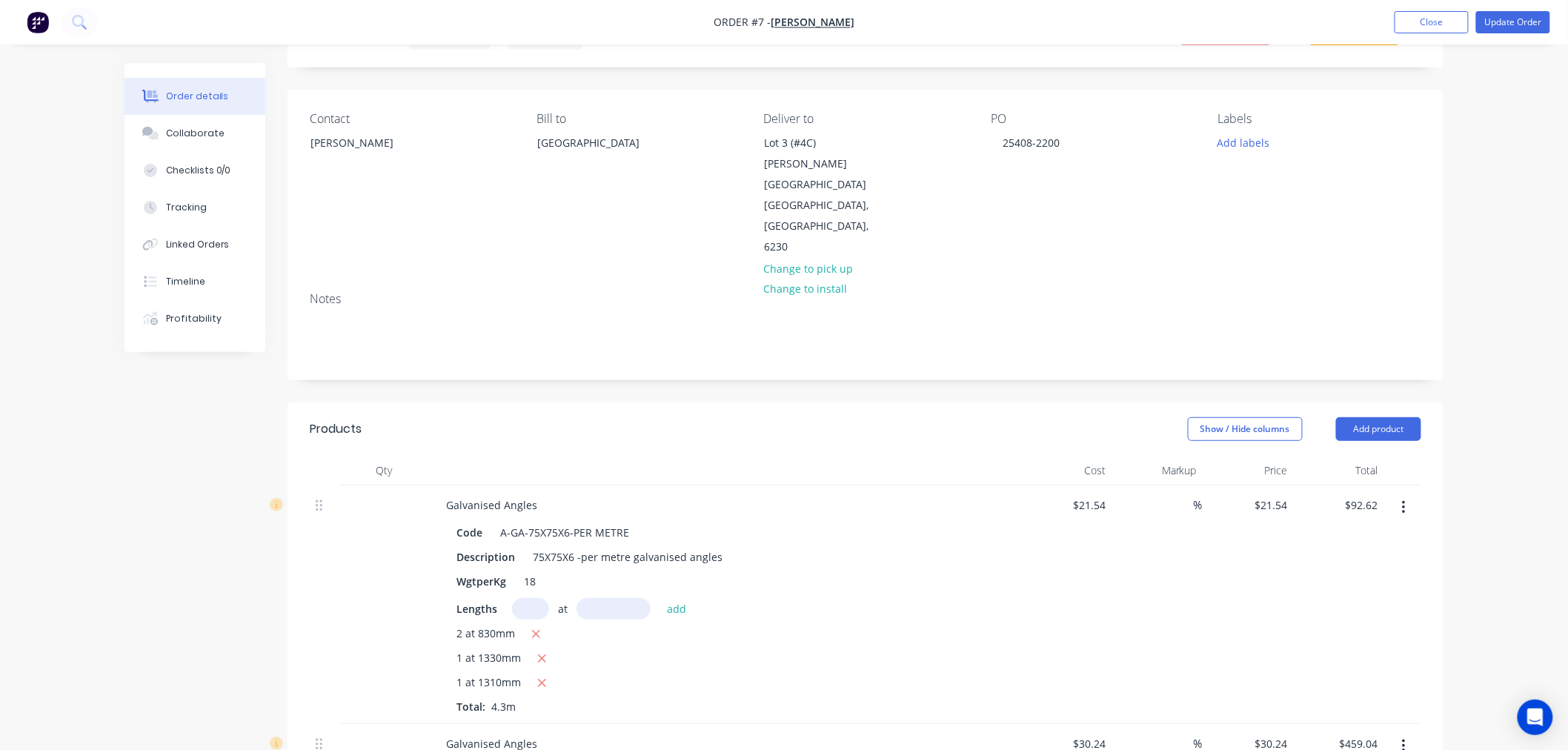
scroll to position [0, 0]
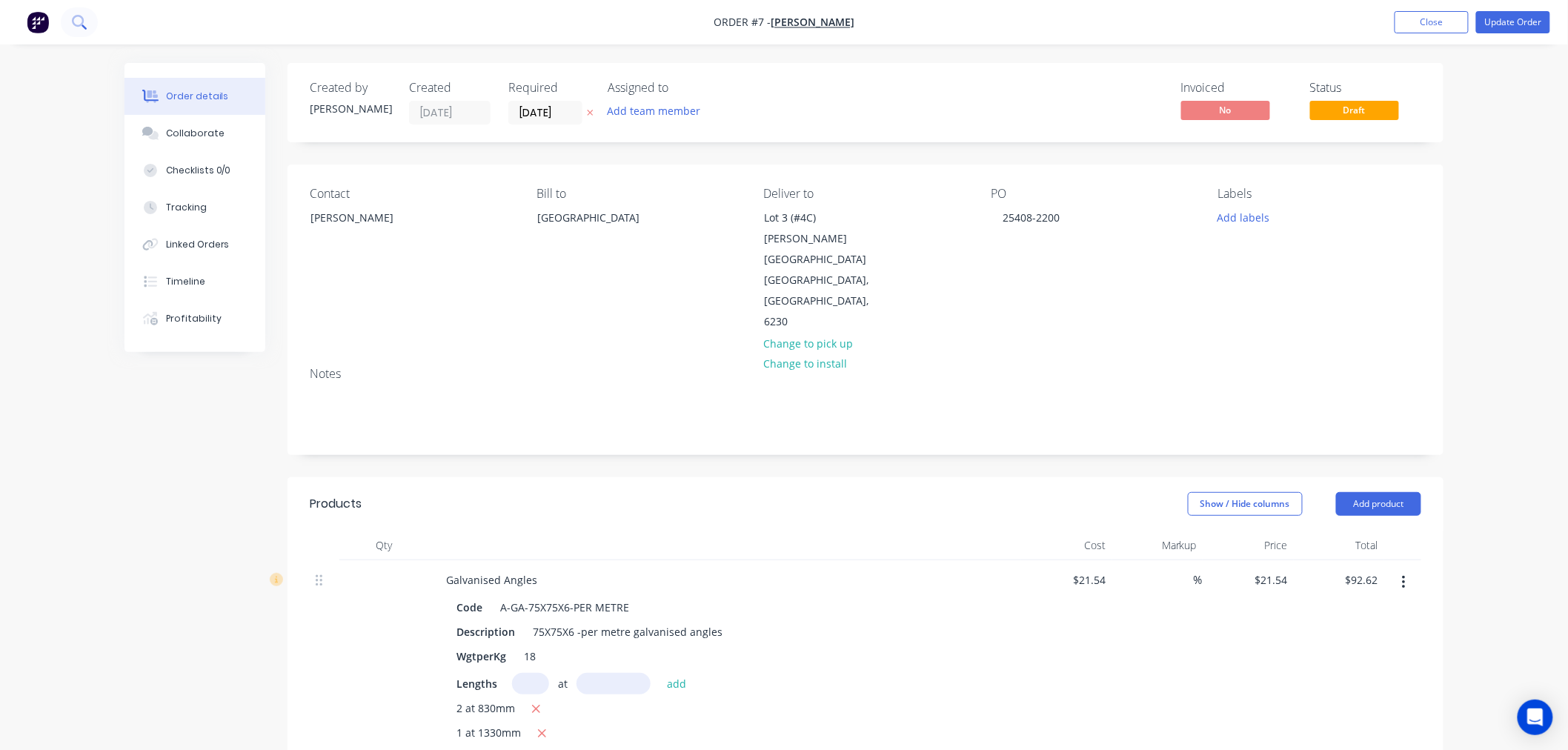
click at [80, 20] on icon at bounding box center [79, 22] width 14 height 14
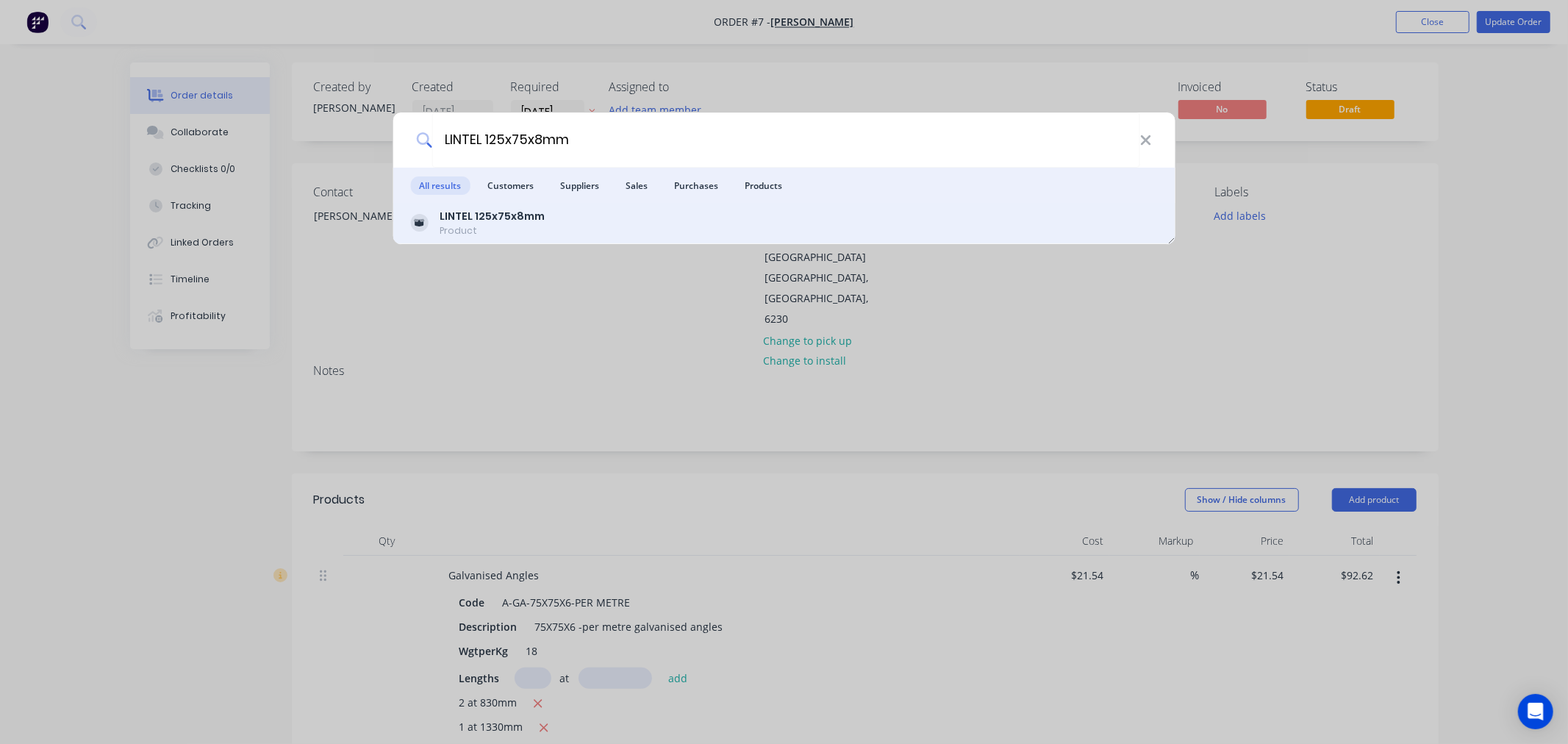
type input "LINTEL 125x75x8mm"
click at [473, 213] on b "LINTEL 125x75x8mm" at bounding box center [492, 216] width 105 height 15
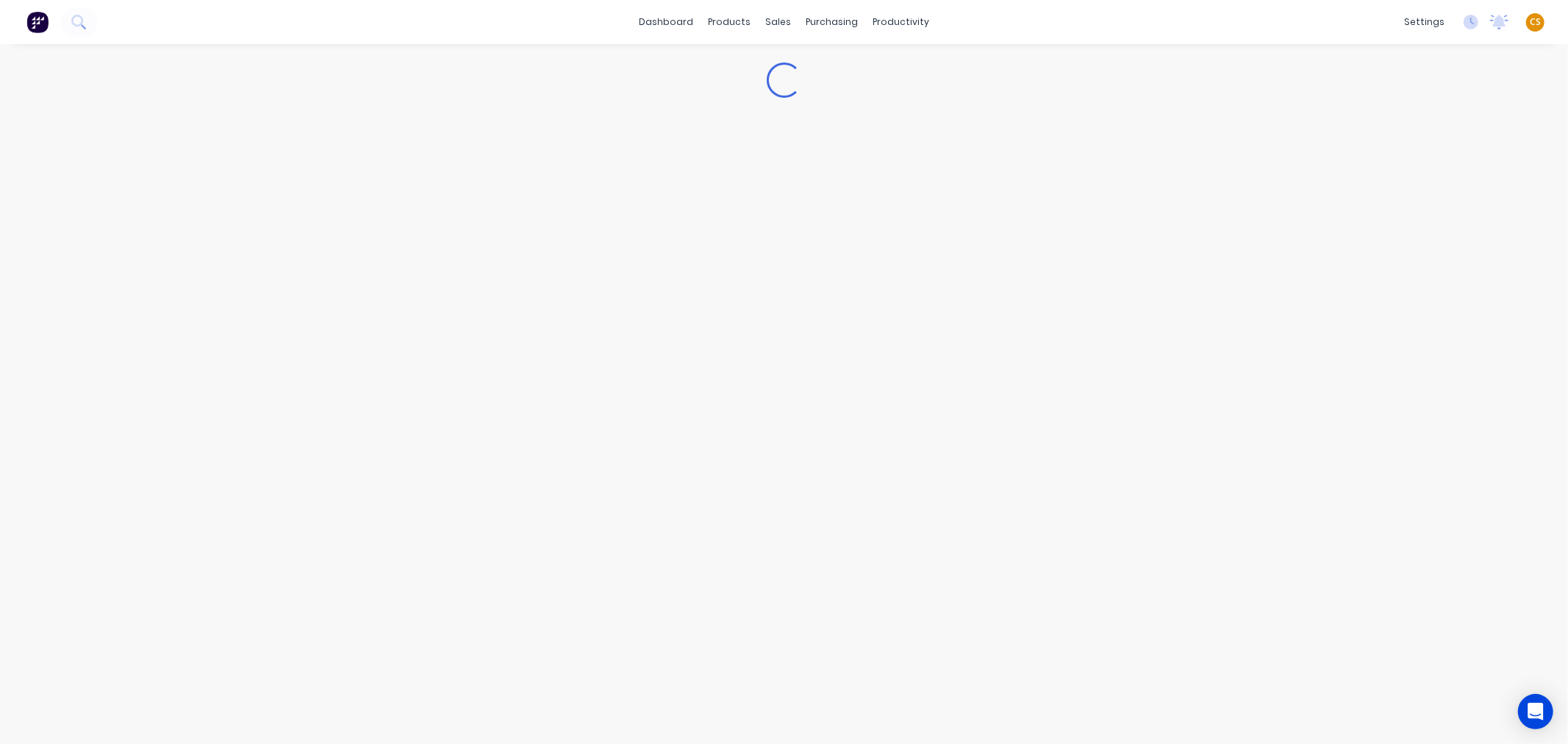
type textarea "x"
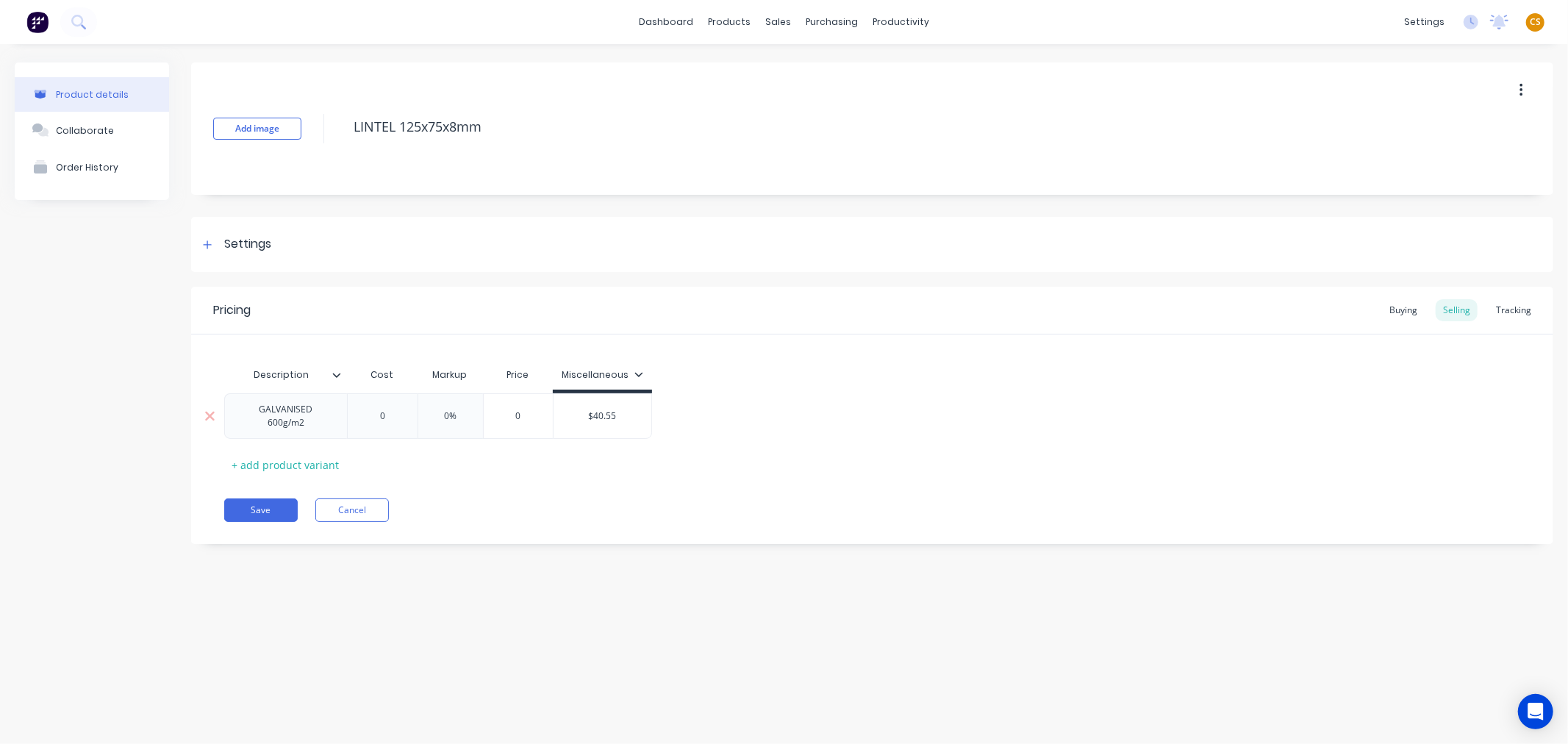
click at [596, 416] on input "text" at bounding box center [602, 416] width 97 height 13
type input "$40.55"
click at [596, 416] on input "$40.55" at bounding box center [602, 416] width 97 height 13
click at [635, 373] on icon at bounding box center [639, 374] width 9 height 9
click at [527, 419] on div at bounding box center [529, 417] width 30 height 30
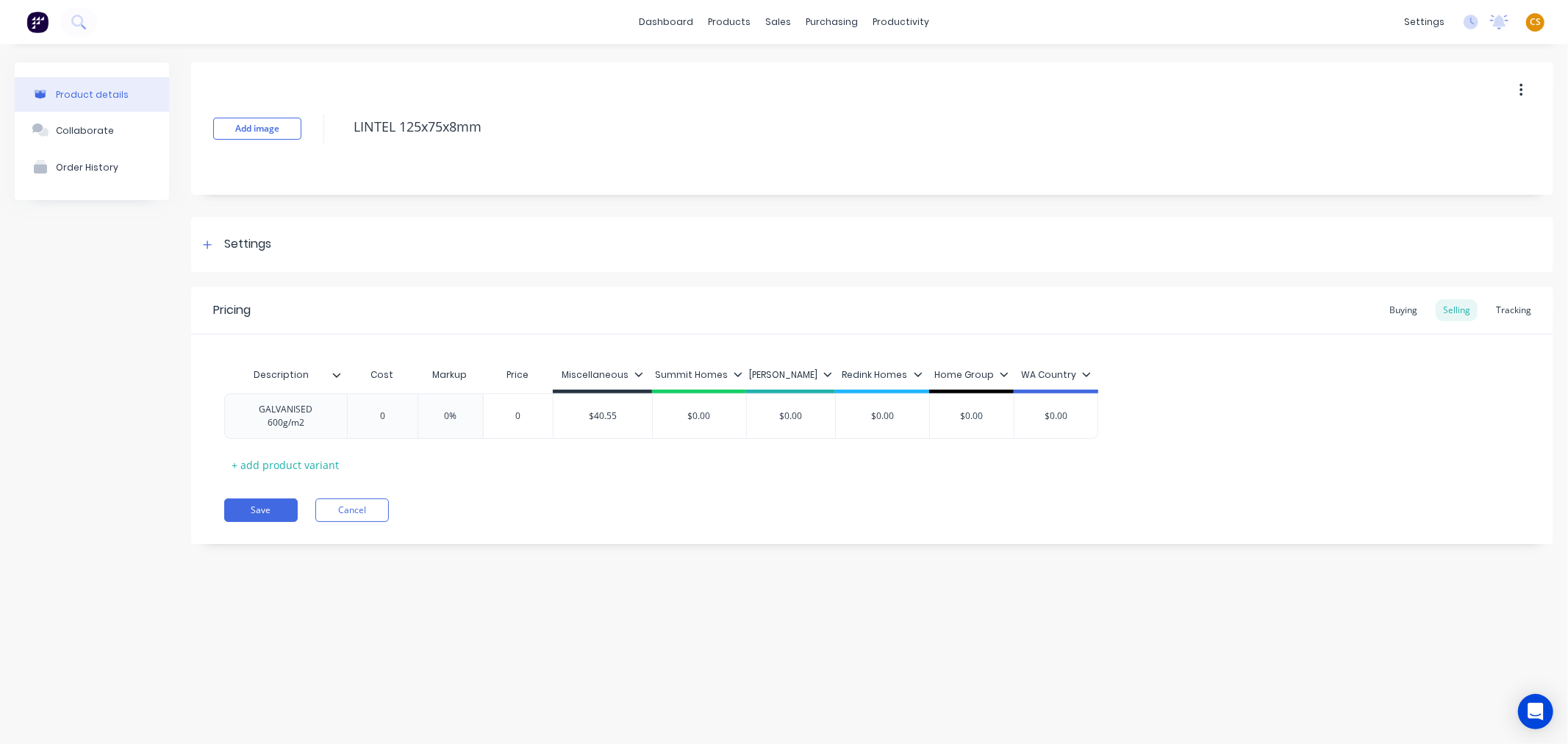
click at [439, 493] on div "Pricing Buying Selling Tracking Description Cost Markup Price Miscellaneous Sum…" at bounding box center [872, 415] width 1362 height 258
click at [766, 64] on div "Product Catalogue" at bounding box center [794, 71] width 91 height 13
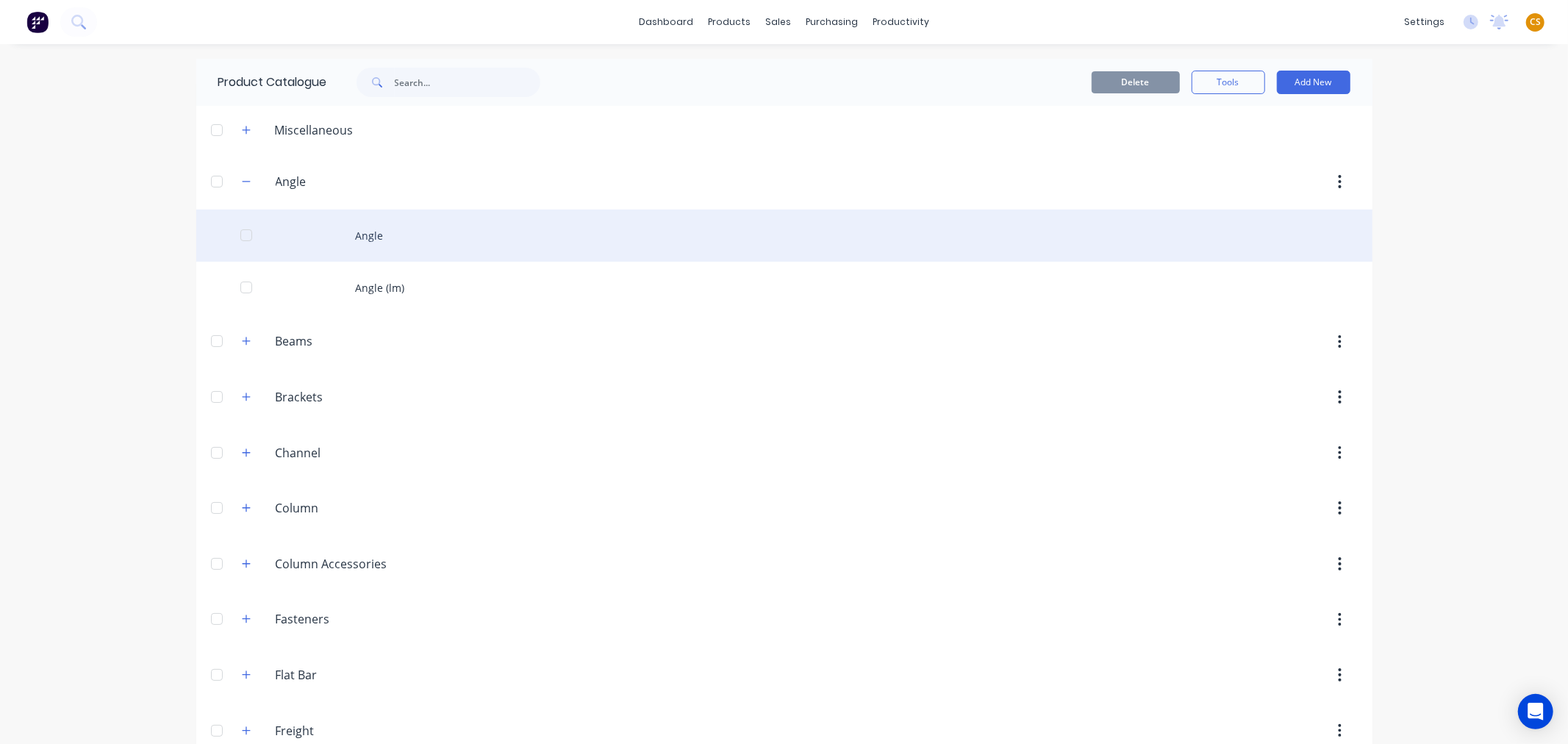
click at [371, 226] on div "Angle" at bounding box center [784, 235] width 1176 height 52
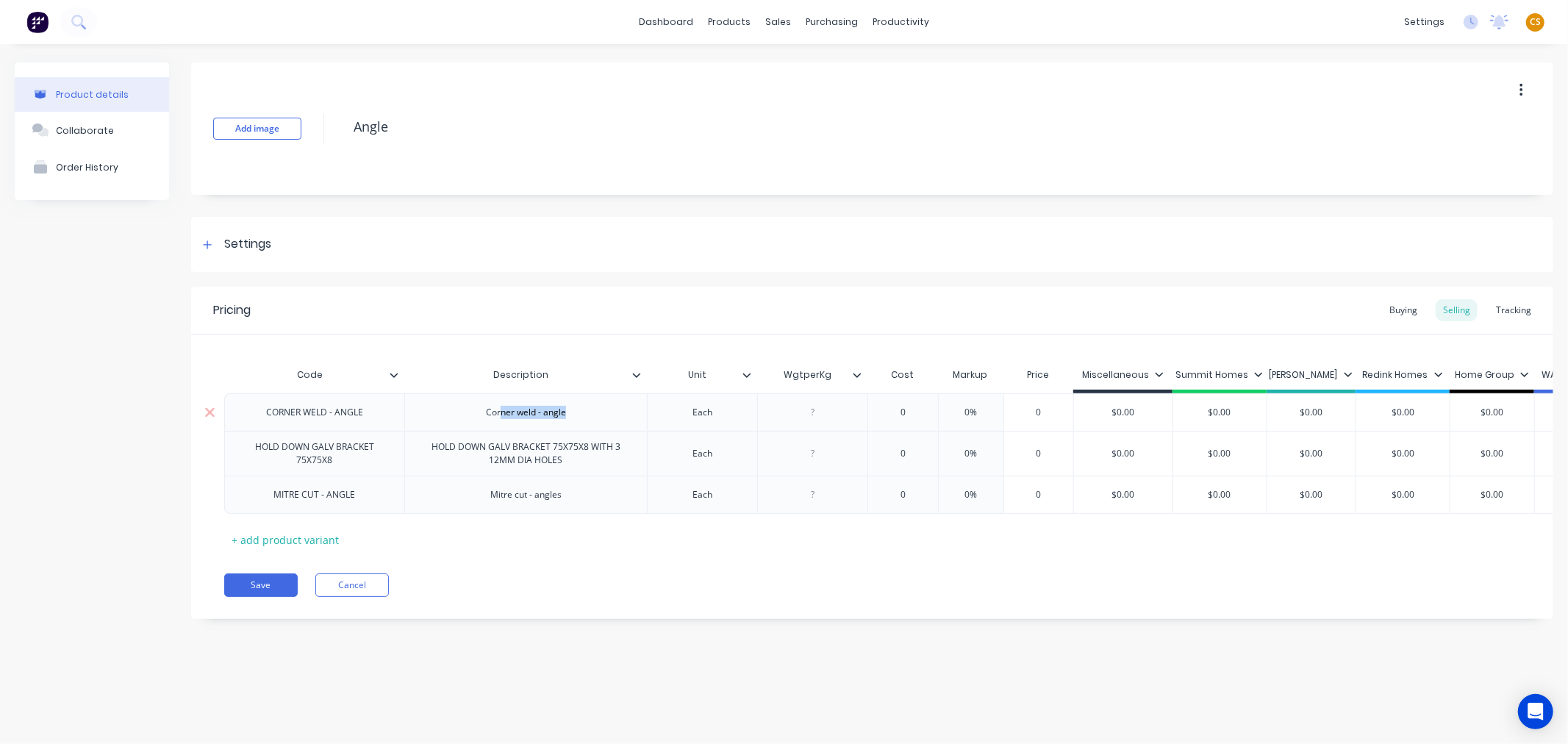
drag, startPoint x: 501, startPoint y: 413, endPoint x: 581, endPoint y: 413, distance: 80.0
click at [581, 413] on div "Corner weld - angle" at bounding box center [526, 412] width 243 height 38
click at [820, 69] on div "Sales Orders" at bounding box center [833, 71] width 61 height 13
type textarea "x"
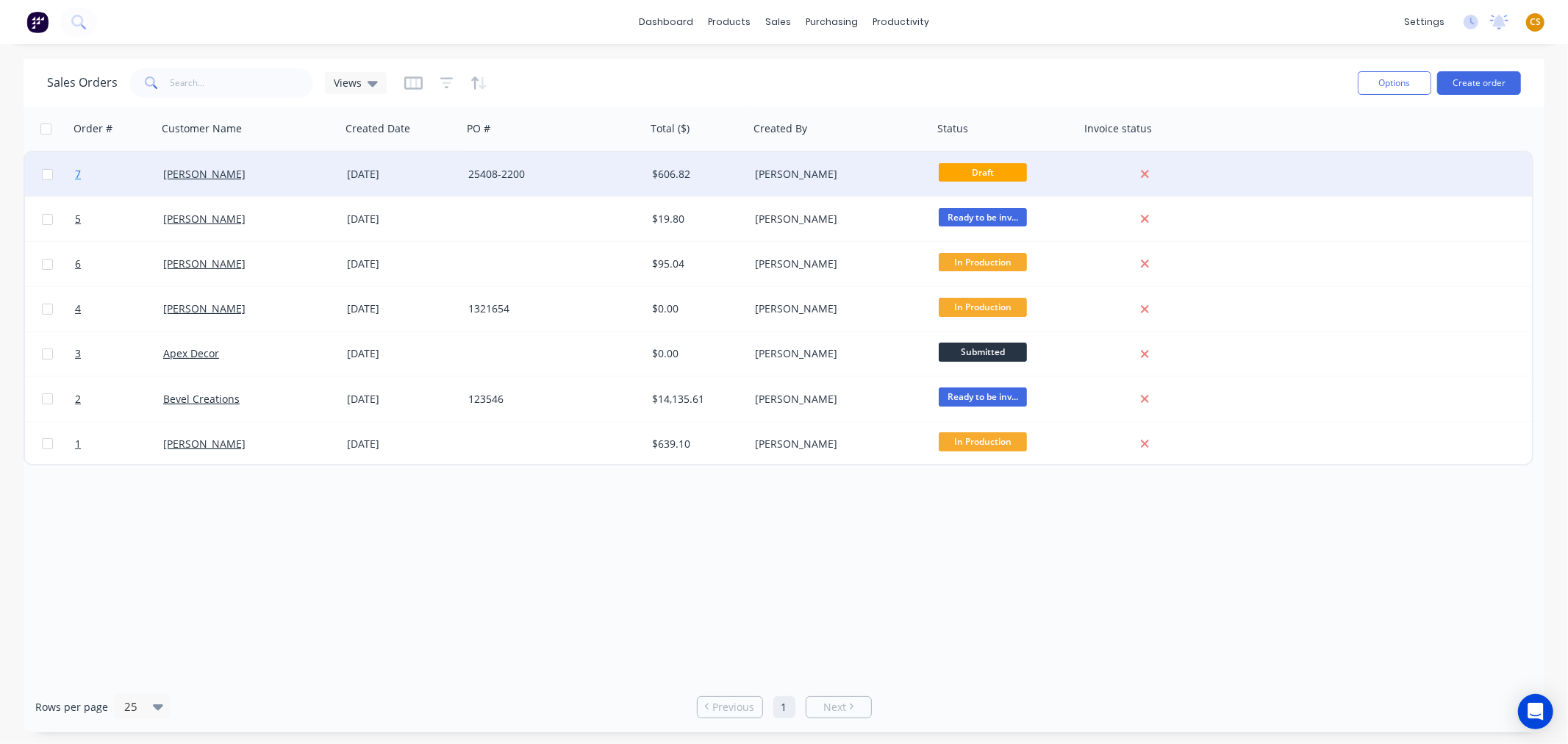
click at [88, 169] on link "7" at bounding box center [119, 174] width 88 height 44
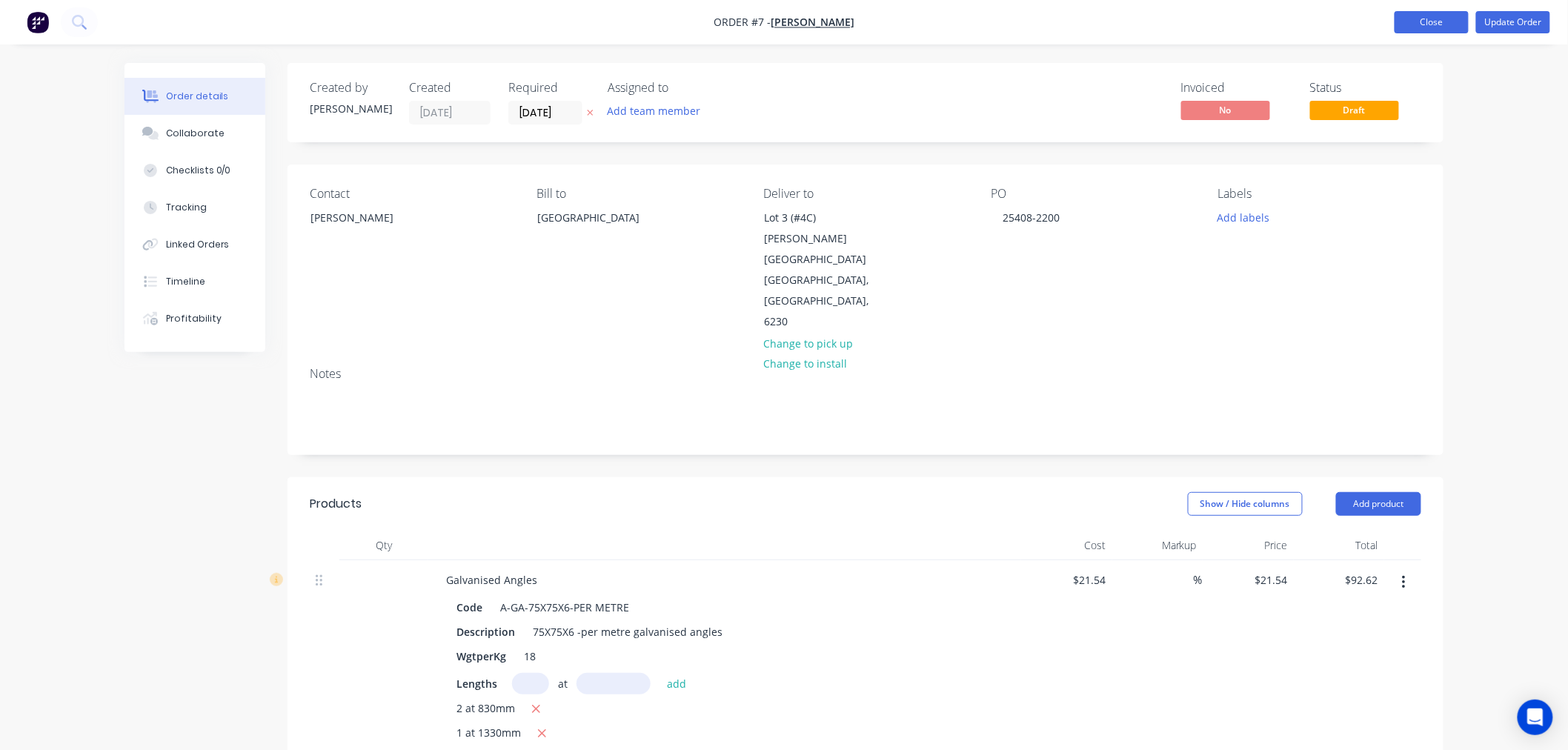
click at [1423, 23] on button "Close" at bounding box center [1432, 22] width 74 height 22
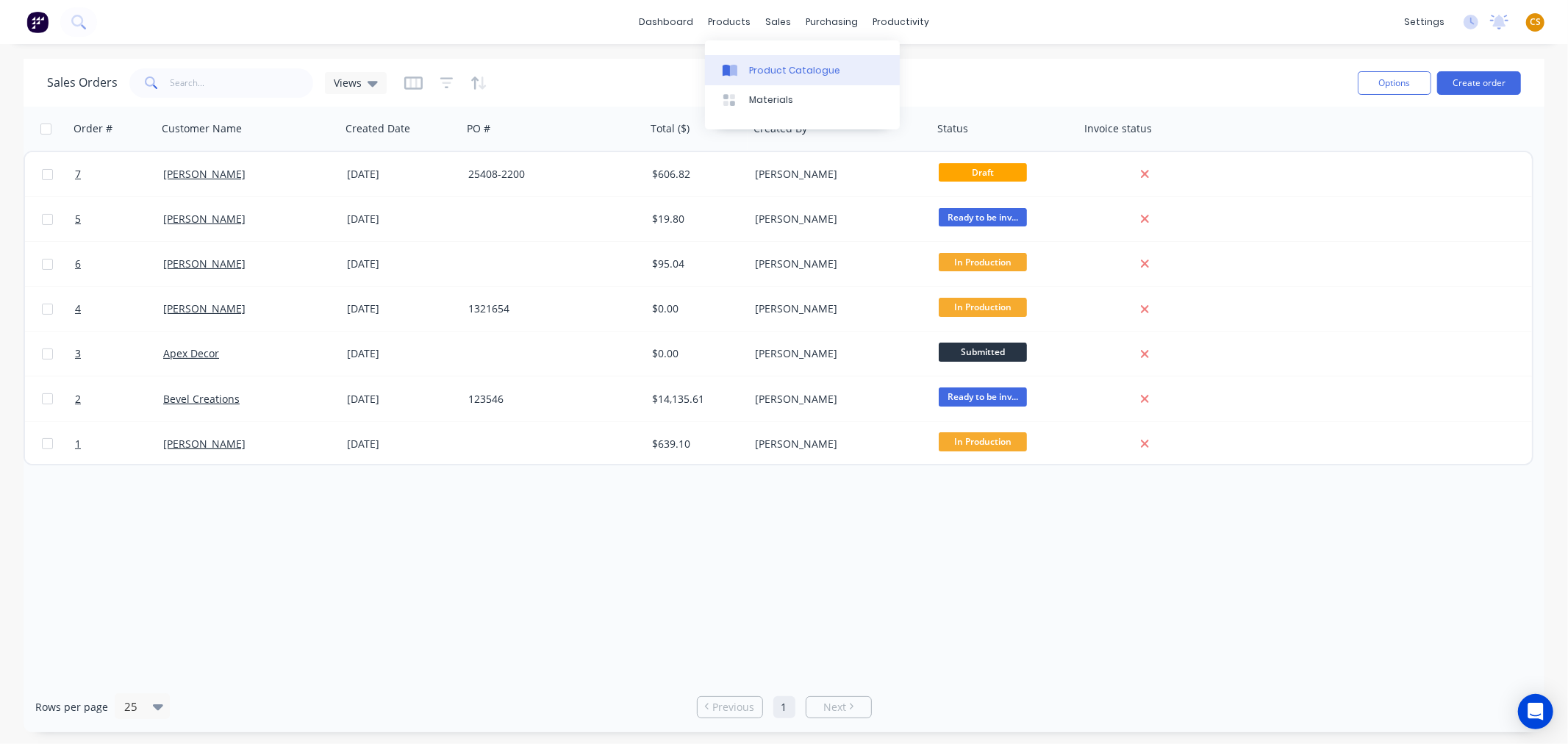
click at [780, 64] on div "Product Catalogue" at bounding box center [794, 71] width 91 height 13
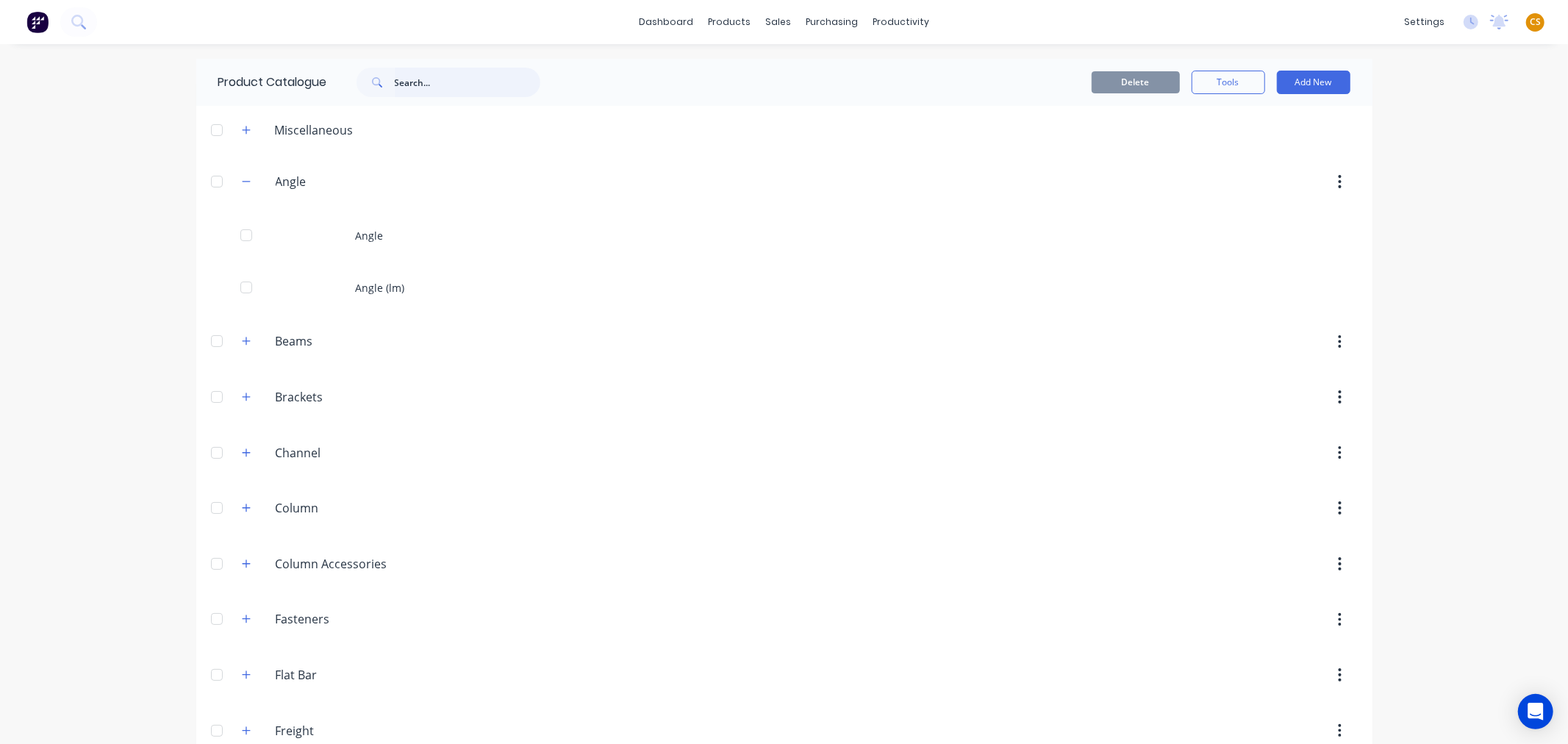
click at [420, 75] on input "text" at bounding box center [467, 83] width 145 height 30
paste input "LINTEL 125x75x8mm"
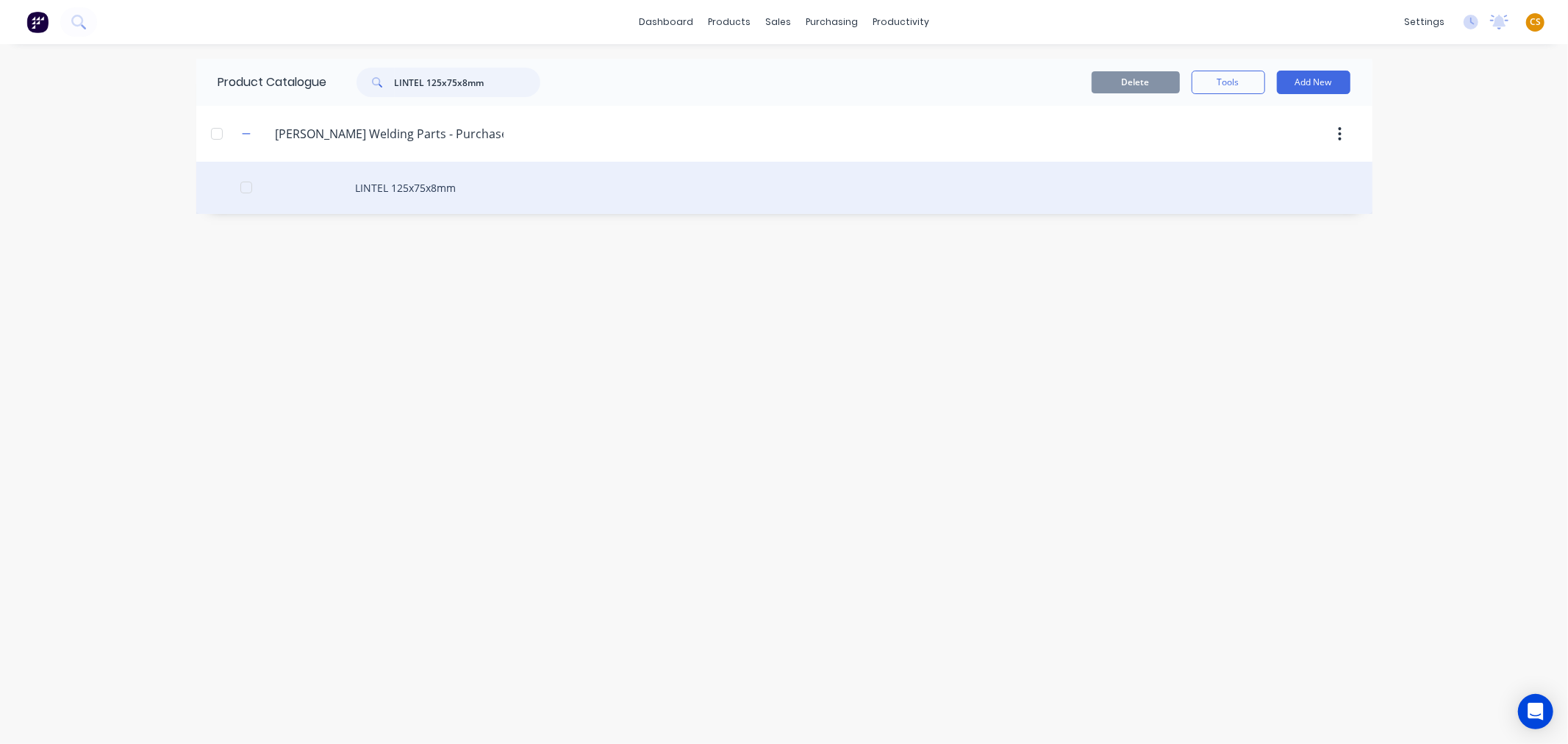
type input "LINTEL 125x75x8mm"
click at [409, 182] on div "LINTEL 125x75x8mm" at bounding box center [784, 187] width 1176 height 52
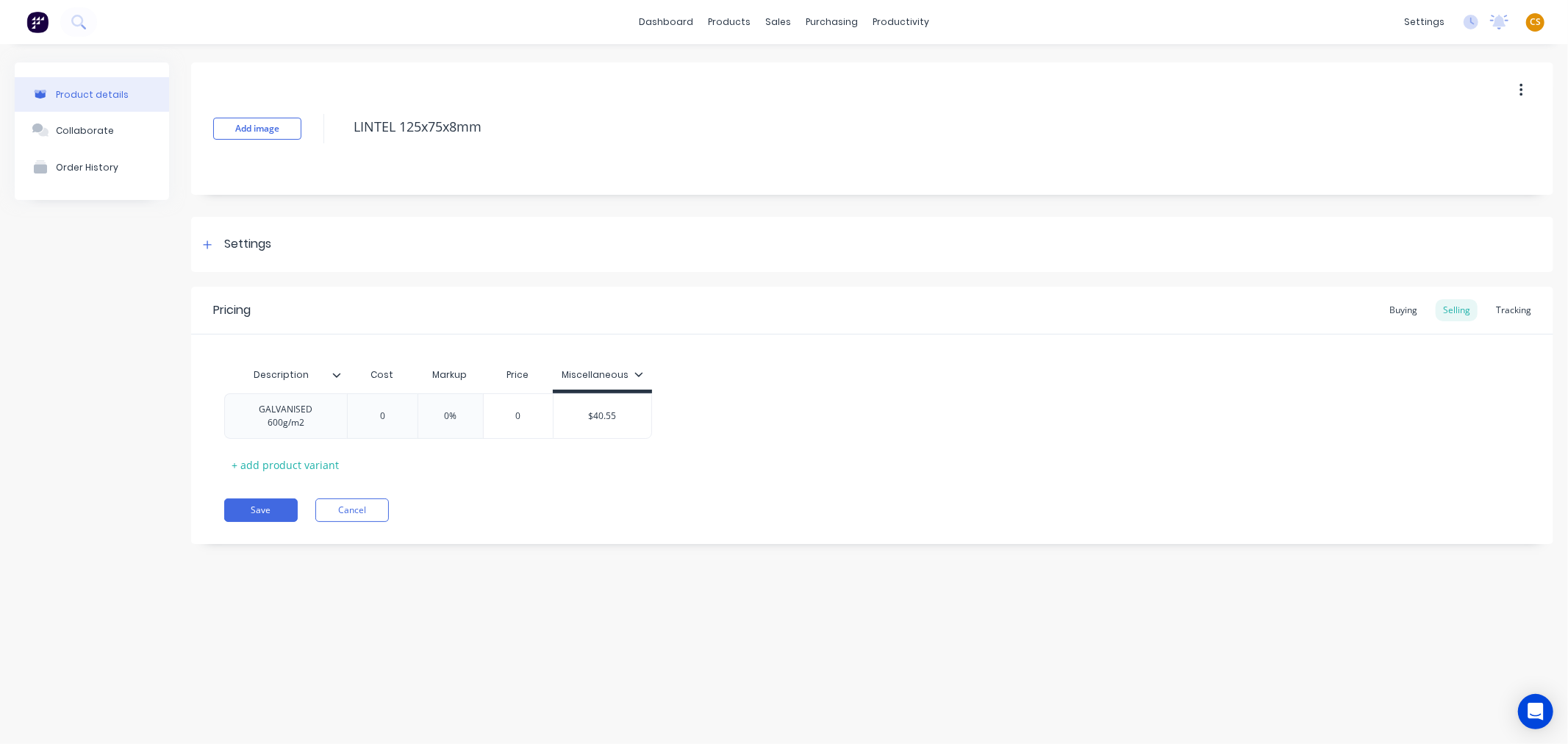
click at [636, 375] on icon at bounding box center [638, 374] width 8 height 4
click at [530, 418] on div at bounding box center [529, 417] width 30 height 30
click at [438, 485] on div "Pricing Buying Selling Tracking Description Cost Markup Price Miscellaneous GAL…" at bounding box center [872, 415] width 1362 height 258
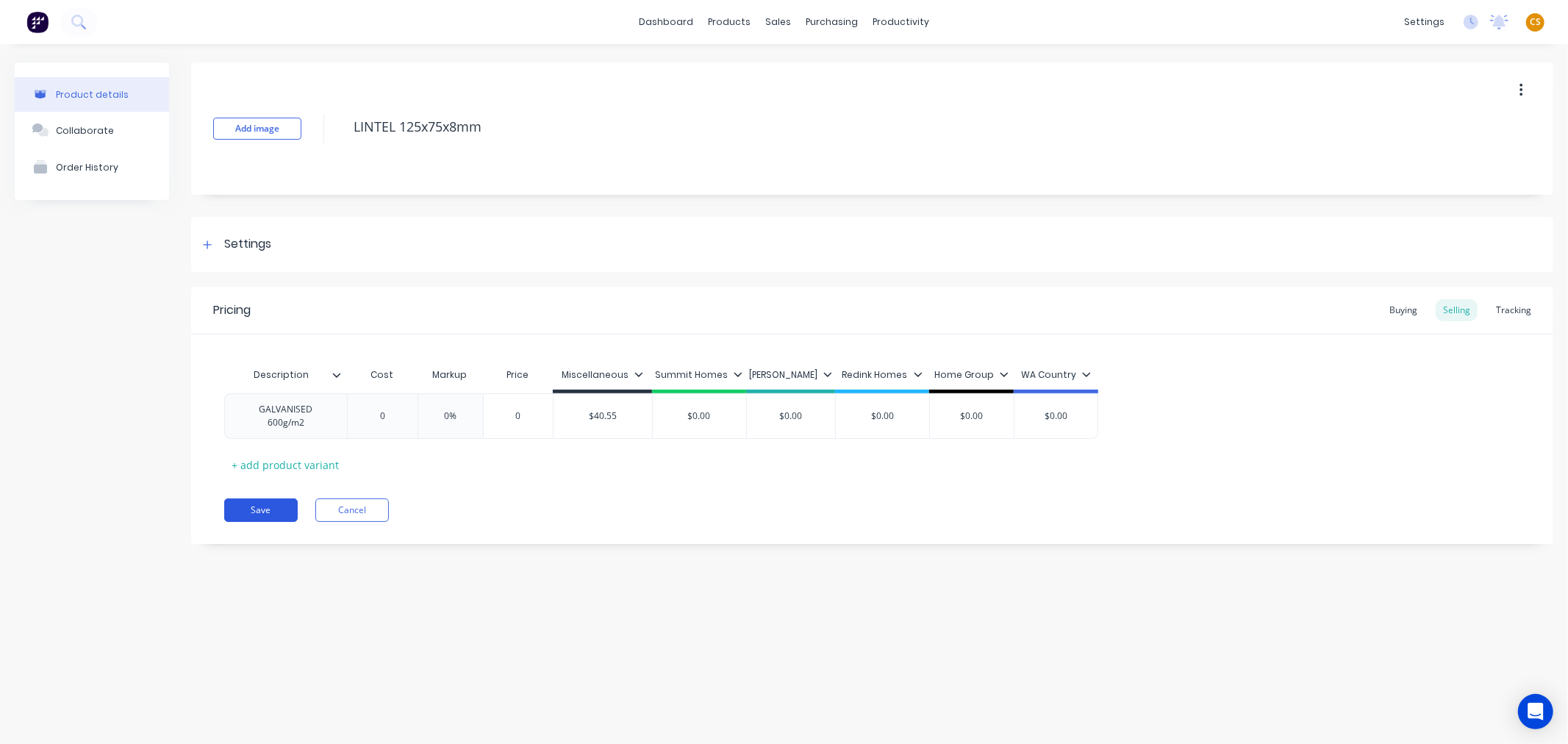
click at [254, 512] on button "Save" at bounding box center [261, 510] width 74 height 24
type textarea "x"
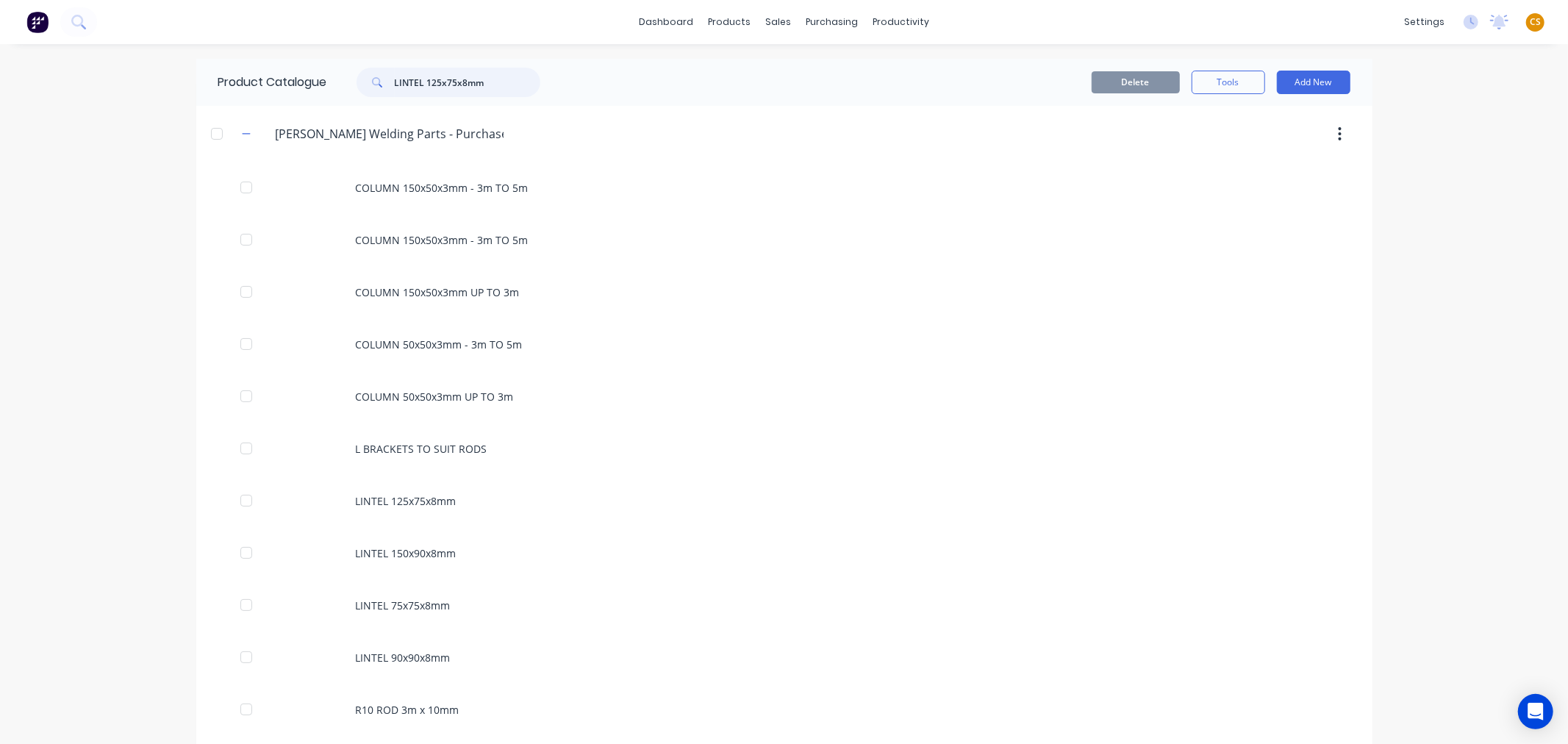
drag, startPoint x: 486, startPoint y: 82, endPoint x: 365, endPoint y: 72, distance: 121.4
click at [365, 72] on div "LINTEL 125x75x8mm" at bounding box center [448, 83] width 184 height 30
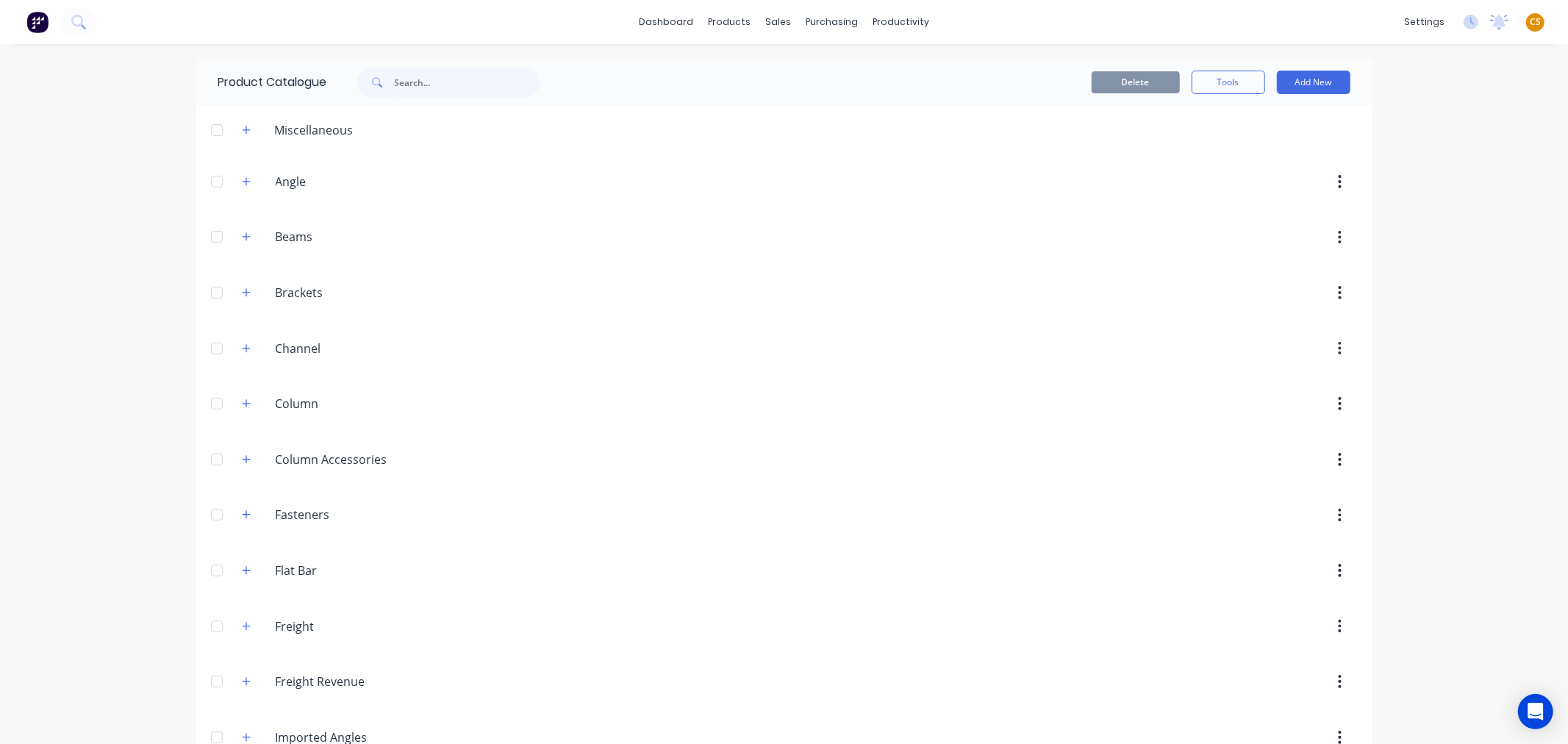
click at [103, 576] on div "dashboard products sales purchasing productivity dashboard products Product Cat…" at bounding box center [784, 372] width 1568 height 744
click at [242, 348] on icon "button" at bounding box center [247, 348] width 9 height 10
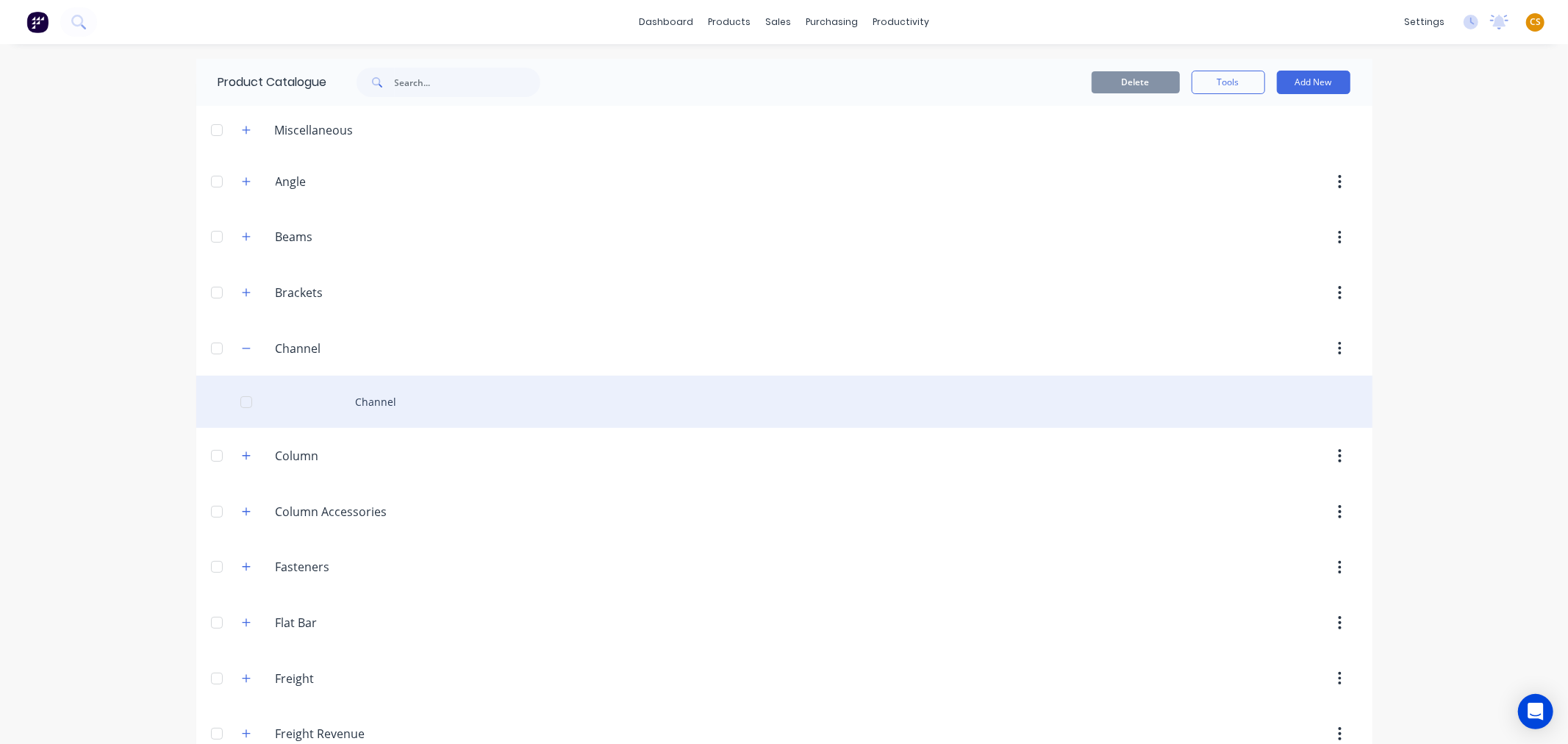
click at [373, 410] on div "Channel" at bounding box center [784, 402] width 1176 height 52
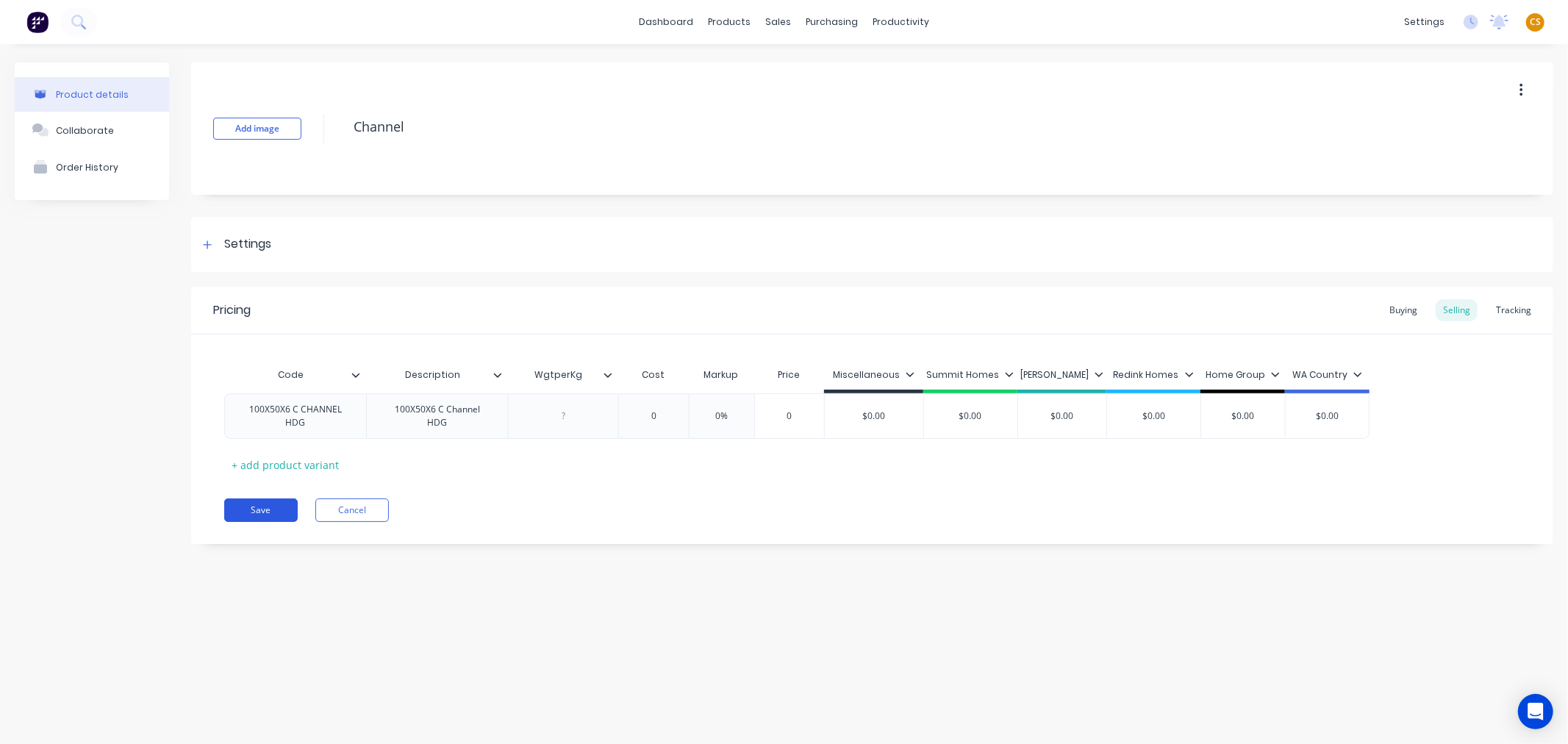
click at [258, 509] on button "Save" at bounding box center [261, 510] width 74 height 24
type textarea "x"
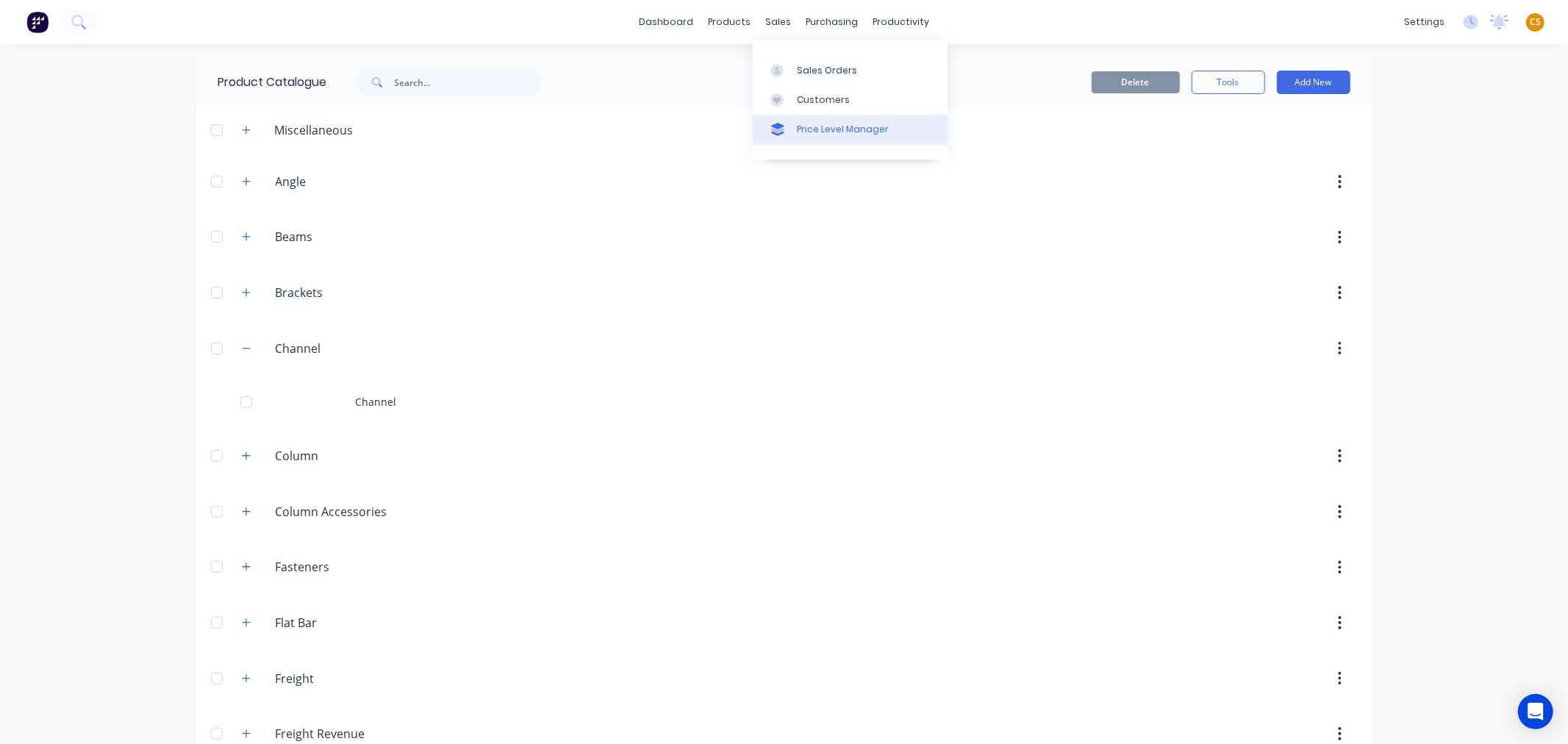
click at [824, 128] on div "Price Level Manager" at bounding box center [842, 129] width 92 height 13
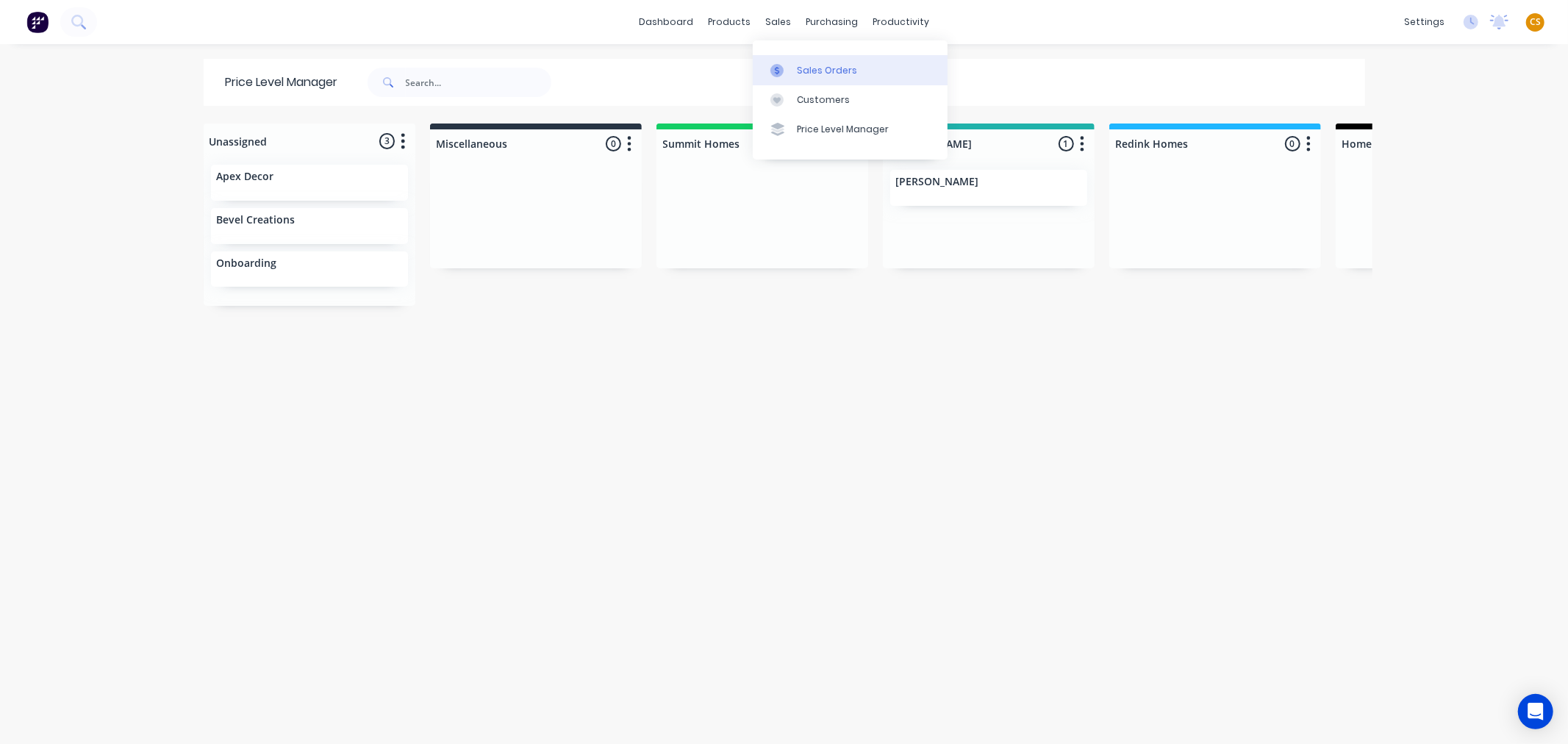
click at [807, 70] on div "Sales Orders" at bounding box center [827, 71] width 61 height 13
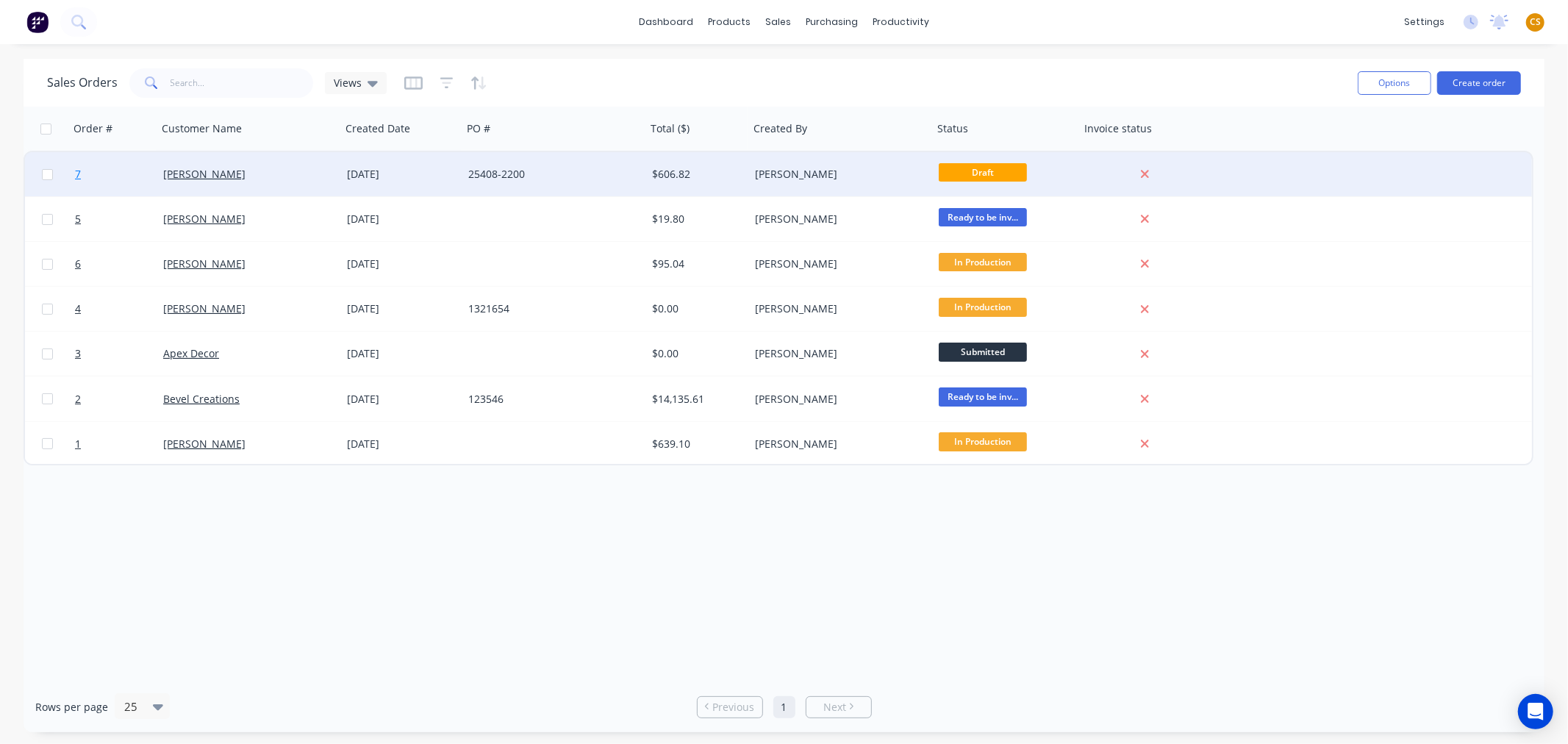
click at [90, 162] on link "7" at bounding box center [119, 174] width 88 height 44
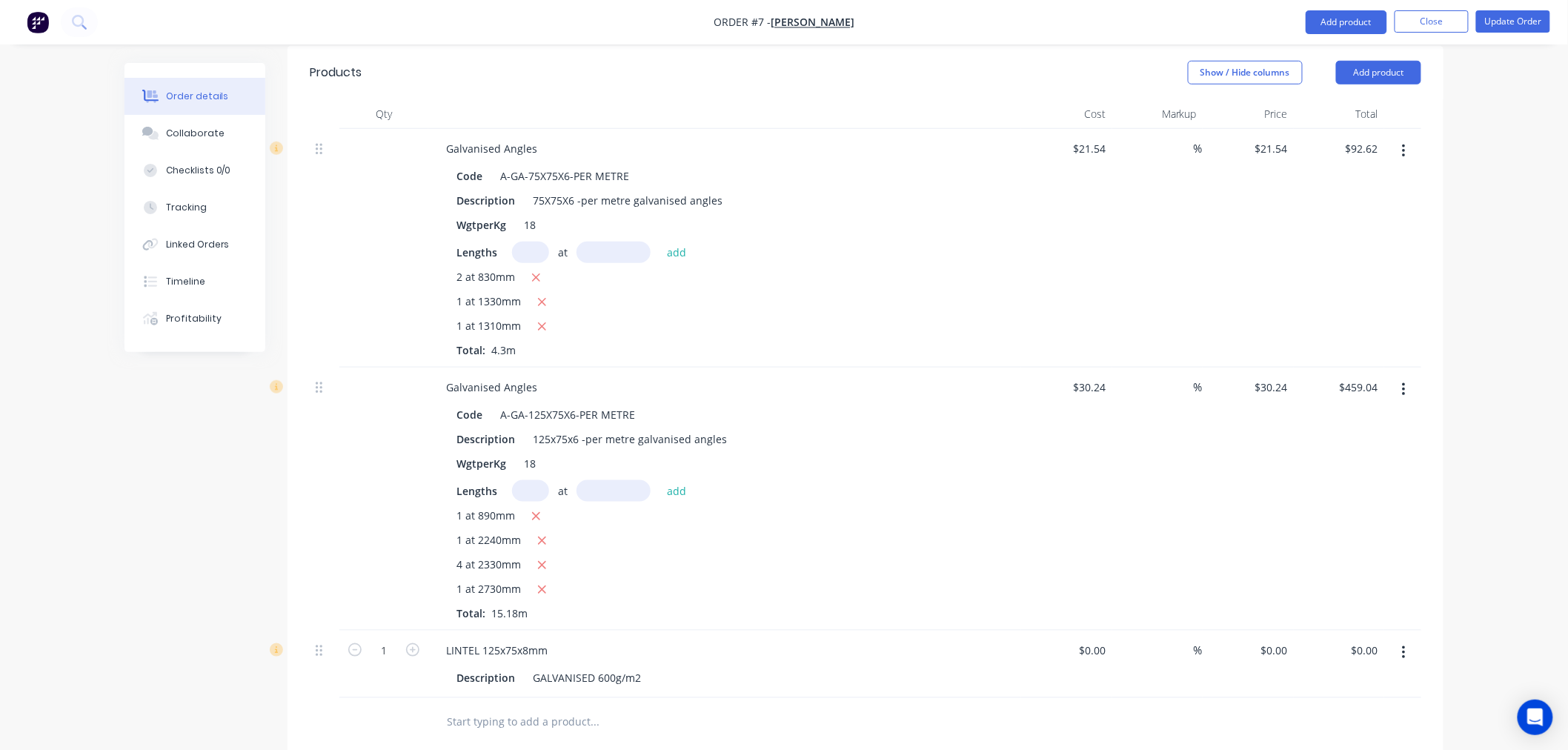
scroll to position [453, 0]
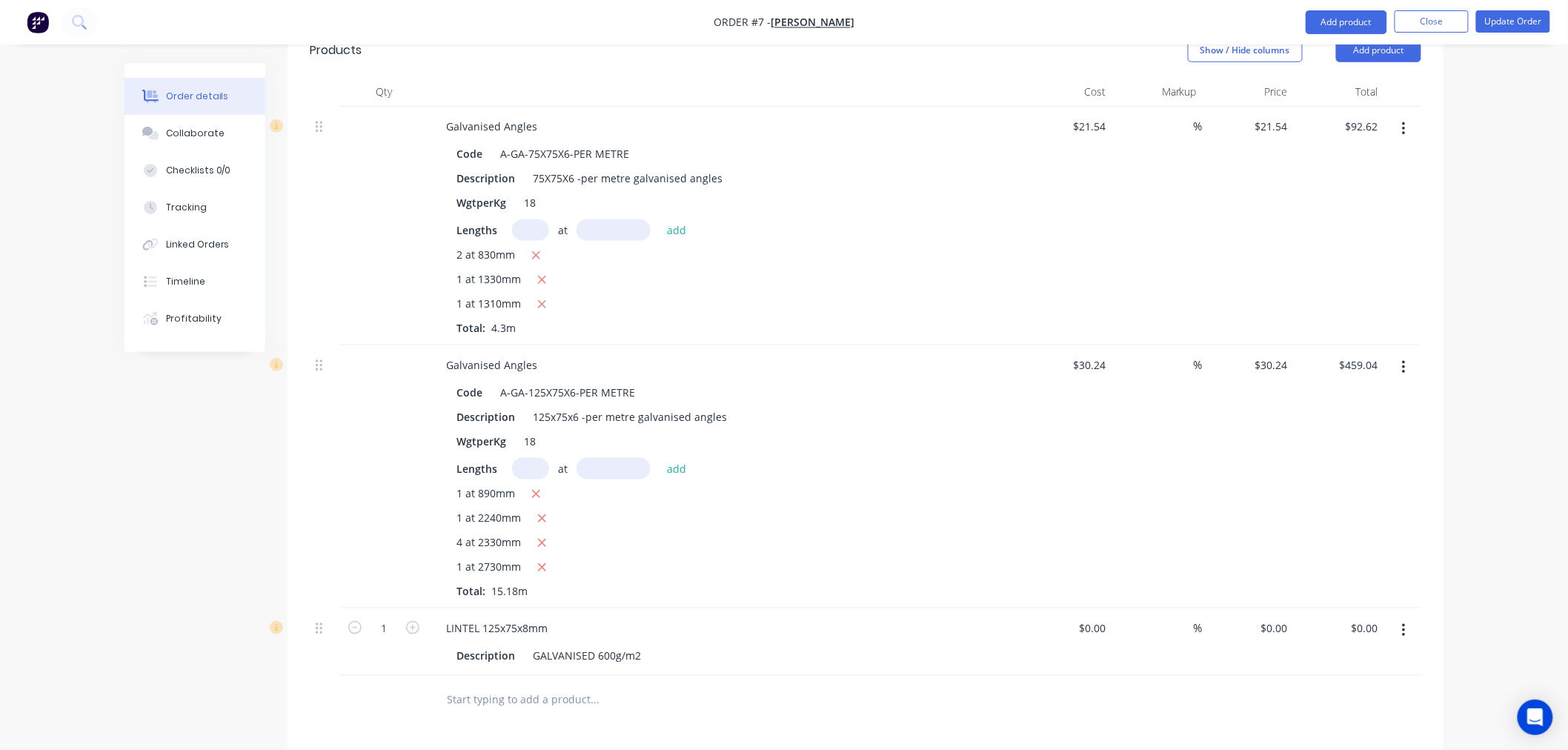
click at [497, 685] on input "text" at bounding box center [594, 699] width 296 height 30
paste input "LINTEL 125x75x8mm"
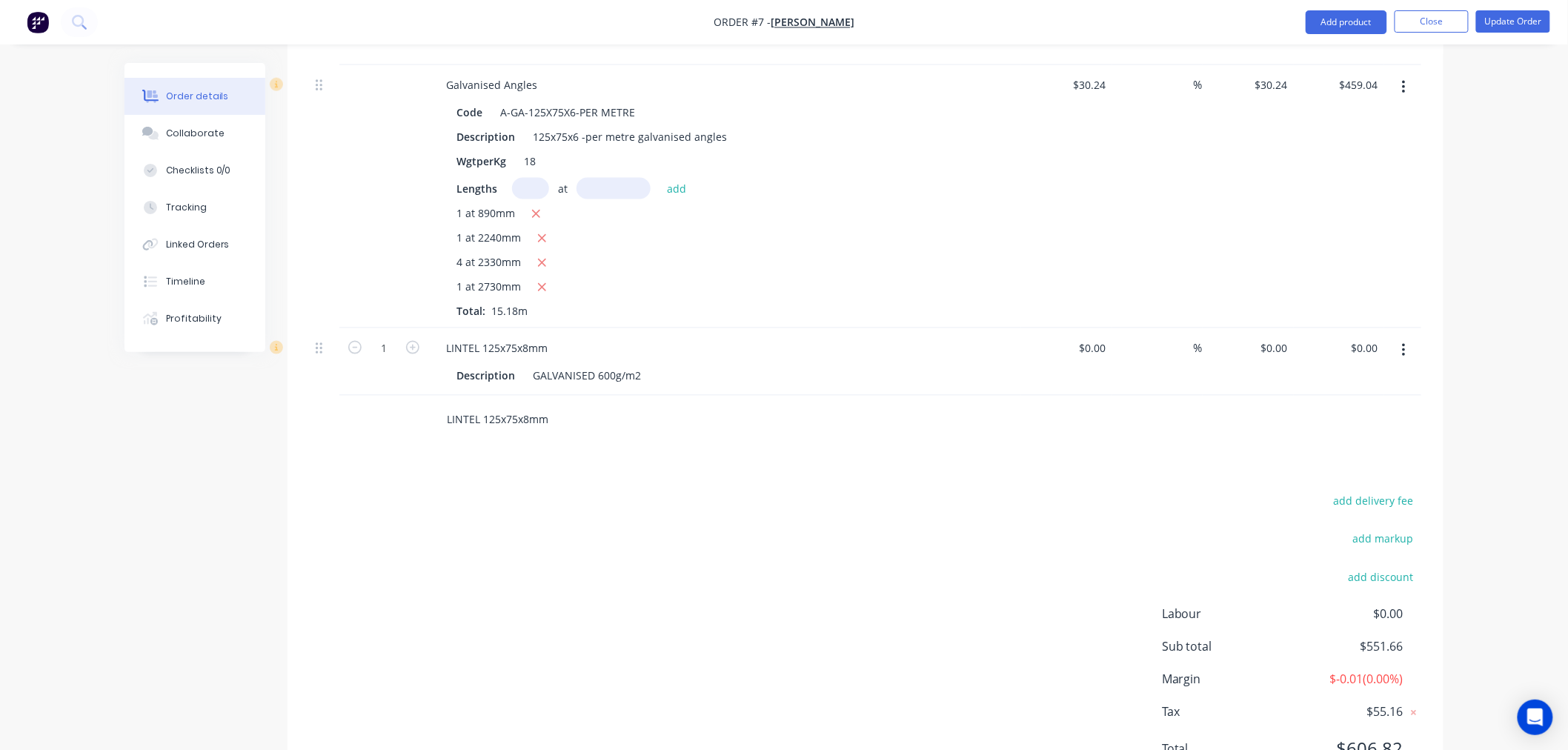
scroll to position [743, 0]
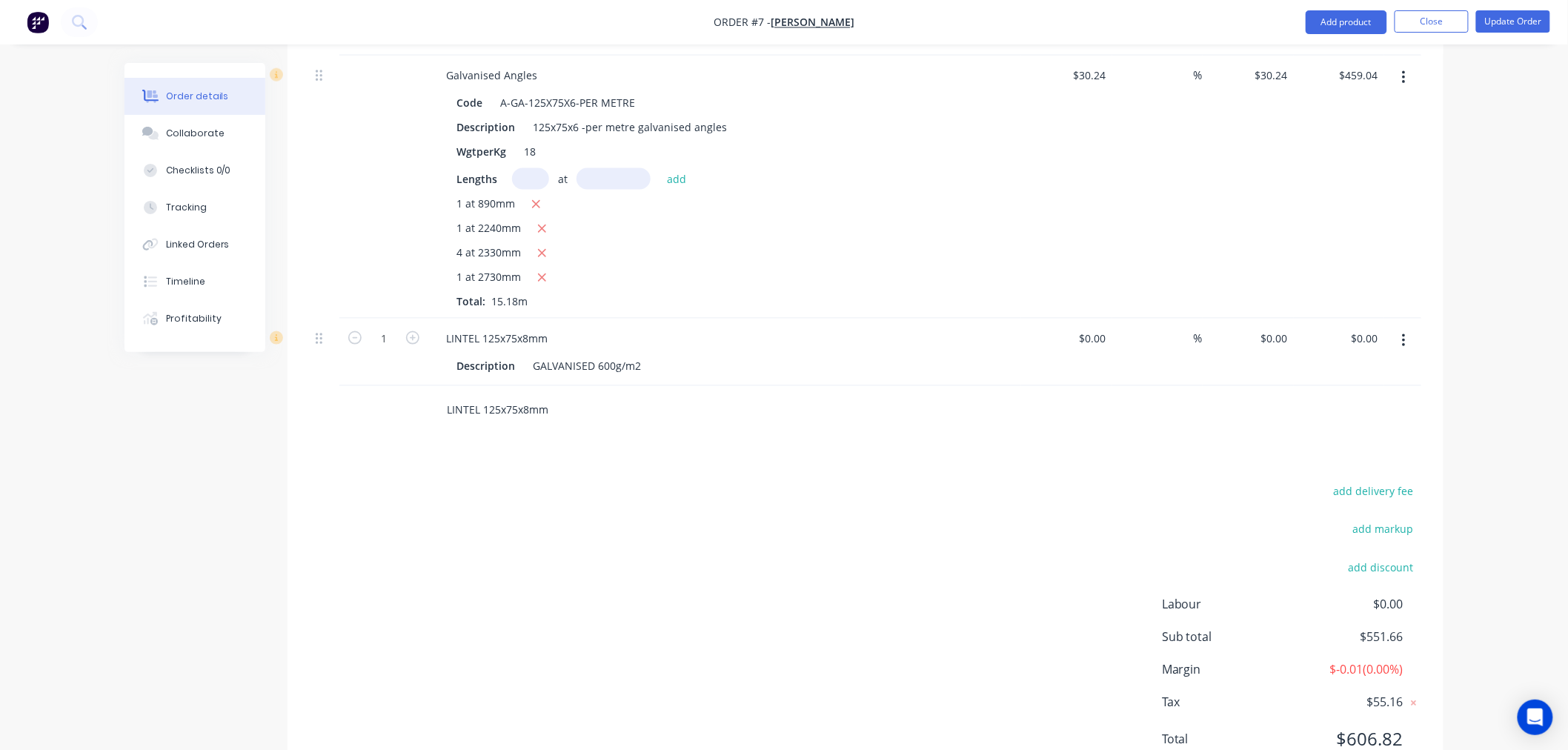
click at [568, 395] on input "LINTEL 125x75x8mm" at bounding box center [594, 410] width 296 height 30
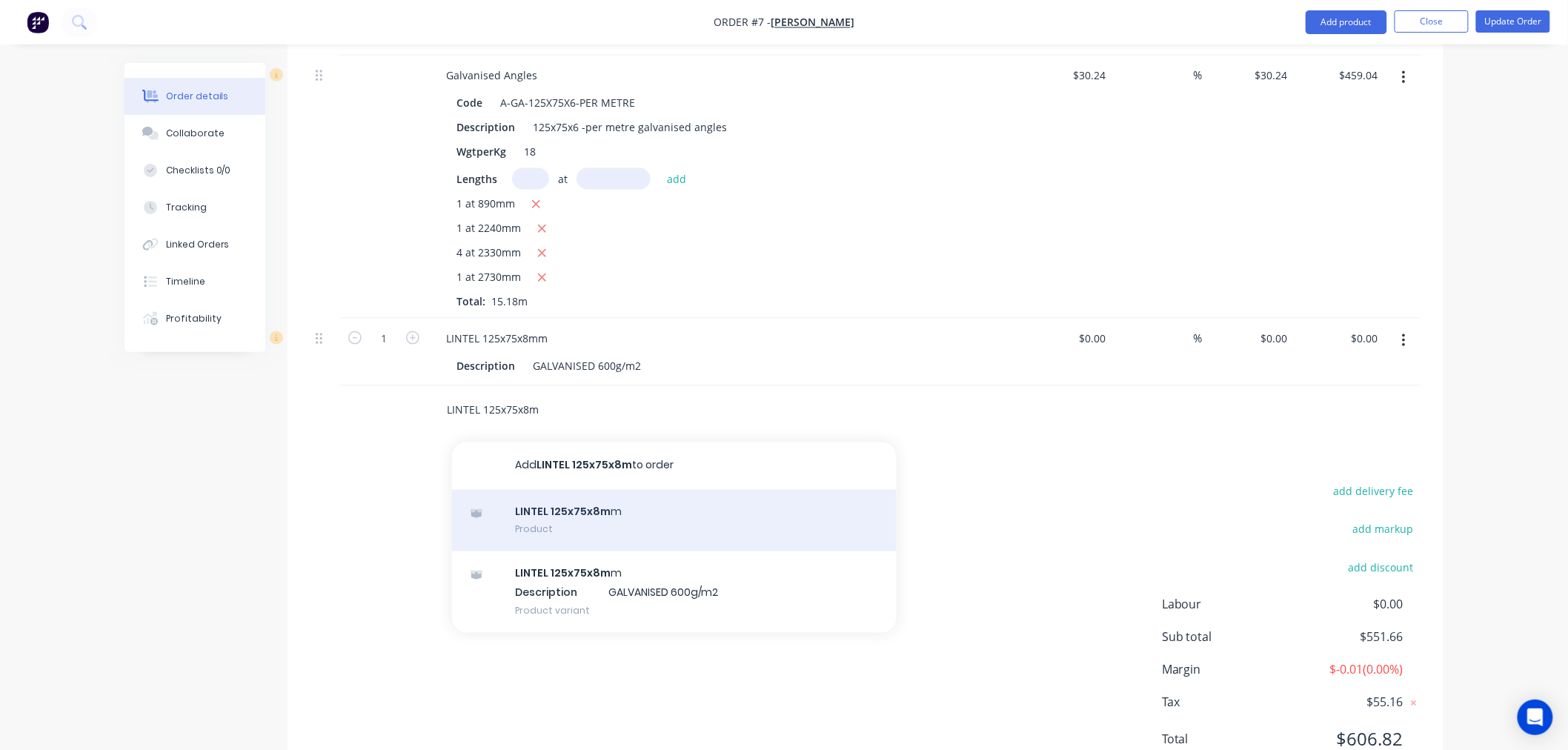
type input "LINTEL 125x75x8m"
click at [554, 490] on div "LINTEL 125x75x8m m Product" at bounding box center [673, 521] width 444 height 62
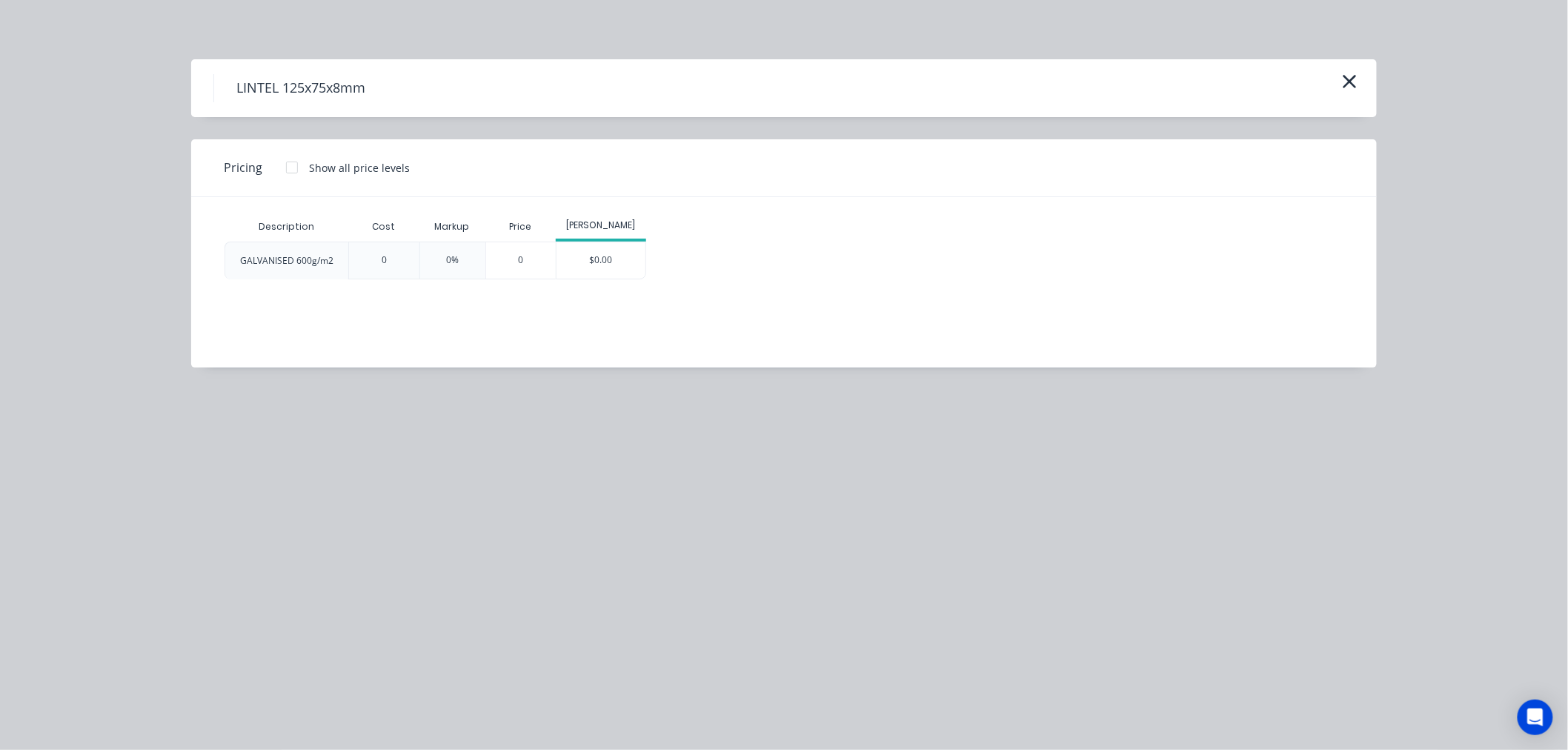
click at [291, 167] on div at bounding box center [292, 167] width 30 height 30
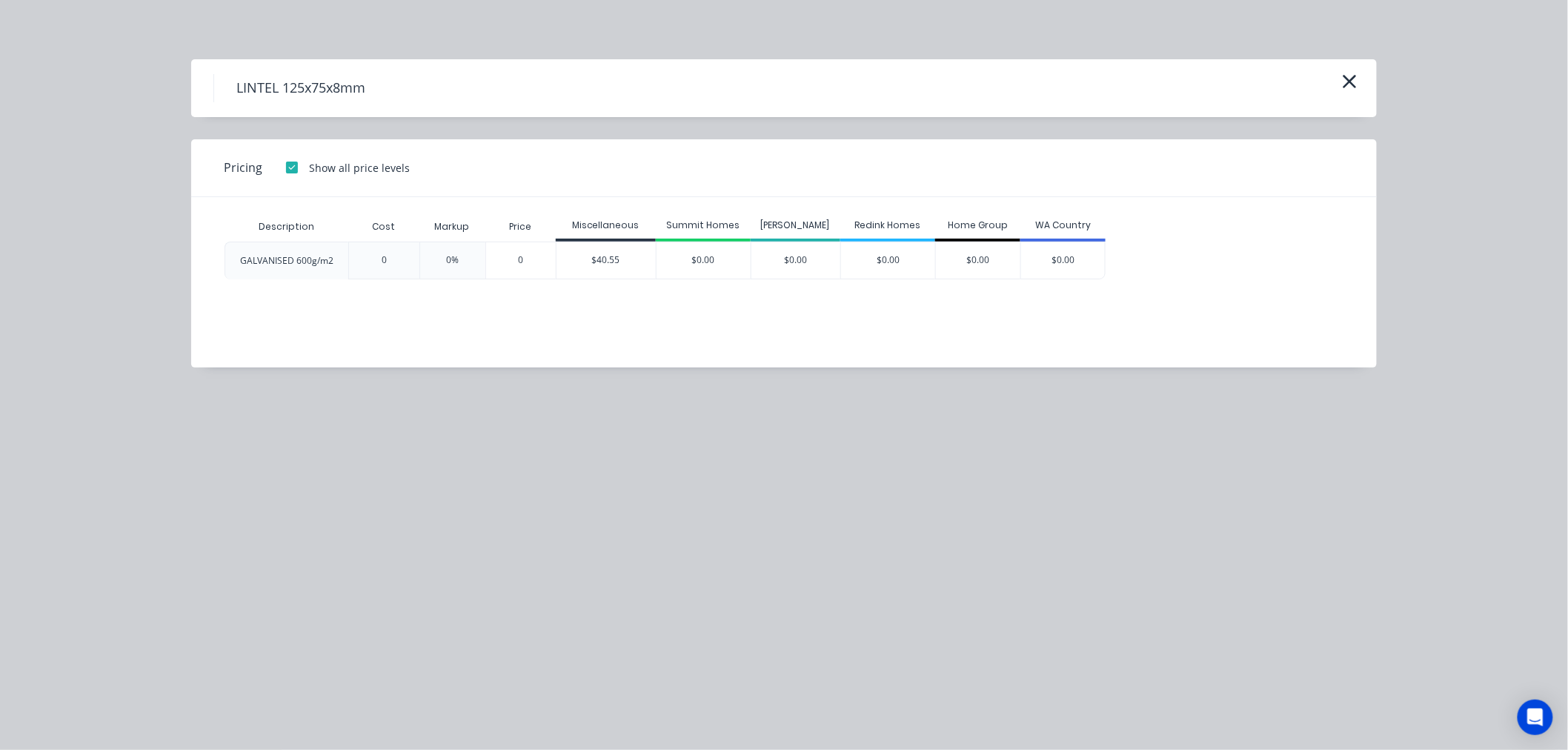
click at [289, 174] on div at bounding box center [292, 167] width 30 height 30
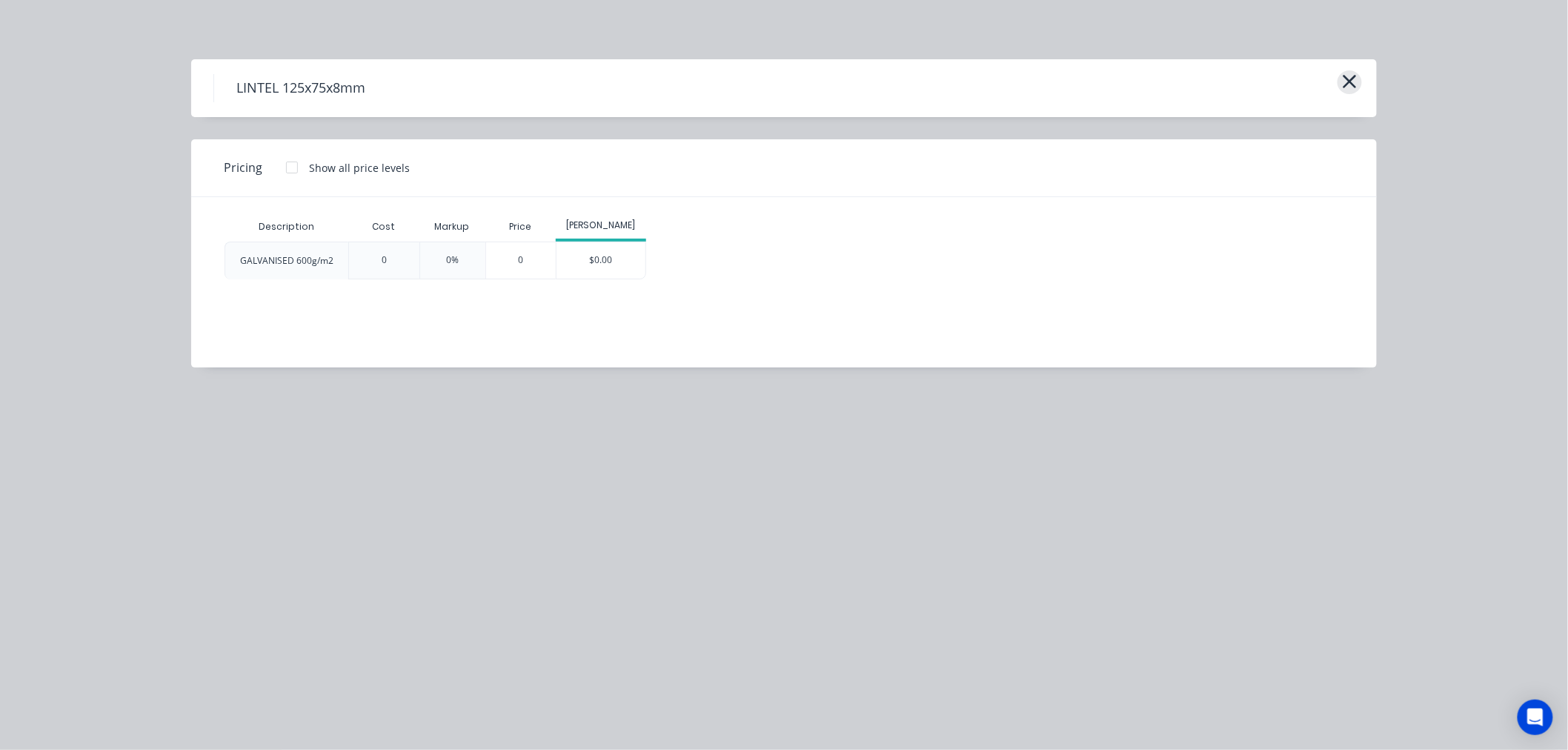
click at [1346, 80] on icon "button" at bounding box center [1349, 82] width 16 height 21
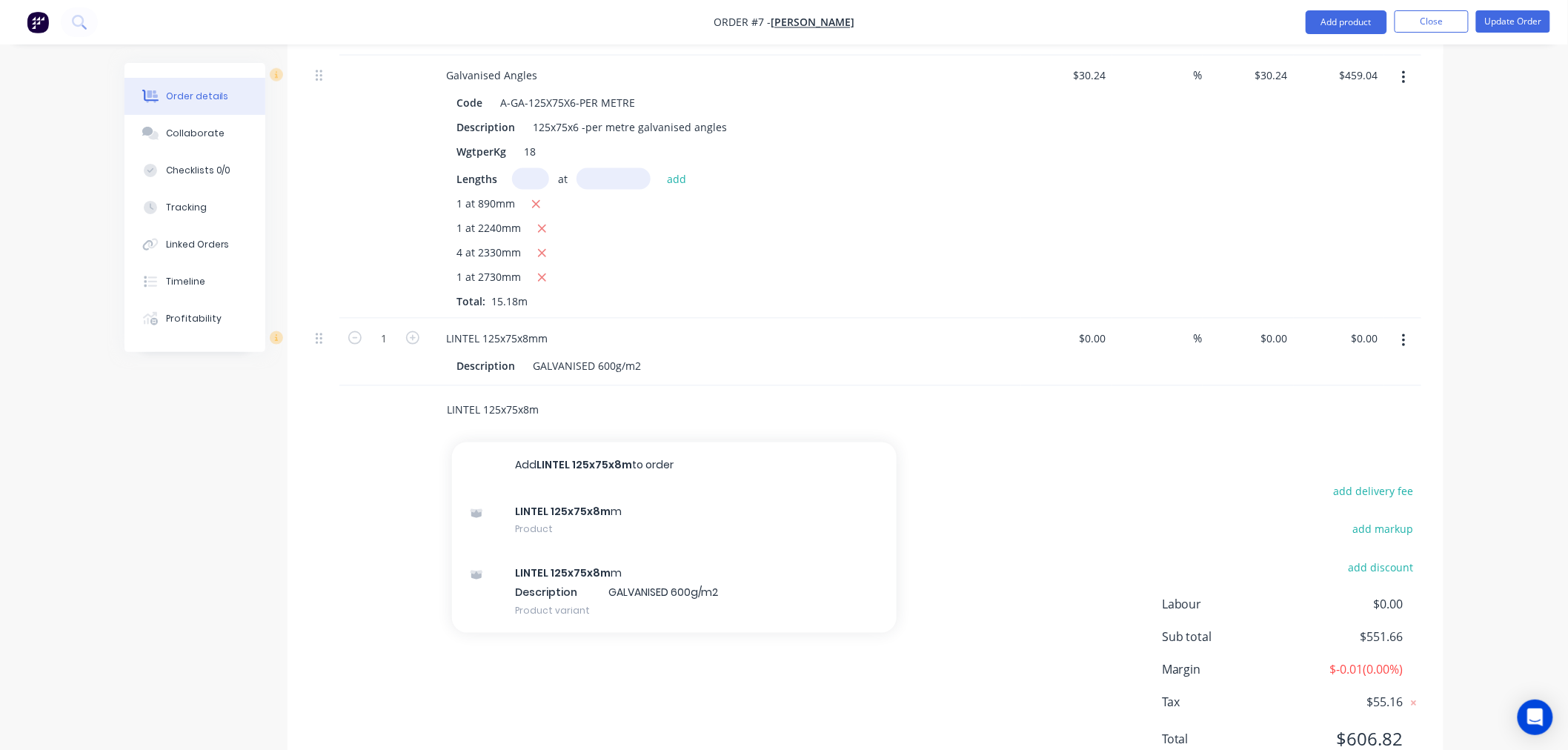
drag, startPoint x: 545, startPoint y: 348, endPoint x: 419, endPoint y: 335, distance: 126.7
click at [419, 386] on div "LINTEL 125x75x8m Add LINTEL 125x75x8m to order LINTEL 125x75x8m m Product LINTE…" at bounding box center [865, 410] width 1112 height 48
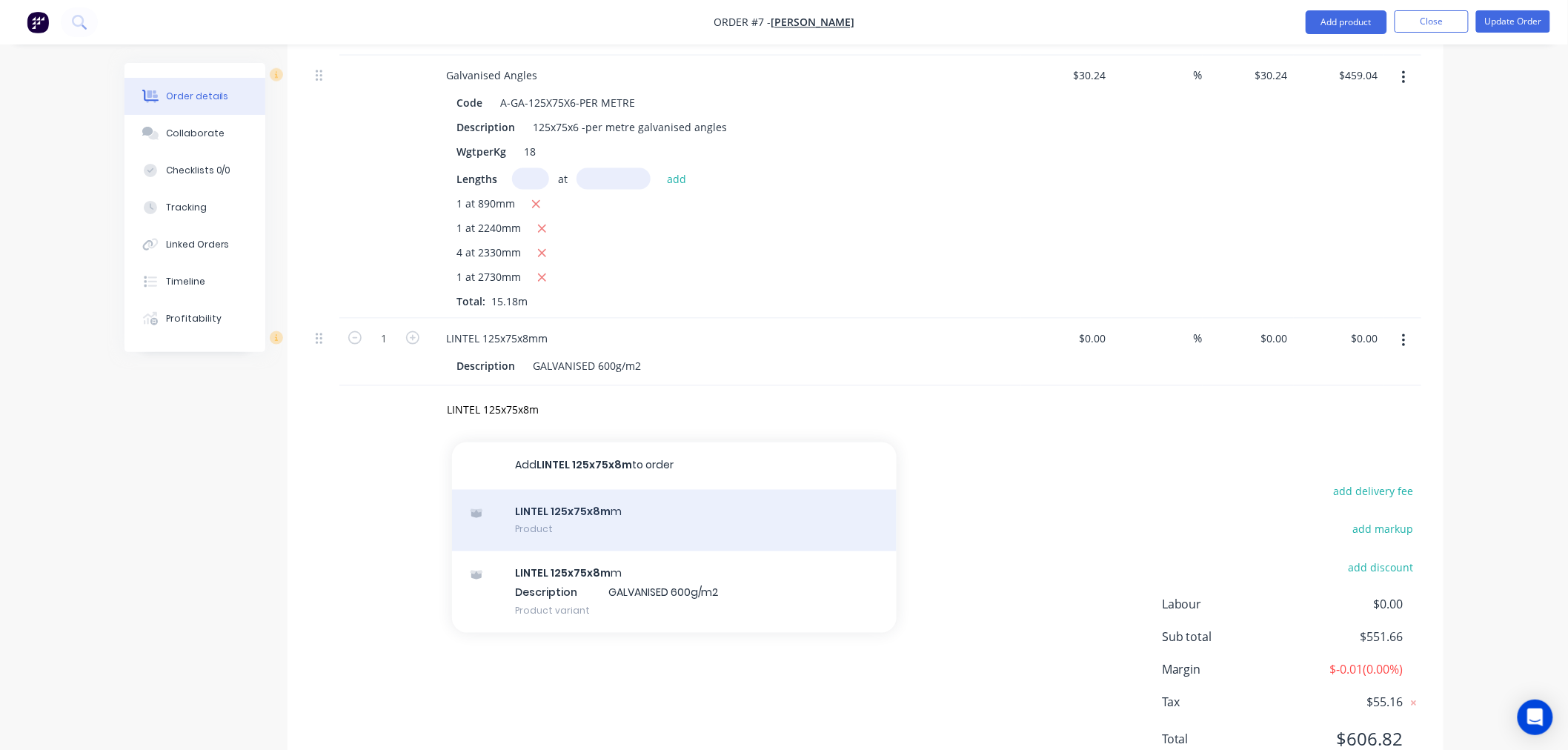
click at [543, 490] on div "LINTEL 125x75x8m m Product" at bounding box center [673, 521] width 444 height 62
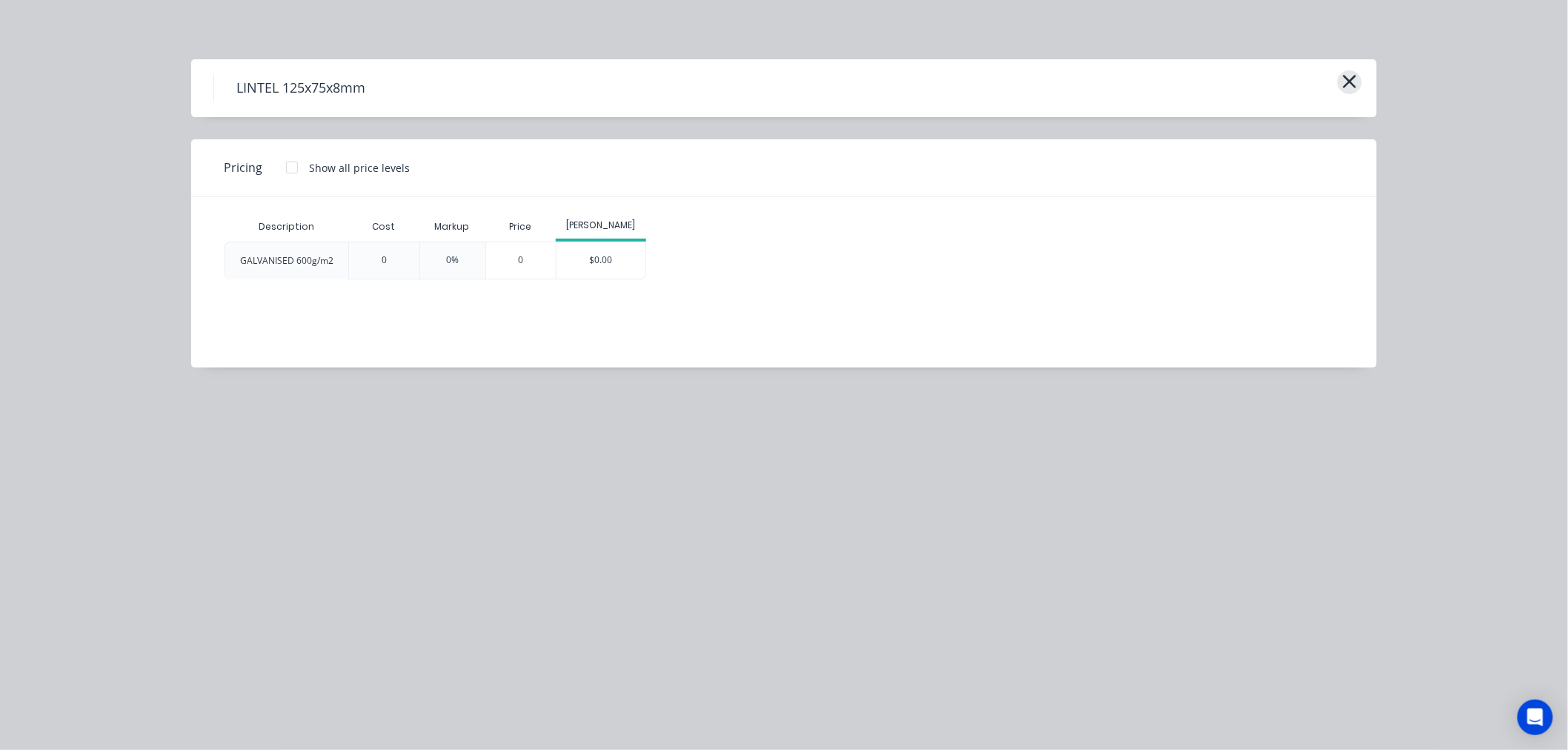
click at [1354, 84] on icon "button" at bounding box center [1349, 82] width 16 height 21
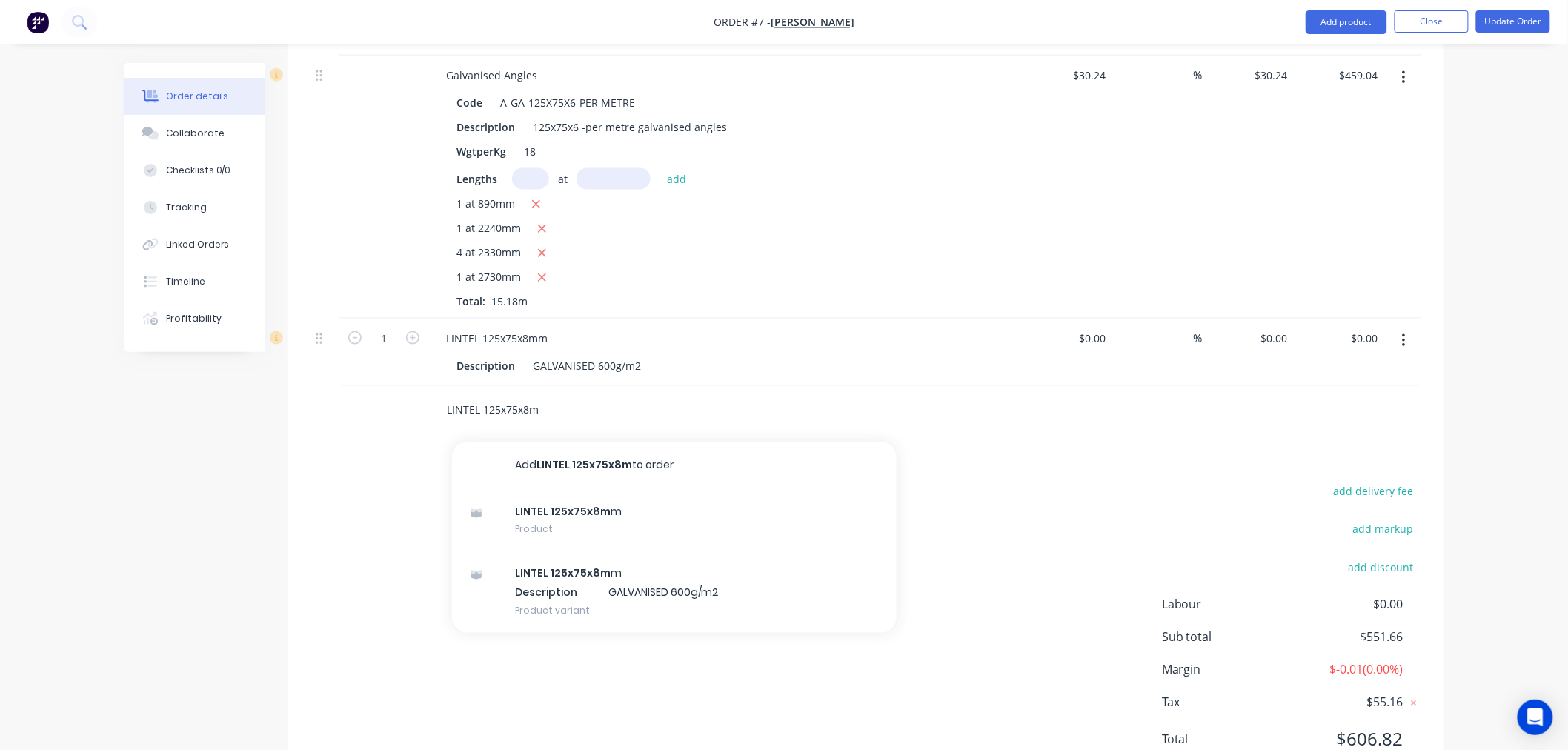
click at [549, 395] on input "LINTEL 125x75x8m" at bounding box center [594, 410] width 296 height 30
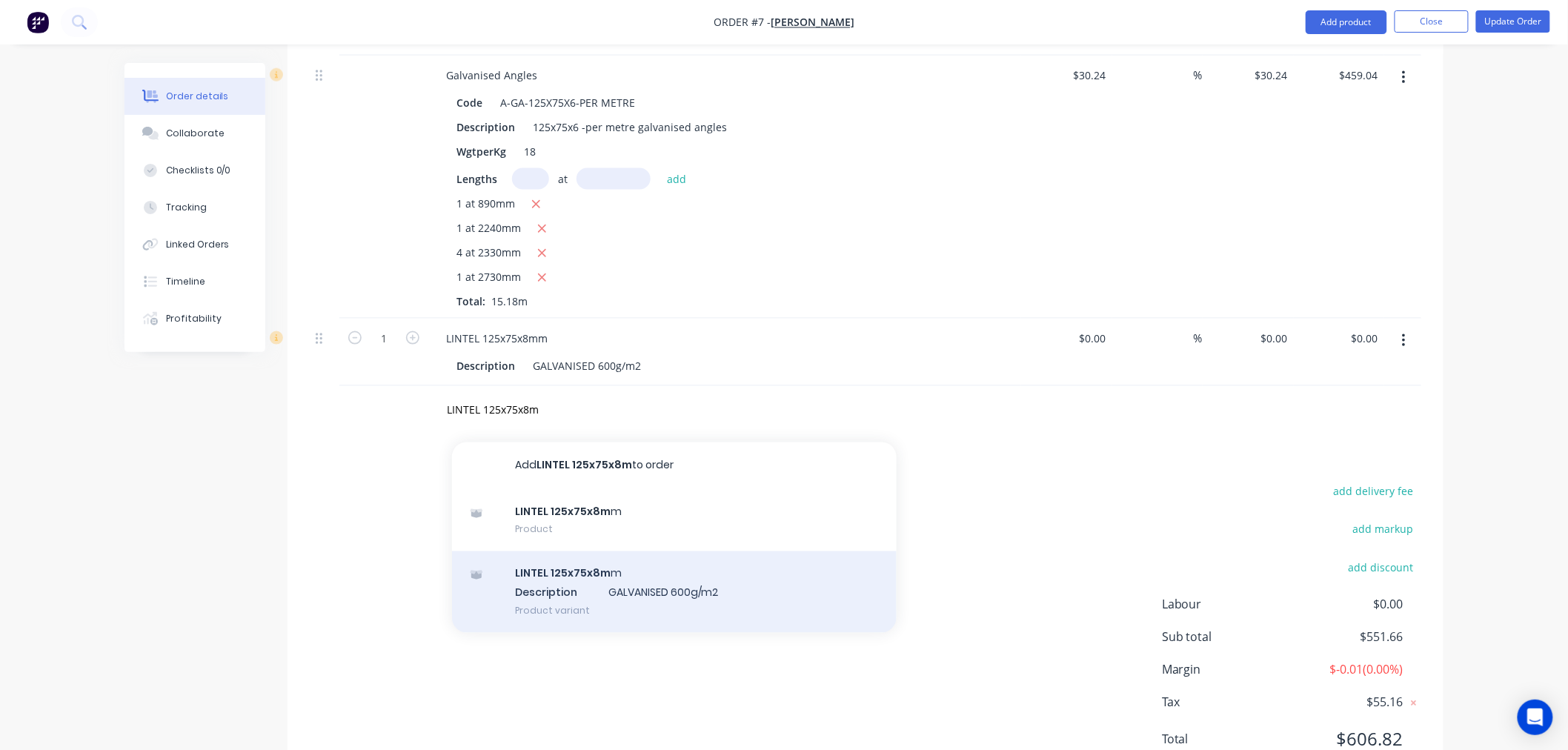
click at [624, 551] on div "LINTEL 125x75x8m m Description GALVANISED 600g/m2 Product variant" at bounding box center [673, 592] width 444 height 82
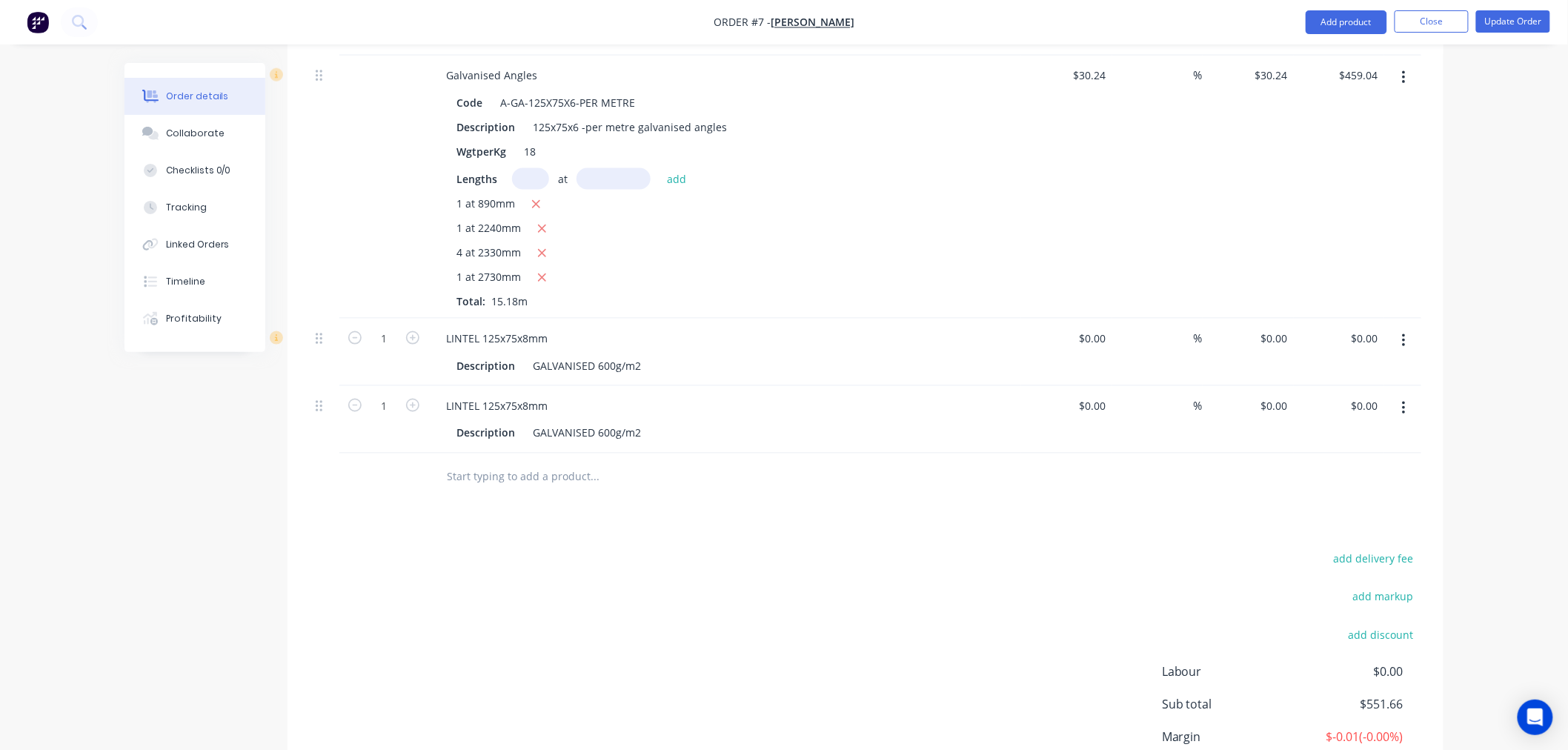
click at [476, 462] on input "text" at bounding box center [594, 477] width 296 height 30
paste input "LINTEL 125x75x8mm"
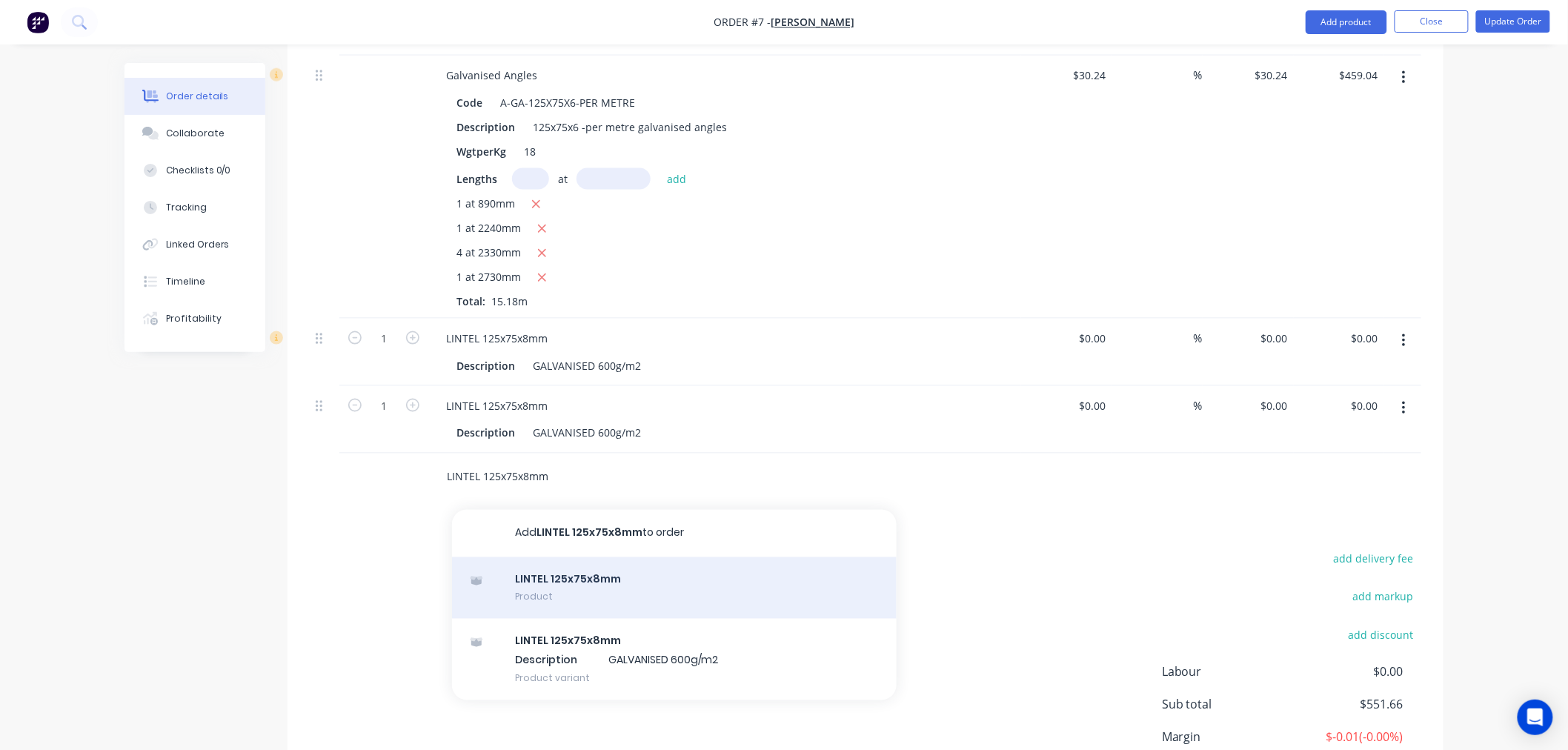
type input "LINTEL 125x75x8mm"
click at [606, 557] on div "LINTEL 125x75x8mm Product" at bounding box center [673, 589] width 444 height 62
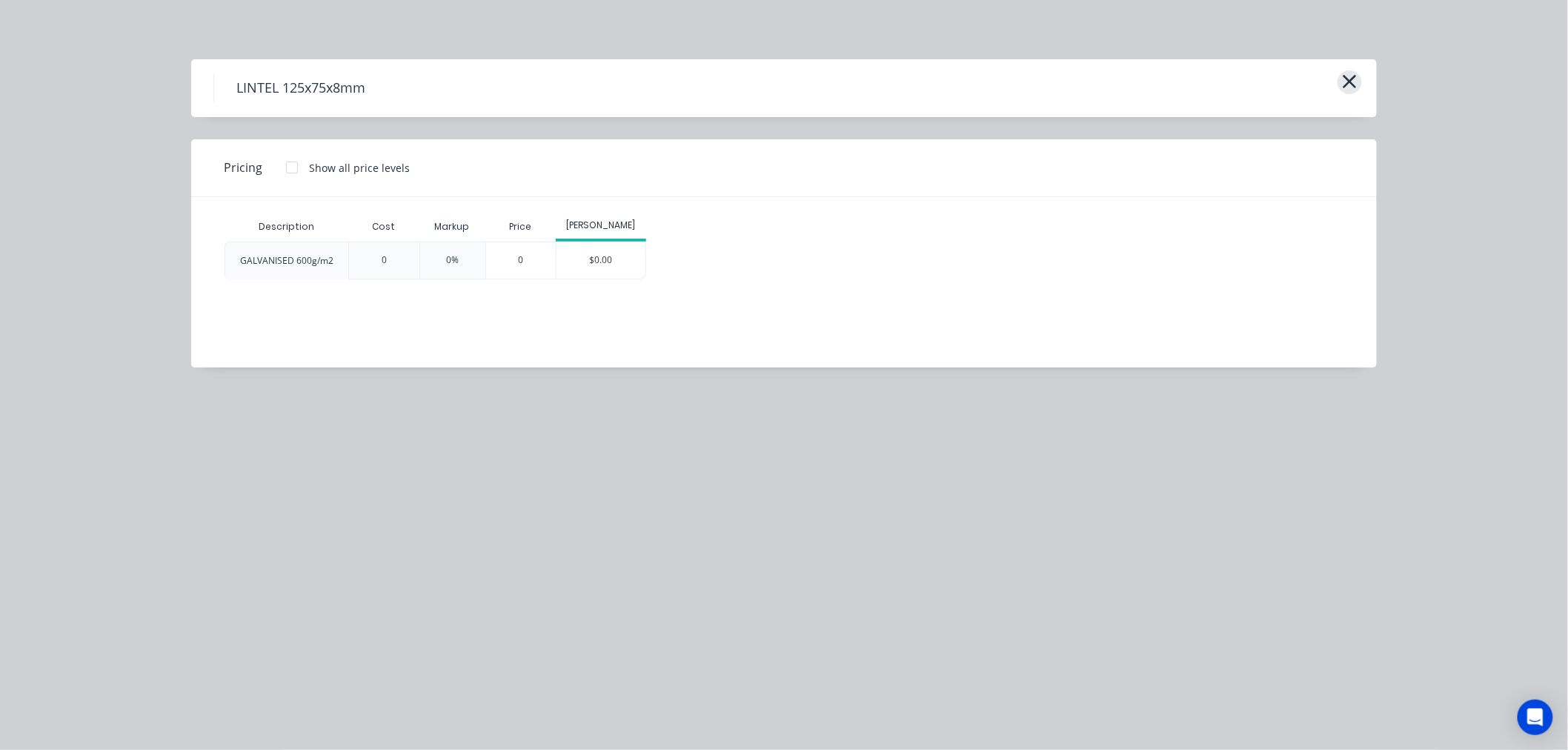
click at [1348, 84] on icon "button" at bounding box center [1350, 82] width 13 height 13
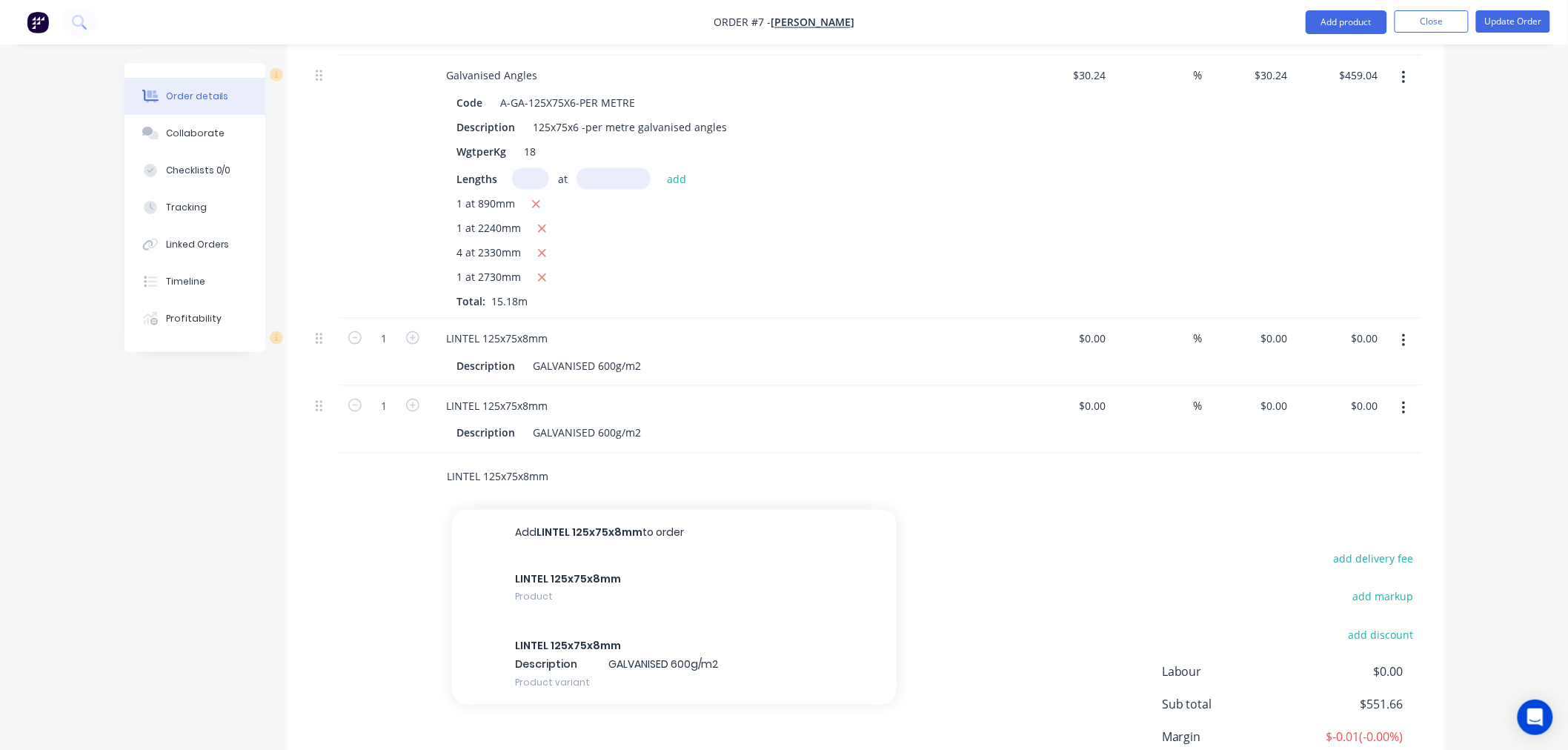
click at [549, 462] on input "LINTEL 125x75x8mm" at bounding box center [594, 477] width 296 height 30
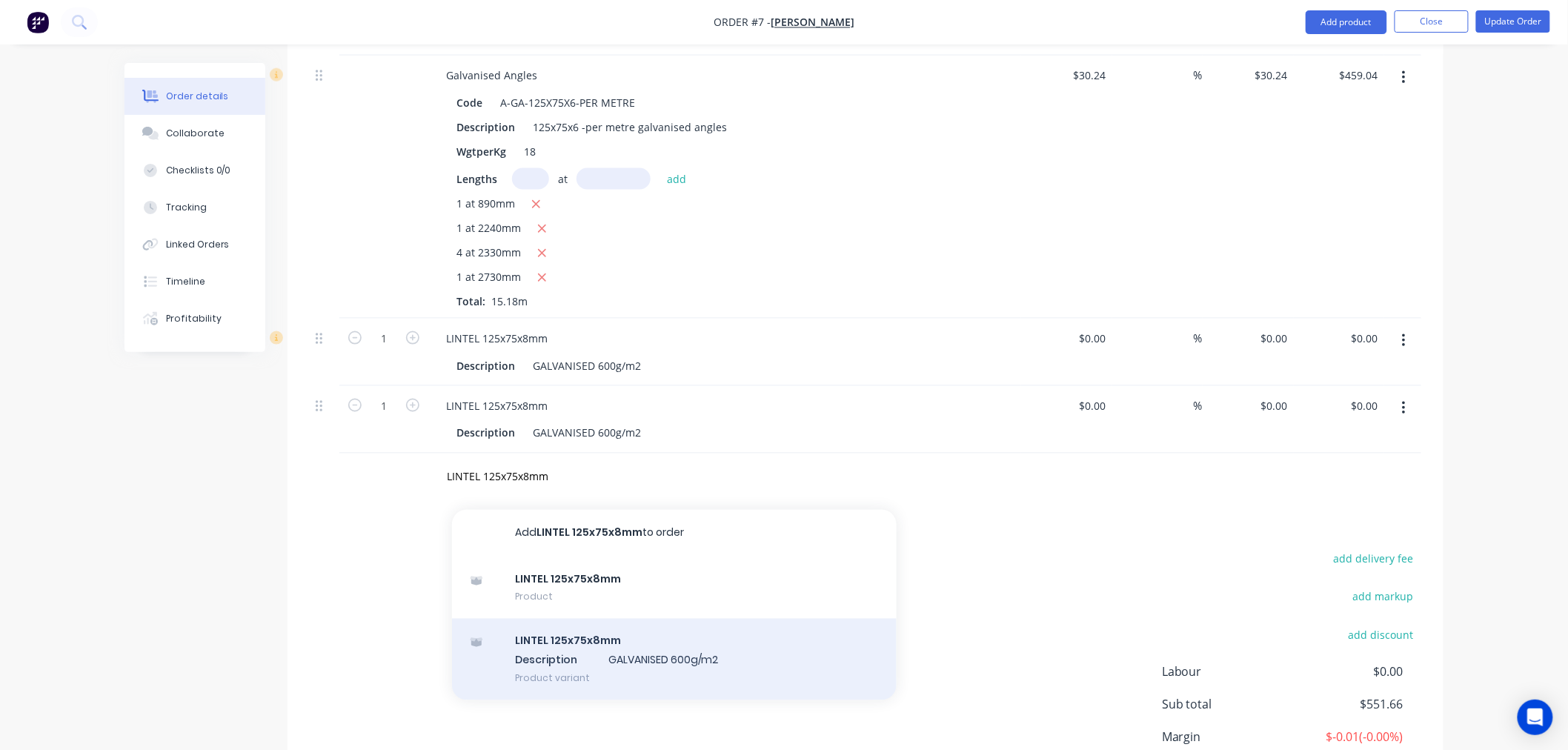
click at [545, 618] on div "LINTEL 125x75x8mm Description GALVANISED 600g/m2 Product variant" at bounding box center [673, 659] width 444 height 82
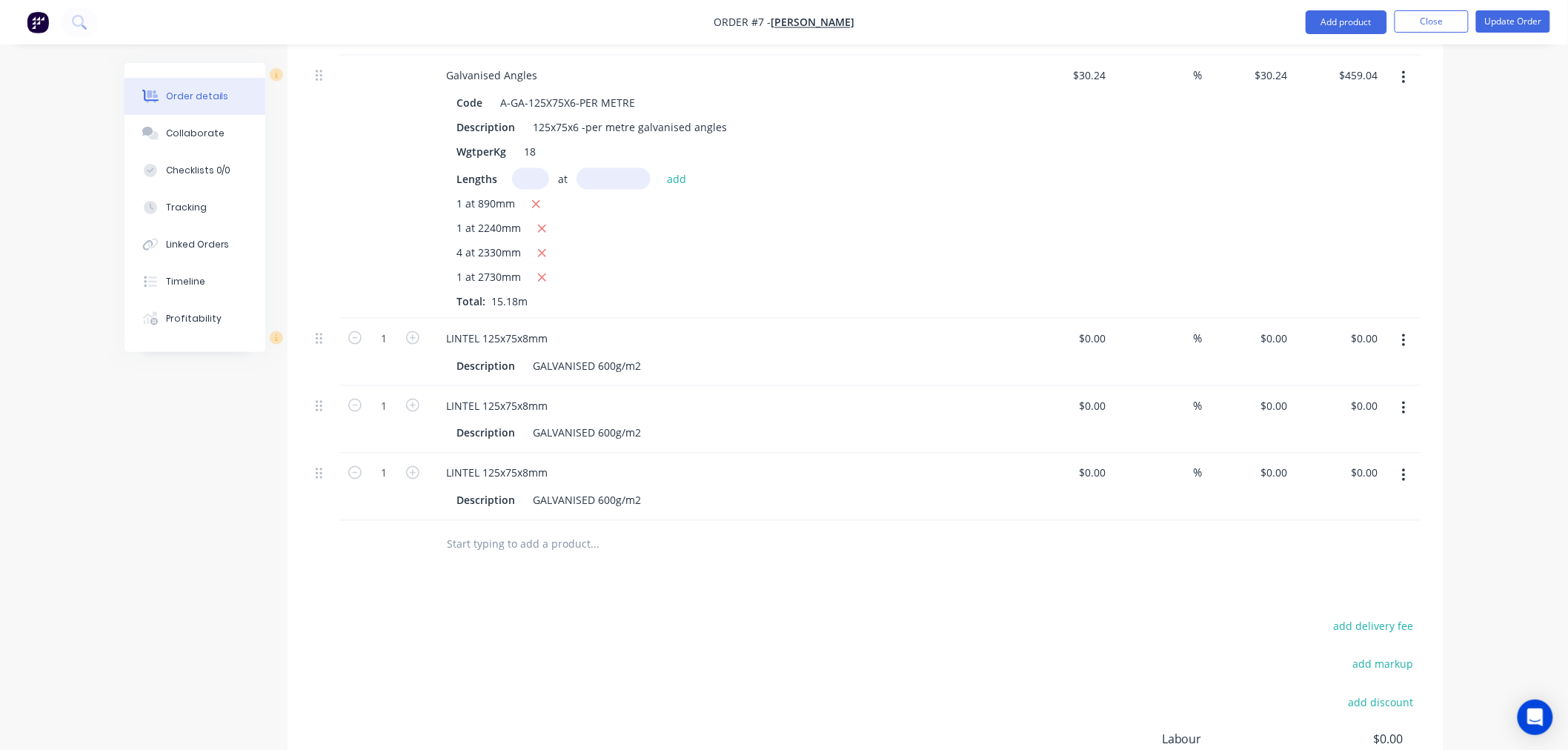
click at [1405, 467] on icon "button" at bounding box center [1404, 475] width 4 height 16
click at [1309, 593] on div "Delete" at bounding box center [1351, 603] width 114 height 22
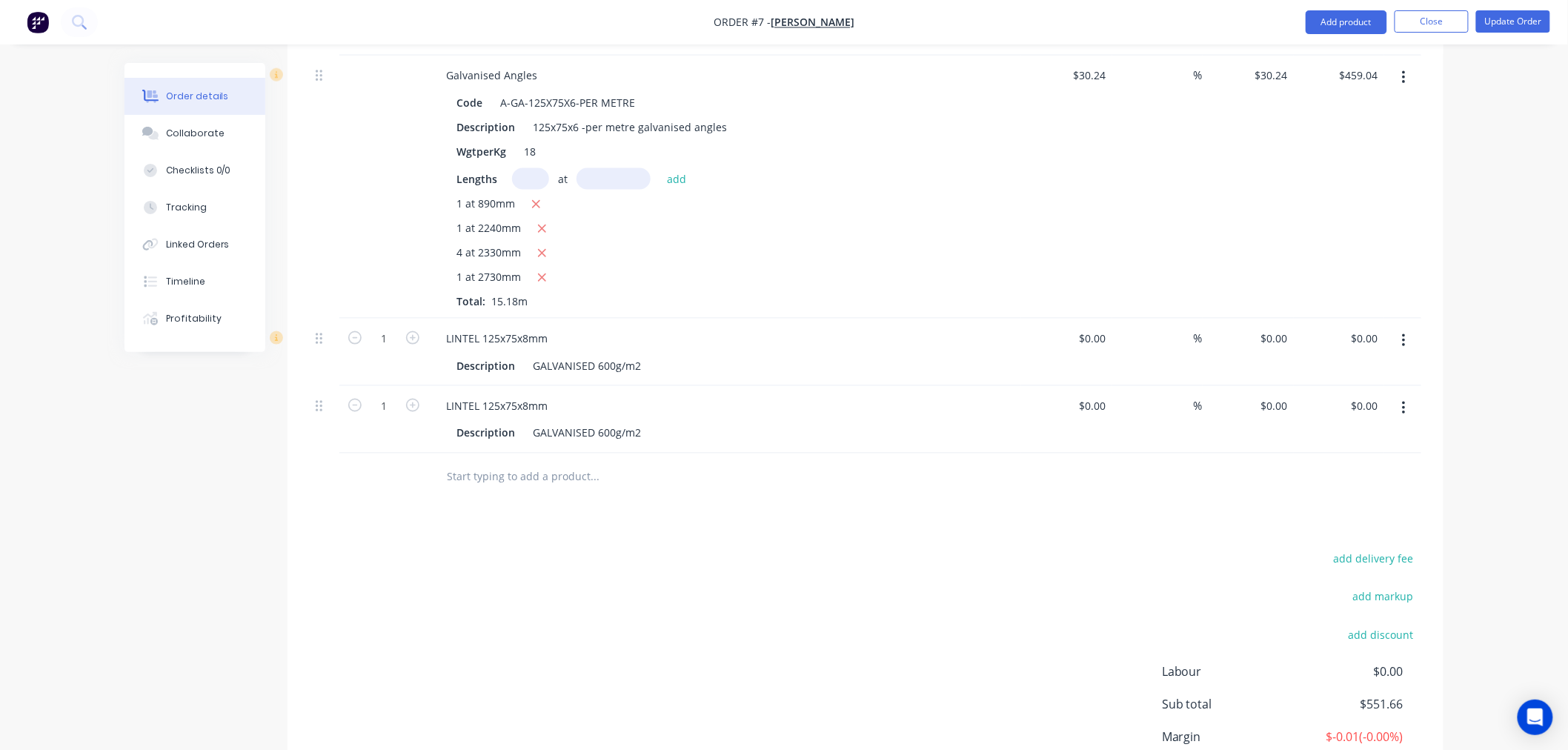
click at [1406, 395] on button "button" at bounding box center [1404, 408] width 35 height 27
click at [1349, 525] on div "Delete" at bounding box center [1351, 536] width 114 height 22
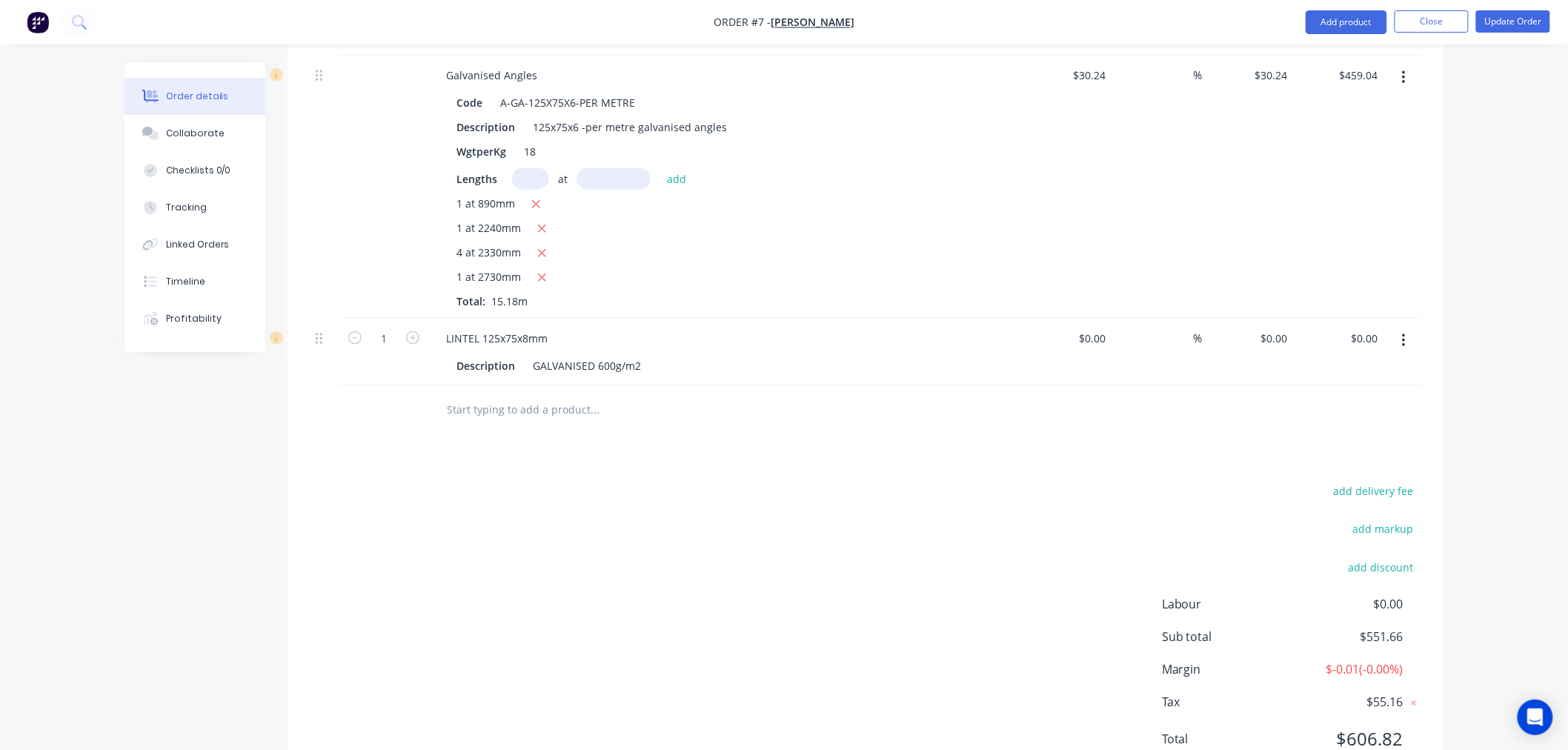
click at [499, 395] on input "text" at bounding box center [594, 410] width 296 height 30
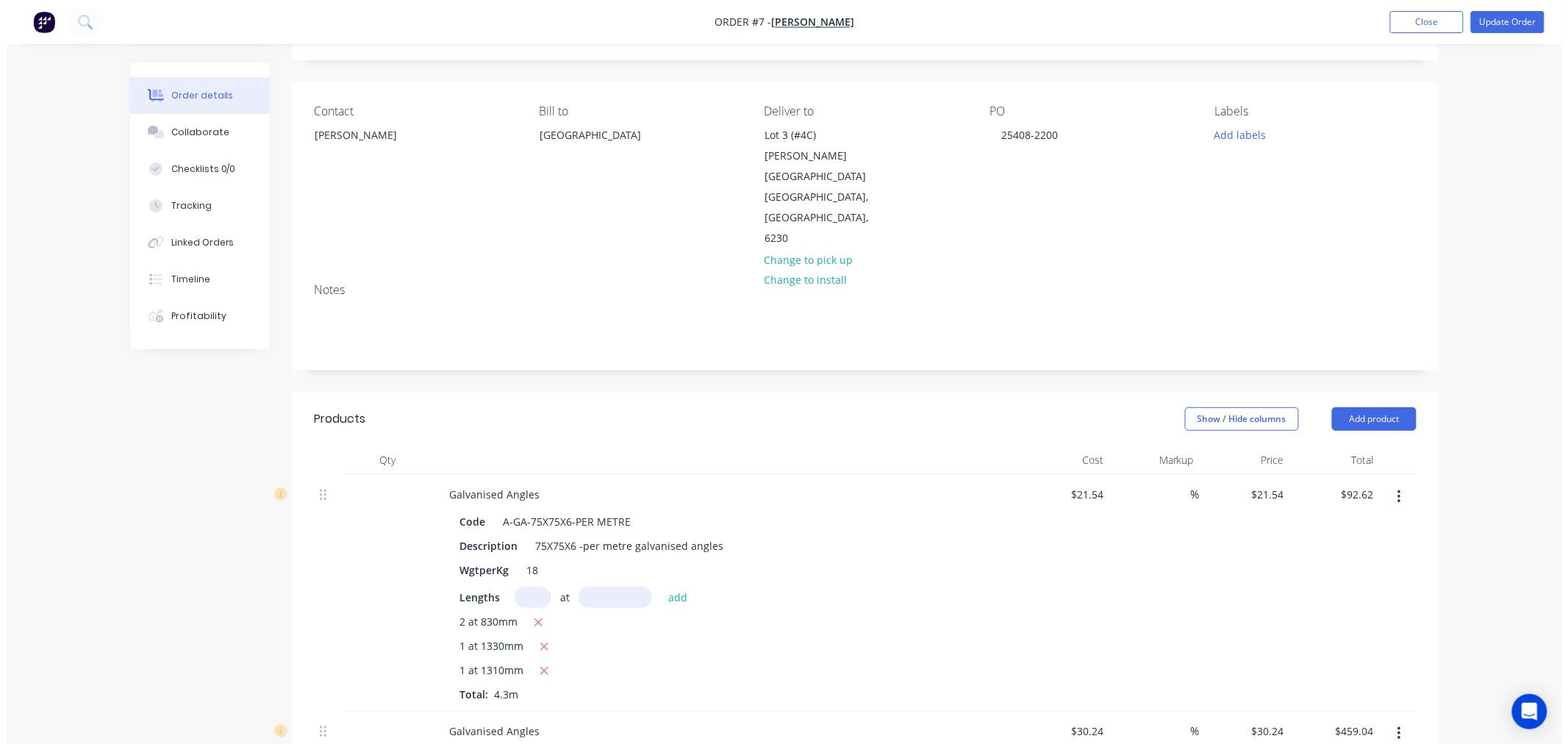
scroll to position [0, 0]
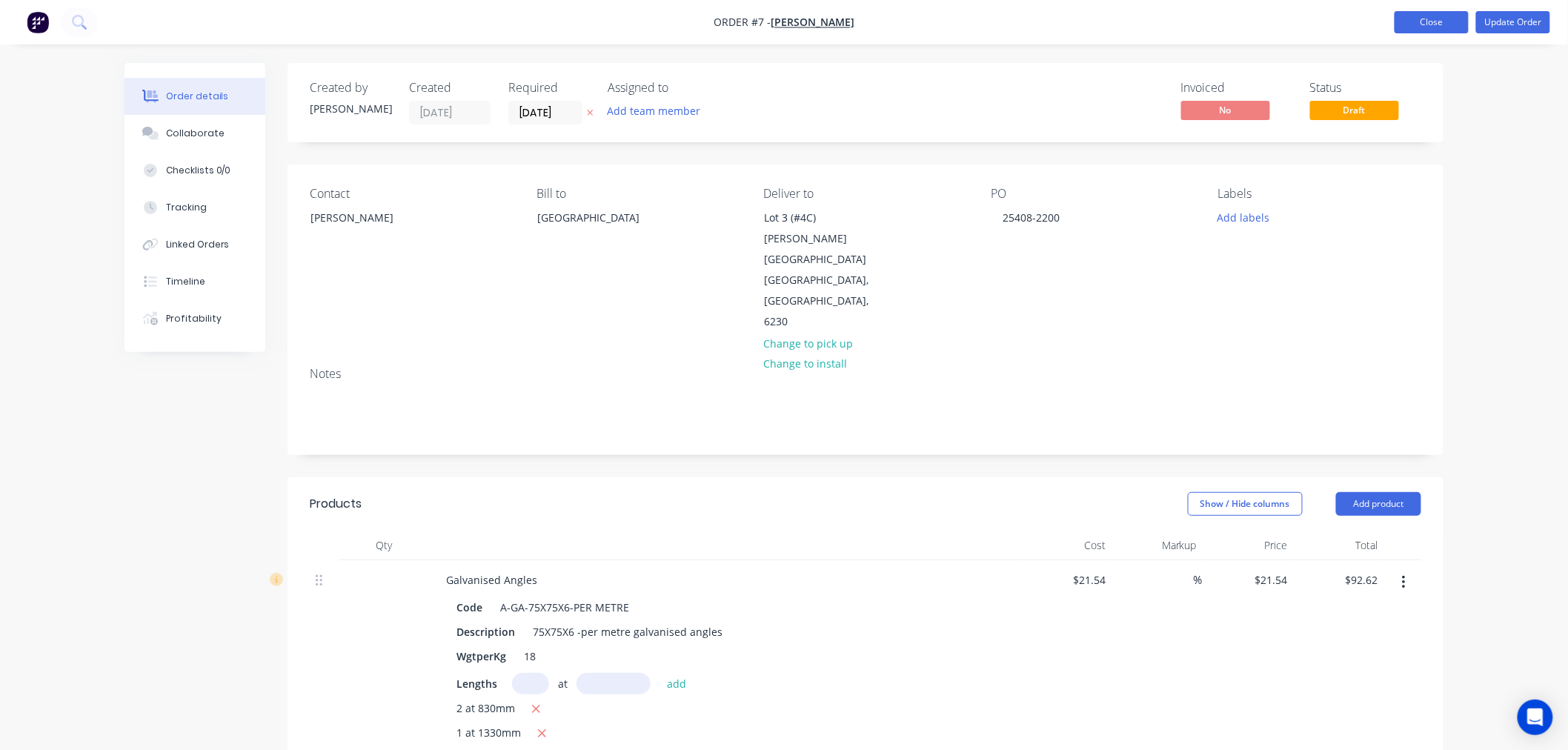
click at [1430, 26] on button "Close" at bounding box center [1432, 22] width 74 height 22
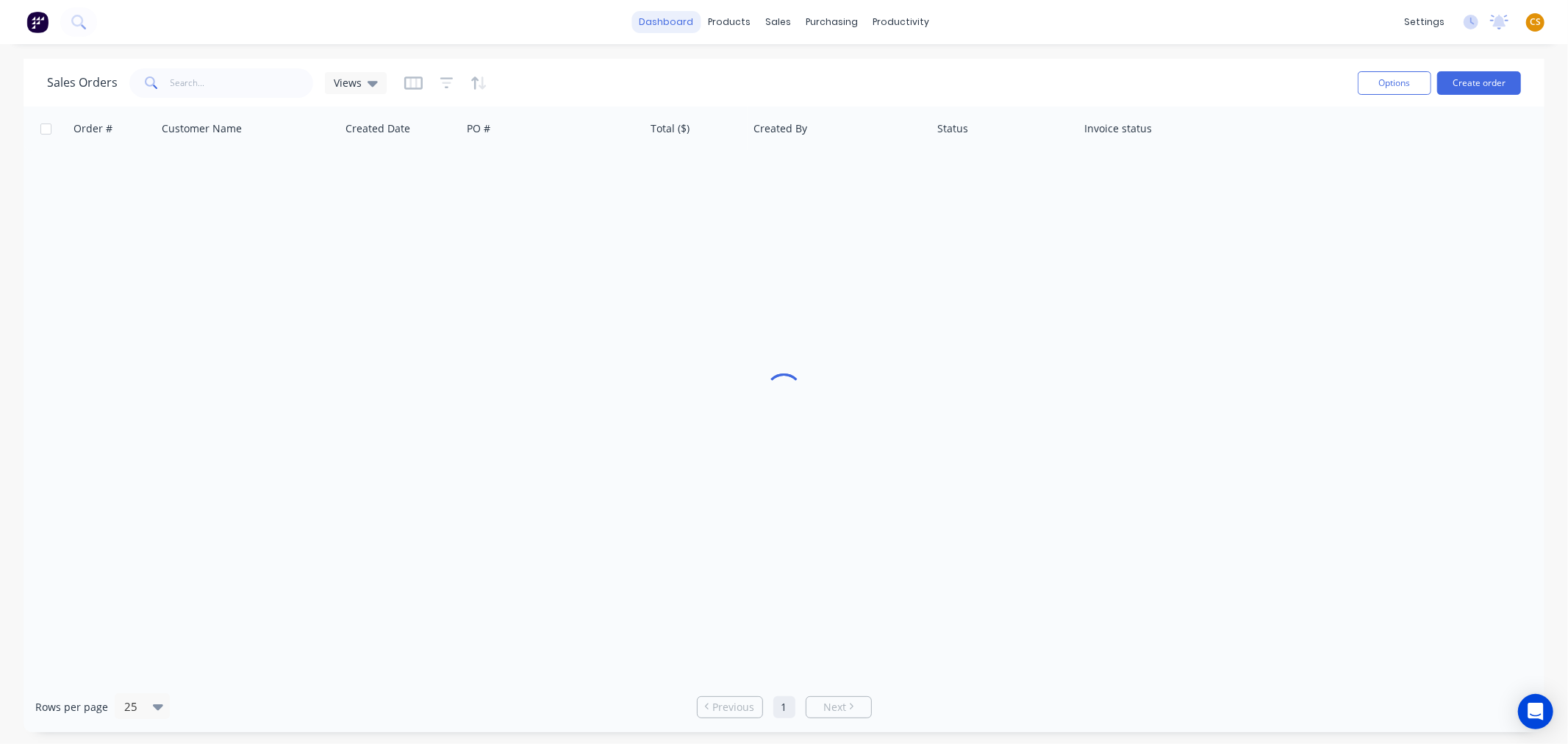
click at [680, 24] on link "dashboard" at bounding box center [666, 22] width 69 height 22
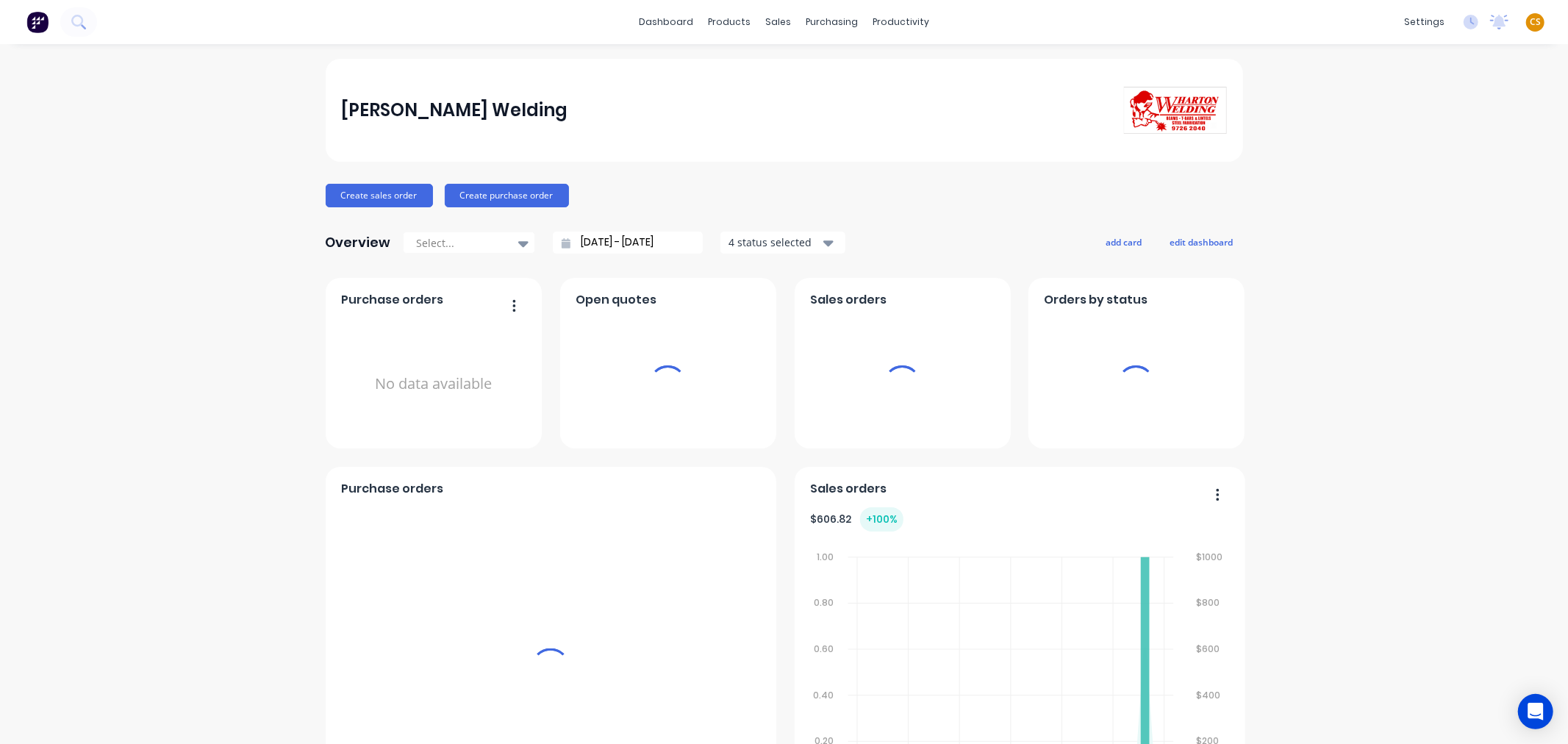
click at [1530, 18] on span "CS" at bounding box center [1535, 22] width 11 height 13
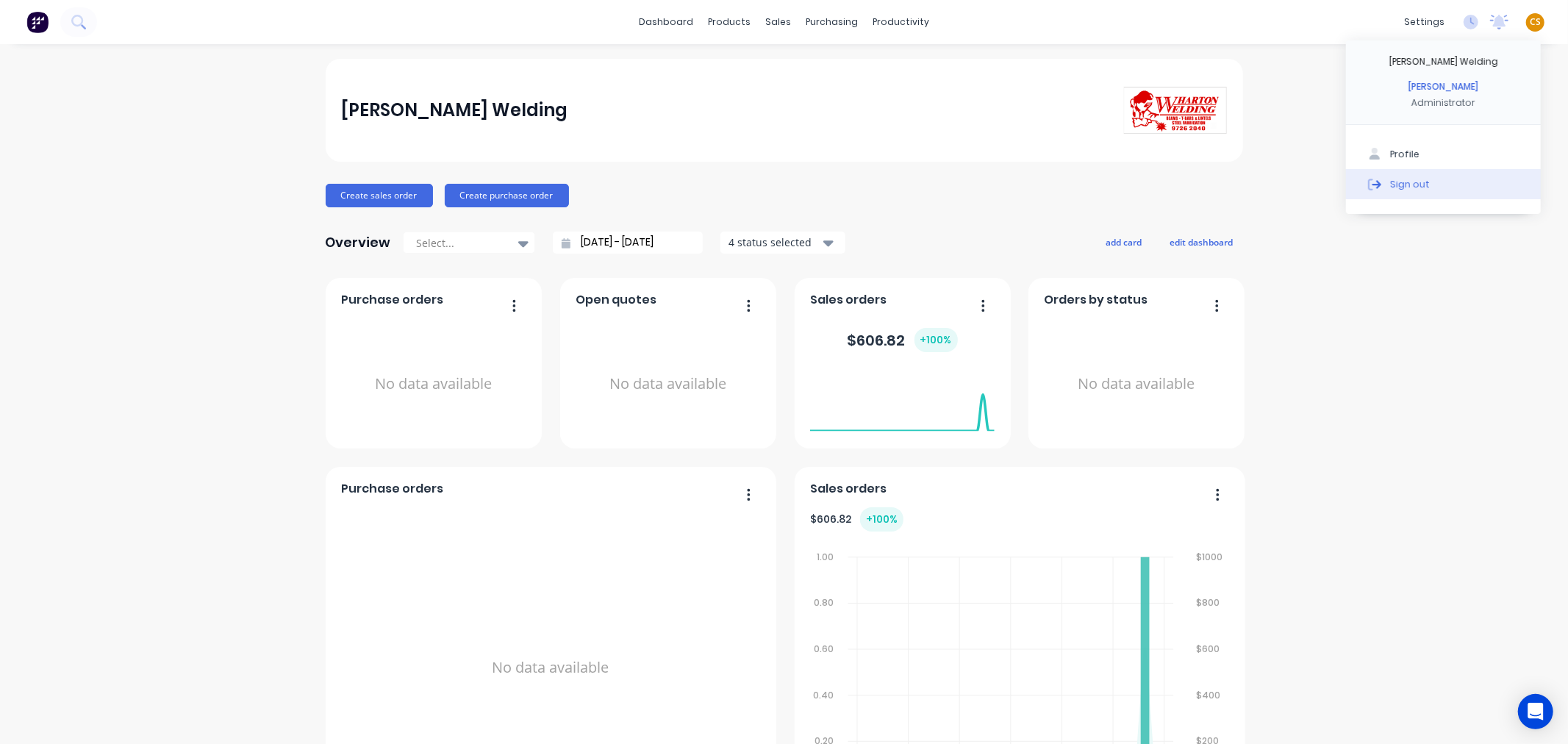
click at [1417, 187] on button "Sign out" at bounding box center [1443, 184] width 195 height 30
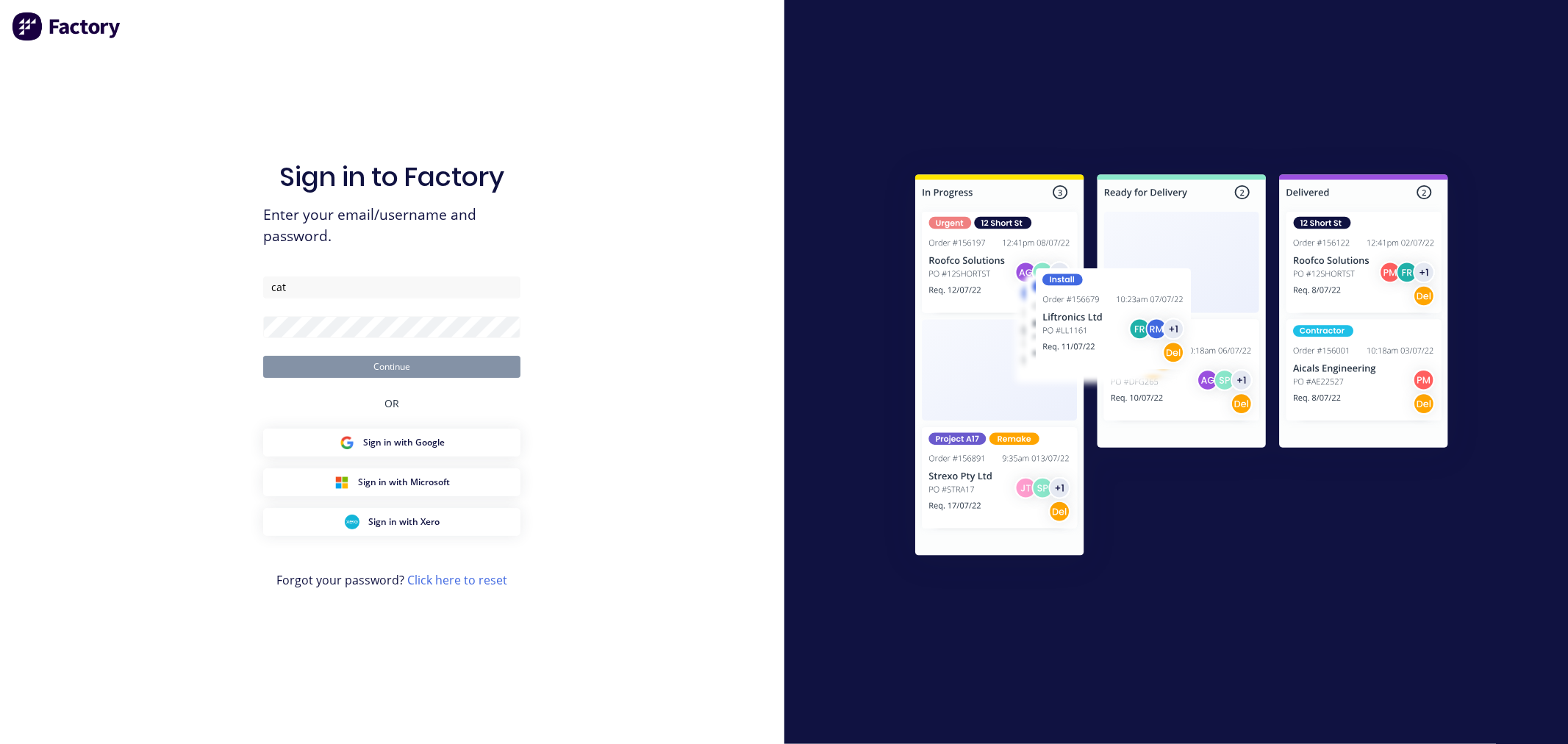
type input "[PERSON_NAME][EMAIL_ADDRESS][DOMAIN_NAME]"
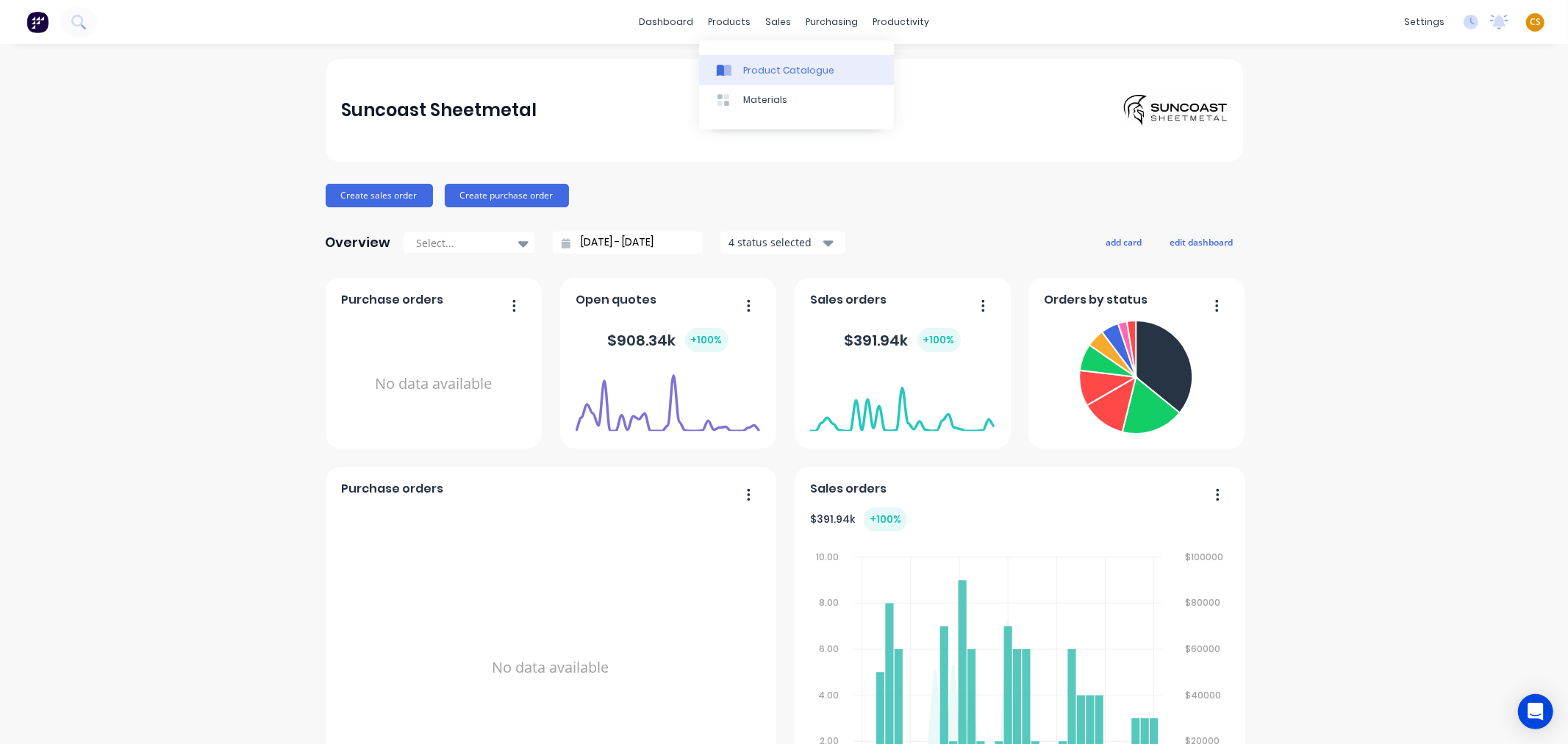
click at [771, 65] on div "Product Catalogue" at bounding box center [788, 71] width 91 height 13
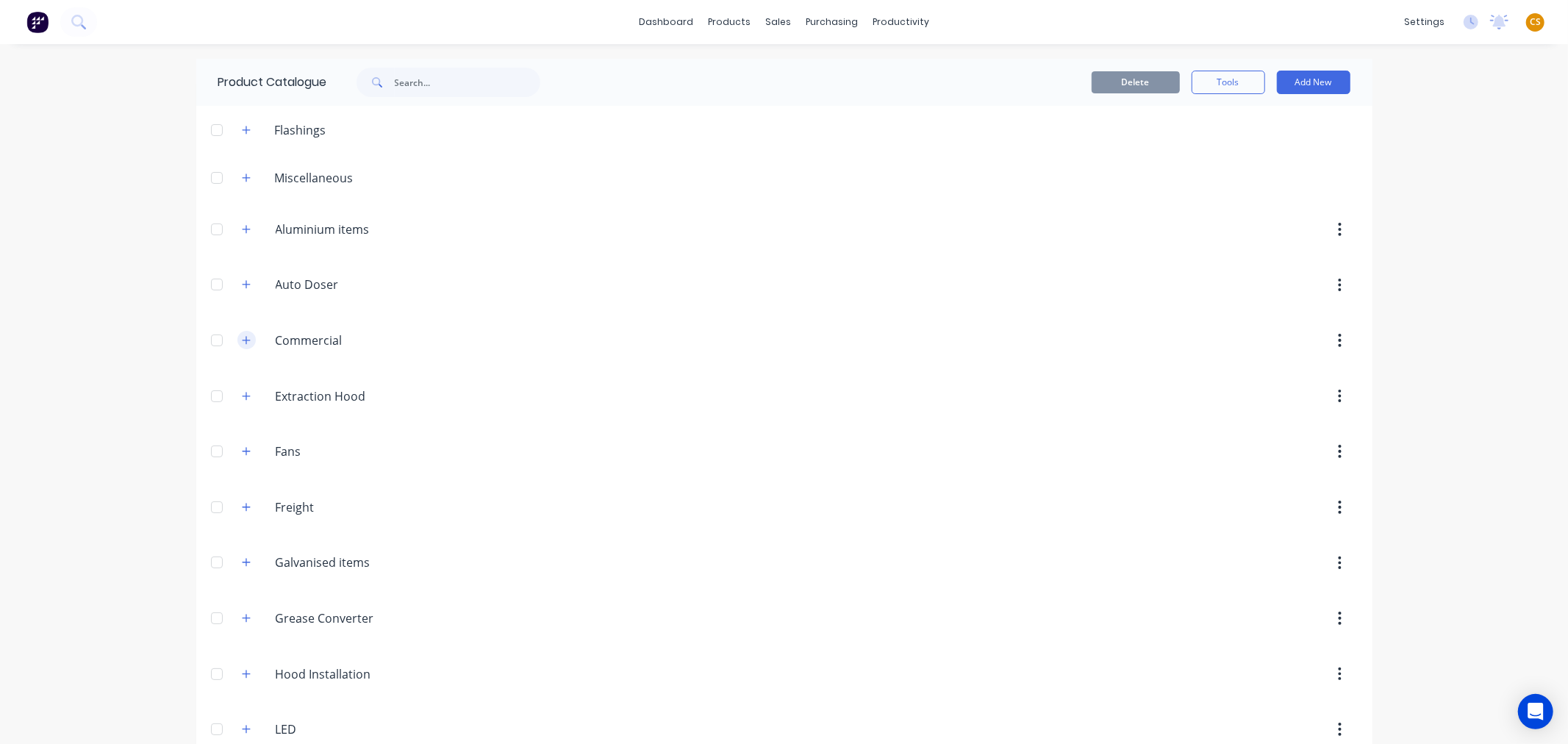
click at [242, 339] on icon "button" at bounding box center [247, 340] width 9 height 10
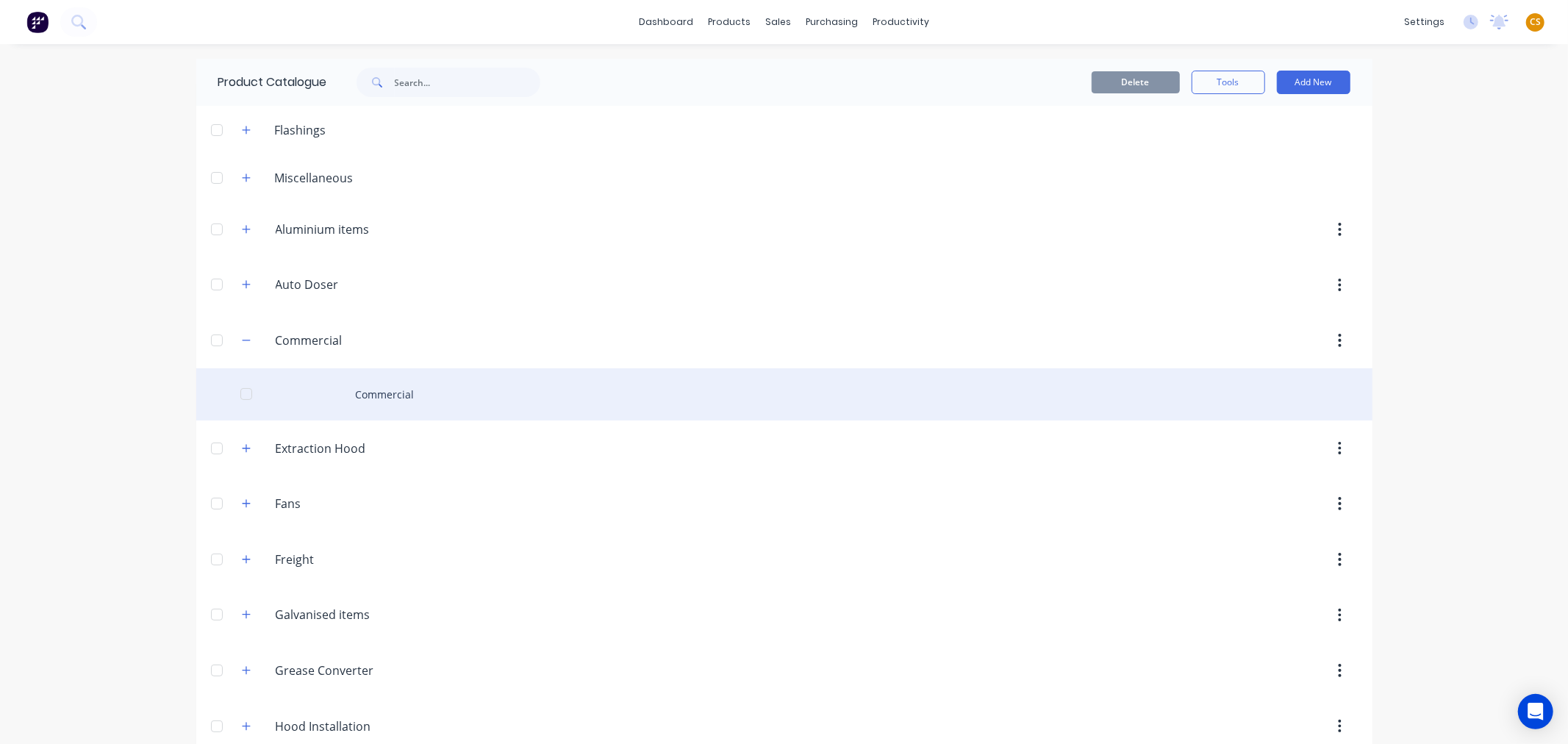
click at [375, 392] on div "Commercial" at bounding box center [784, 394] width 1176 height 52
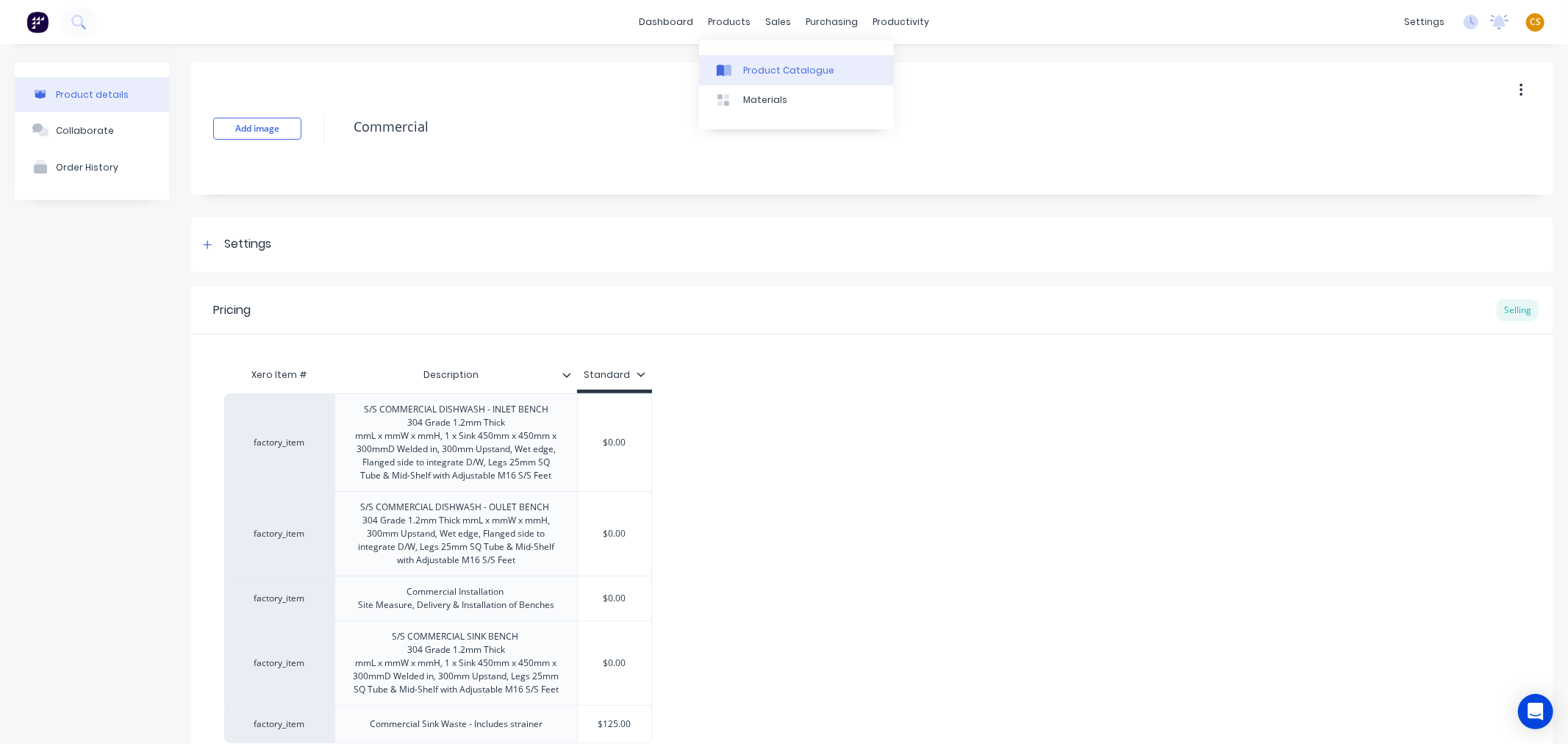
click at [771, 70] on div "Product Catalogue" at bounding box center [788, 71] width 91 height 13
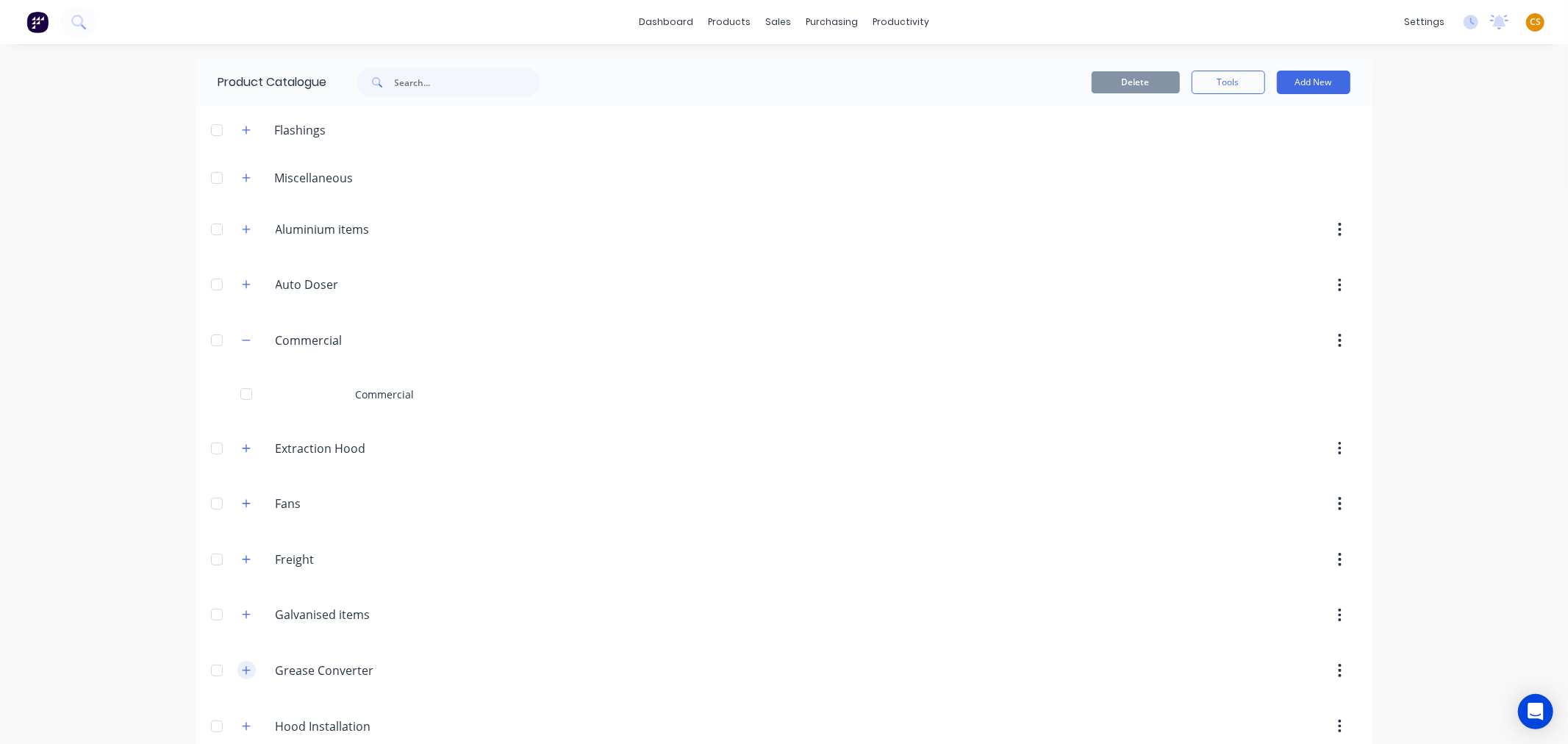
click at [242, 670] on icon "button" at bounding box center [247, 670] width 9 height 10
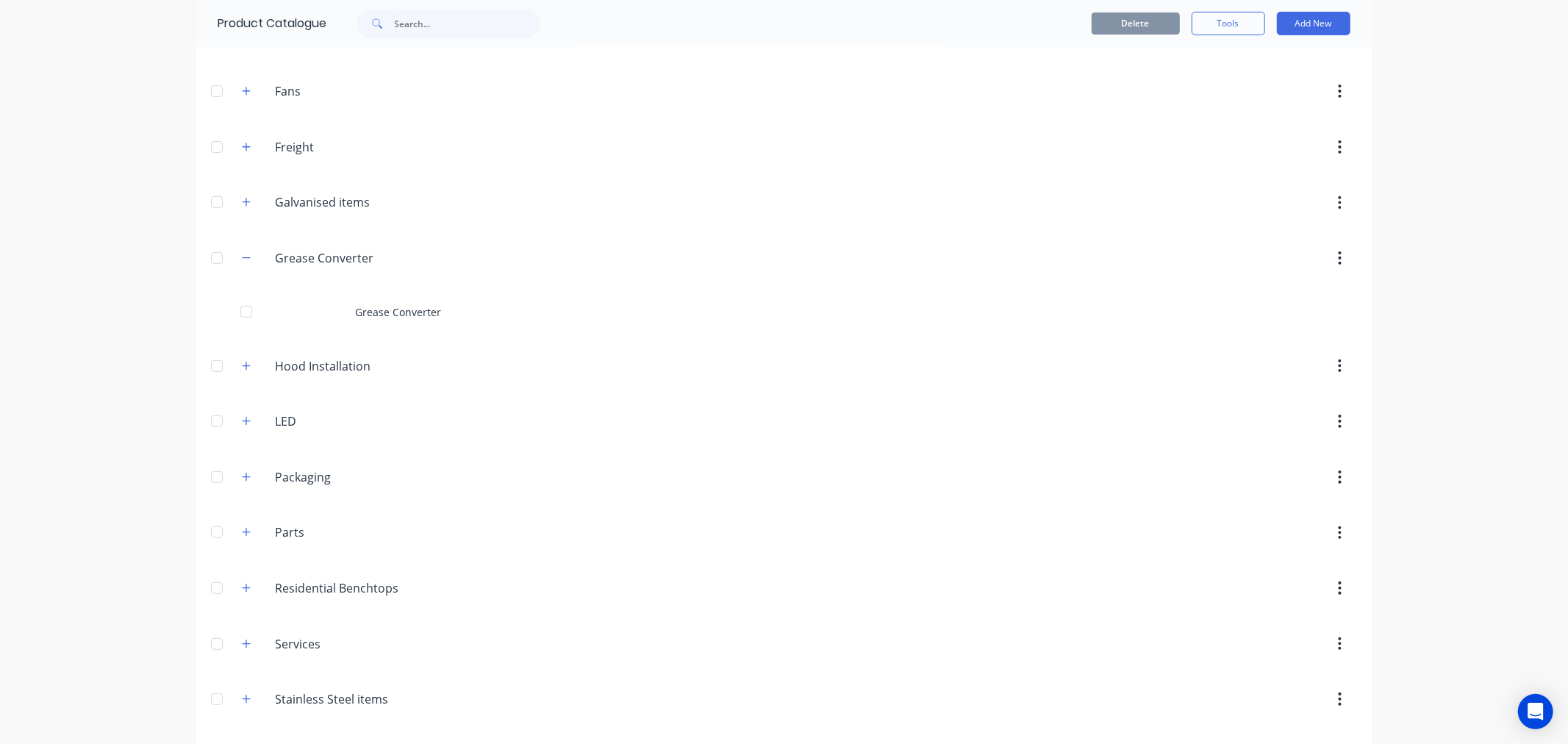
scroll to position [489, 0]
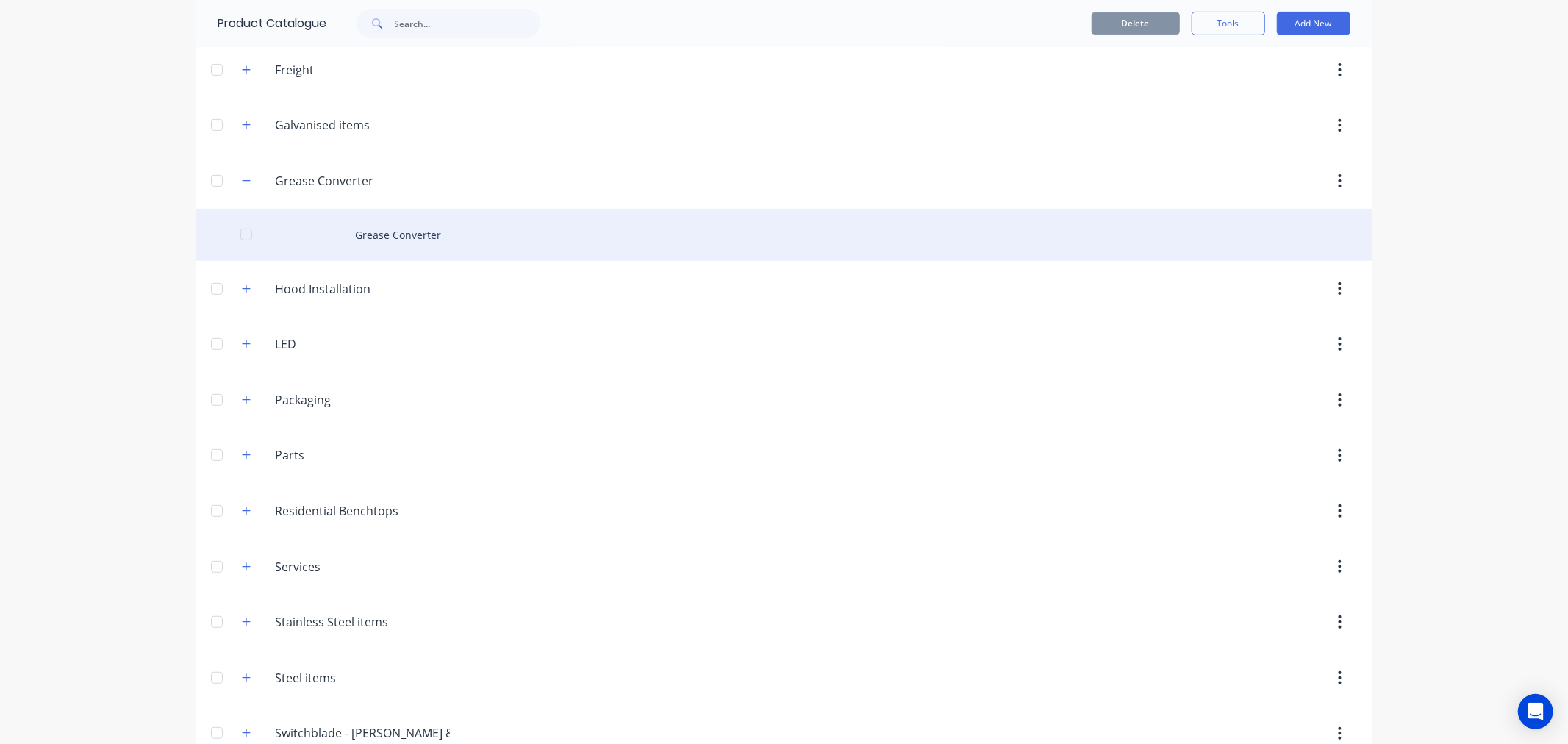
click at [427, 233] on div "Grease Converter" at bounding box center [784, 235] width 1176 height 52
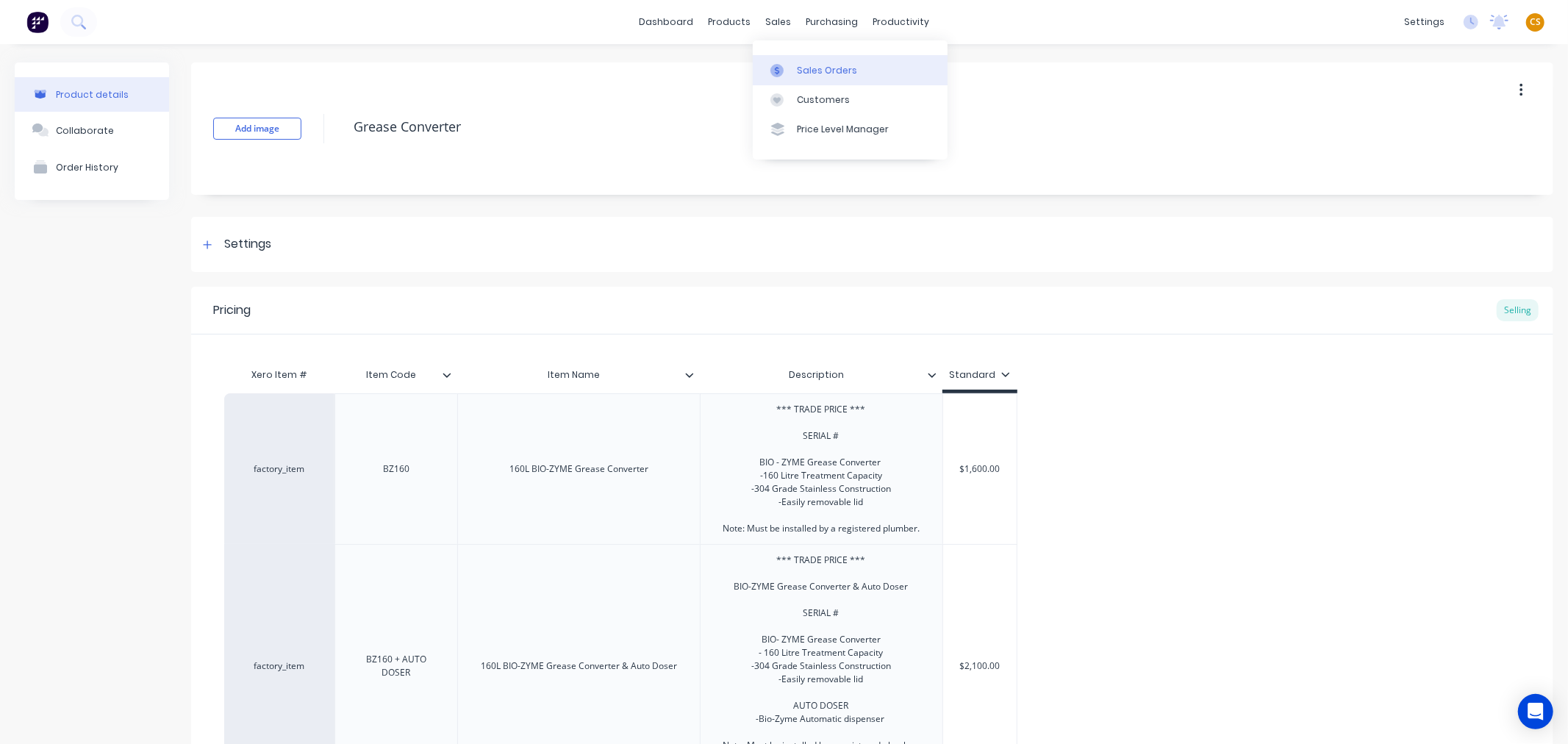
click at [812, 68] on div "Sales Orders" at bounding box center [827, 71] width 61 height 13
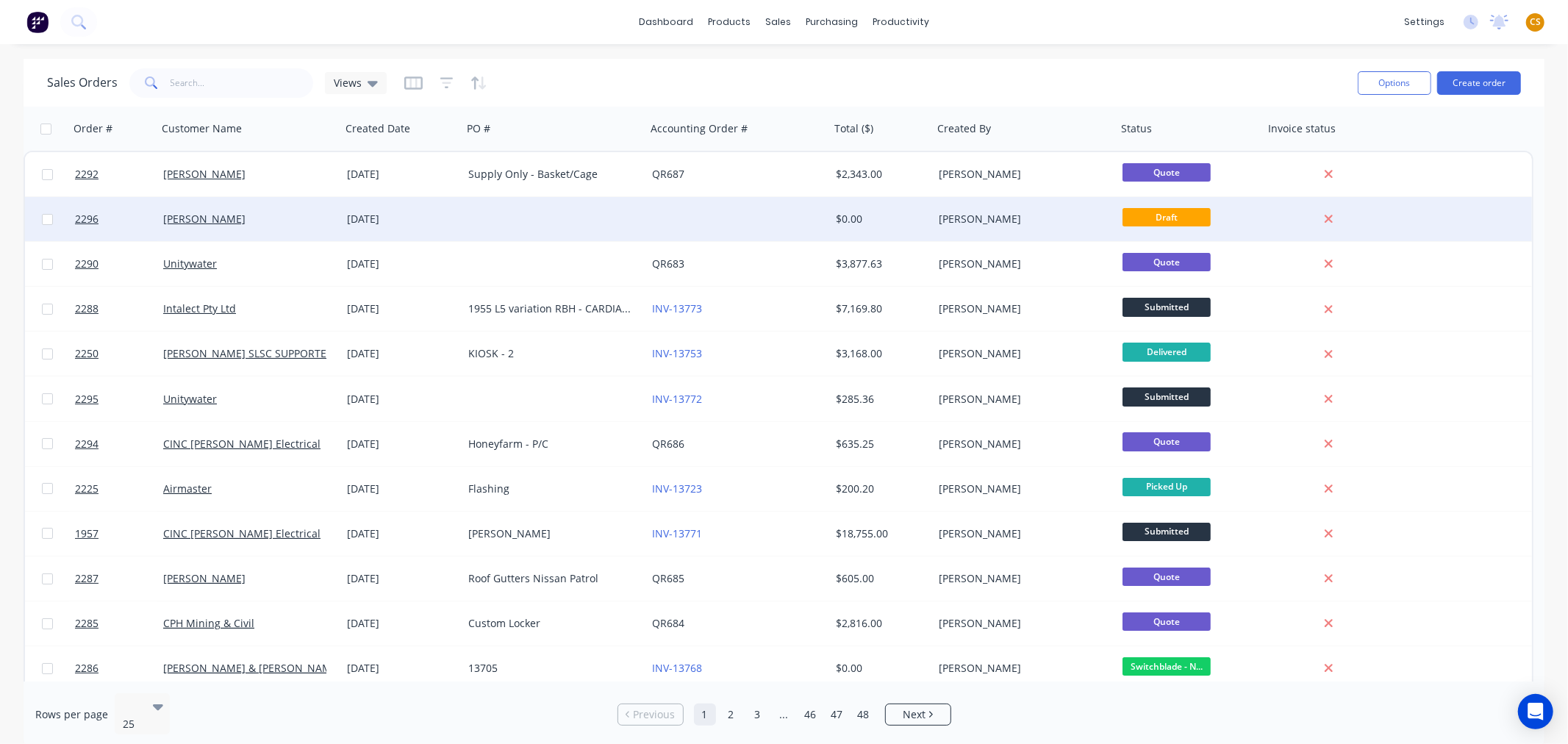
click at [279, 222] on div "[PERSON_NAME]" at bounding box center [244, 219] width 163 height 15
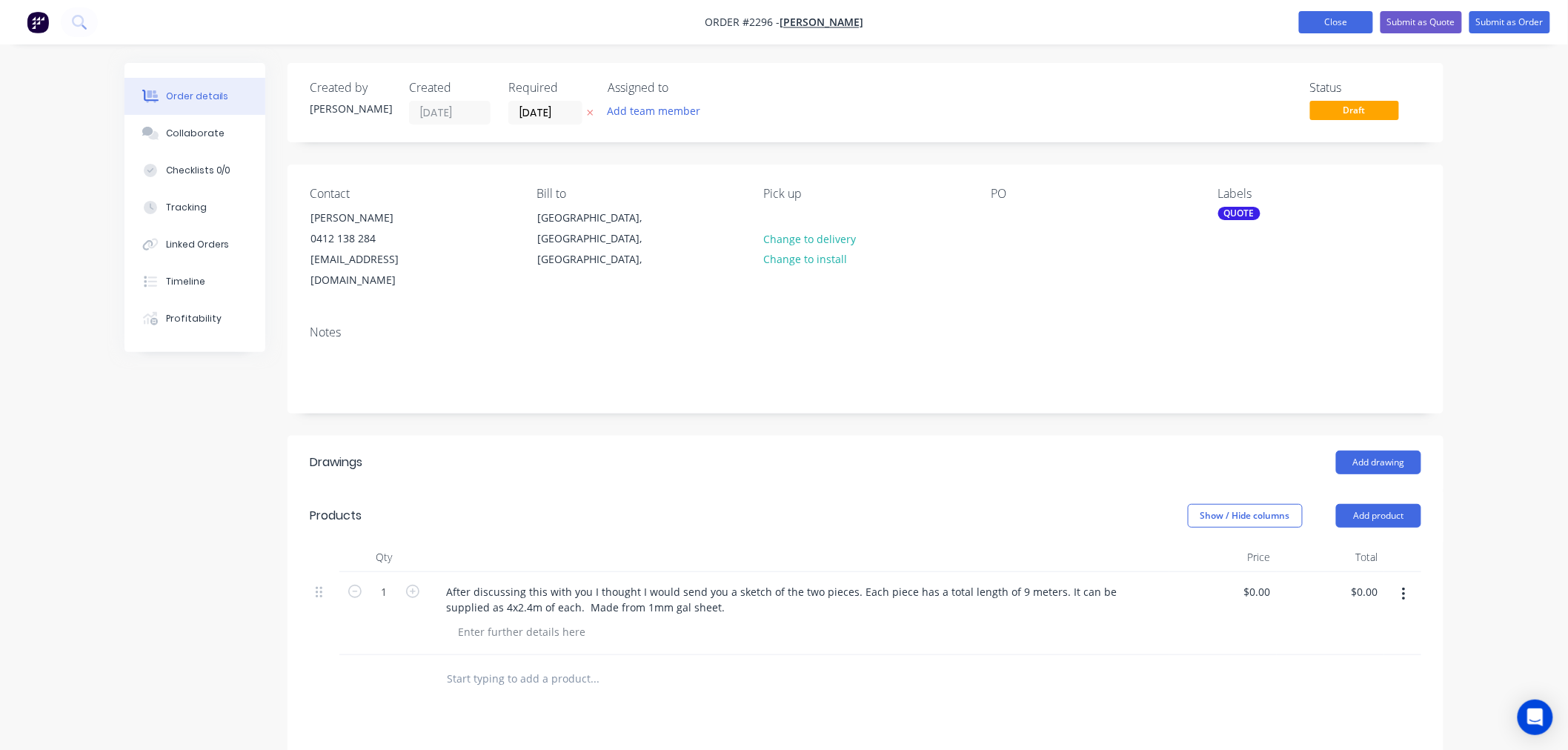
click at [1328, 19] on button "Close" at bounding box center [1336, 22] width 74 height 22
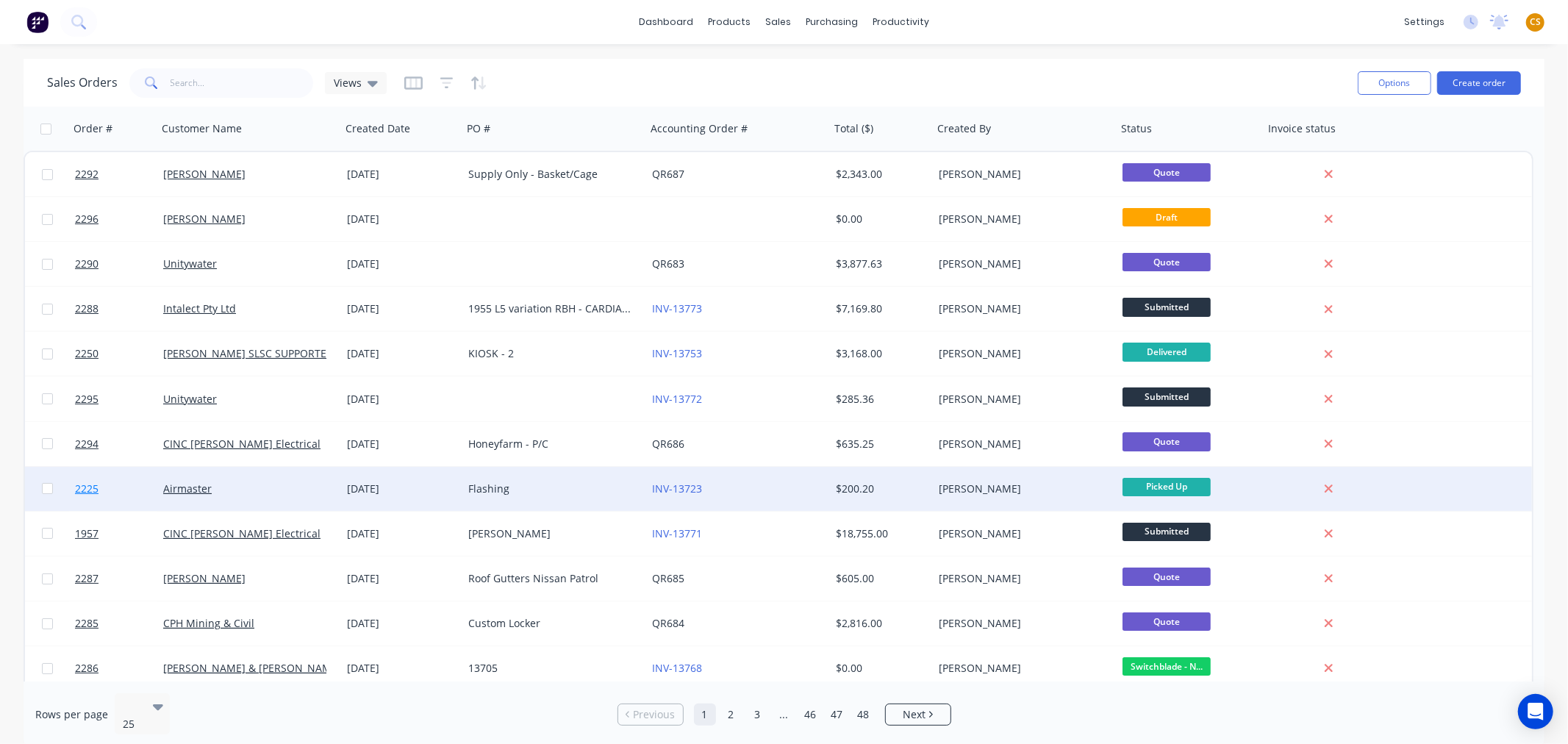
click at [107, 489] on link "2225" at bounding box center [119, 489] width 88 height 44
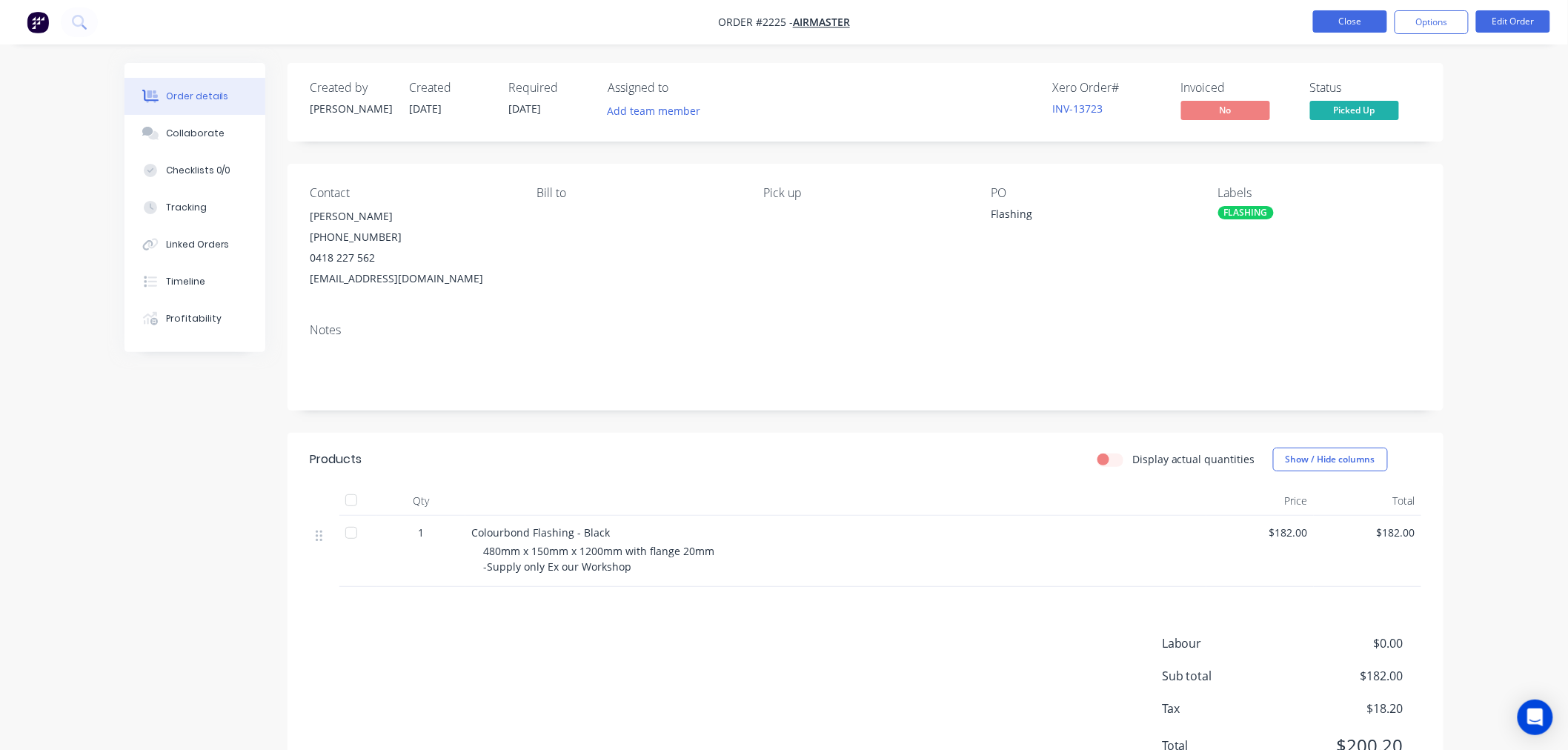
click at [1331, 21] on button "Close" at bounding box center [1350, 22] width 74 height 22
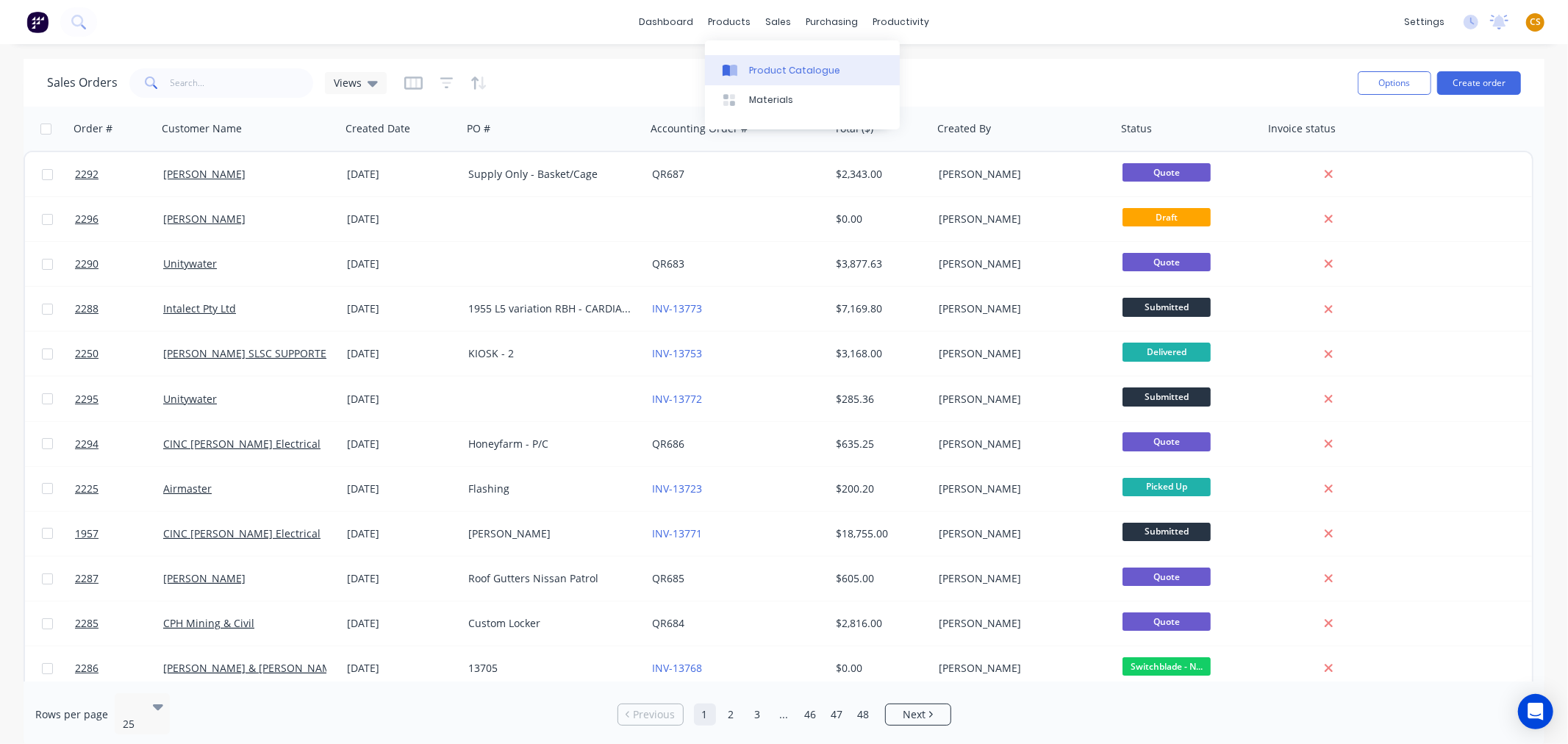
click at [780, 81] on link "Product Catalogue" at bounding box center [802, 70] width 195 height 30
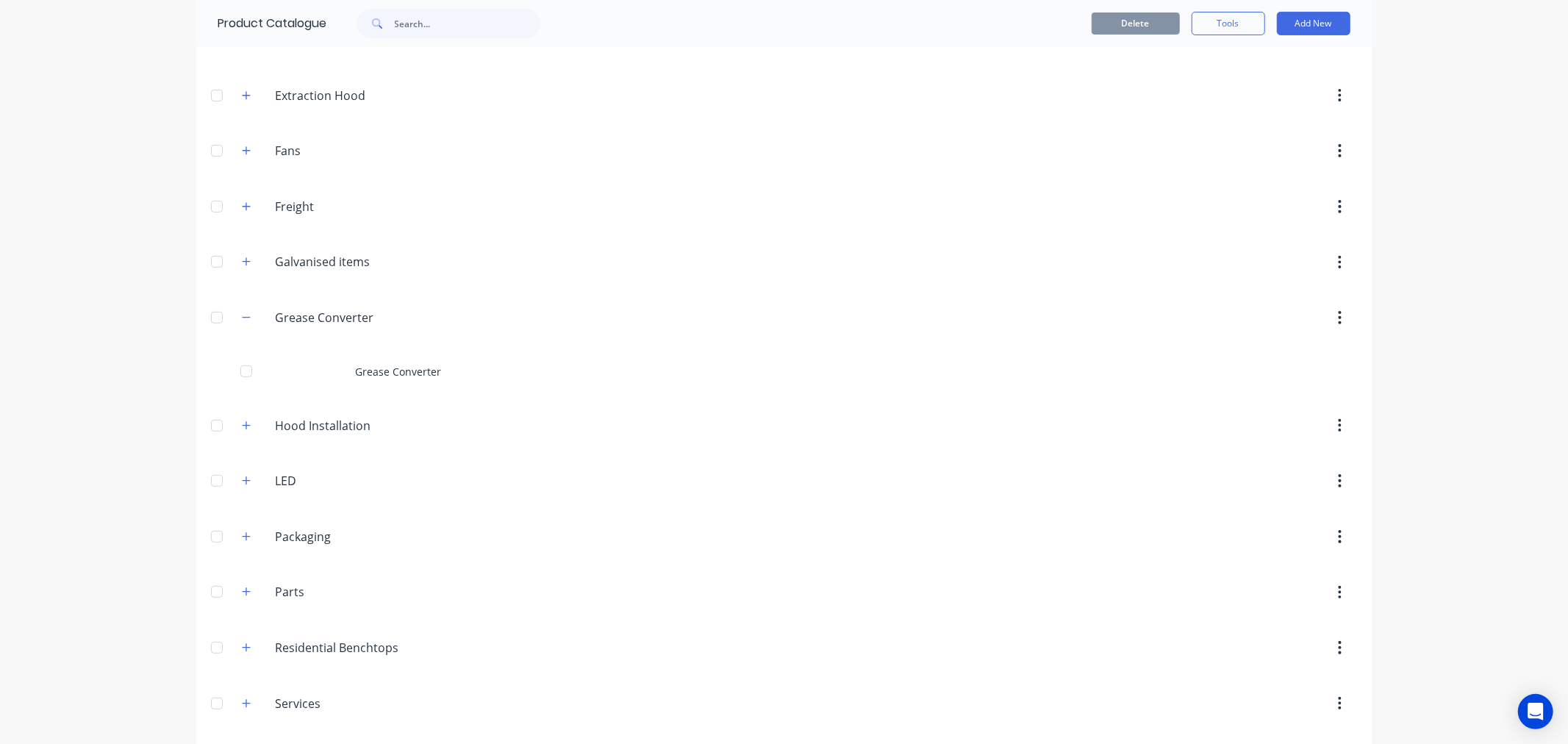
scroll to position [579, 0]
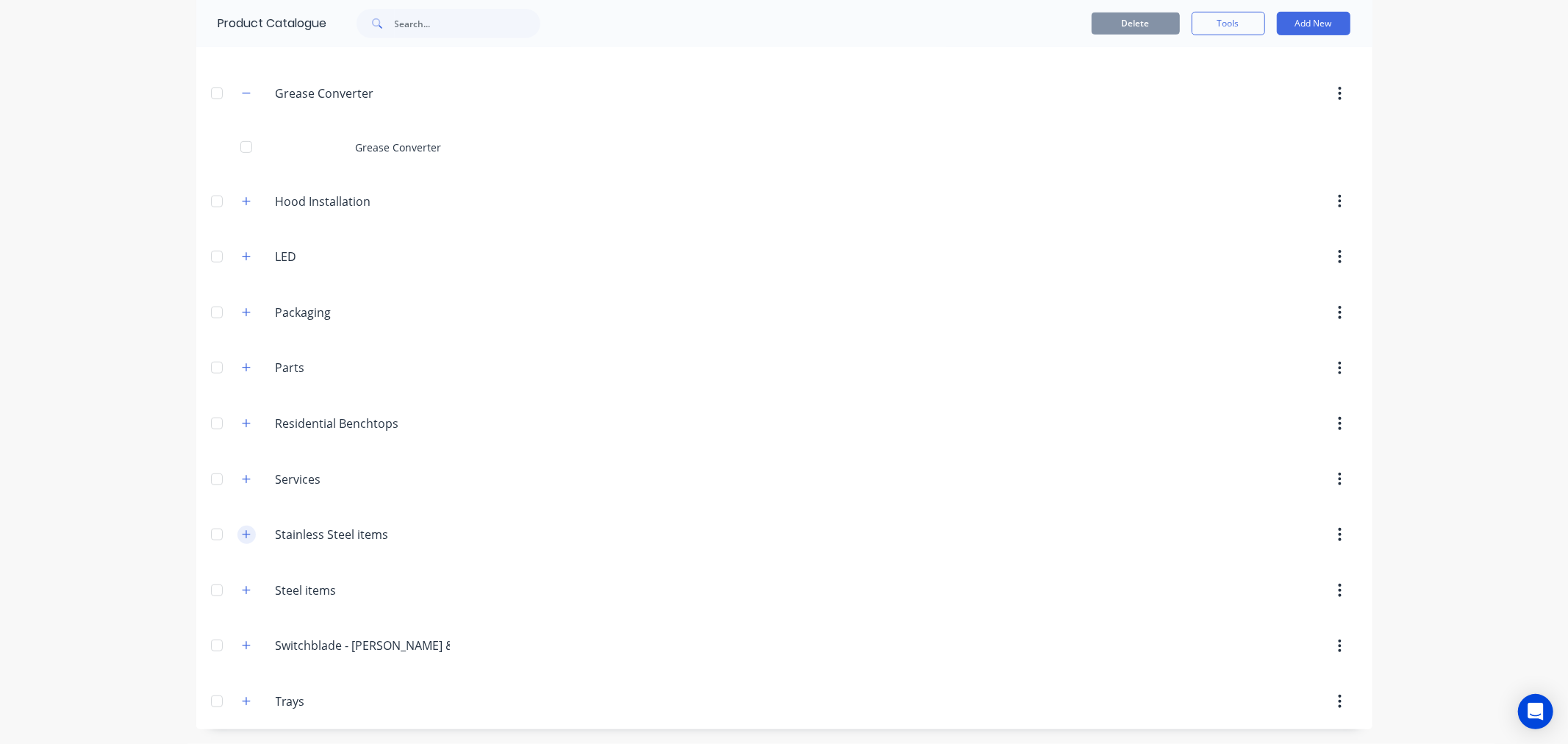
click at [242, 535] on icon "button" at bounding box center [247, 534] width 9 height 10
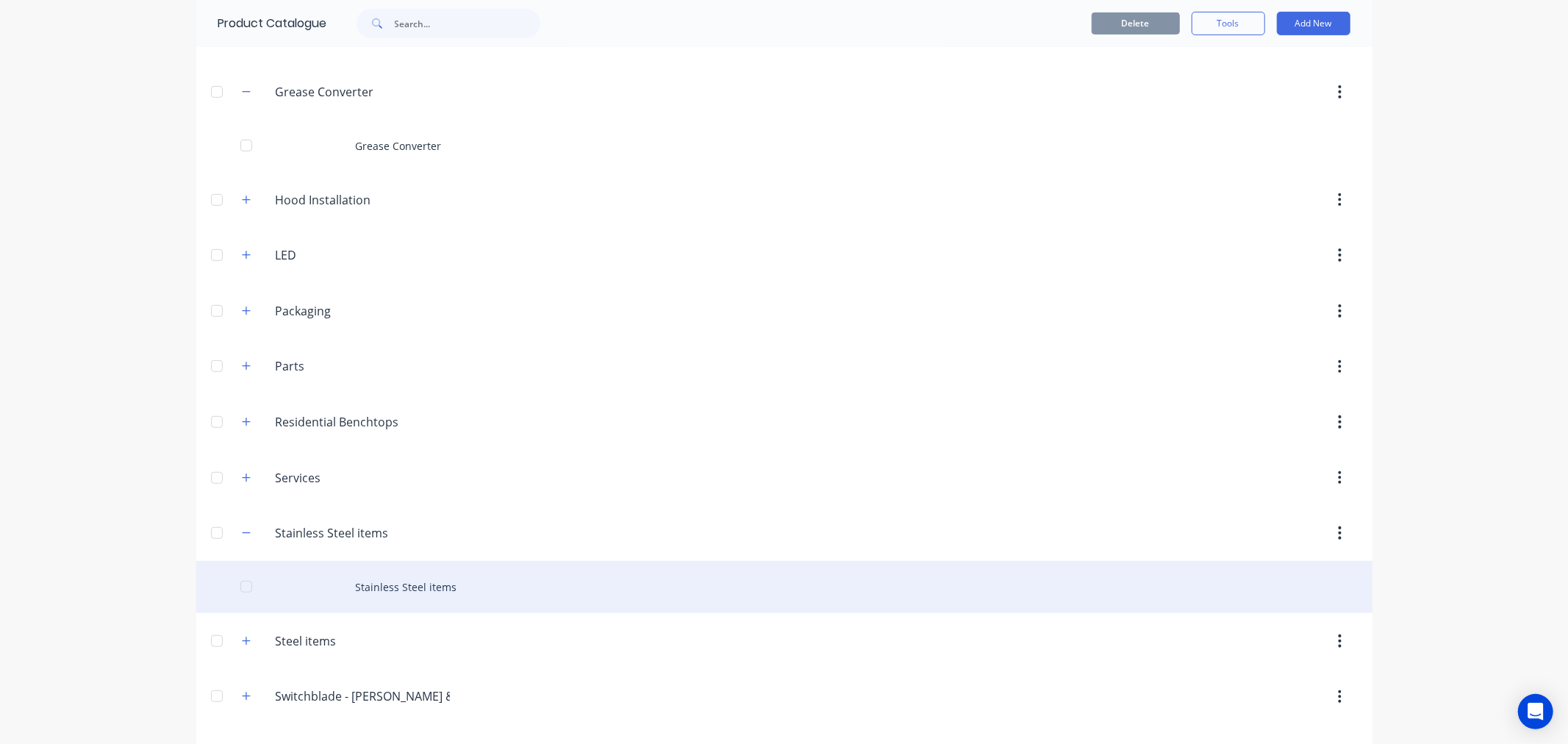
click at [375, 579] on div "Stainless Steel items" at bounding box center [784, 587] width 1176 height 52
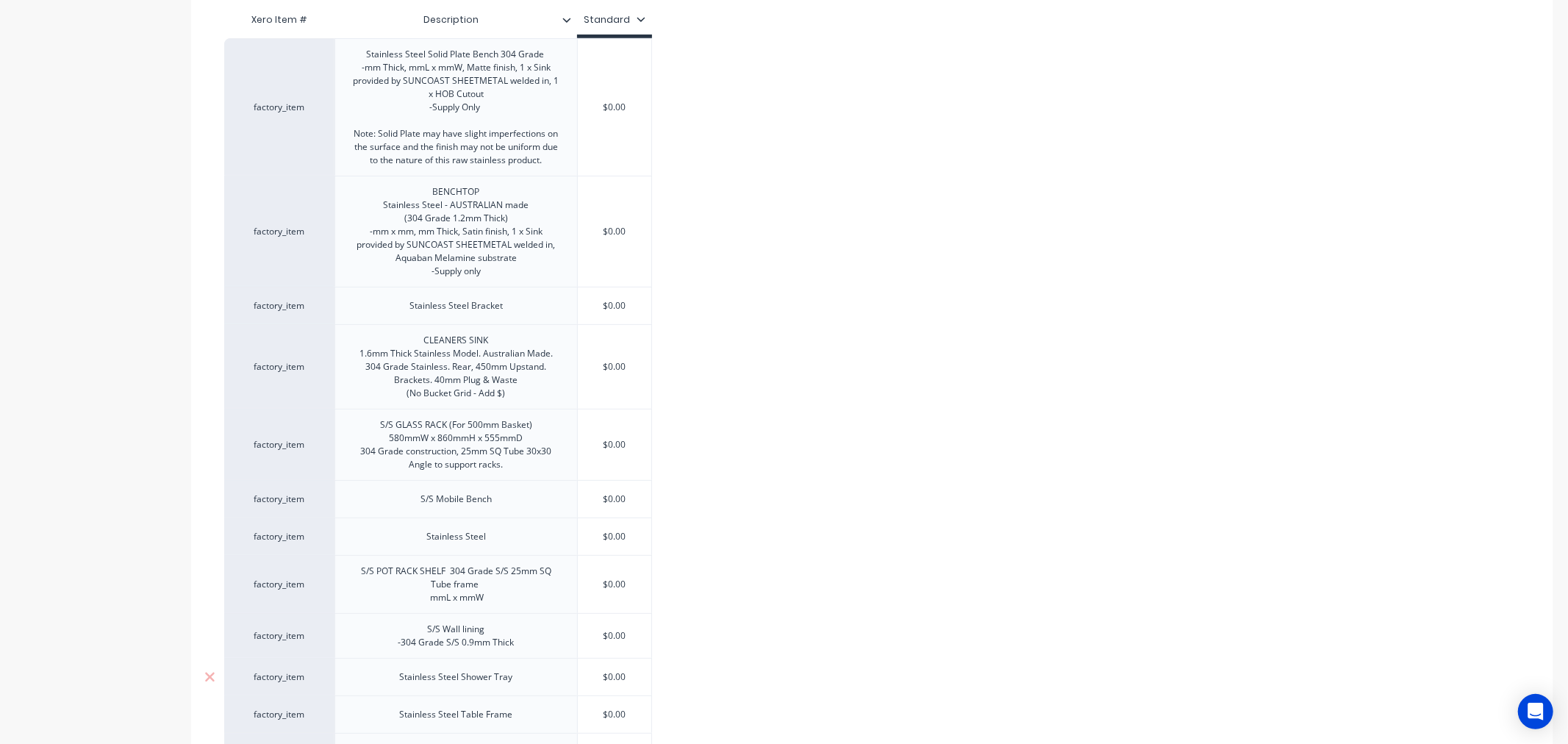
scroll to position [528, 0]
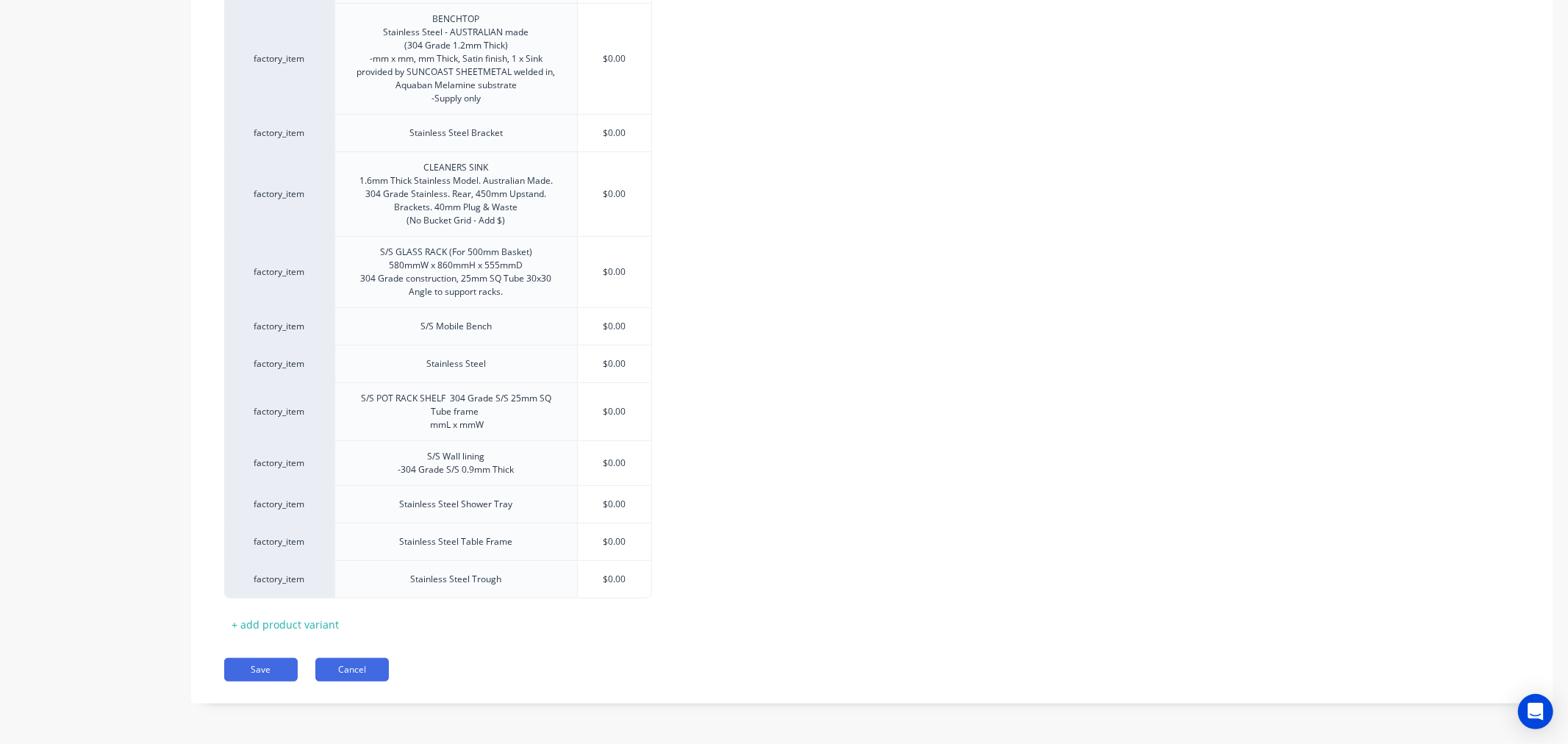
click at [351, 669] on button "Cancel" at bounding box center [352, 669] width 74 height 24
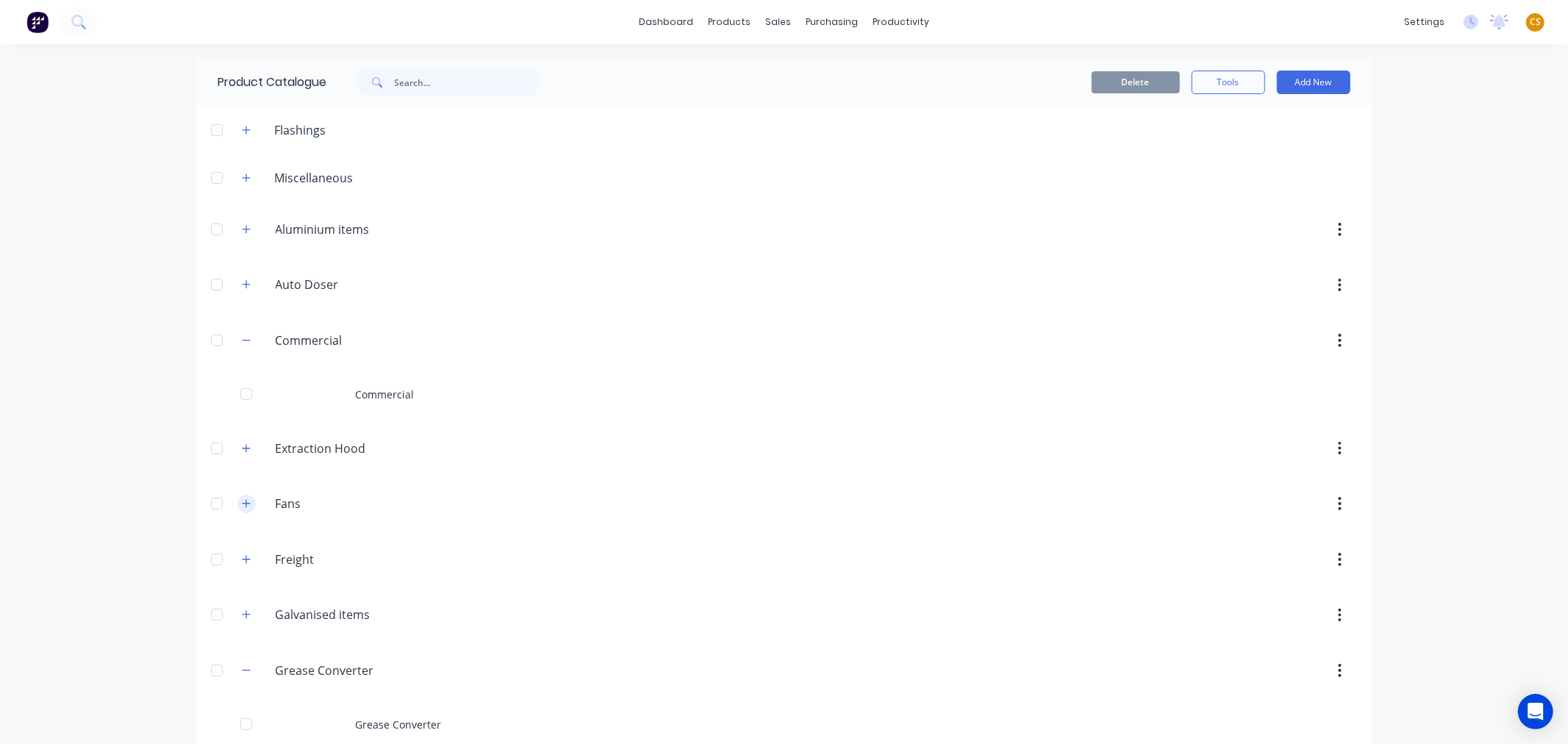
click at [242, 504] on icon "button" at bounding box center [246, 503] width 8 height 8
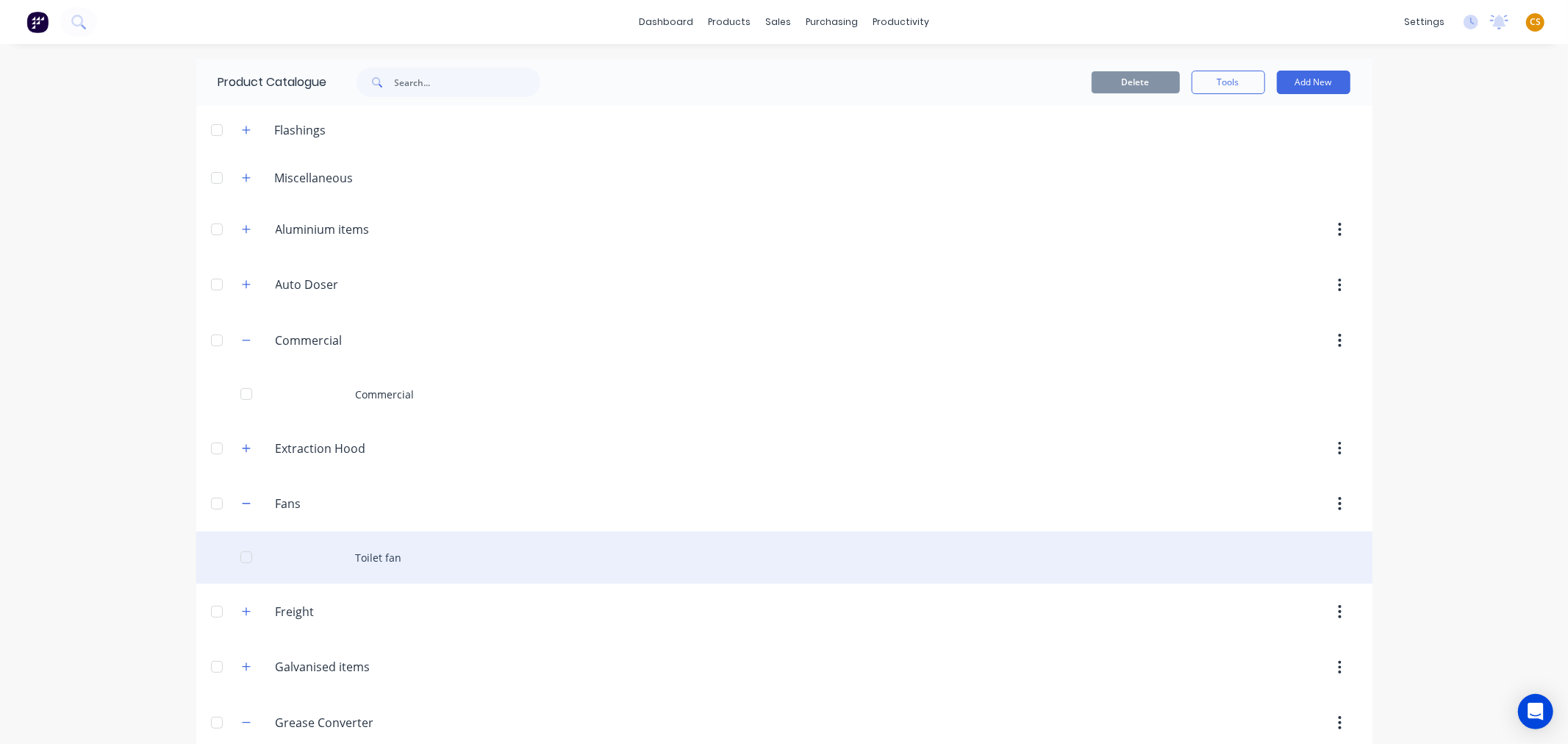
click at [370, 561] on div "Toilet fan" at bounding box center [784, 557] width 1176 height 52
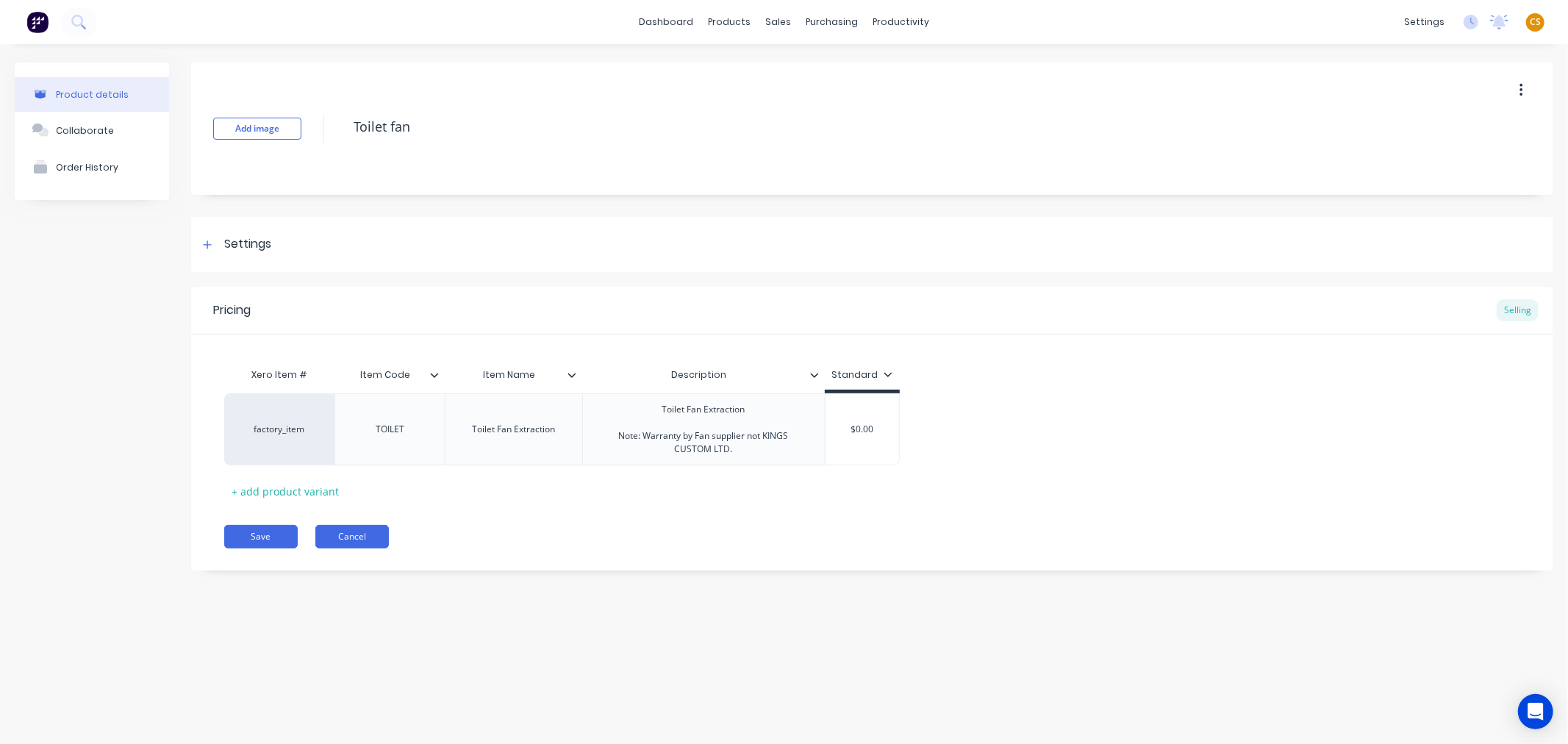
click at [354, 537] on button "Cancel" at bounding box center [352, 537] width 74 height 24
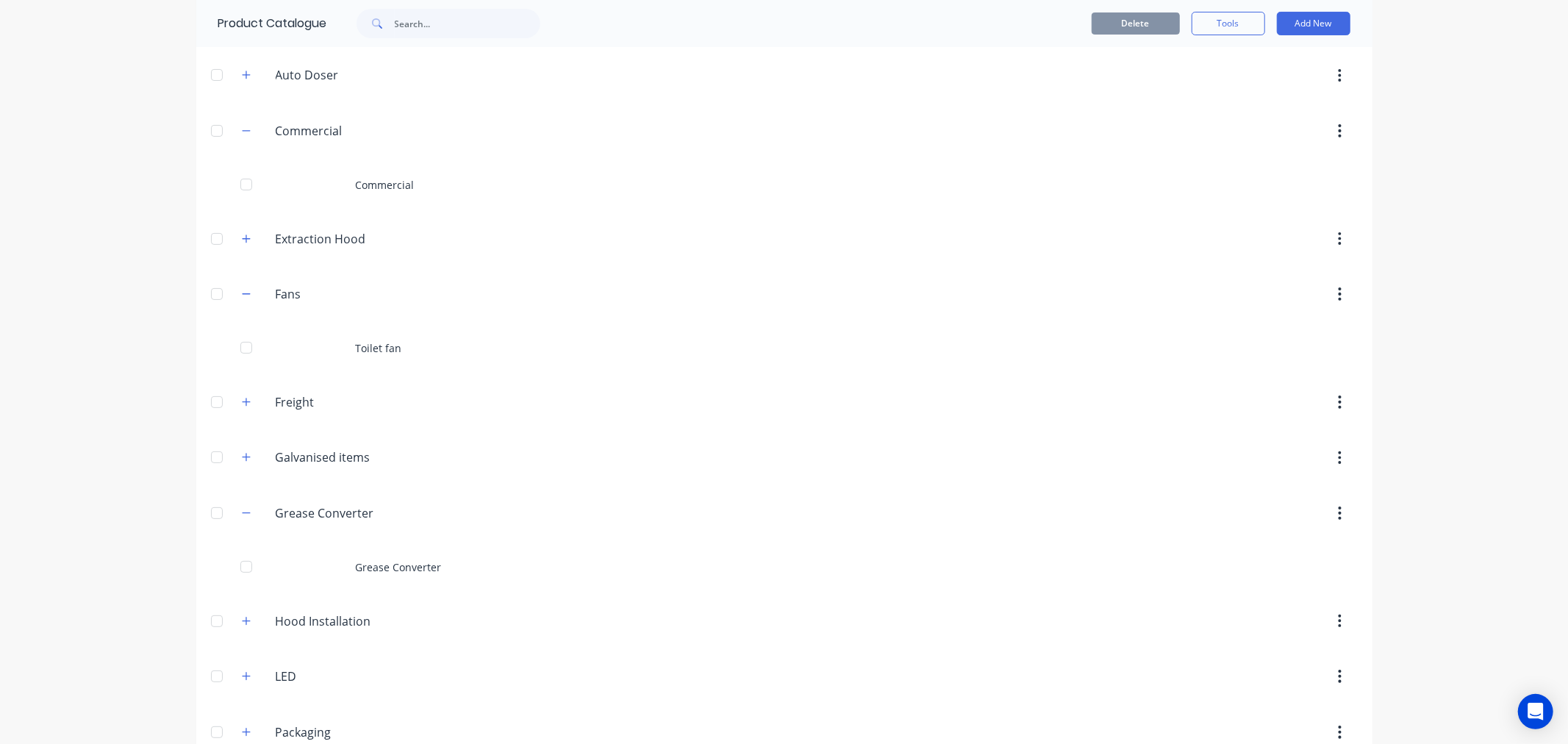
scroll to position [683, 0]
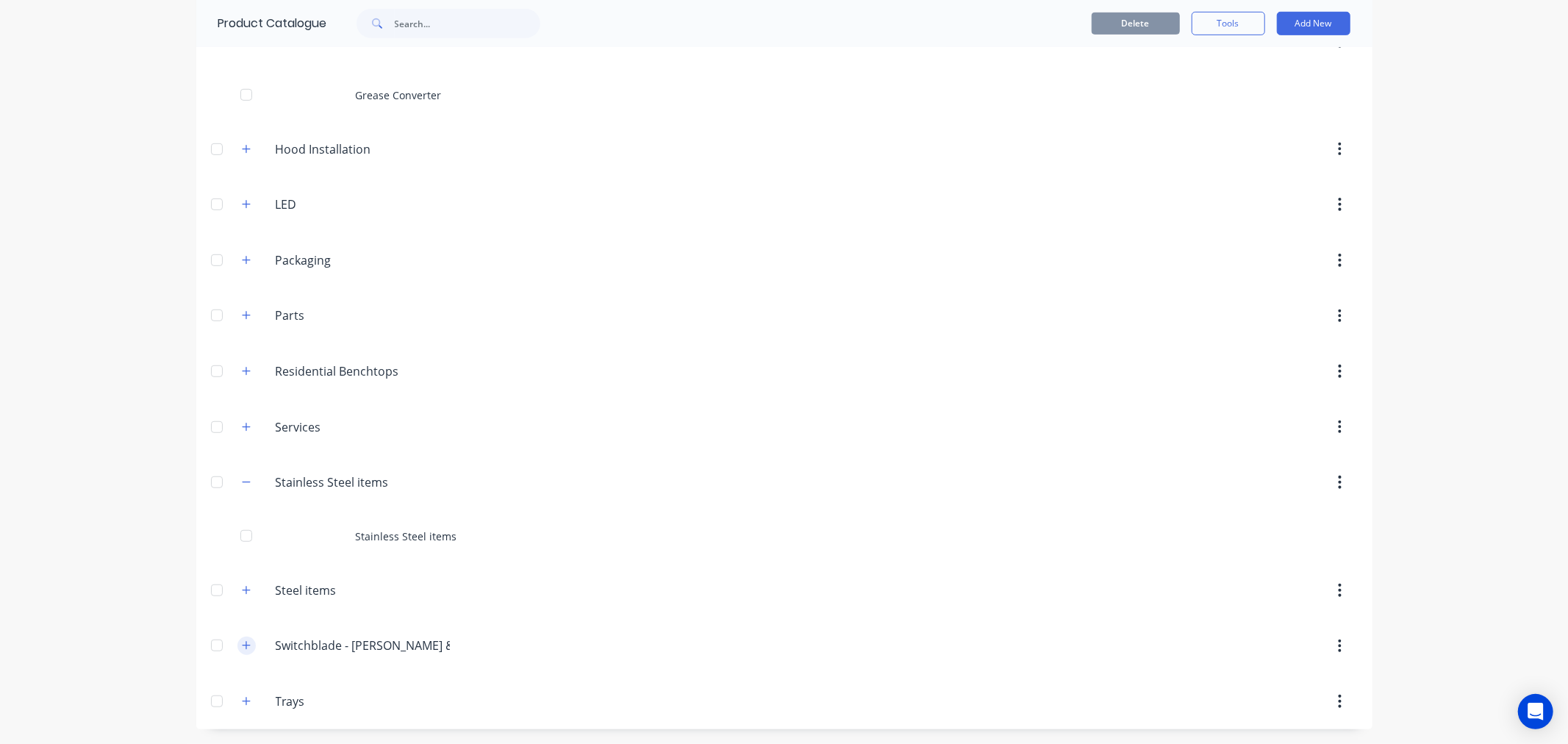
click at [244, 644] on icon "button" at bounding box center [247, 645] width 9 height 10
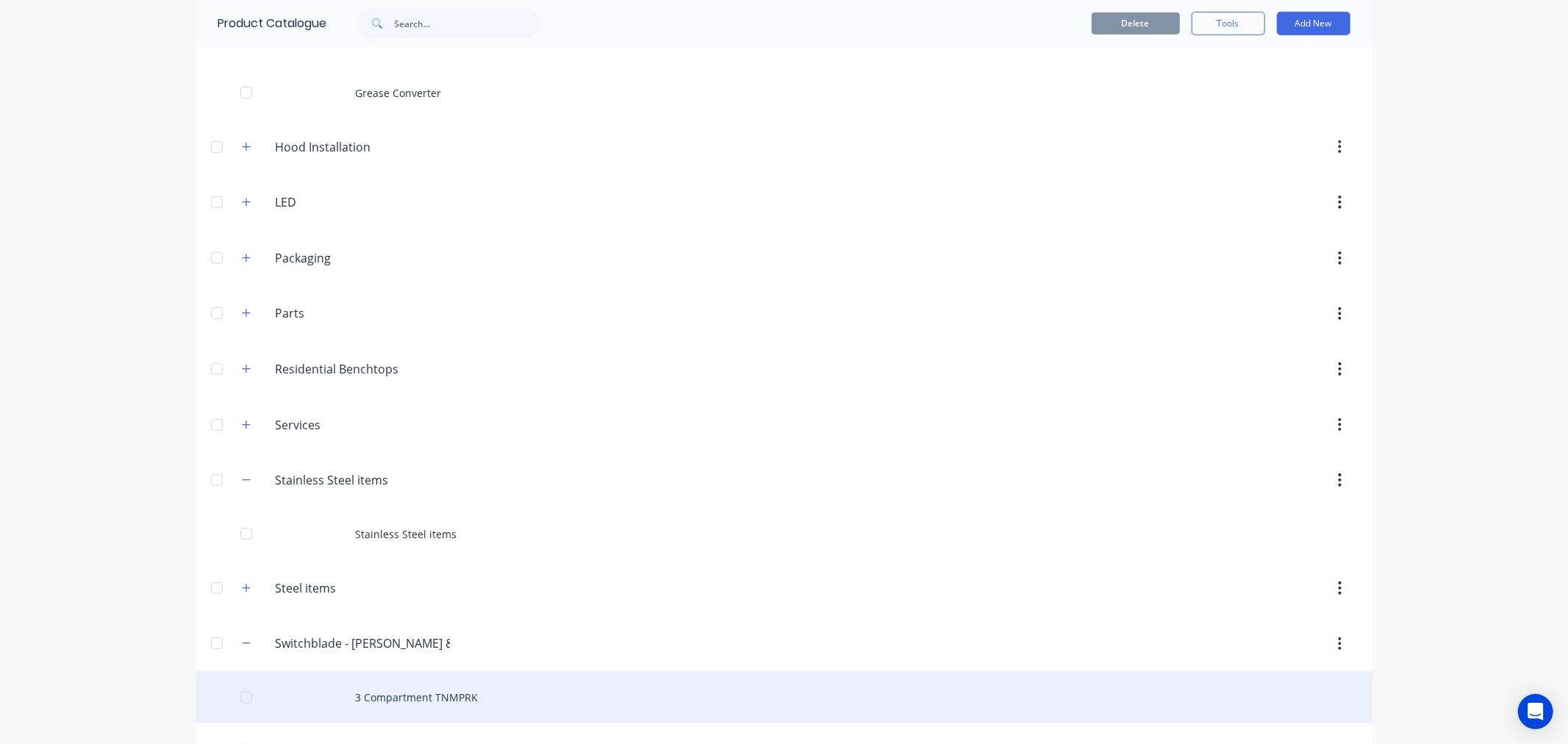
click at [408, 706] on div "3 Compartment TNMPRK" at bounding box center [784, 697] width 1176 height 52
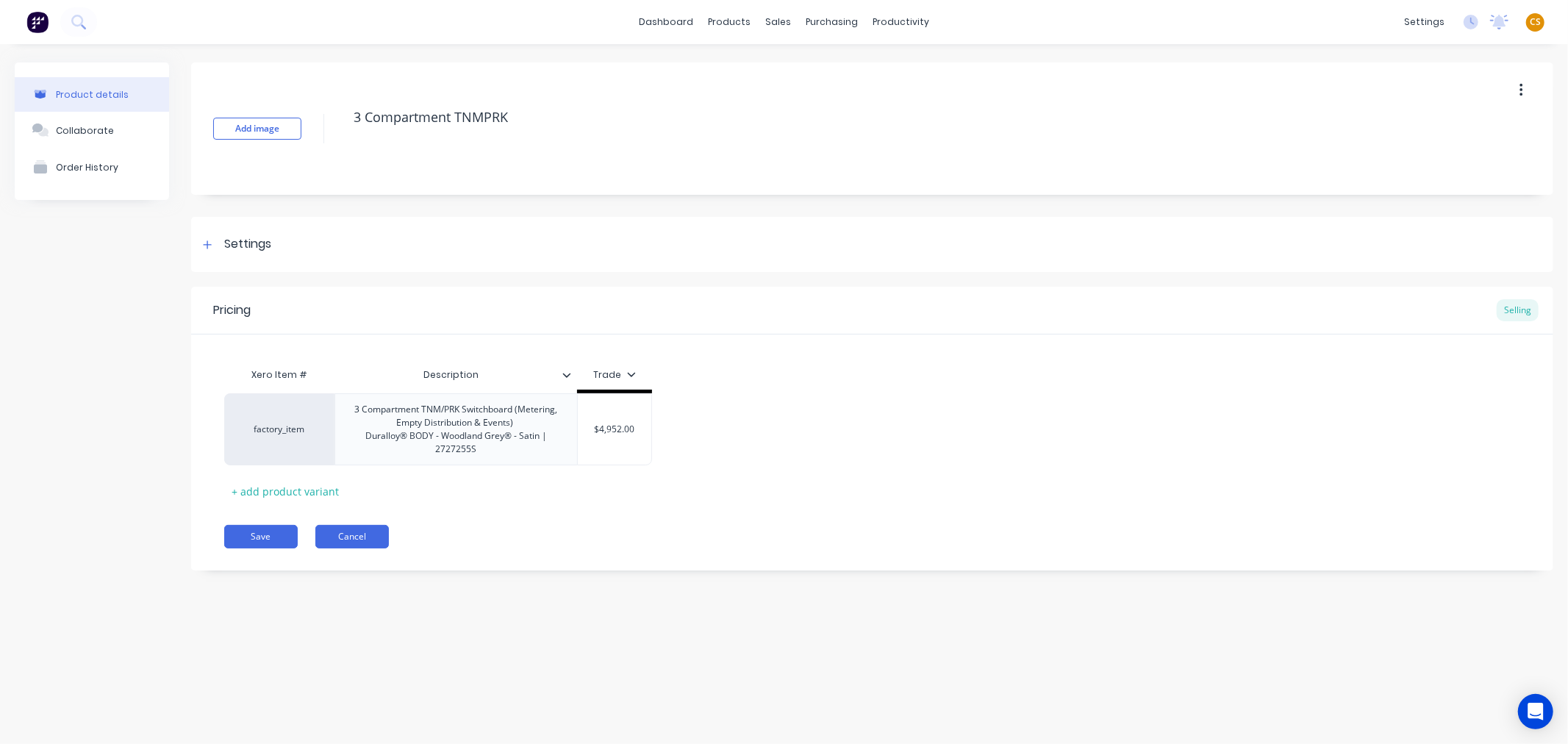
click at [350, 542] on button "Cancel" at bounding box center [352, 537] width 74 height 24
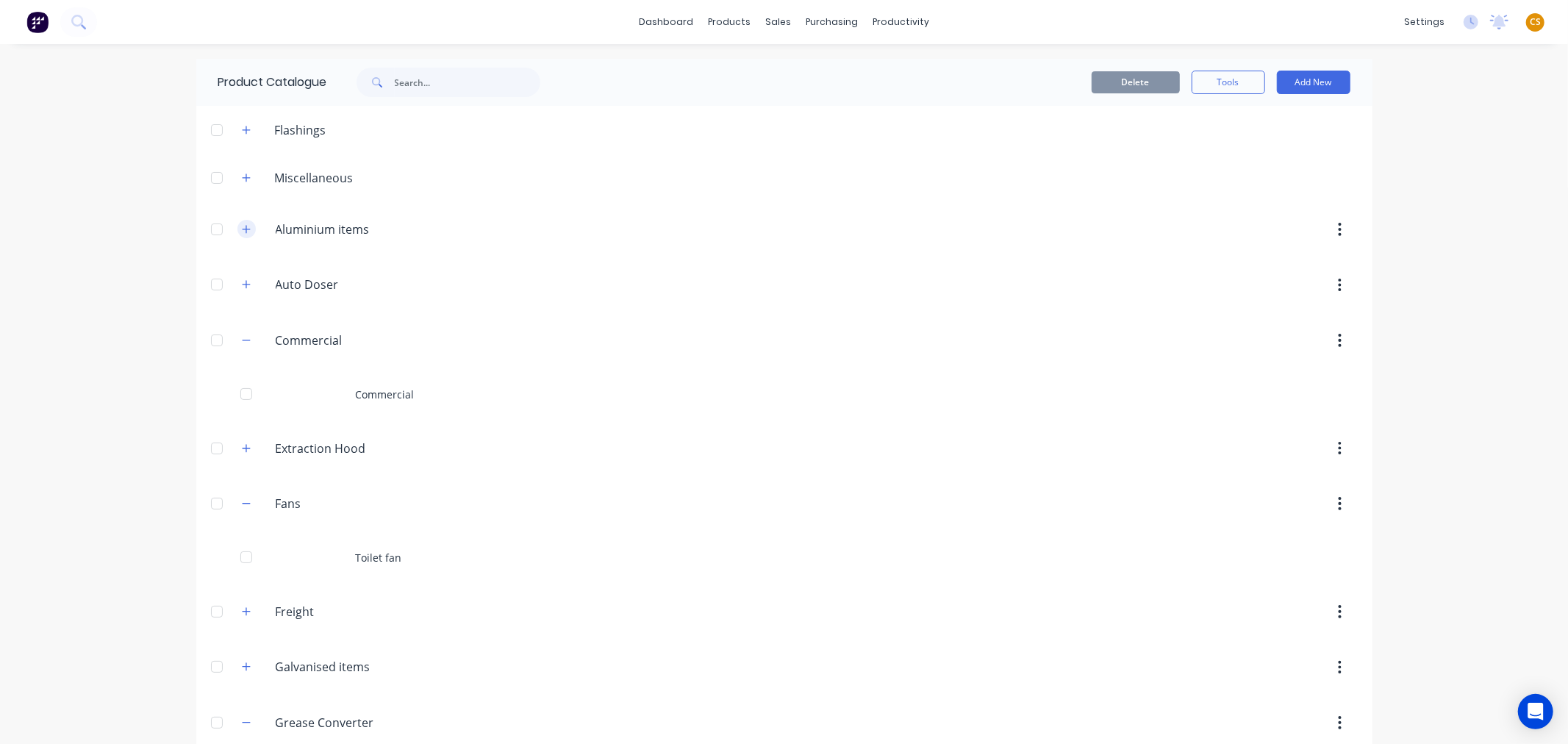
click at [245, 232] on button "button" at bounding box center [247, 229] width 18 height 18
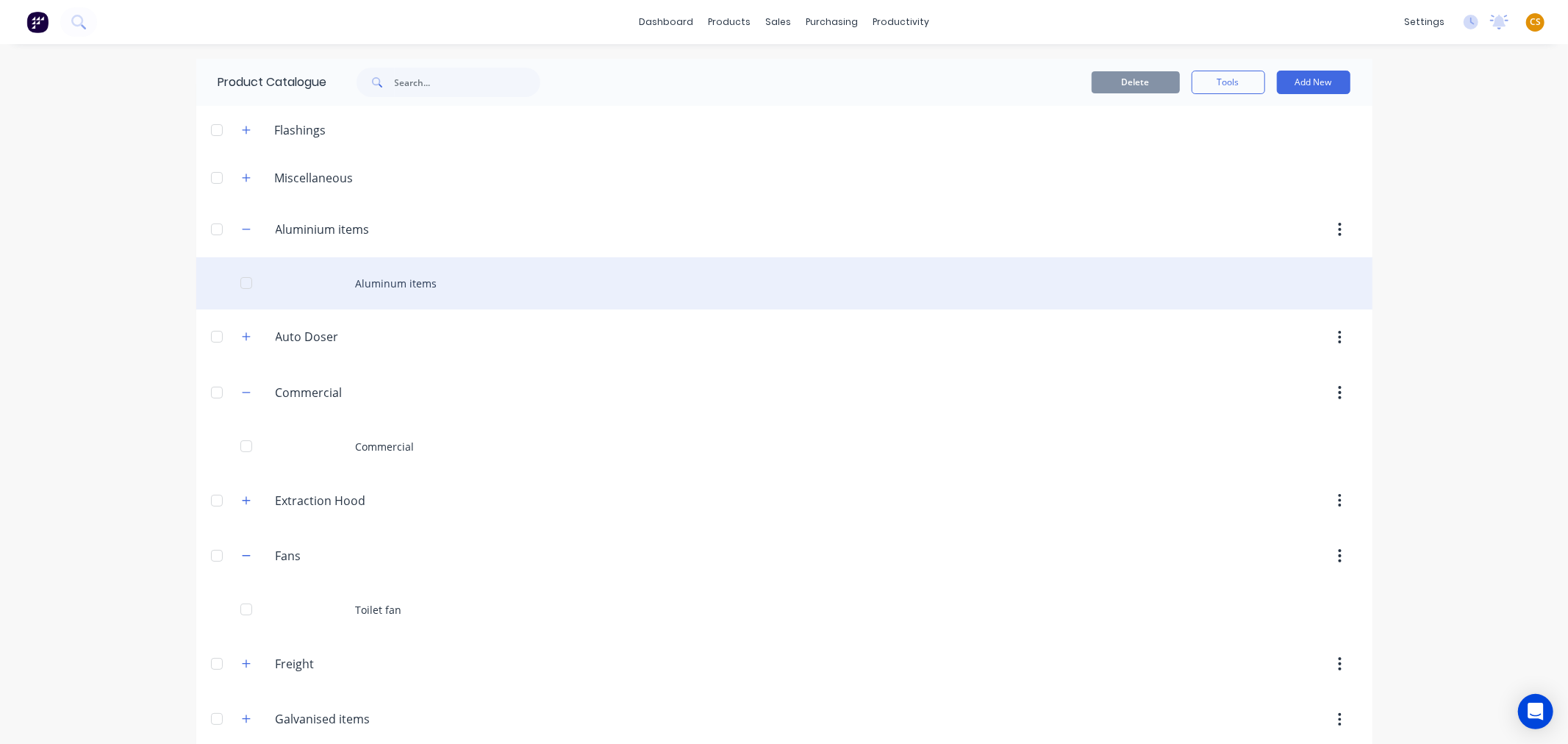
click at [393, 286] on div "Aluminum items" at bounding box center [784, 283] width 1176 height 52
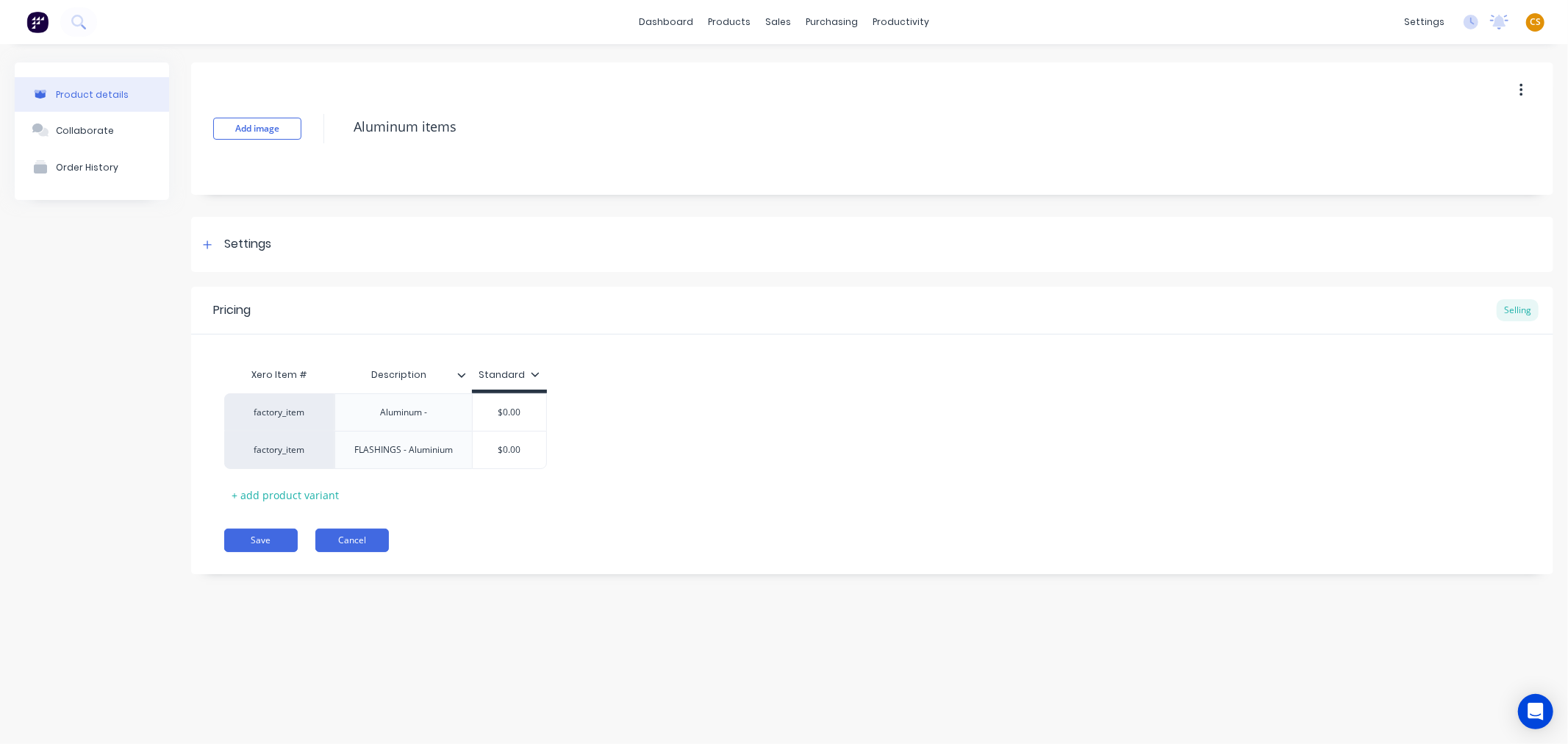
click at [365, 548] on button "Cancel" at bounding box center [352, 540] width 74 height 24
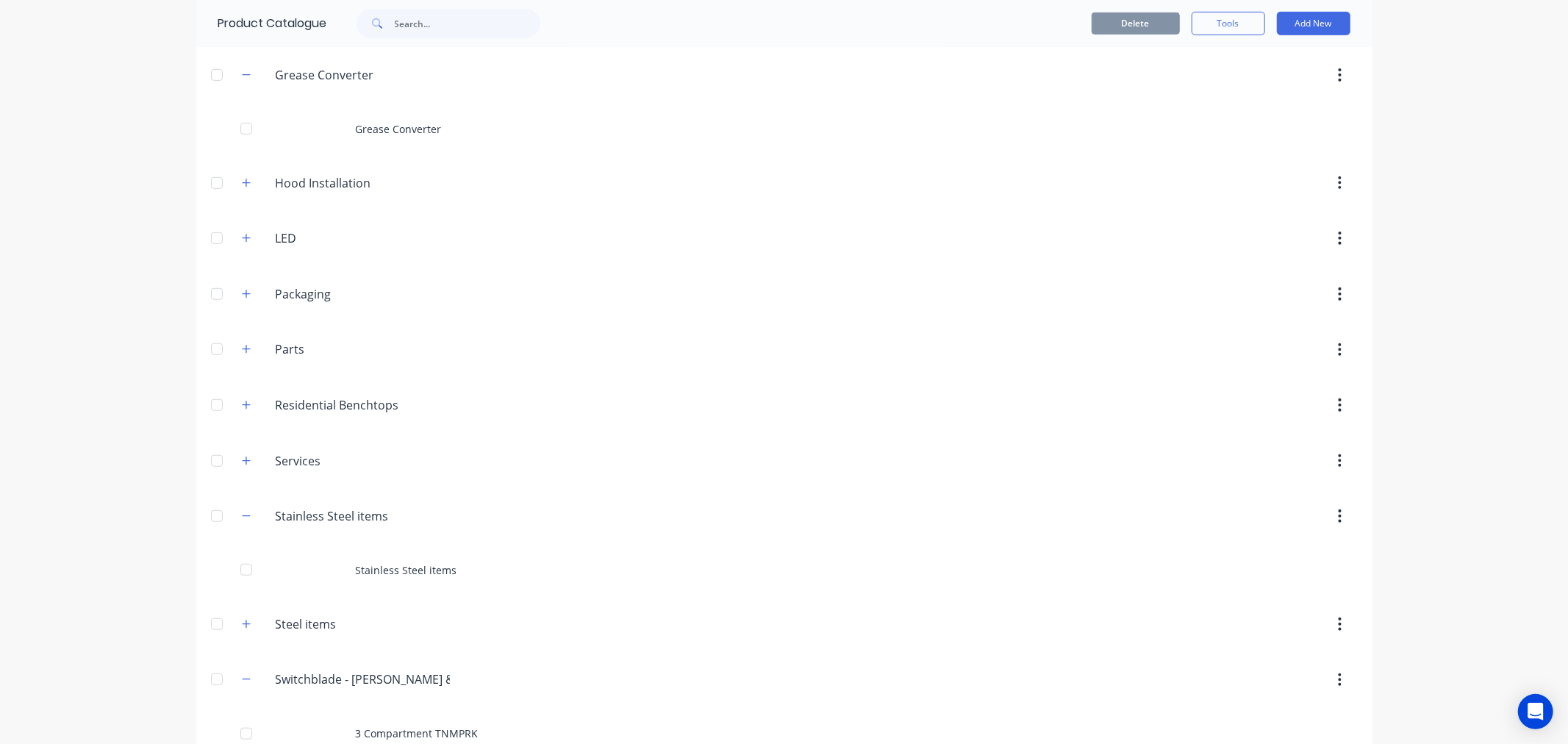
scroll to position [1361, 0]
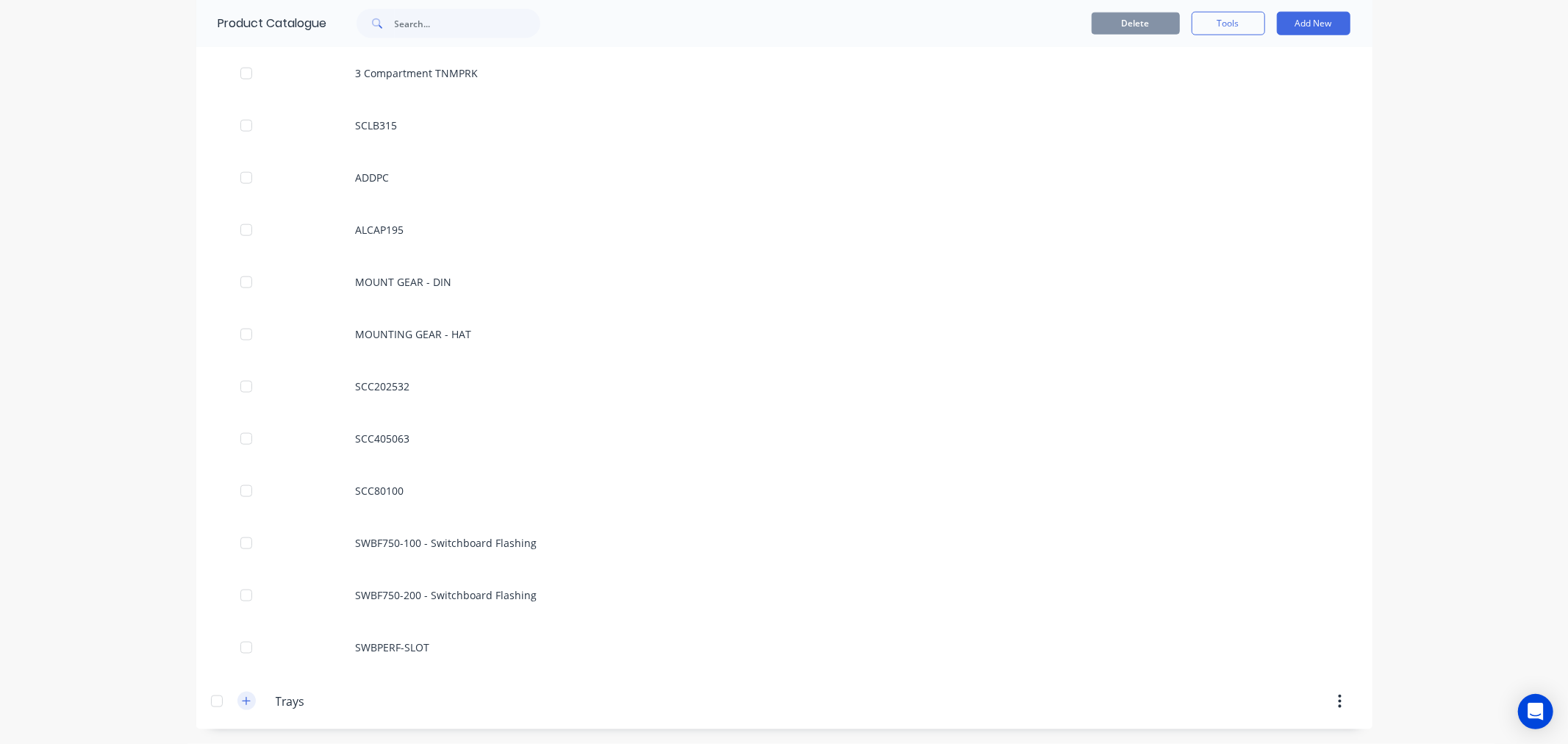
click at [242, 703] on icon "button" at bounding box center [247, 701] width 9 height 10
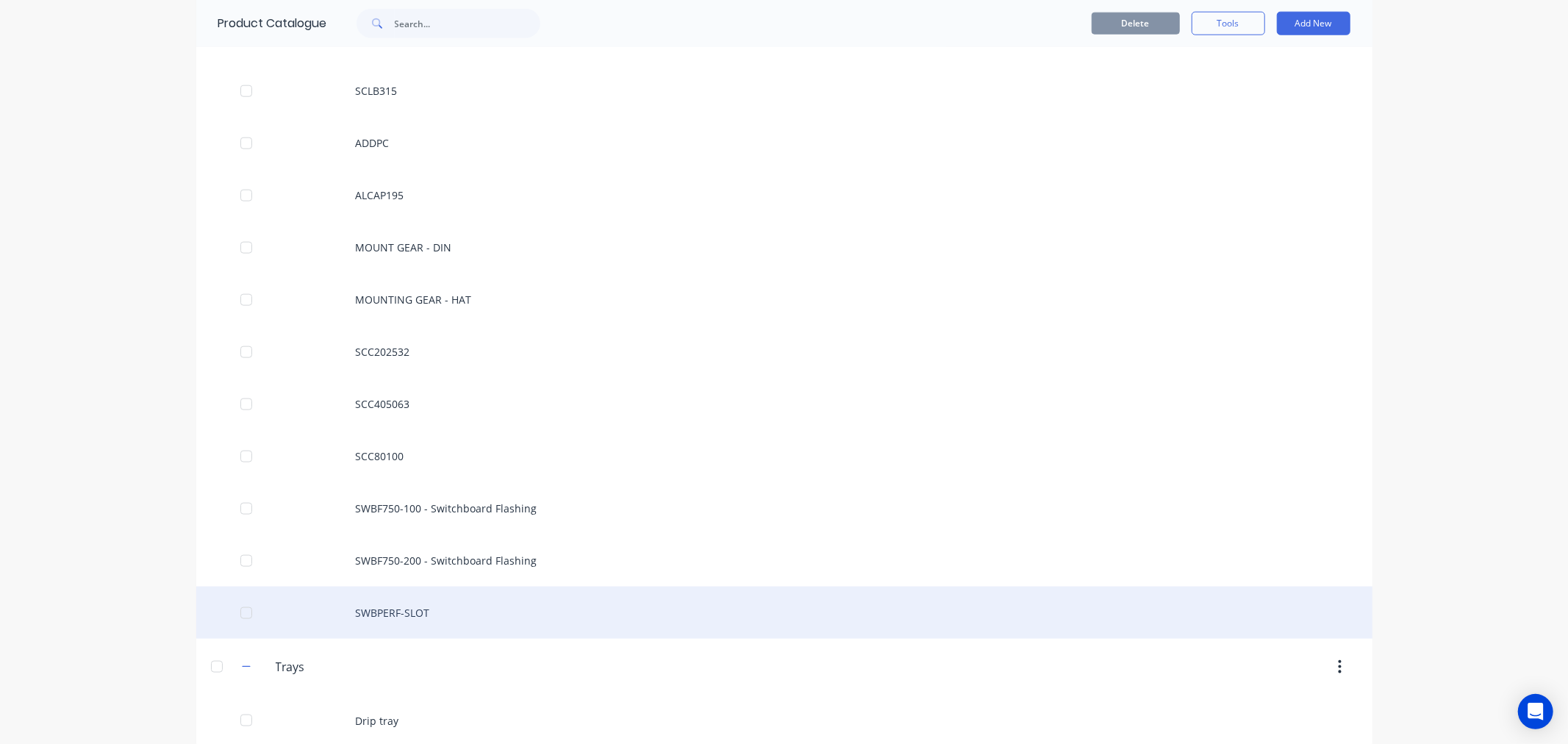
scroll to position [1413, 0]
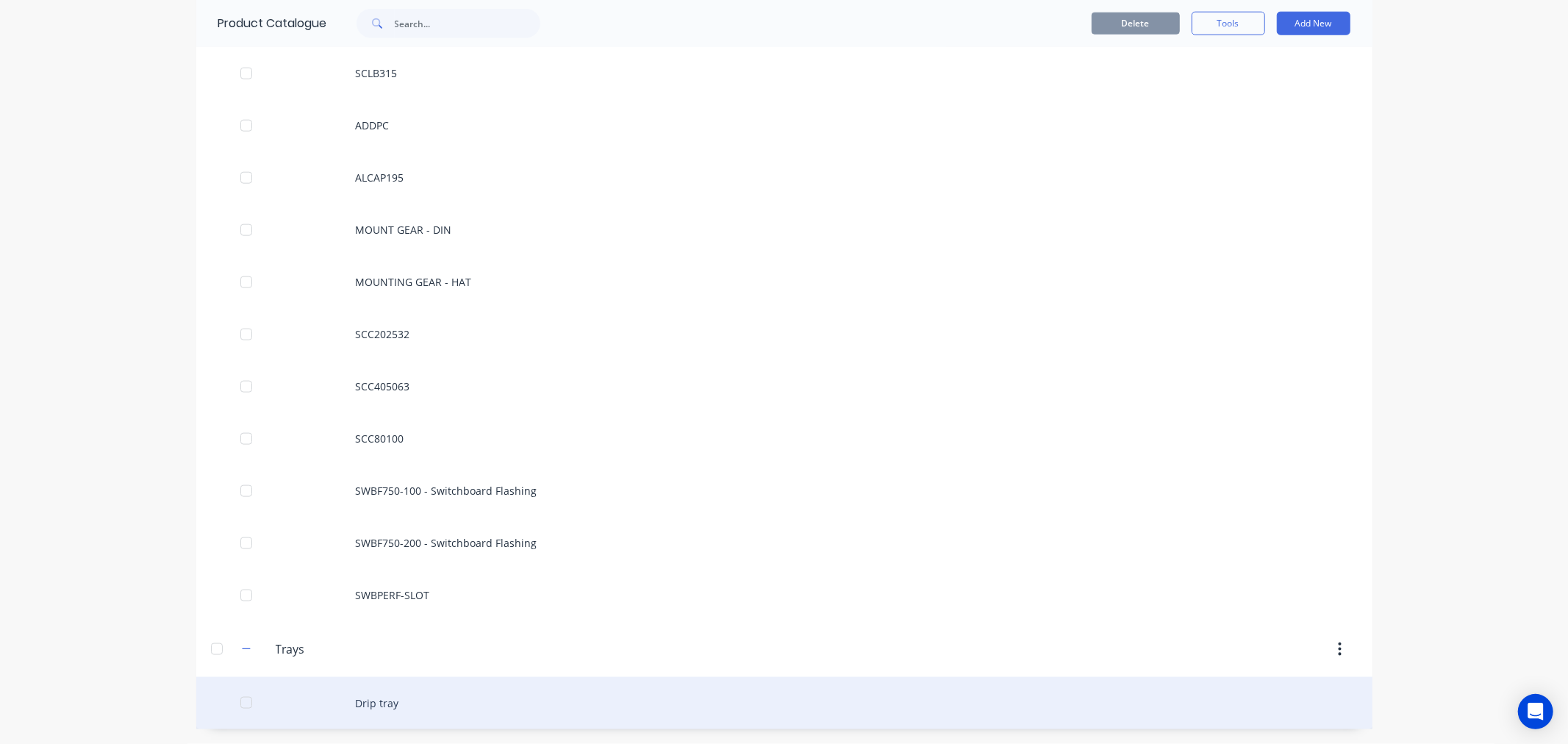
click at [365, 706] on div "Drip tray" at bounding box center [784, 703] width 1176 height 52
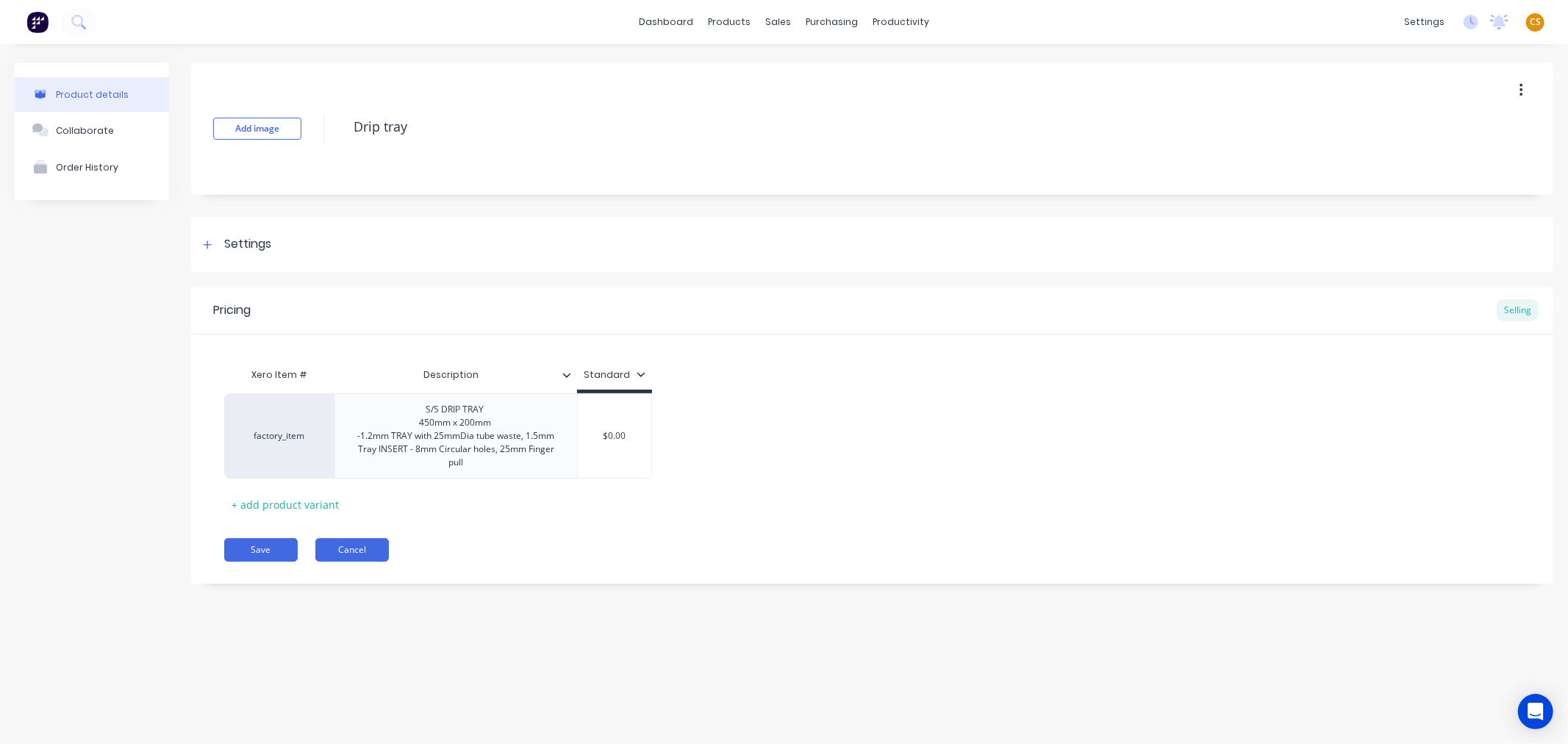
click at [354, 549] on button "Cancel" at bounding box center [352, 550] width 74 height 24
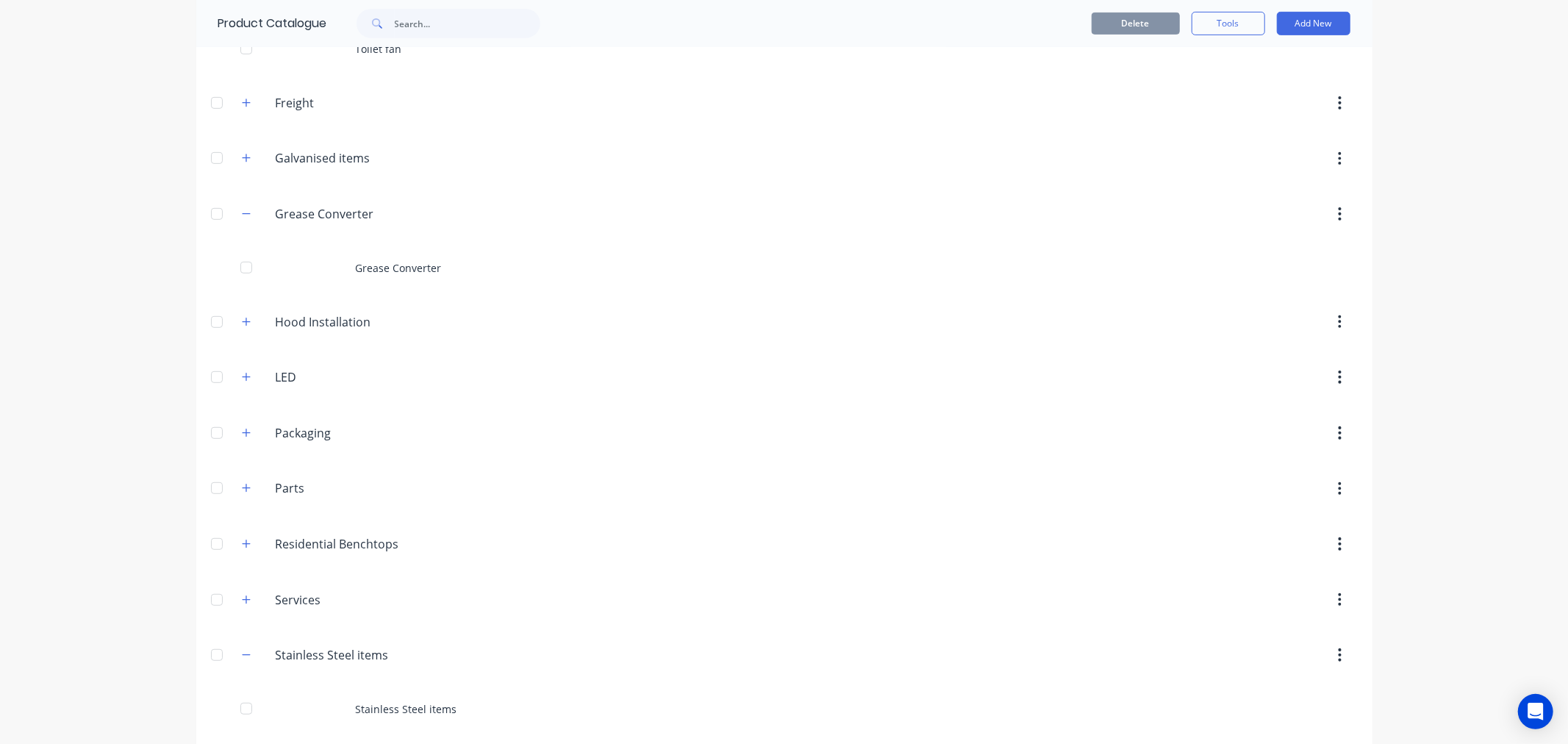
scroll to position [1224, 0]
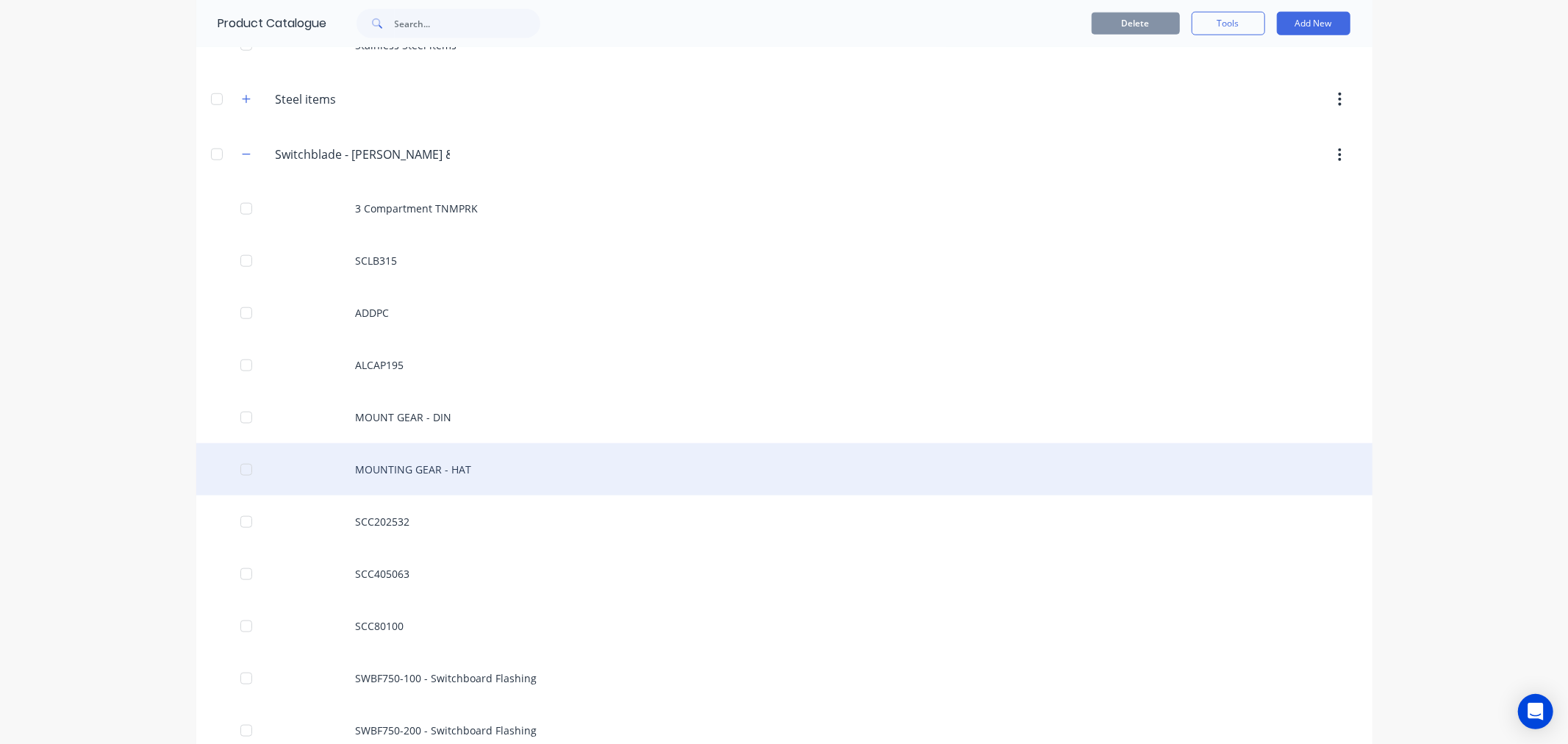
click at [419, 470] on div "MOUNTING GEAR - HAT" at bounding box center [784, 469] width 1176 height 52
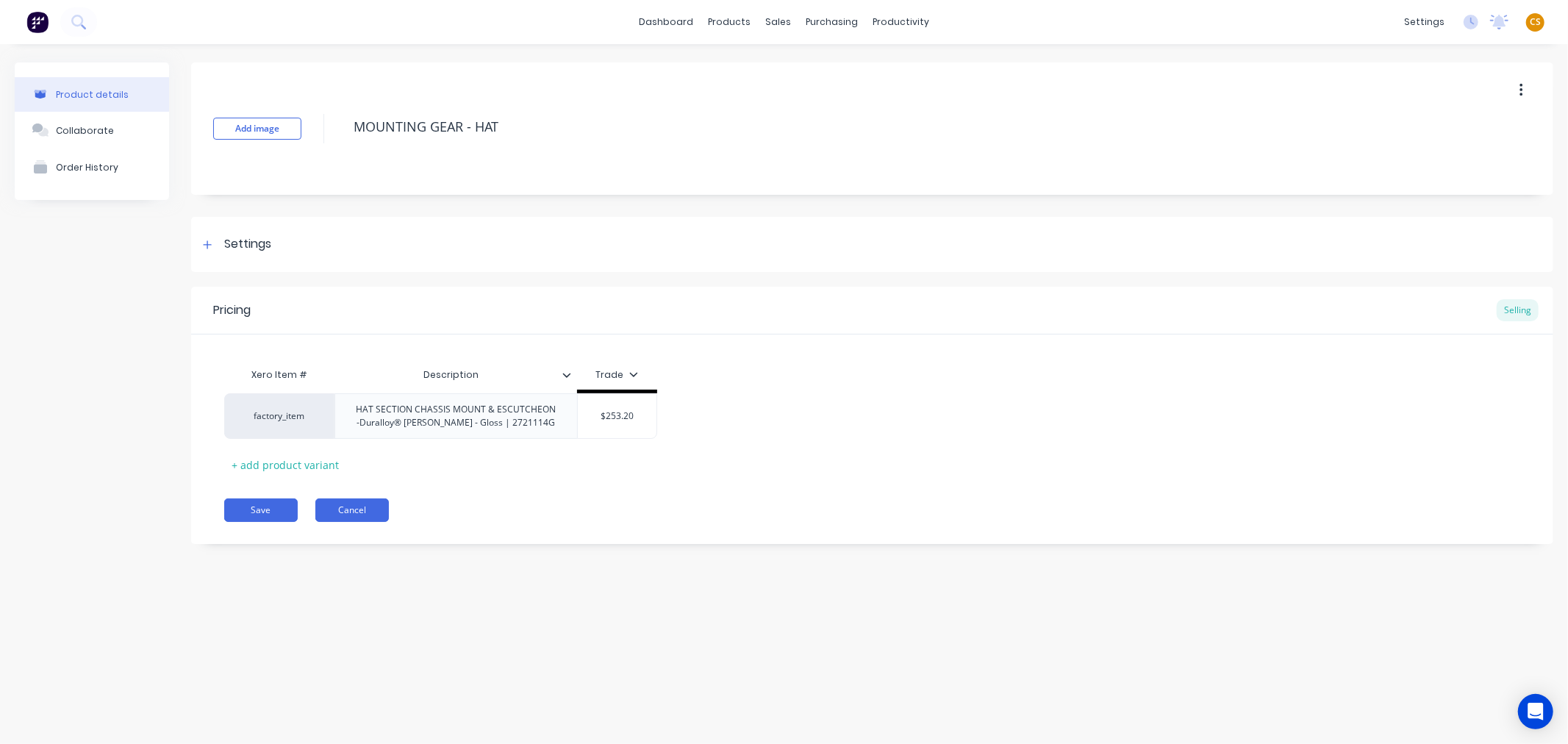
click at [349, 511] on button "Cancel" at bounding box center [352, 510] width 74 height 24
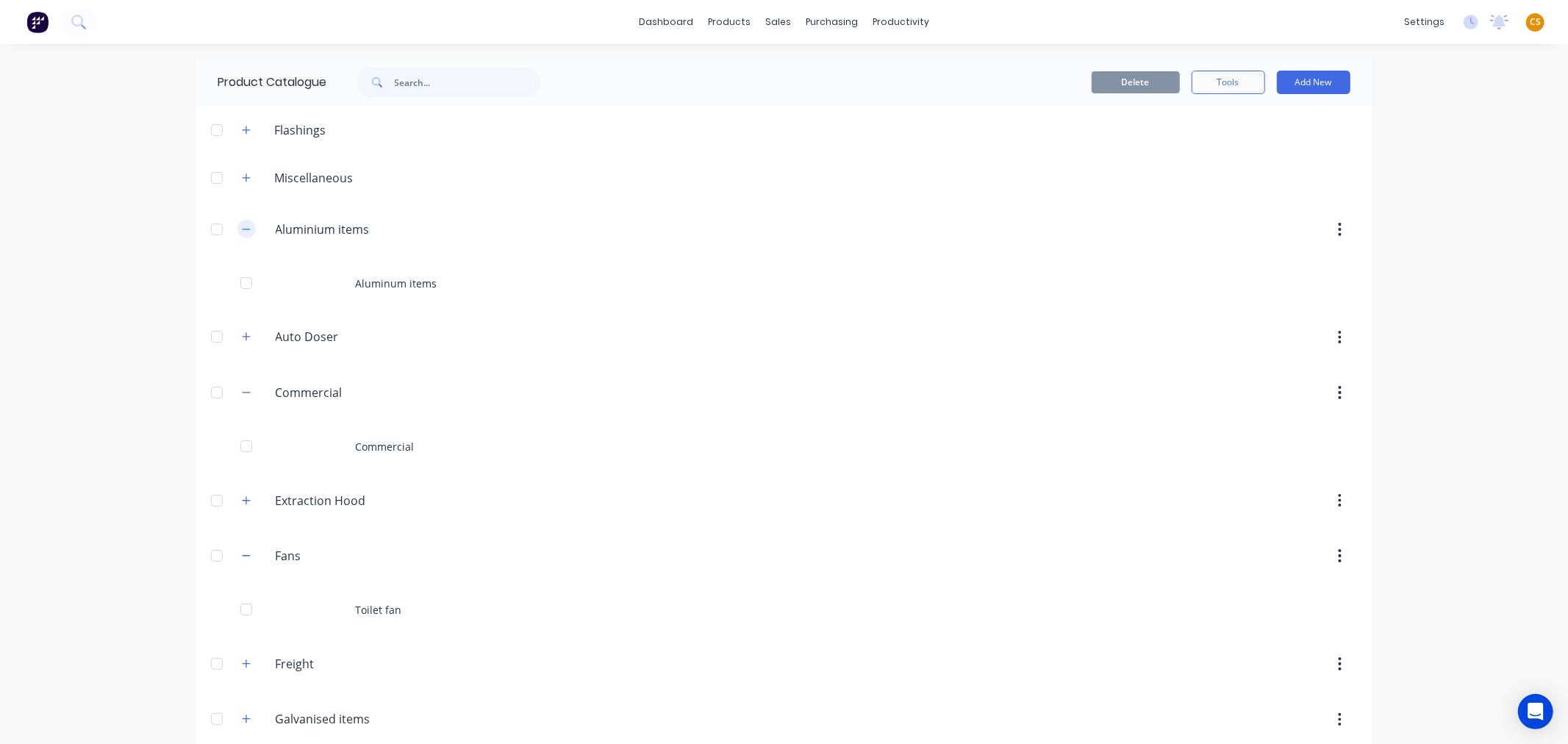
click at [242, 227] on icon "button" at bounding box center [247, 230] width 9 height 10
click at [662, 25] on link "dashboard" at bounding box center [666, 22] width 69 height 22
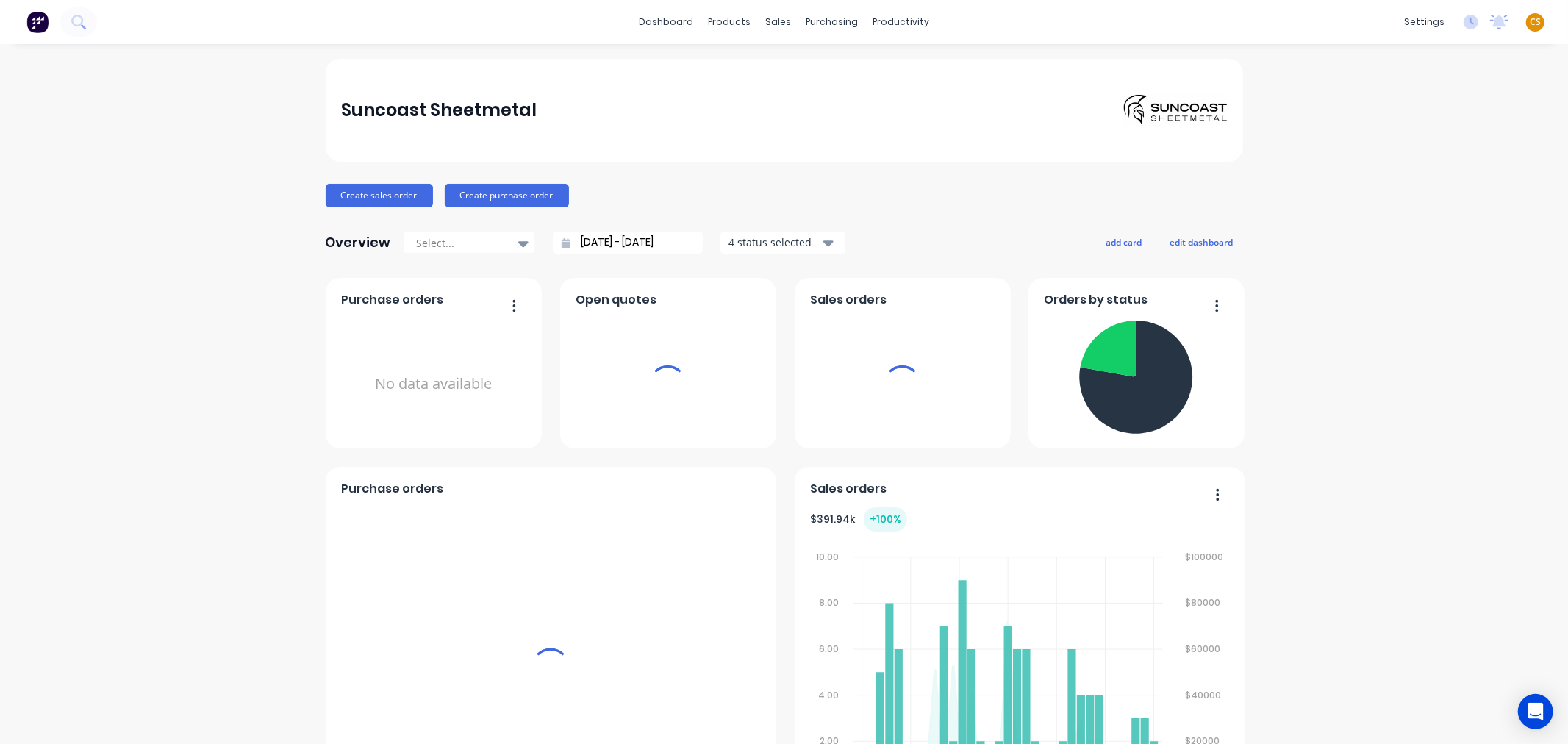
click at [1530, 19] on span "CS" at bounding box center [1535, 22] width 11 height 13
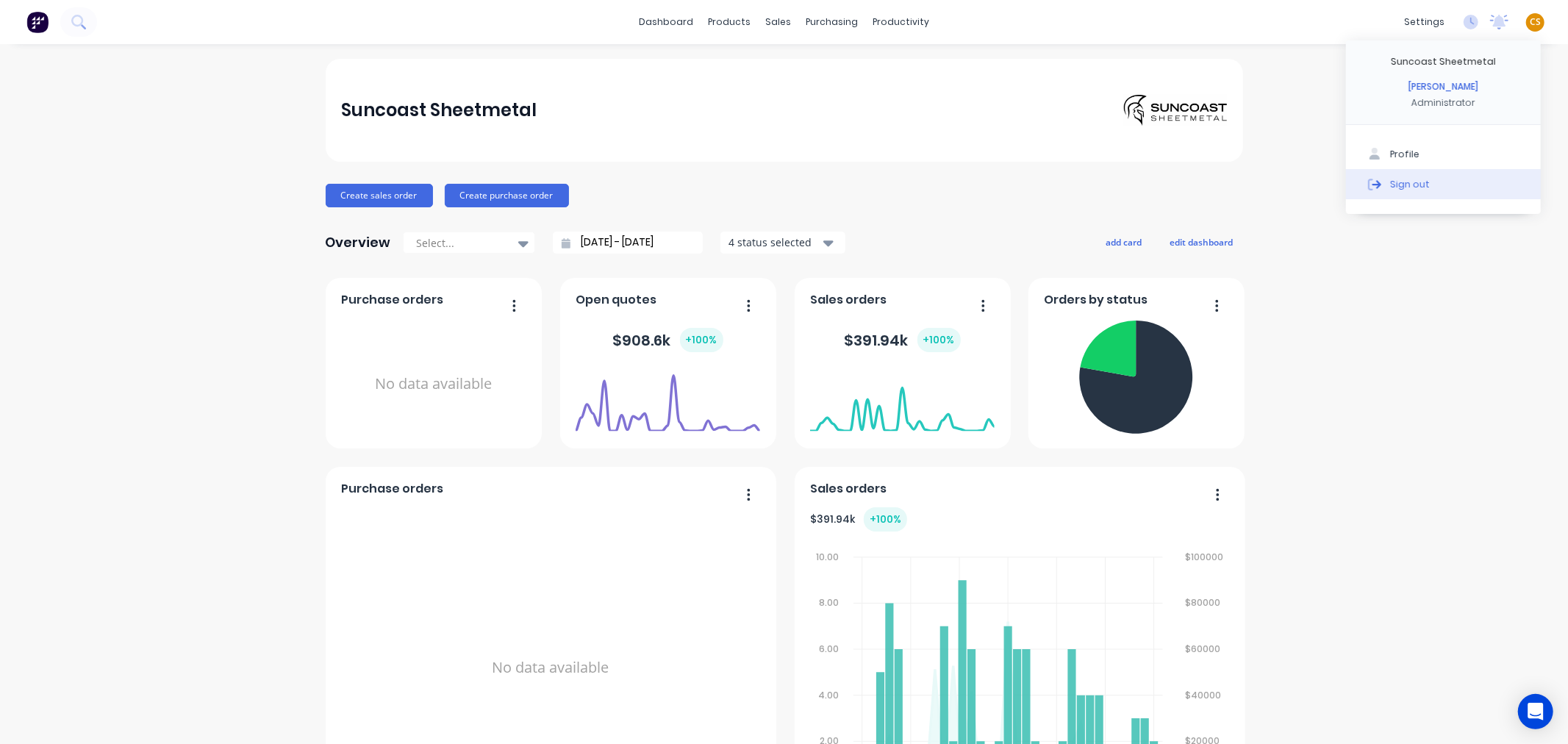
click at [1490, 184] on button "Sign out" at bounding box center [1443, 184] width 195 height 30
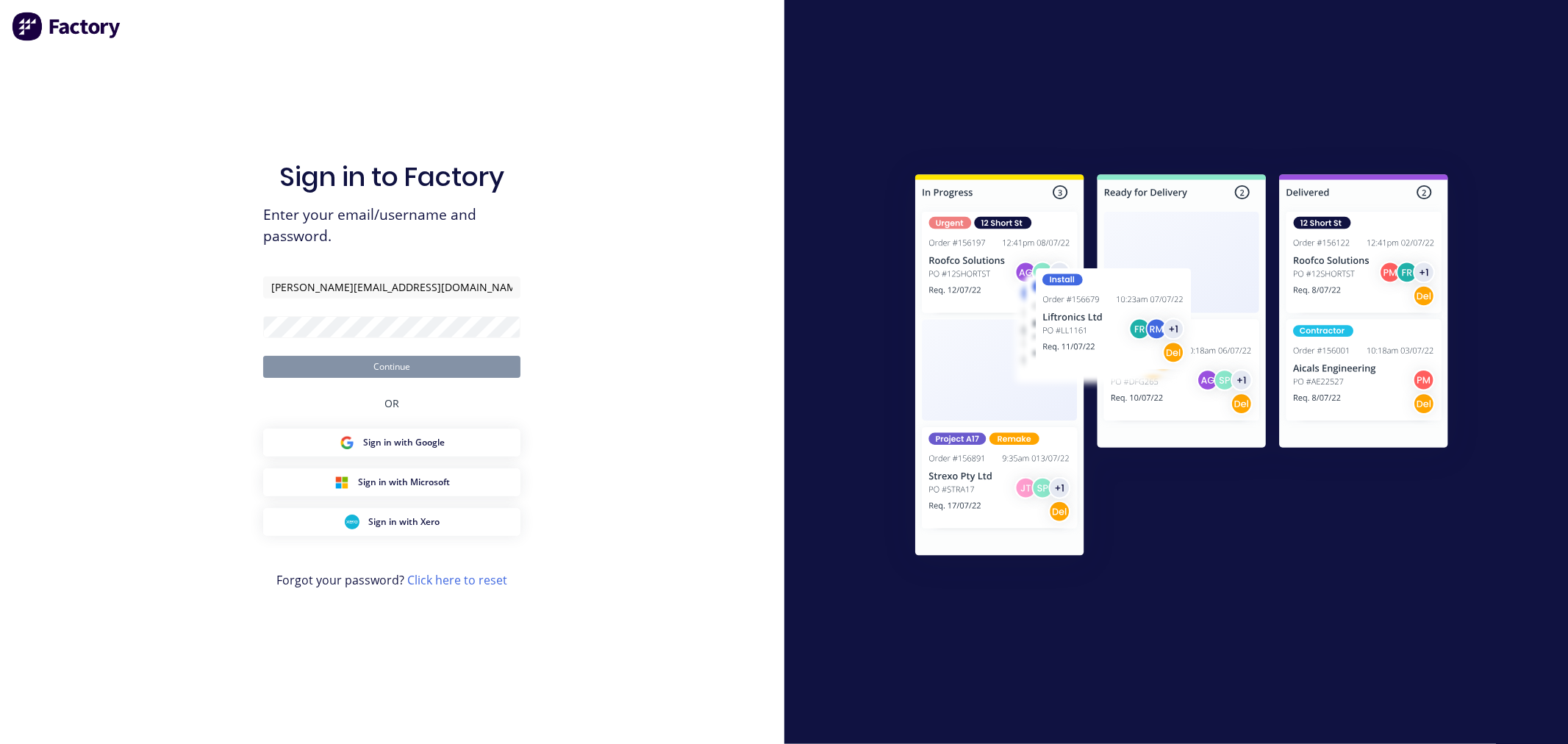
type input "[PERSON_NAME][EMAIL_ADDRESS][DOMAIN_NAME]"
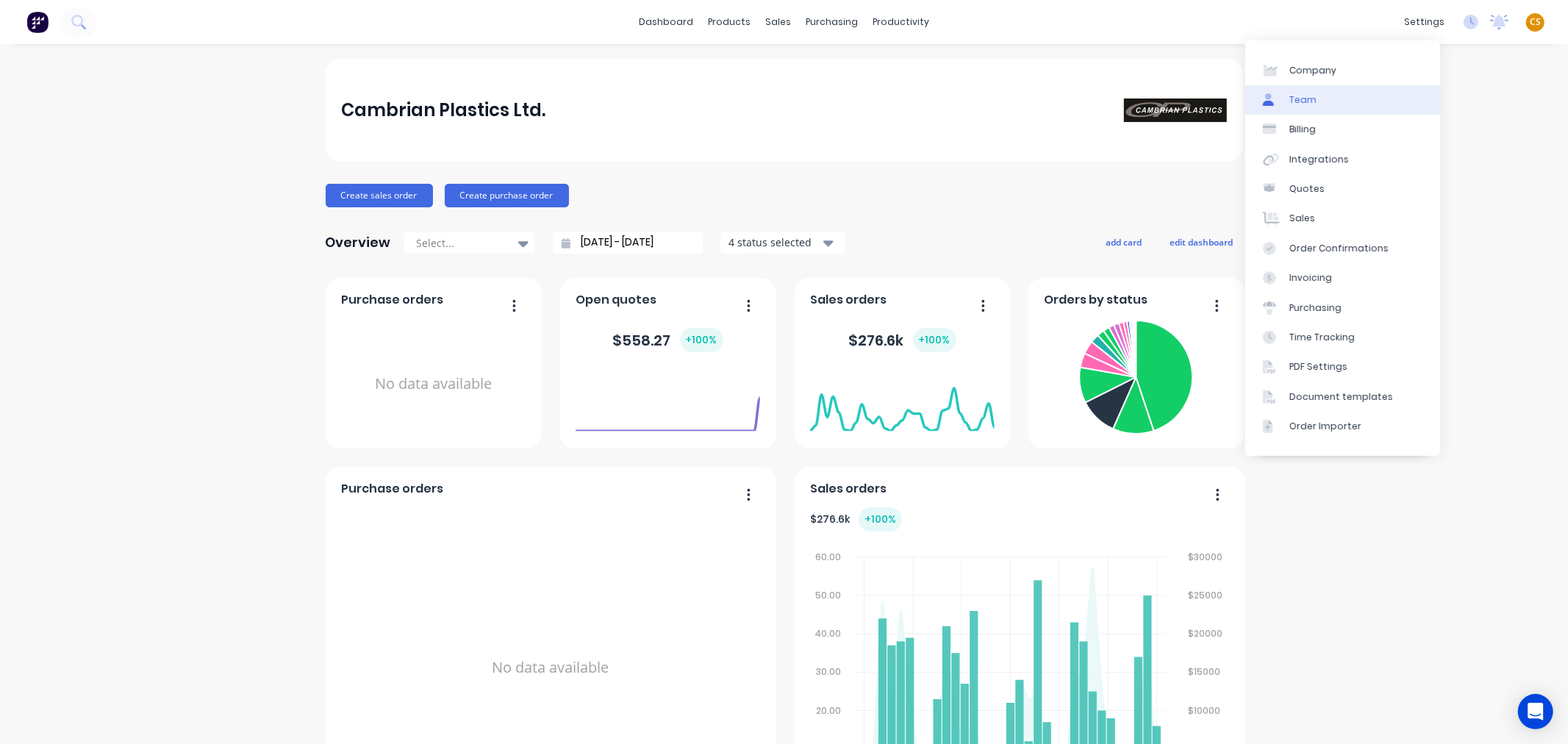
click at [1311, 100] on div "Team" at bounding box center [1302, 100] width 27 height 13
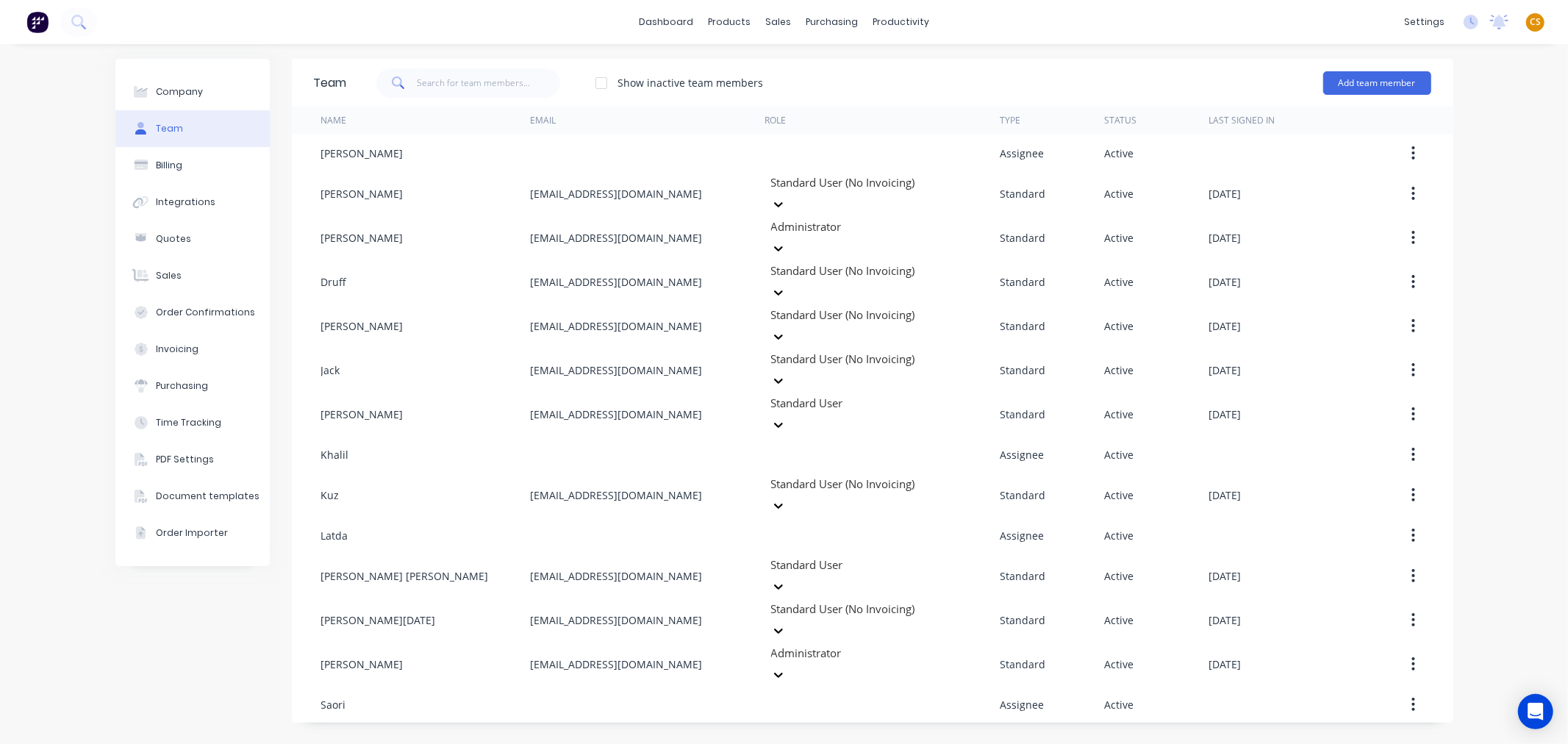
click at [1536, 21] on span "CS" at bounding box center [1535, 22] width 11 height 13
click at [1402, 186] on div "Sign out" at bounding box center [1410, 184] width 40 height 13
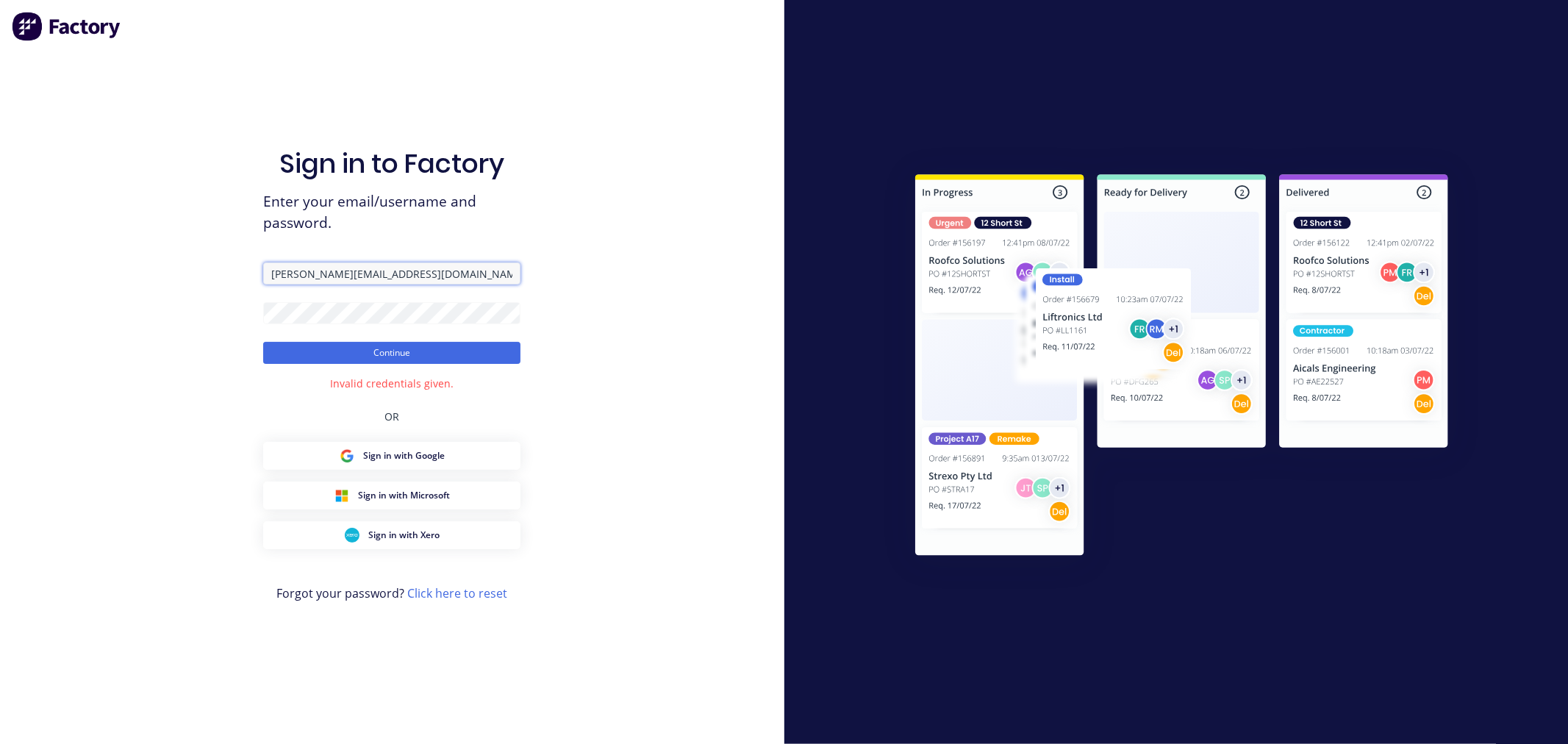
drag, startPoint x: 363, startPoint y: 273, endPoint x: 221, endPoint y: 266, distance: 142.2
click at [223, 266] on div "Sign in to Factory Enter your email/username and password. cathy@factory.app Co…" at bounding box center [392, 372] width 784 height 744
paste input "cathy@jdwcf.com.au"
type input "cathy@jdwcf.com.au"
click at [358, 349] on button "Continue" at bounding box center [391, 353] width 258 height 22
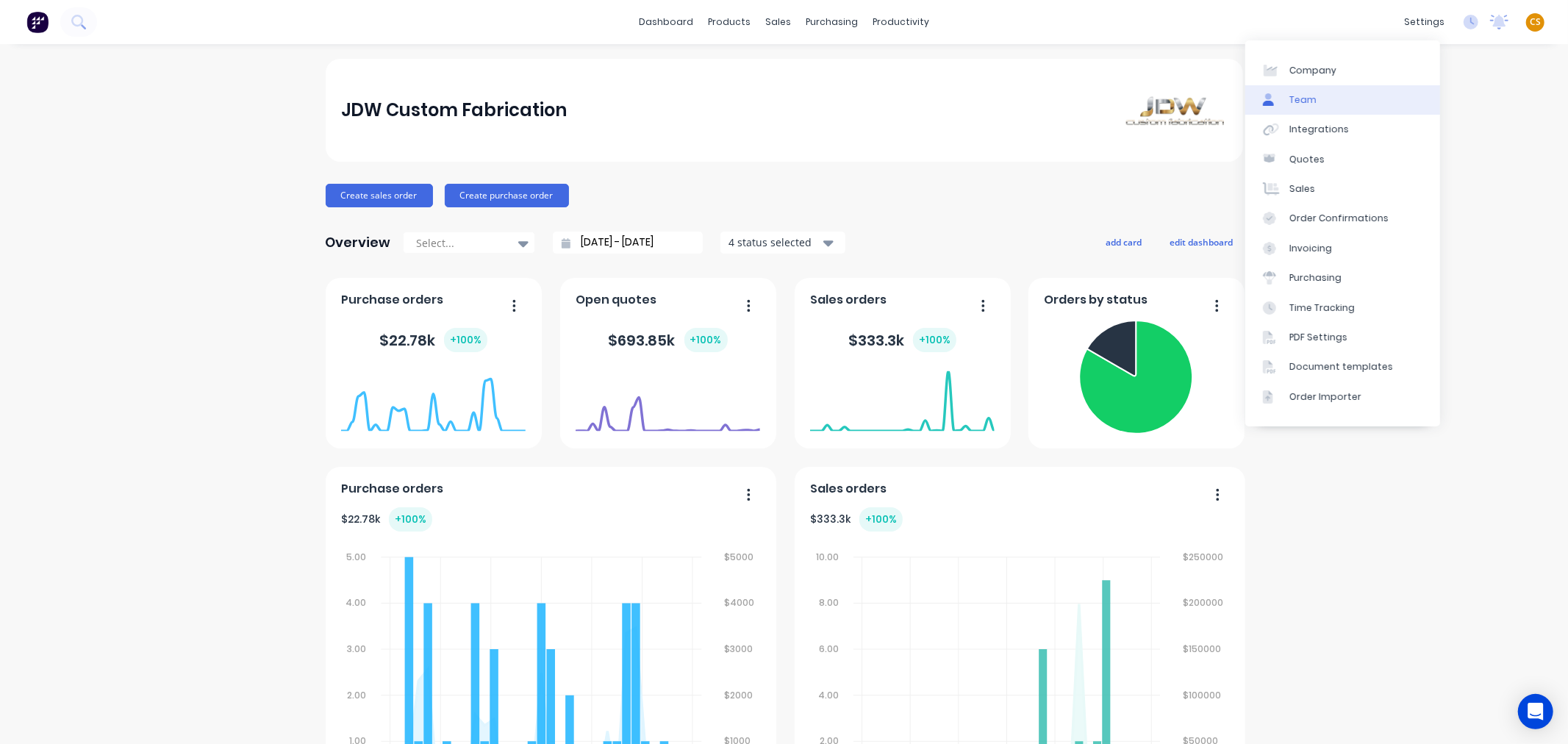
click at [1377, 96] on link "Team" at bounding box center [1343, 100] width 195 height 30
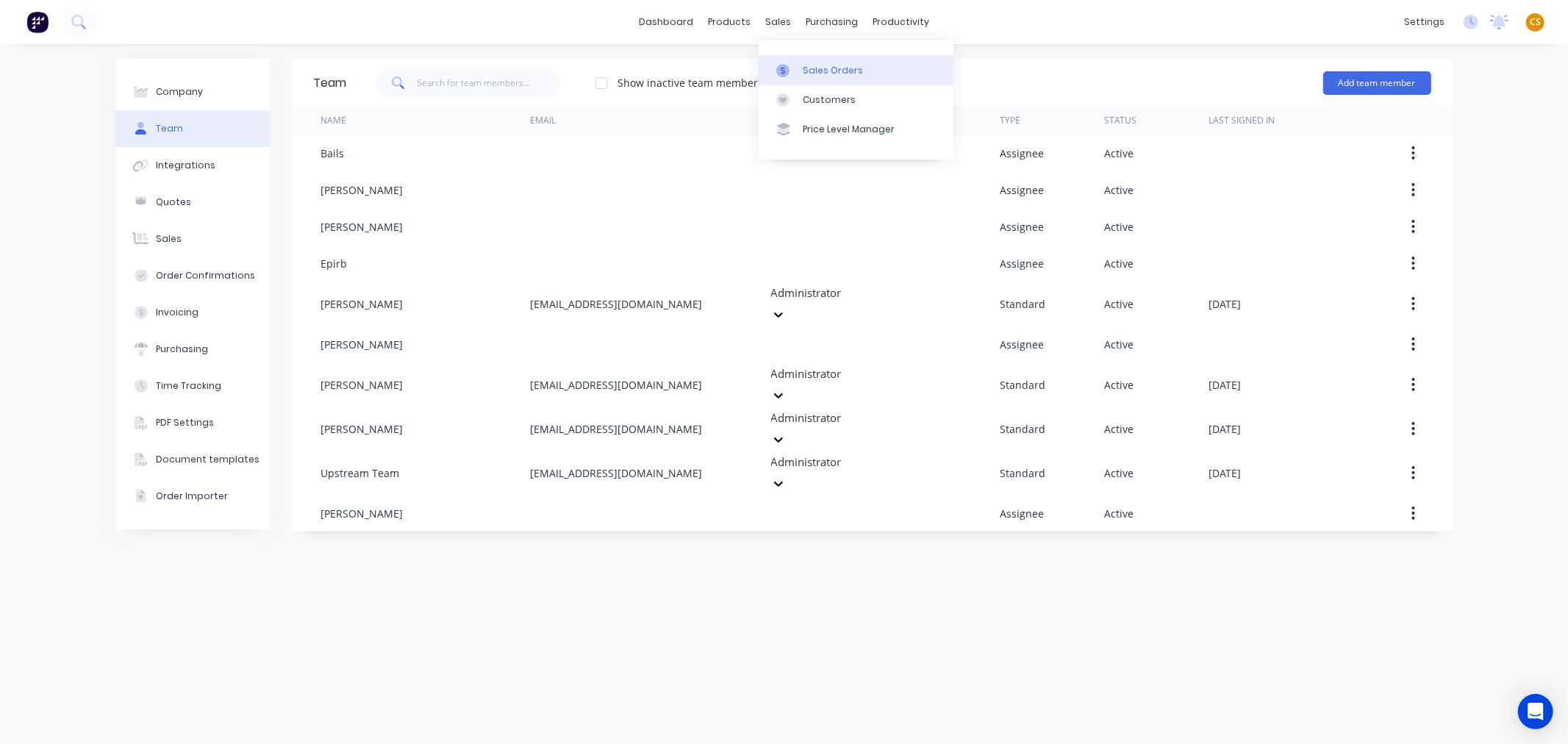
click at [819, 69] on div "Sales Orders" at bounding box center [833, 71] width 61 height 13
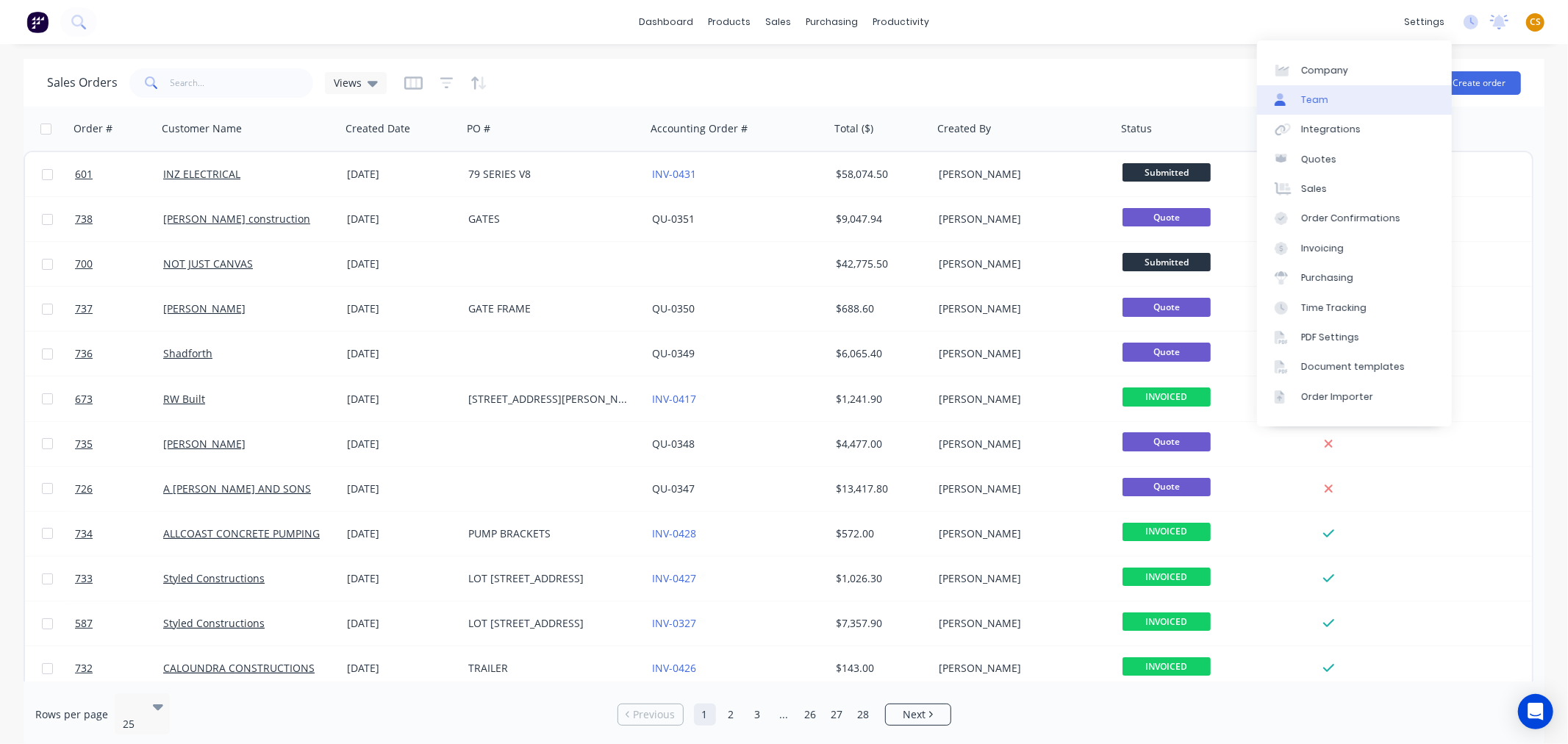
click at [1339, 101] on link "Team" at bounding box center [1355, 100] width 195 height 30
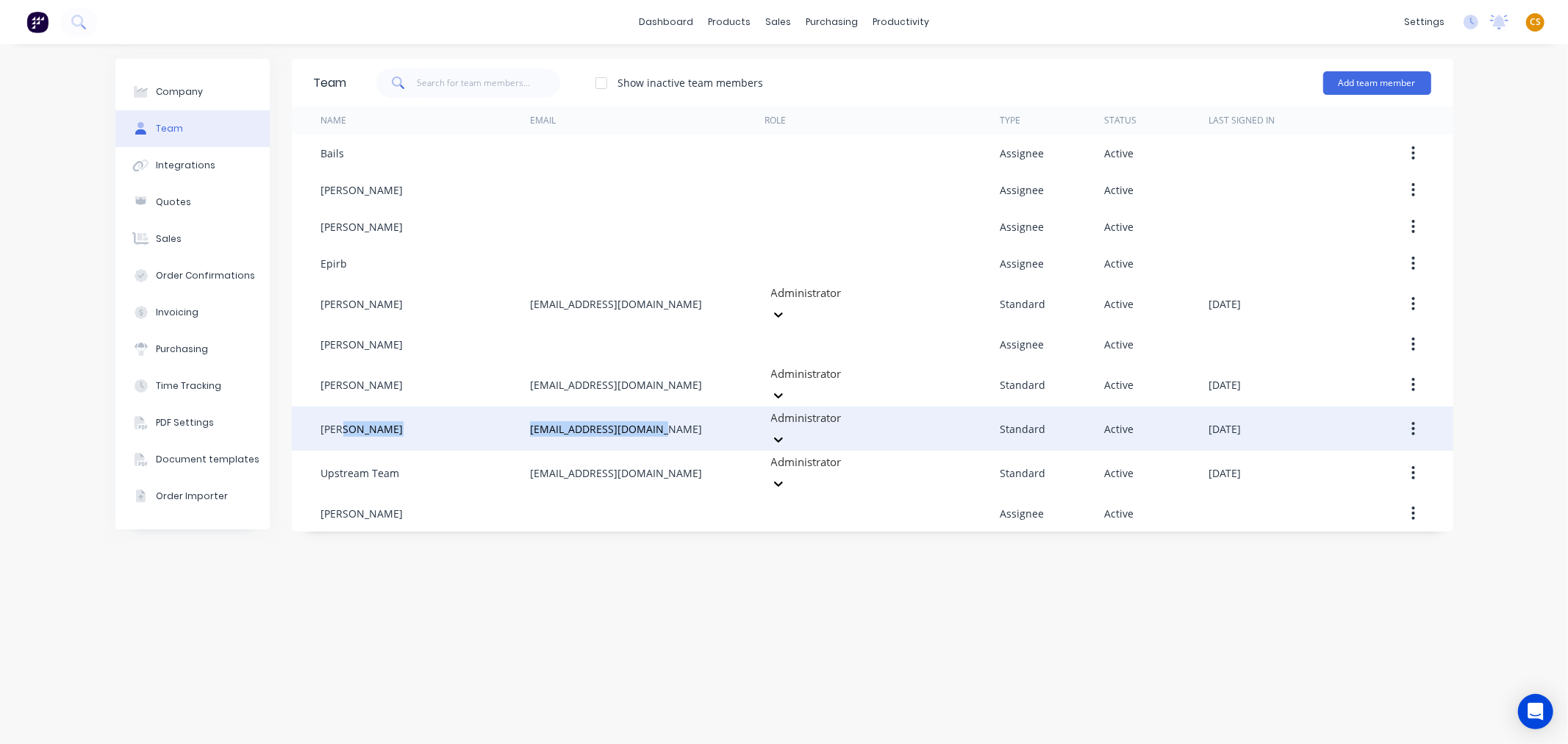
drag, startPoint x: 659, startPoint y: 410, endPoint x: 523, endPoint y: 410, distance: 136.0
click at [523, 410] on div "Rob estimating@jdwcf.com.au Administrator Standard Active September 10th 2025" at bounding box center [872, 429] width 1161 height 44
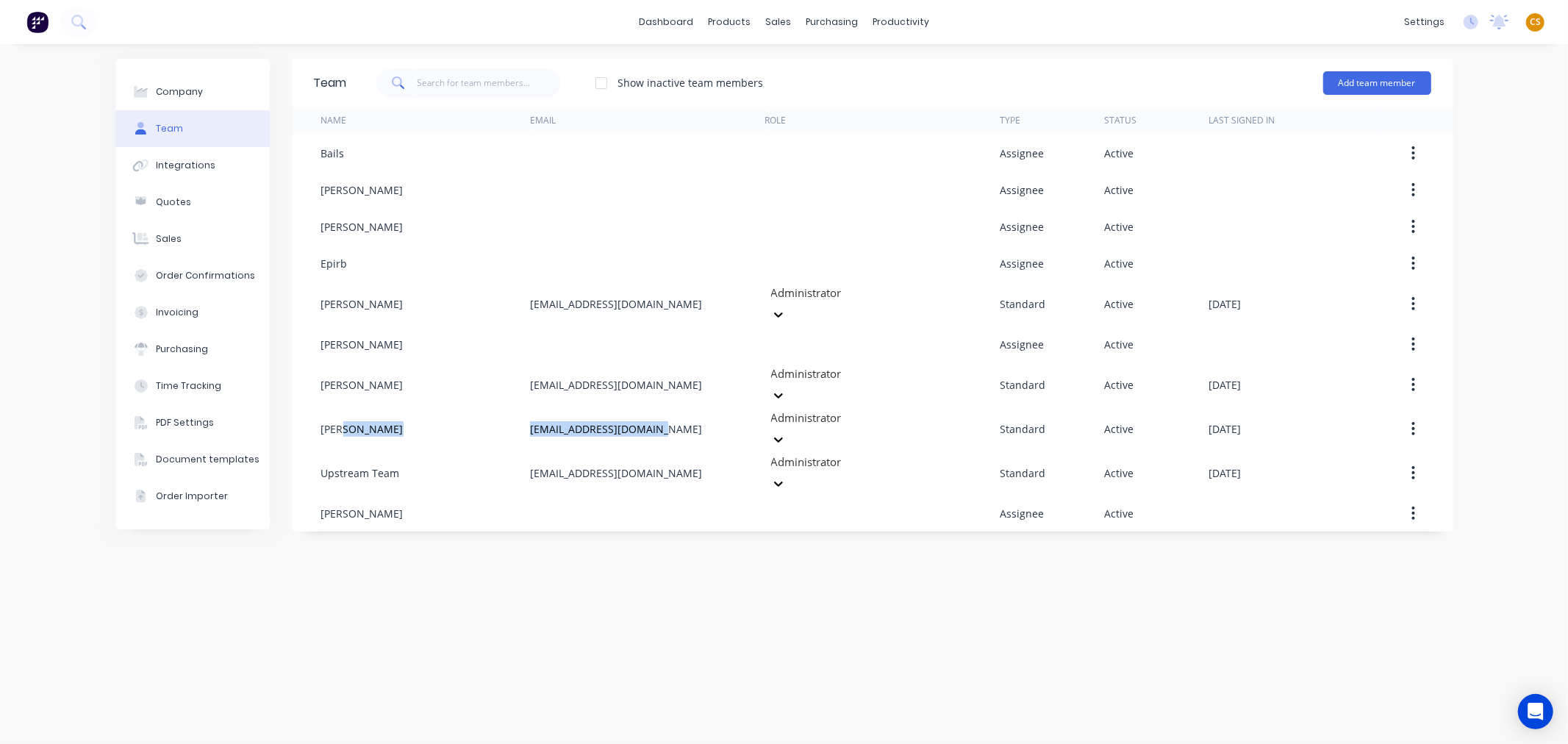
copy div "estimating@jdwcf.com.au"
click at [1538, 25] on span "CS" at bounding box center [1535, 22] width 11 height 13
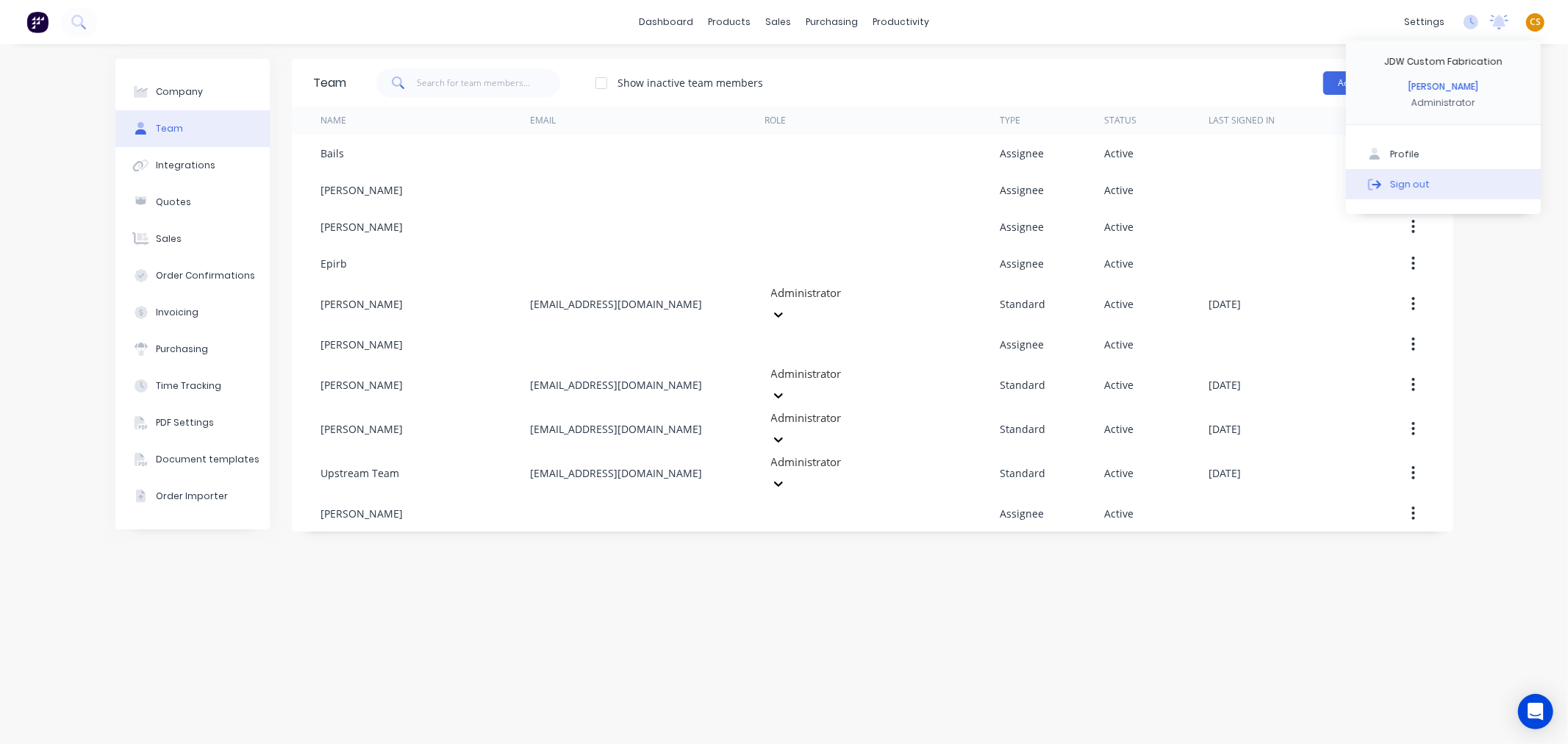
click at [1428, 181] on button "Sign out" at bounding box center [1443, 184] width 195 height 30
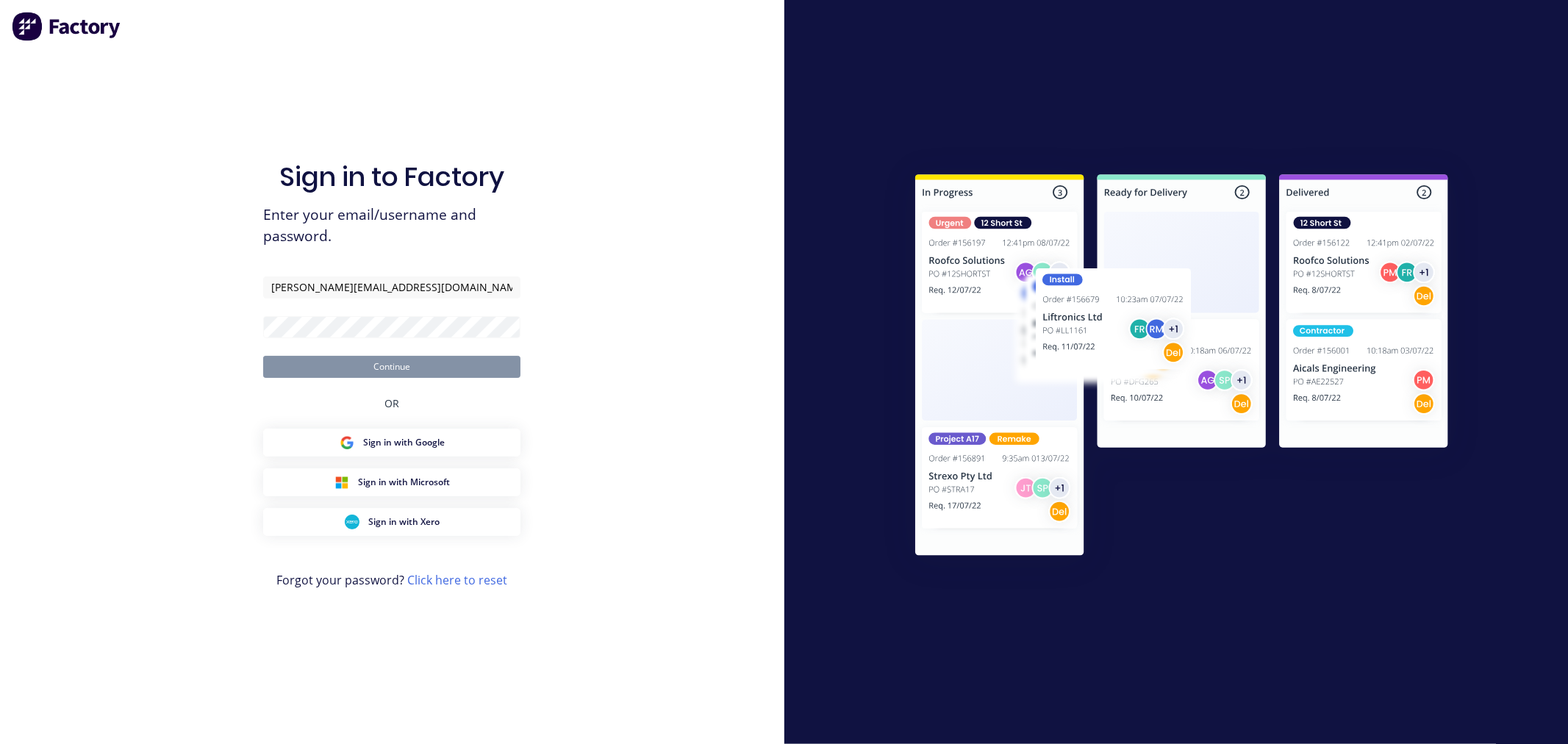
type input "[PERSON_NAME][EMAIL_ADDRESS][DOMAIN_NAME]"
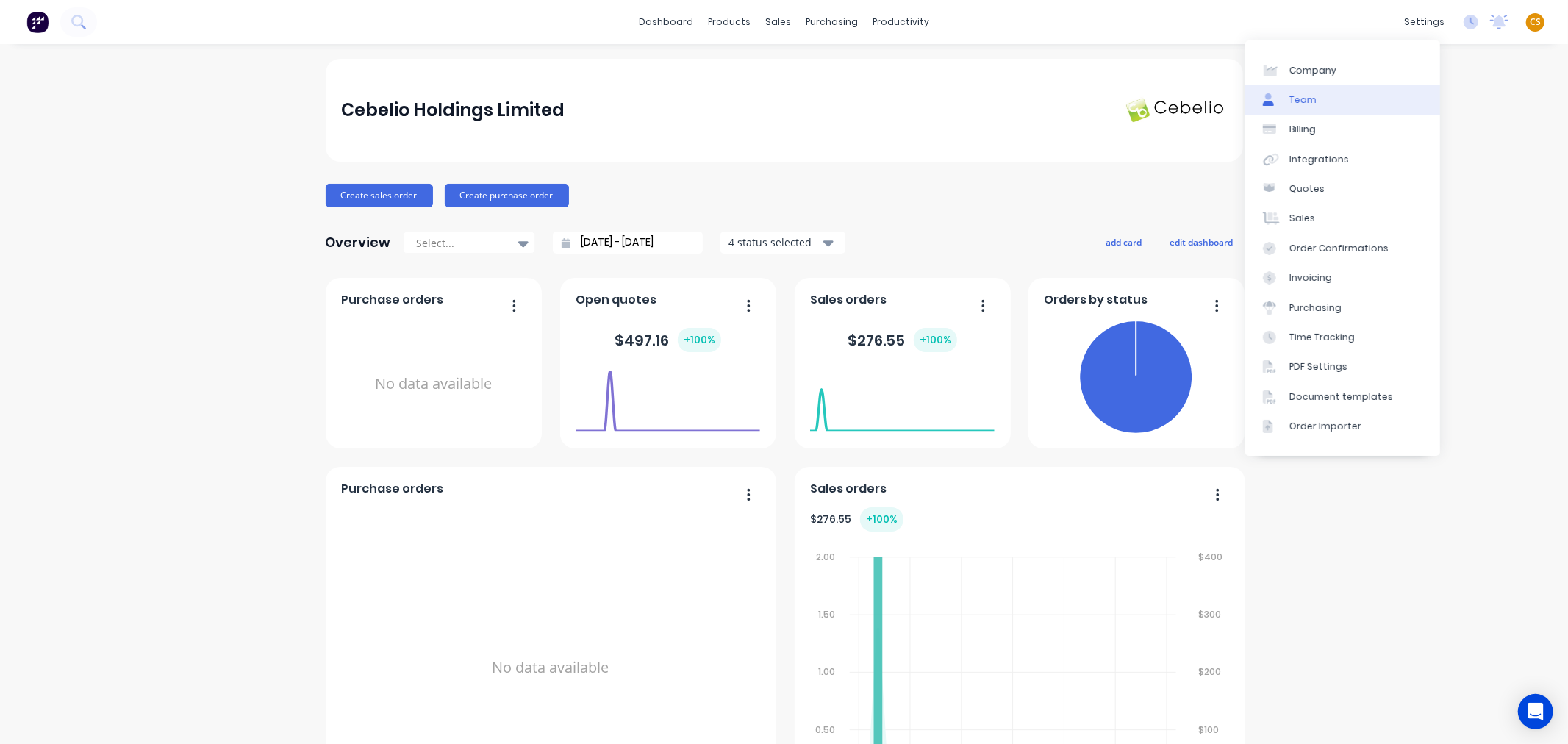
click at [1328, 97] on link "Team" at bounding box center [1343, 100] width 195 height 30
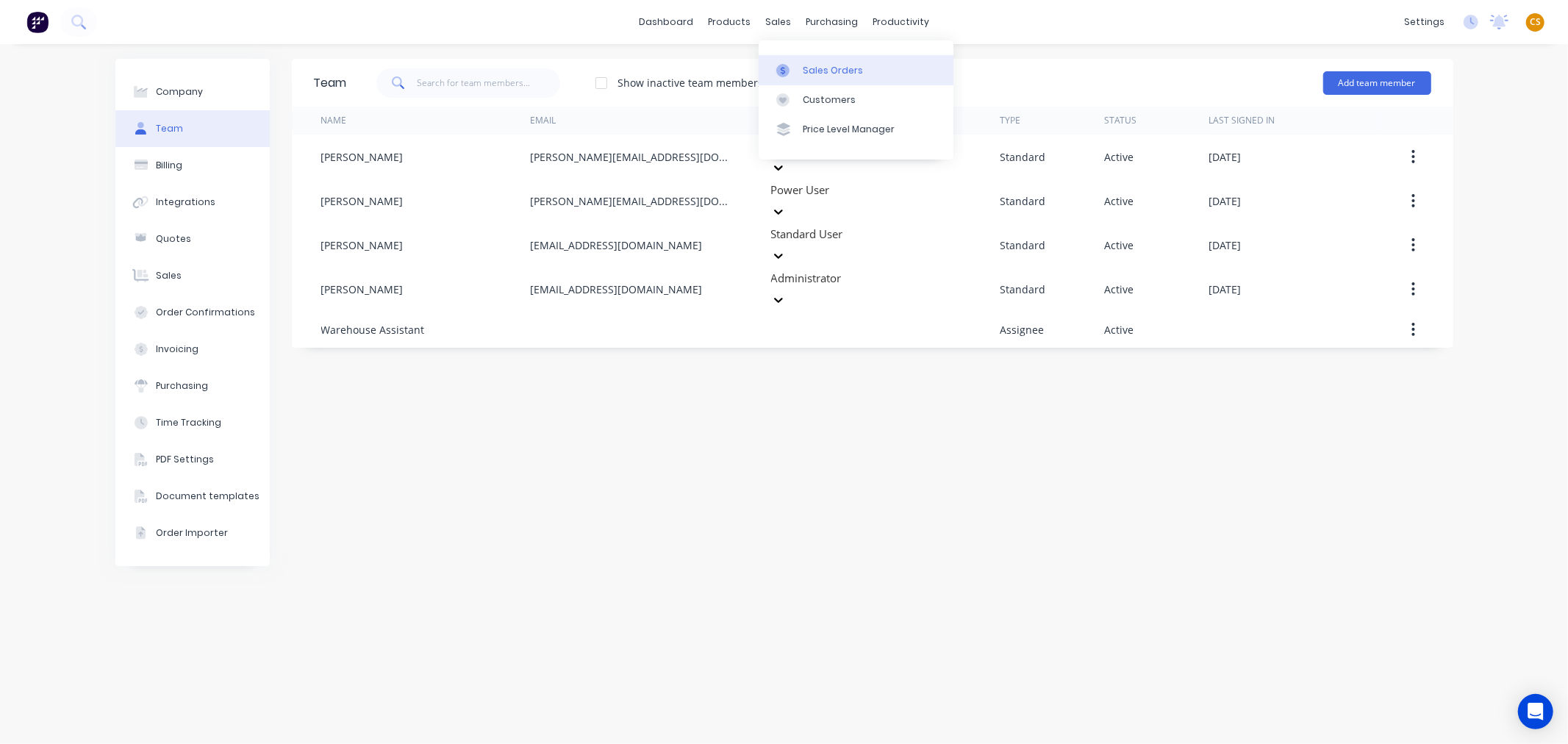
click at [832, 68] on div "Sales Orders" at bounding box center [833, 71] width 61 height 13
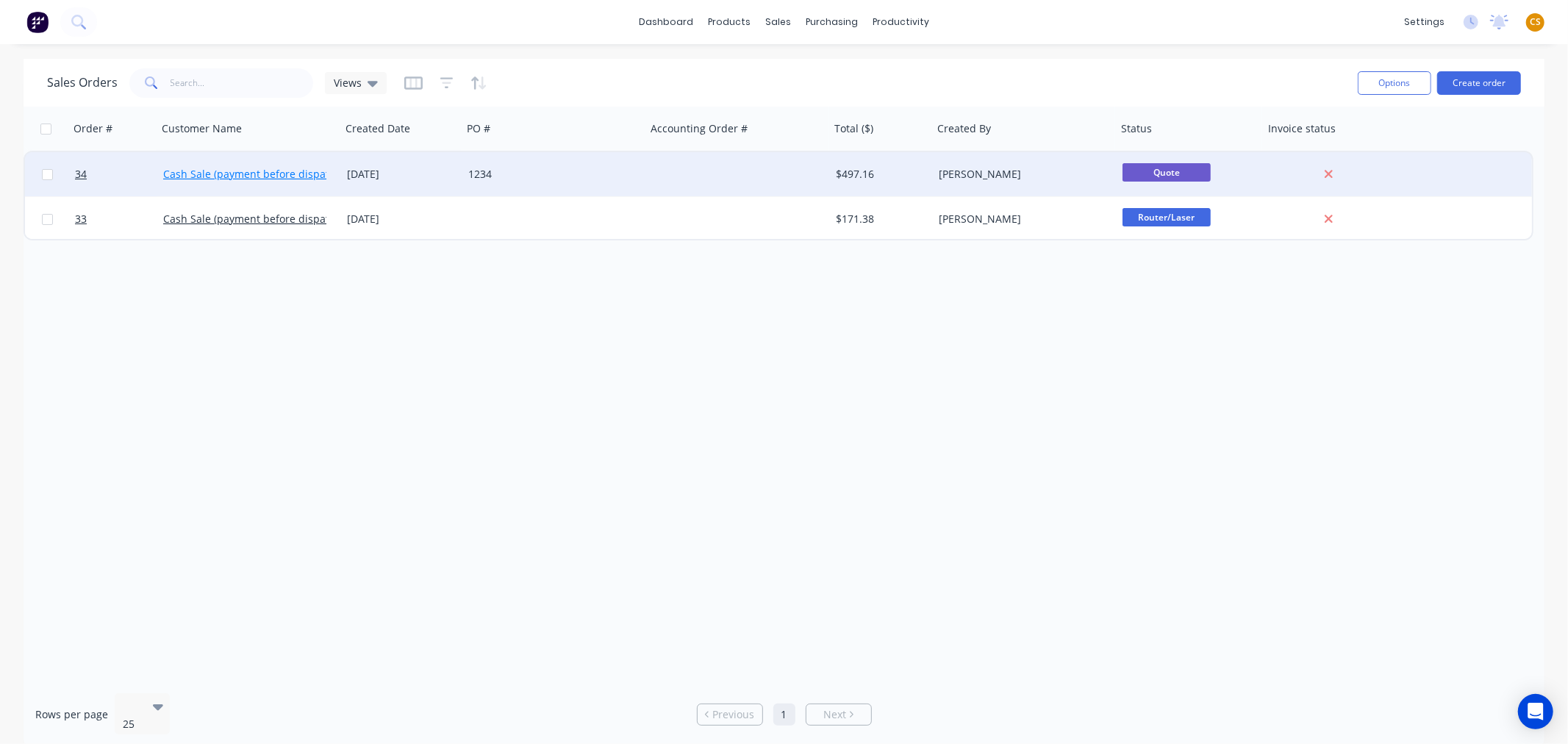
click at [236, 172] on link "Cash Sale (payment before dispatch)" at bounding box center [253, 173] width 181 height 14
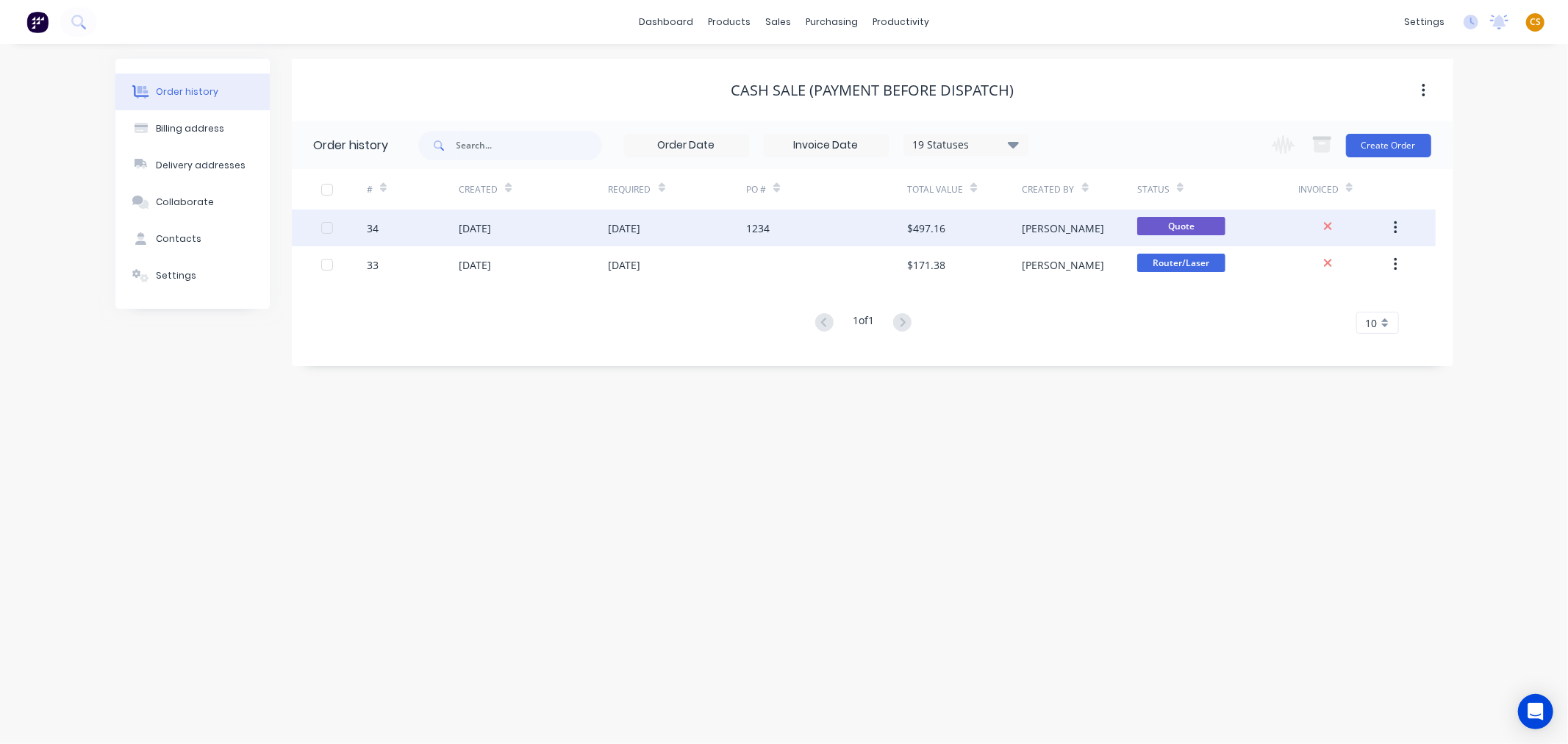
click at [491, 232] on div "[DATE]" at bounding box center [475, 228] width 32 height 16
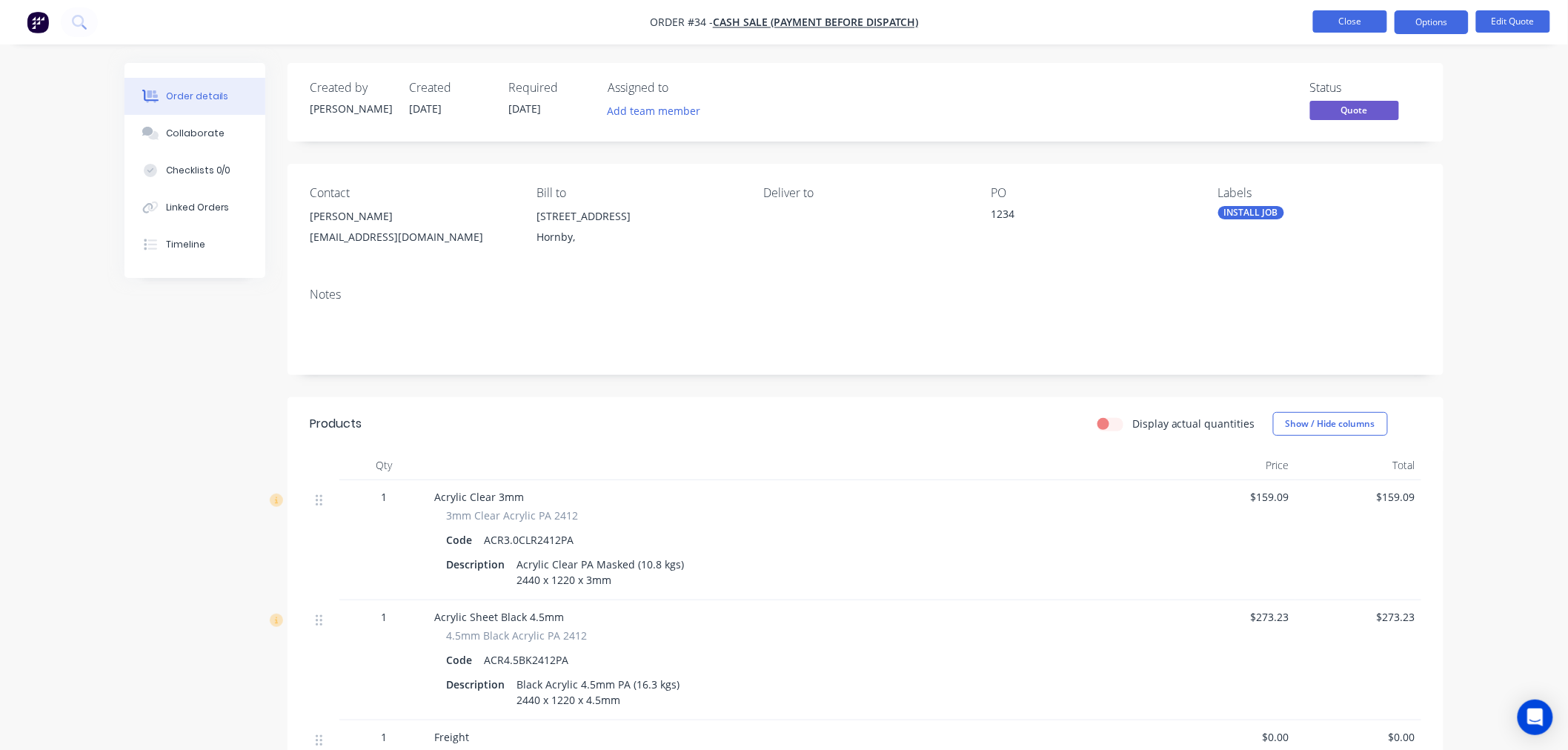
click at [1331, 24] on button "Close" at bounding box center [1350, 22] width 74 height 22
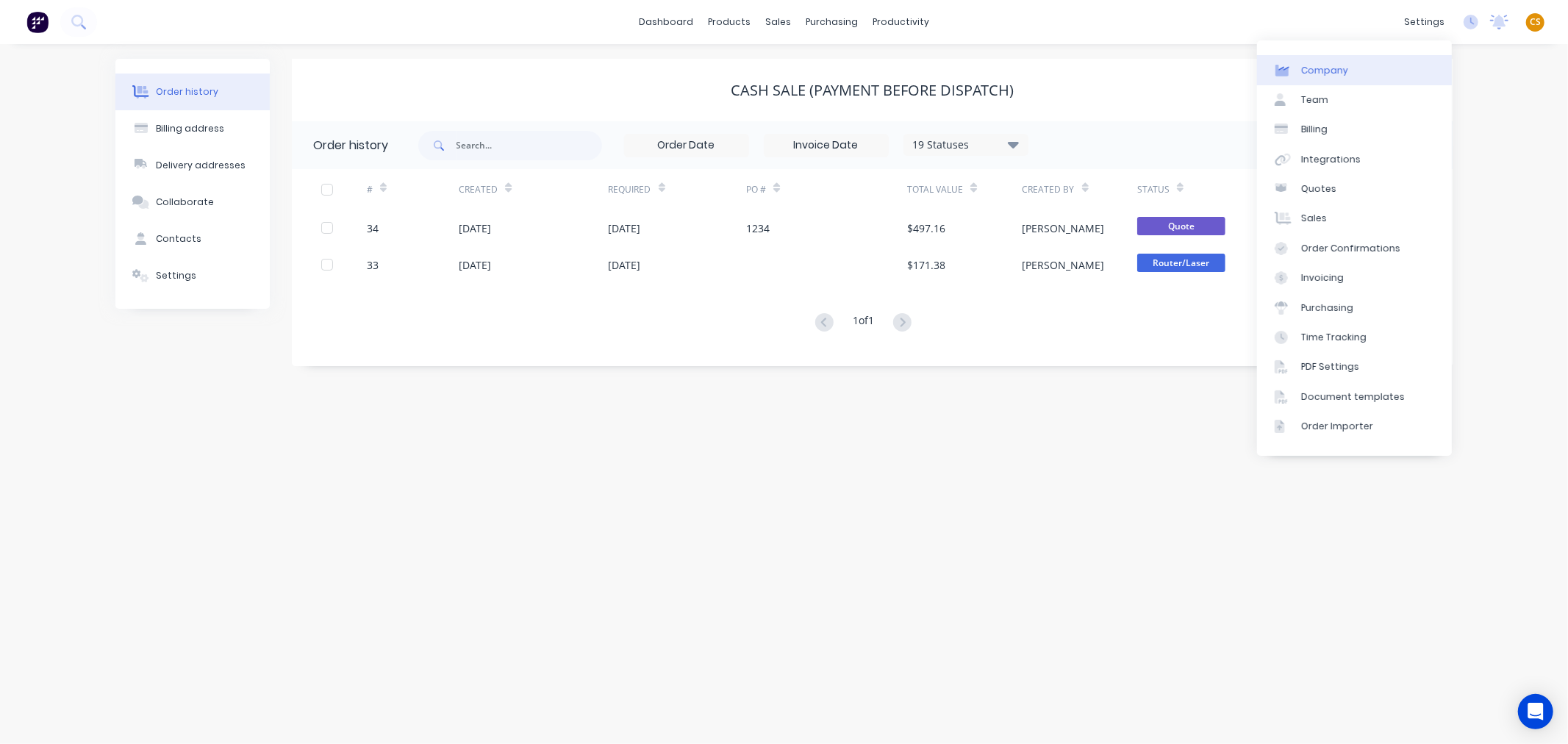
click at [1353, 74] on link "Company" at bounding box center [1355, 70] width 195 height 30
select select "NZ"
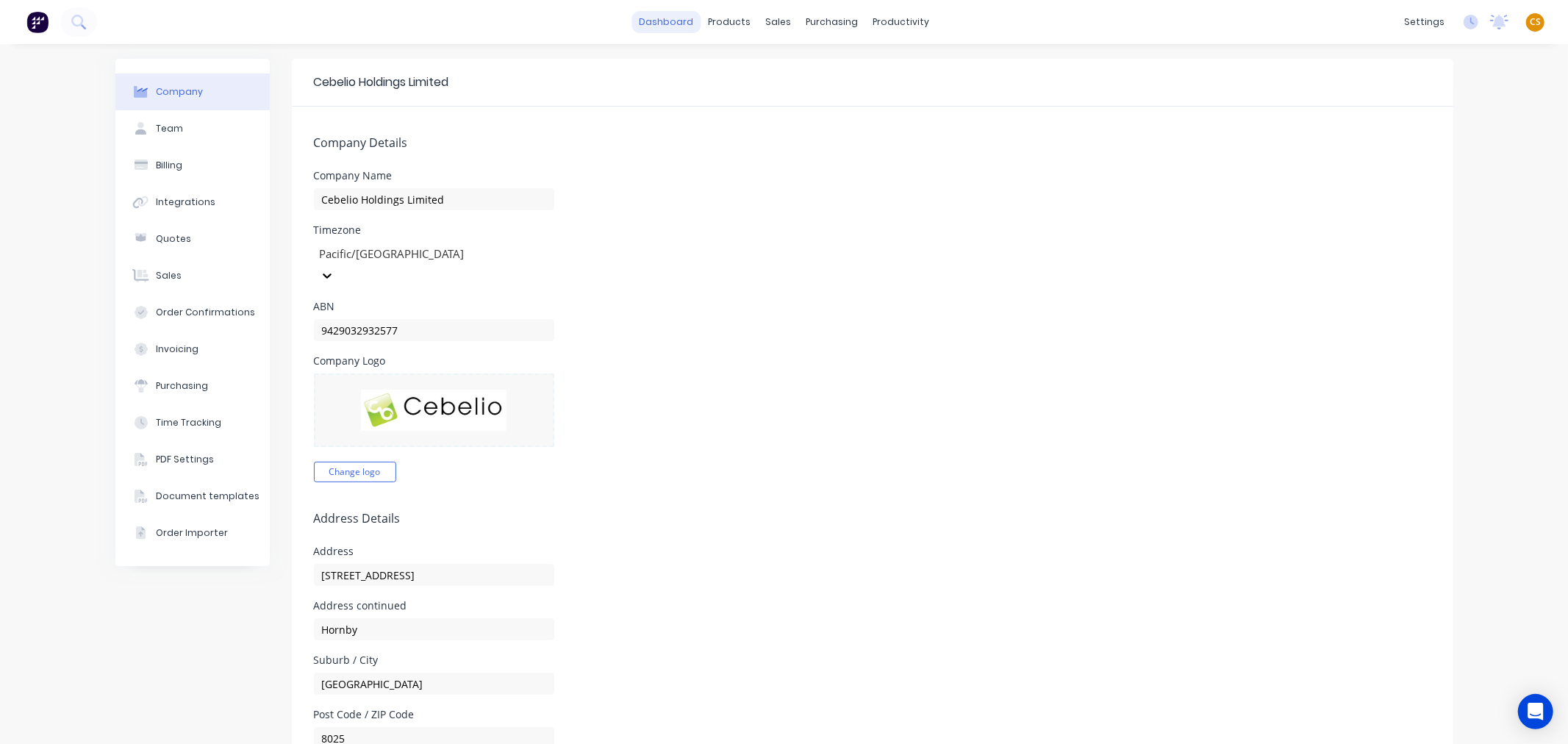
click at [666, 24] on link "dashboard" at bounding box center [666, 22] width 69 height 22
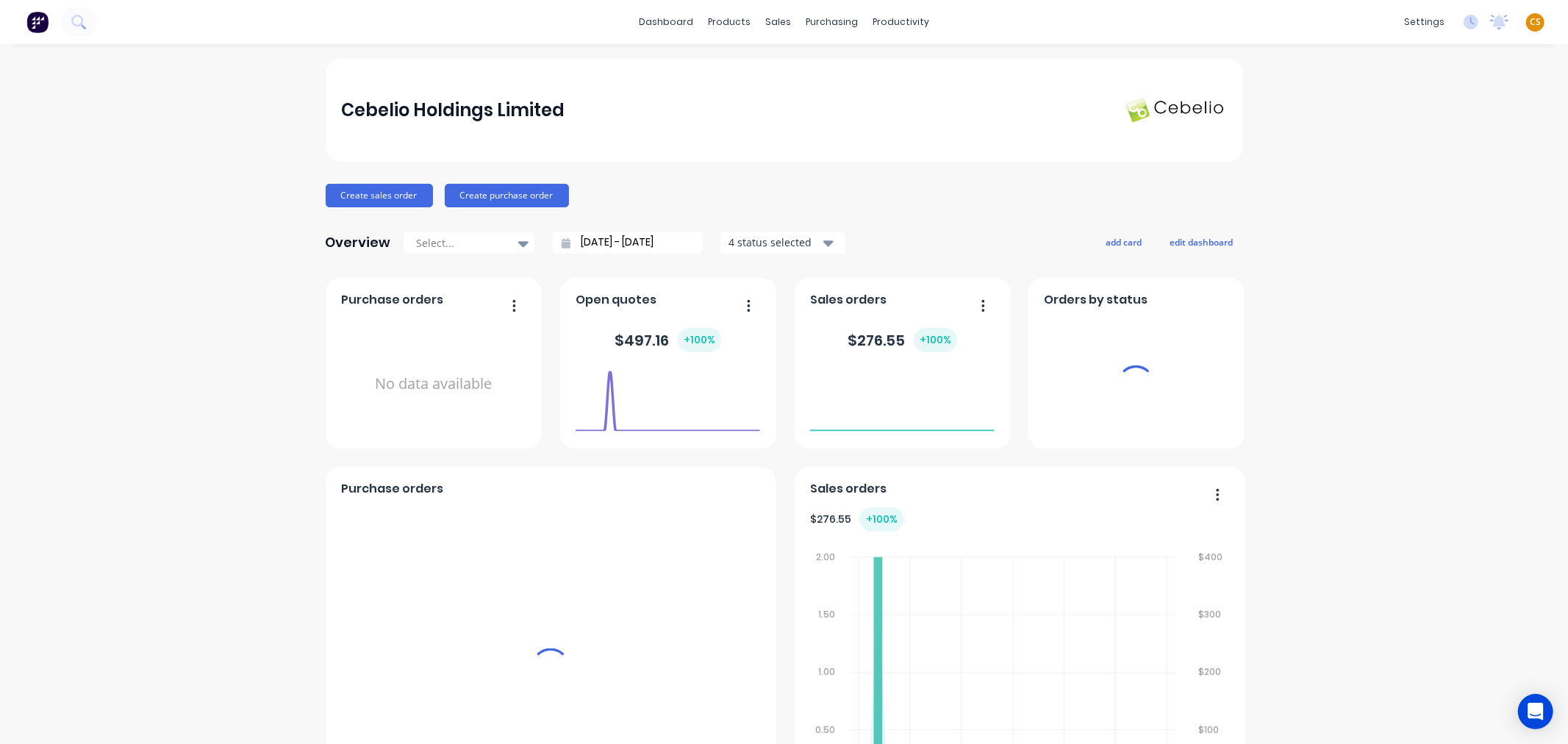
click at [1530, 22] on span "CS" at bounding box center [1535, 22] width 11 height 13
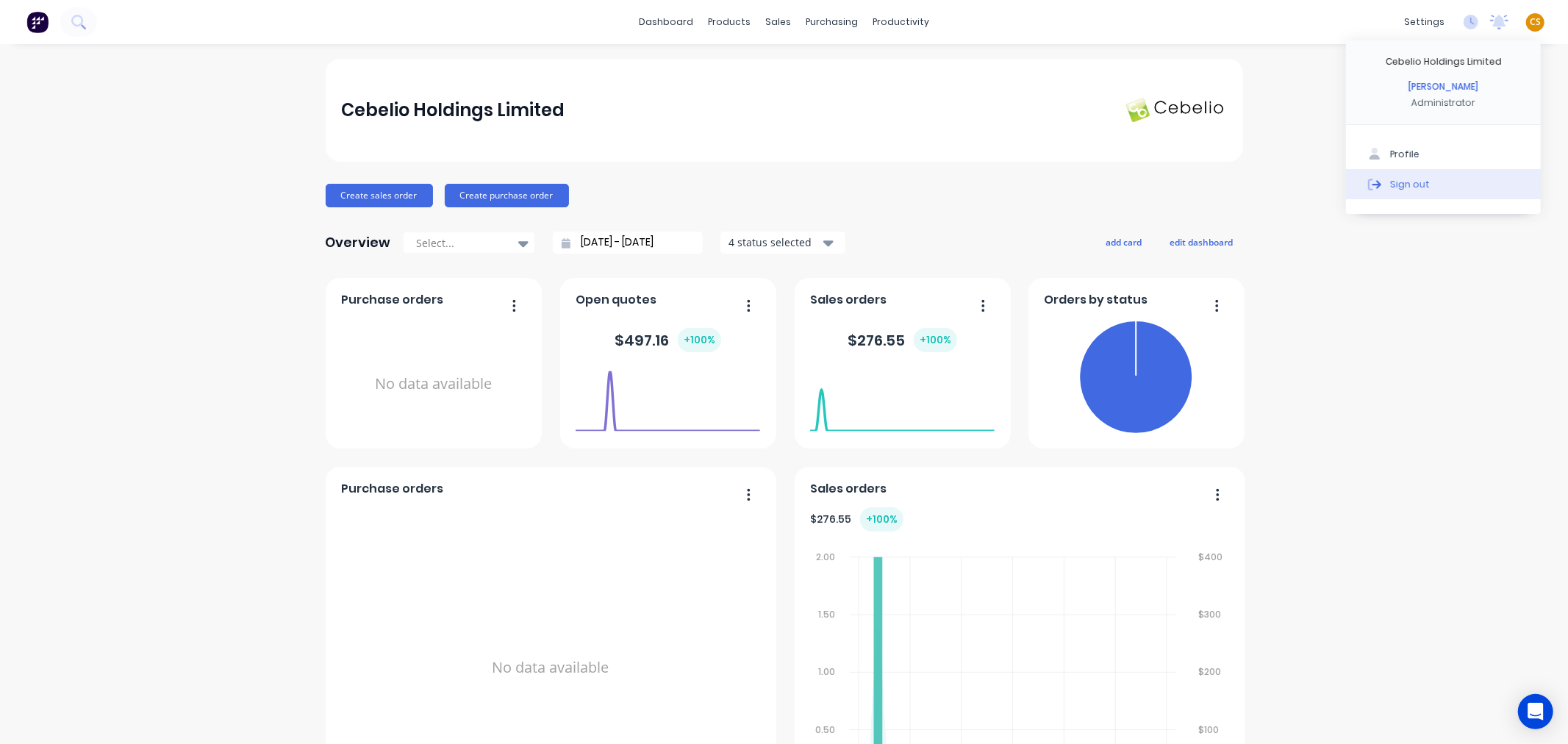
click at [1406, 187] on div "Sign out" at bounding box center [1410, 184] width 40 height 13
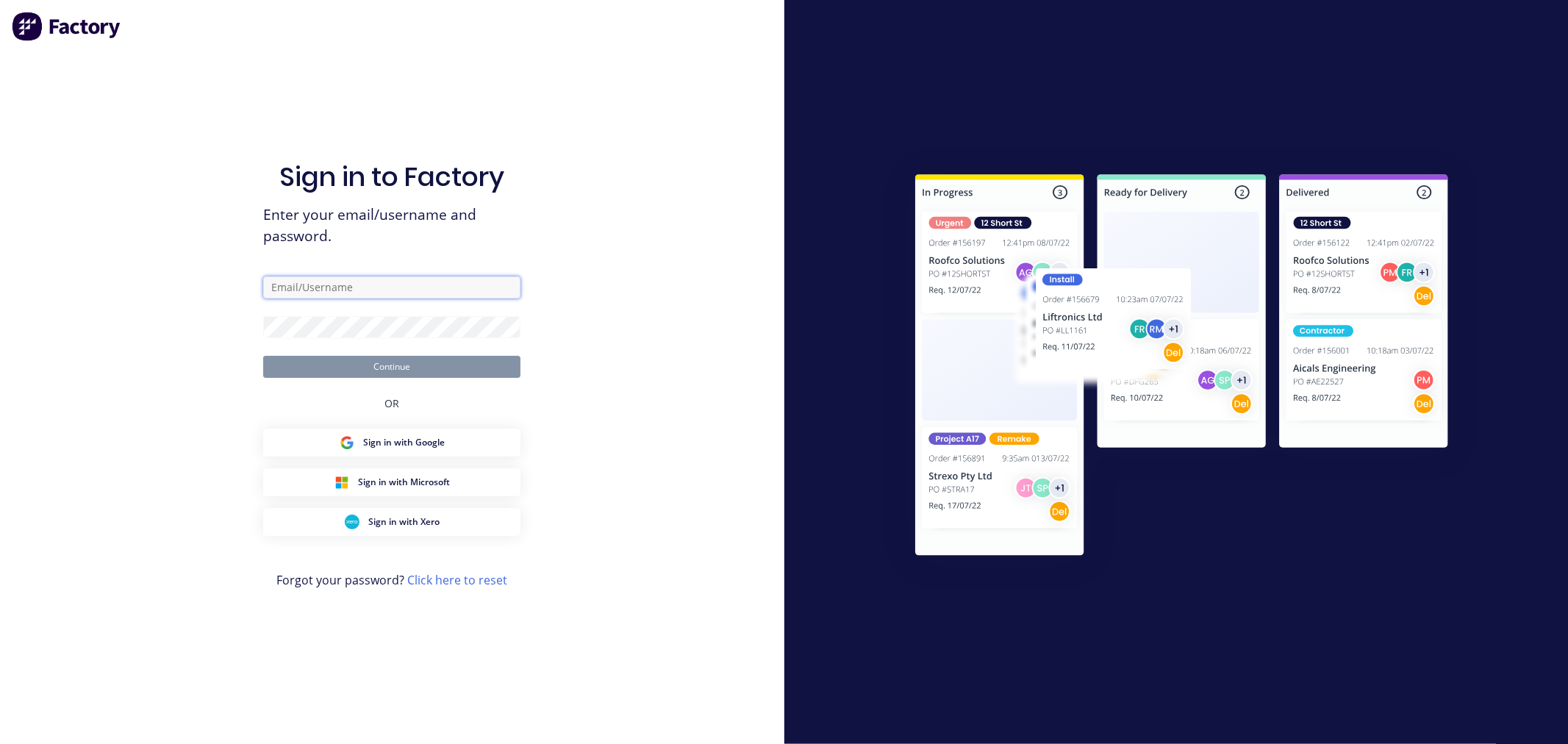
click at [342, 289] on input "text" at bounding box center [391, 287] width 258 height 22
type input "[PERSON_NAME][EMAIL_ADDRESS][DOMAIN_NAME]"
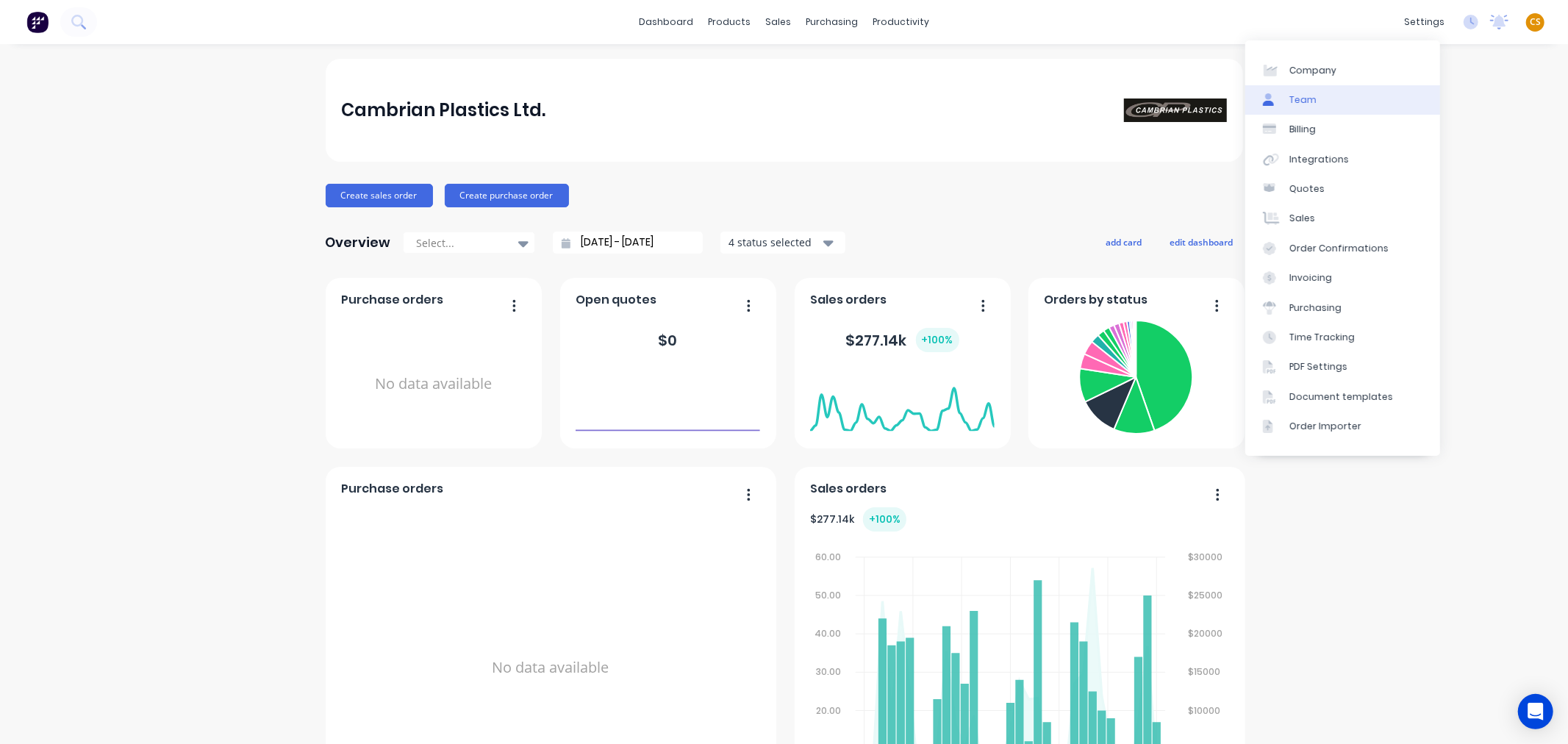
click at [1326, 92] on link "Team" at bounding box center [1343, 100] width 195 height 30
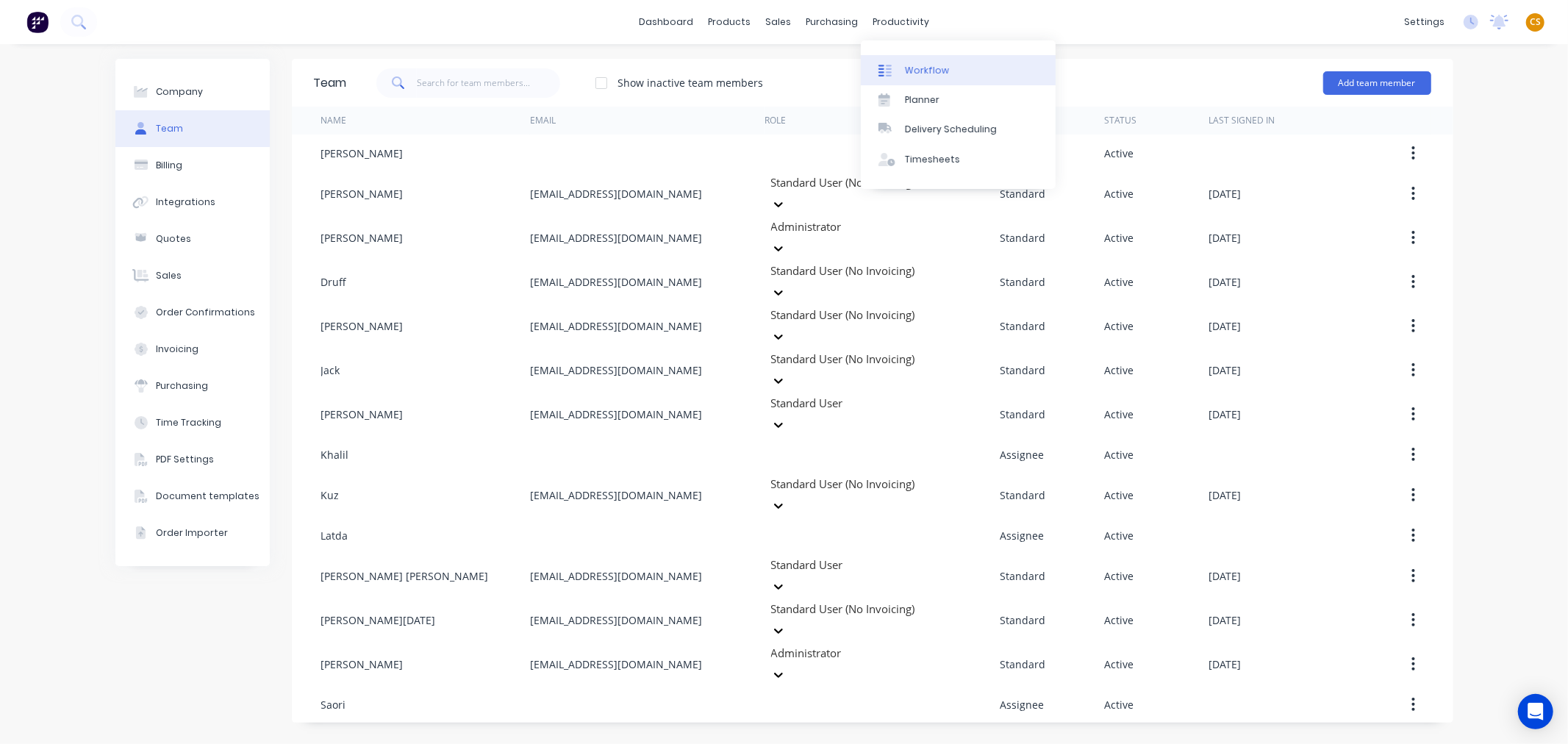
click at [941, 75] on div "Workflow" at bounding box center [927, 71] width 44 height 13
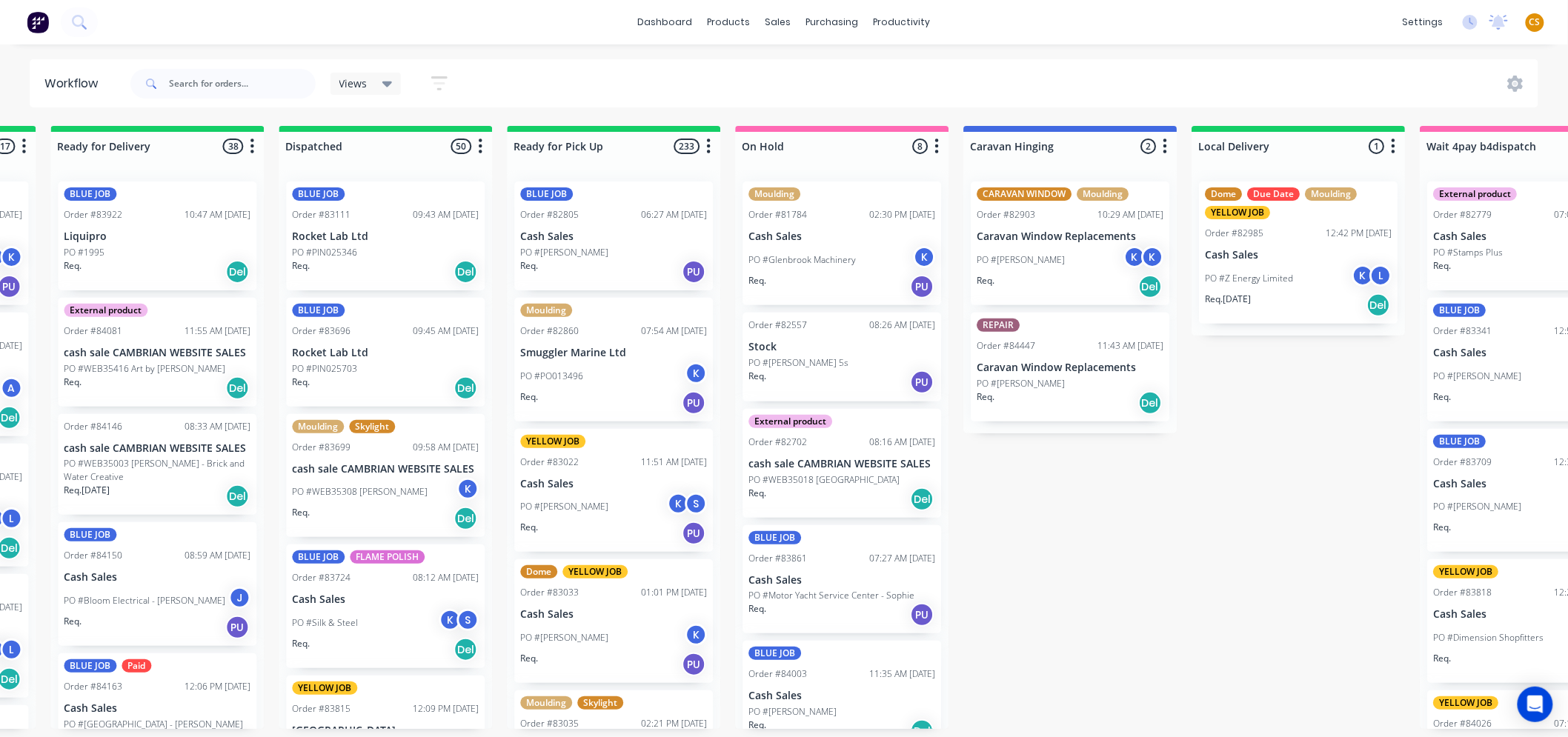
scroll to position [0, 3559]
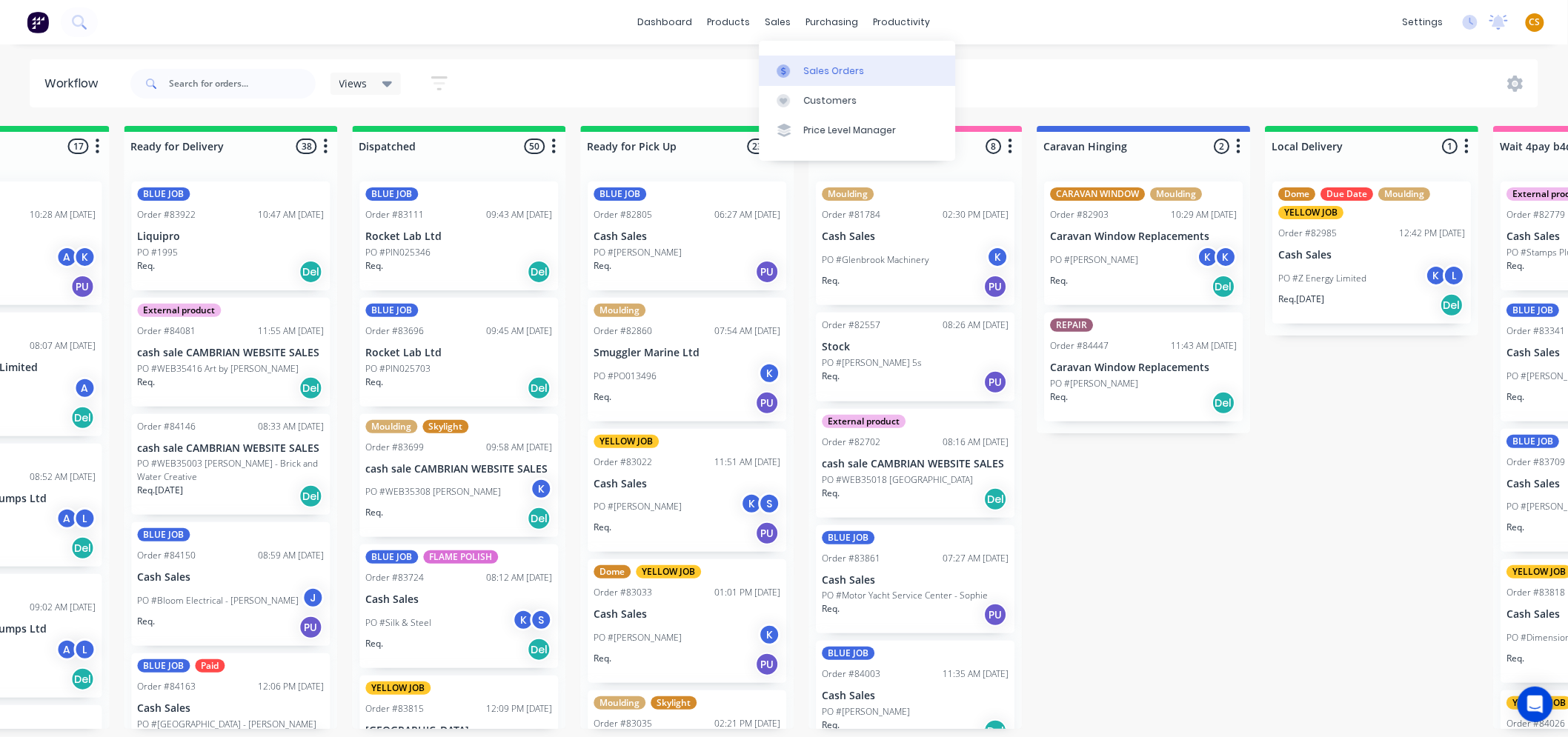
click at [831, 69] on div "Sales Orders" at bounding box center [833, 71] width 61 height 13
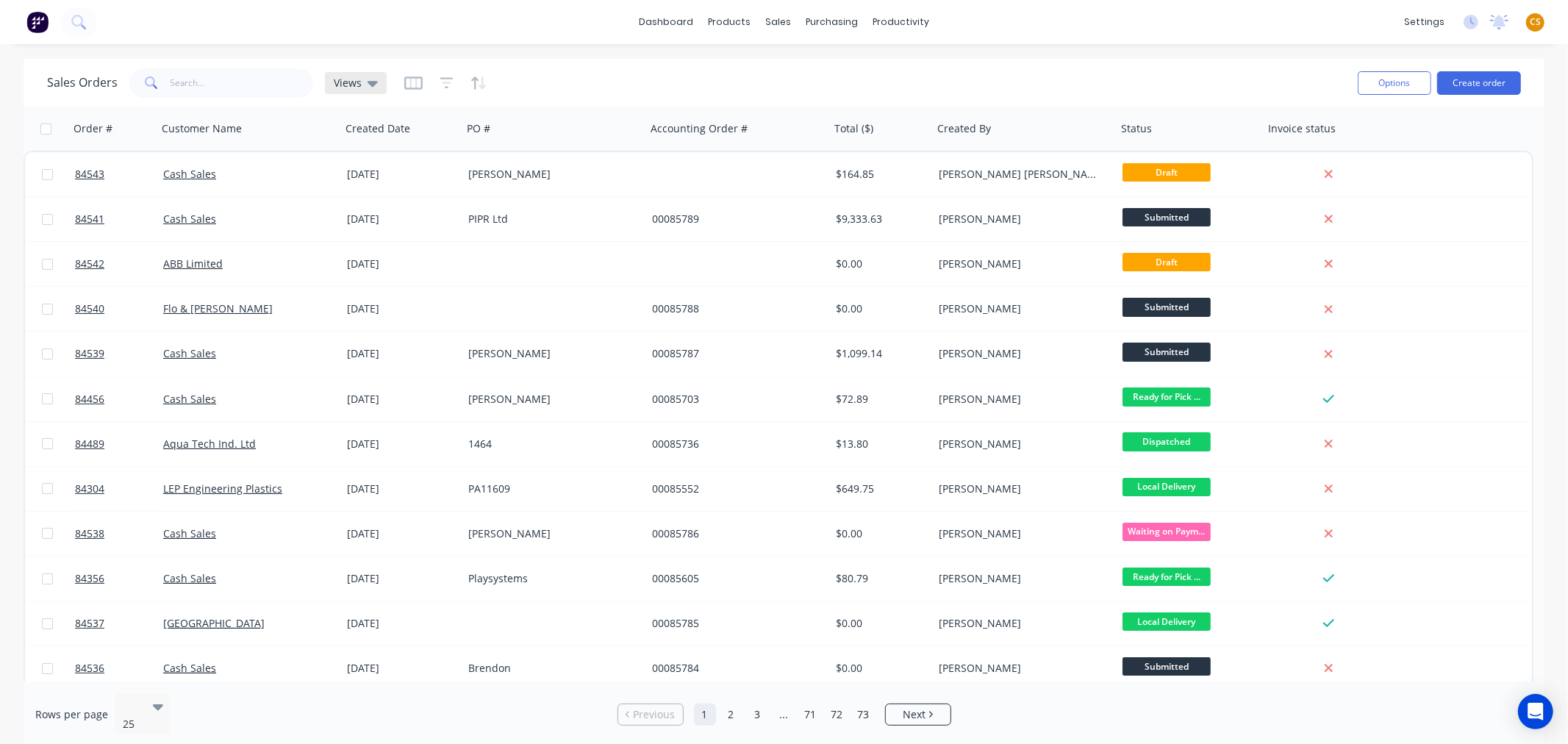
click at [372, 83] on icon at bounding box center [373, 84] width 10 height 6
click at [656, 79] on div "Sales Orders Views" at bounding box center [696, 83] width 1299 height 36
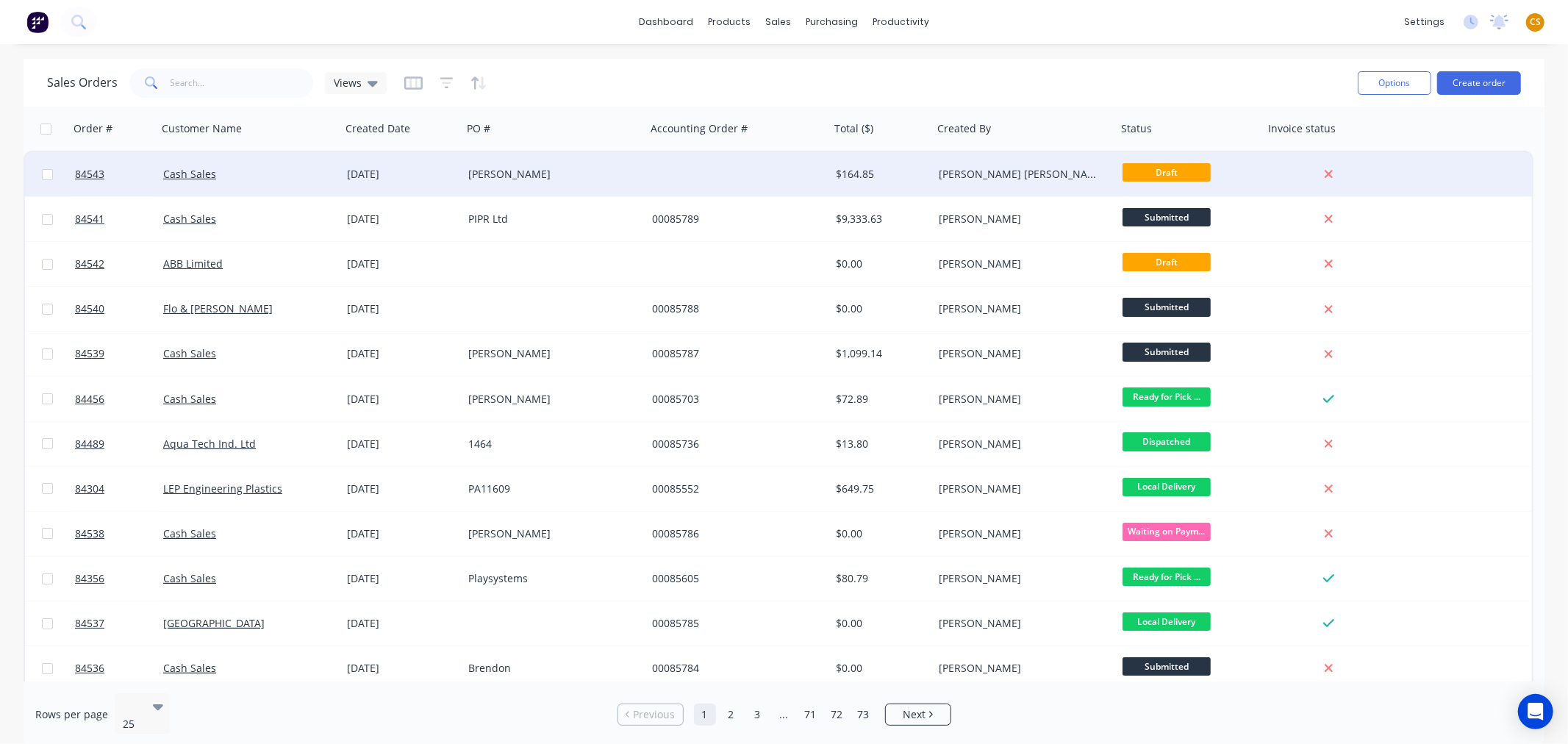
click at [46, 175] on input "checkbox" at bounding box center [47, 174] width 11 height 11
checkbox input "true"
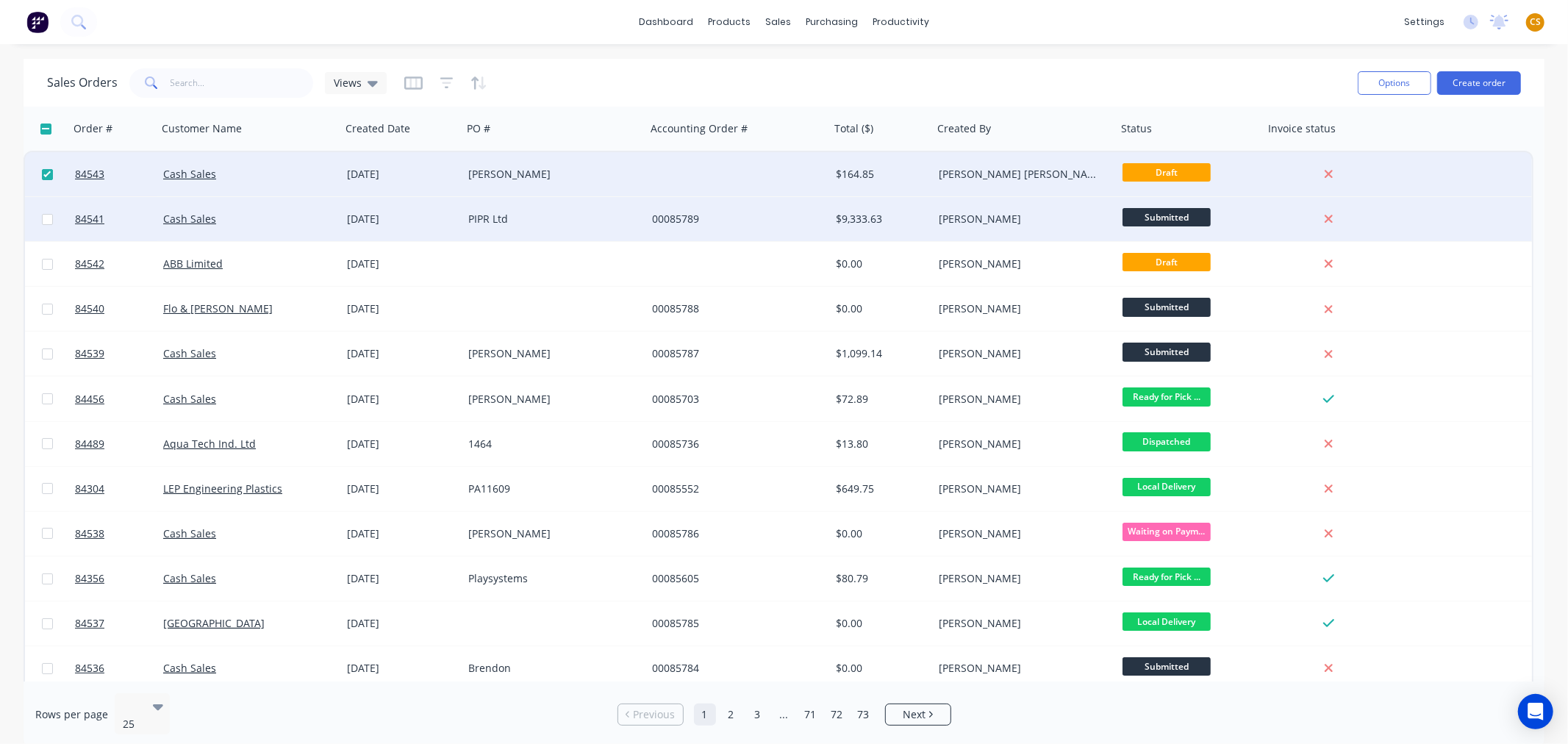
click at [45, 219] on input "checkbox" at bounding box center [47, 219] width 11 height 11
checkbox input "true"
click at [1382, 82] on button "Options" at bounding box center [1395, 83] width 74 height 24
click at [47, 176] on input "checkbox" at bounding box center [47, 174] width 11 height 11
checkbox input "false"
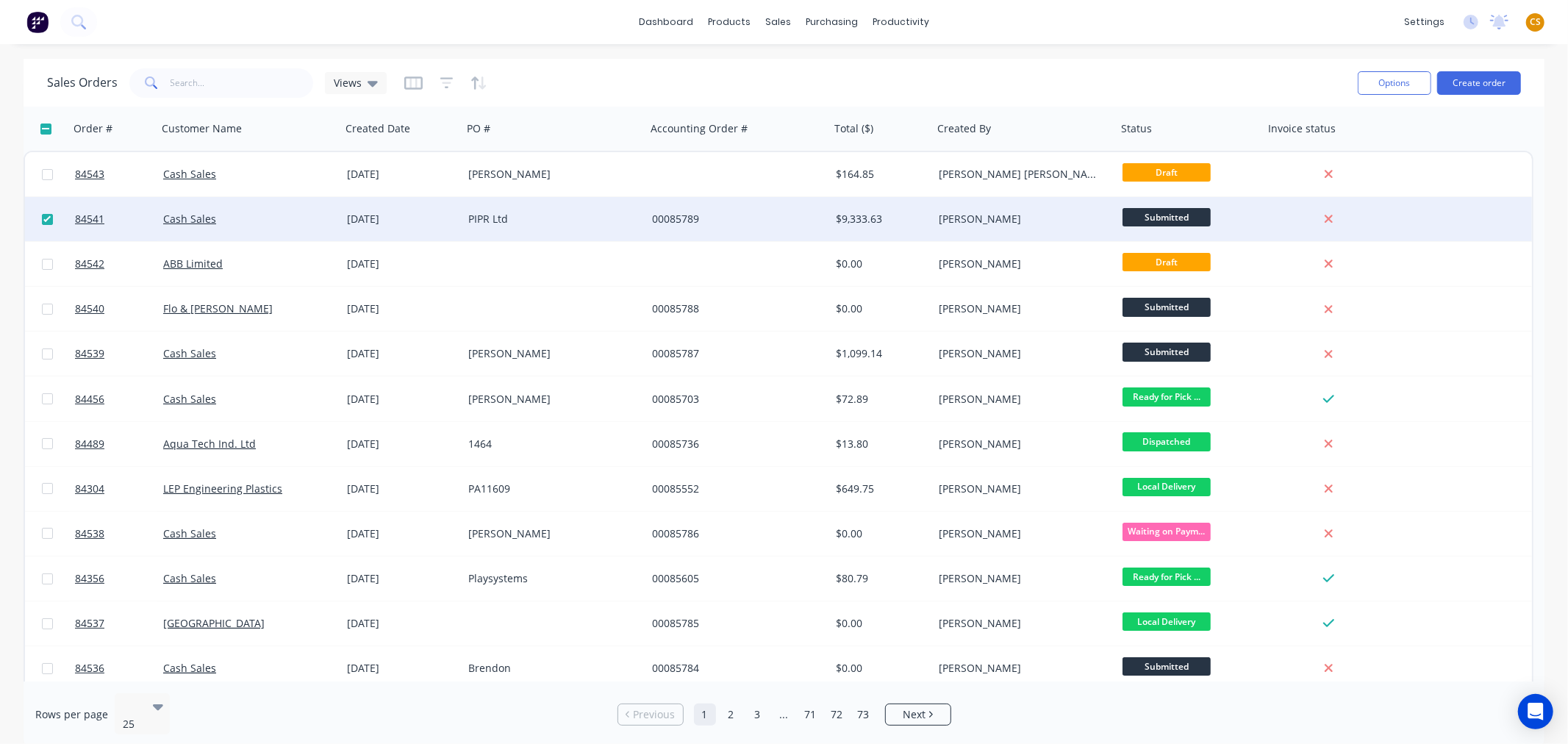
click at [46, 216] on input "checkbox" at bounding box center [47, 219] width 11 height 11
checkbox input "false"
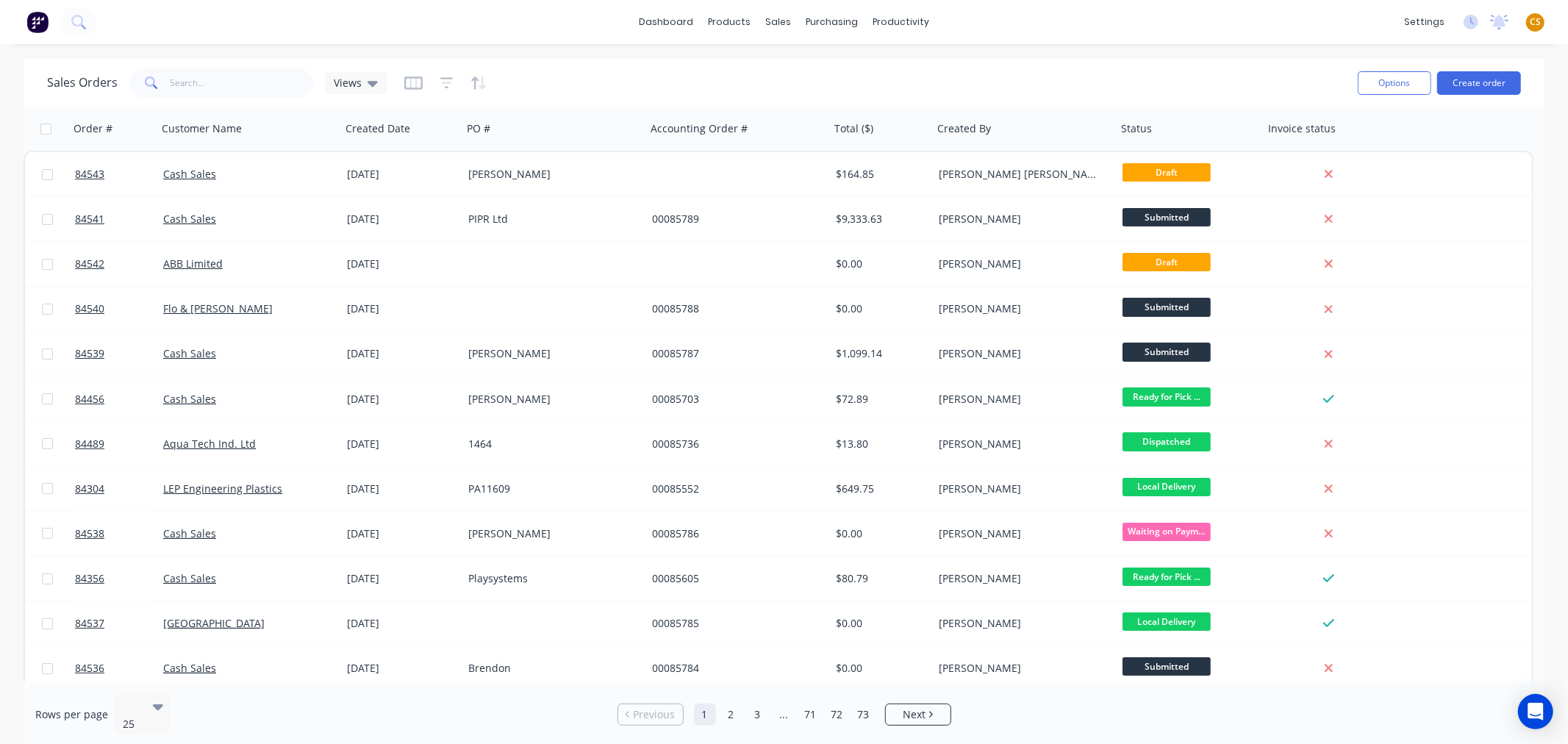
click at [1143, 78] on div "Sales Orders Views" at bounding box center [696, 83] width 1299 height 36
click at [446, 82] on icon "button" at bounding box center [447, 83] width 13 height 15
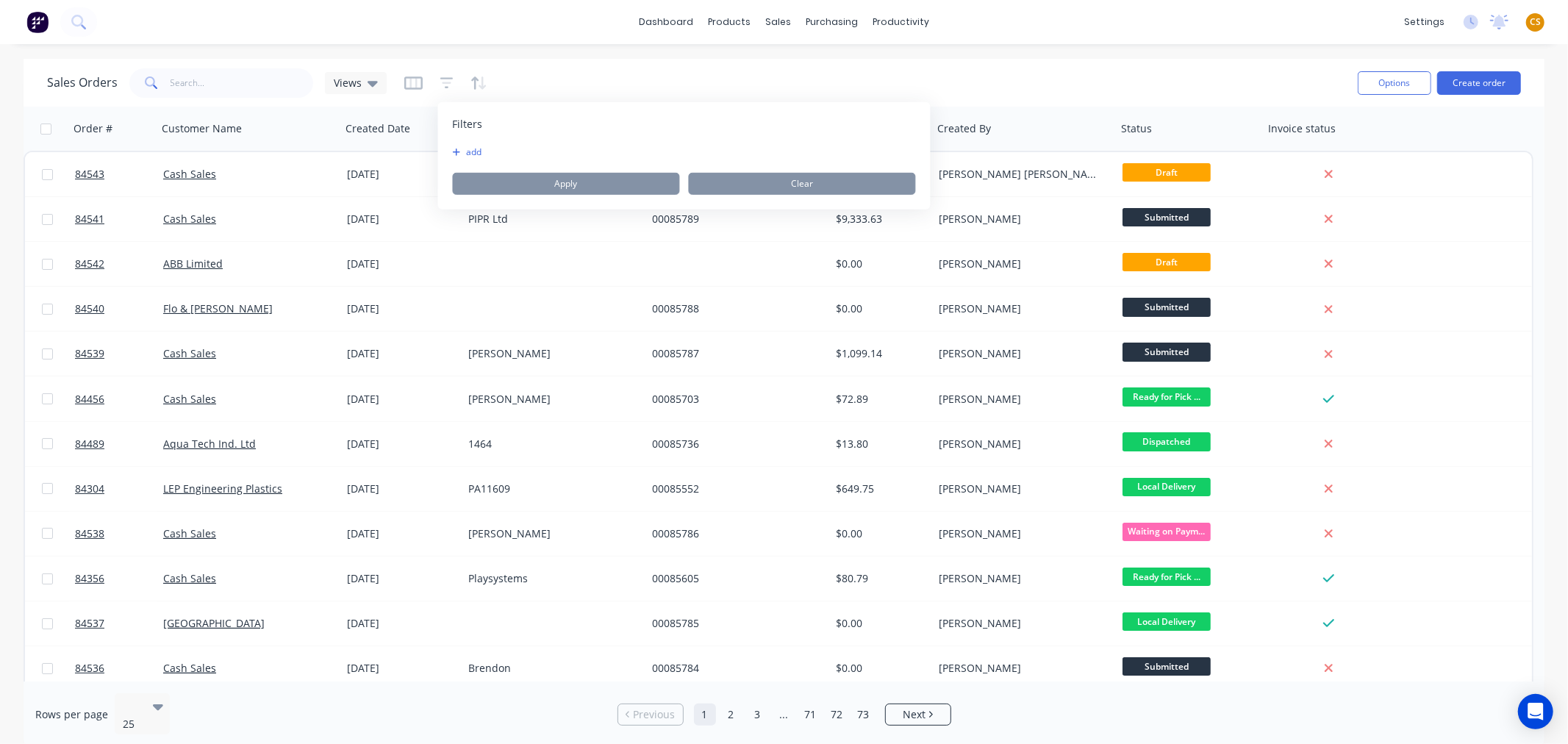
click at [472, 148] on button "add" at bounding box center [471, 152] width 37 height 12
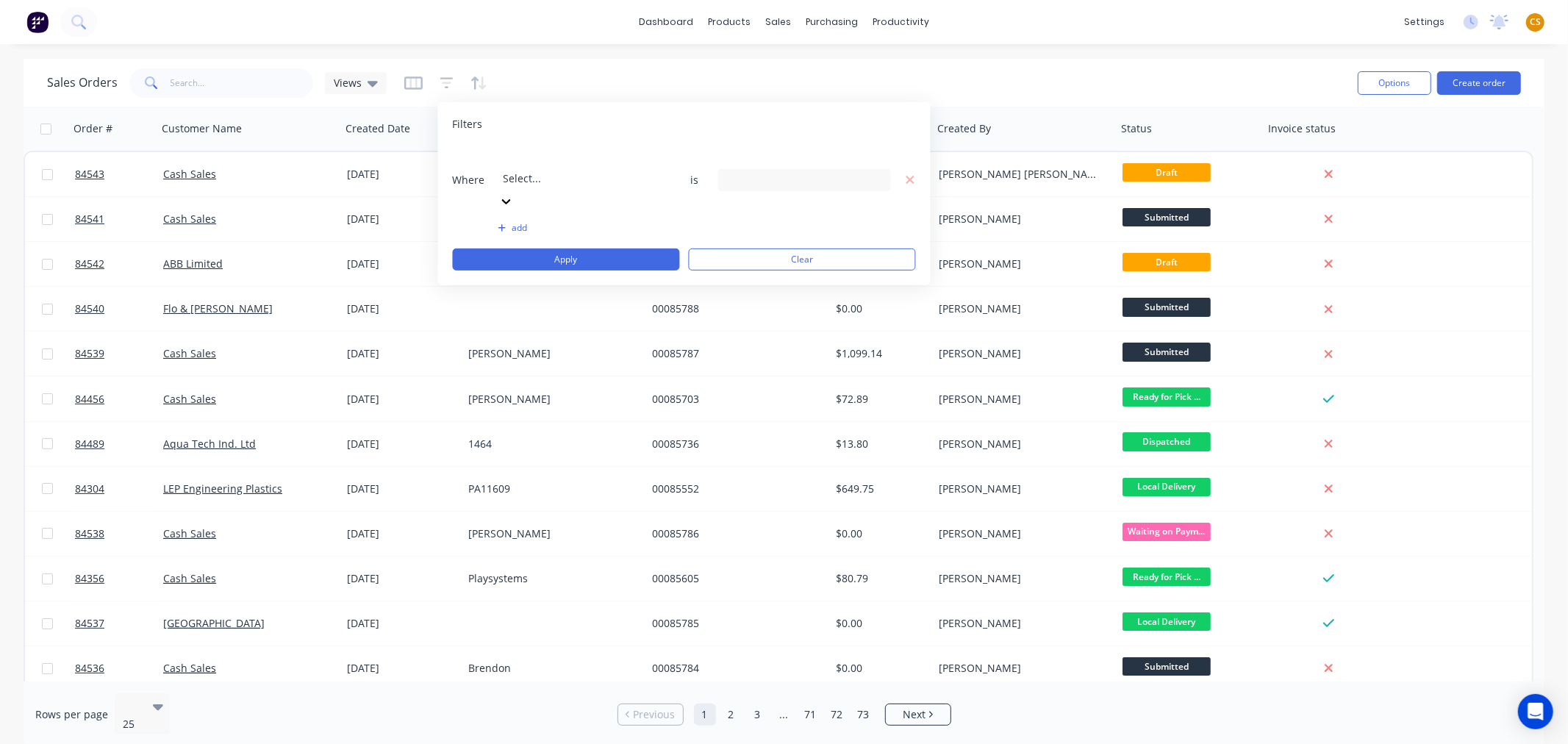
click at [537, 155] on div at bounding box center [609, 158] width 212 height 18
type input "st"
click at [743, 172] on div "28 Status selected" at bounding box center [793, 179] width 133 height 16
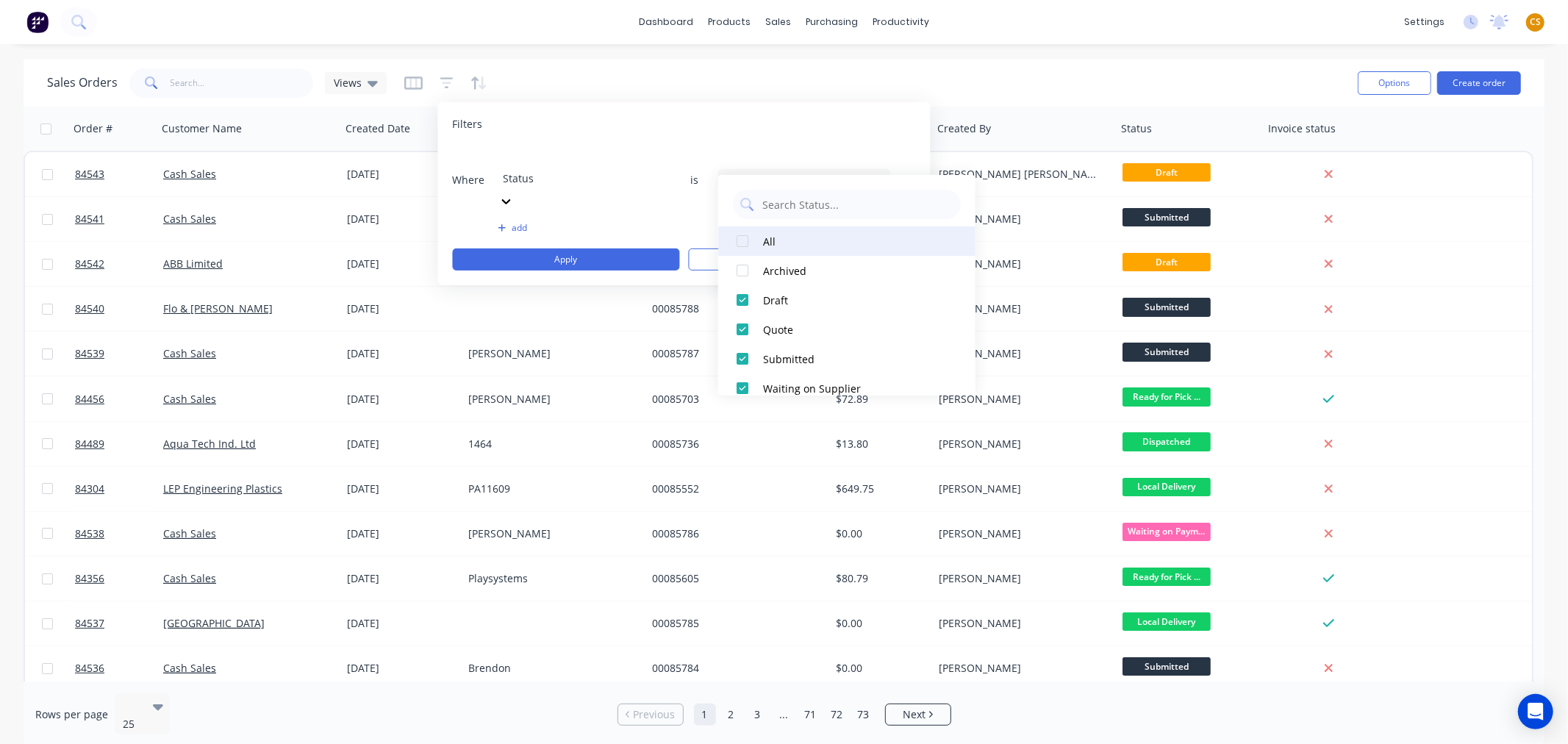
click at [744, 241] on div at bounding box center [743, 241] width 30 height 30
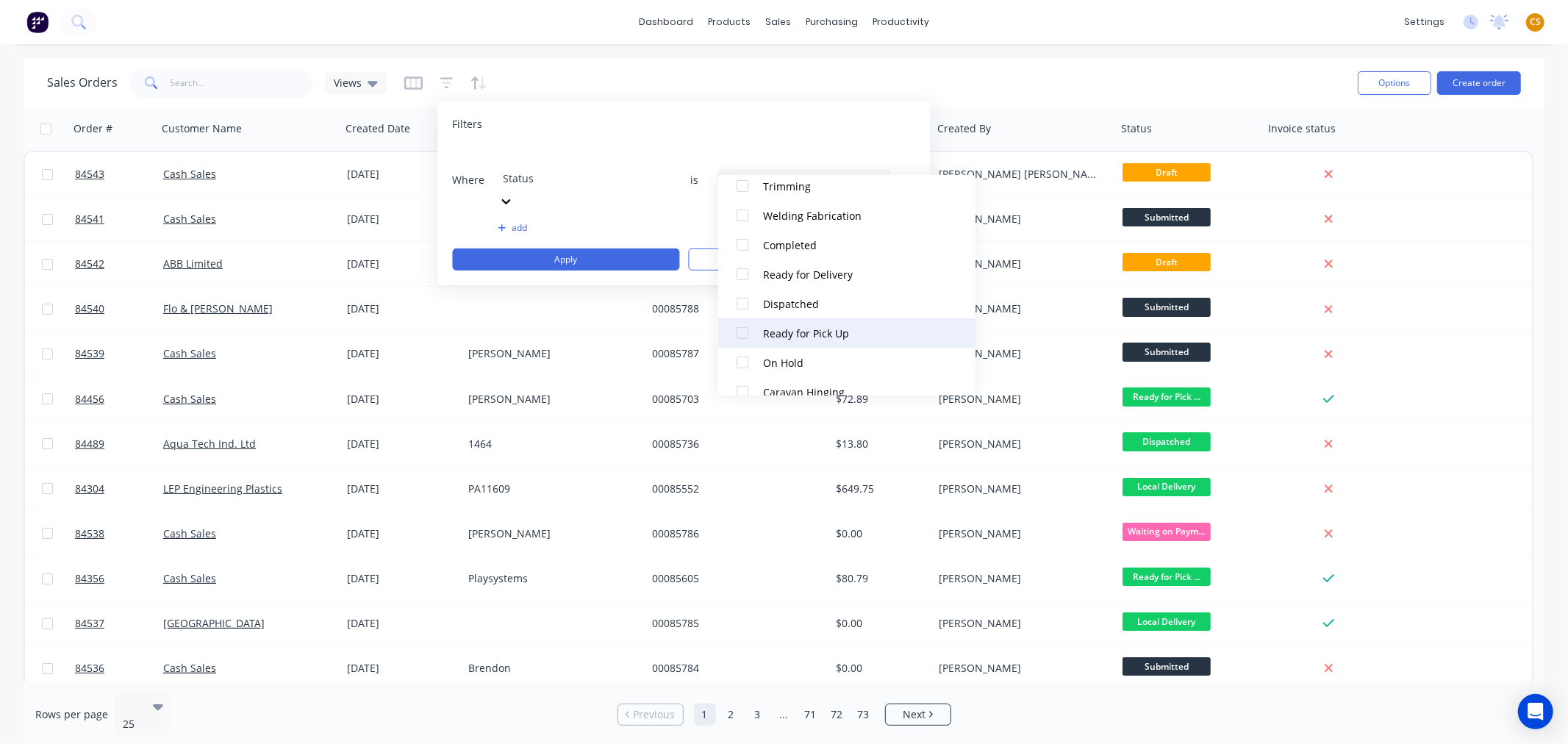
scroll to position [559, 0]
click at [740, 296] on div at bounding box center [743, 299] width 30 height 30
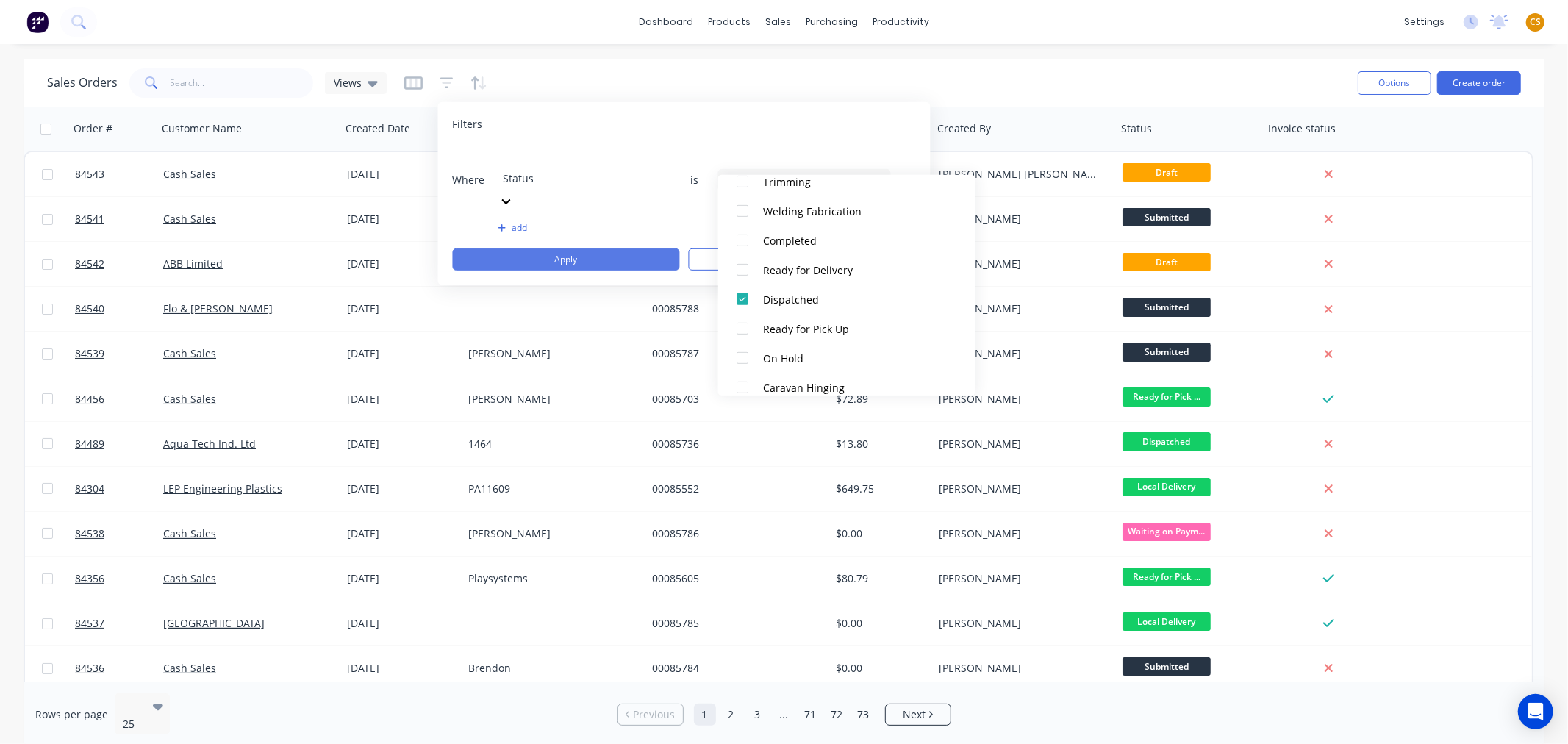
click at [613, 249] on button "Apply" at bounding box center [566, 260] width 227 height 22
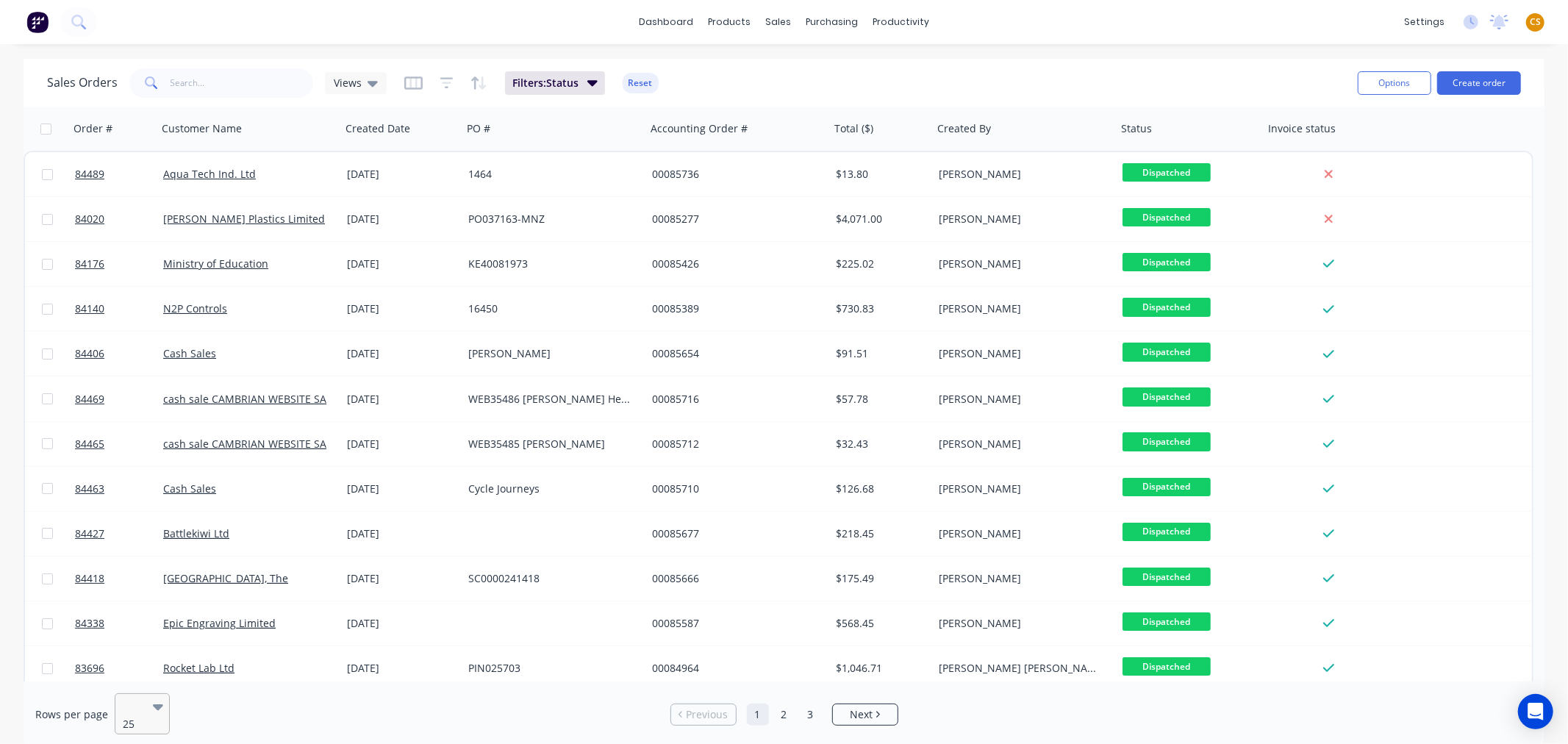
click at [153, 706] on icon at bounding box center [158, 707] width 10 height 6
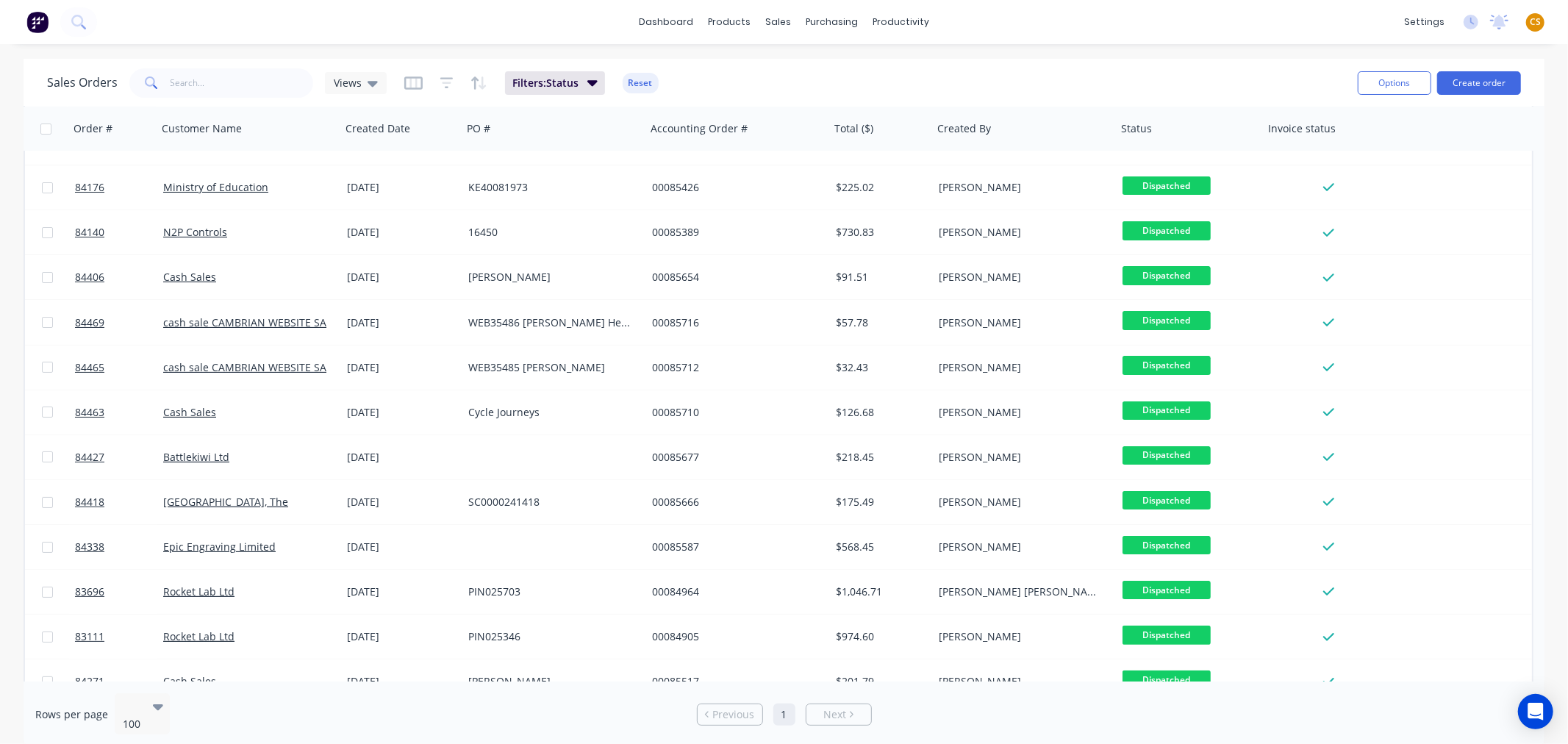
scroll to position [0, 0]
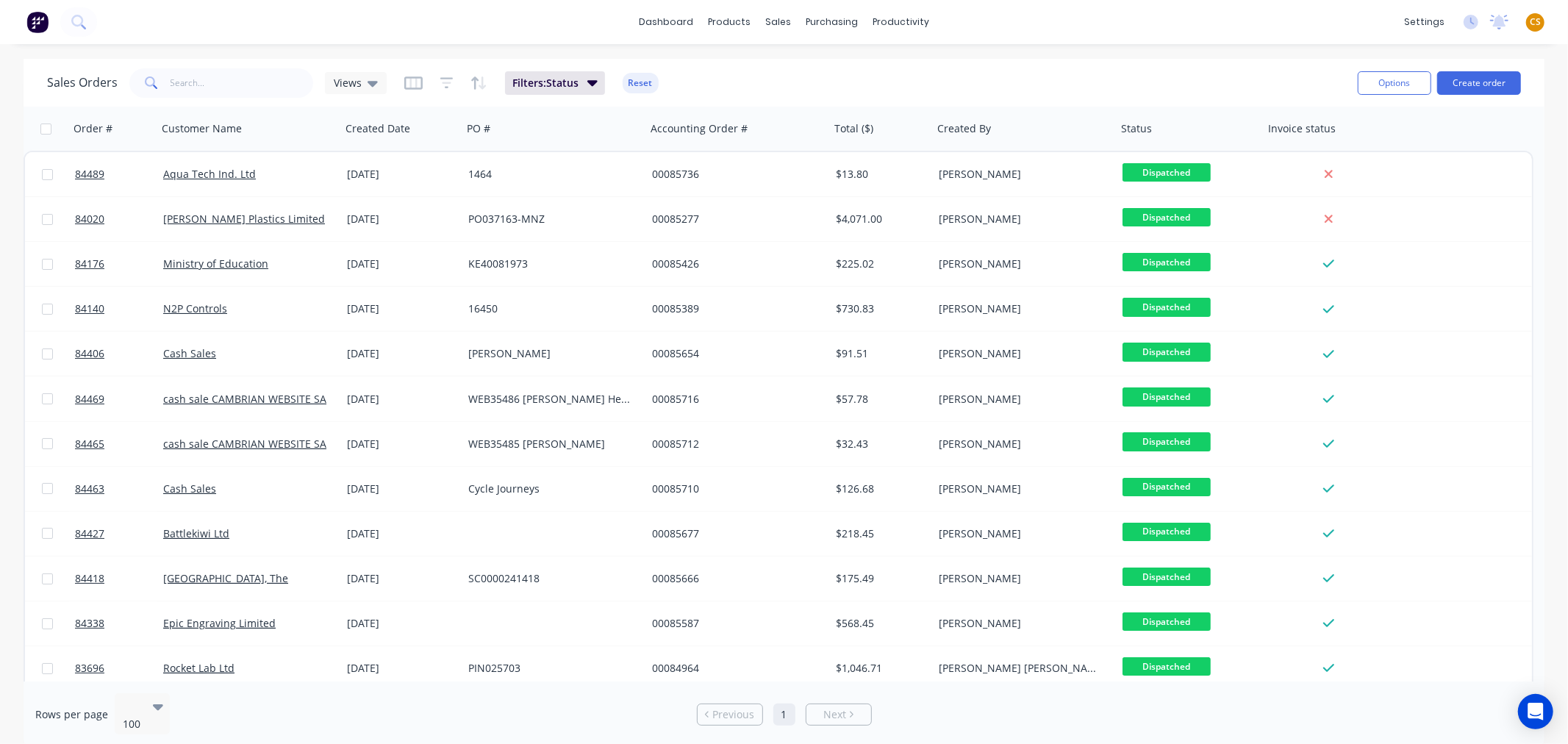
click at [43, 126] on input "checkbox" at bounding box center [46, 128] width 11 height 11
checkbox input "true"
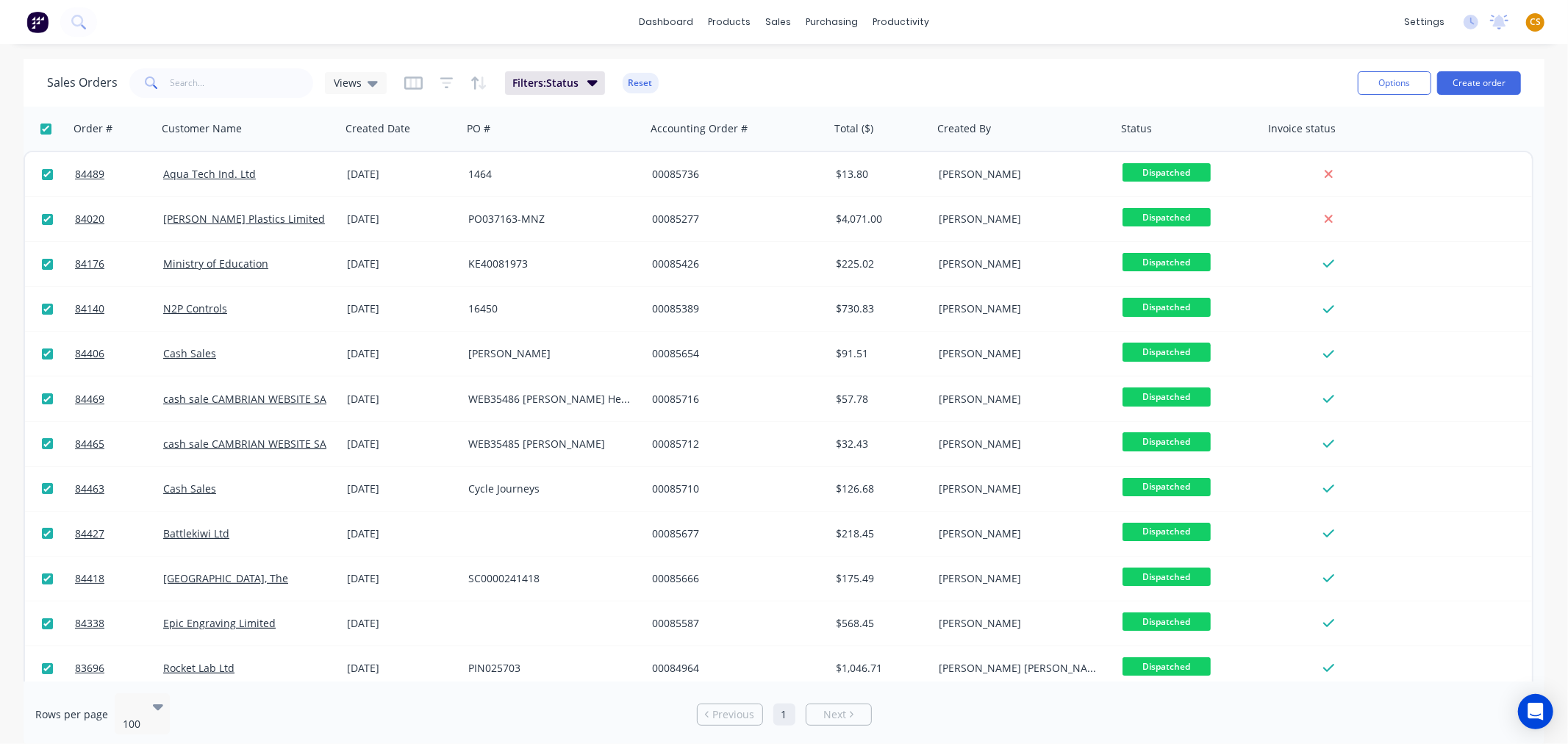
checkbox input "true"
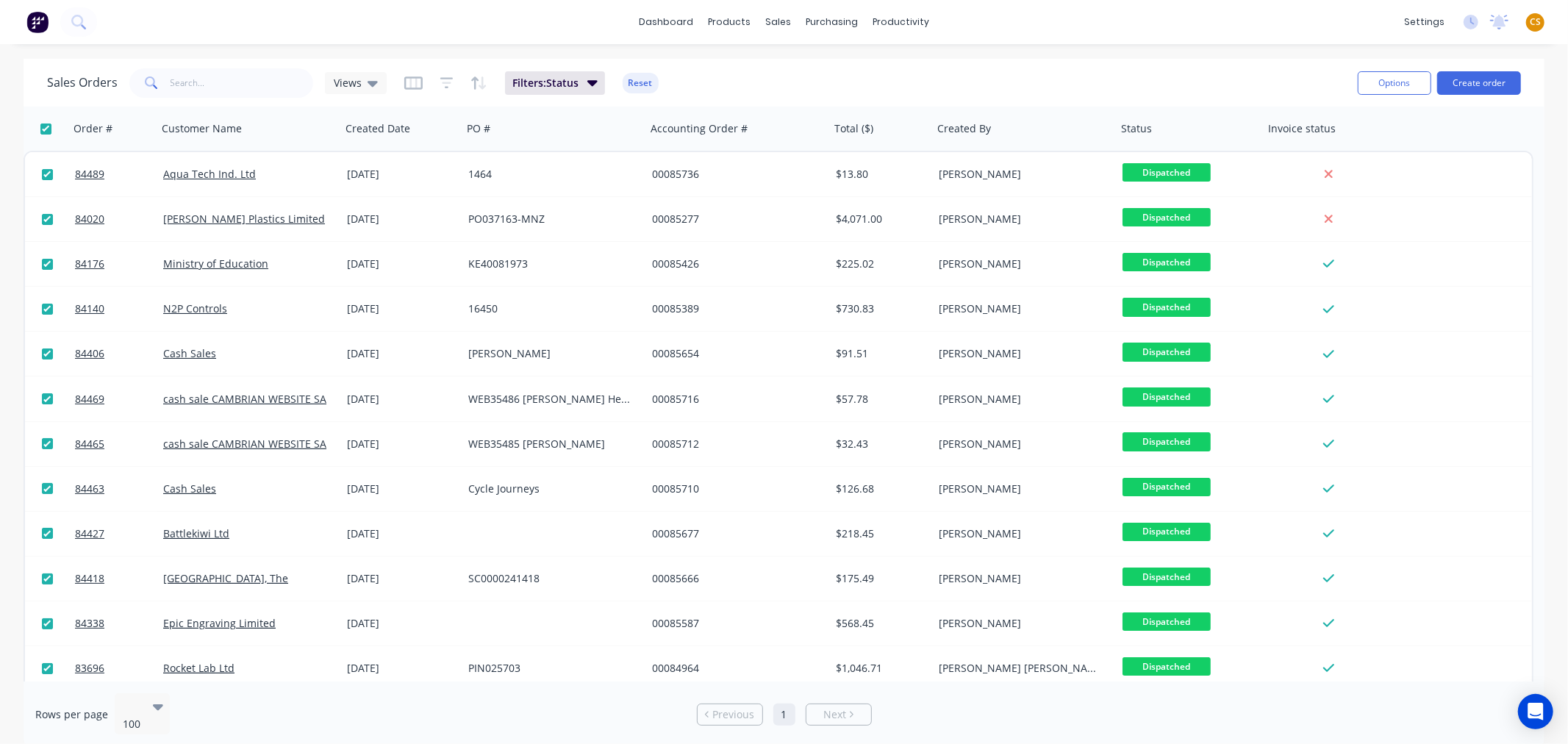
checkbox input "true"
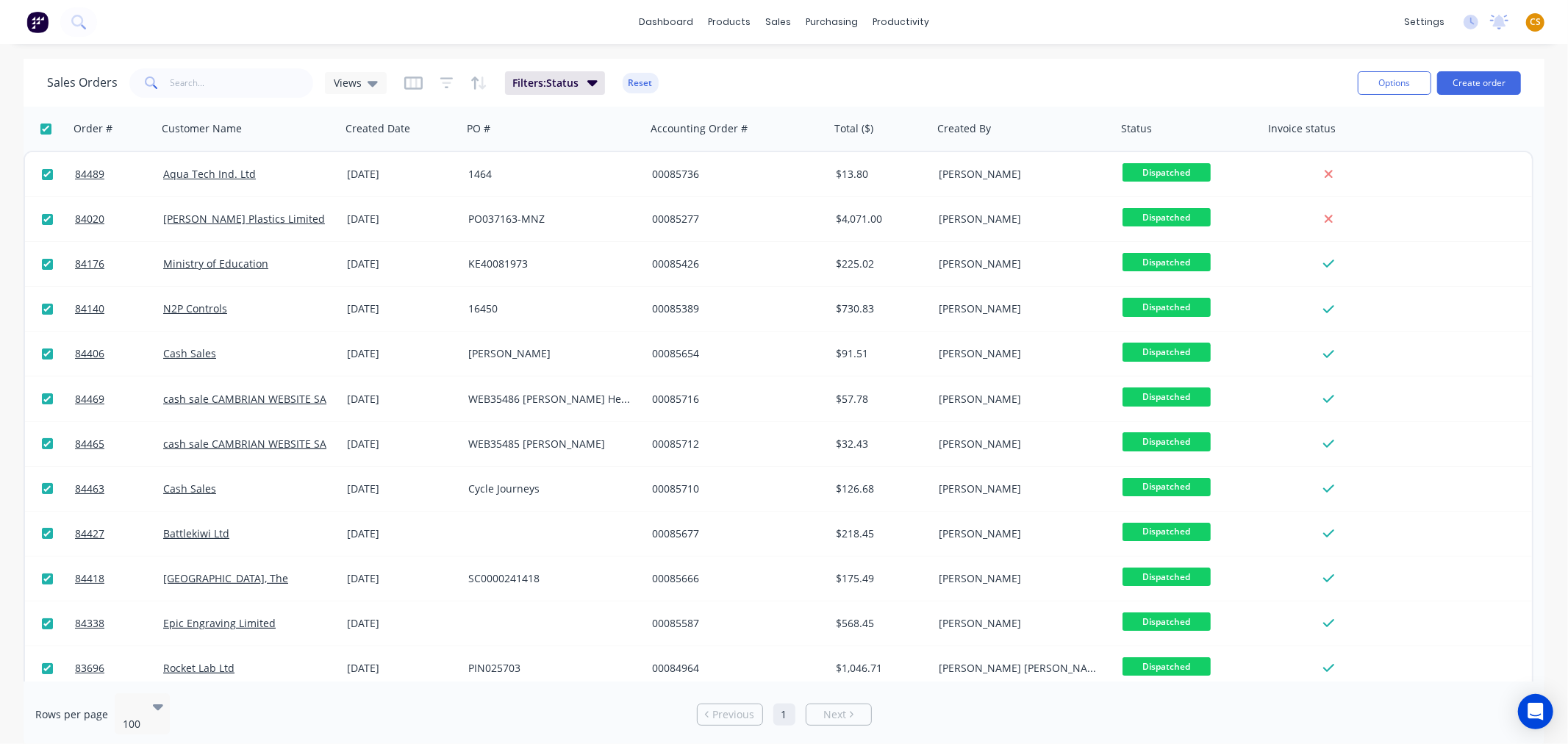
checkbox input "true"
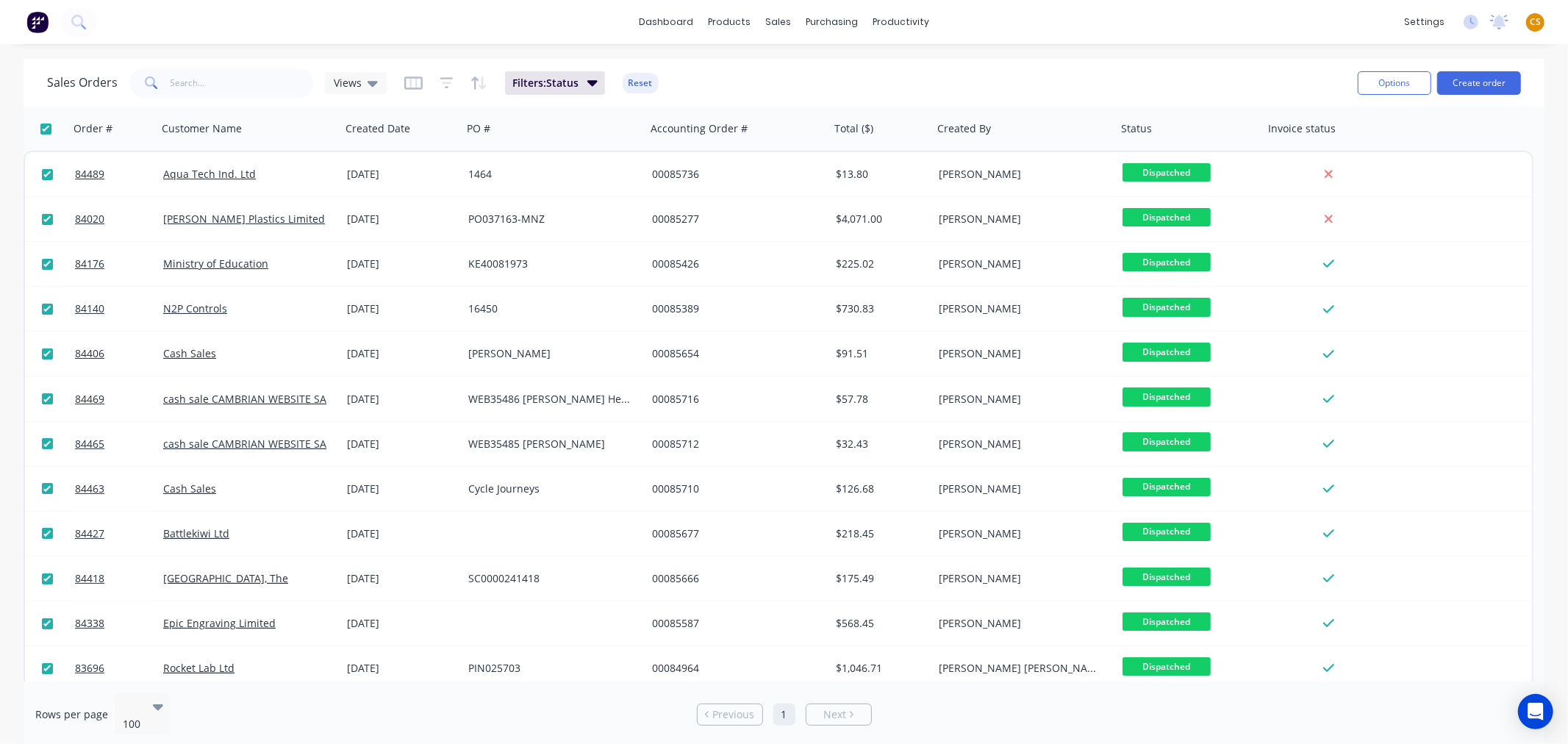
checkbox input "true"
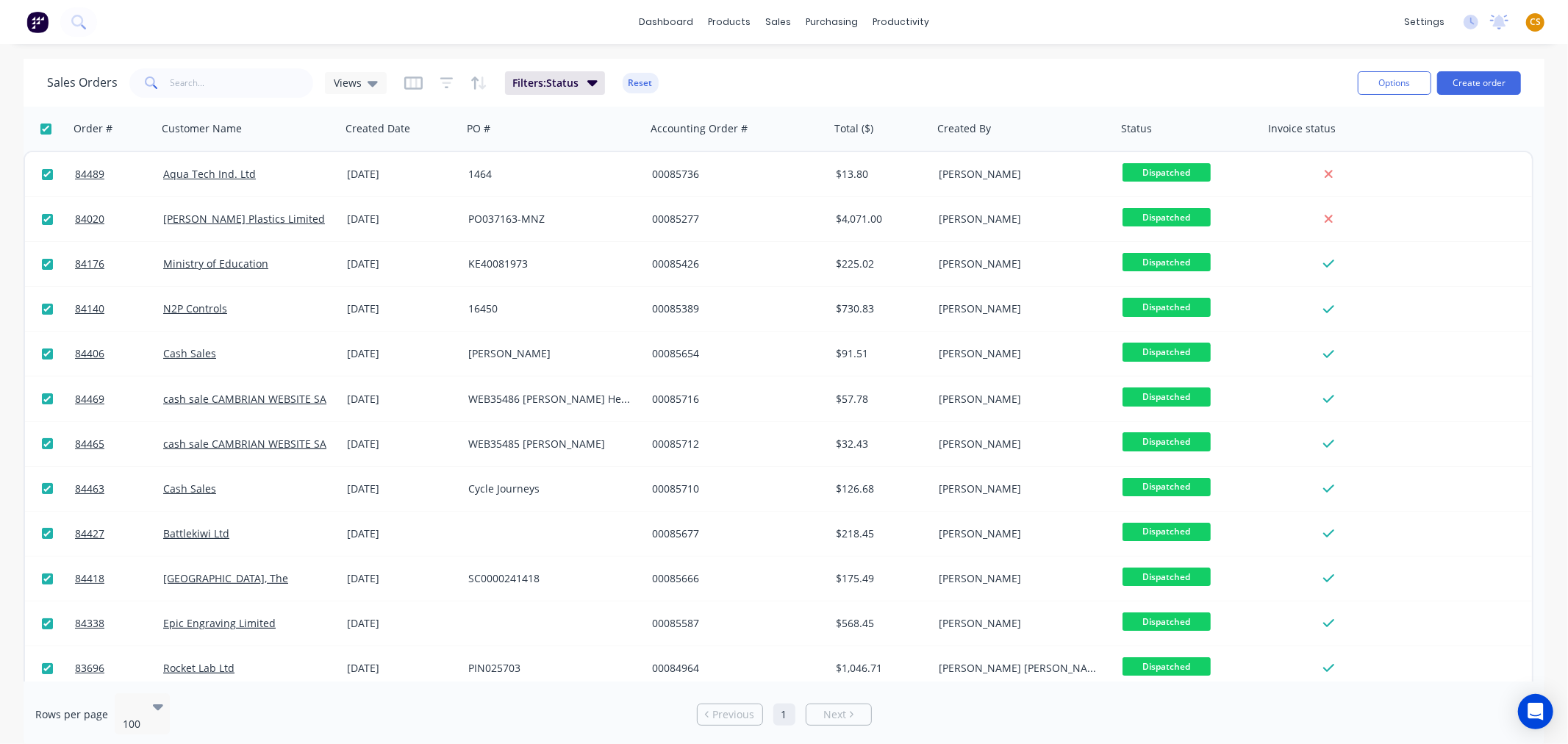
checkbox input "true"
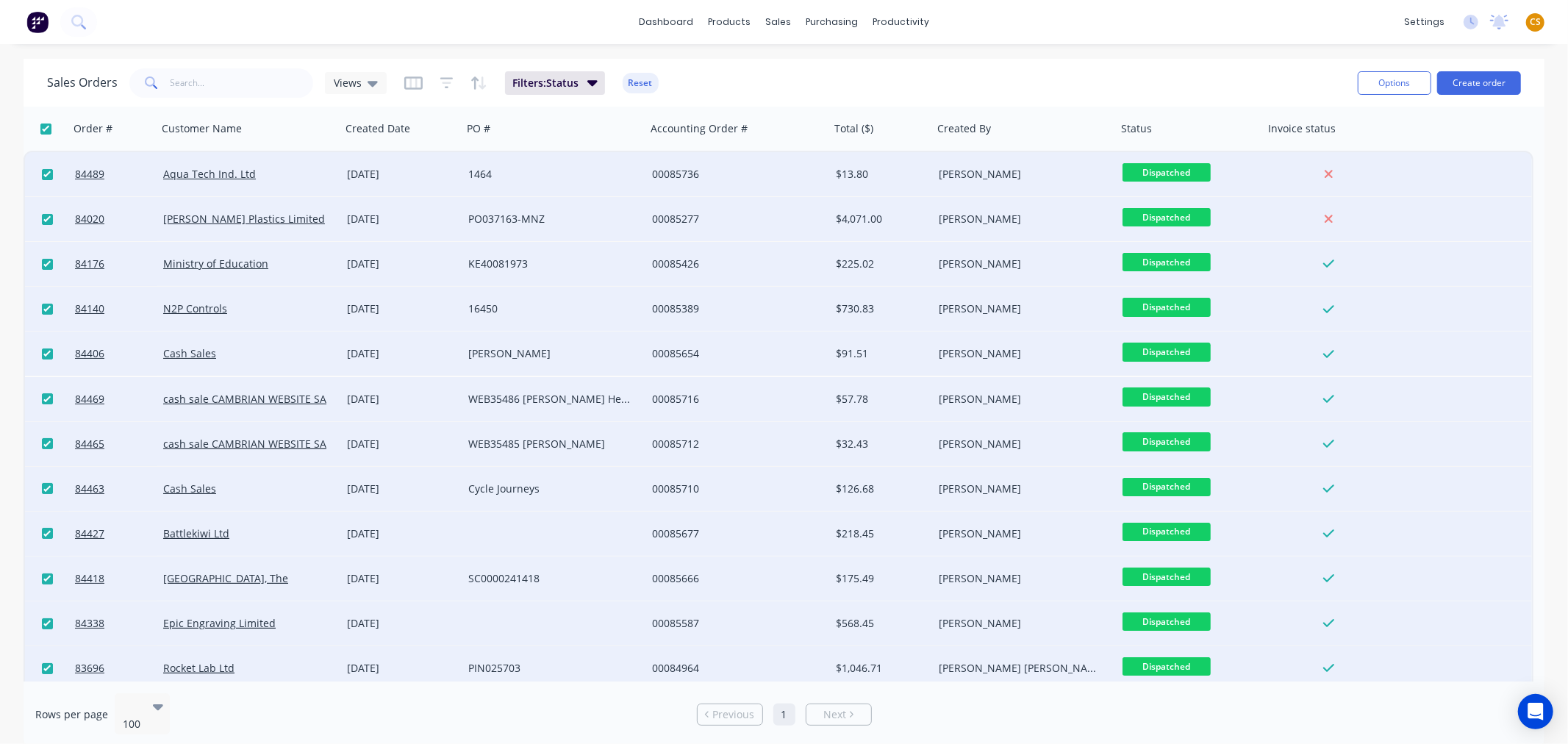
click at [47, 173] on input "checkbox" at bounding box center [47, 174] width 11 height 11
checkbox input "false"
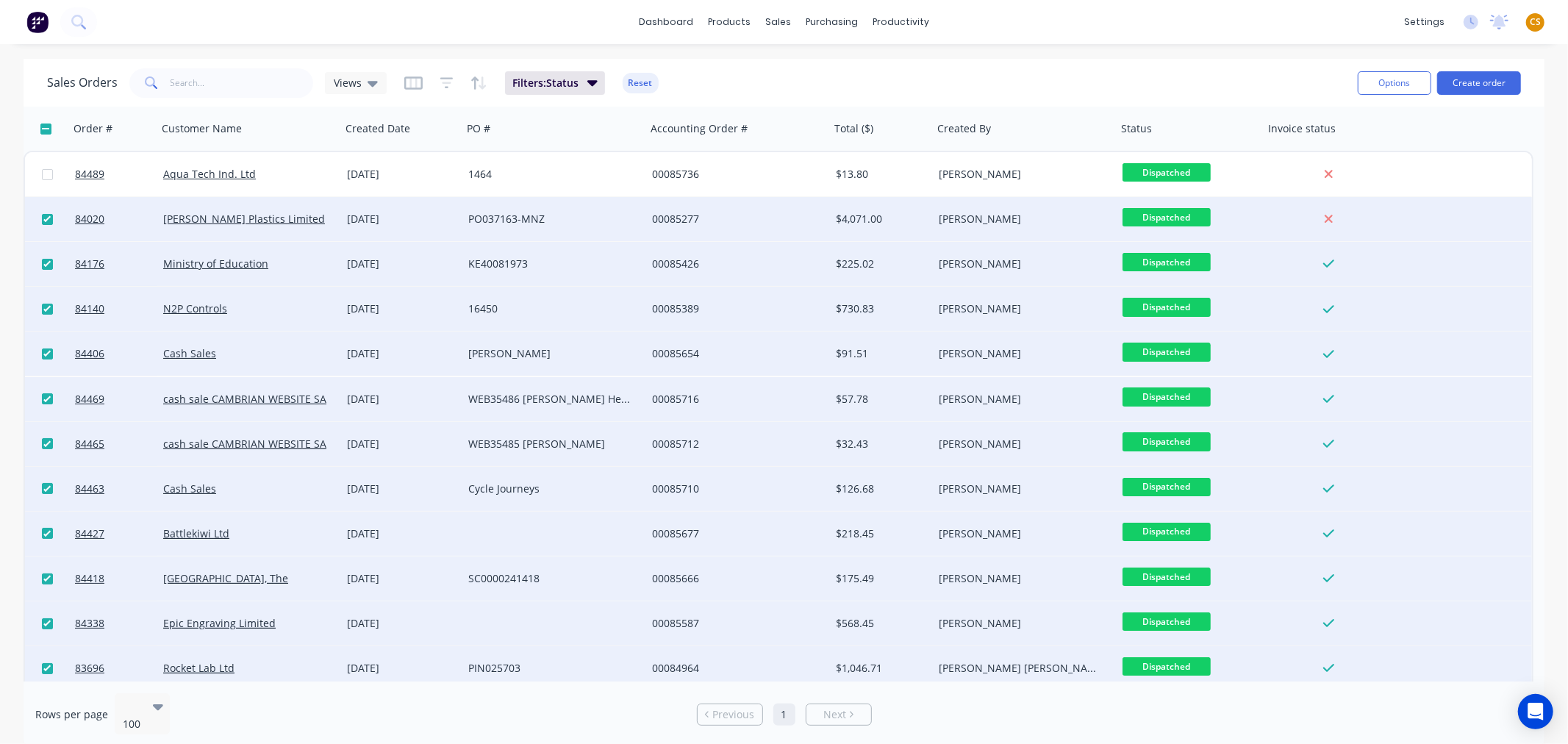
click at [46, 219] on input "checkbox" at bounding box center [47, 219] width 11 height 11
checkbox input "false"
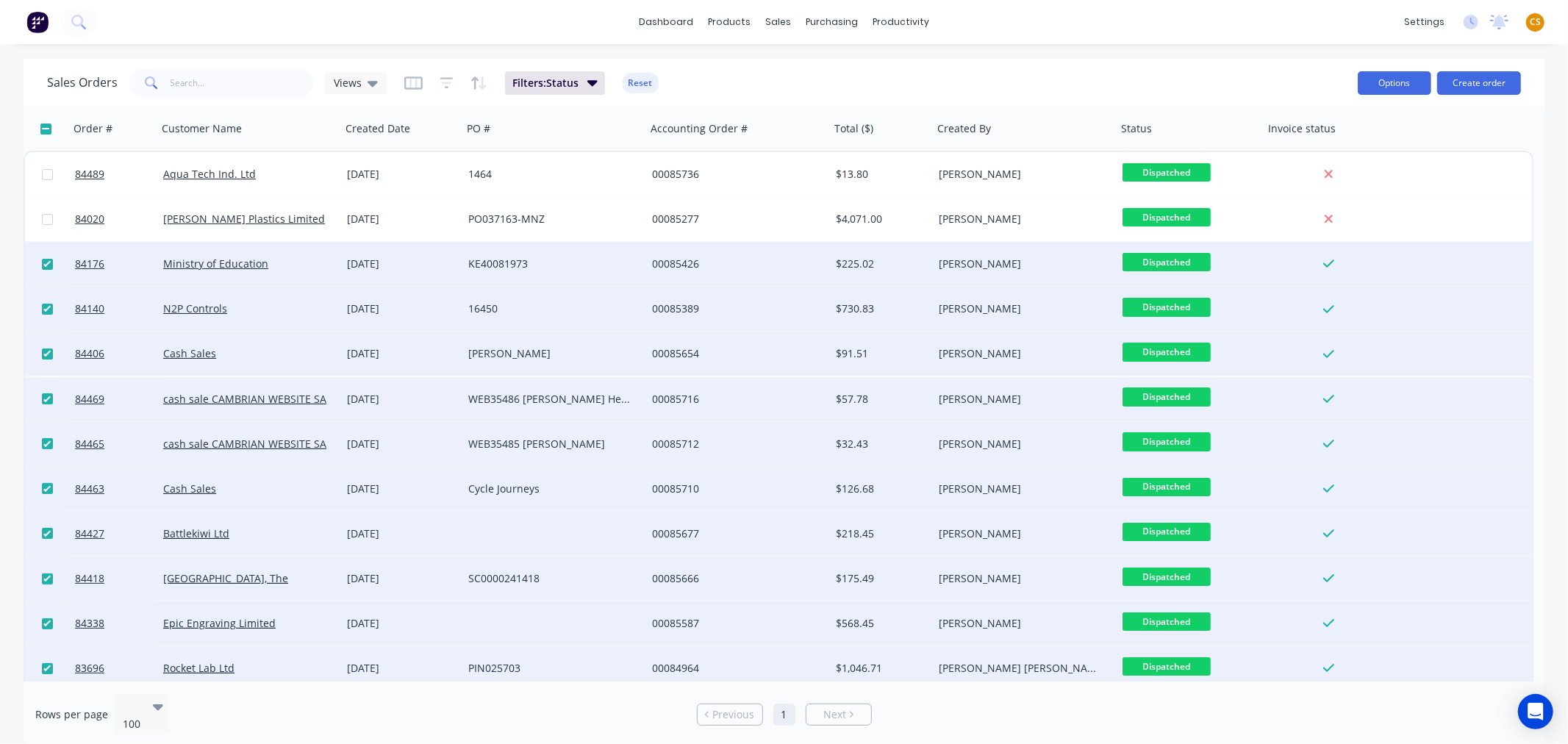
click at [1379, 79] on button "Options" at bounding box center [1395, 83] width 74 height 24
click at [1341, 118] on div "Change Status" at bounding box center [1350, 120] width 135 height 21
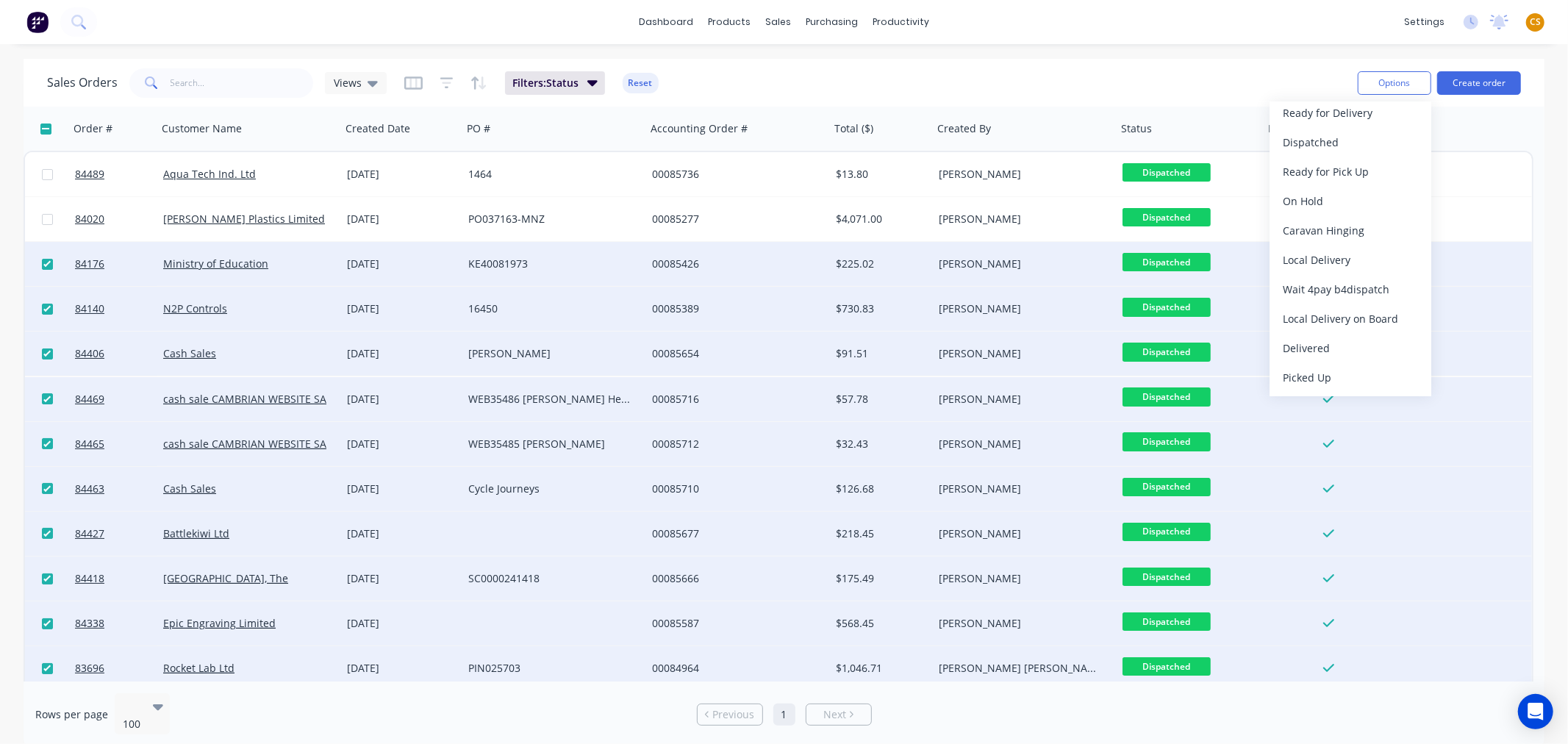
scroll to position [514, 0]
click at [1355, 350] on div "Delivered" at bounding box center [1350, 348] width 135 height 21
click at [971, 84] on div "Sales Orders Views Filters: Status Reset" at bounding box center [696, 83] width 1299 height 36
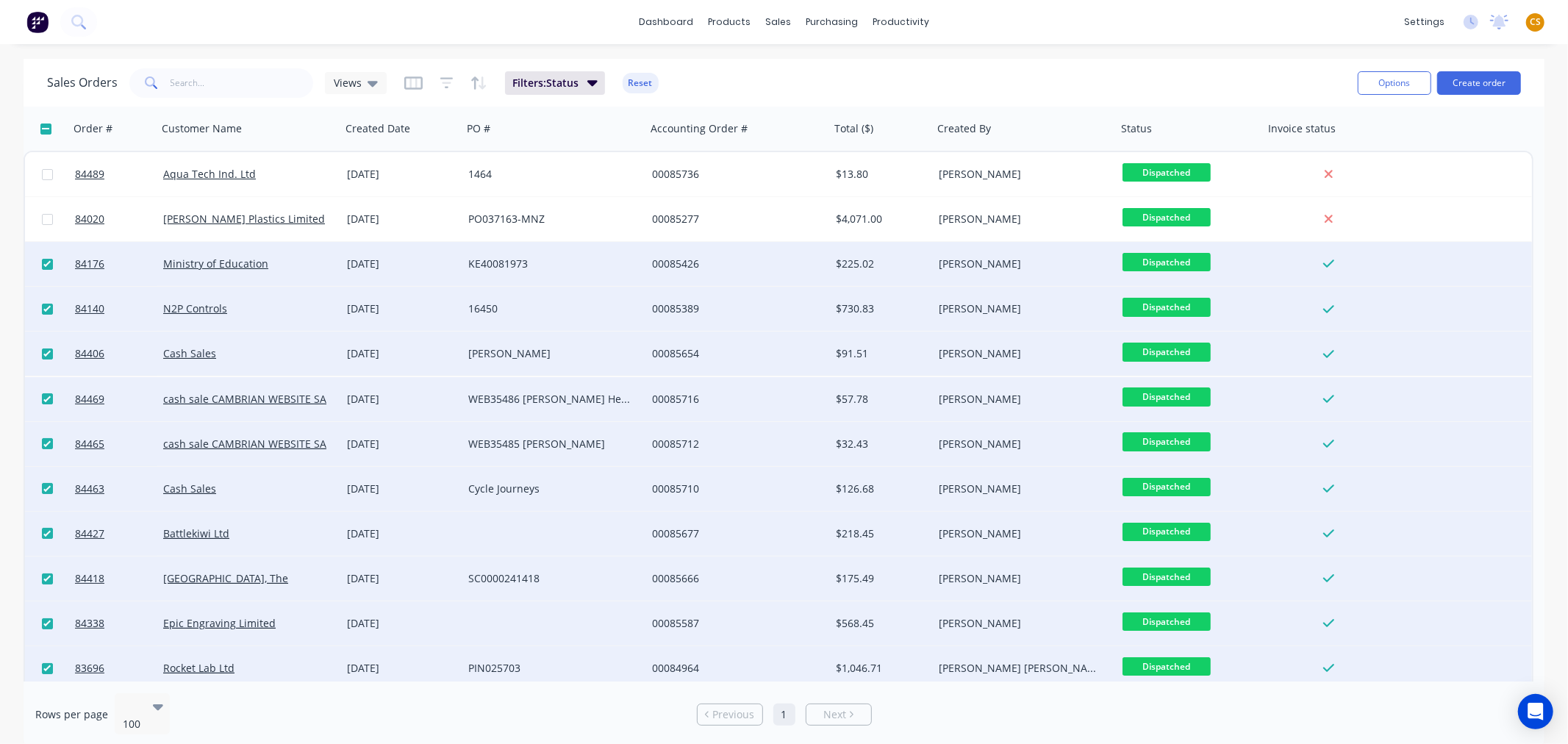
click at [47, 128] on input "checkbox" at bounding box center [46, 128] width 11 height 11
checkbox input "true"
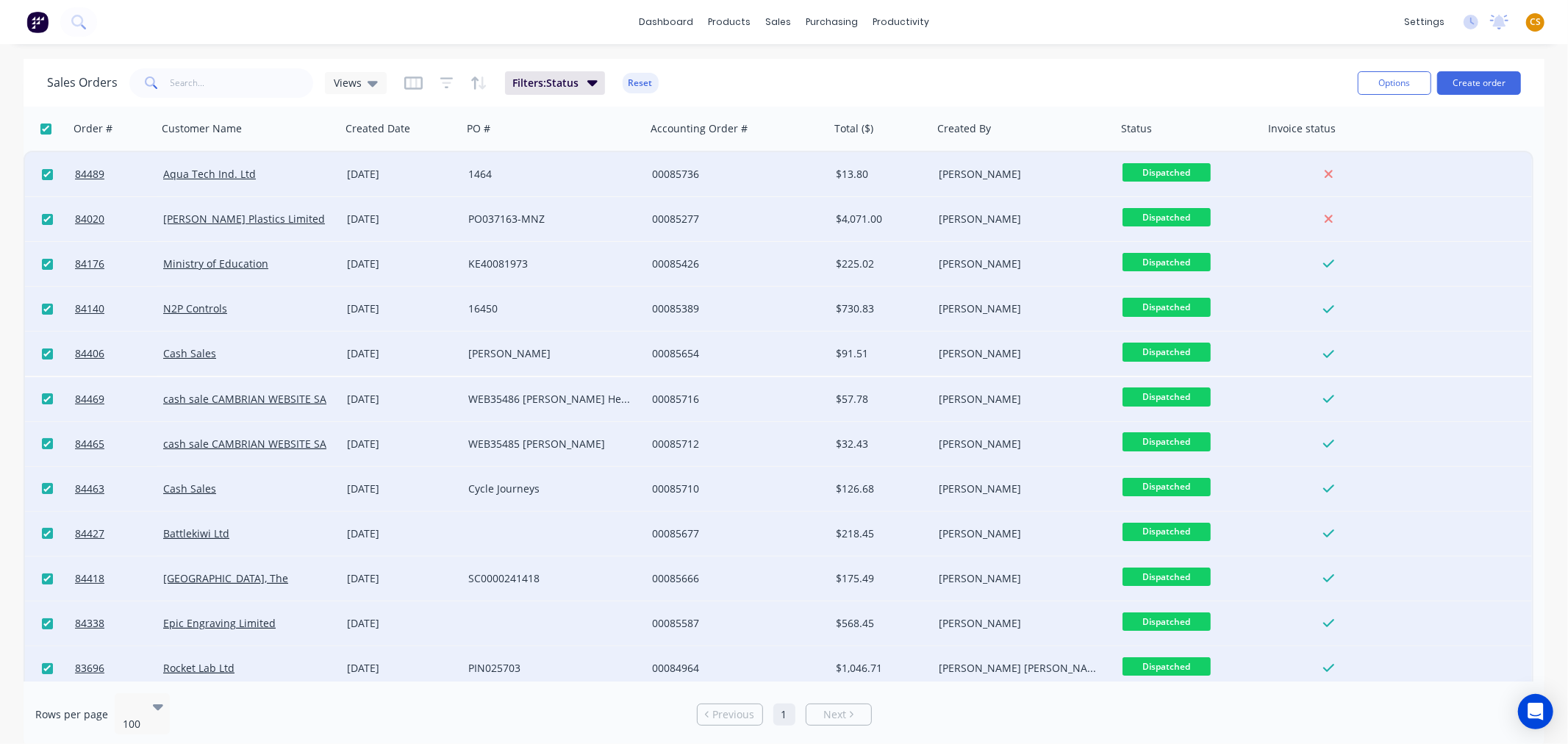
click at [43, 127] on input "checkbox" at bounding box center [46, 128] width 11 height 11
checkbox input "false"
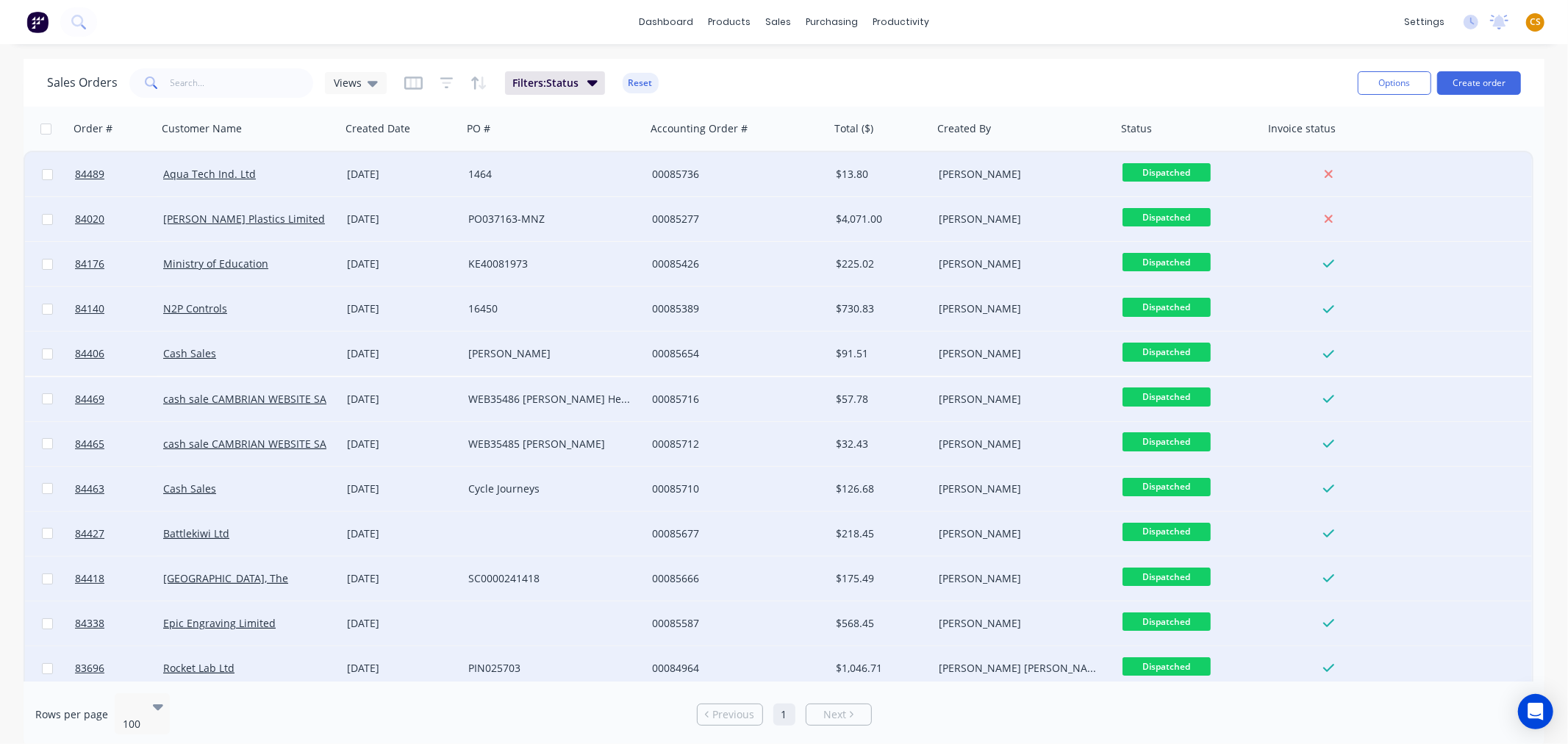
checkbox input "false"
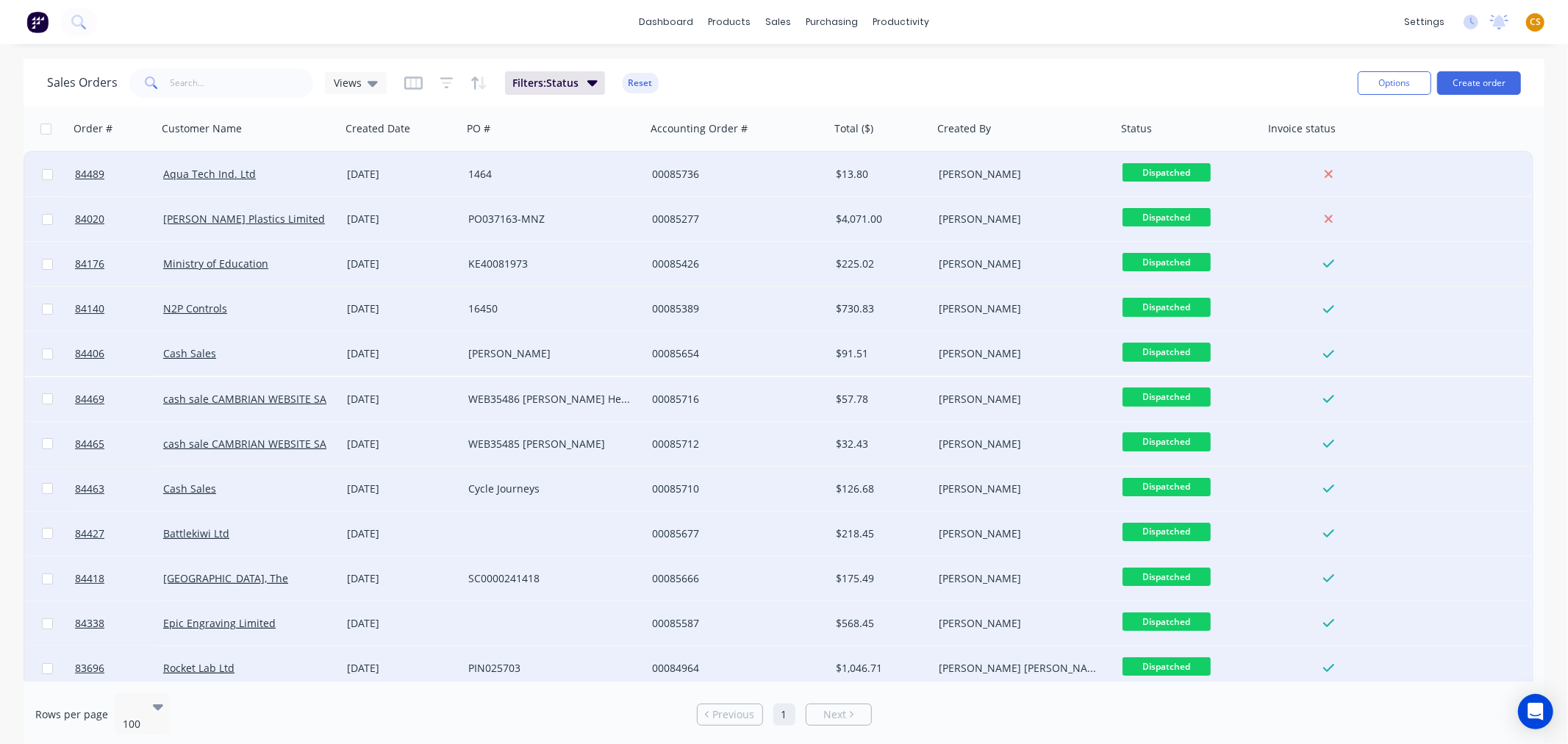
checkbox input "false"
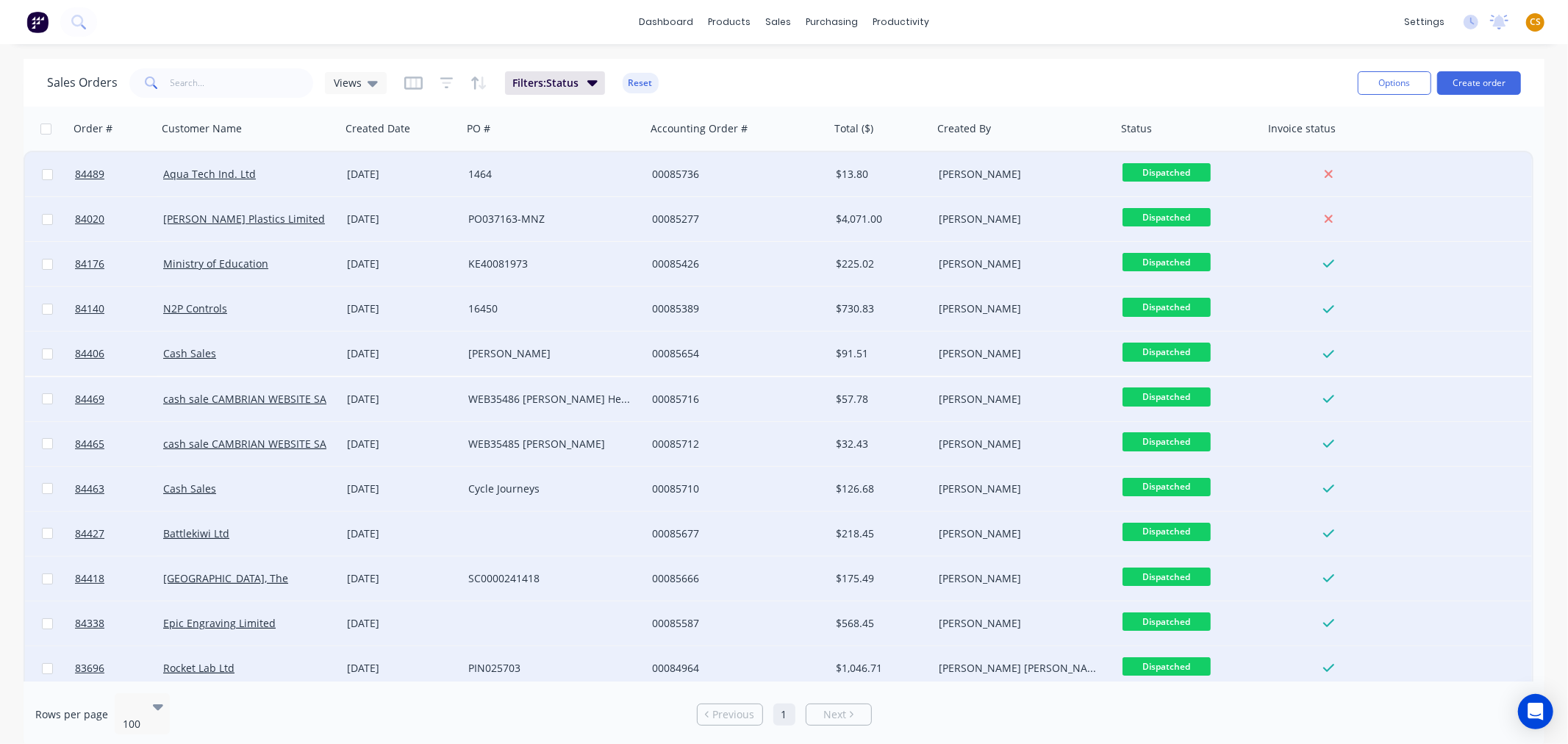
checkbox input "false"
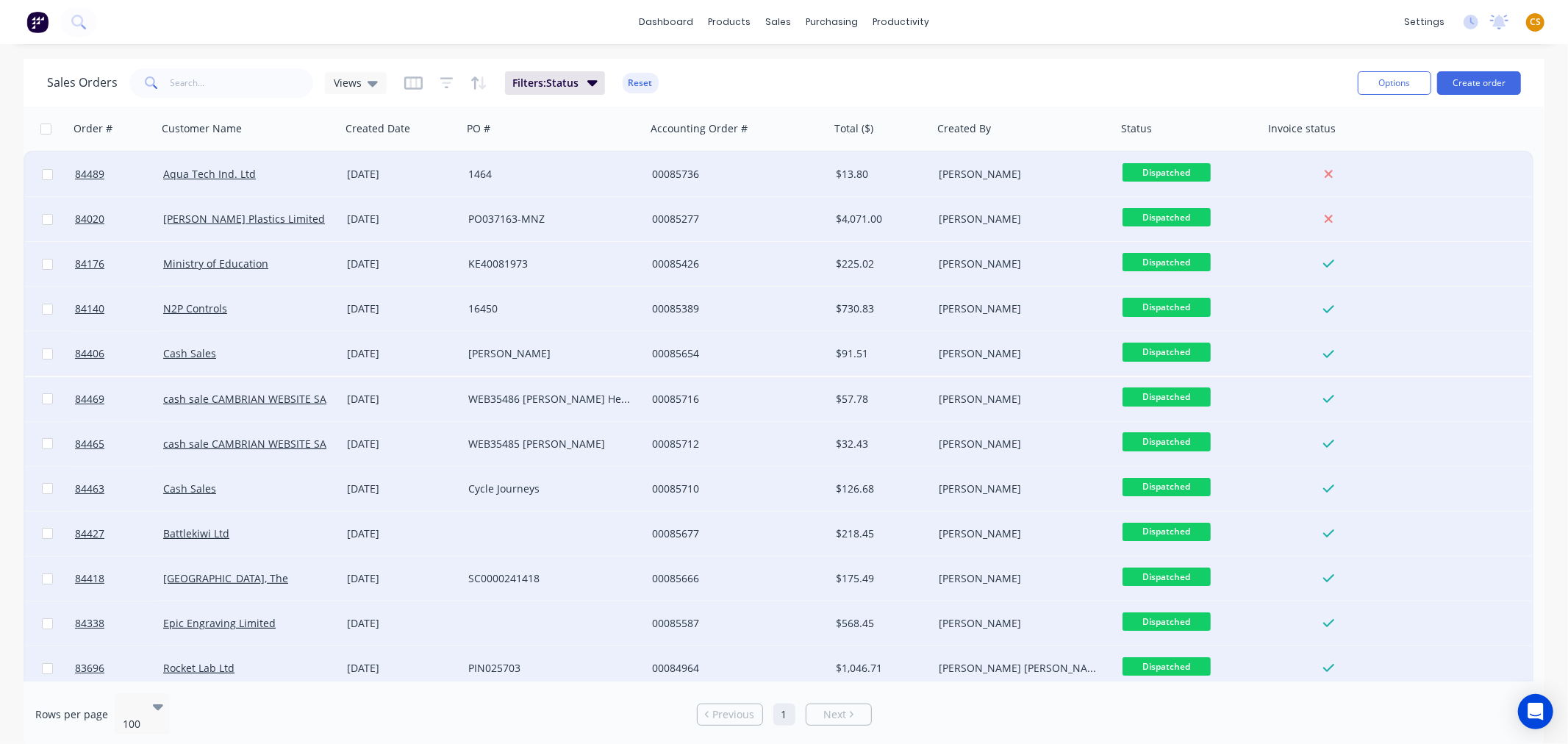
checkbox input "false"
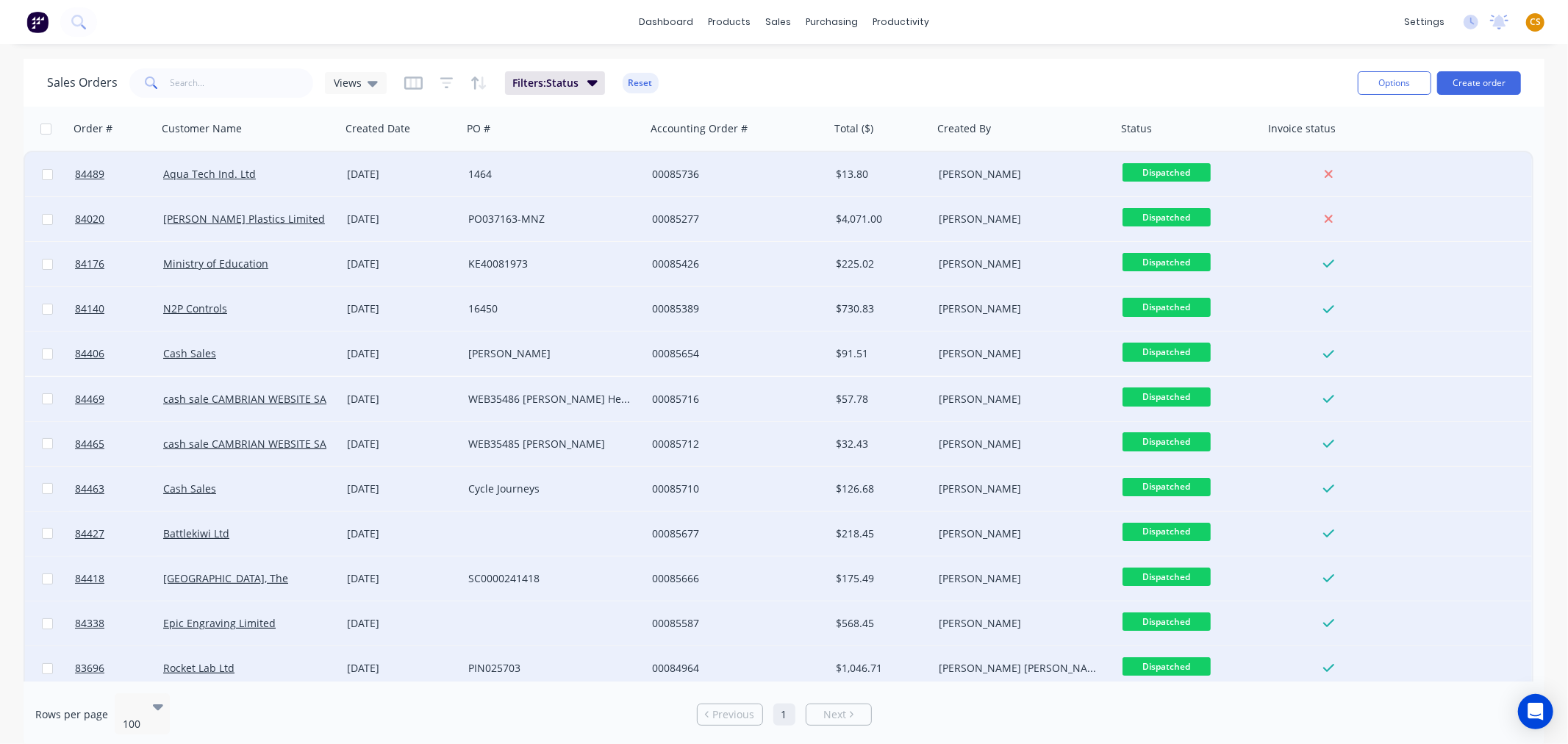
checkbox input "false"
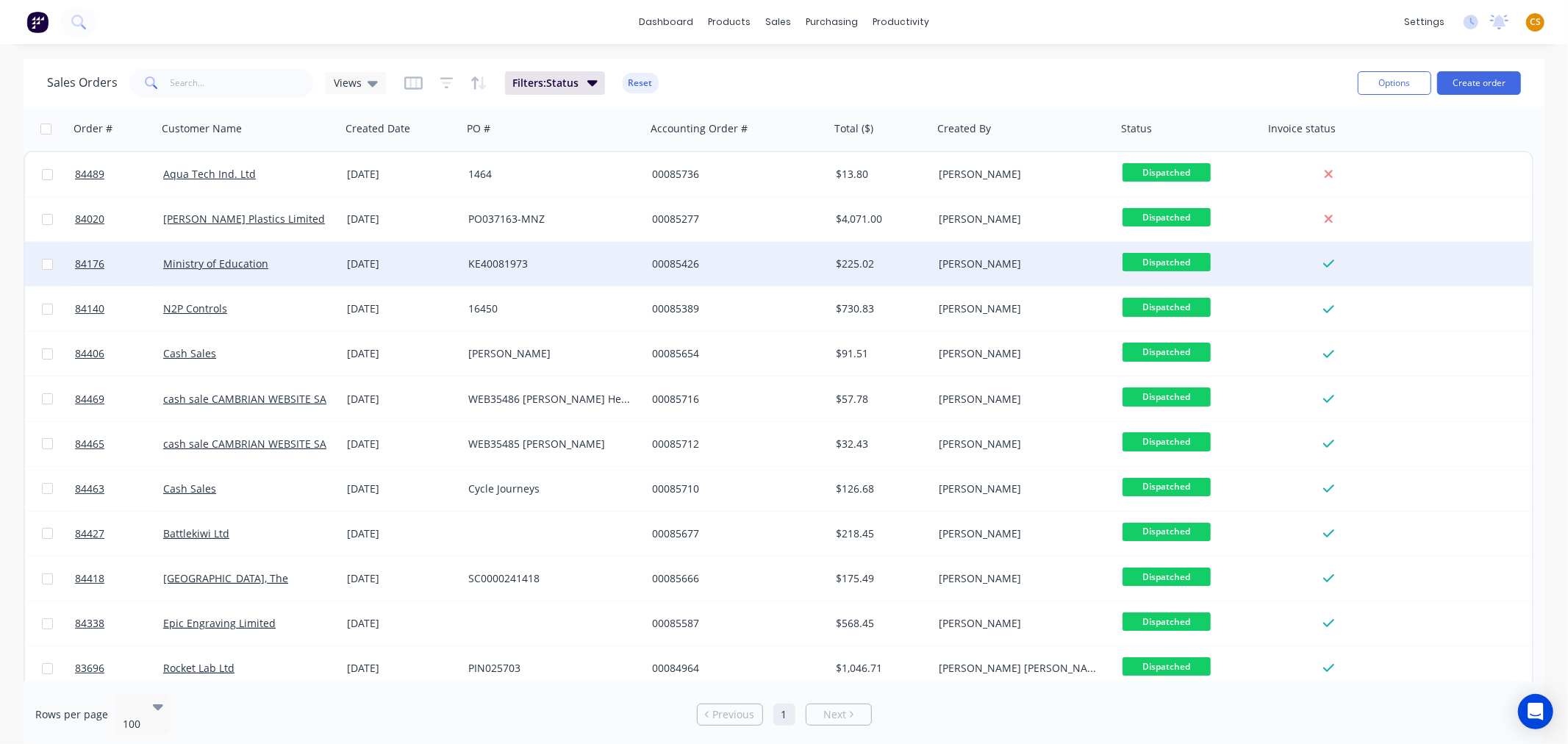
click at [47, 262] on input "checkbox" at bounding box center [47, 264] width 11 height 11
checkbox input "true"
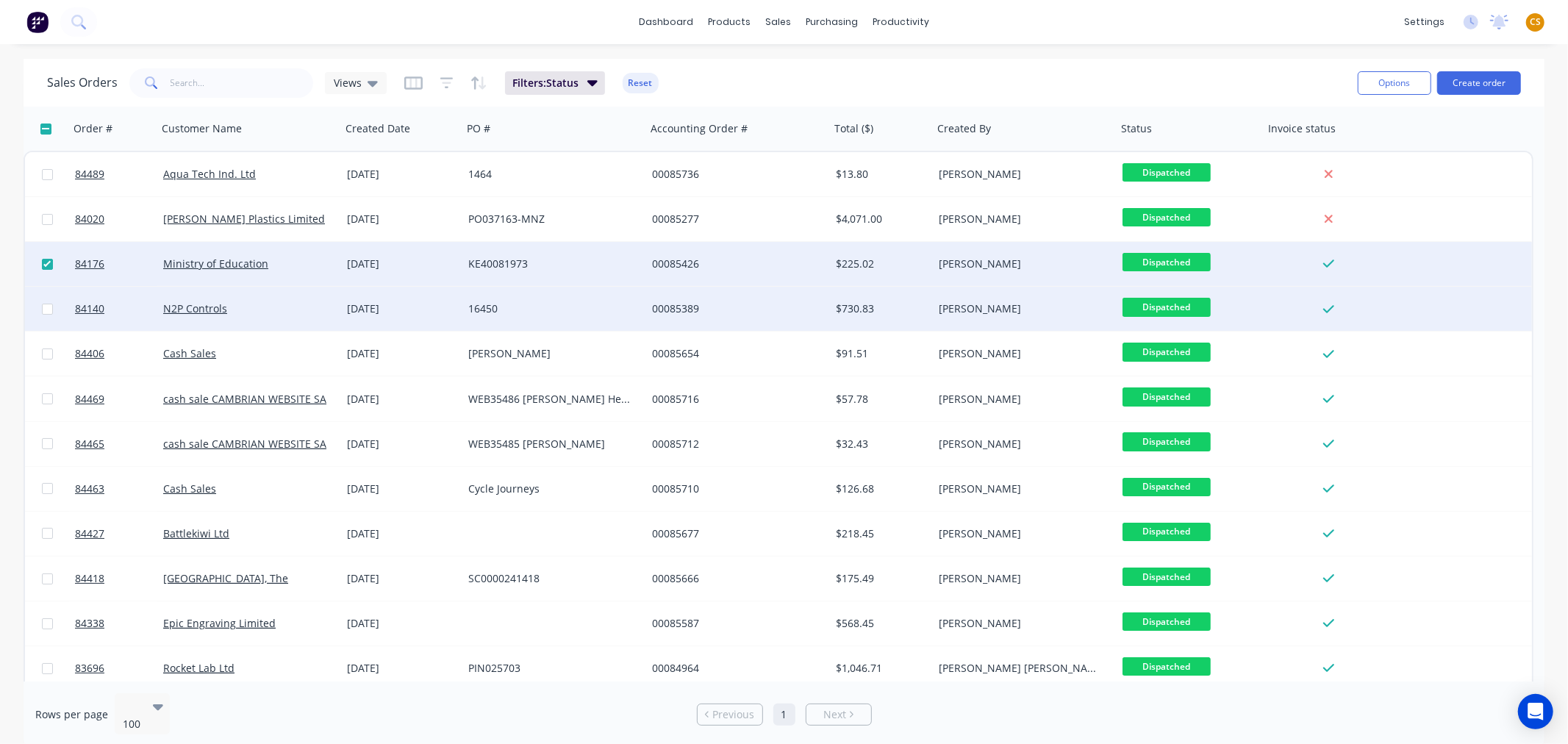
click at [43, 310] on input "checkbox" at bounding box center [47, 309] width 11 height 11
checkbox input "true"
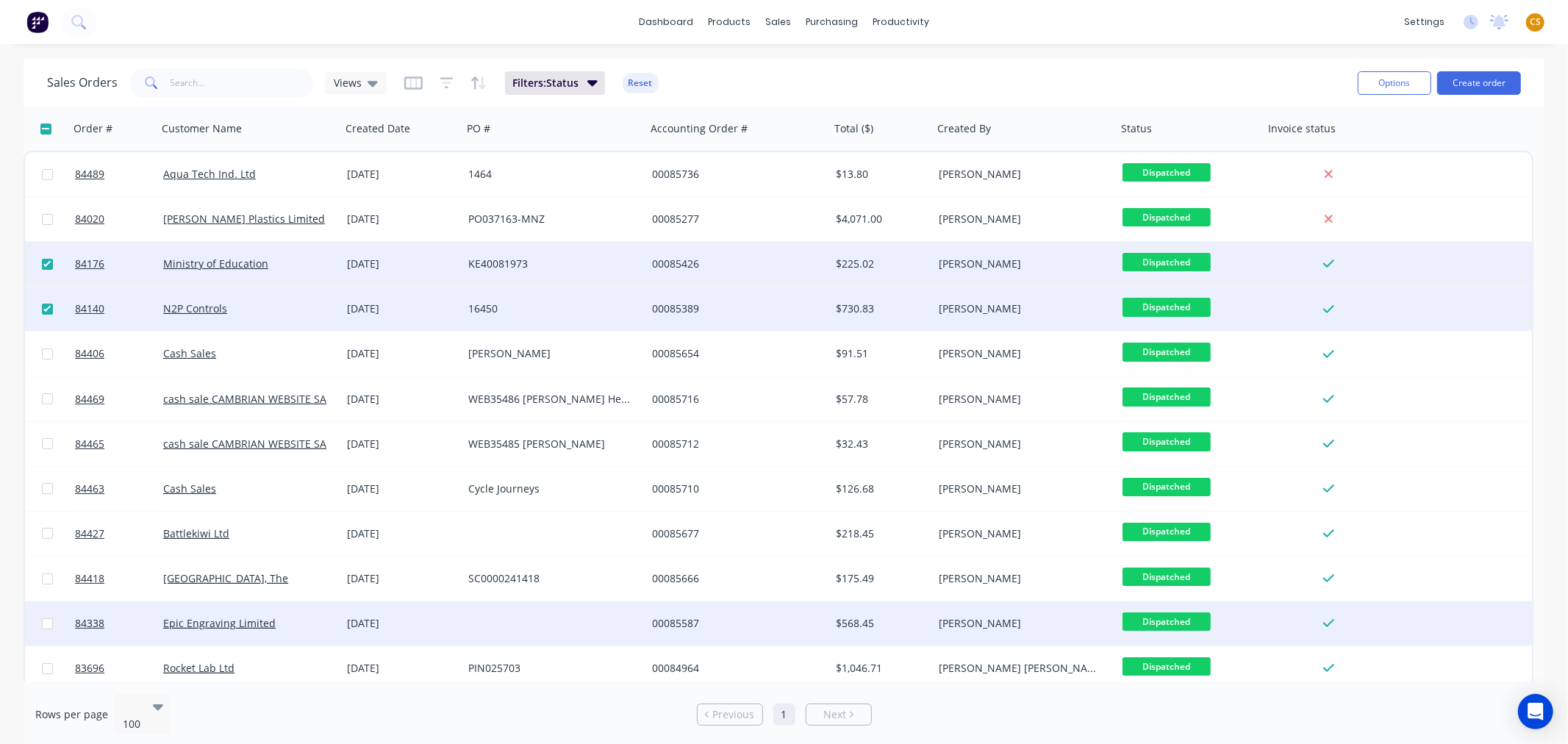
click at [45, 621] on input "checkbox" at bounding box center [47, 623] width 11 height 11
checkbox input "true"
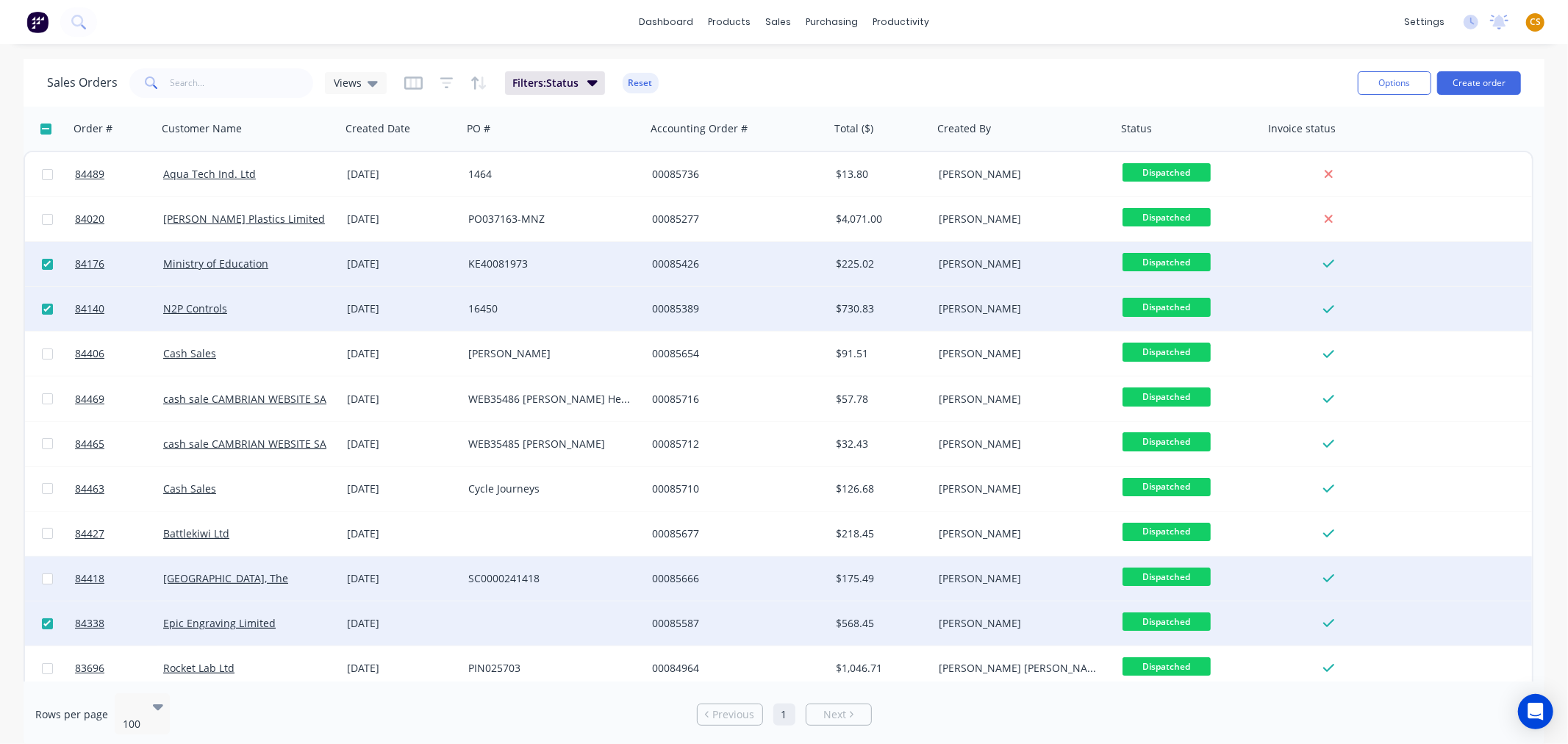
click at [49, 576] on input "checkbox" at bounding box center [47, 579] width 11 height 11
checkbox input "true"
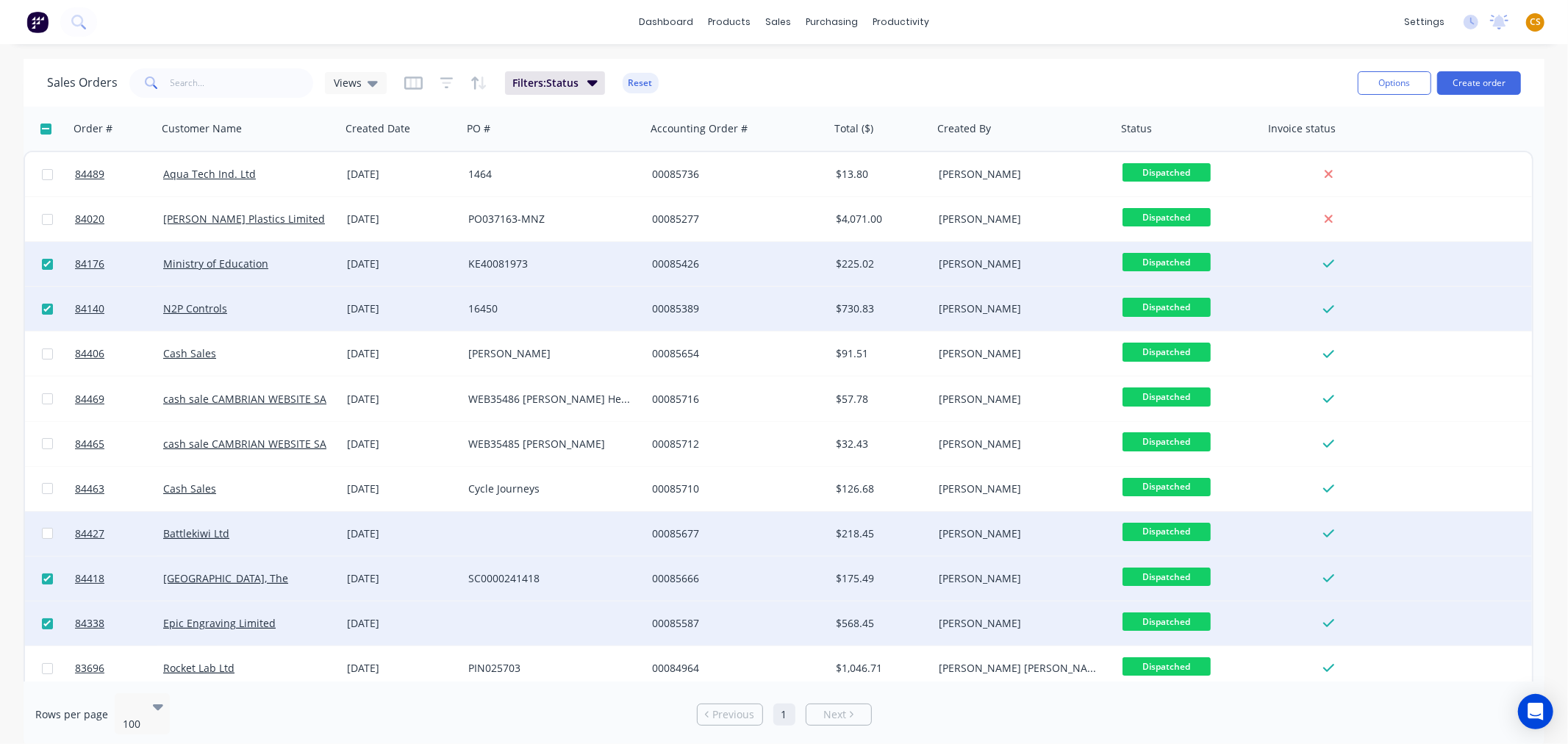
click at [45, 533] on input "checkbox" at bounding box center [47, 533] width 11 height 11
checkbox input "true"
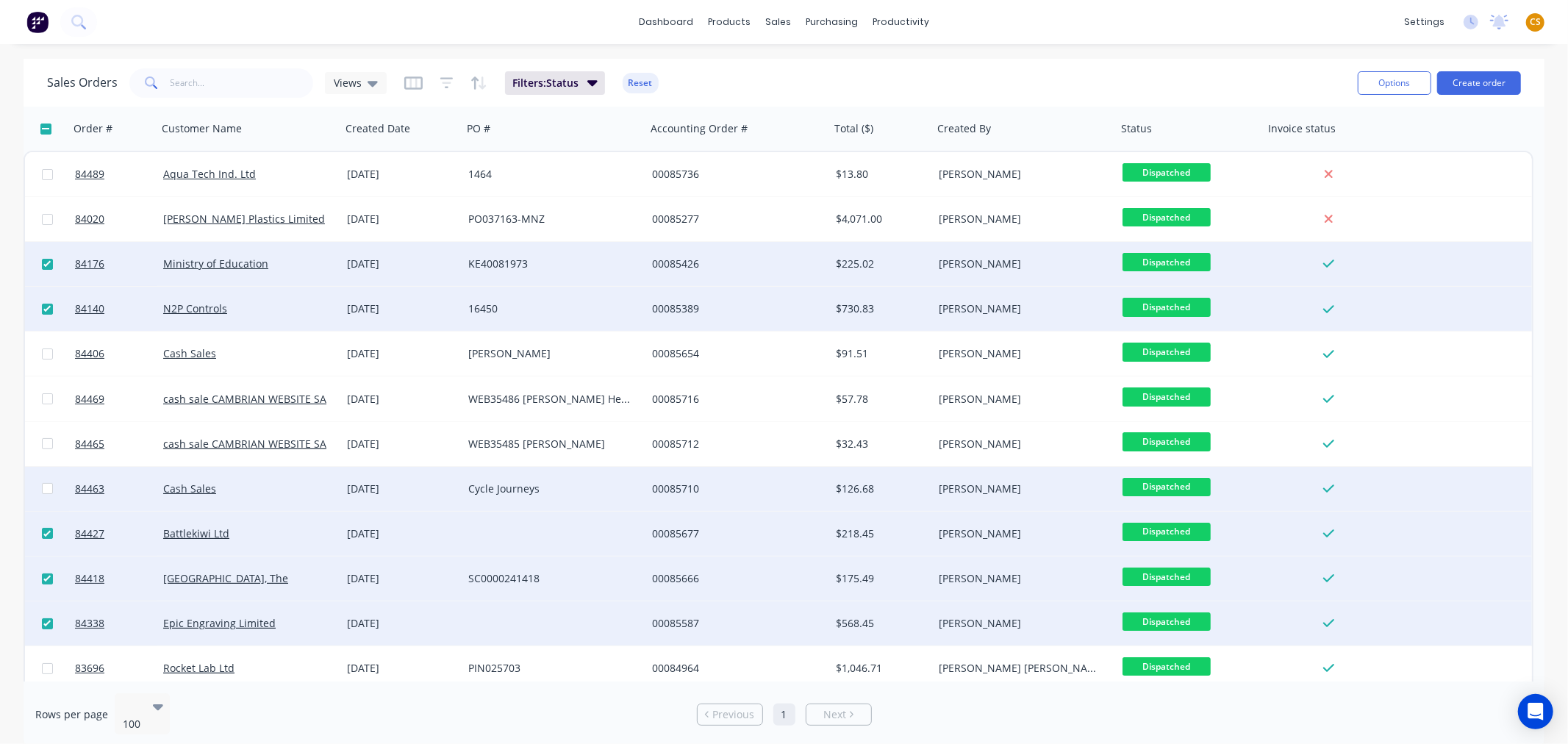
click at [46, 485] on input "checkbox" at bounding box center [47, 488] width 11 height 11
checkbox input "true"
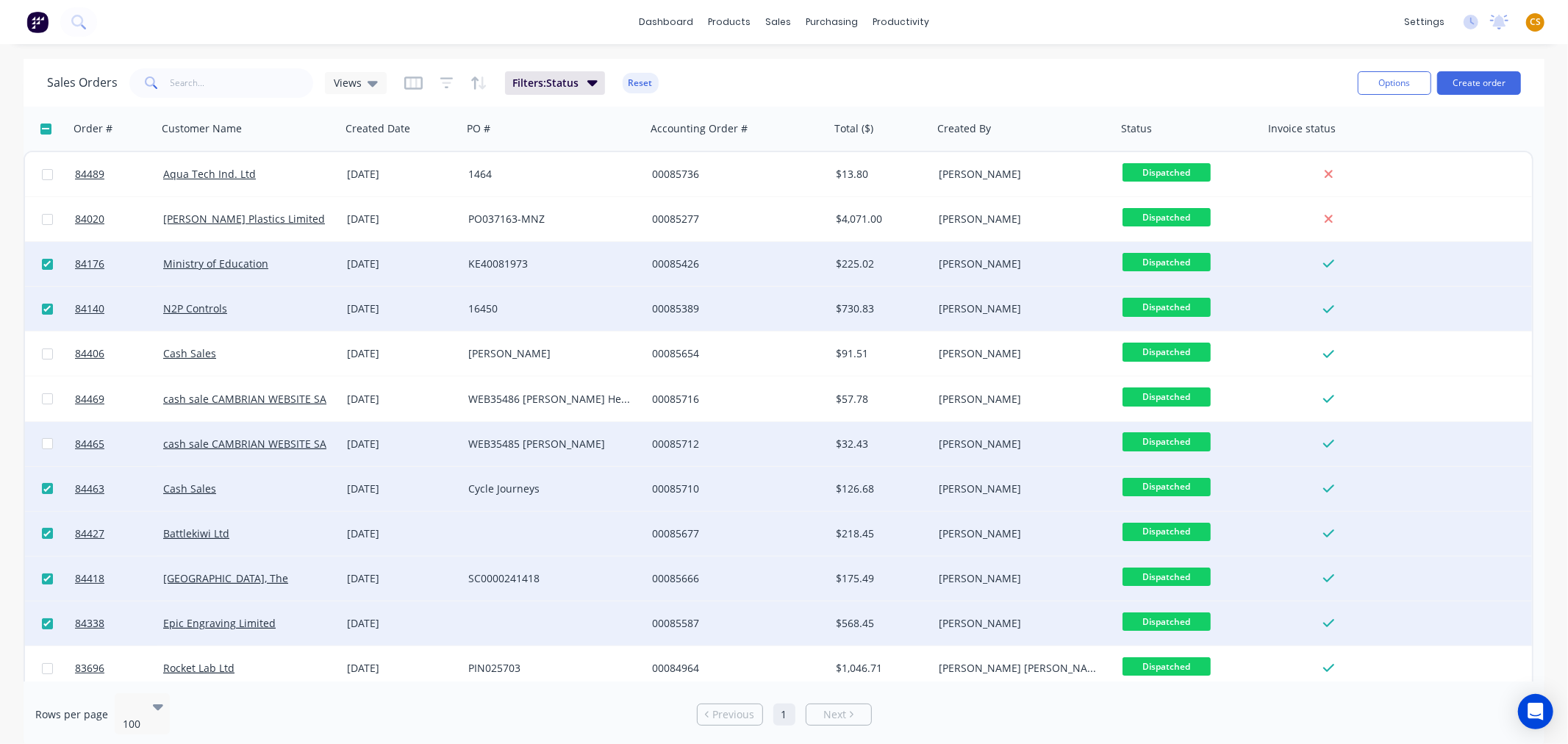
click at [42, 444] on input "checkbox" at bounding box center [47, 443] width 11 height 11
checkbox input "true"
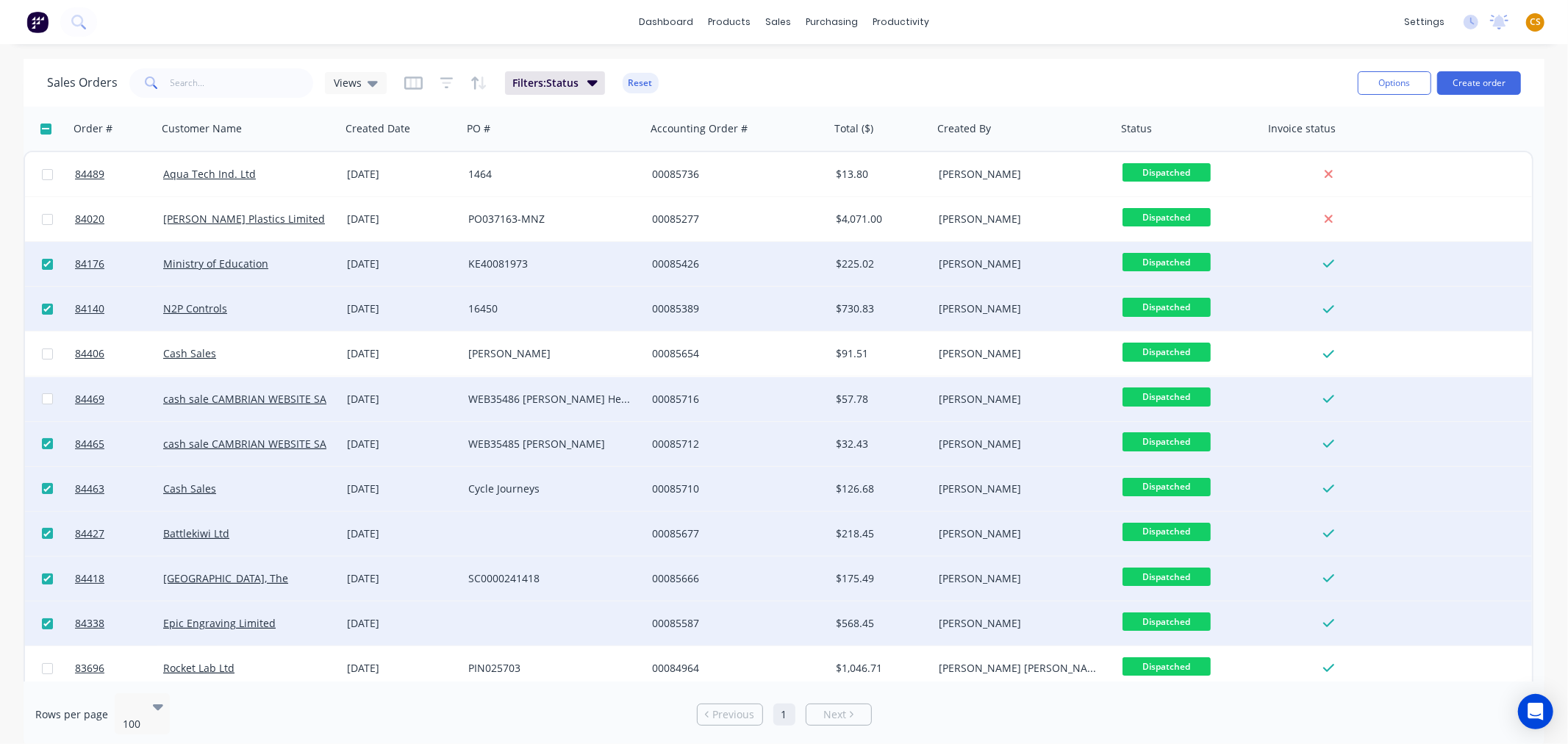
click at [45, 402] on input "checkbox" at bounding box center [47, 399] width 11 height 11
checkbox input "true"
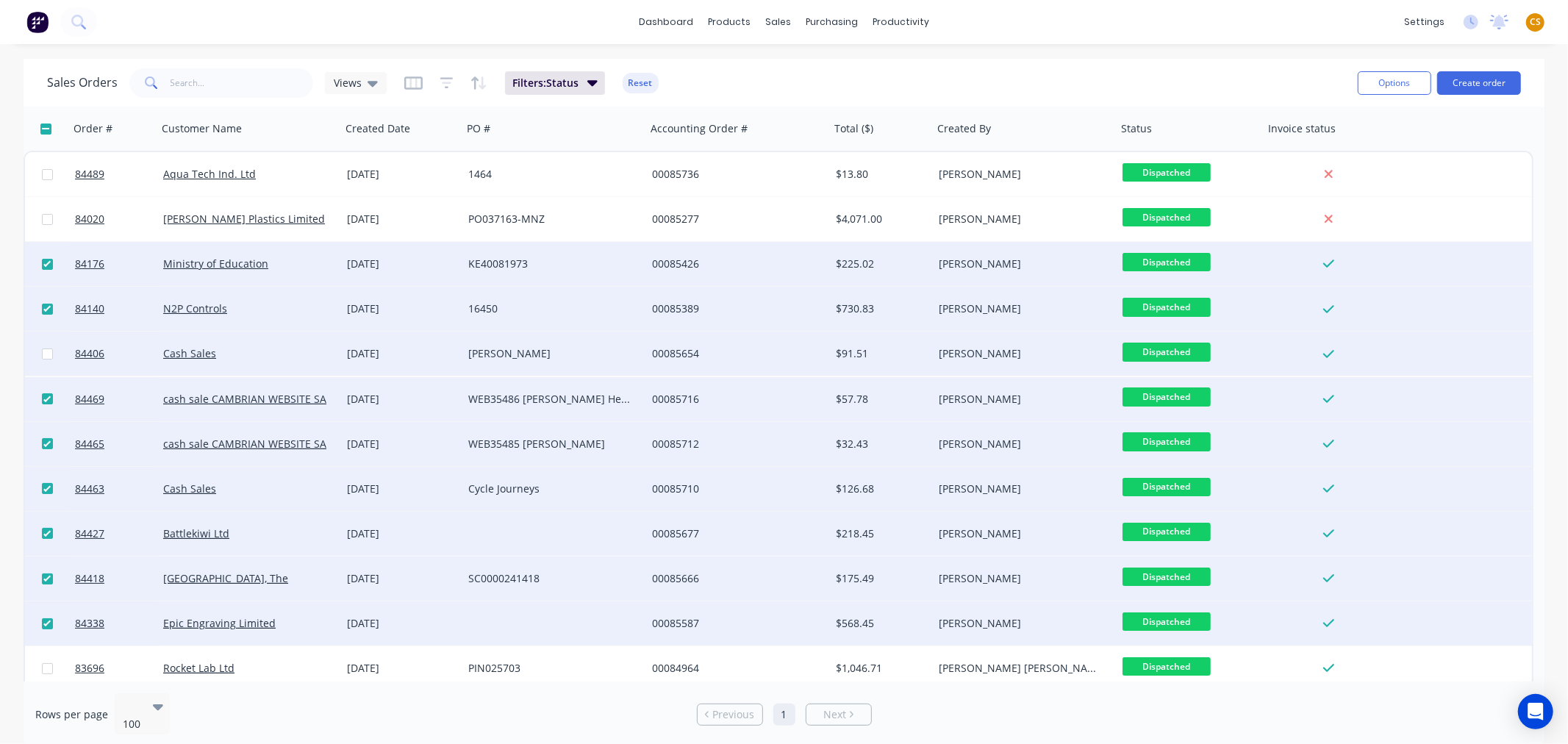
click at [49, 354] on input "checkbox" at bounding box center [47, 354] width 11 height 11
checkbox input "true"
click at [1409, 78] on button "Options" at bounding box center [1395, 83] width 74 height 24
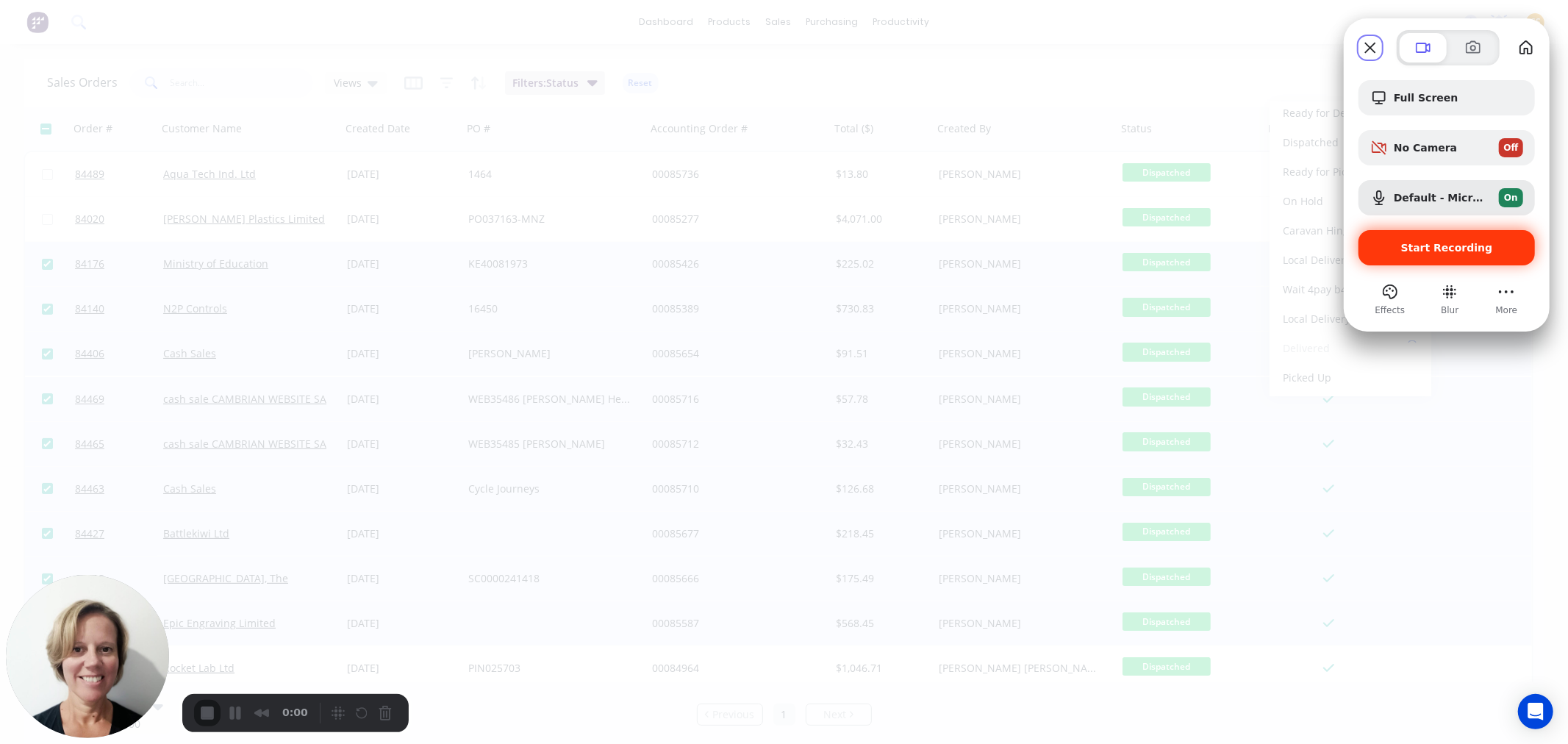
click at [1397, 252] on span "Start Recording" at bounding box center [1446, 248] width 153 height 12
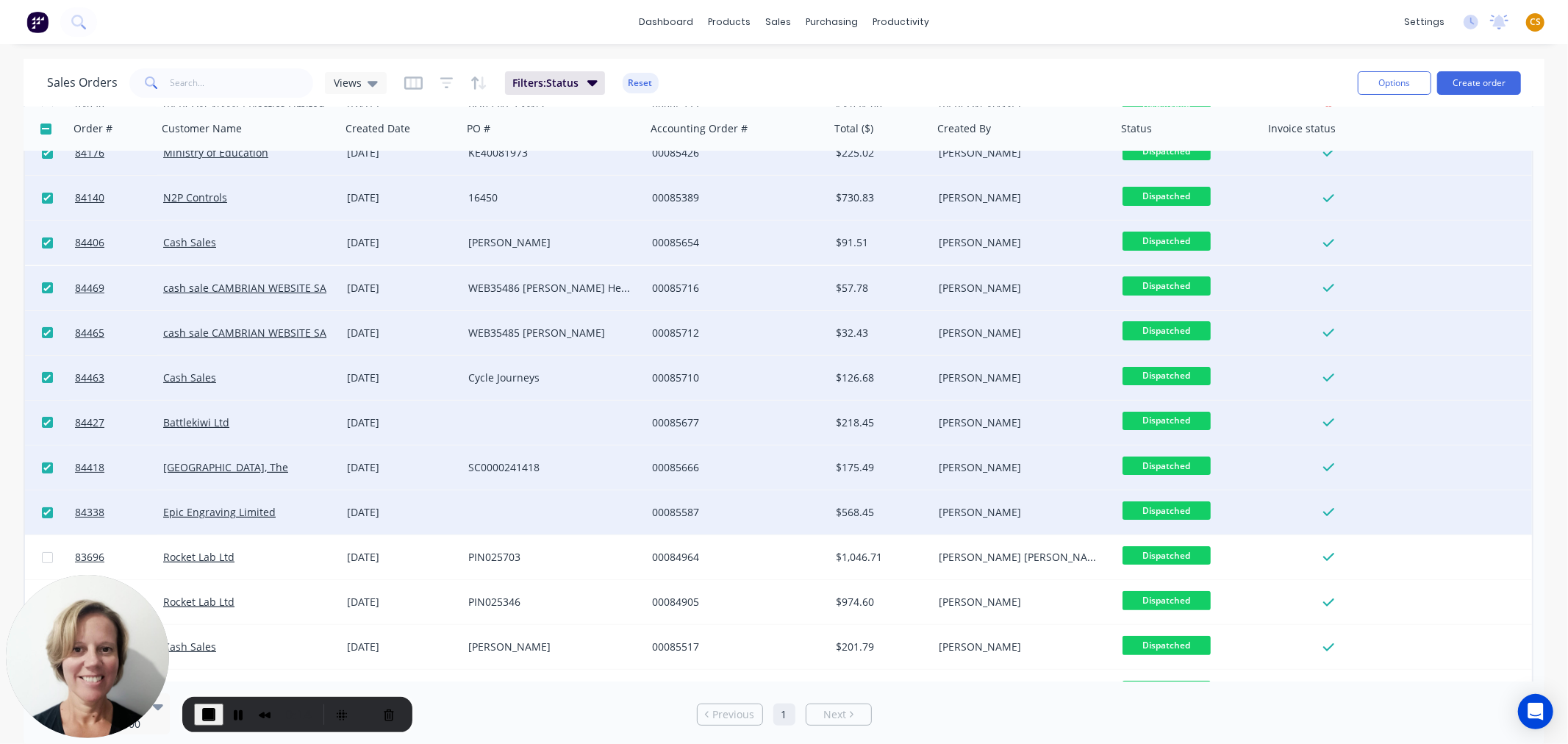
scroll to position [145, 0]
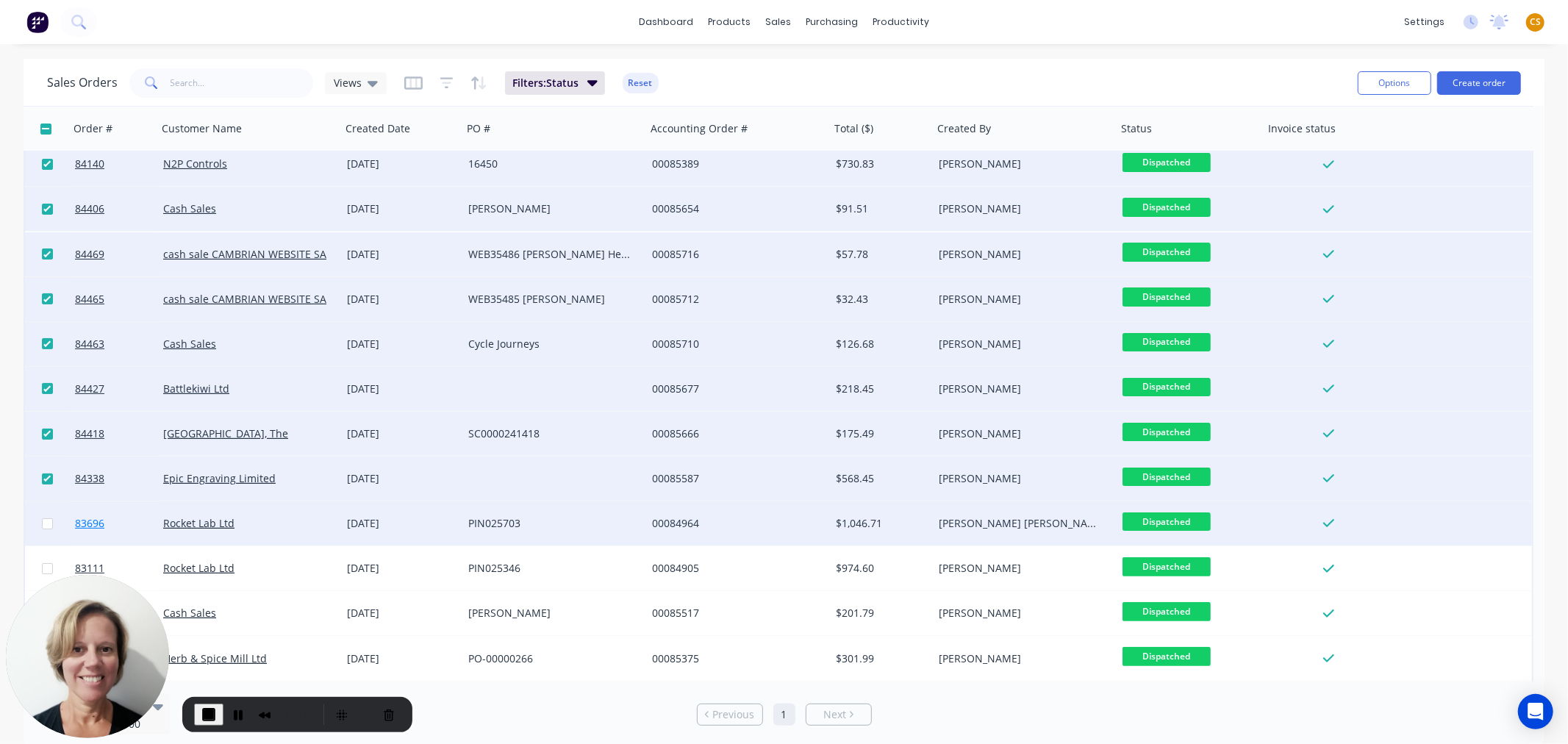
drag, startPoint x: 47, startPoint y: 525, endPoint x: 83, endPoint y: 510, distance: 39.0
click at [47, 525] on input "checkbox" at bounding box center [47, 523] width 11 height 11
checkbox input "true"
click at [1394, 86] on button "Options" at bounding box center [1395, 83] width 74 height 24
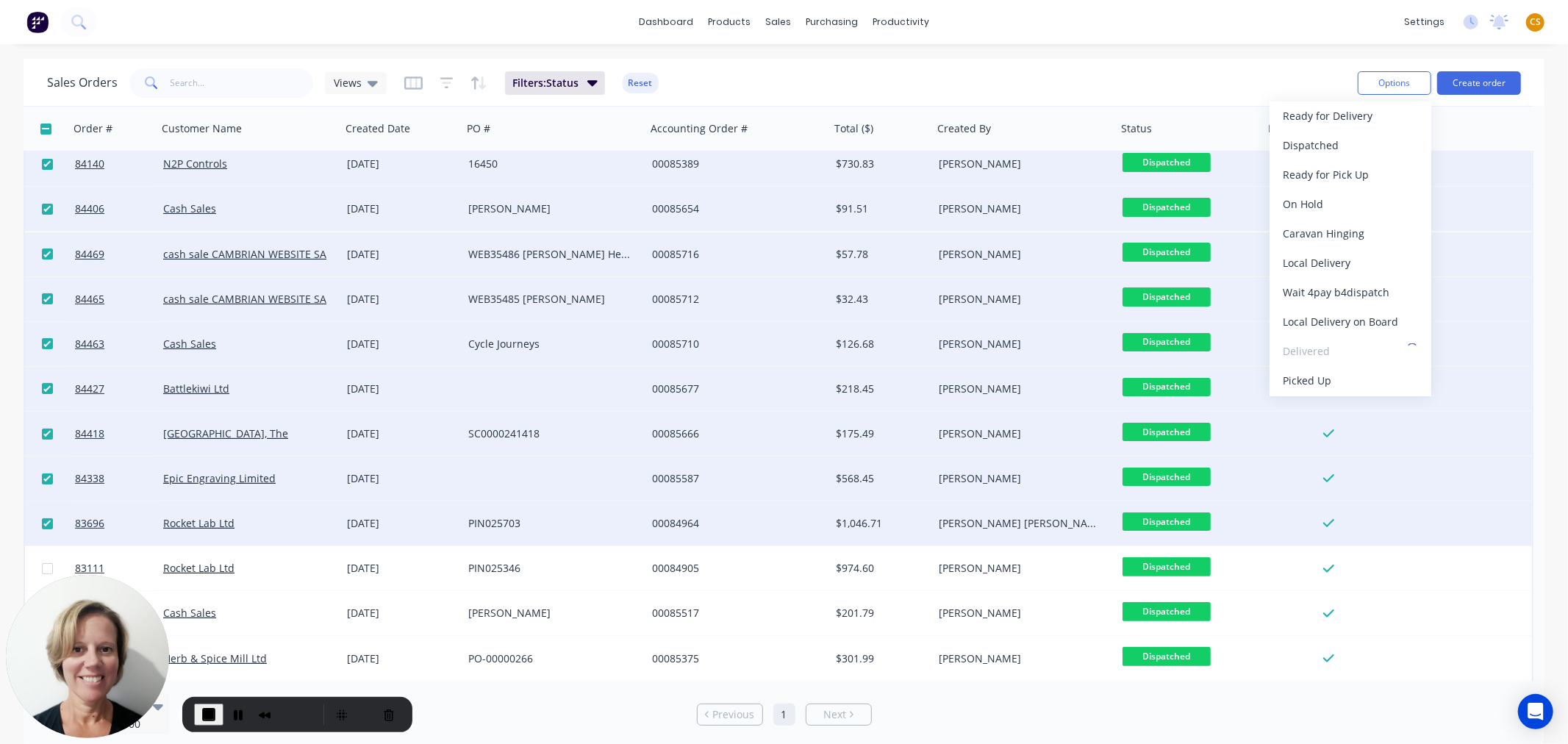
scroll to position [514, 0]
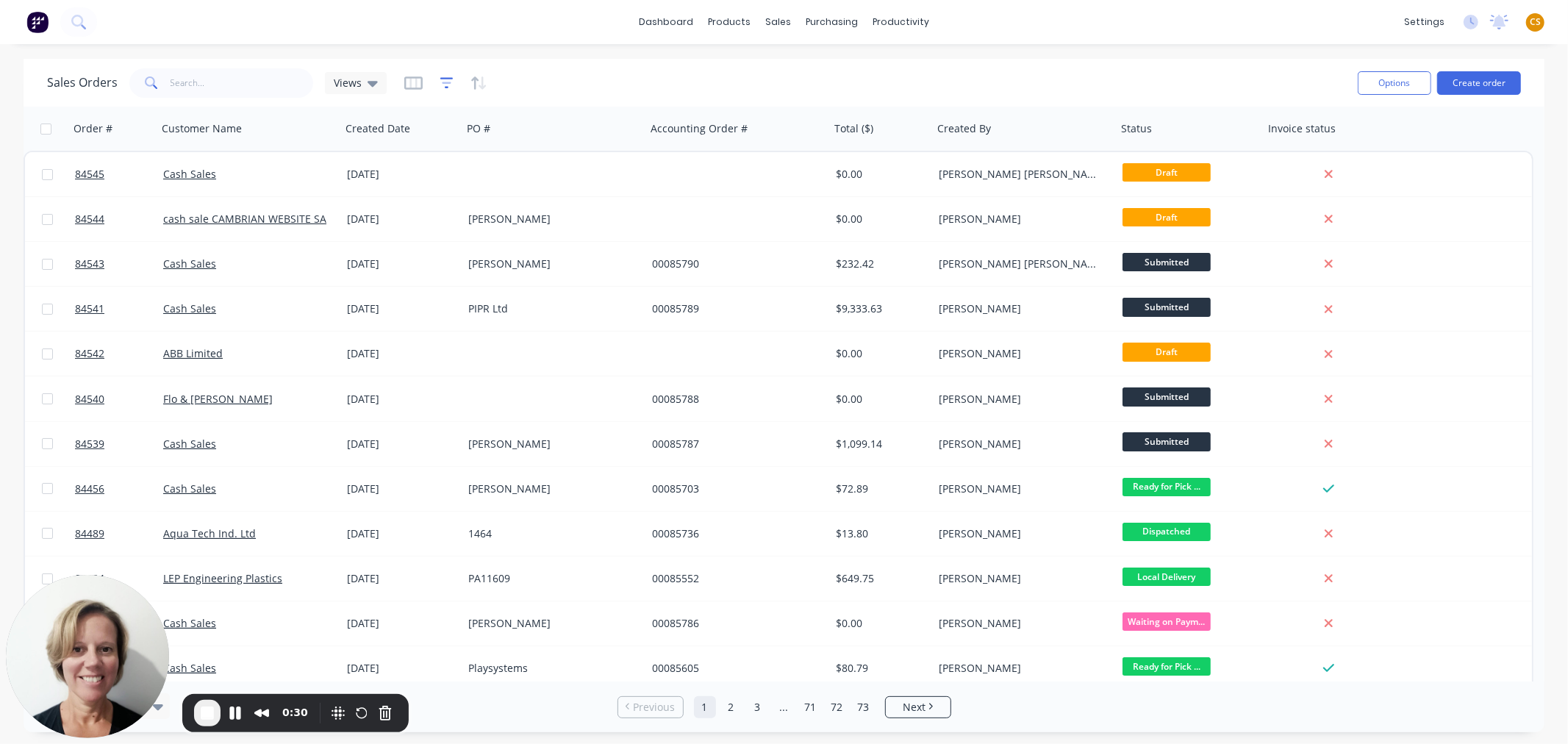
click at [445, 82] on icon "button" at bounding box center [447, 83] width 13 height 15
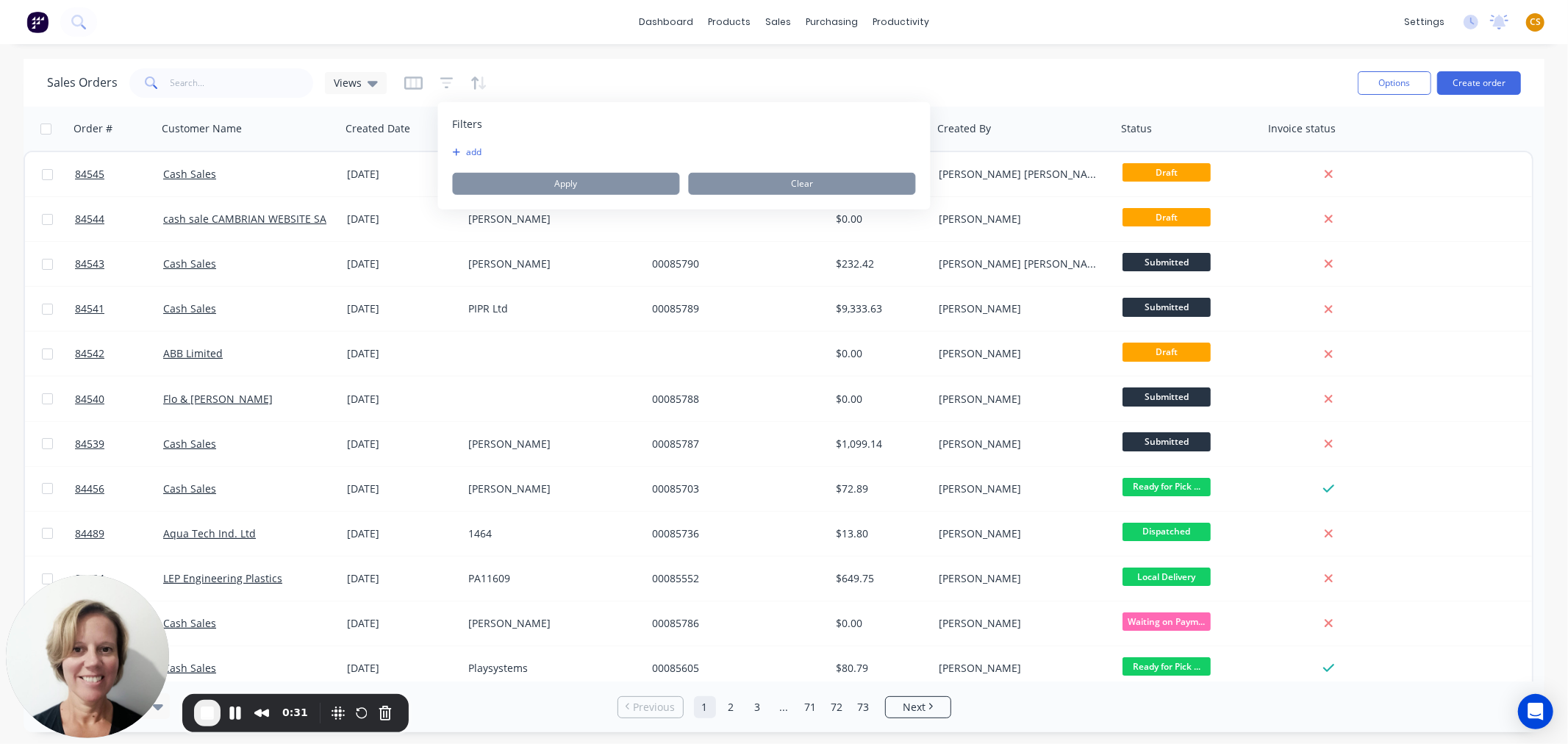
click at [476, 151] on button "add" at bounding box center [471, 152] width 37 height 12
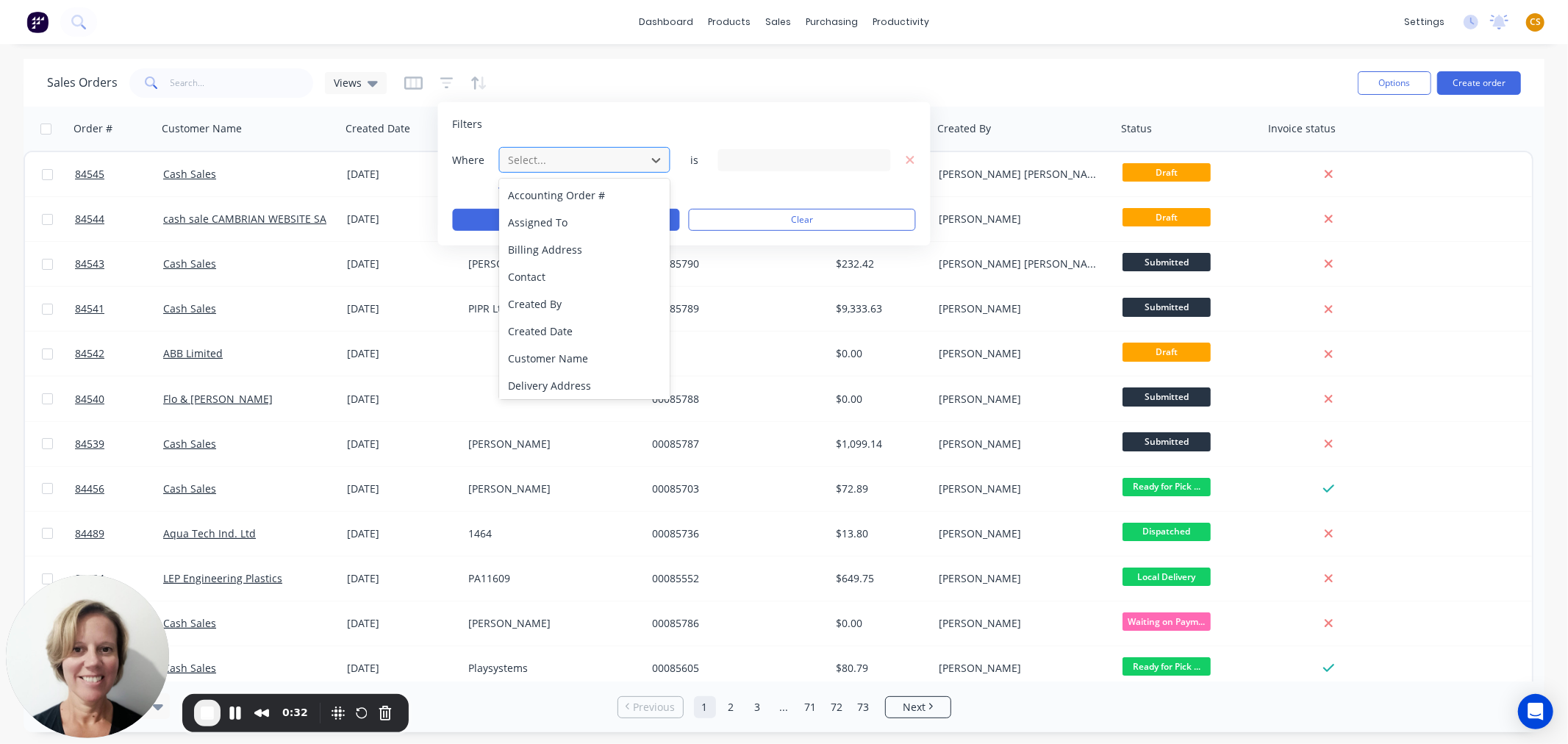
click at [526, 165] on div at bounding box center [573, 159] width 131 height 18
type input "st"
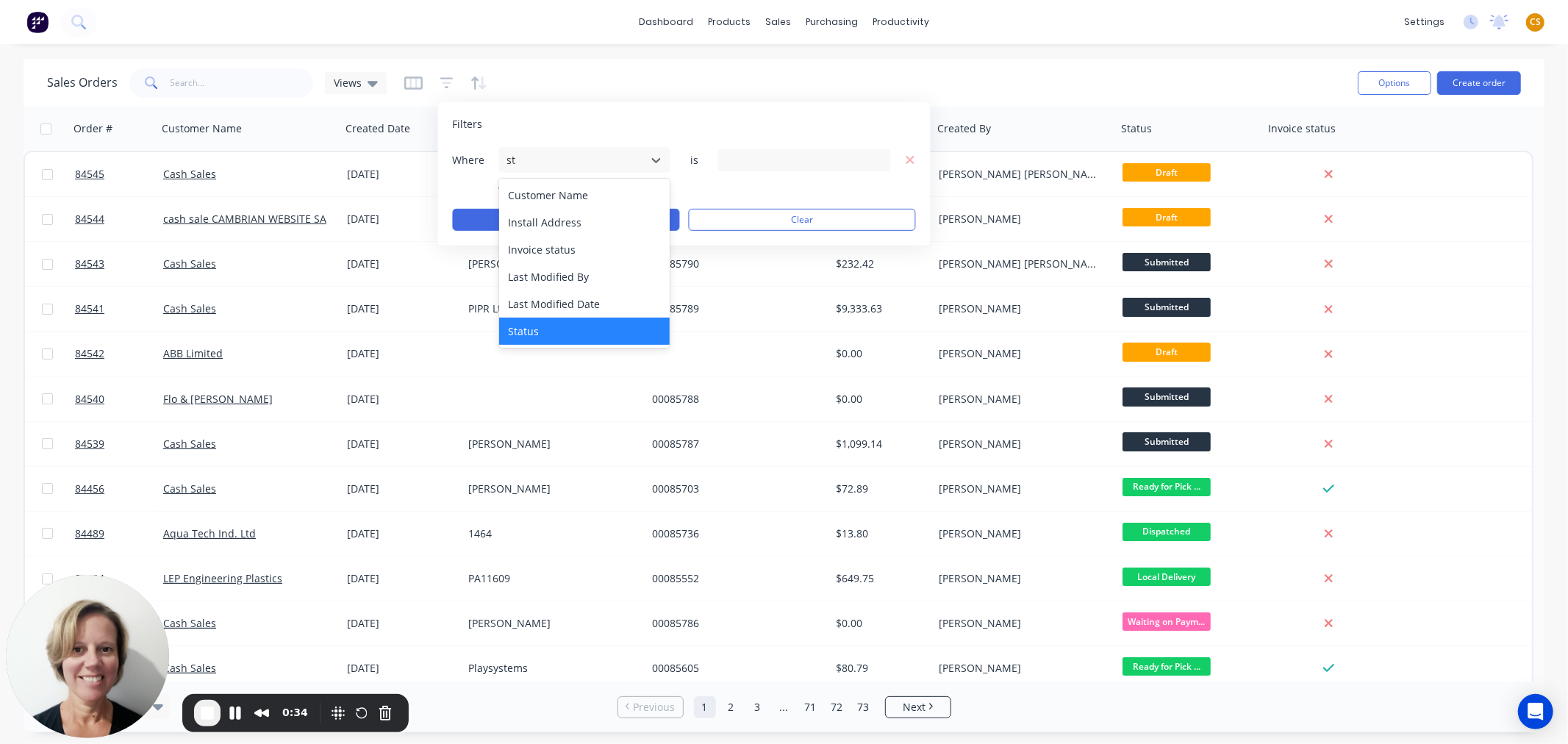
click at [537, 334] on div "Status" at bounding box center [585, 331] width 171 height 27
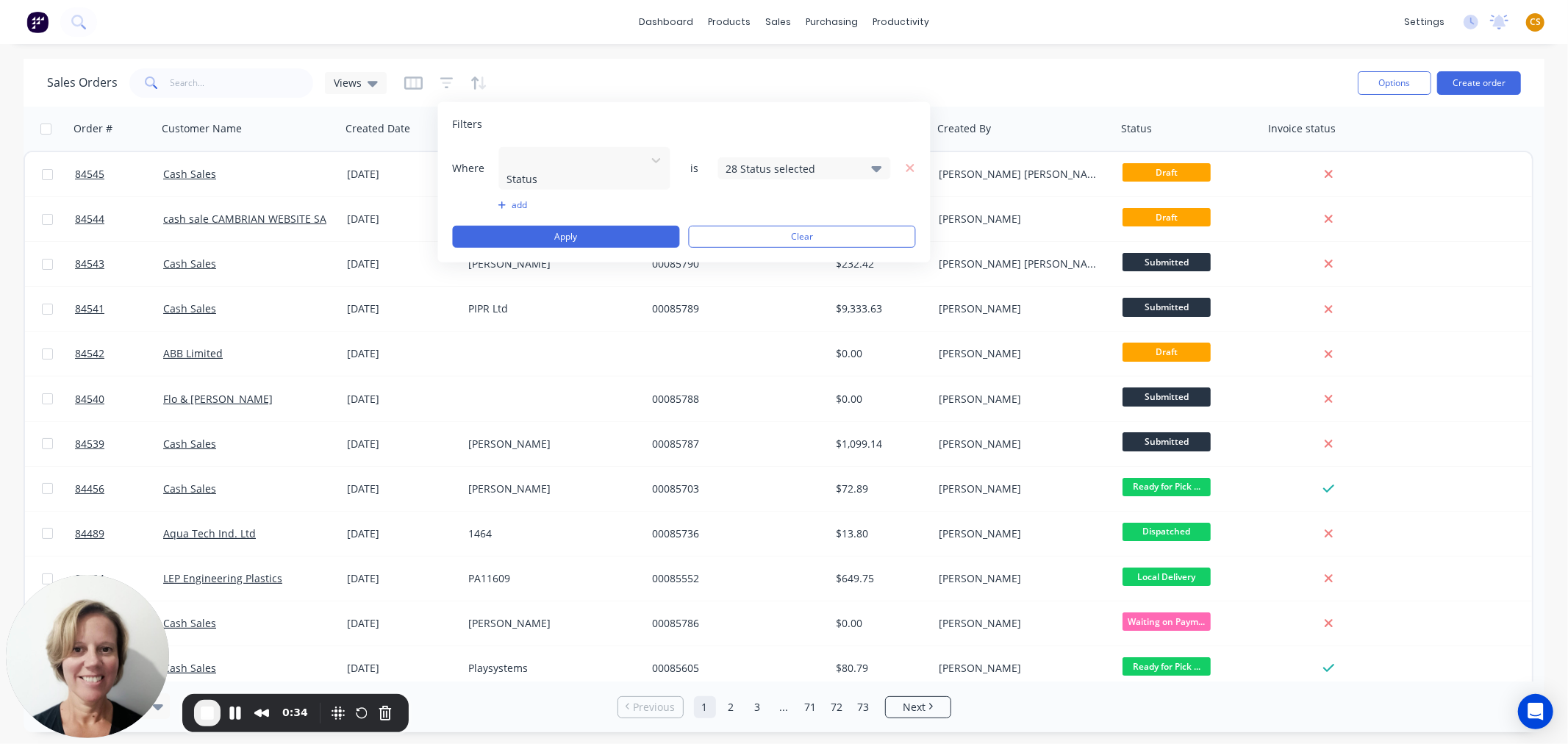
click at [732, 160] on div "28 Status selected" at bounding box center [793, 168] width 133 height 16
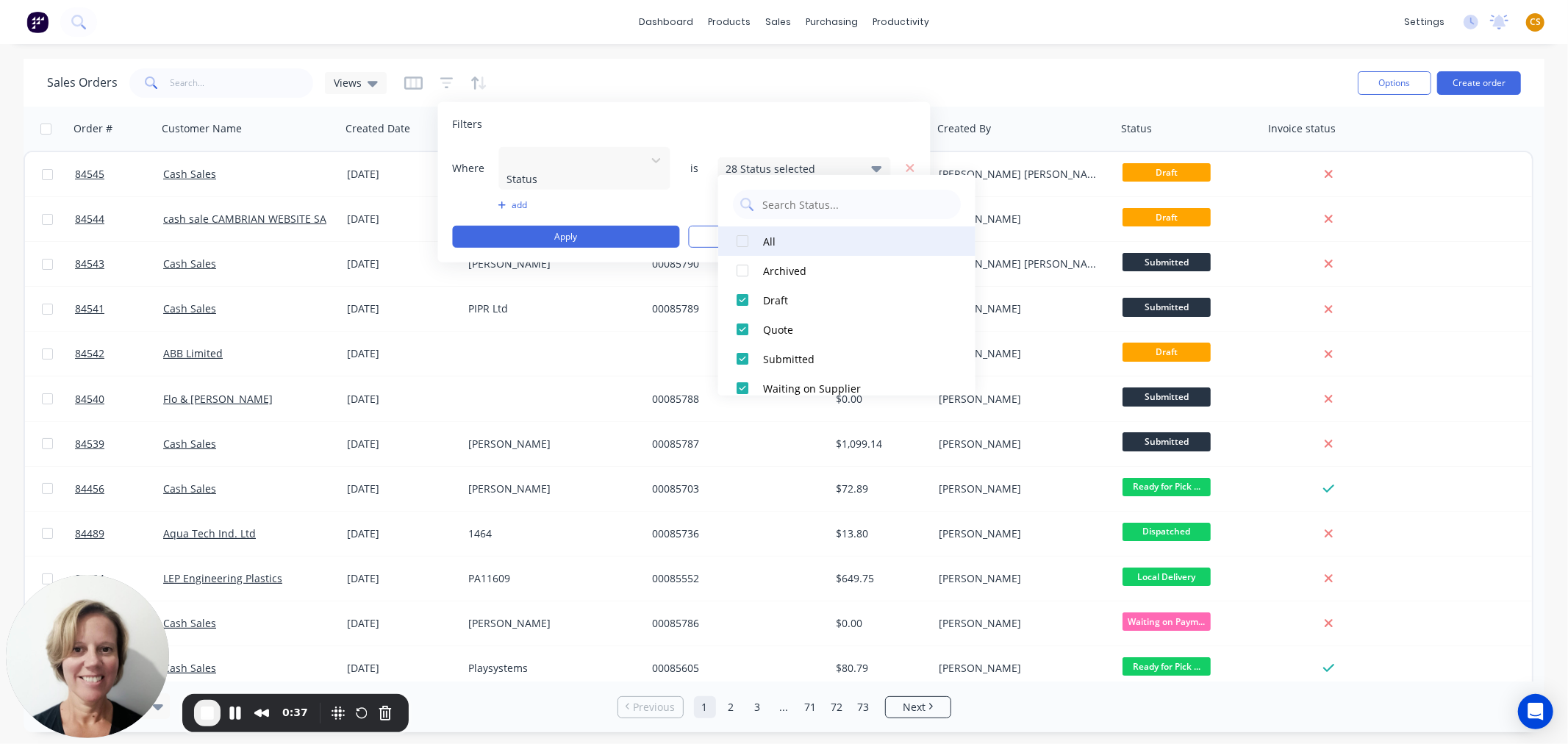
click at [739, 238] on div at bounding box center [743, 241] width 30 height 30
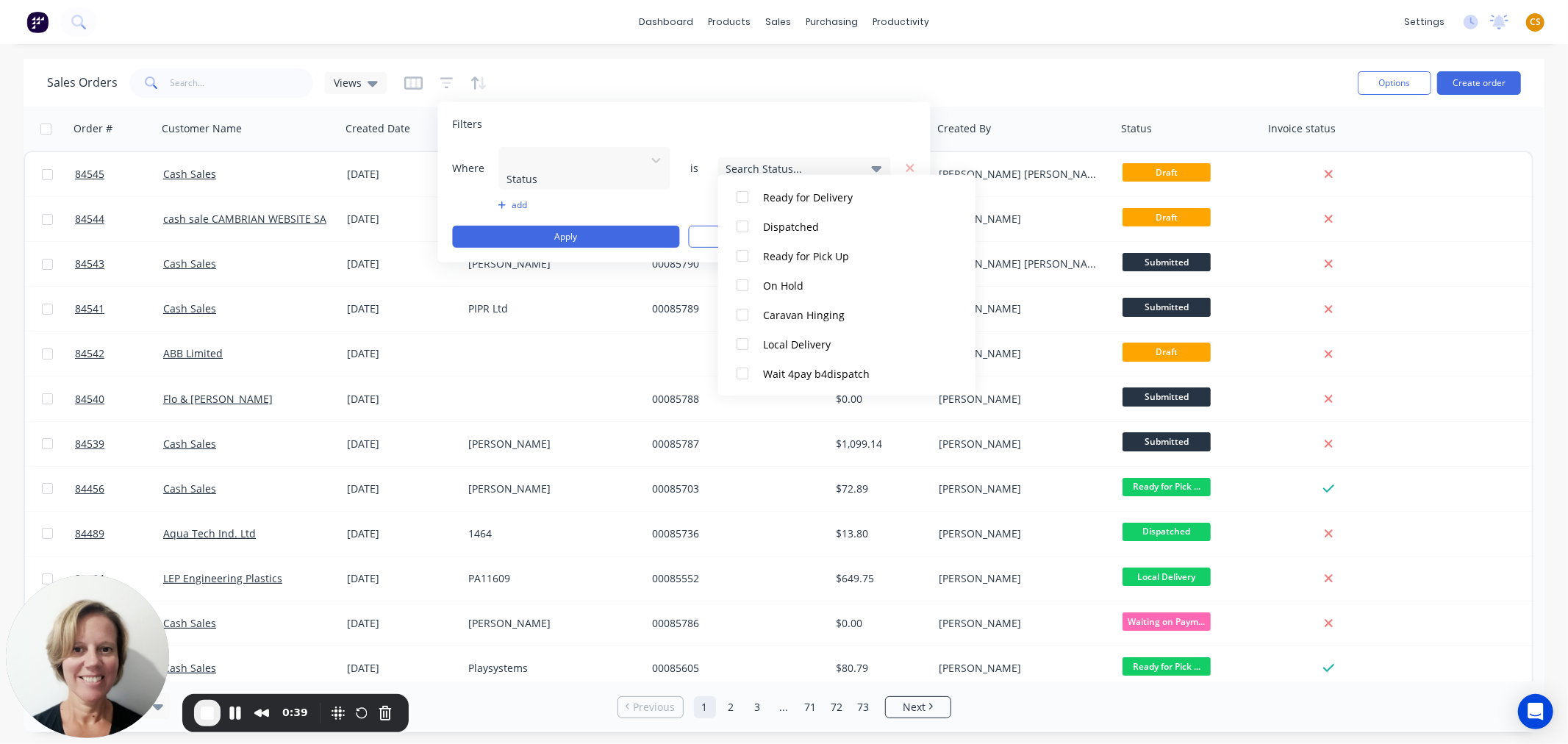
scroll to position [640, 0]
click at [743, 219] on div at bounding box center [743, 218] width 30 height 30
click at [599, 226] on button "Apply" at bounding box center [566, 237] width 227 height 22
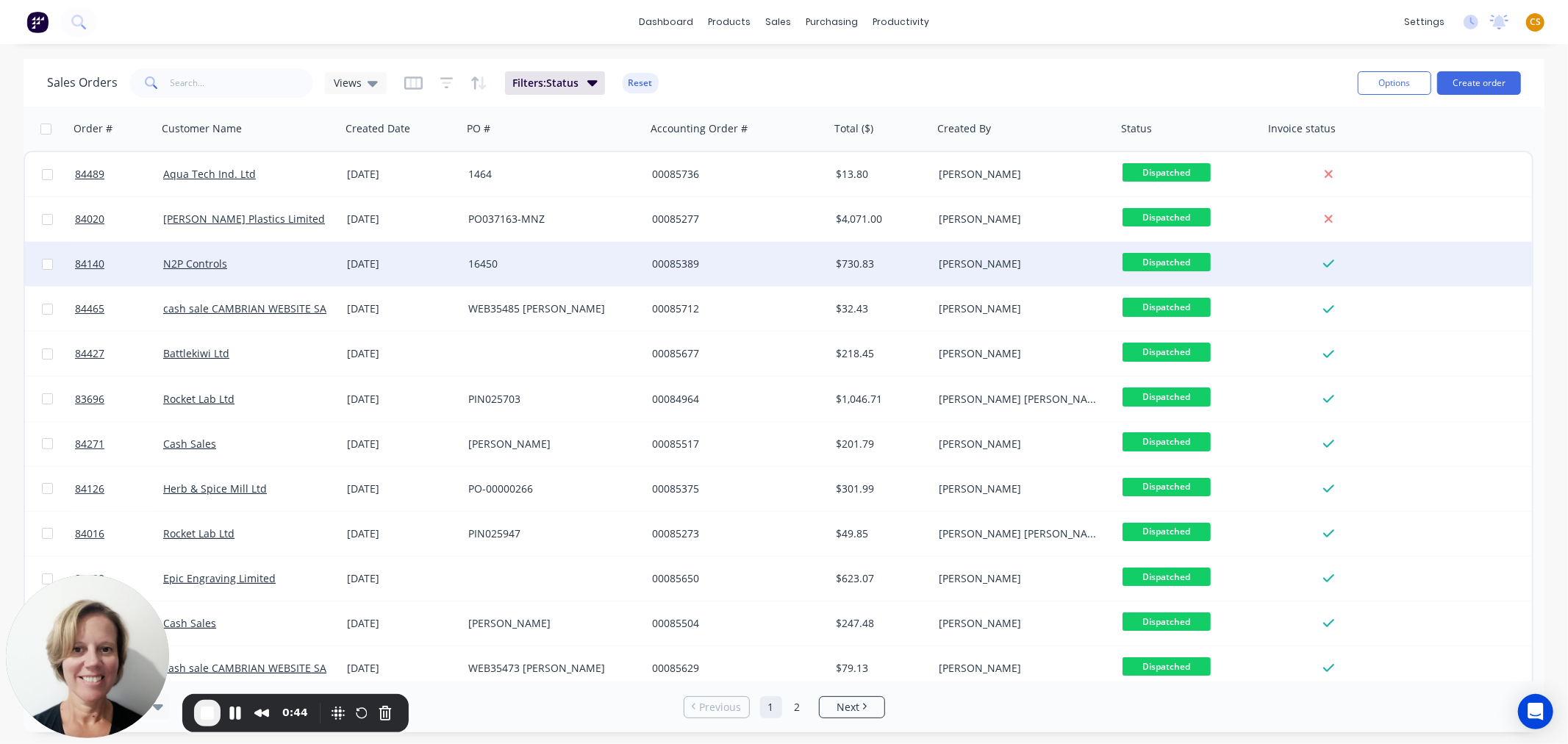
click at [46, 264] on input "checkbox" at bounding box center [47, 264] width 11 height 11
checkbox input "true"
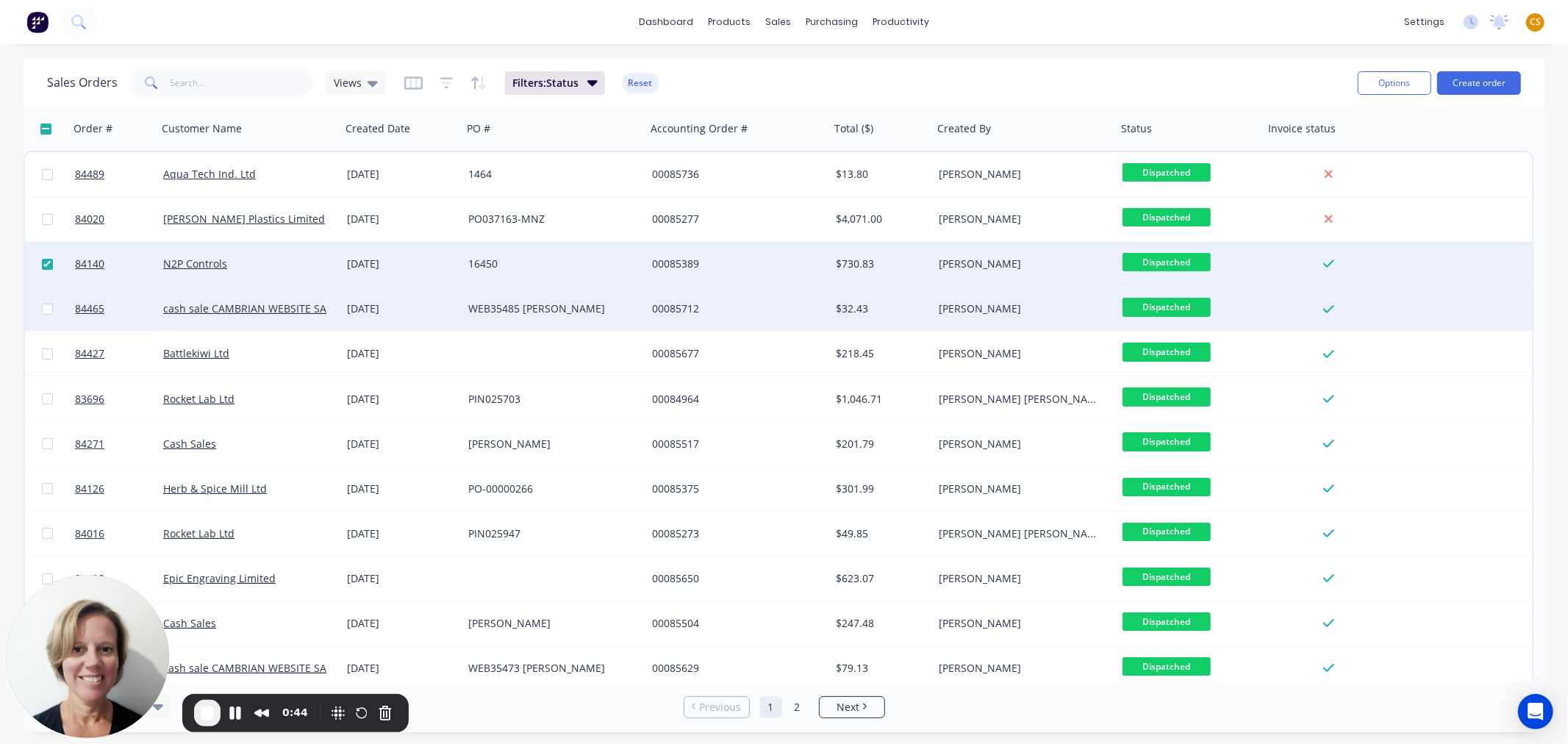
click at [42, 309] on input "checkbox" at bounding box center [47, 309] width 11 height 11
checkbox input "true"
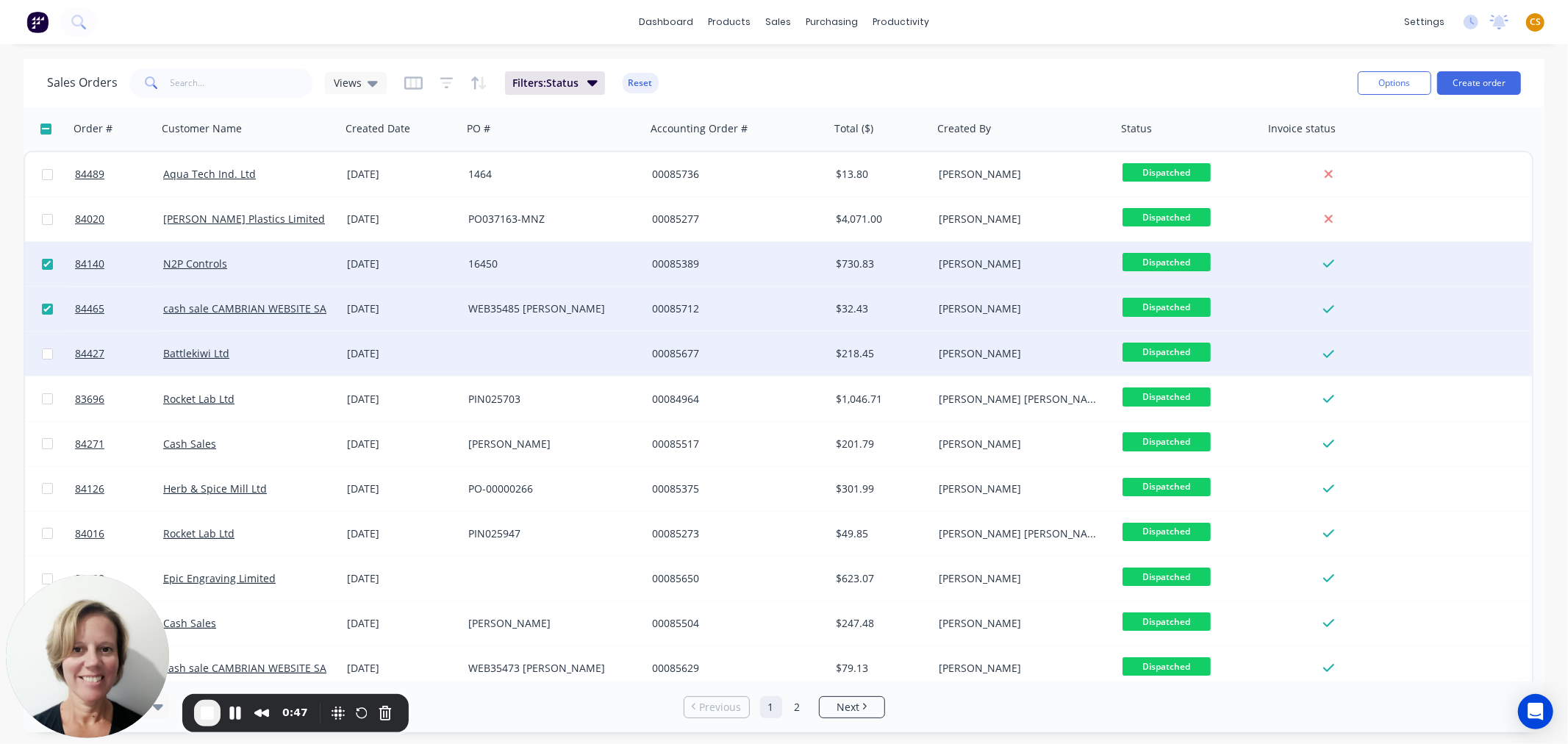
click at [42, 356] on input "checkbox" at bounding box center [47, 354] width 11 height 11
checkbox input "true"
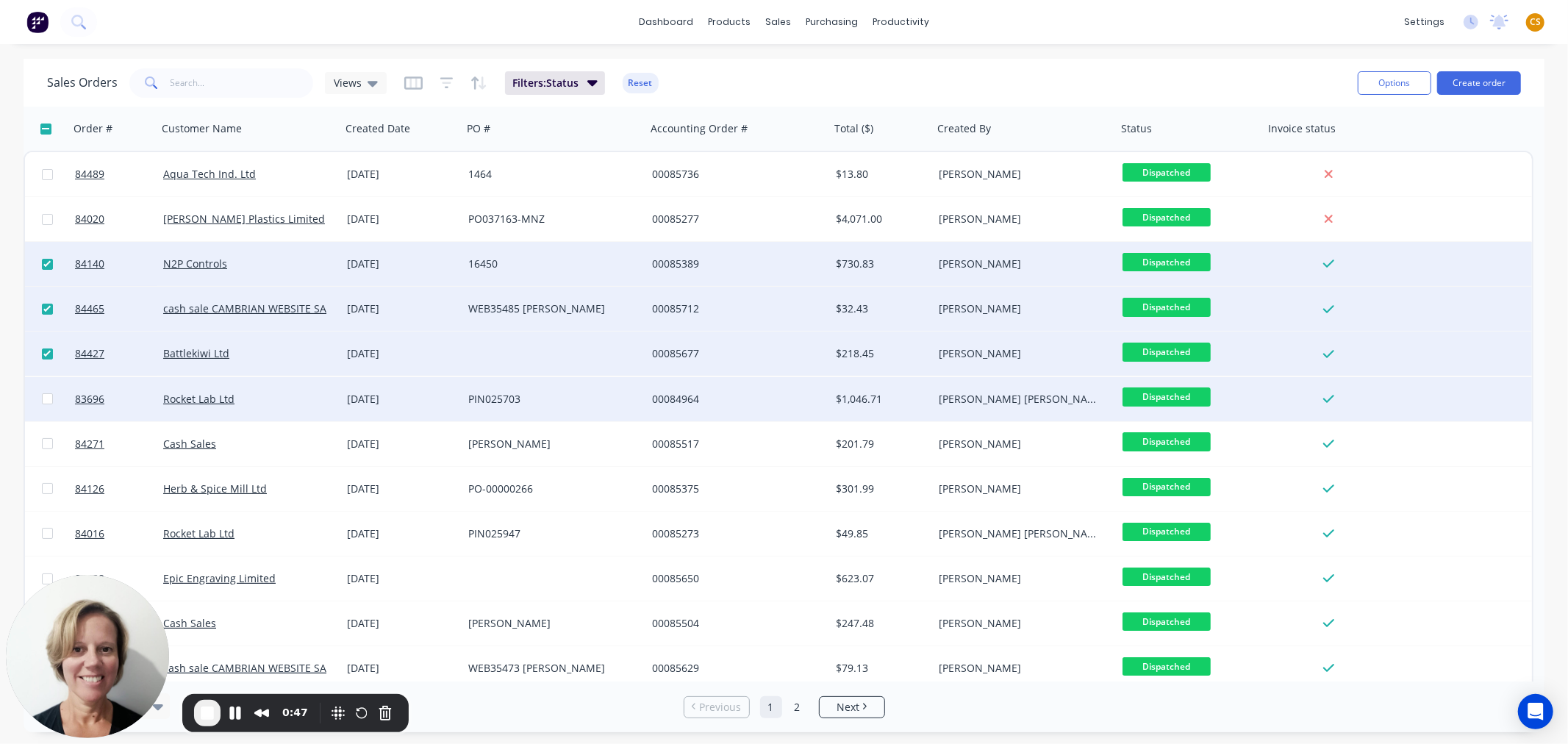
click at [47, 399] on input "checkbox" at bounding box center [47, 399] width 11 height 11
checkbox input "true"
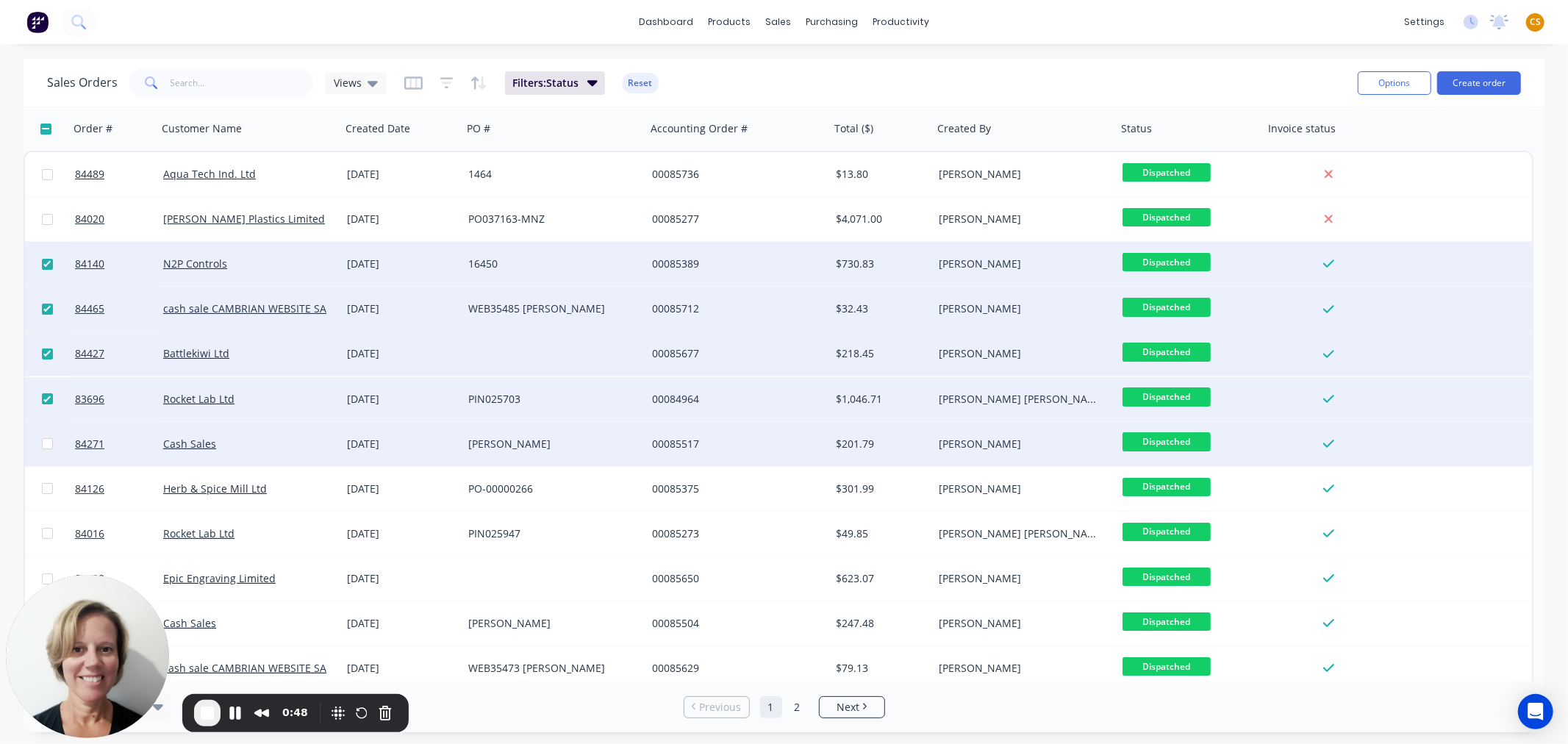
click at [45, 441] on input "checkbox" at bounding box center [47, 443] width 11 height 11
checkbox input "true"
click at [1388, 88] on button "Options" at bounding box center [1395, 83] width 74 height 24
click at [1302, 118] on div "Change Status" at bounding box center [1350, 120] width 135 height 21
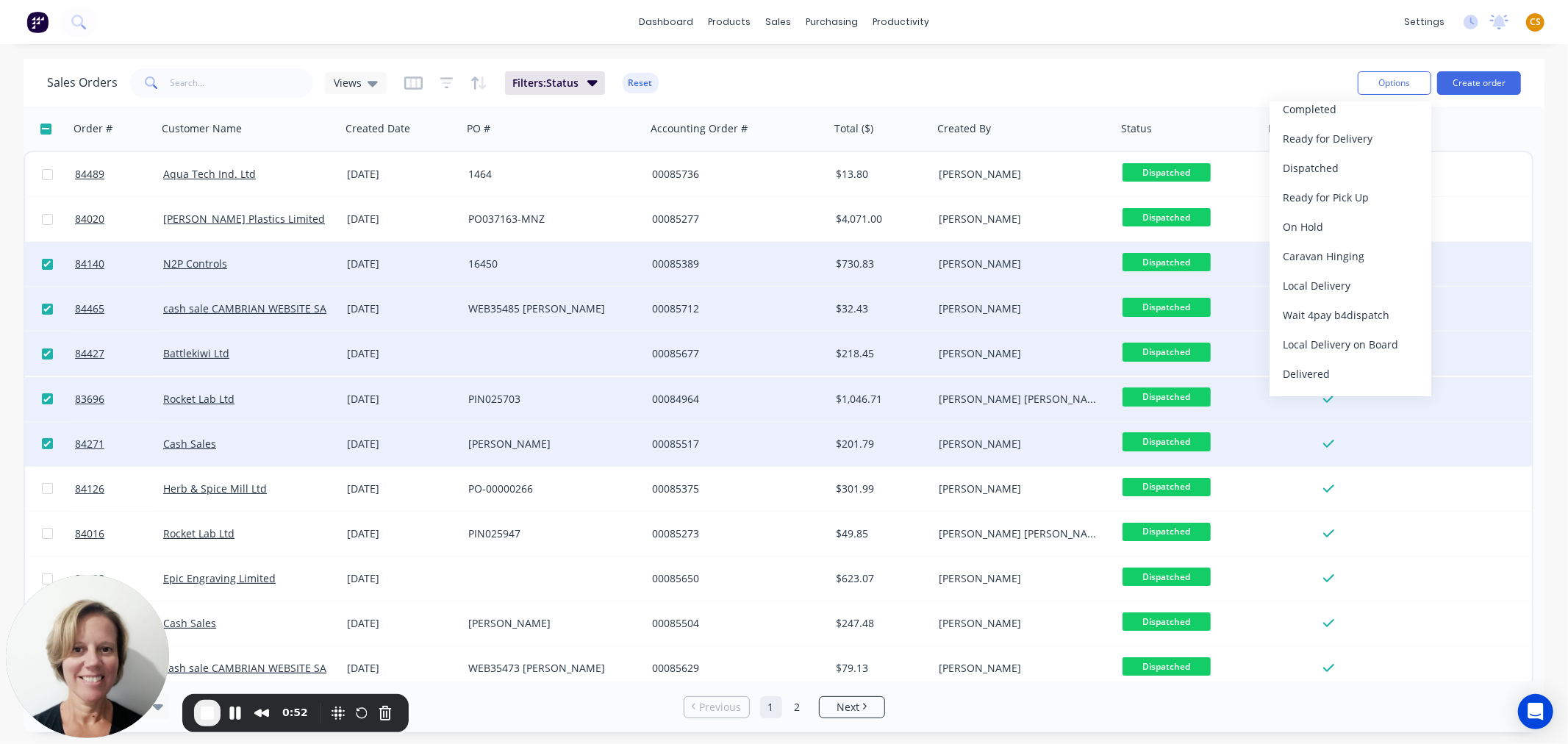
scroll to position [514, 0]
click at [1327, 354] on div "Delivered" at bounding box center [1350, 348] width 135 height 21
click at [207, 715] on span "End Recording" at bounding box center [207, 713] width 18 height 18
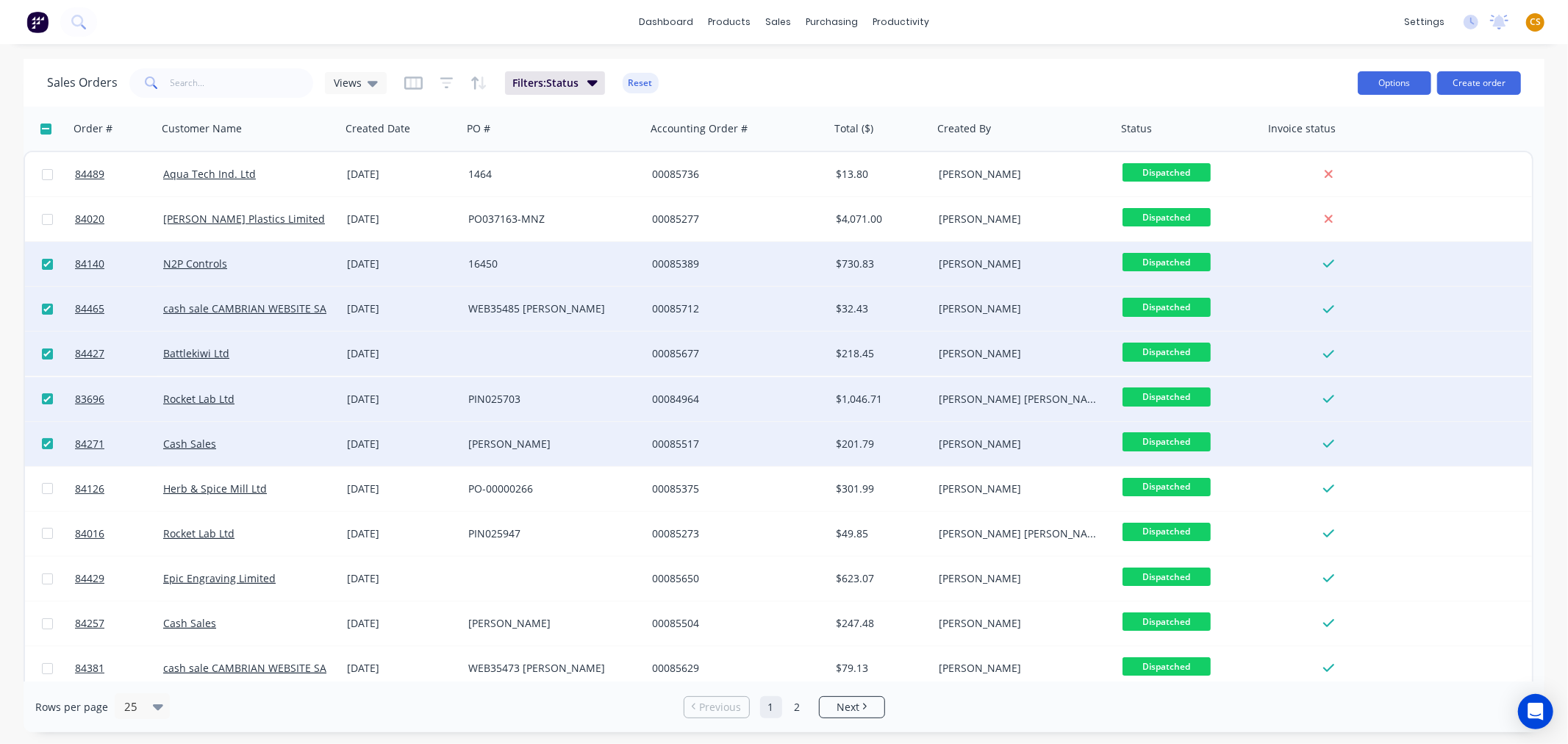
click at [1380, 83] on button "Options" at bounding box center [1395, 83] width 74 height 24
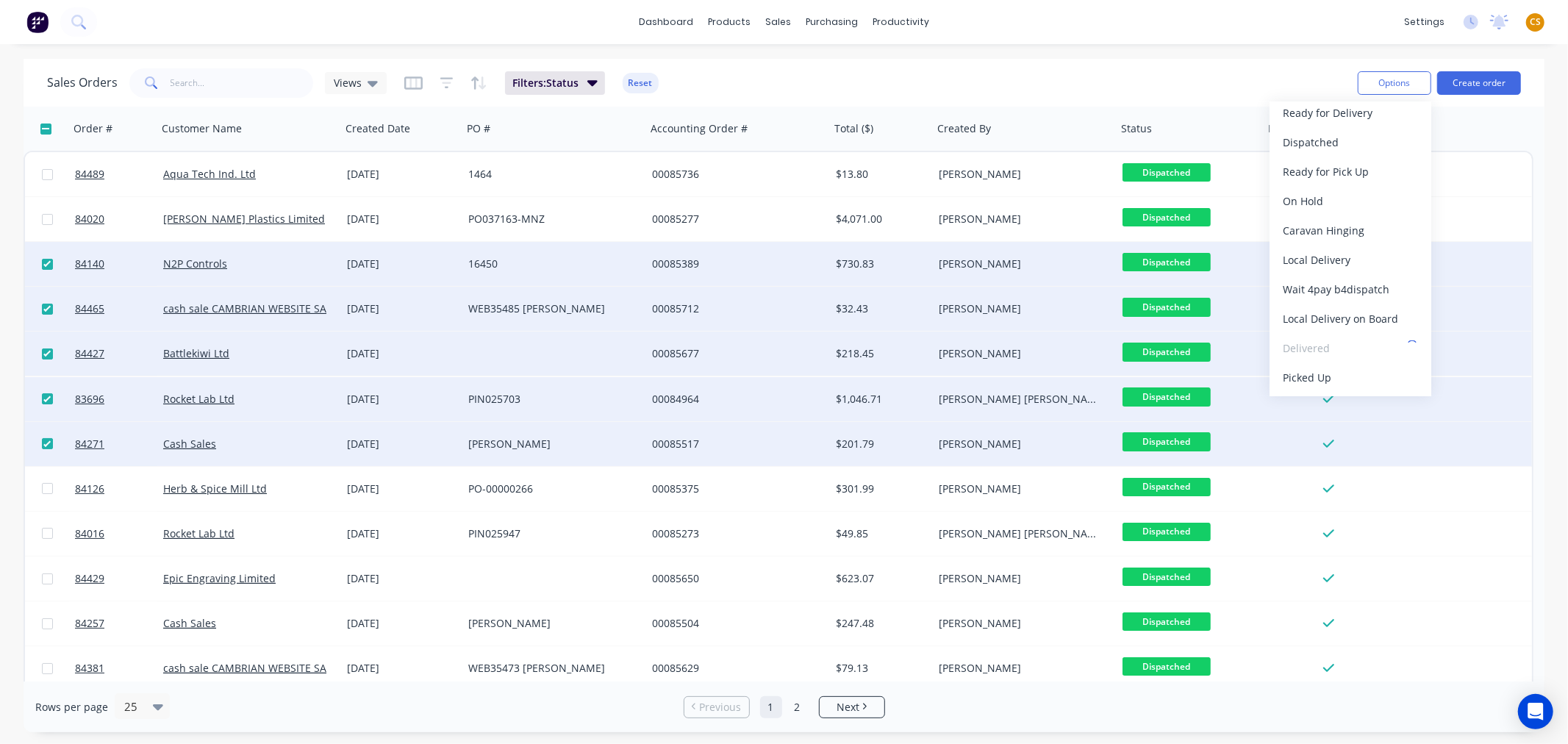
click at [1207, 28] on div "dashboard products sales purchasing productivity dashboard products Product Cat…" at bounding box center [784, 22] width 1568 height 44
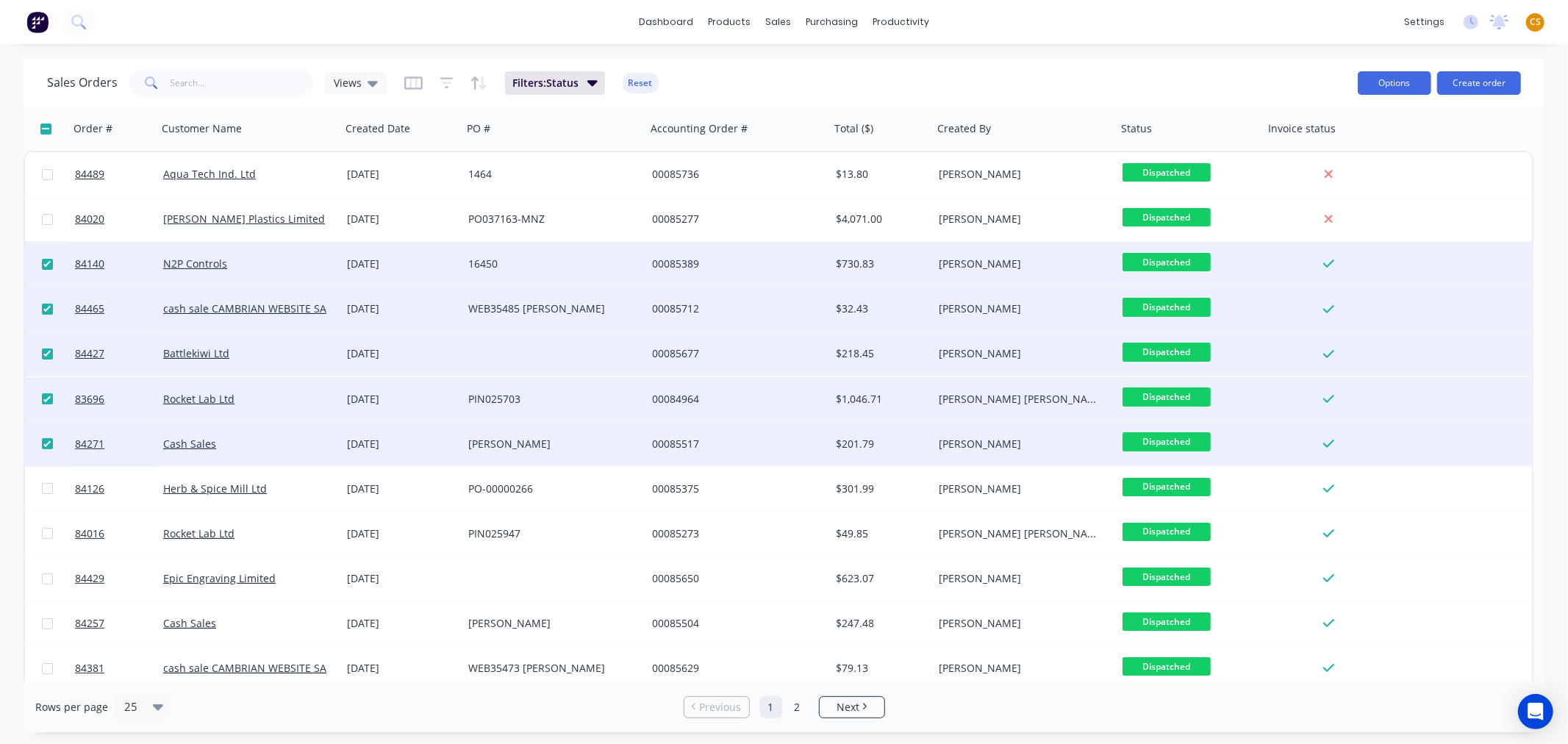
click at [1411, 86] on button "Options" at bounding box center [1395, 83] width 74 height 24
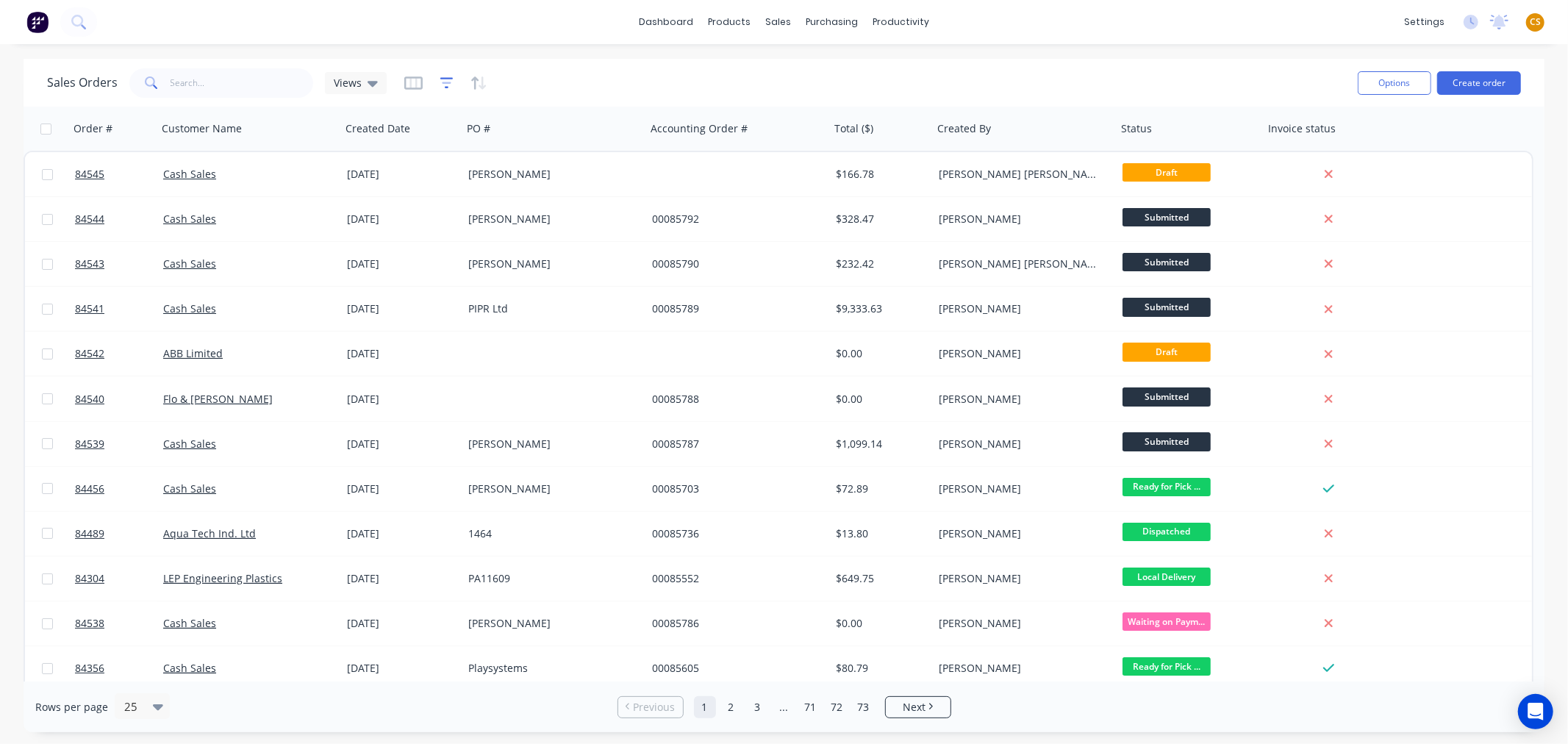
click at [443, 81] on icon "button" at bounding box center [447, 83] width 13 height 15
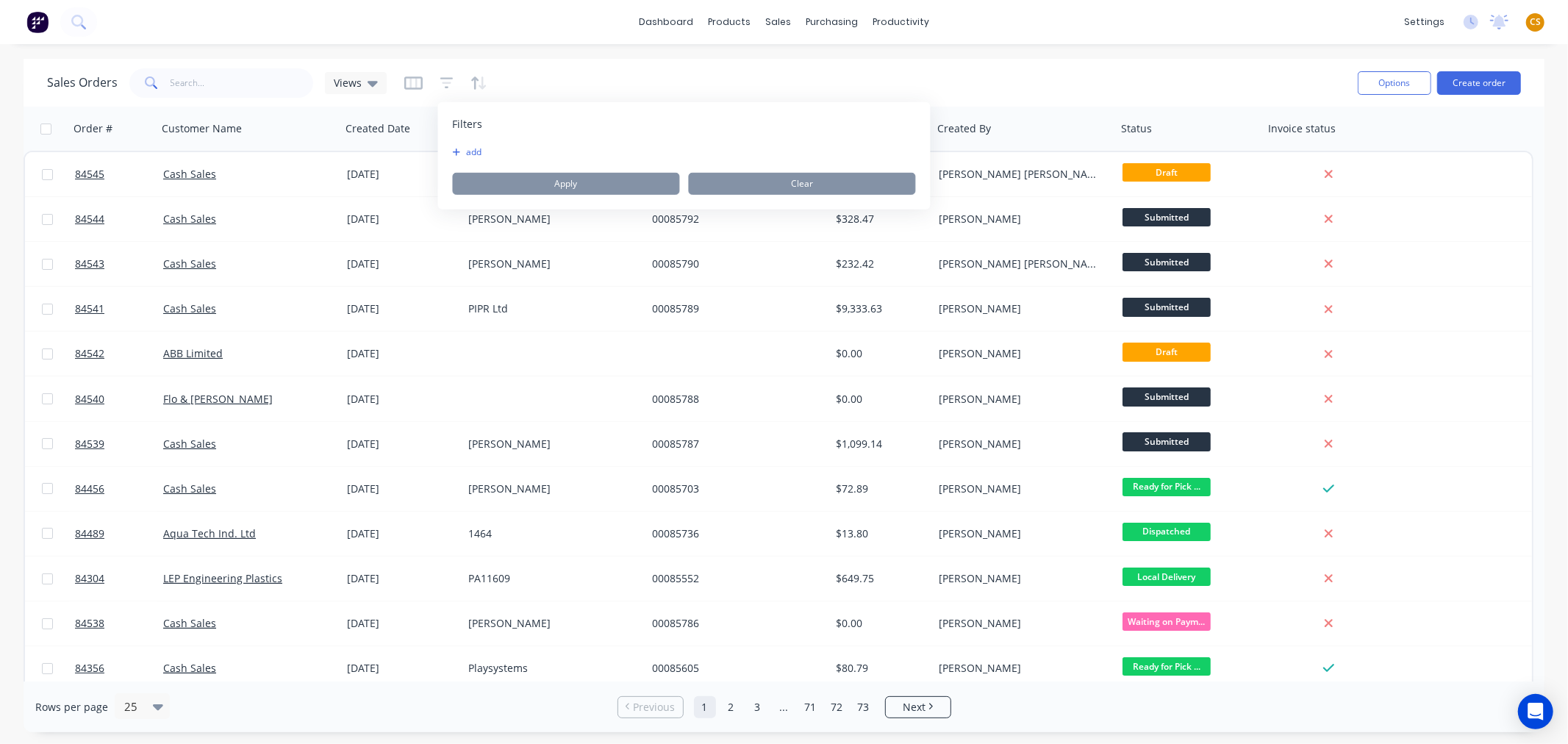
click at [476, 156] on button "add" at bounding box center [471, 152] width 37 height 12
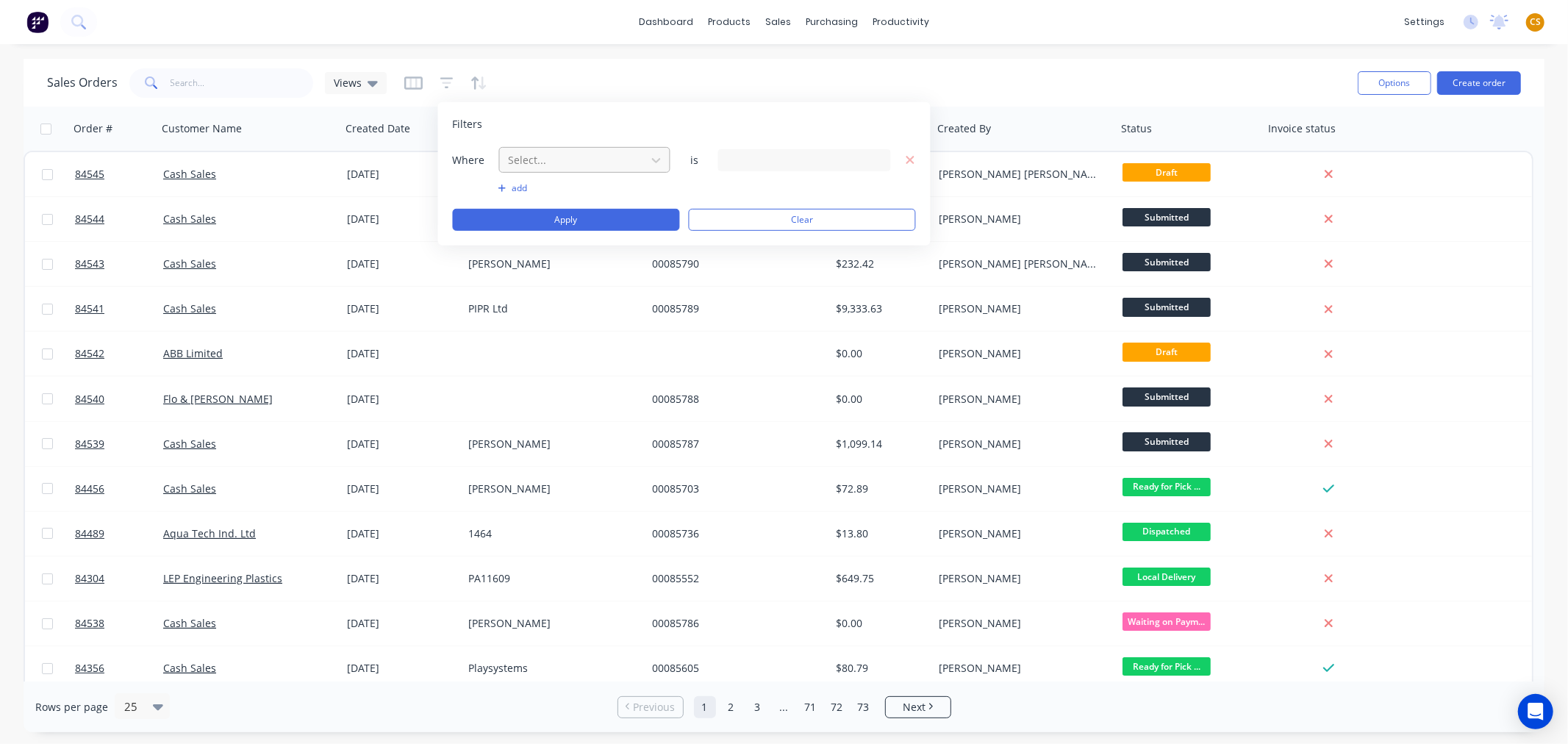
click at [590, 159] on div at bounding box center [573, 159] width 131 height 18
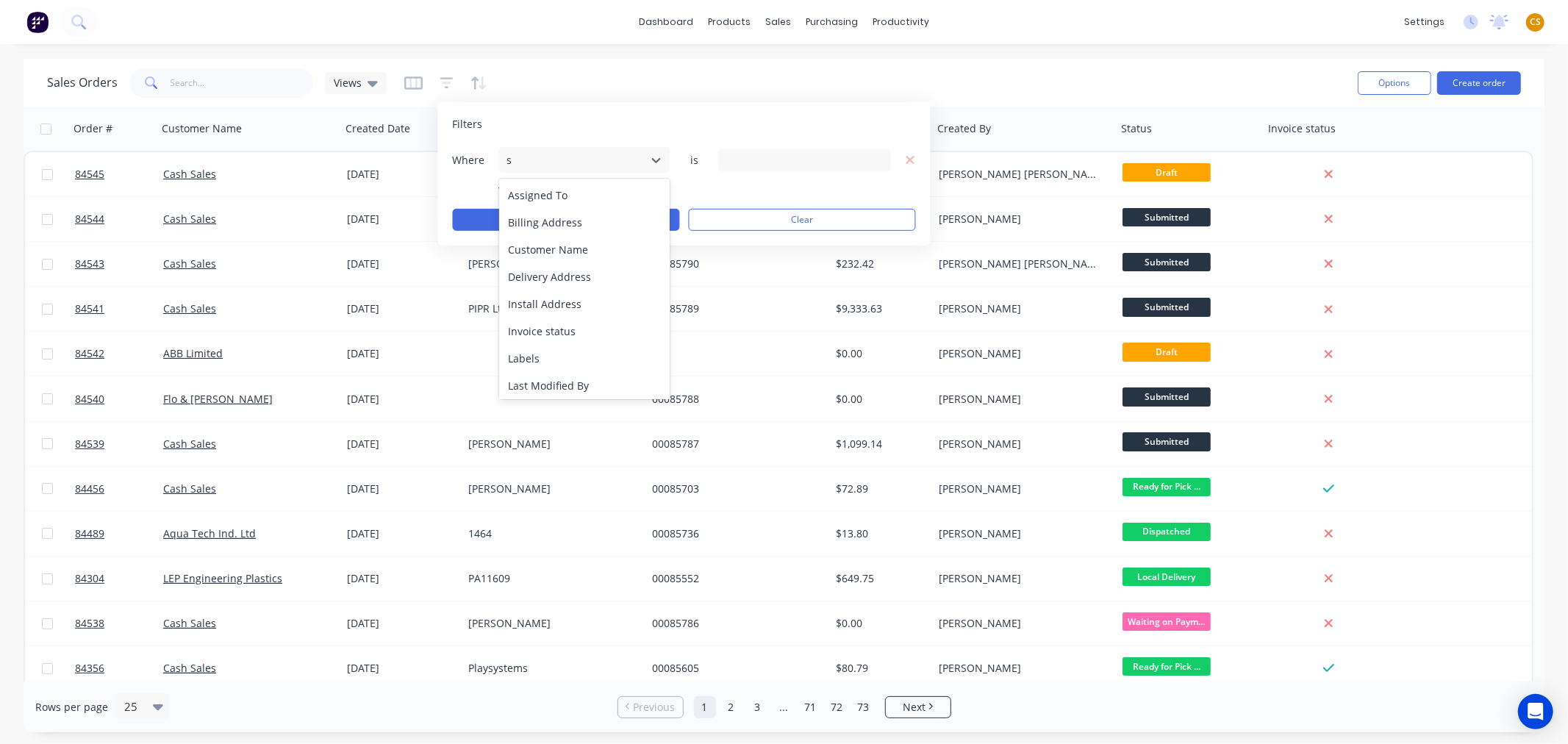
type input "st"
click at [541, 325] on div "Status" at bounding box center [585, 331] width 171 height 27
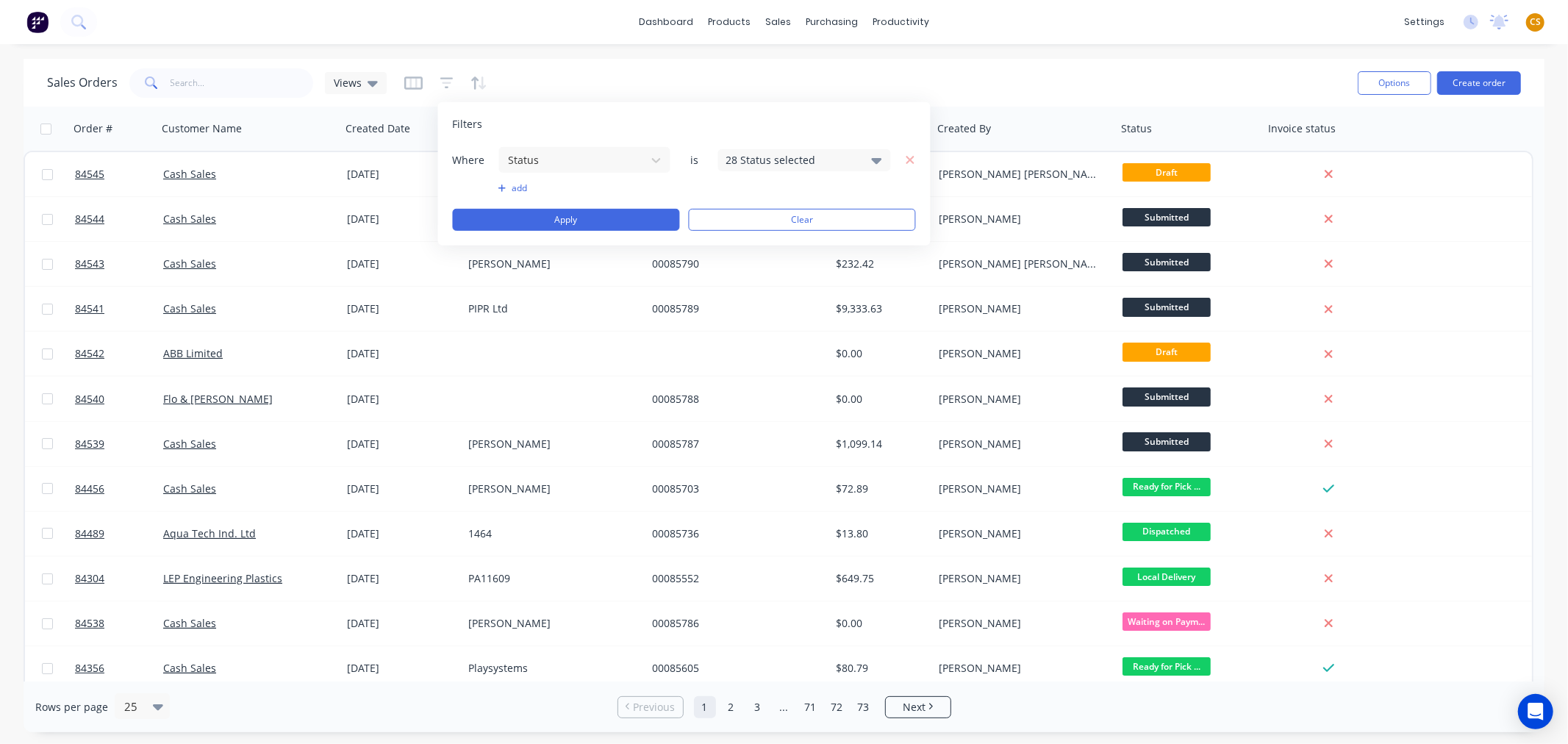
click at [745, 156] on div "28 Status selected" at bounding box center [793, 159] width 133 height 16
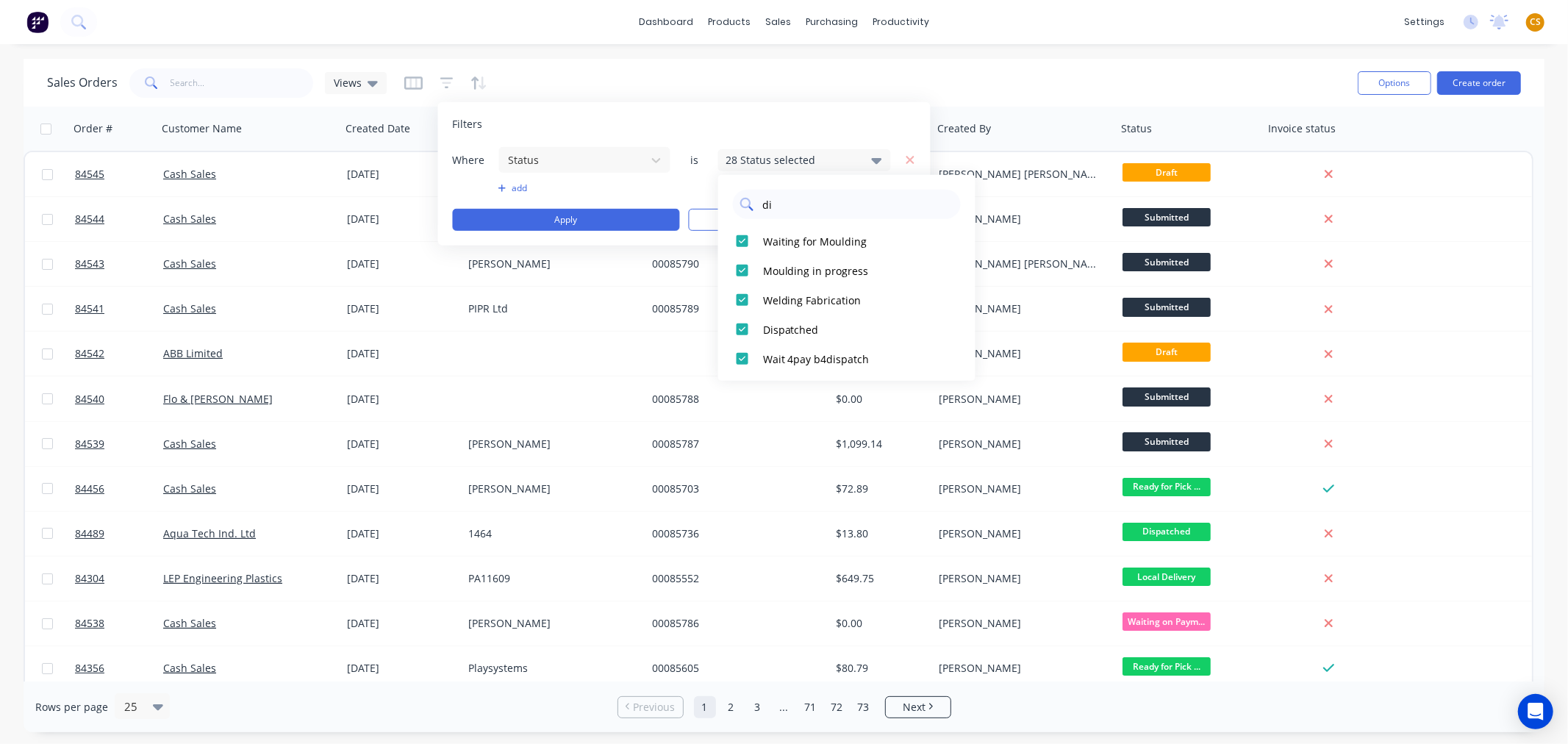
type input "d"
click at [743, 238] on div at bounding box center [743, 241] width 30 height 30
click at [769, 209] on input "text" at bounding box center [857, 204] width 193 height 30
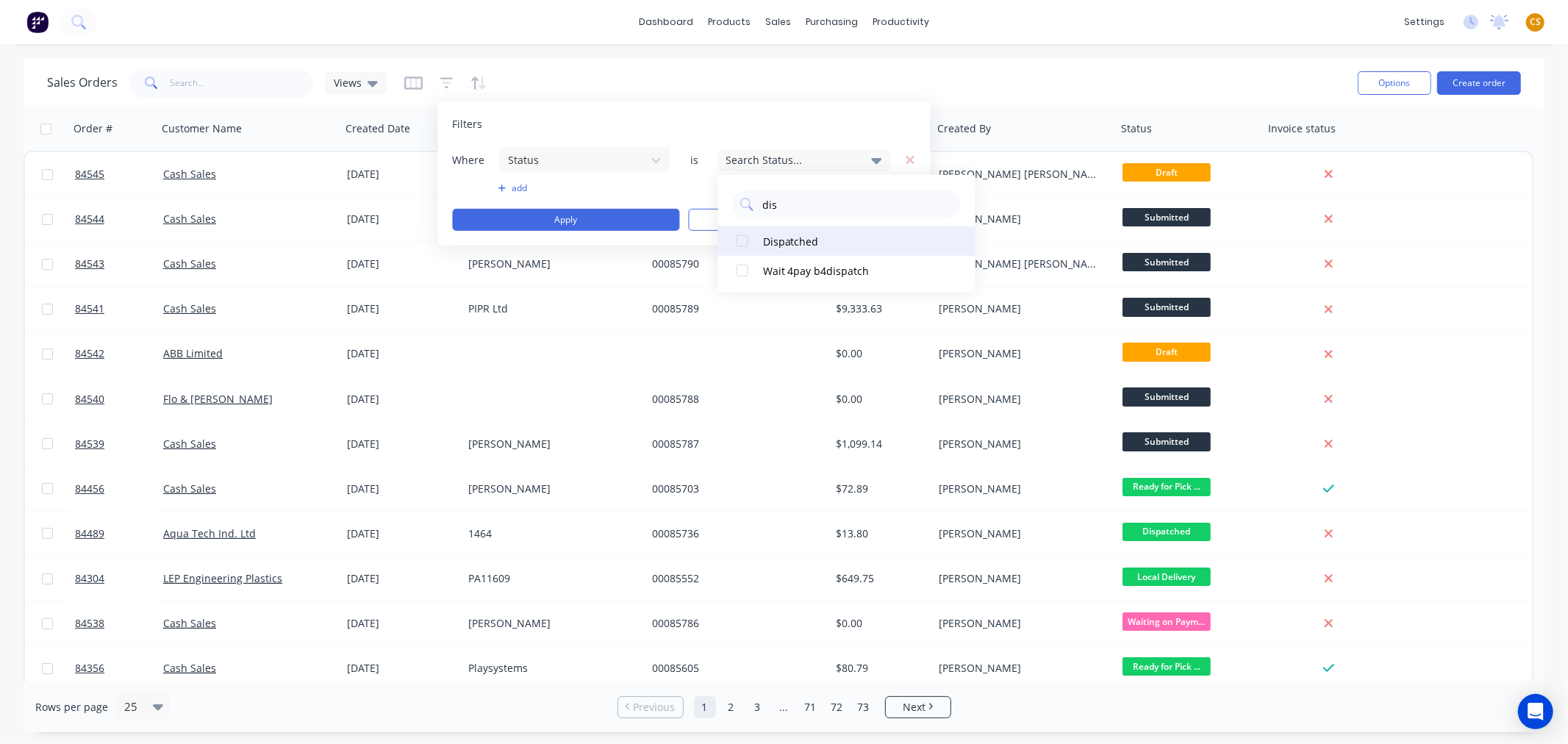
type input "dis"
click at [740, 240] on div at bounding box center [743, 241] width 30 height 30
click at [608, 223] on button "Apply" at bounding box center [566, 220] width 227 height 22
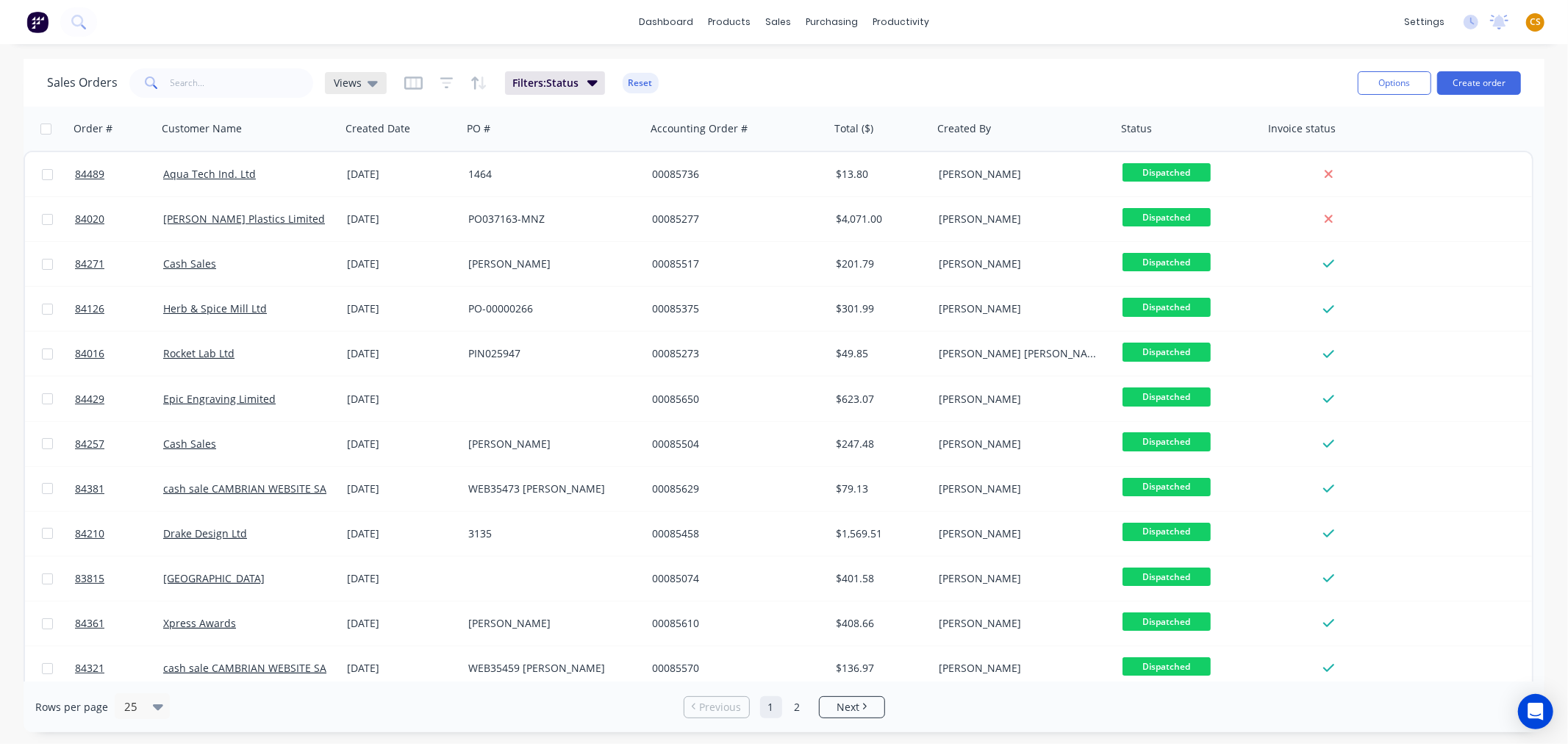
click at [373, 81] on icon at bounding box center [373, 84] width 10 height 6
click at [400, 175] on button "Save new view" at bounding box center [427, 176] width 197 height 22
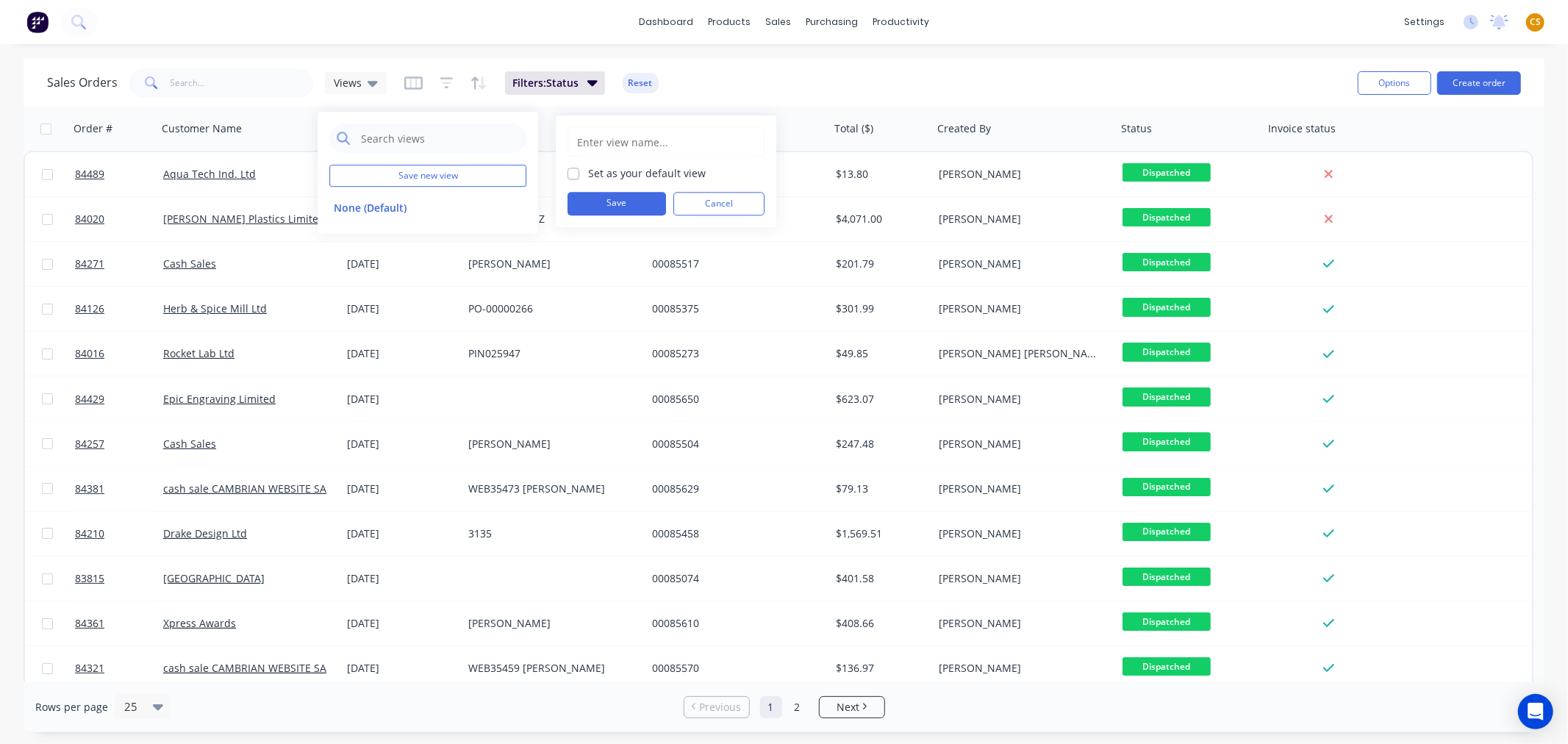
click at [602, 142] on input "text" at bounding box center [666, 142] width 181 height 28
type input "dispatched"
click at [613, 206] on button "Save" at bounding box center [616, 204] width 98 height 24
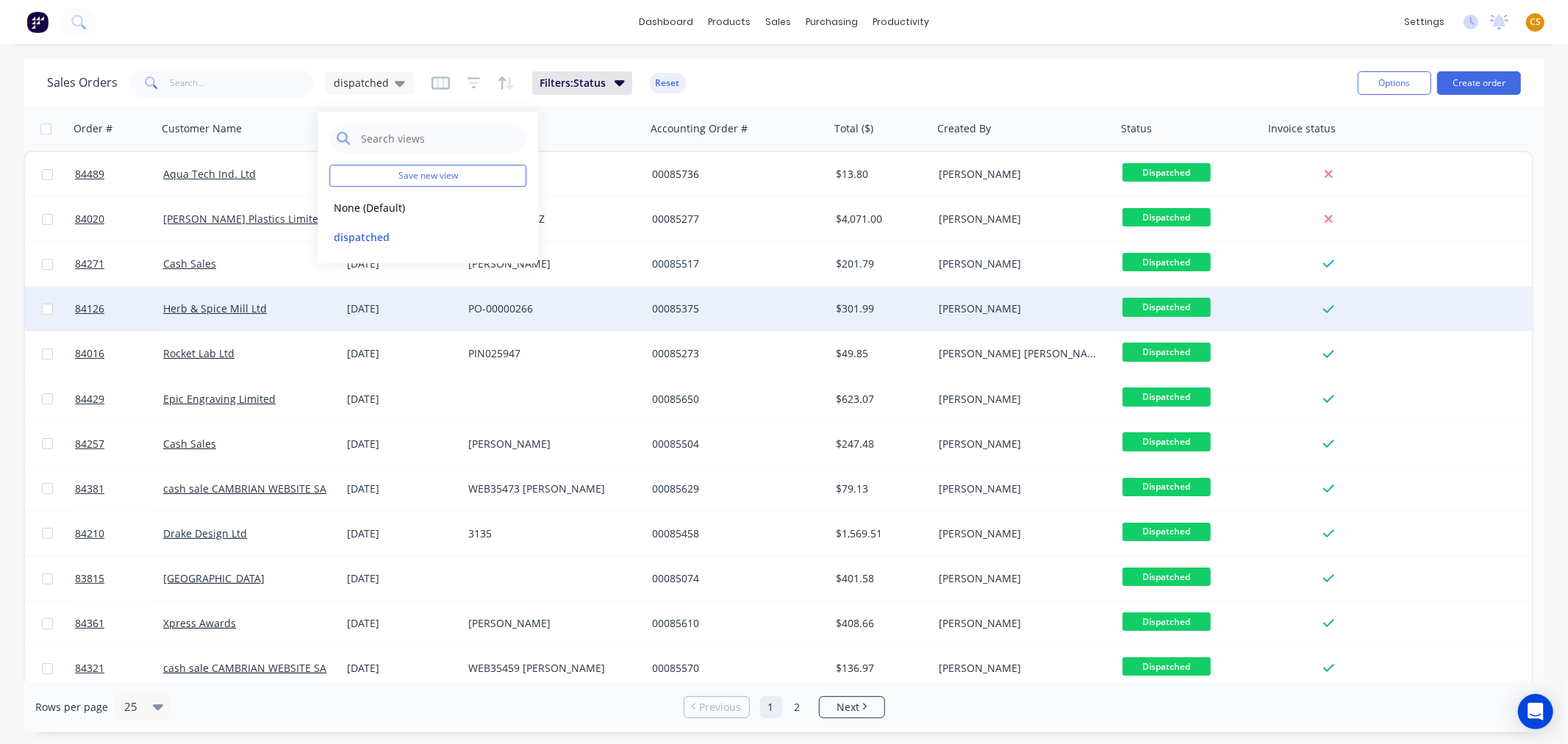
click at [46, 309] on input "checkbox" at bounding box center [47, 309] width 11 height 11
checkbox input "true"
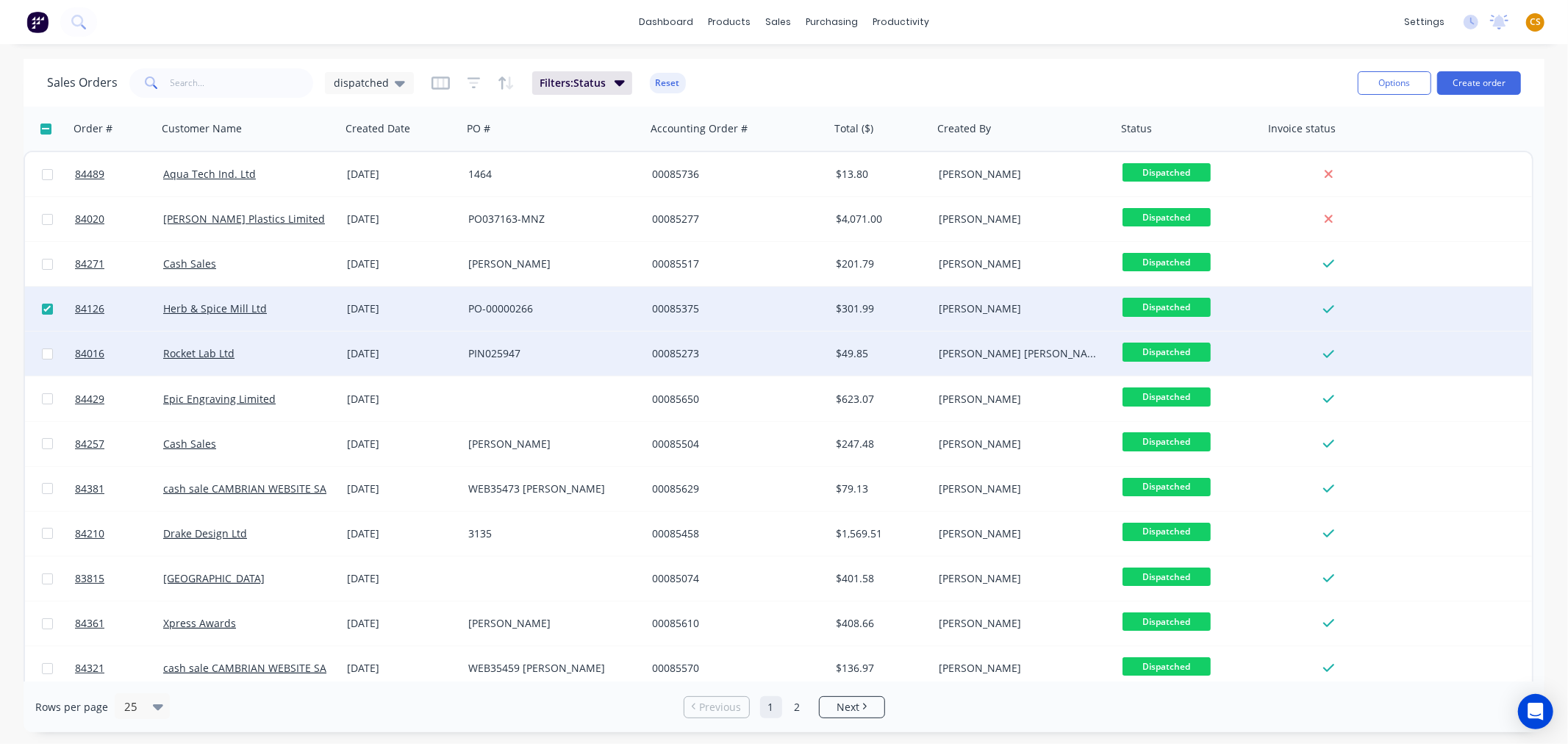
click at [44, 353] on input "checkbox" at bounding box center [47, 354] width 11 height 11
checkbox input "true"
click at [1392, 80] on button "Options" at bounding box center [1395, 83] width 74 height 24
click at [1328, 122] on div "Change Status" at bounding box center [1350, 120] width 135 height 21
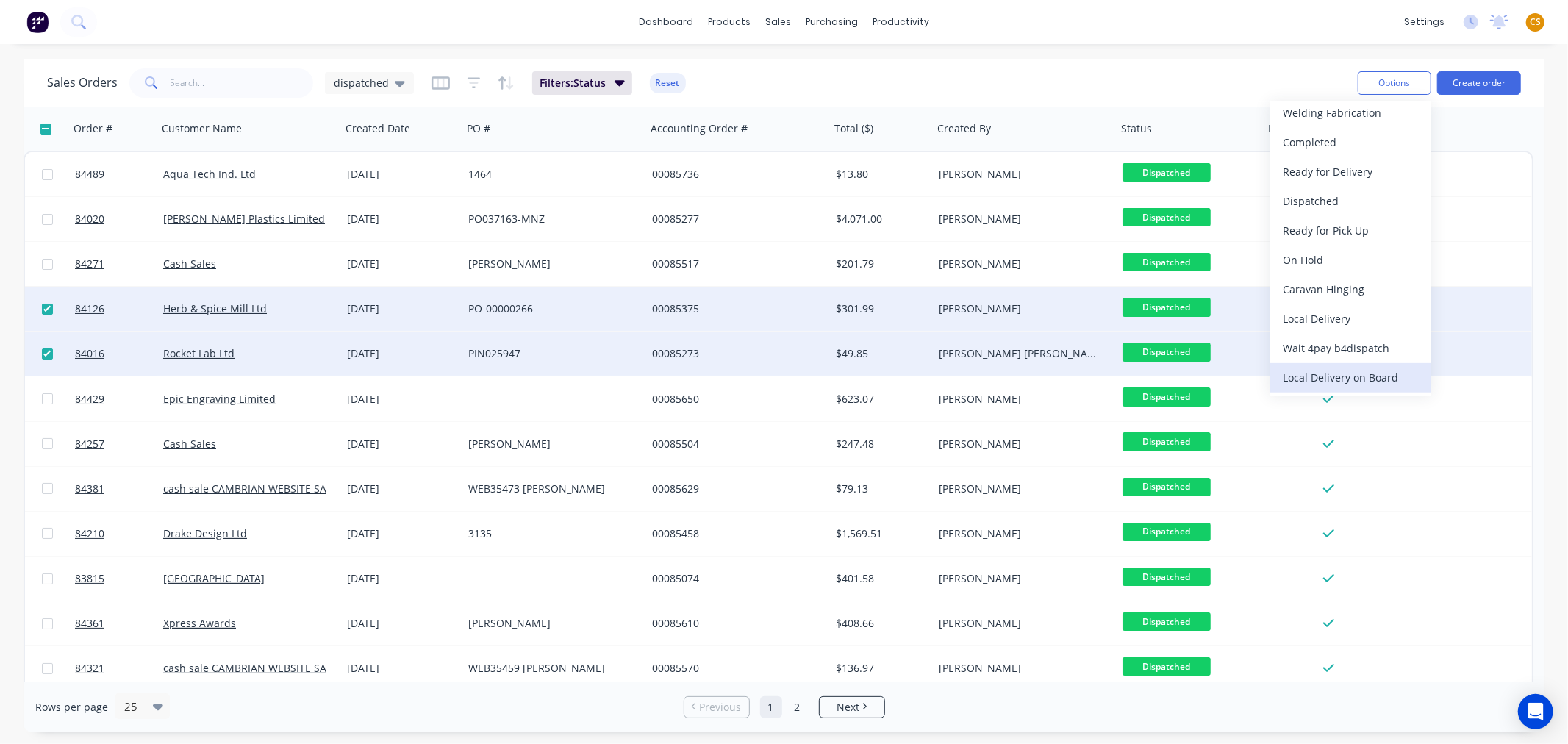
scroll to position [514, 0]
click at [1312, 345] on div "Delivered" at bounding box center [1350, 348] width 135 height 21
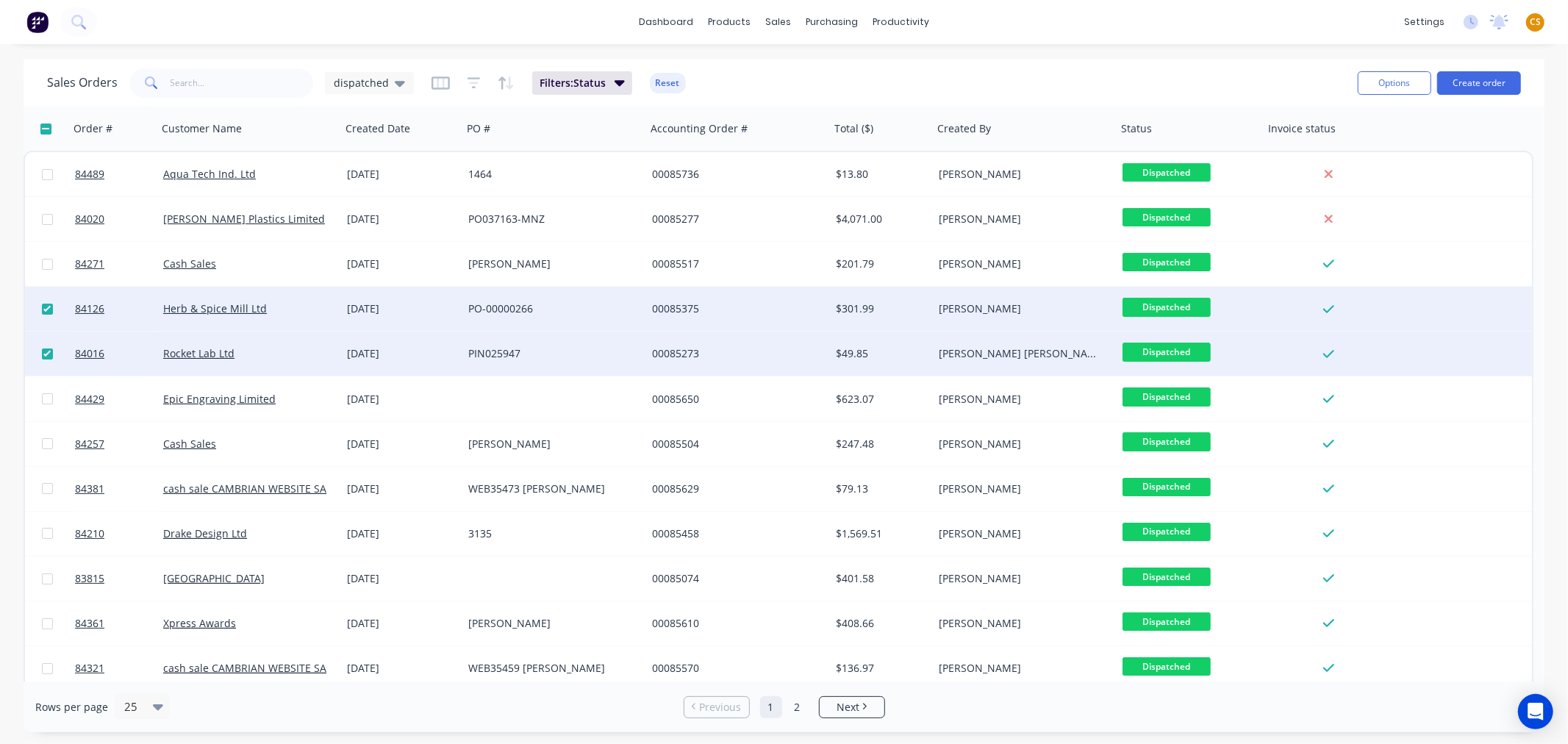
click at [1118, 16] on div "dashboard products sales purchasing productivity dashboard products Product Cat…" at bounding box center [784, 22] width 1568 height 44
click at [1398, 89] on button "Options" at bounding box center [1395, 83] width 74 height 24
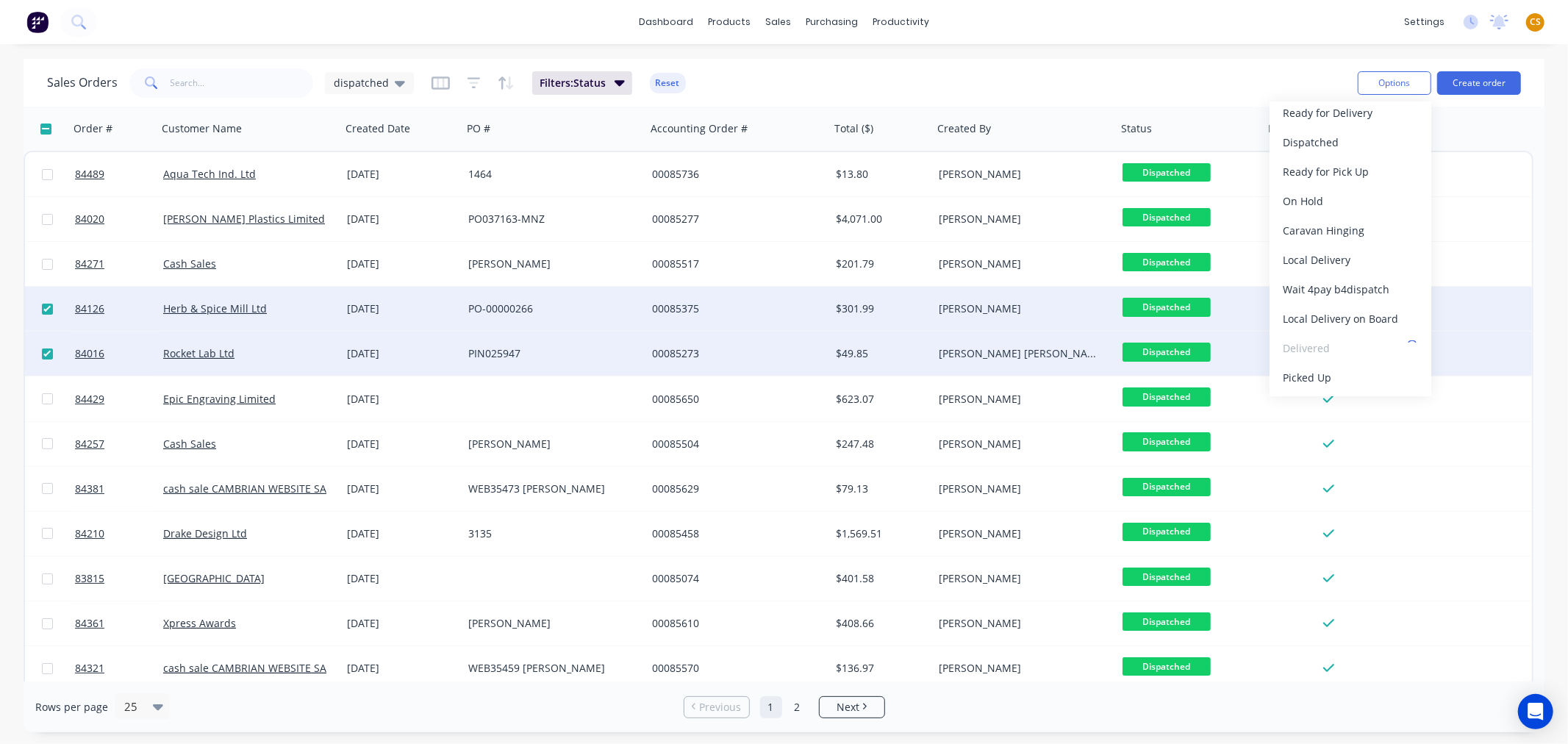
click at [1111, 78] on div "Sales Orders dispatched Filters: Status Reset" at bounding box center [696, 83] width 1299 height 36
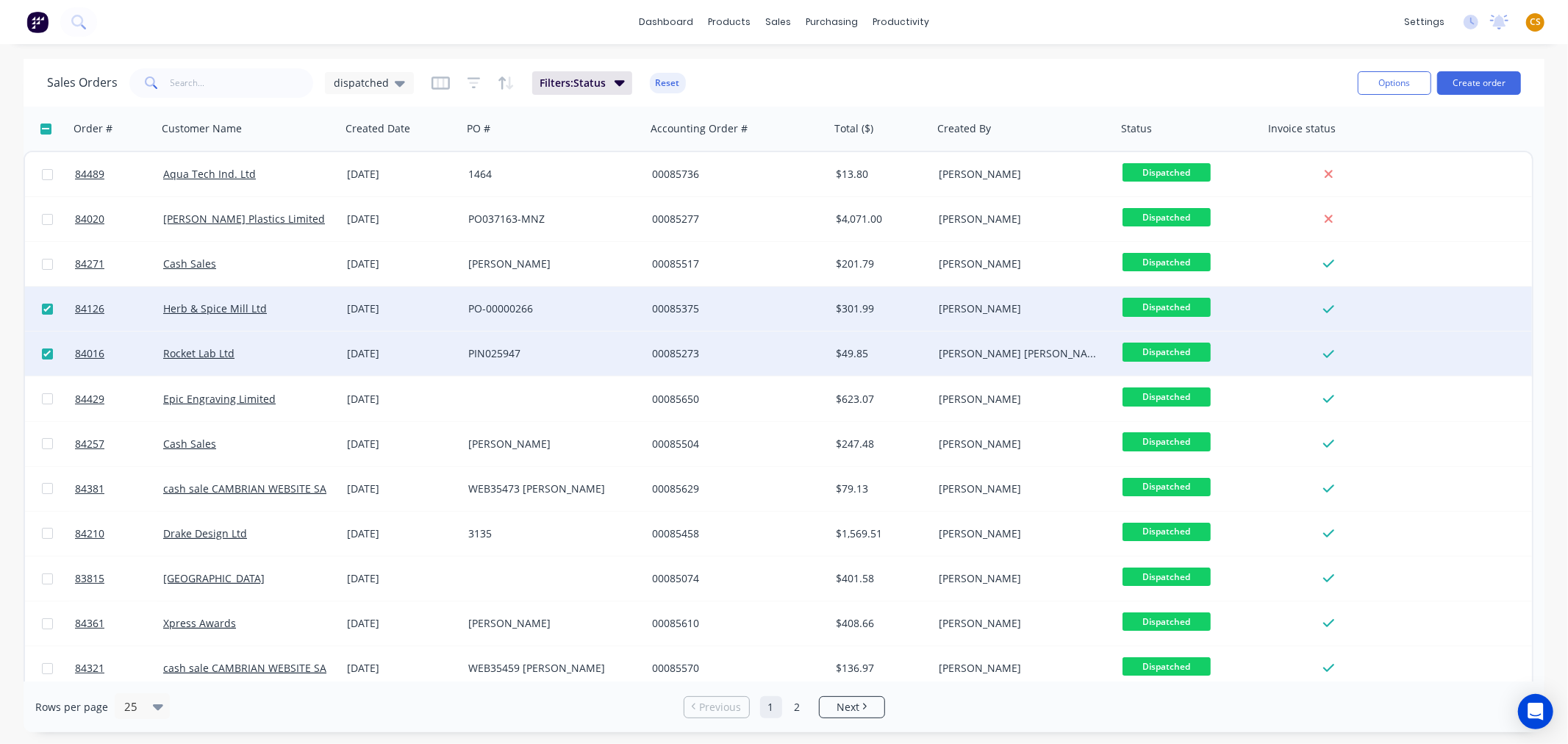
click at [47, 307] on input "checkbox" at bounding box center [47, 309] width 11 height 11
checkbox input "false"
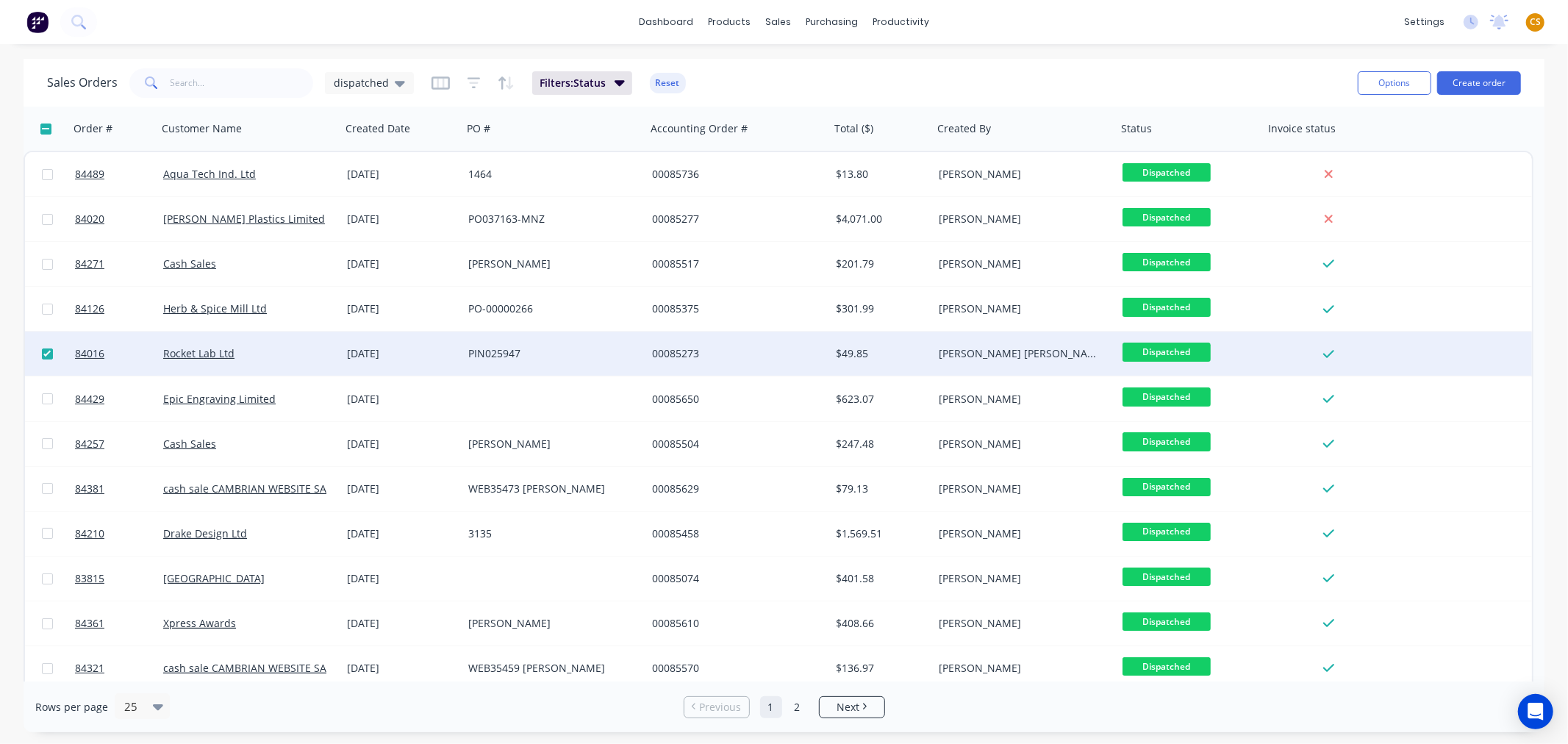
click at [47, 351] on input "checkbox" at bounding box center [47, 354] width 11 height 11
checkbox input "false"
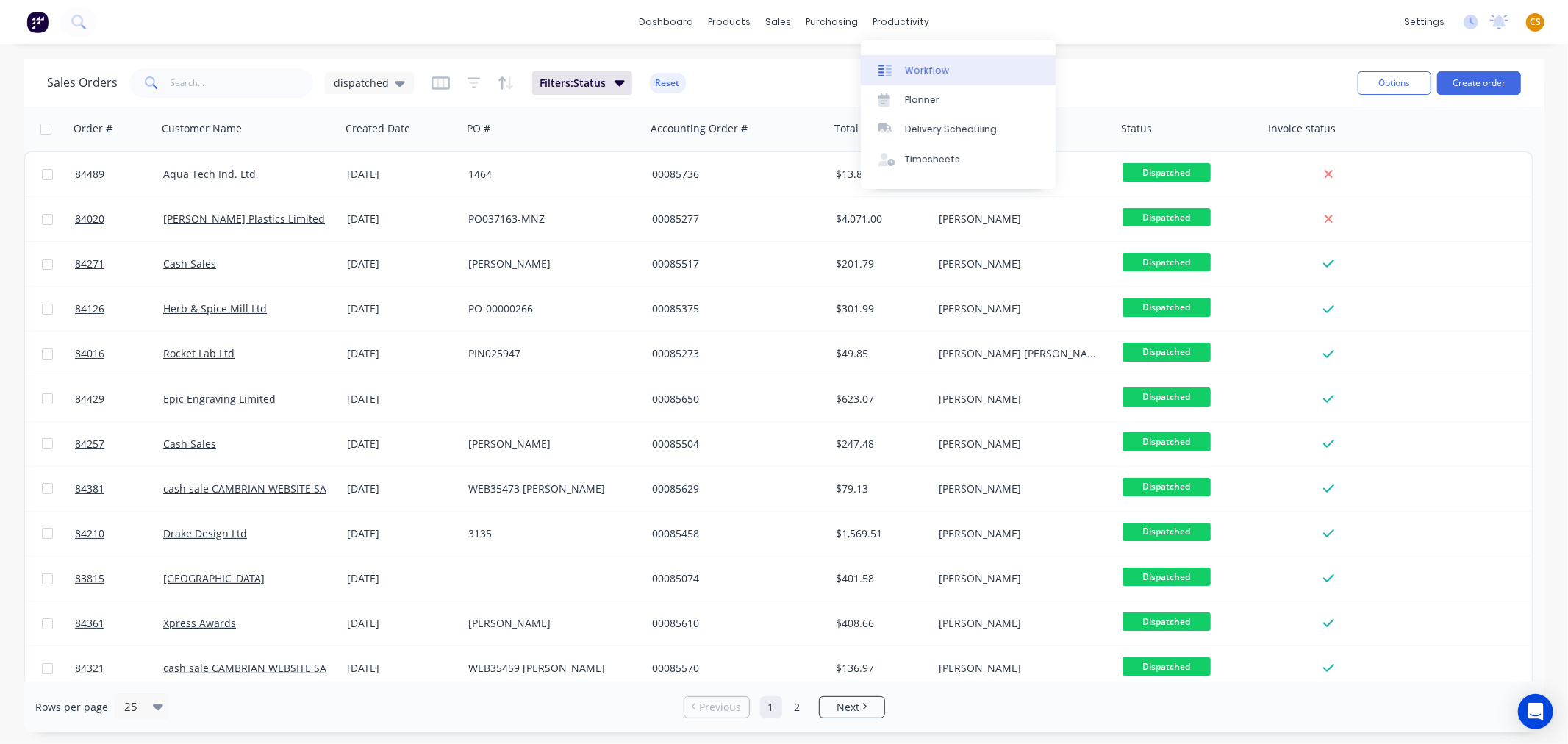
click at [928, 71] on div "Workflow" at bounding box center [927, 71] width 44 height 13
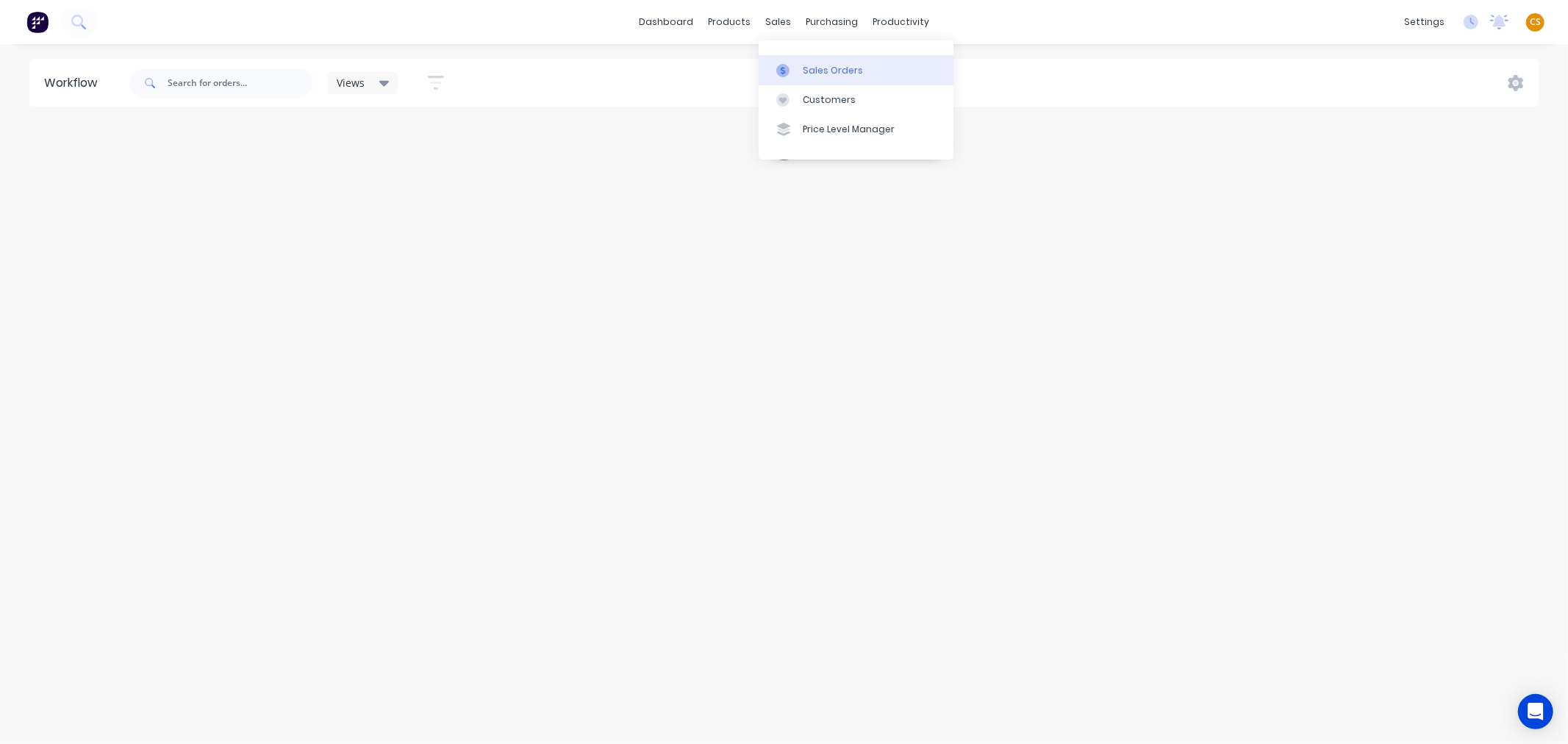
click at [822, 66] on div "Sales Orders" at bounding box center [833, 71] width 61 height 13
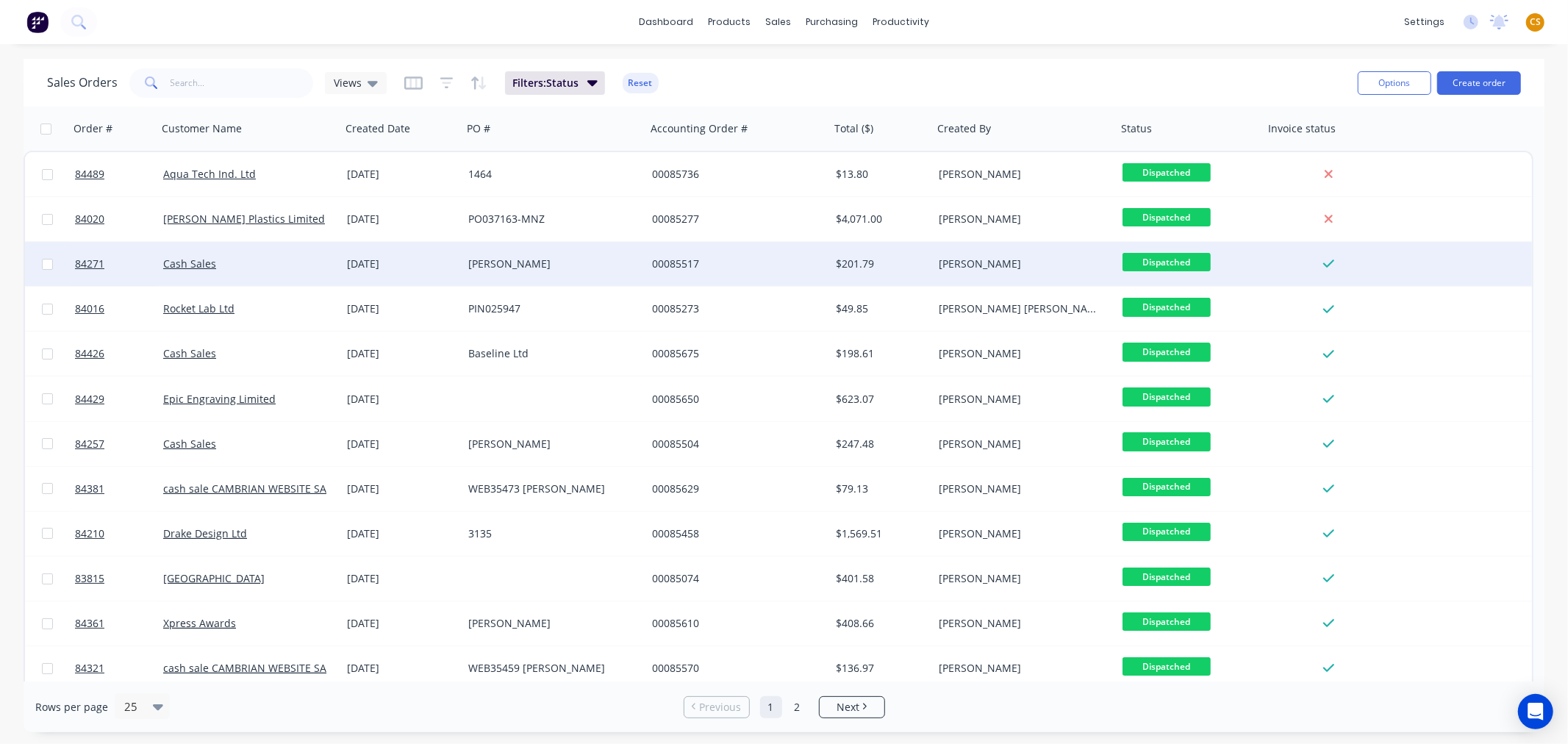
click at [1176, 266] on span "Dispatched" at bounding box center [1166, 262] width 88 height 18
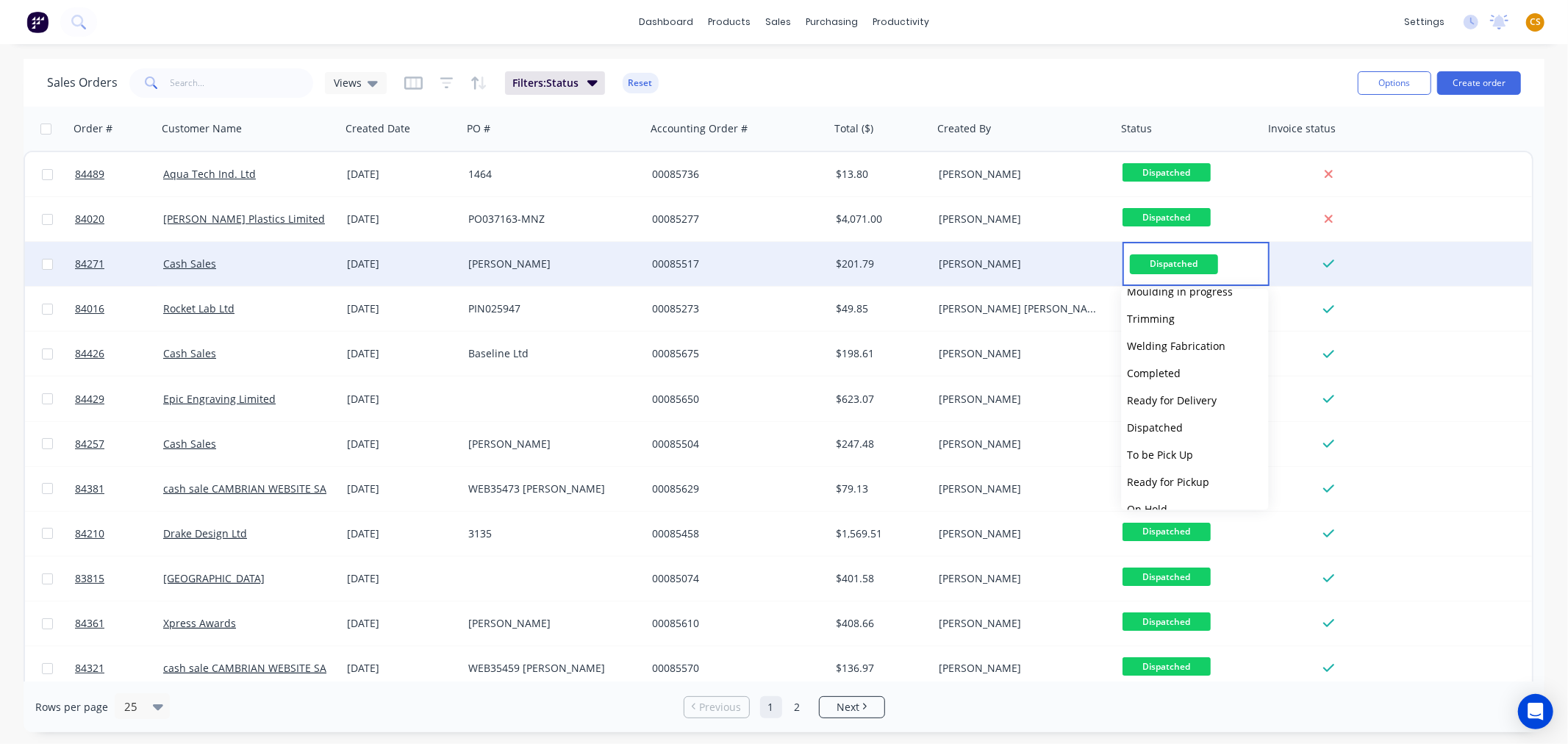
scroll to position [525, 0]
click at [1178, 461] on button "Delivered" at bounding box center [1194, 463] width 147 height 27
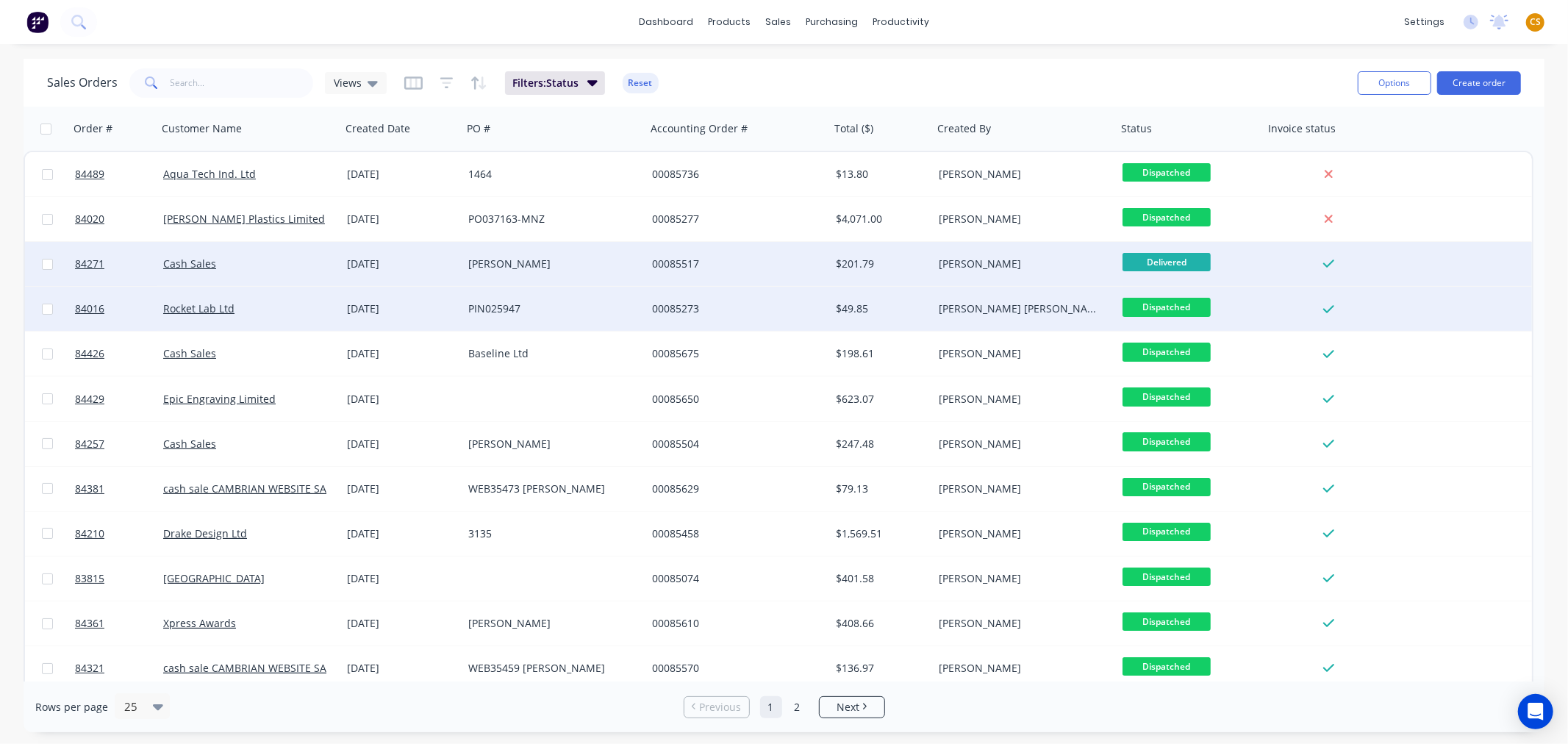
click at [1192, 309] on span "Dispatched" at bounding box center [1166, 306] width 88 height 18
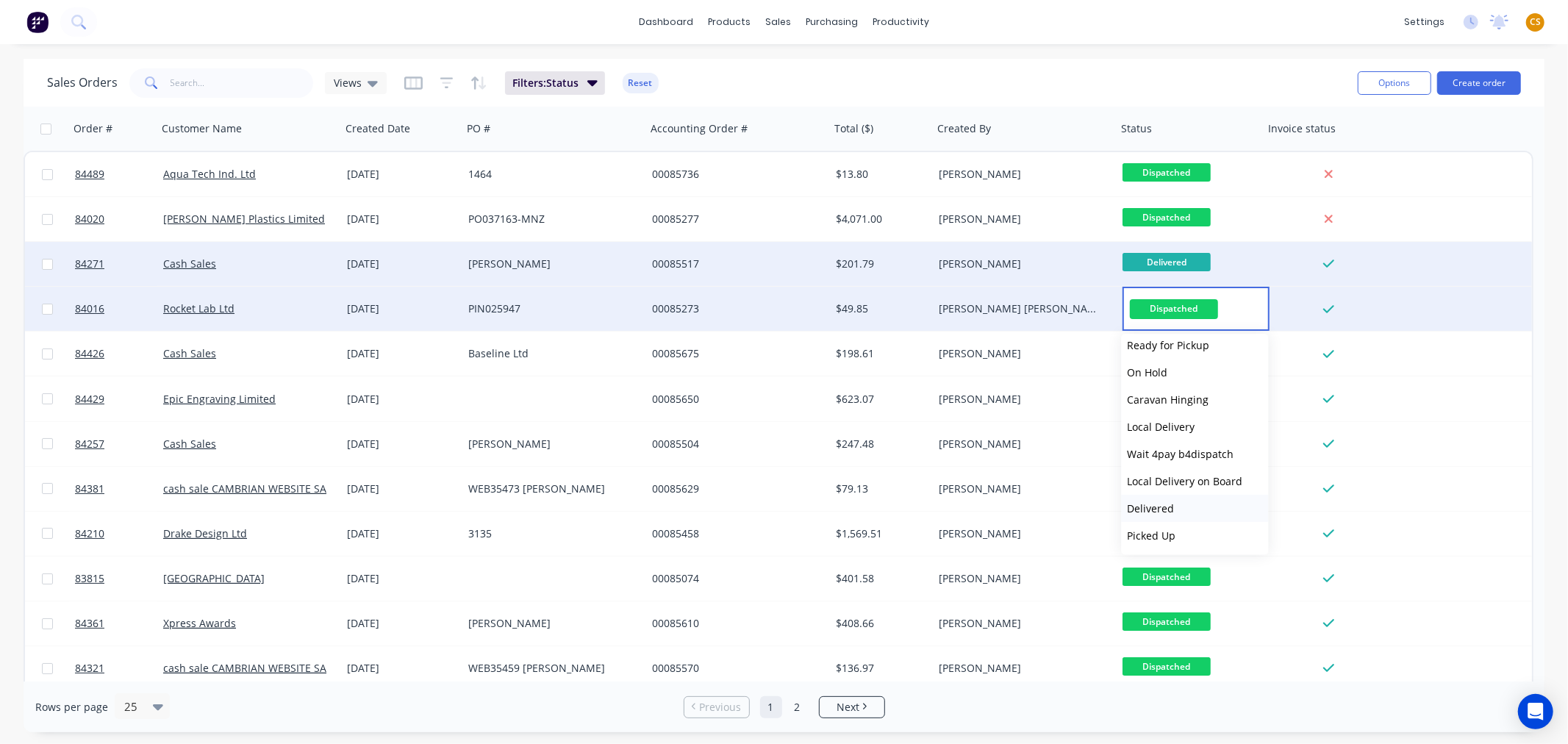
click at [1180, 511] on button "Delivered" at bounding box center [1194, 508] width 147 height 27
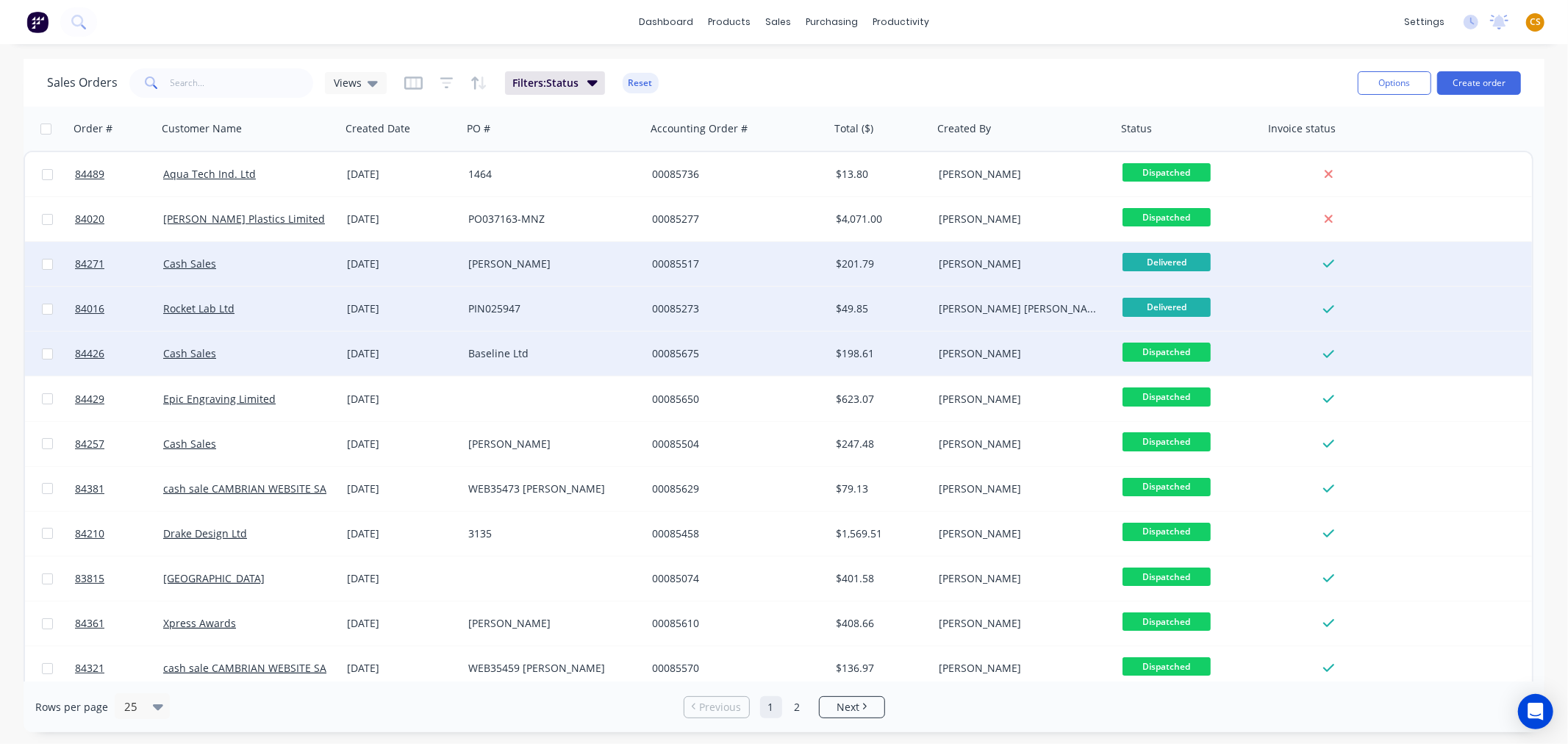
click at [1189, 348] on span "Dispatched" at bounding box center [1166, 351] width 88 height 18
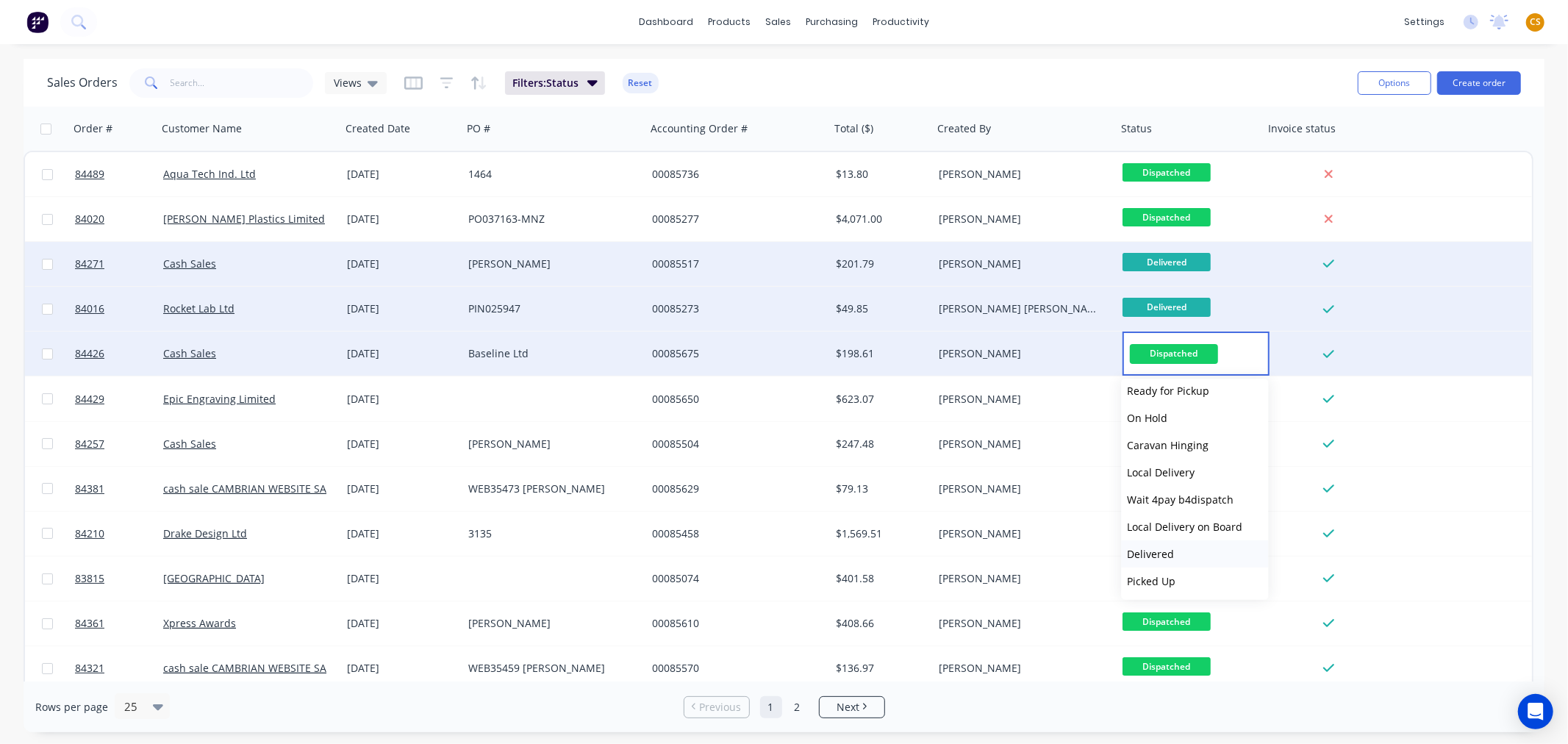
click at [1161, 548] on span "Delivered" at bounding box center [1151, 554] width 47 height 14
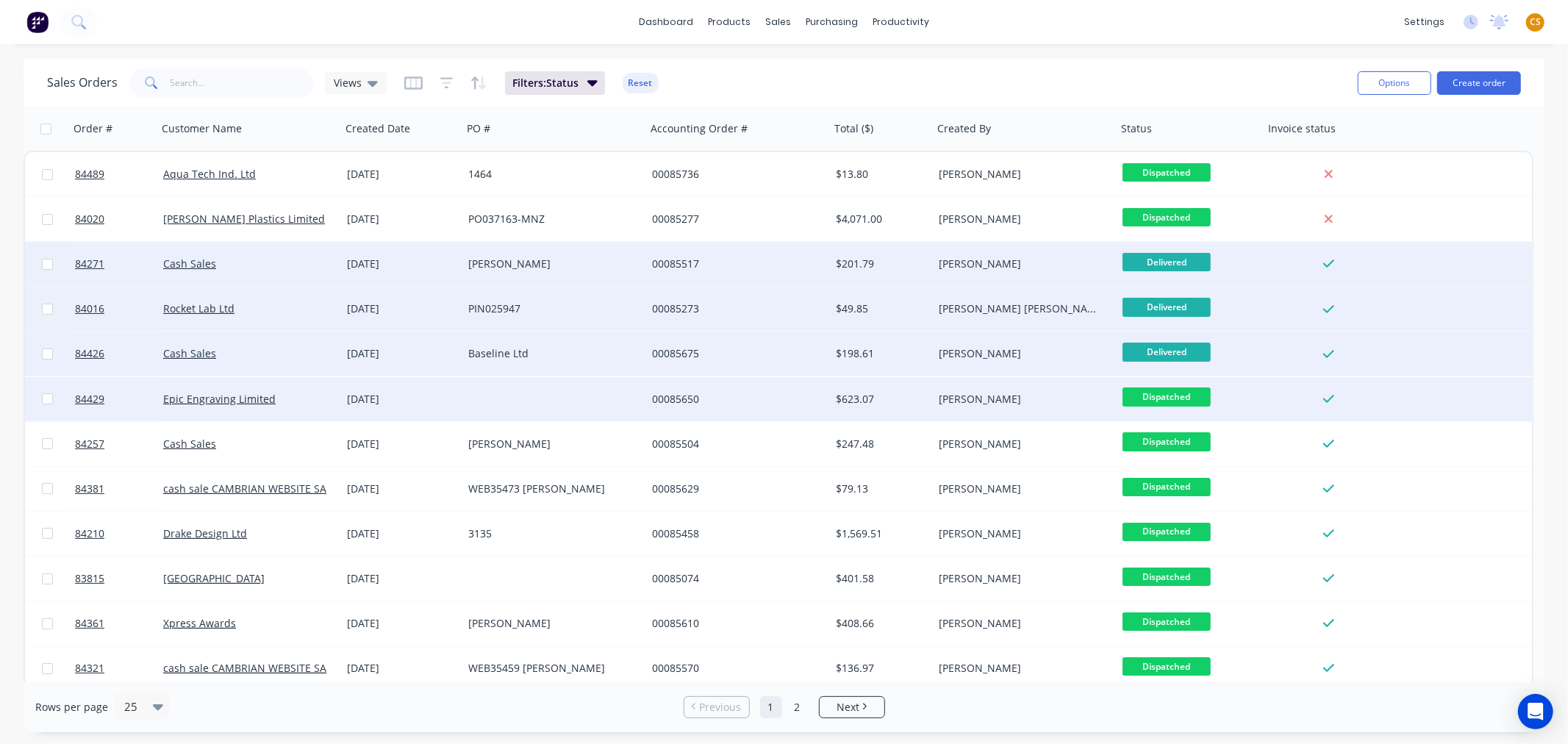
click at [1160, 397] on span "Dispatched" at bounding box center [1166, 396] width 88 height 18
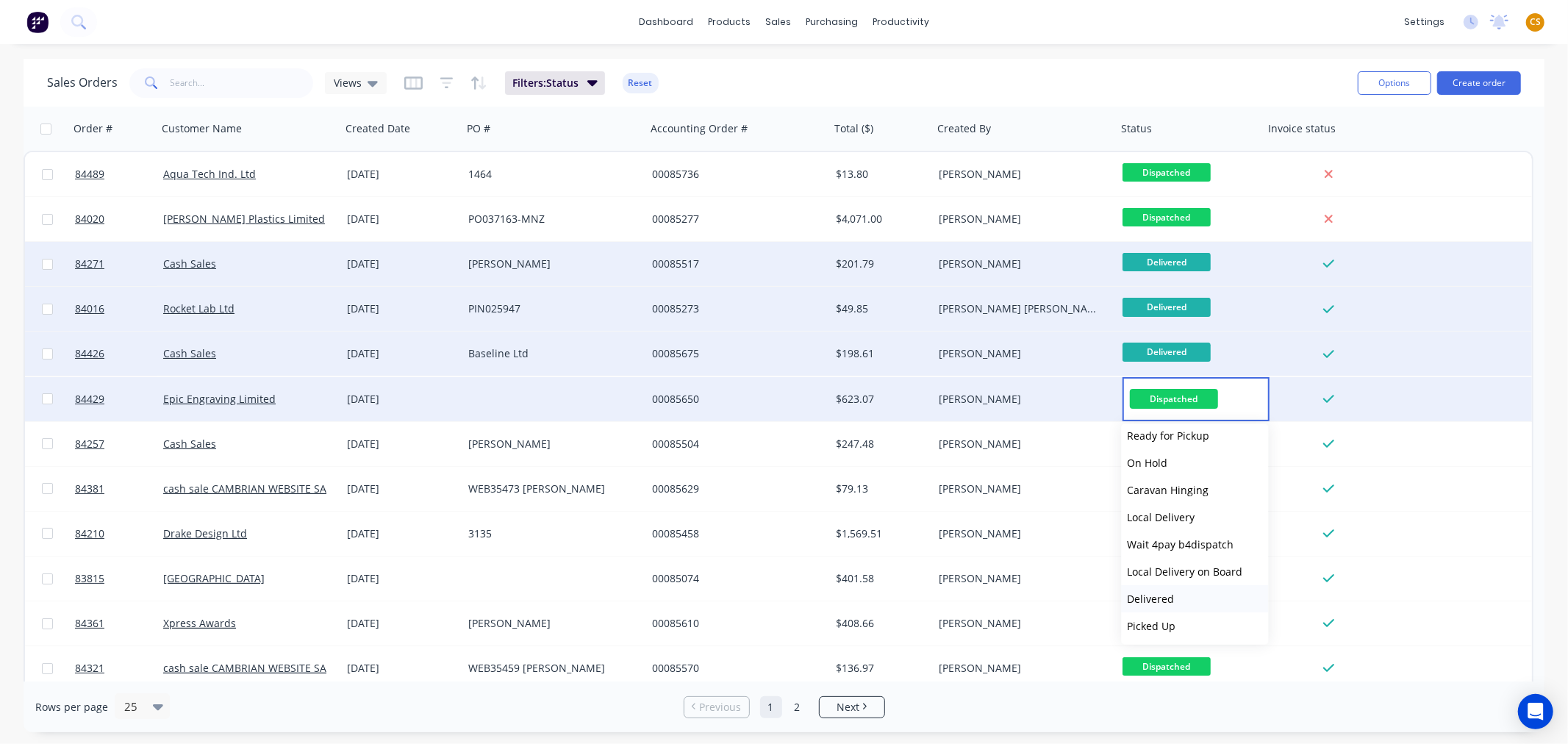
click at [1158, 599] on span "Delivered" at bounding box center [1151, 599] width 47 height 14
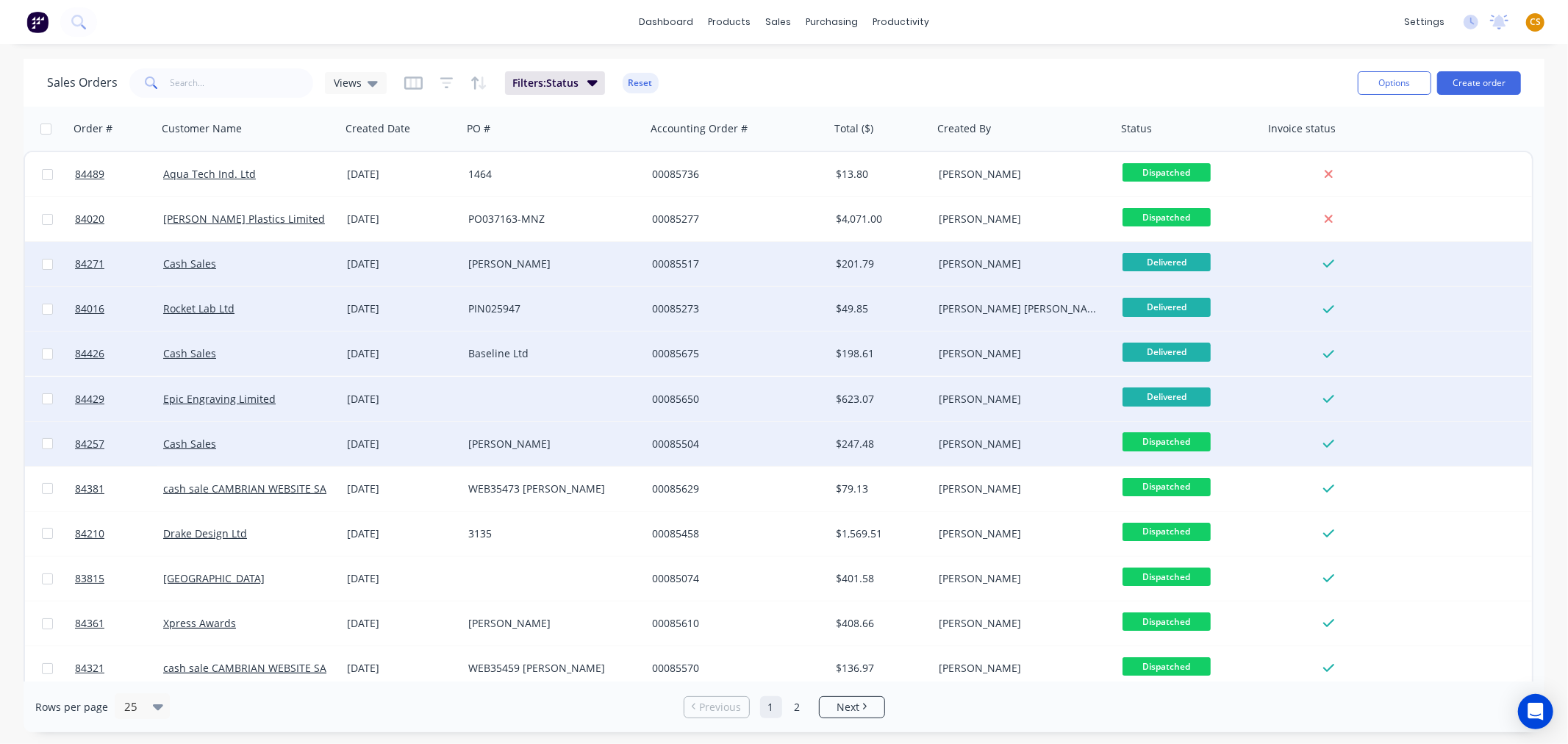
click at [1174, 443] on span "Dispatched" at bounding box center [1166, 441] width 88 height 18
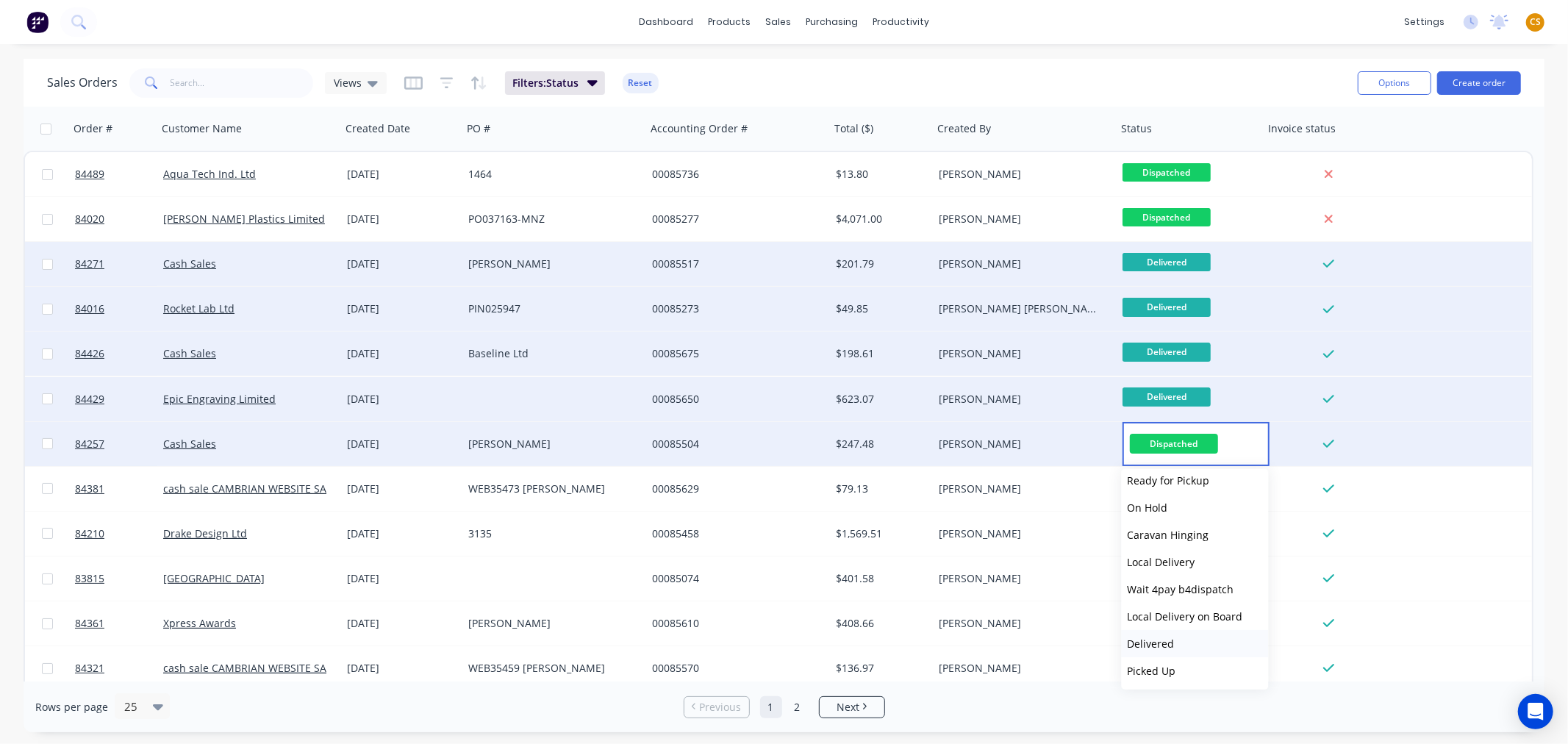
click at [1178, 640] on button "Delivered" at bounding box center [1194, 643] width 147 height 27
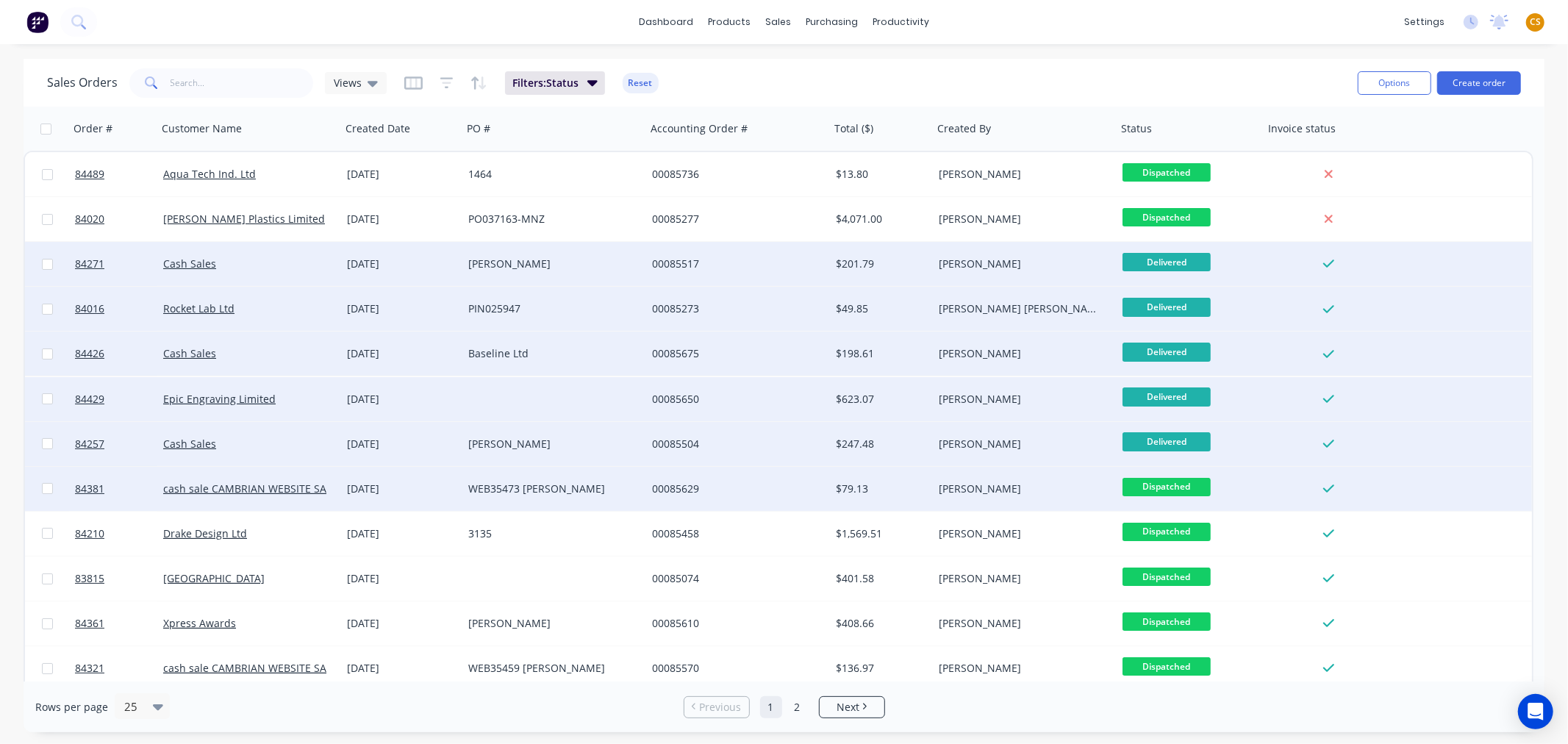
click at [1173, 486] on span "Dispatched" at bounding box center [1166, 486] width 88 height 18
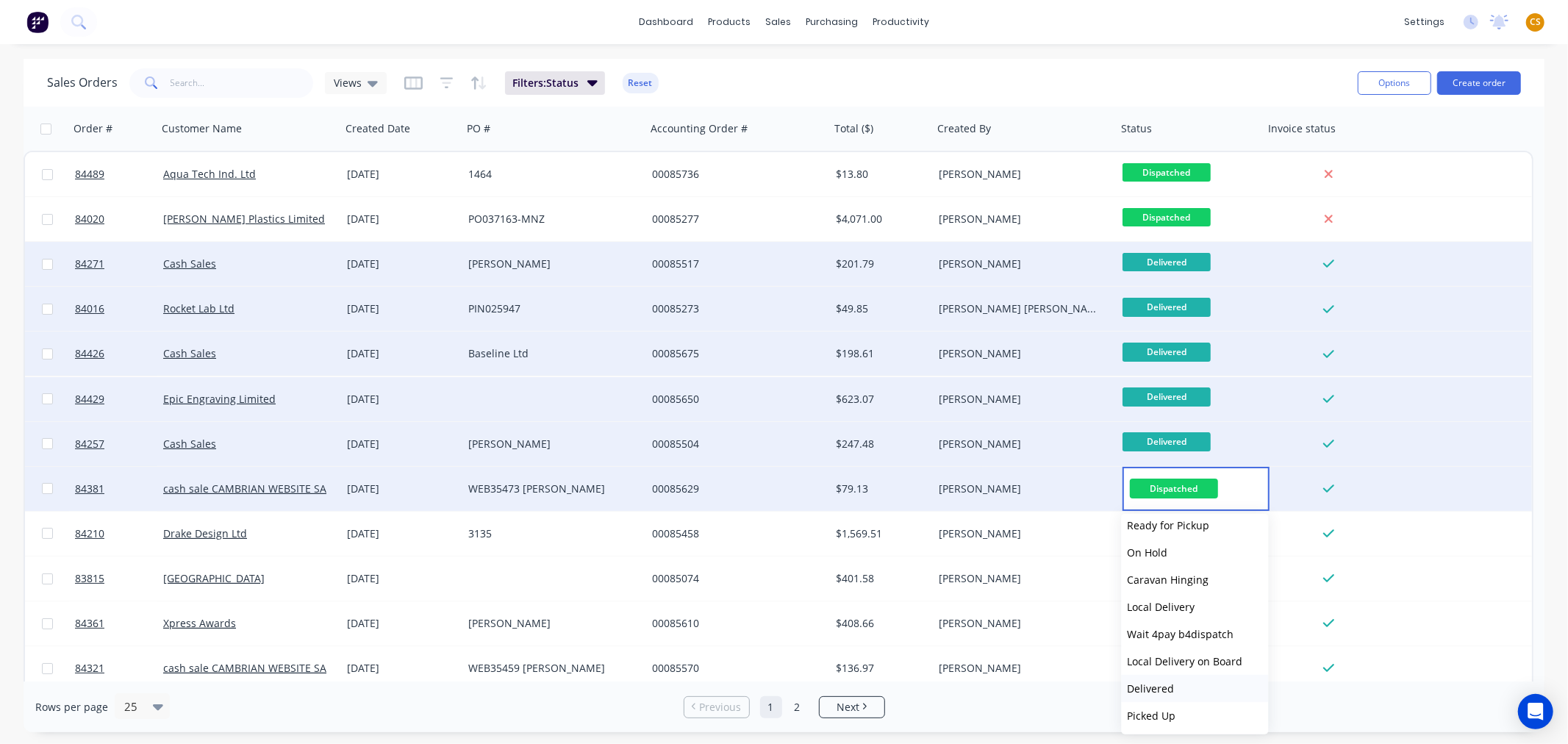
click at [1189, 686] on button "Delivered" at bounding box center [1194, 688] width 147 height 27
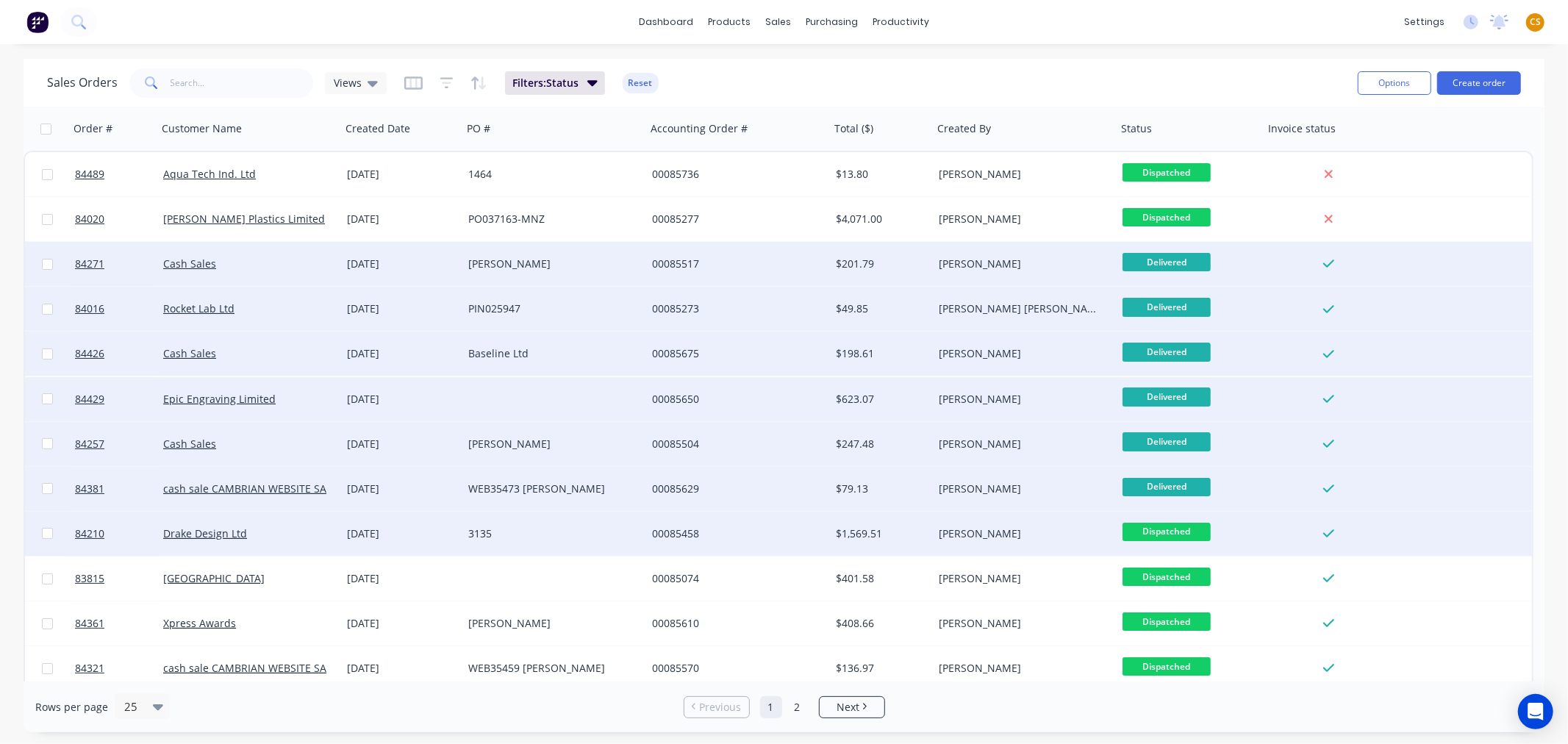
click at [1175, 532] on span "Dispatched" at bounding box center [1166, 531] width 88 height 18
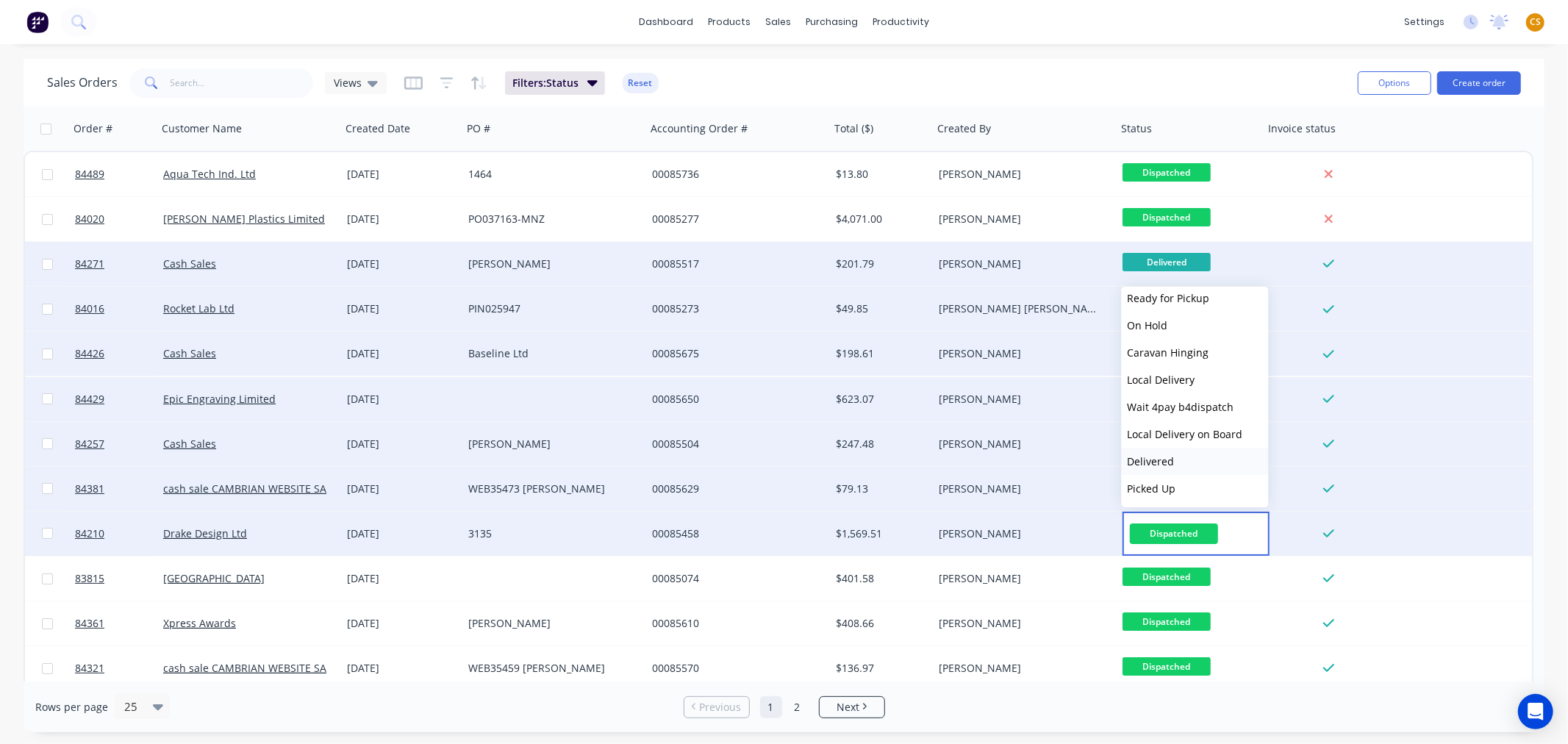
click at [1172, 463] on span "Delivered" at bounding box center [1151, 461] width 47 height 14
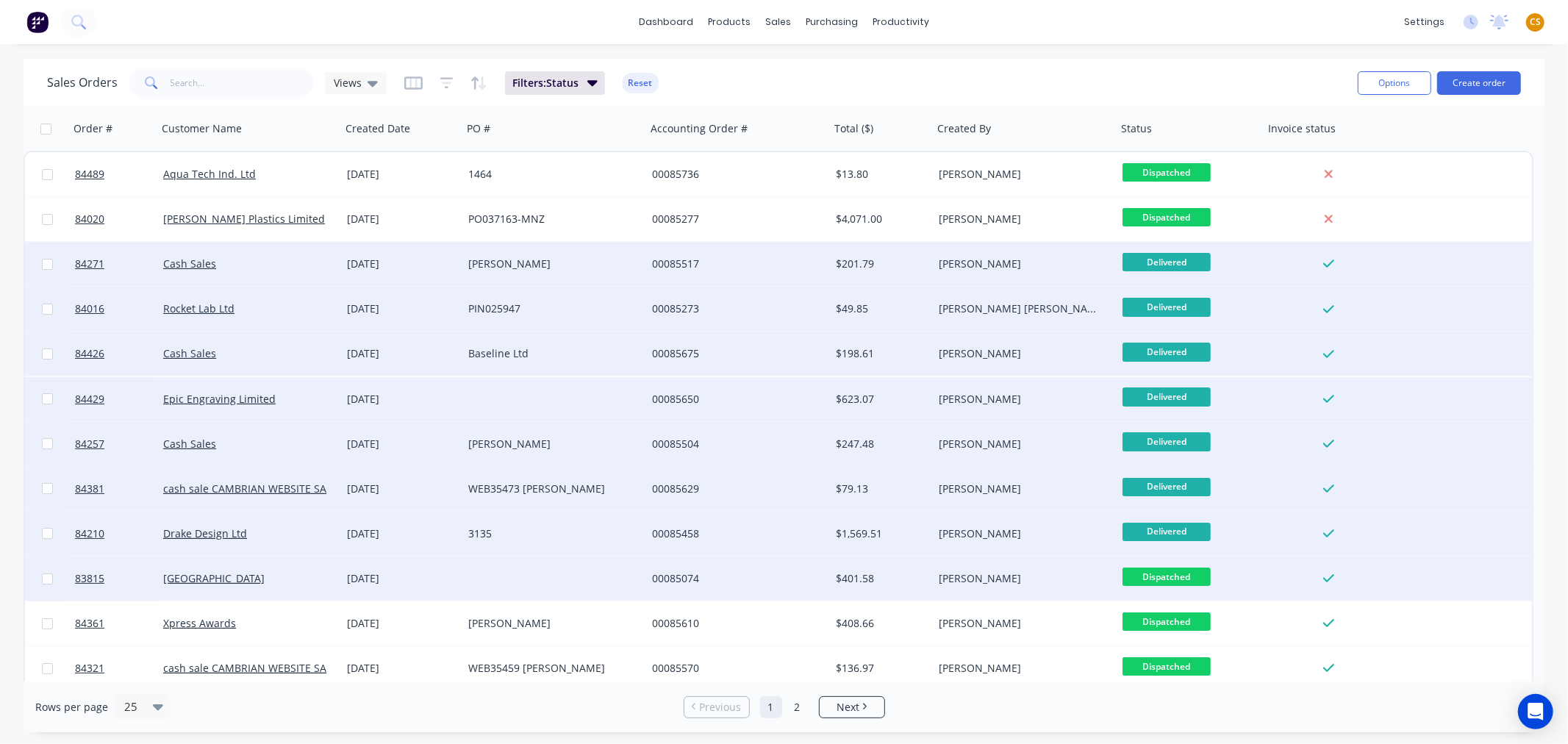
click at [1179, 574] on span "Dispatched" at bounding box center [1166, 576] width 88 height 18
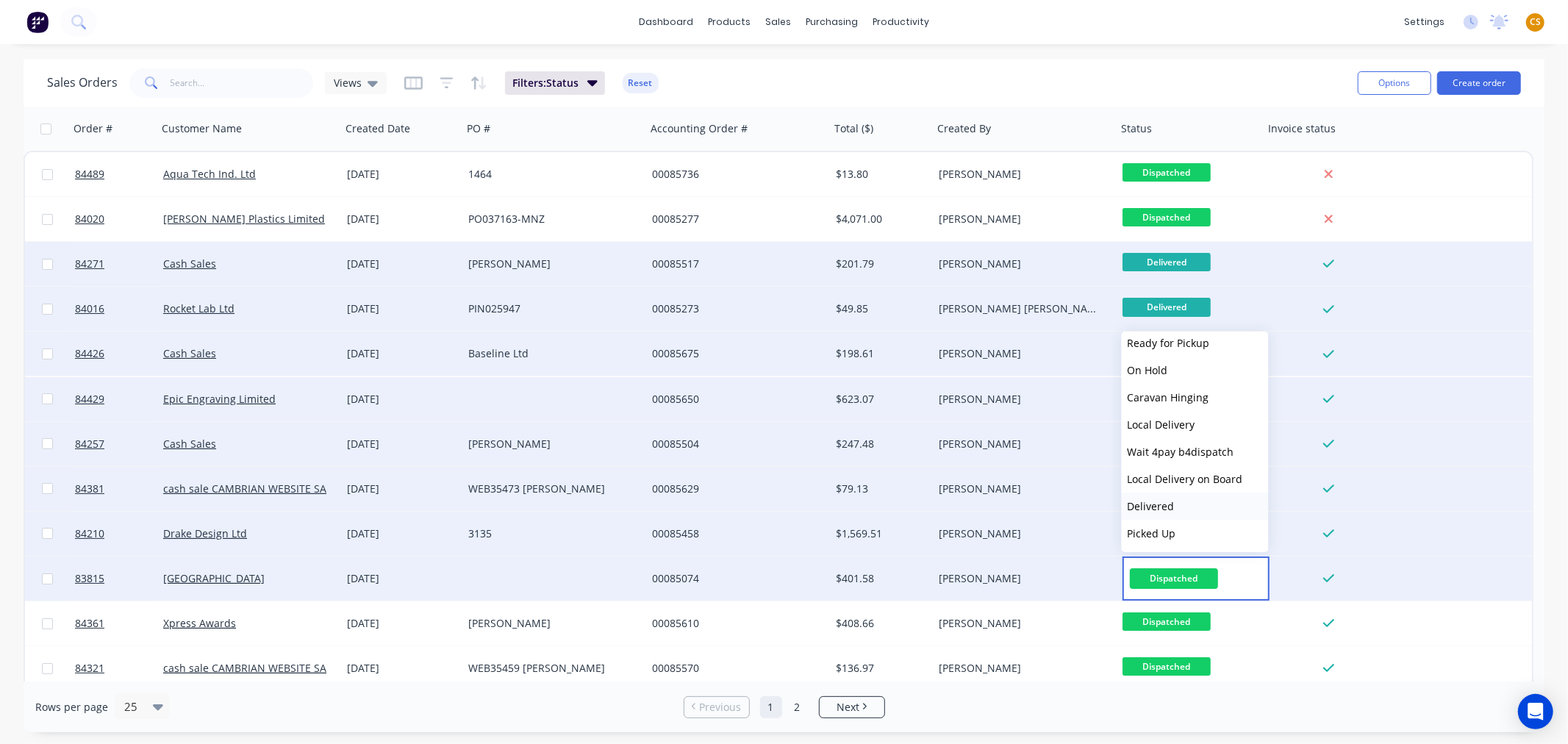
click at [1187, 503] on button "Delivered" at bounding box center [1194, 506] width 147 height 27
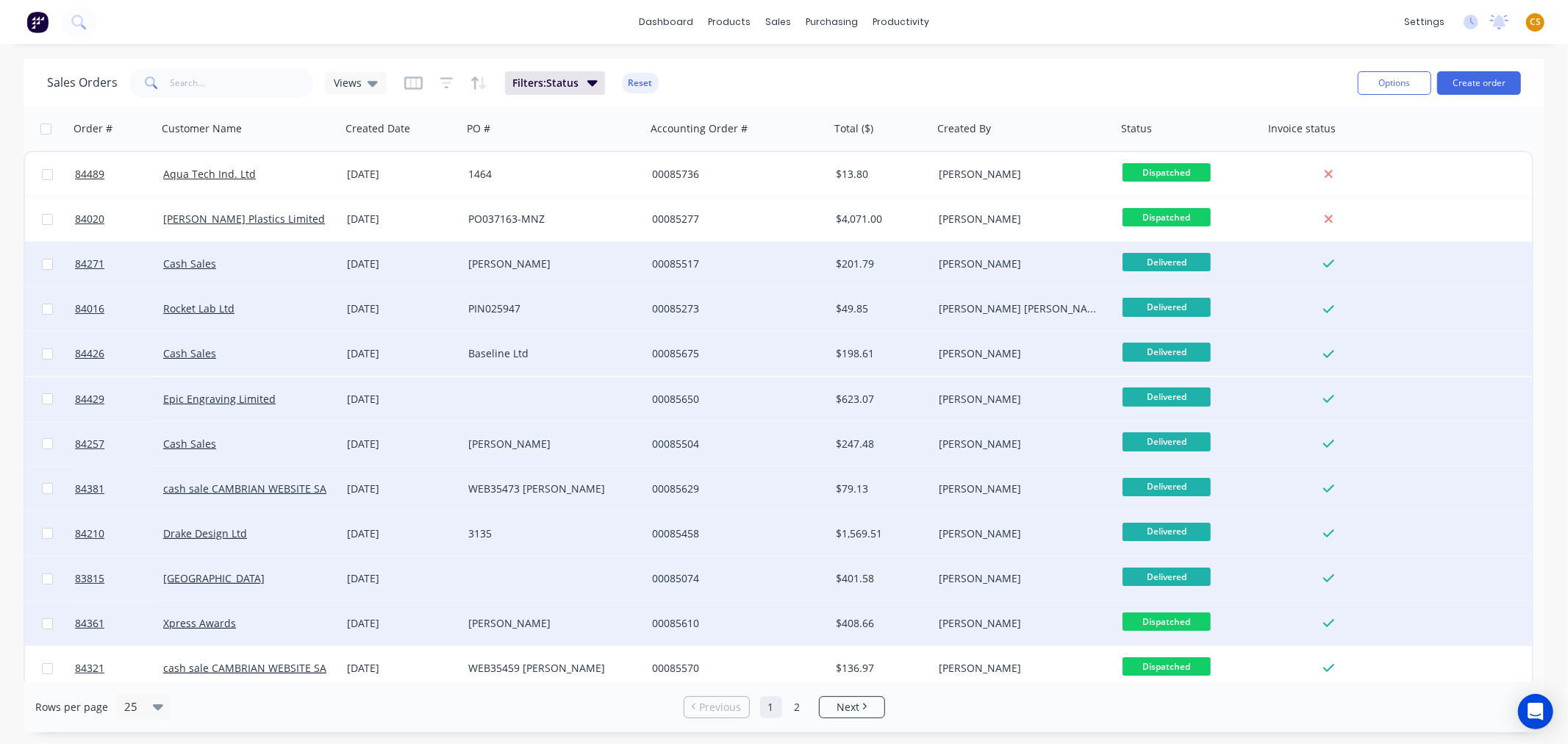
click at [1177, 621] on span "Dispatched" at bounding box center [1166, 621] width 88 height 18
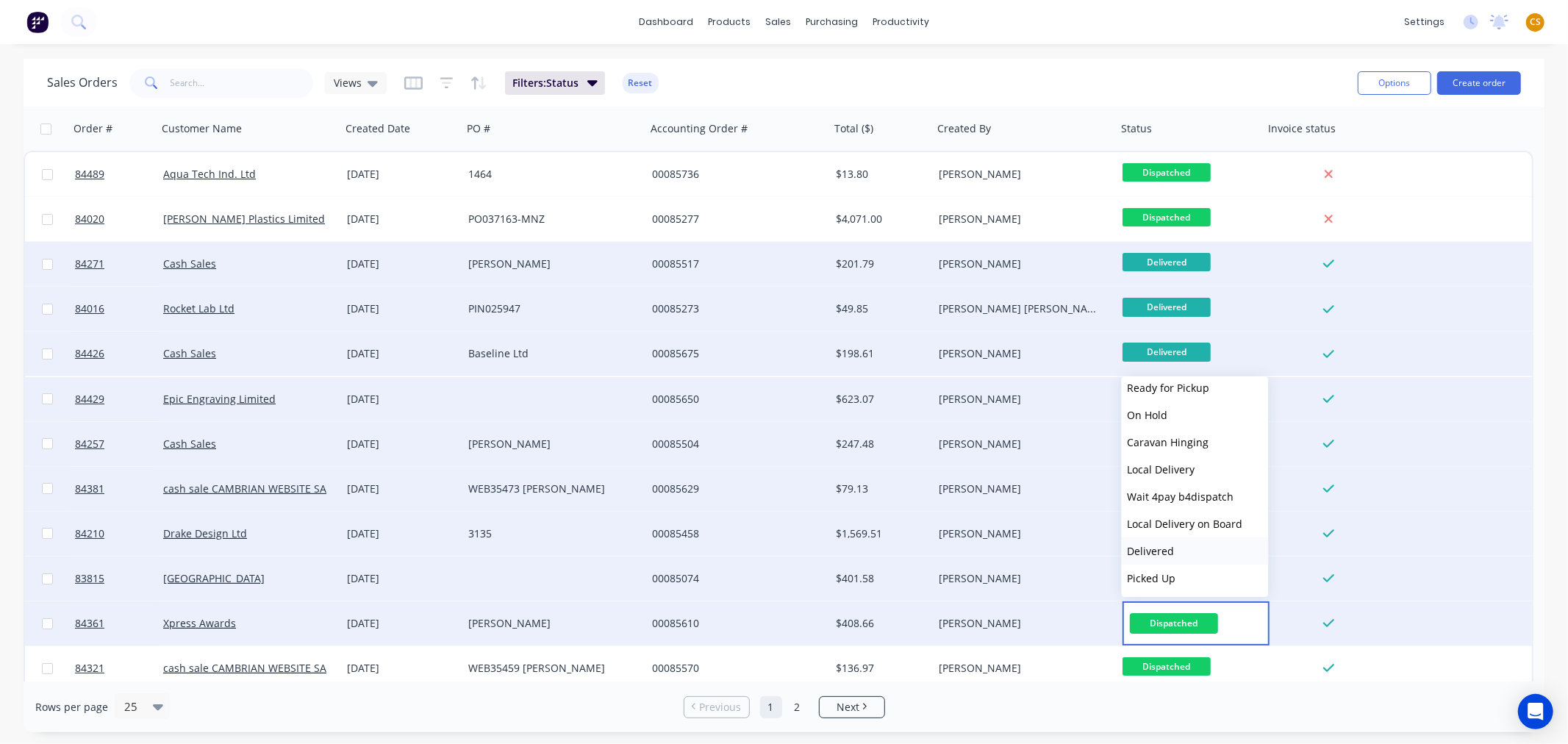
click at [1177, 548] on button "Delivered" at bounding box center [1194, 551] width 147 height 27
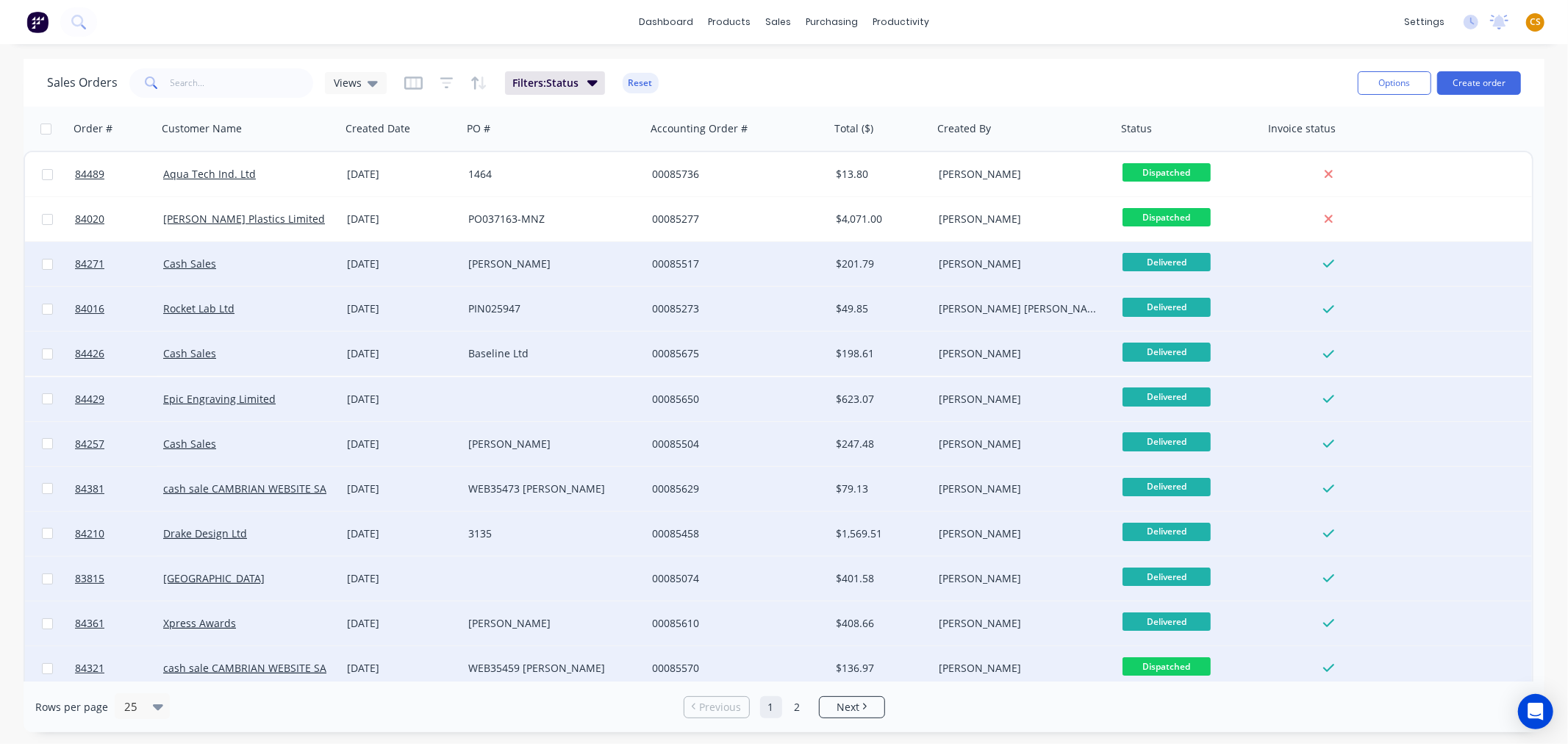
click at [1158, 666] on span "Dispatched" at bounding box center [1166, 666] width 88 height 18
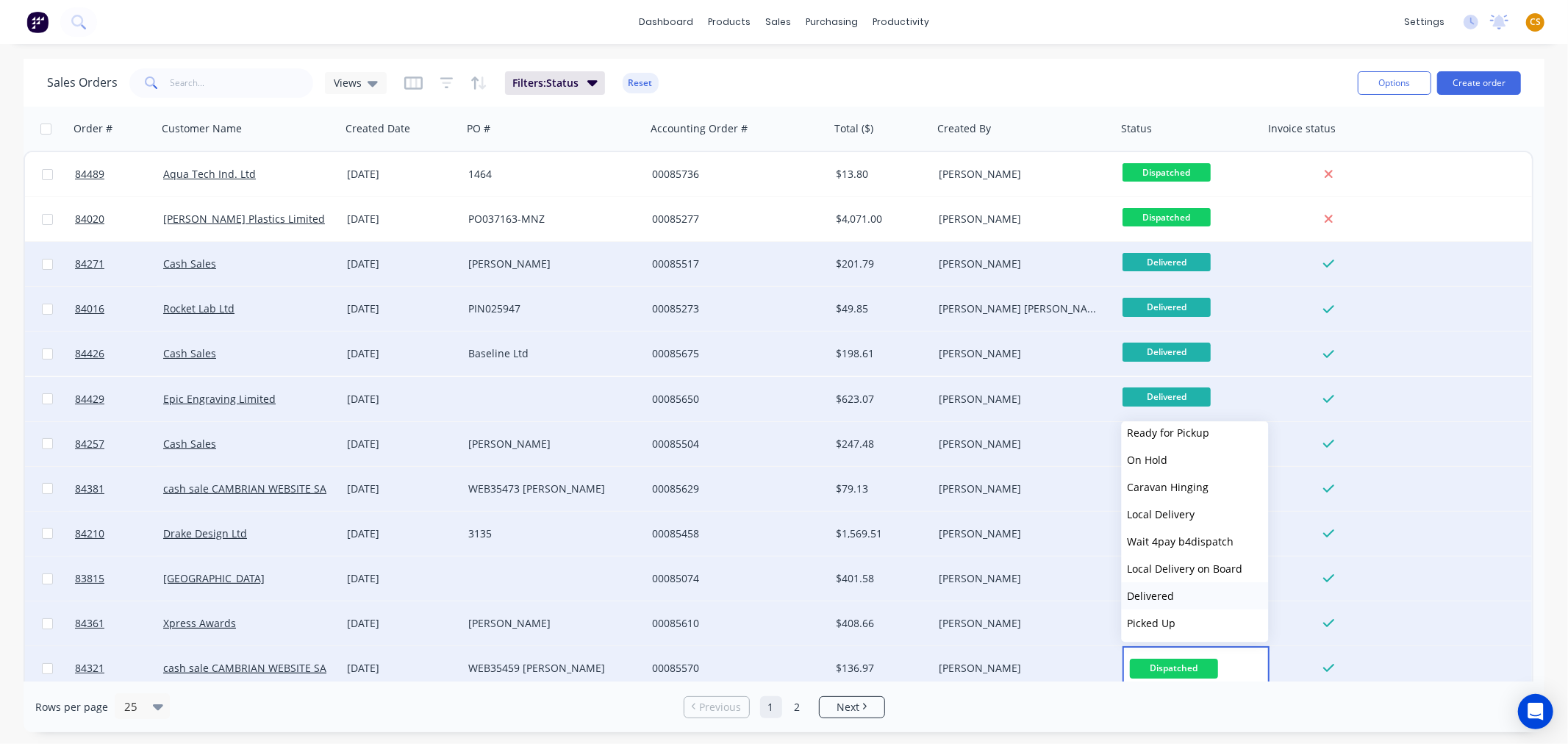
click at [1171, 598] on span "Delivered" at bounding box center [1151, 596] width 47 height 14
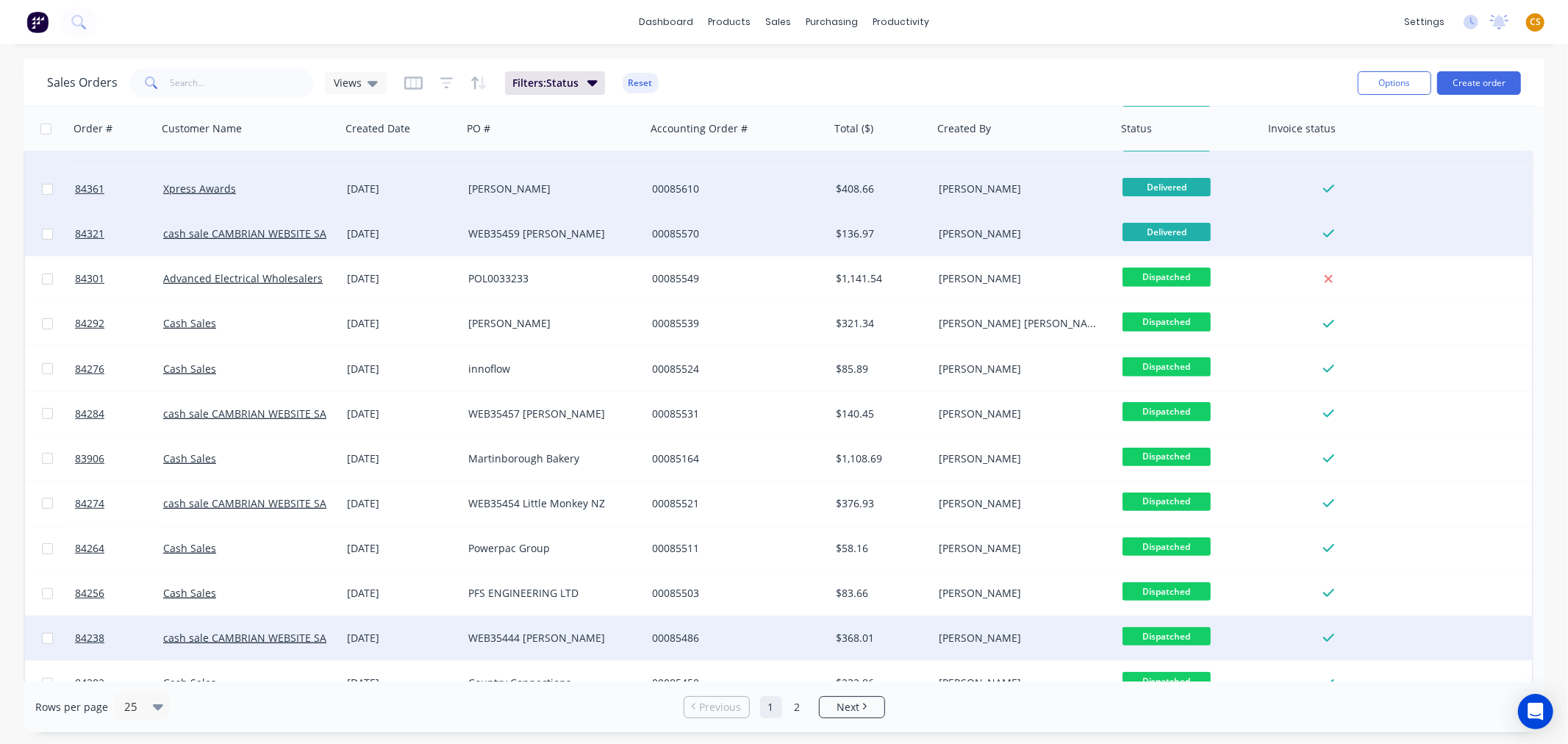
scroll to position [592, 0]
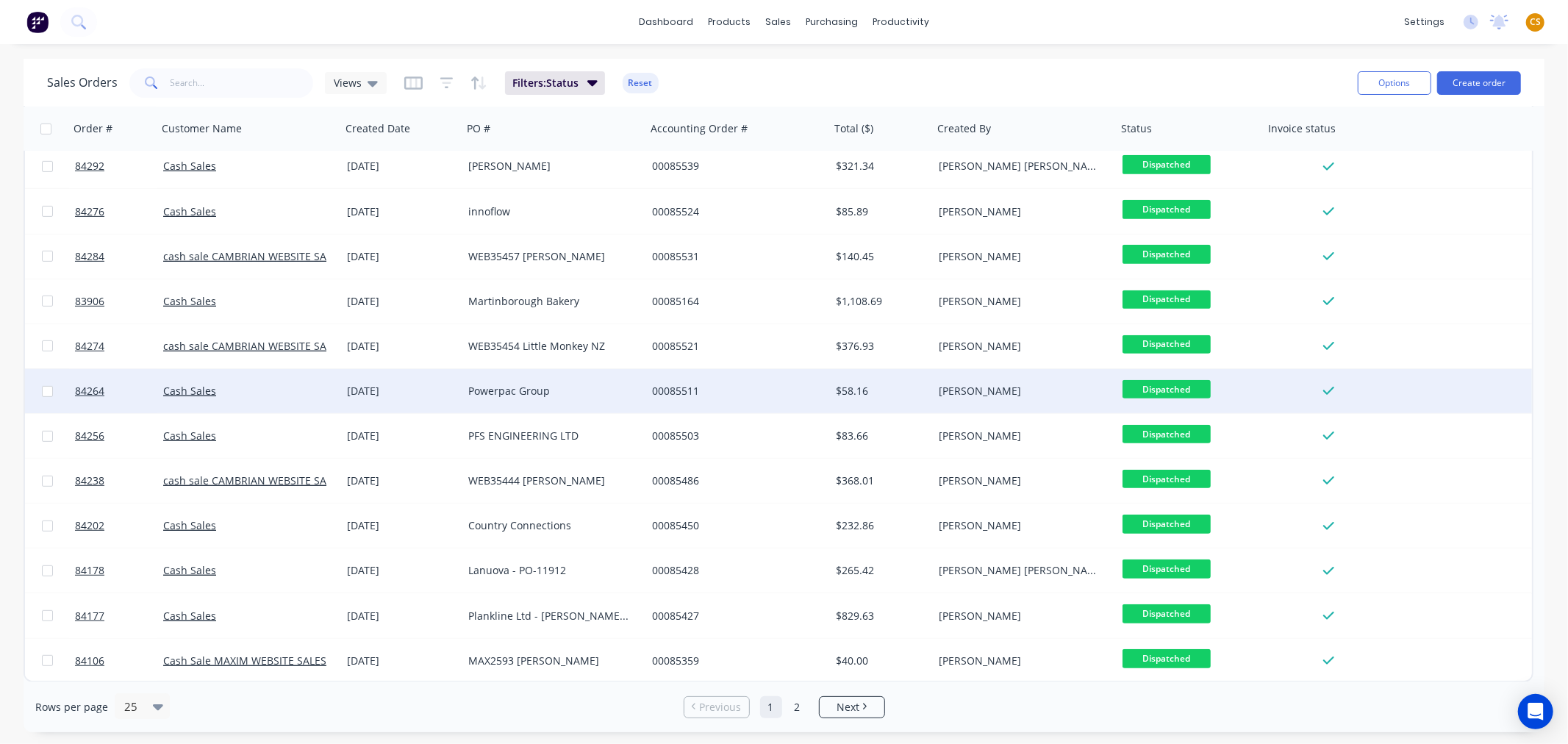
click at [1194, 387] on span "Dispatched" at bounding box center [1166, 389] width 88 height 18
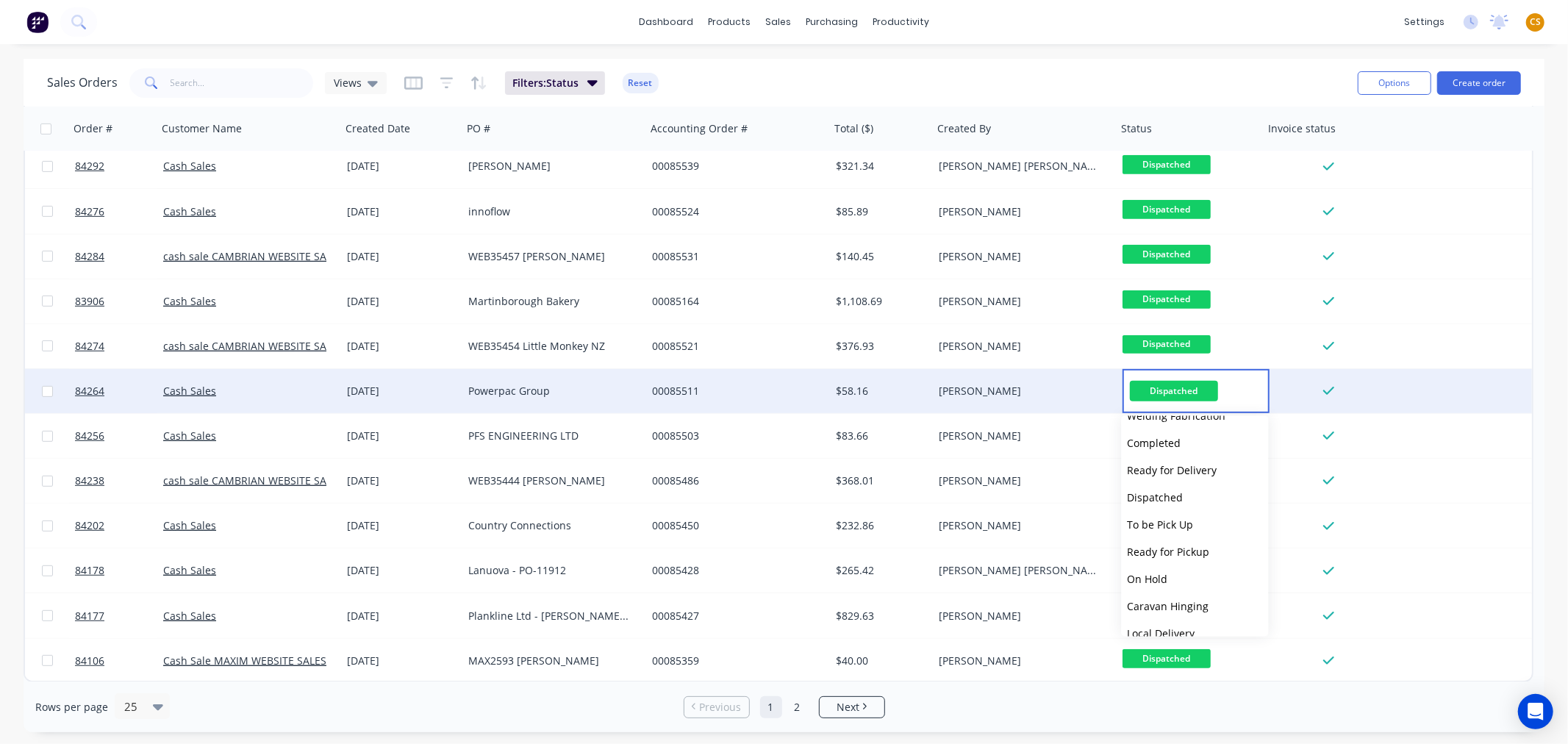
scroll to position [525, 0]
click at [1182, 585] on button "Delivered" at bounding box center [1194, 590] width 147 height 27
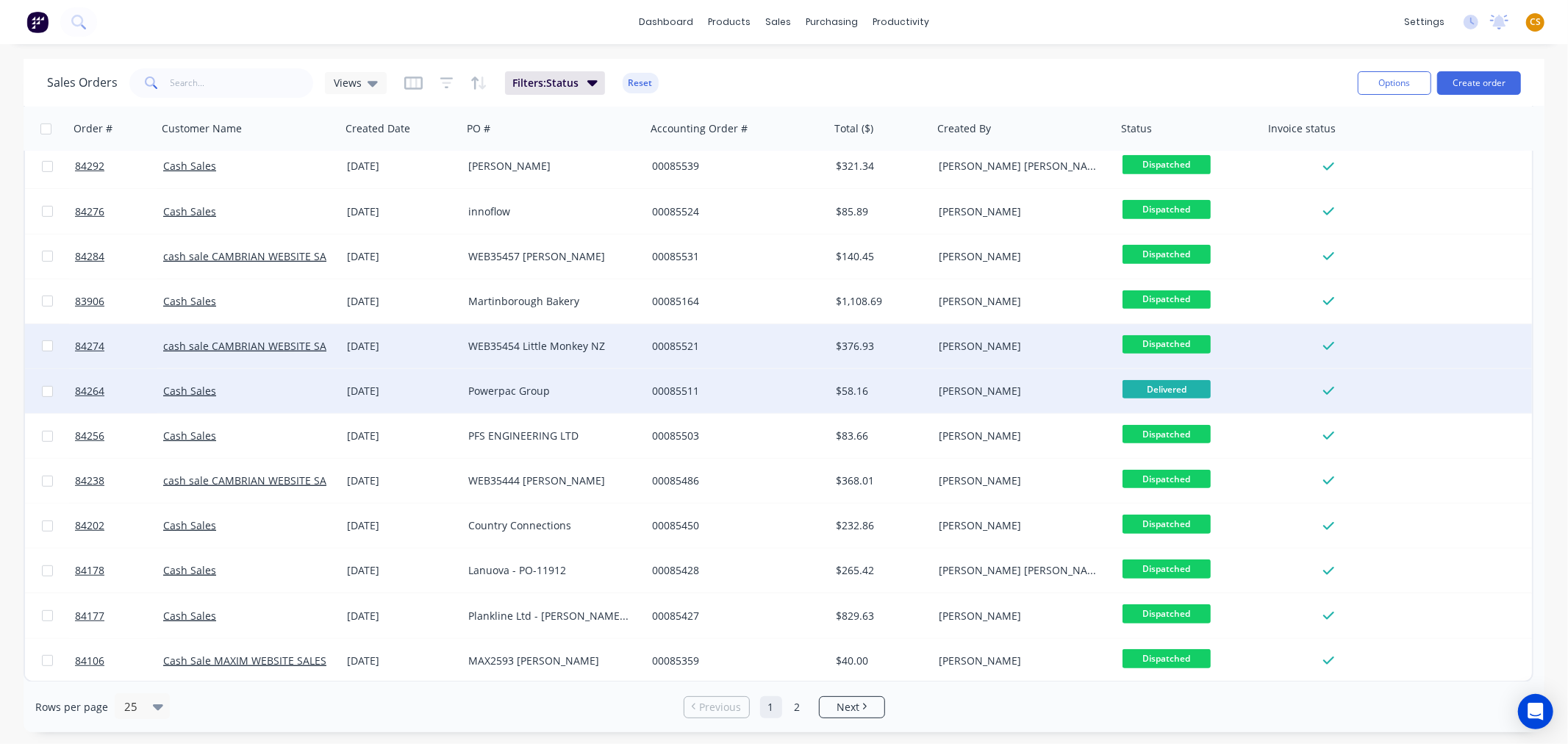
click at [1176, 342] on span "Dispatched" at bounding box center [1166, 344] width 88 height 18
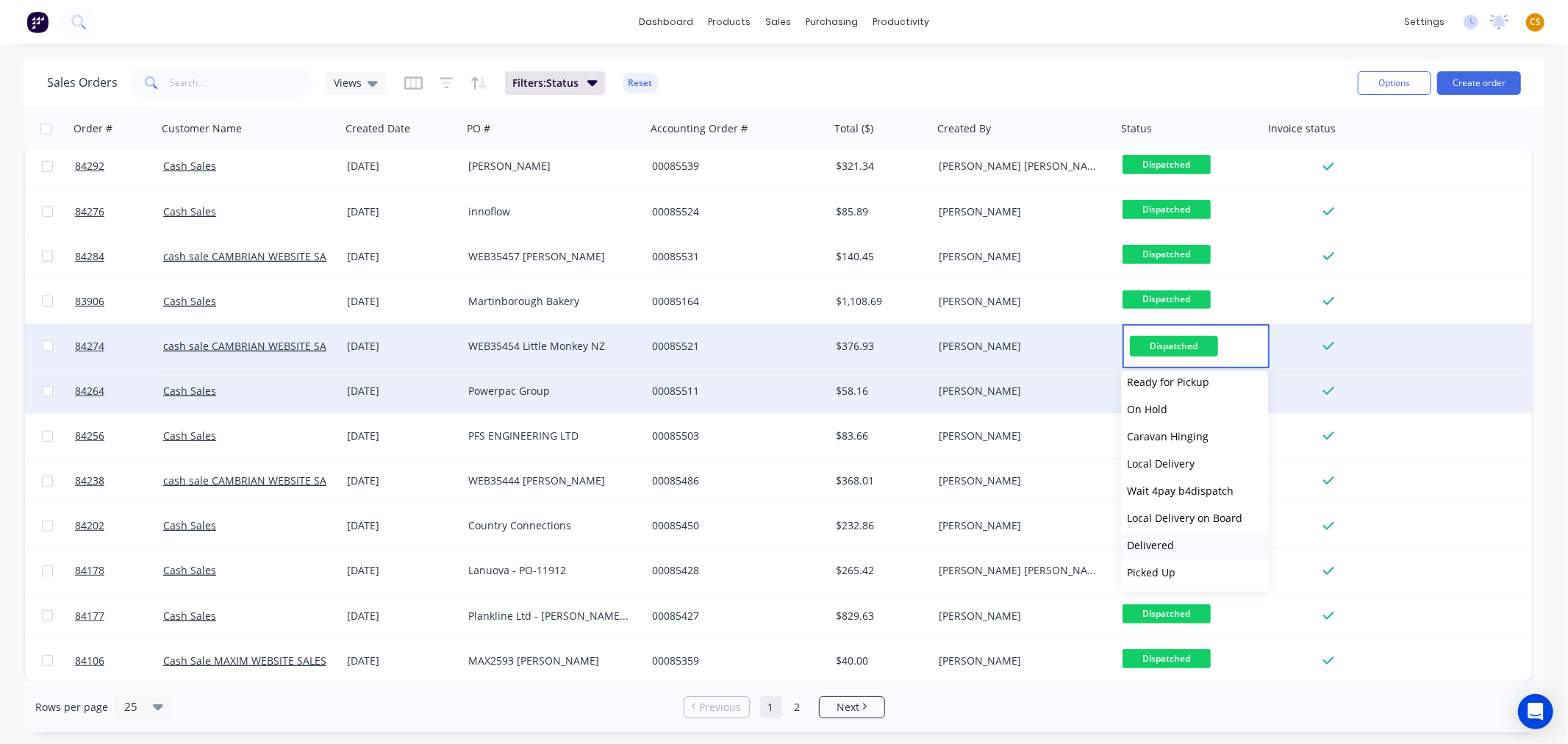
click at [1179, 544] on button "Delivered" at bounding box center [1194, 545] width 147 height 27
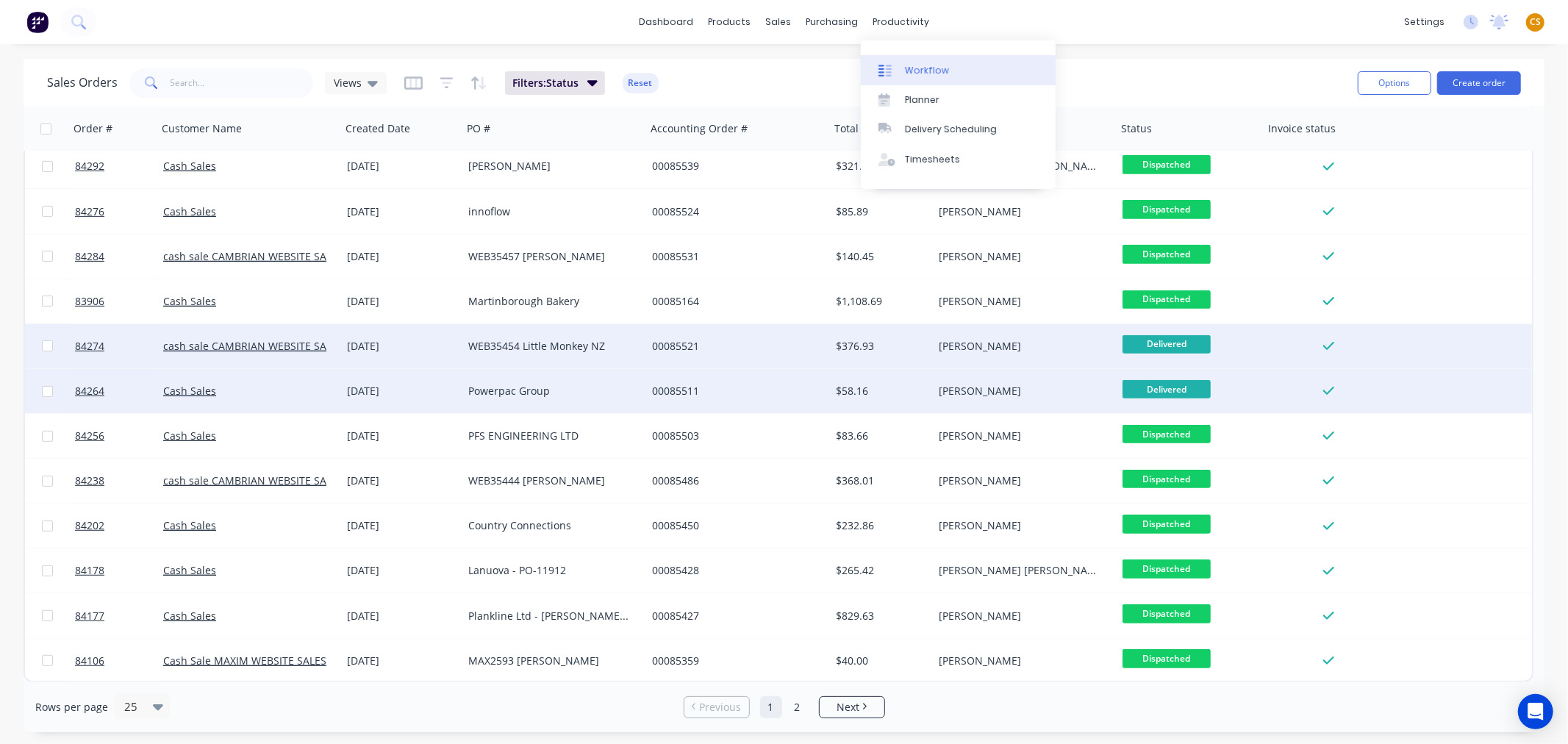
click at [938, 66] on div "Workflow" at bounding box center [927, 71] width 44 height 13
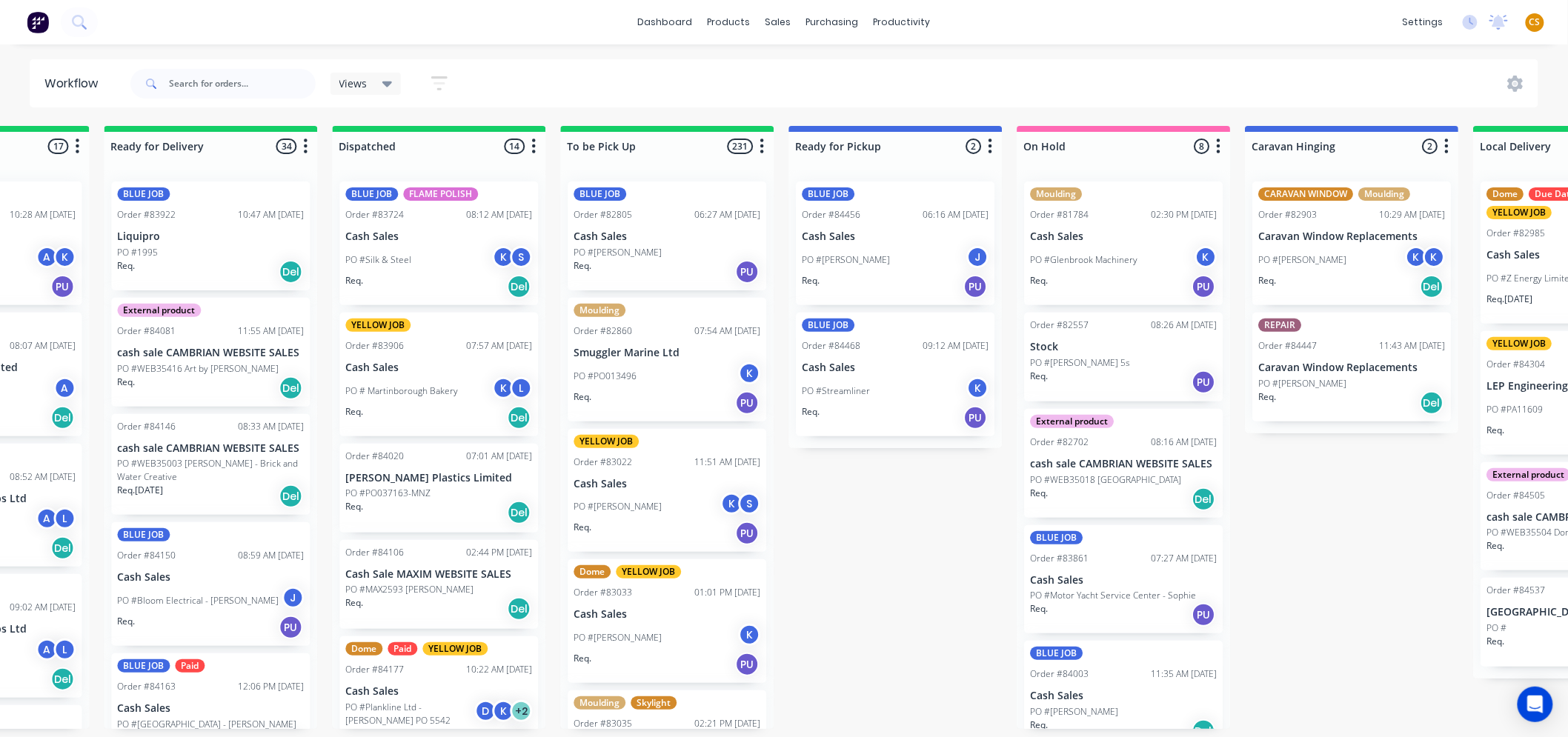
scroll to position [0, 3532]
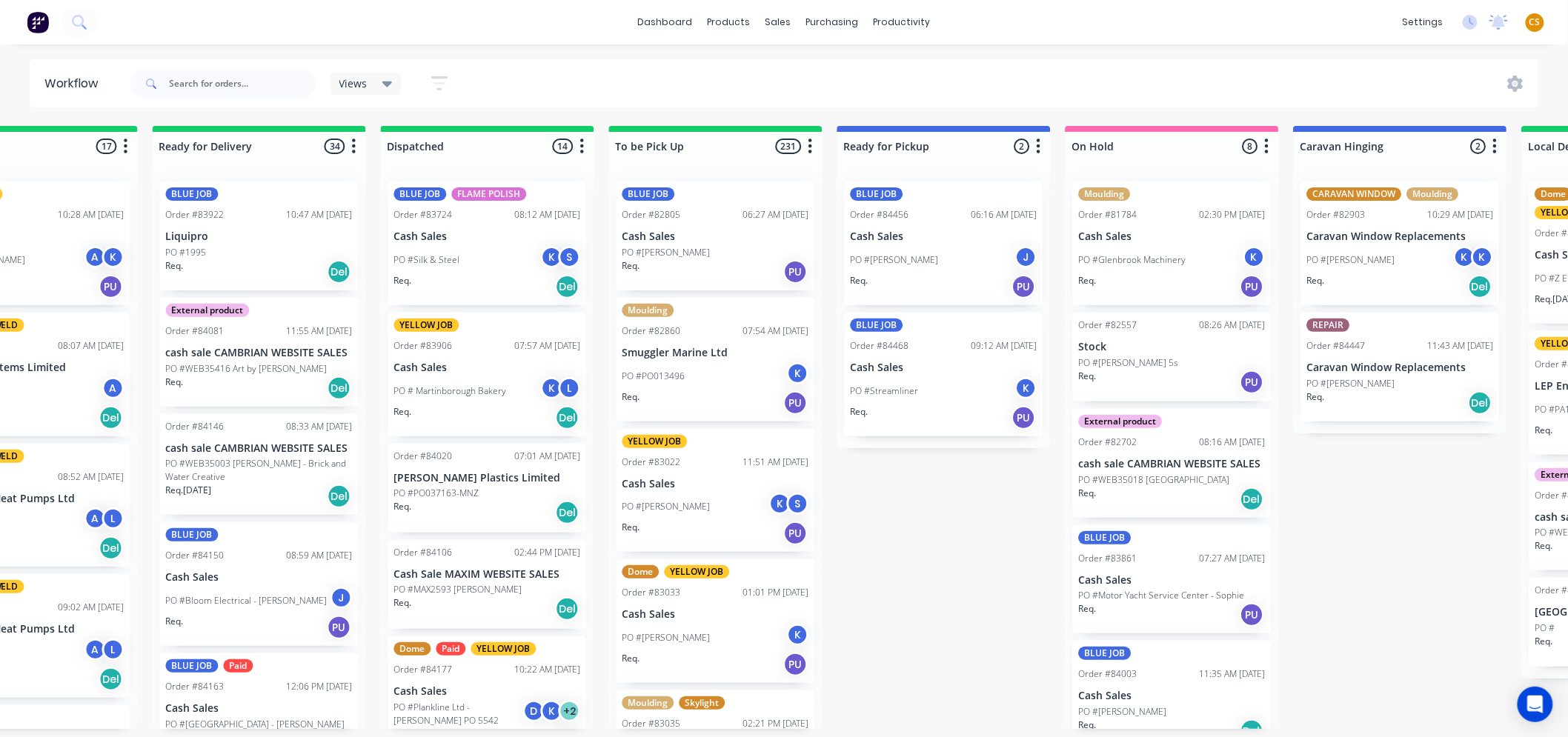
click at [1114, 28] on div "dashboard products sales purchasing productivity dashboard products Product Cat…" at bounding box center [784, 22] width 1568 height 45
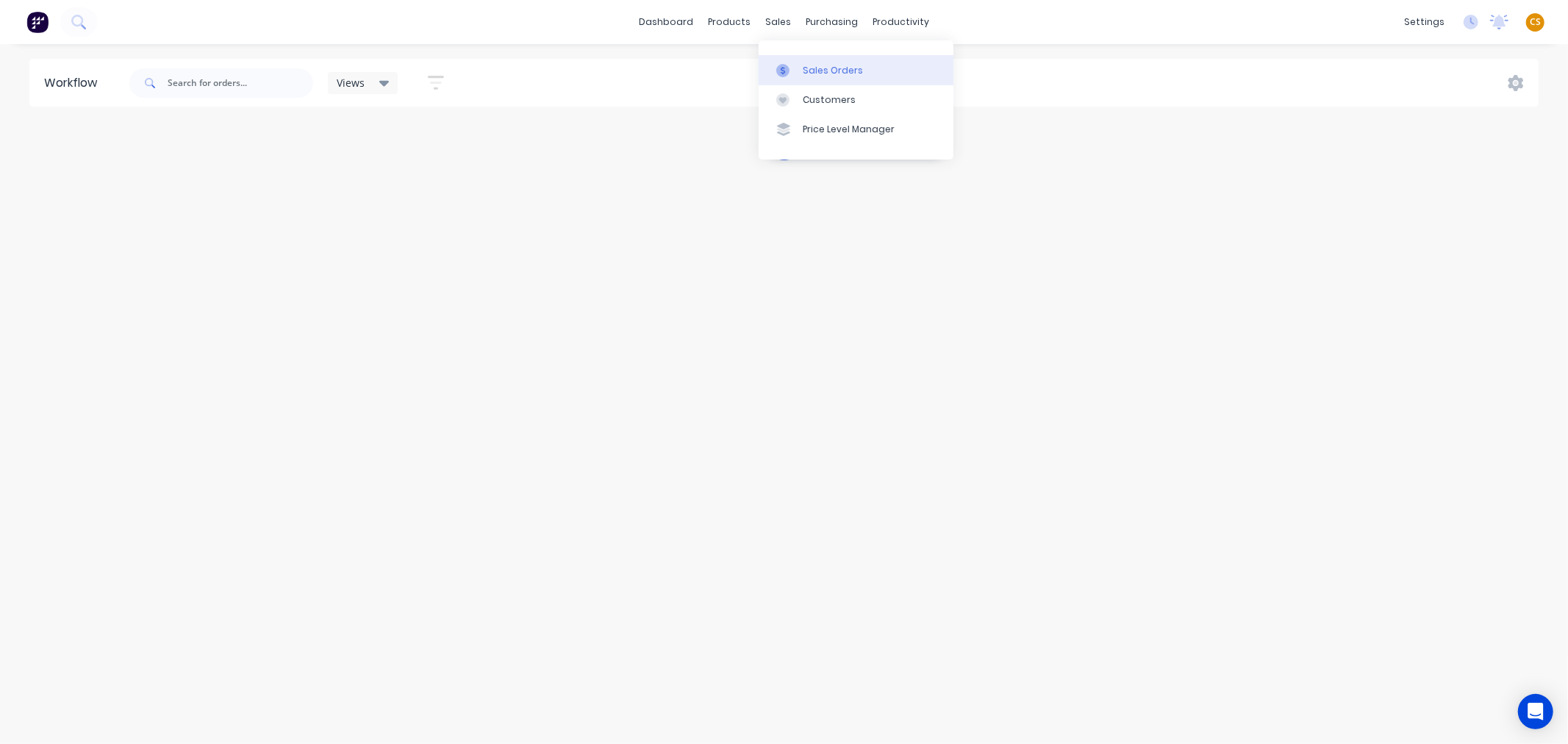
click at [824, 66] on div "Sales Orders" at bounding box center [833, 71] width 61 height 13
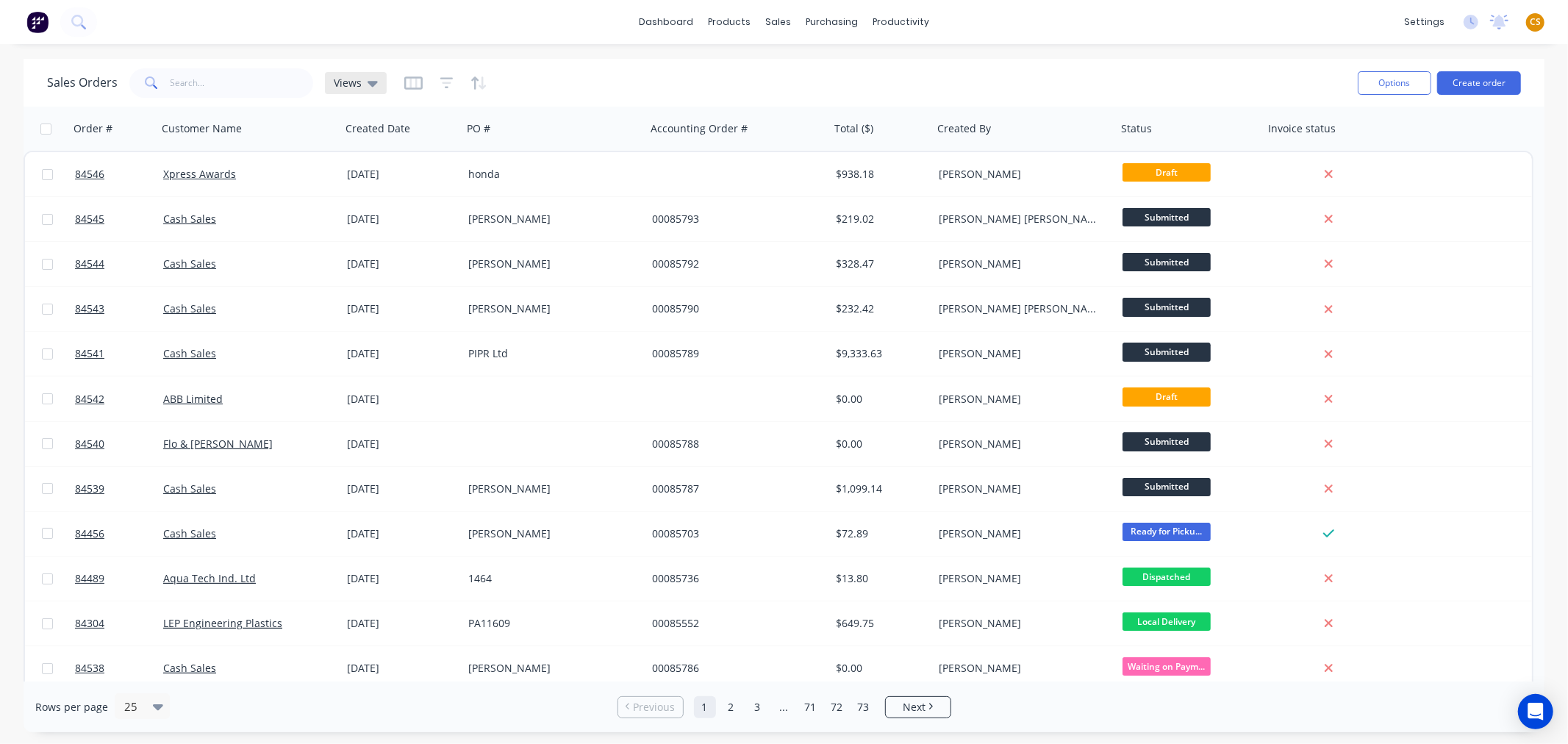
click at [348, 83] on span "Views" at bounding box center [348, 83] width 28 height 16
click at [362, 235] on button "dispatched" at bounding box center [413, 237] width 168 height 17
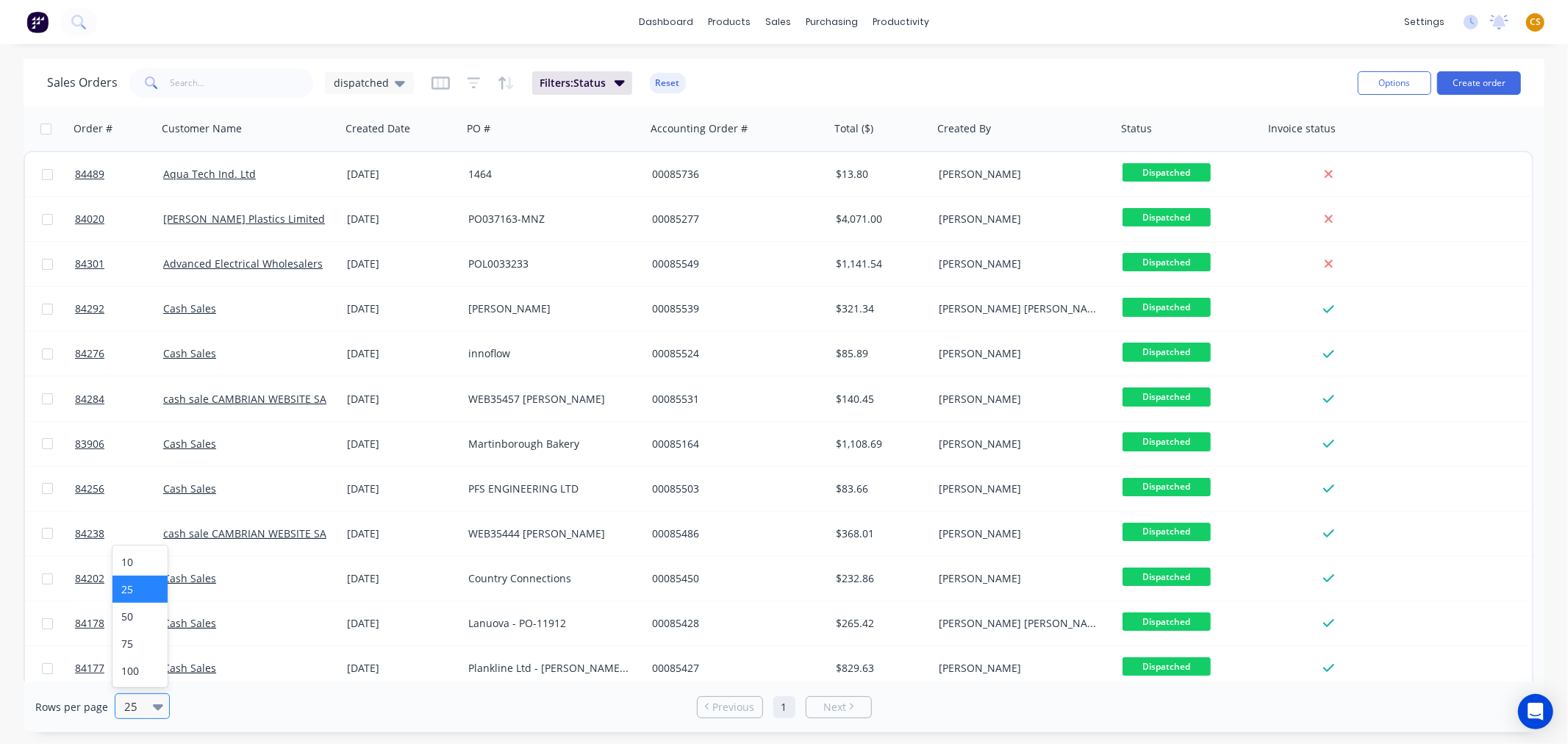
click at [154, 707] on icon at bounding box center [158, 707] width 10 height 6
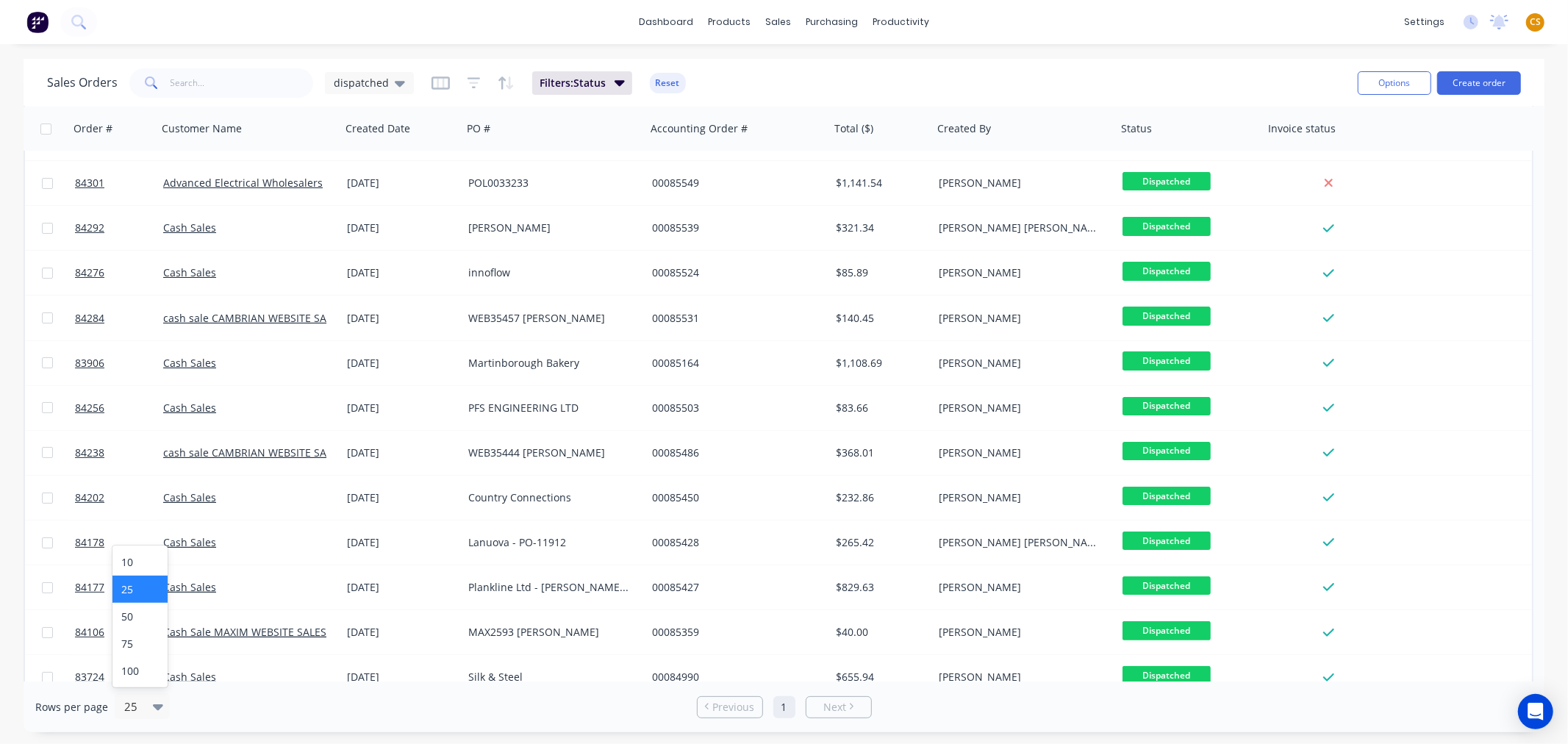
scroll to position [97, 0]
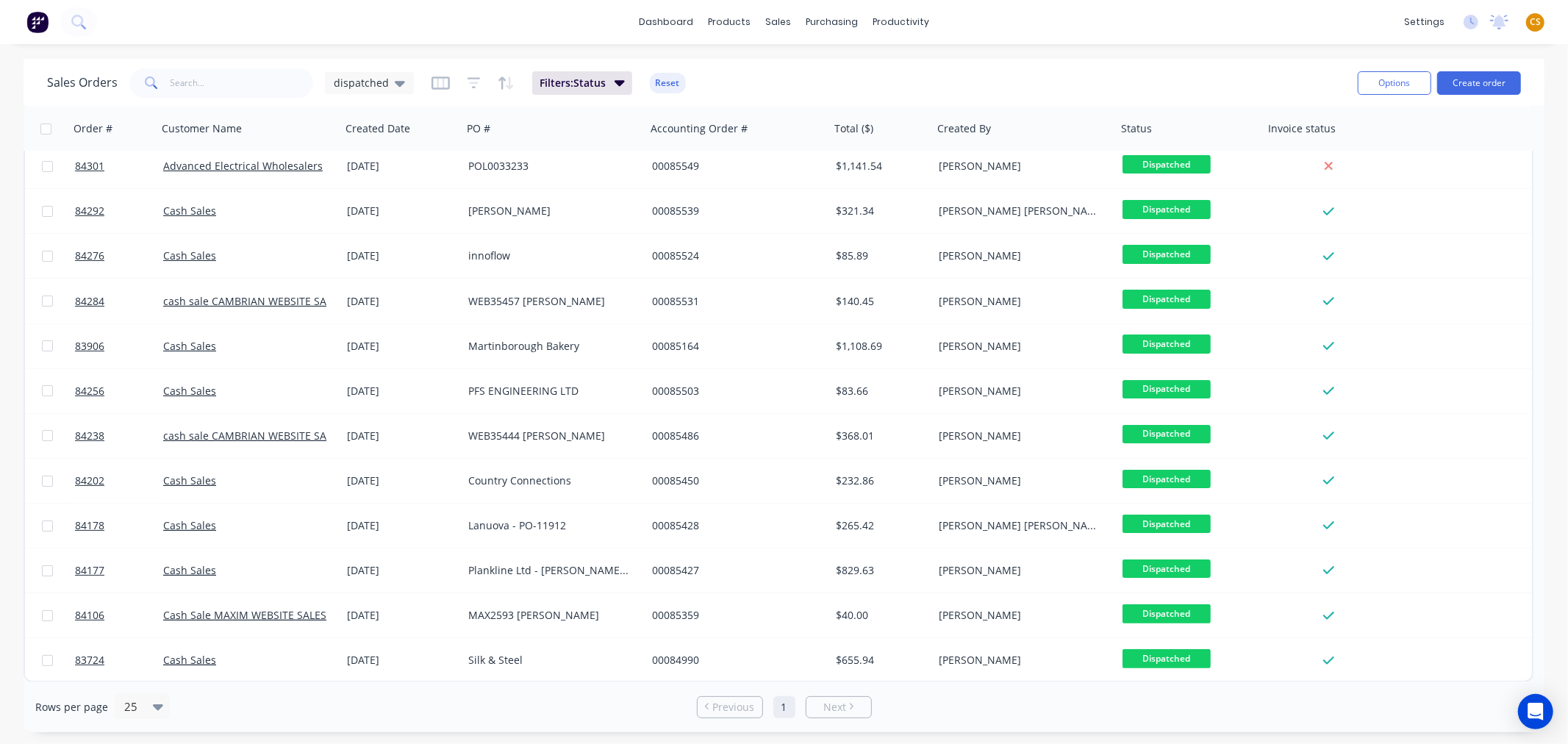
click at [357, 709] on div "Rows per page 25" at bounding box center [285, 706] width 499 height 27
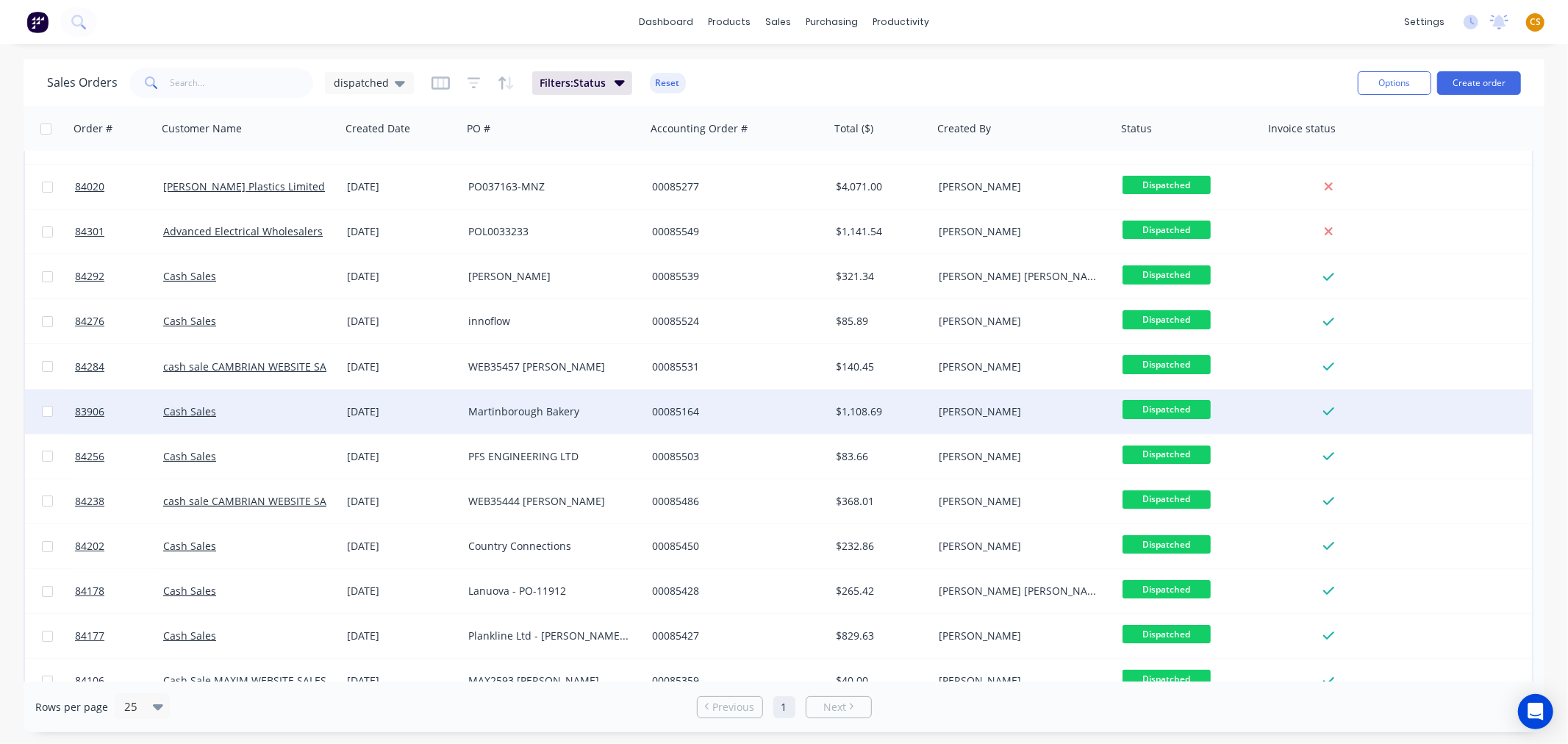
scroll to position [0, 0]
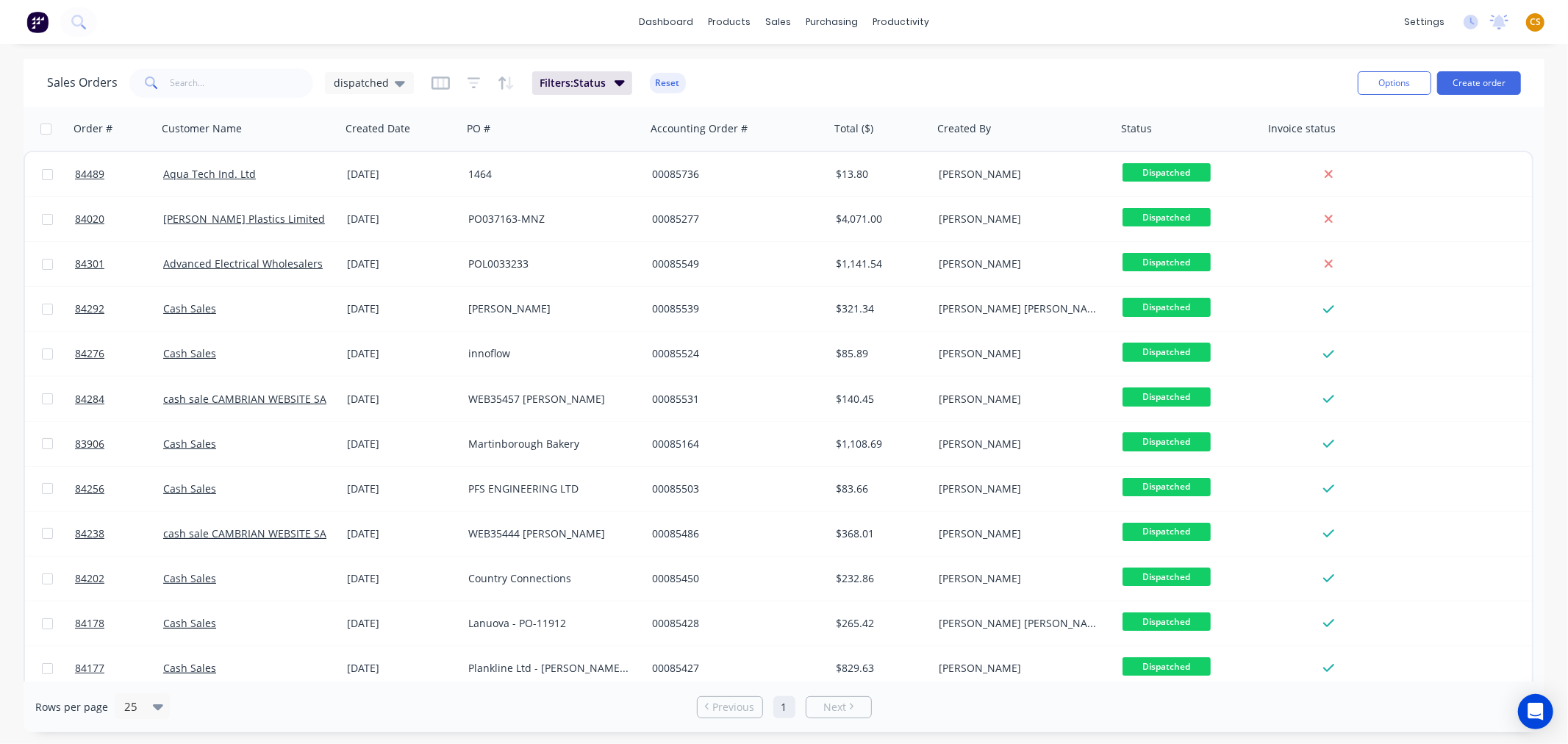
click at [43, 127] on input "checkbox" at bounding box center [46, 128] width 11 height 11
checkbox input "true"
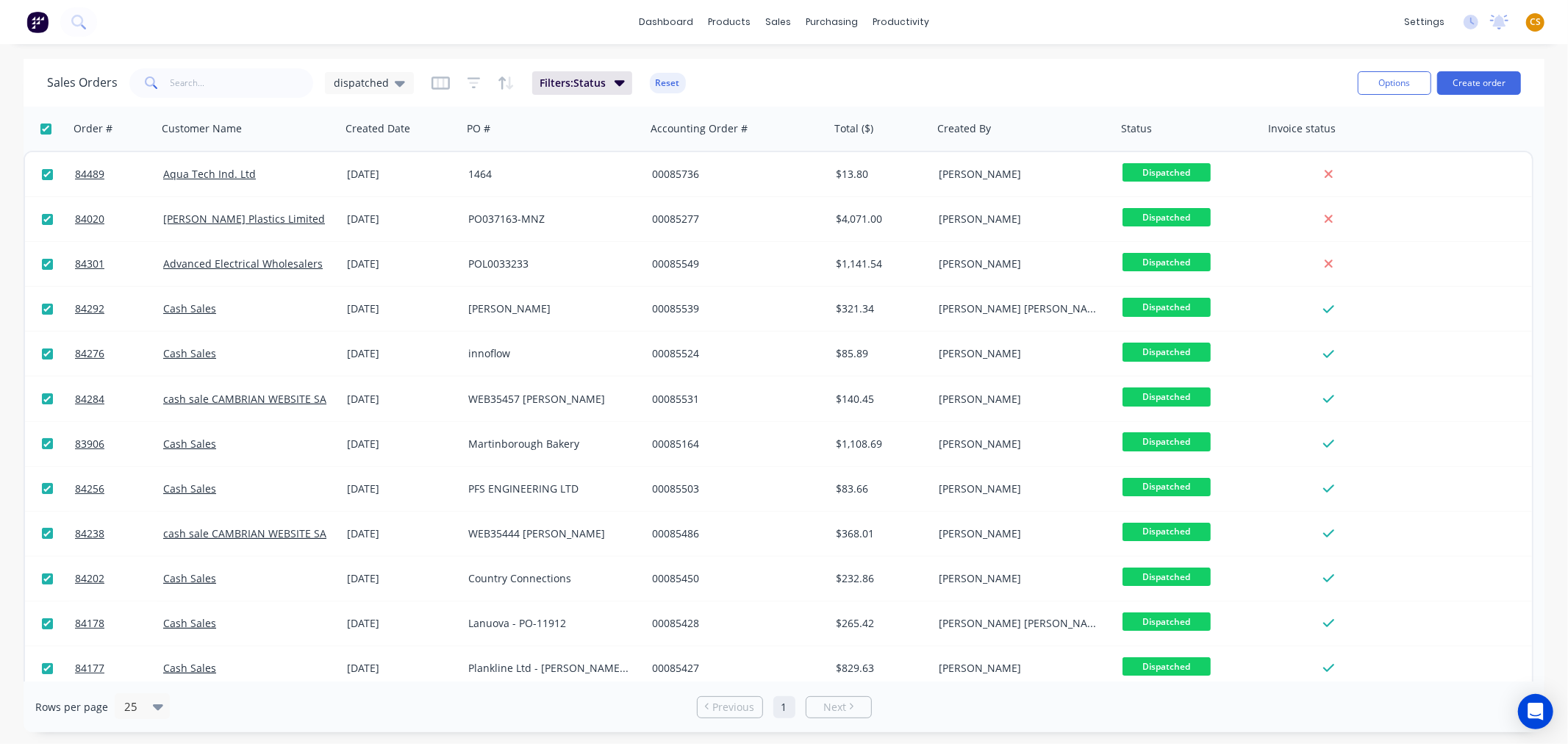
checkbox input "true"
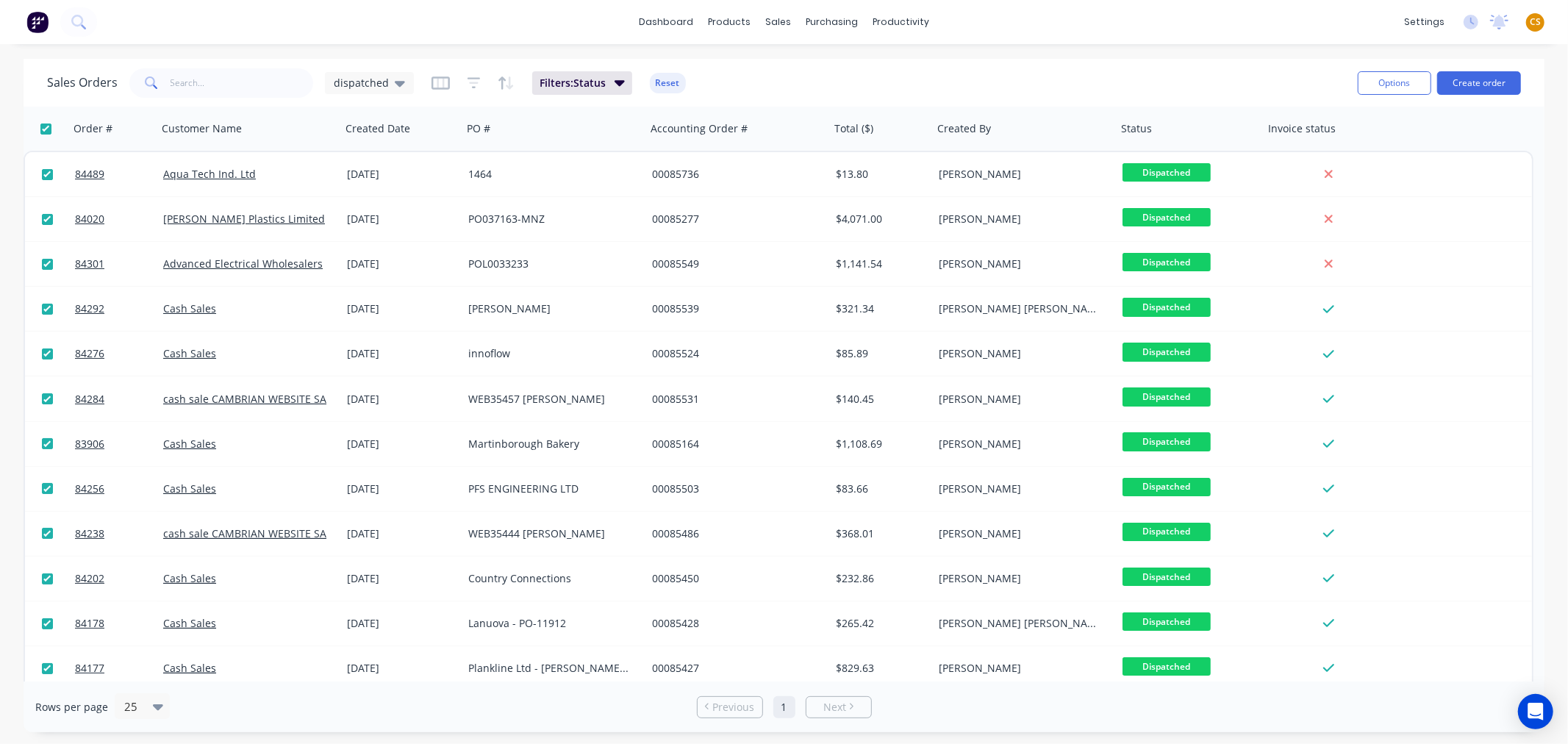
checkbox input "true"
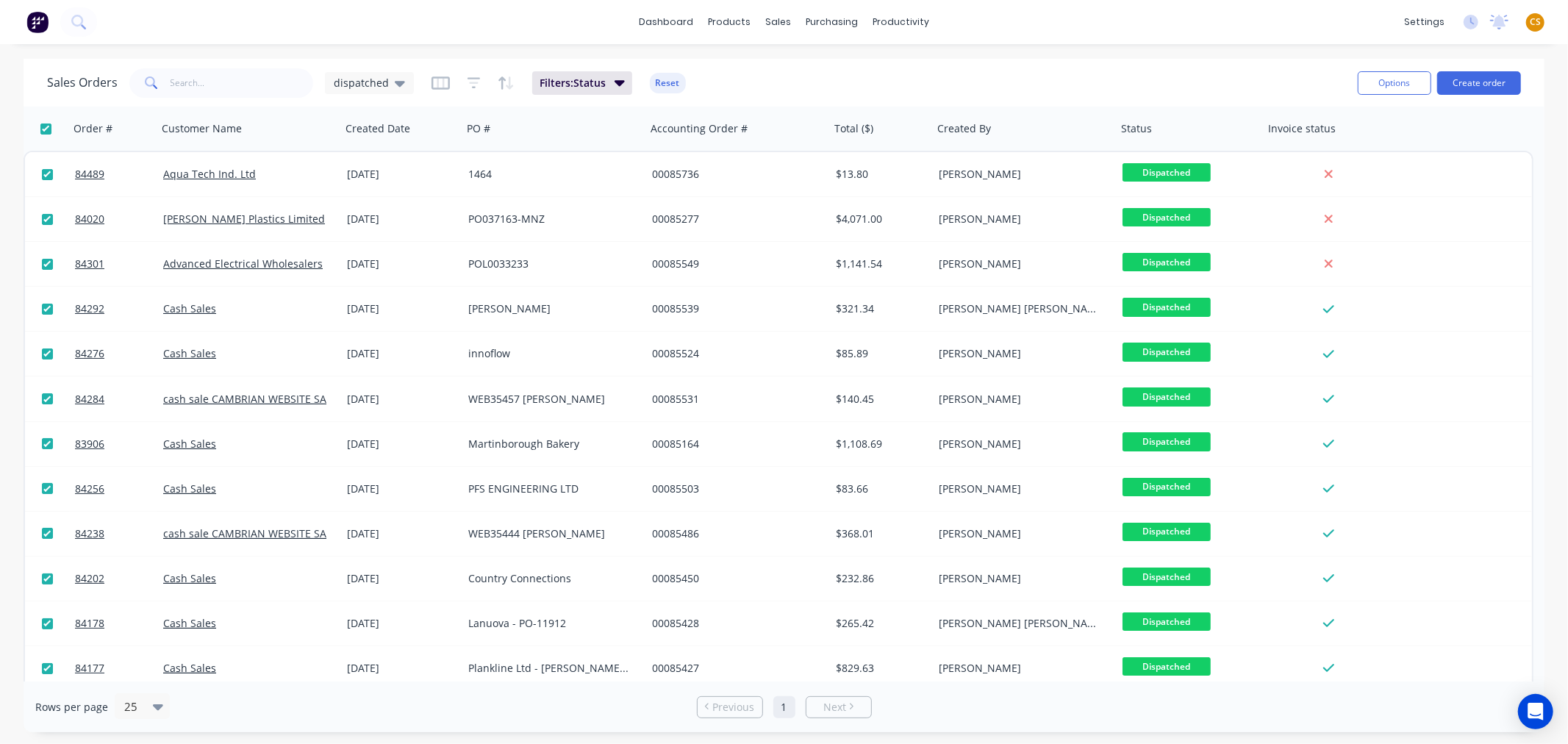
checkbox input "true"
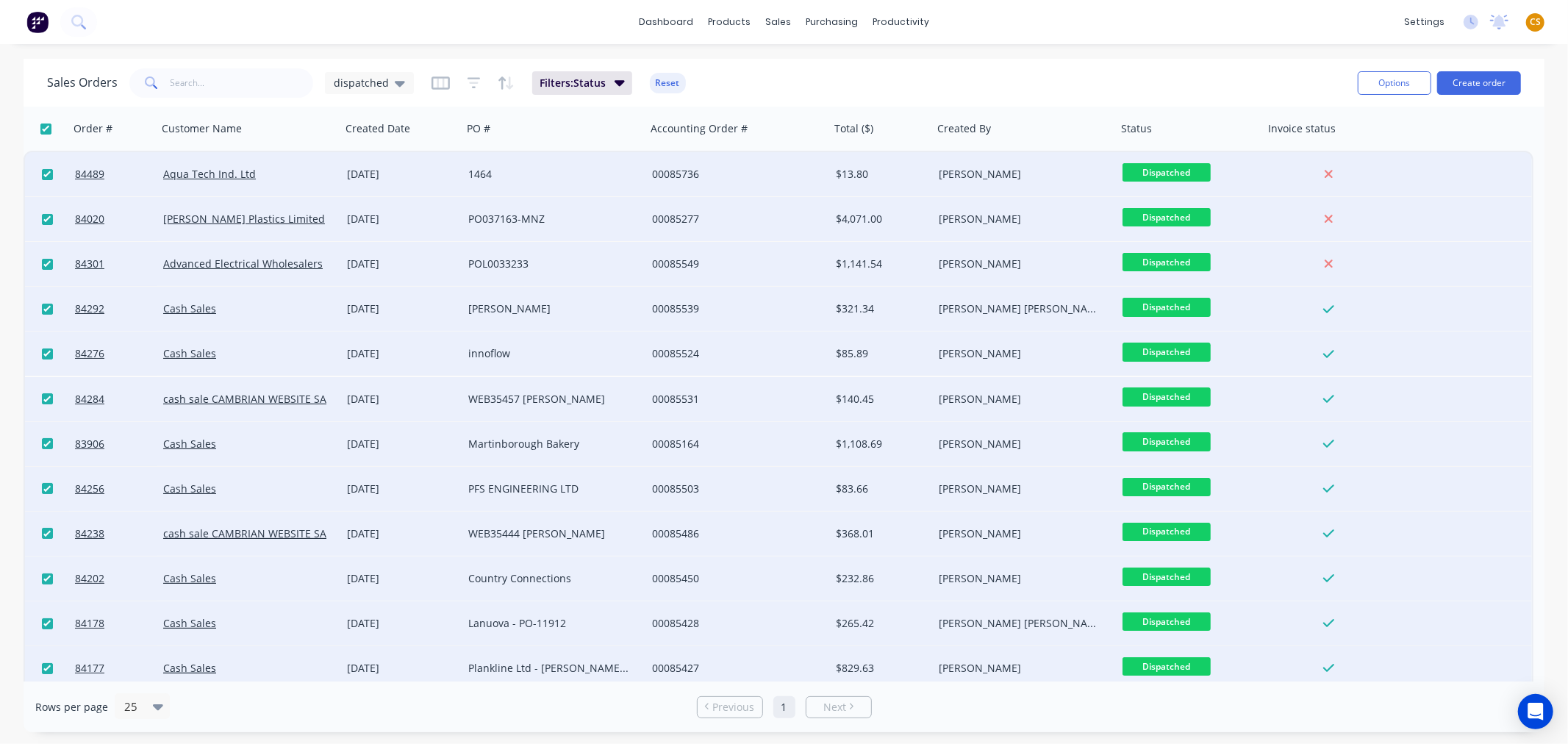
click at [45, 171] on input "checkbox" at bounding box center [47, 174] width 11 height 11
checkbox input "false"
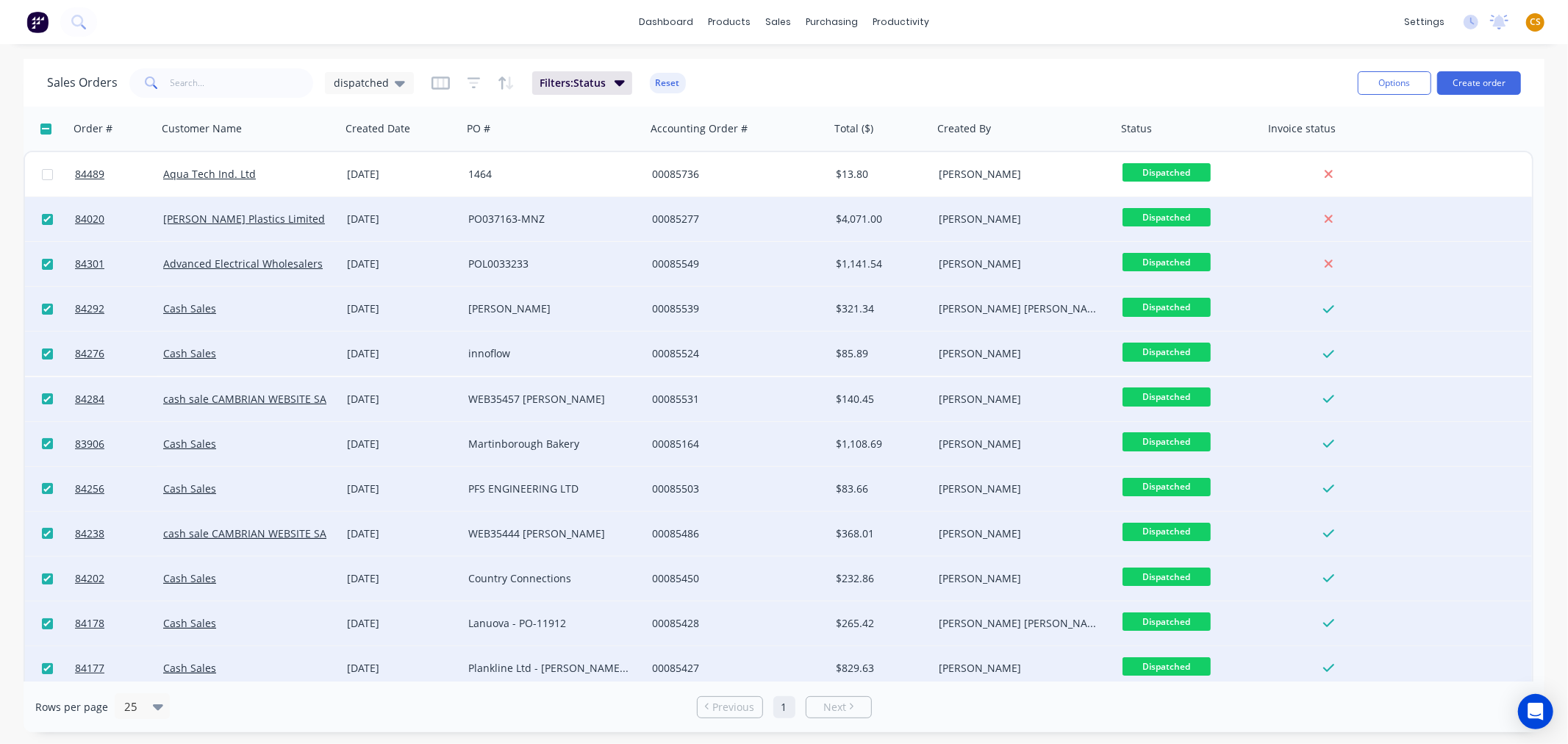
click at [45, 218] on input "checkbox" at bounding box center [47, 219] width 11 height 11
checkbox input "false"
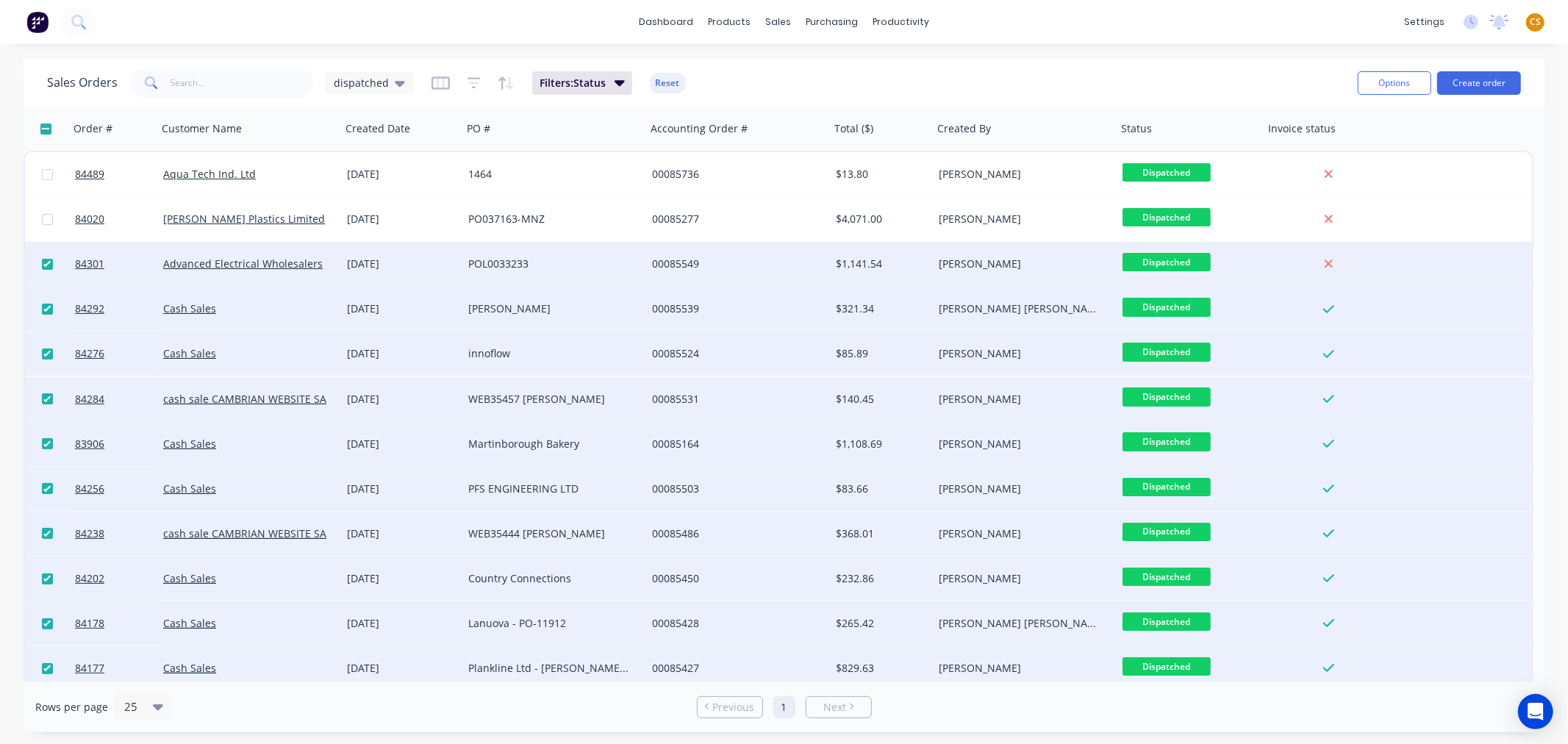
click at [43, 261] on input "checkbox" at bounding box center [47, 264] width 11 height 11
checkbox input "false"
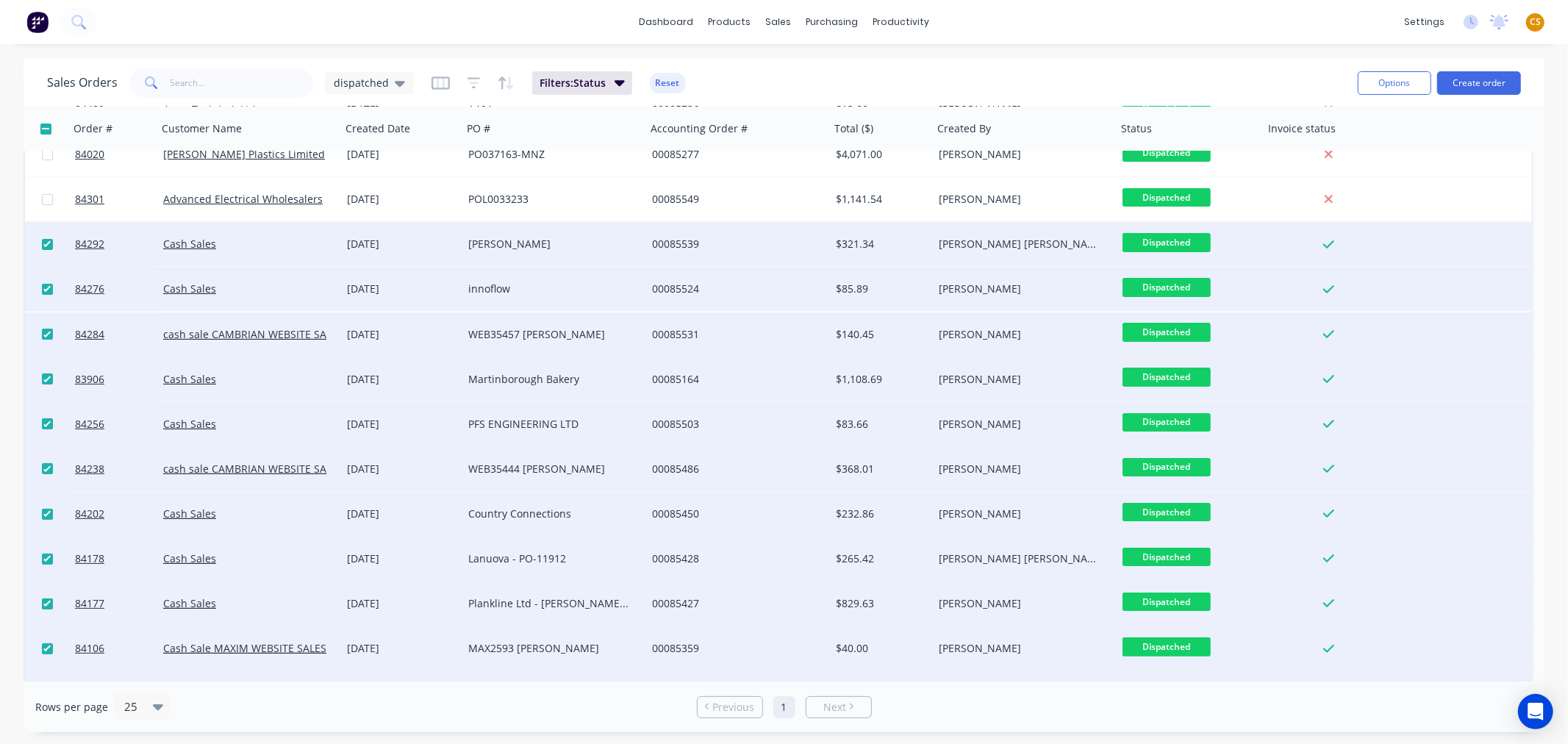
scroll to position [97, 0]
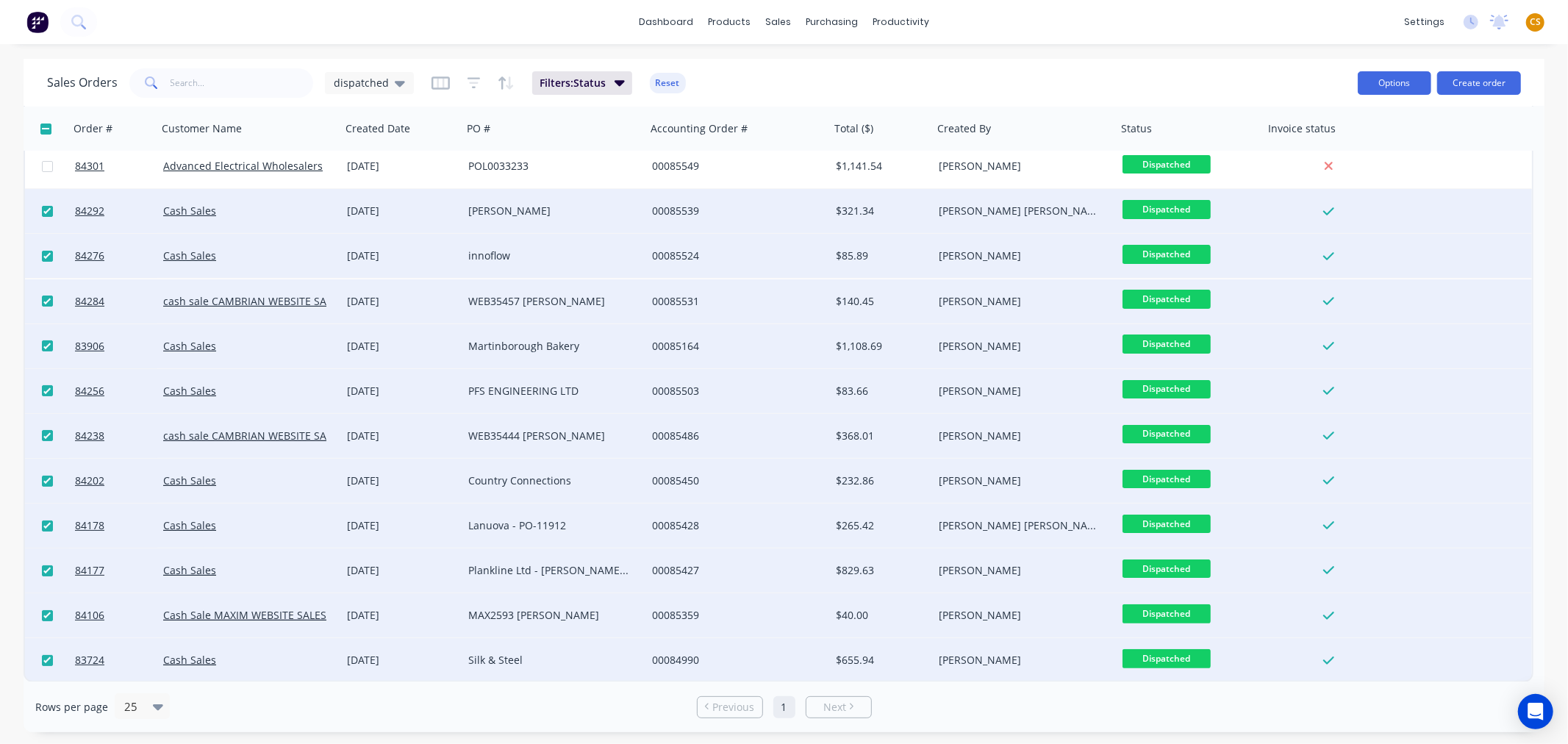
click at [1380, 89] on button "Options" at bounding box center [1395, 83] width 74 height 24
click at [1333, 123] on div "Change Status" at bounding box center [1350, 120] width 135 height 21
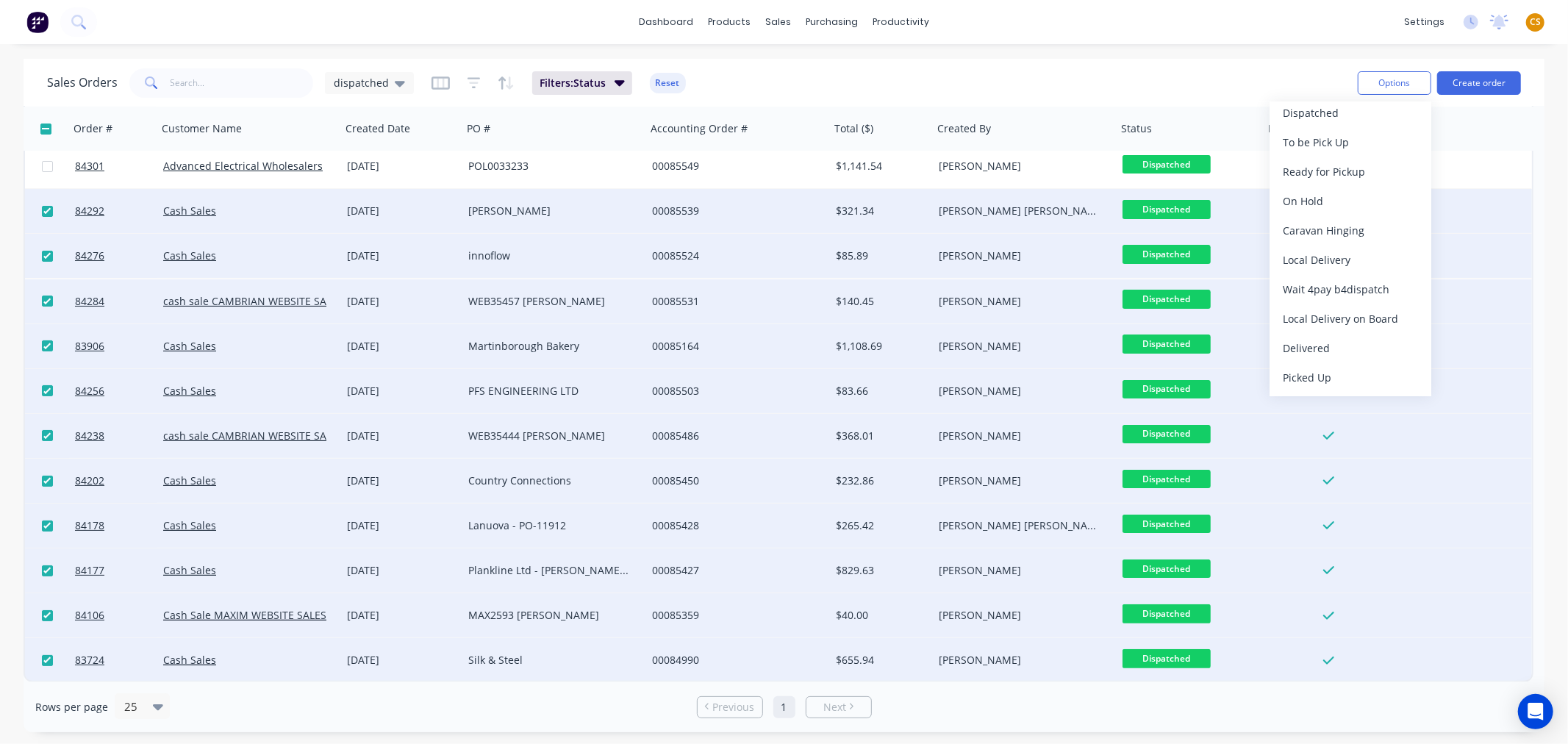
scroll to position [544, 0]
click at [1355, 342] on div "Delivered" at bounding box center [1350, 348] width 135 height 21
click at [1065, 69] on div "Sales Orders dispatched Filters: Status Reset" at bounding box center [696, 83] width 1299 height 36
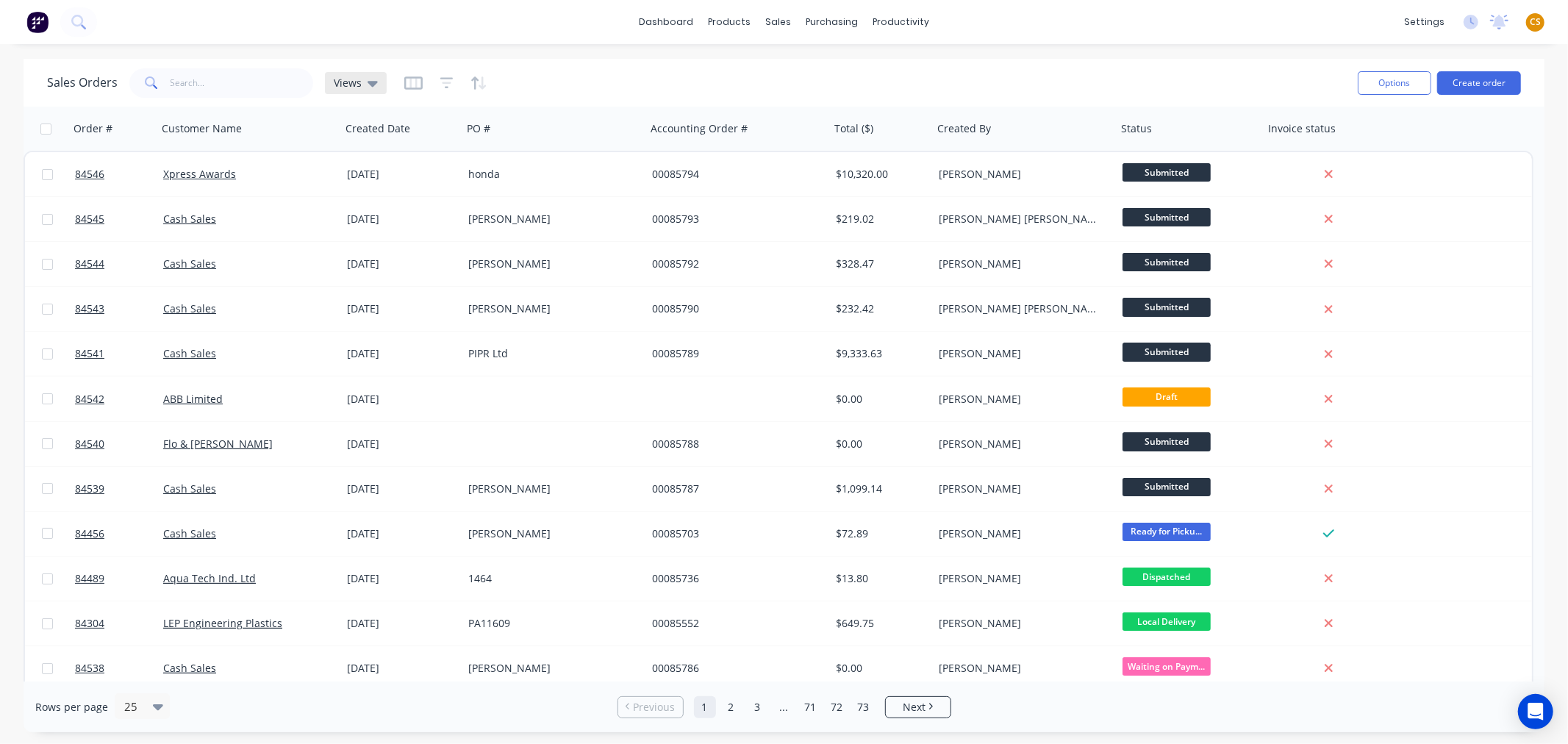
click at [348, 85] on span "Views" at bounding box center [348, 83] width 28 height 16
click at [354, 234] on button "dispatched" at bounding box center [413, 237] width 168 height 17
